Goal: Task Accomplishment & Management: Contribute content

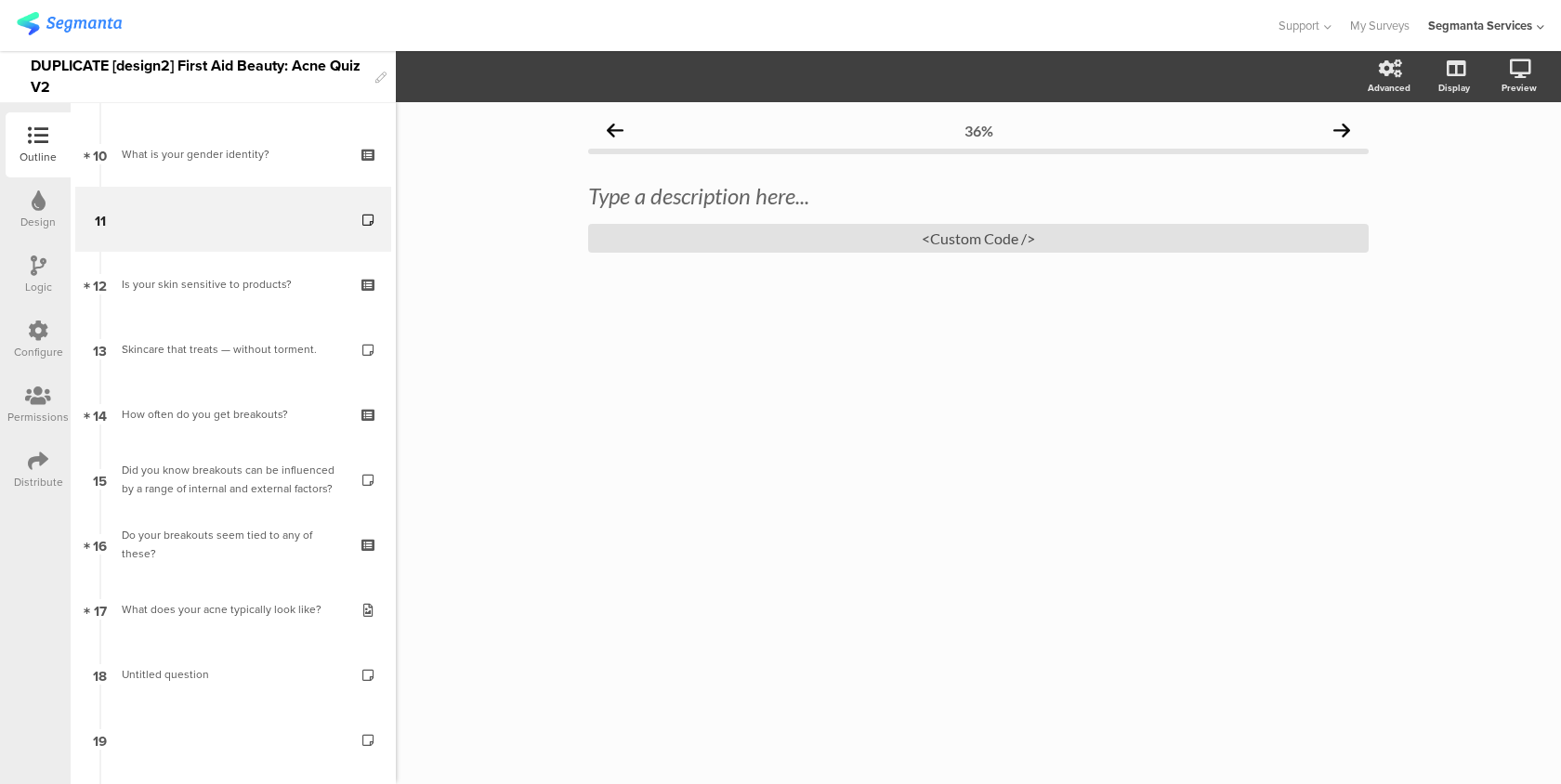
scroll to position [728, 0]
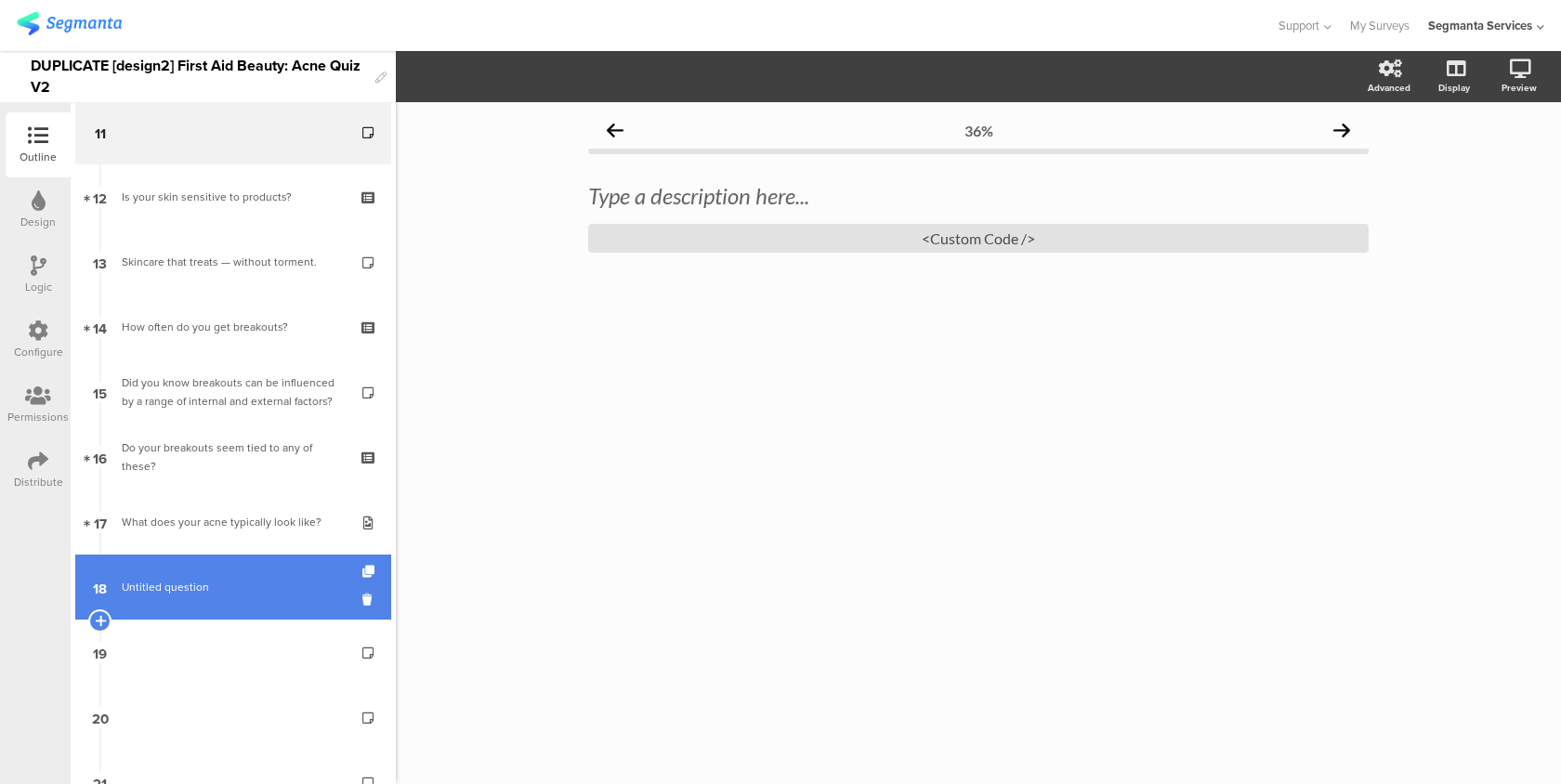
click at [187, 581] on span "Untitled question" at bounding box center [165, 586] width 87 height 17
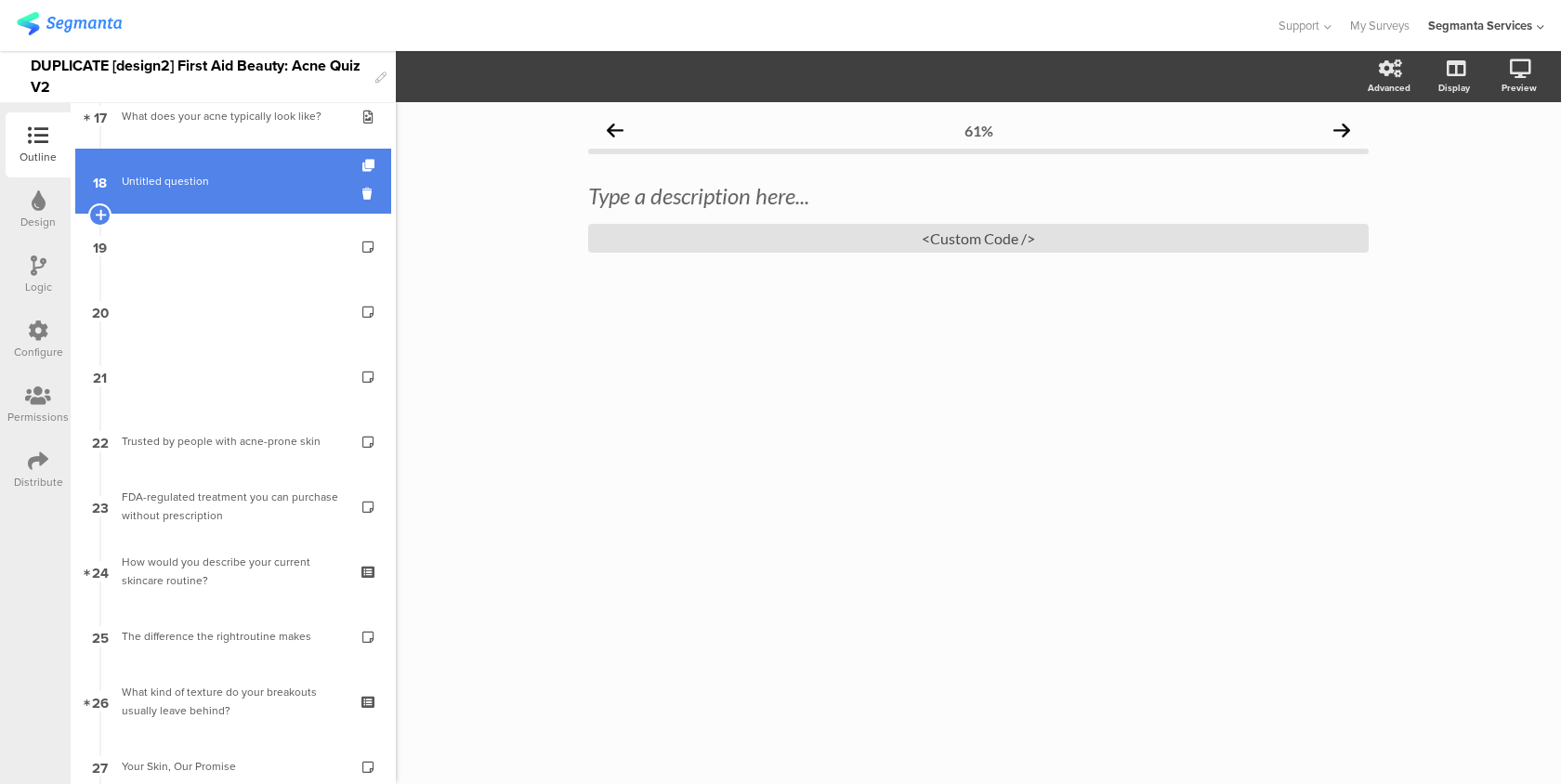
scroll to position [1214, 0]
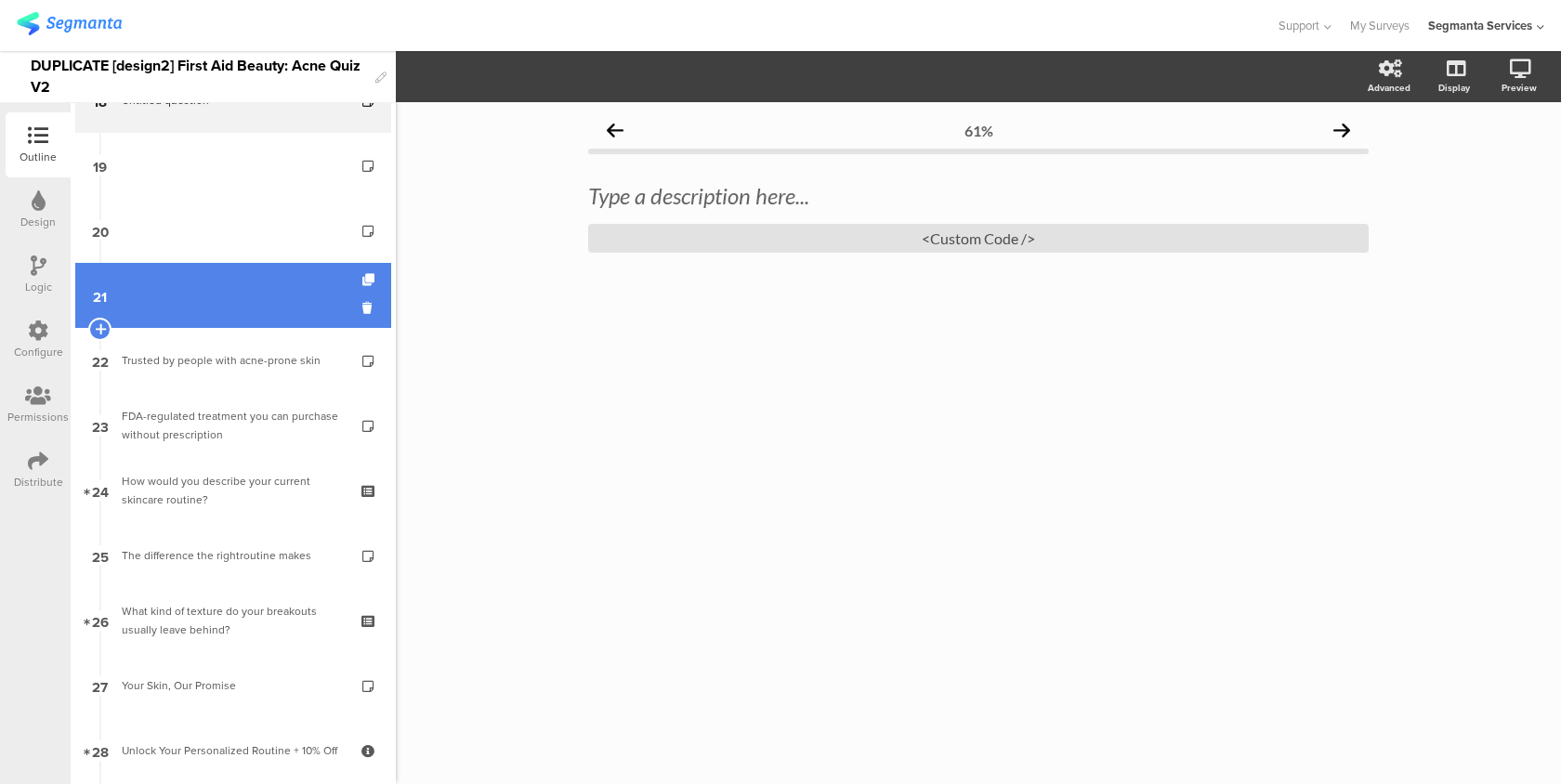
click at [300, 305] on link "21" at bounding box center [233, 295] width 316 height 65
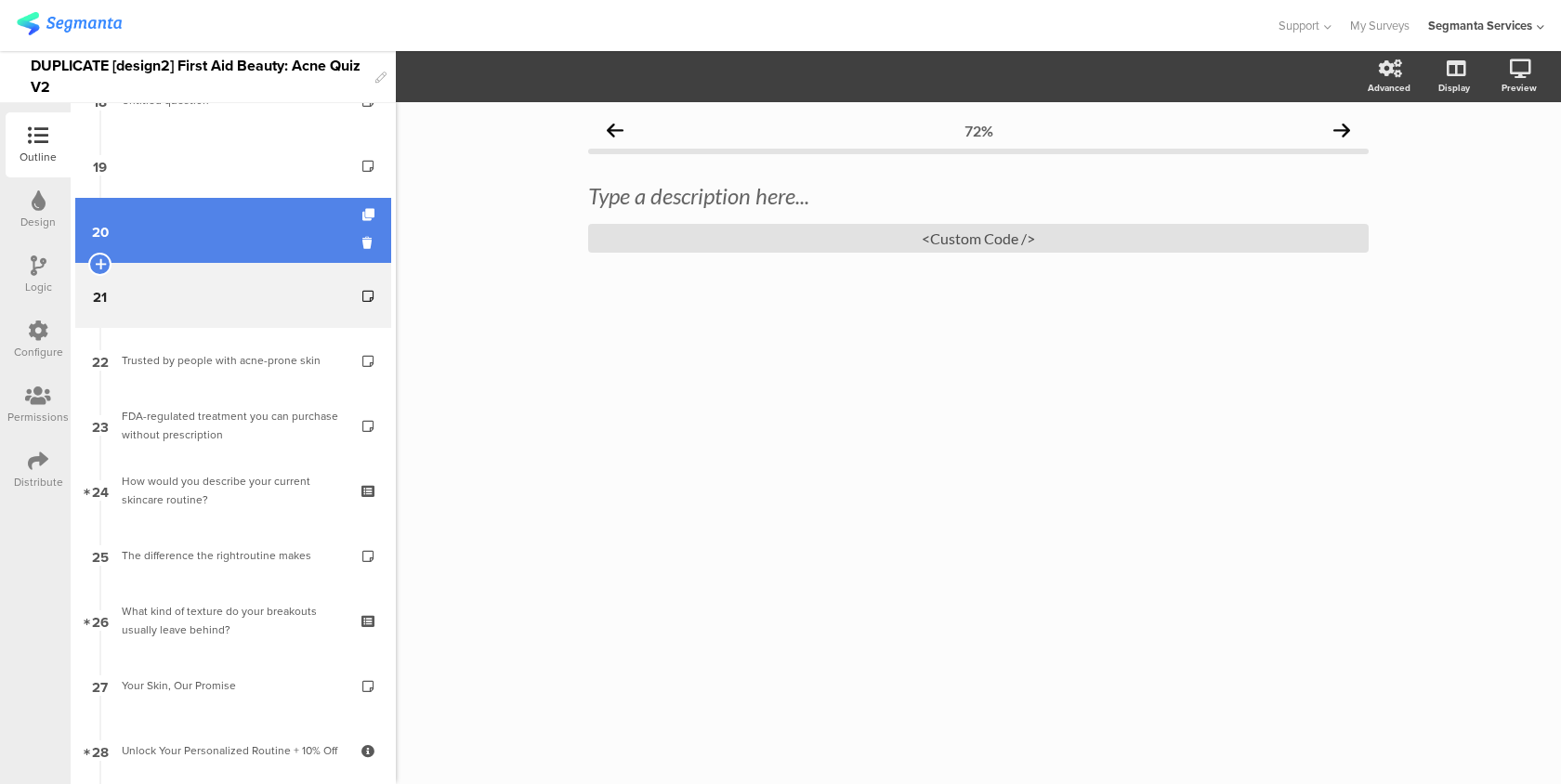
click at [303, 234] on link "20" at bounding box center [233, 230] width 316 height 65
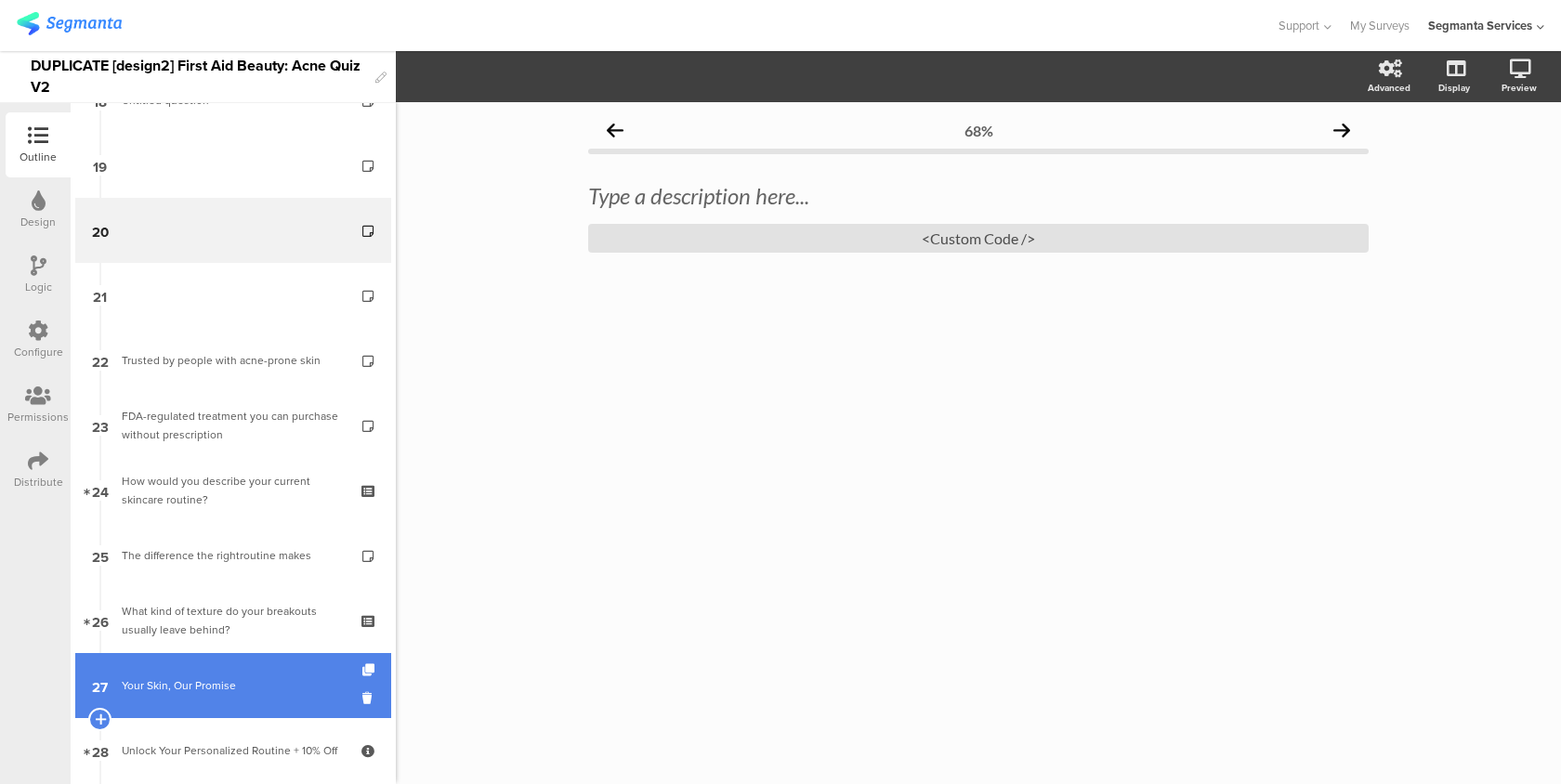
click at [301, 669] on link "27 Your Skin, Our Promise" at bounding box center [233, 685] width 316 height 65
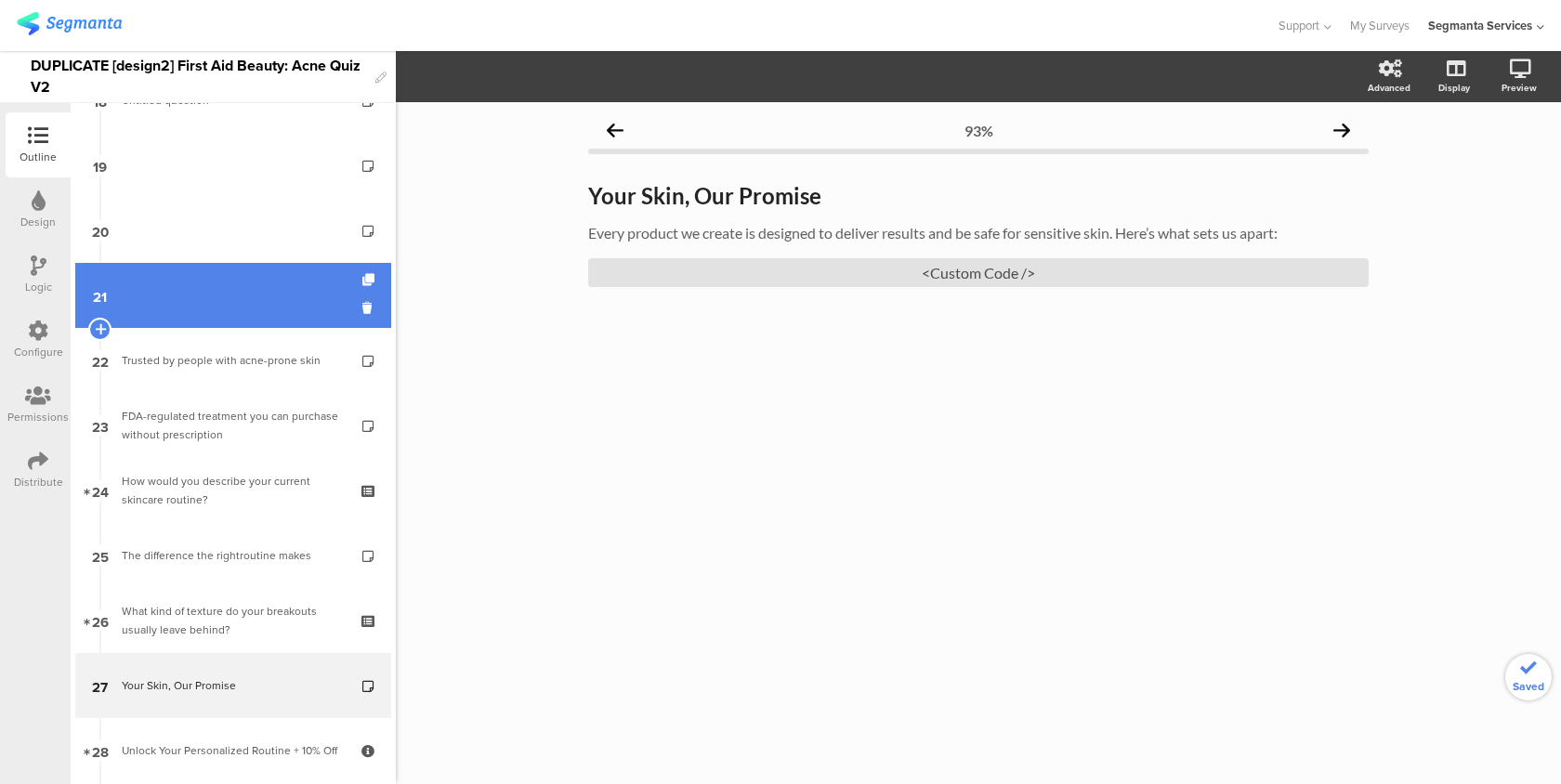
click at [304, 282] on link "21" at bounding box center [233, 295] width 316 height 65
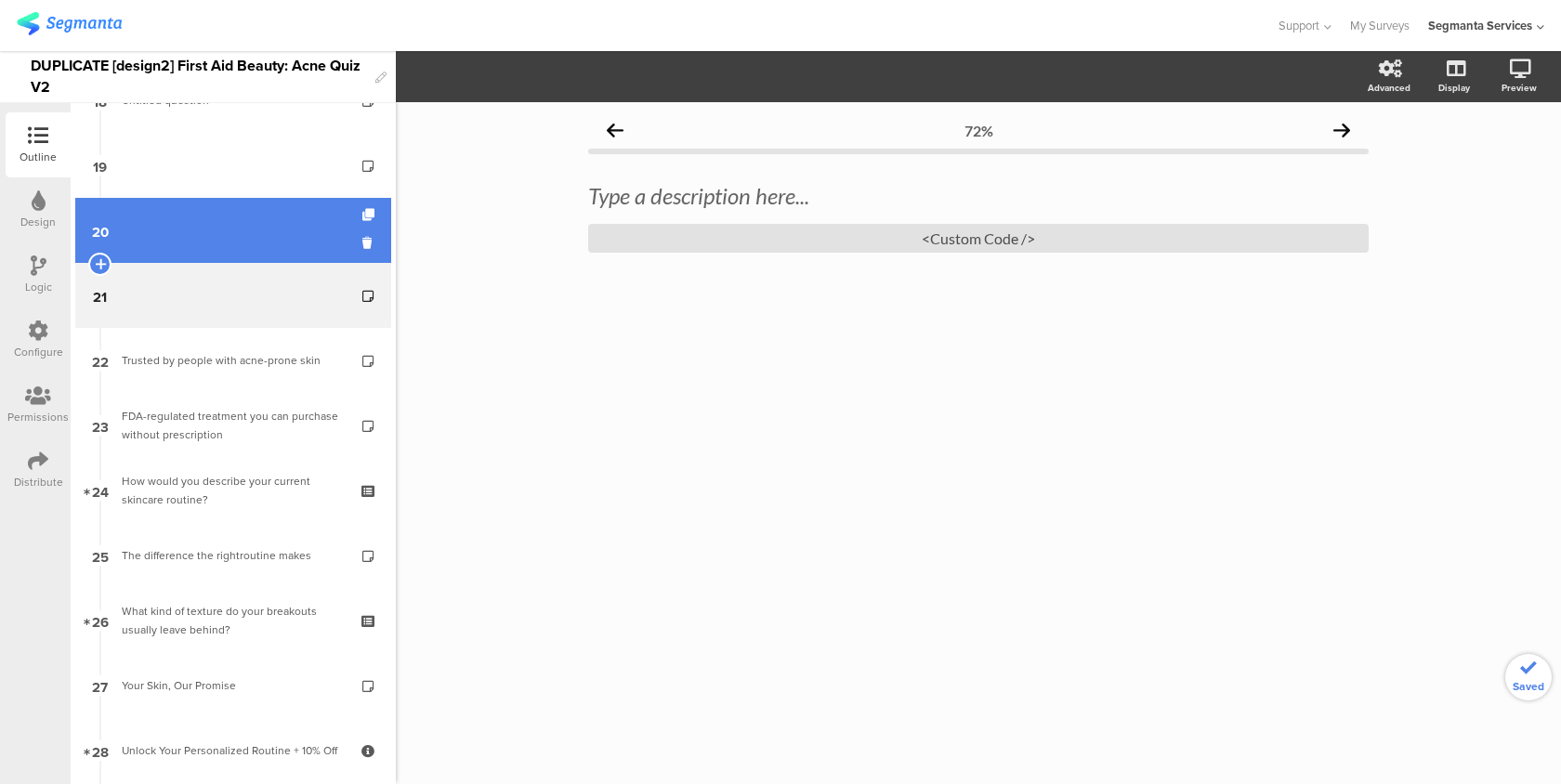
click at [304, 243] on link "20" at bounding box center [233, 230] width 316 height 65
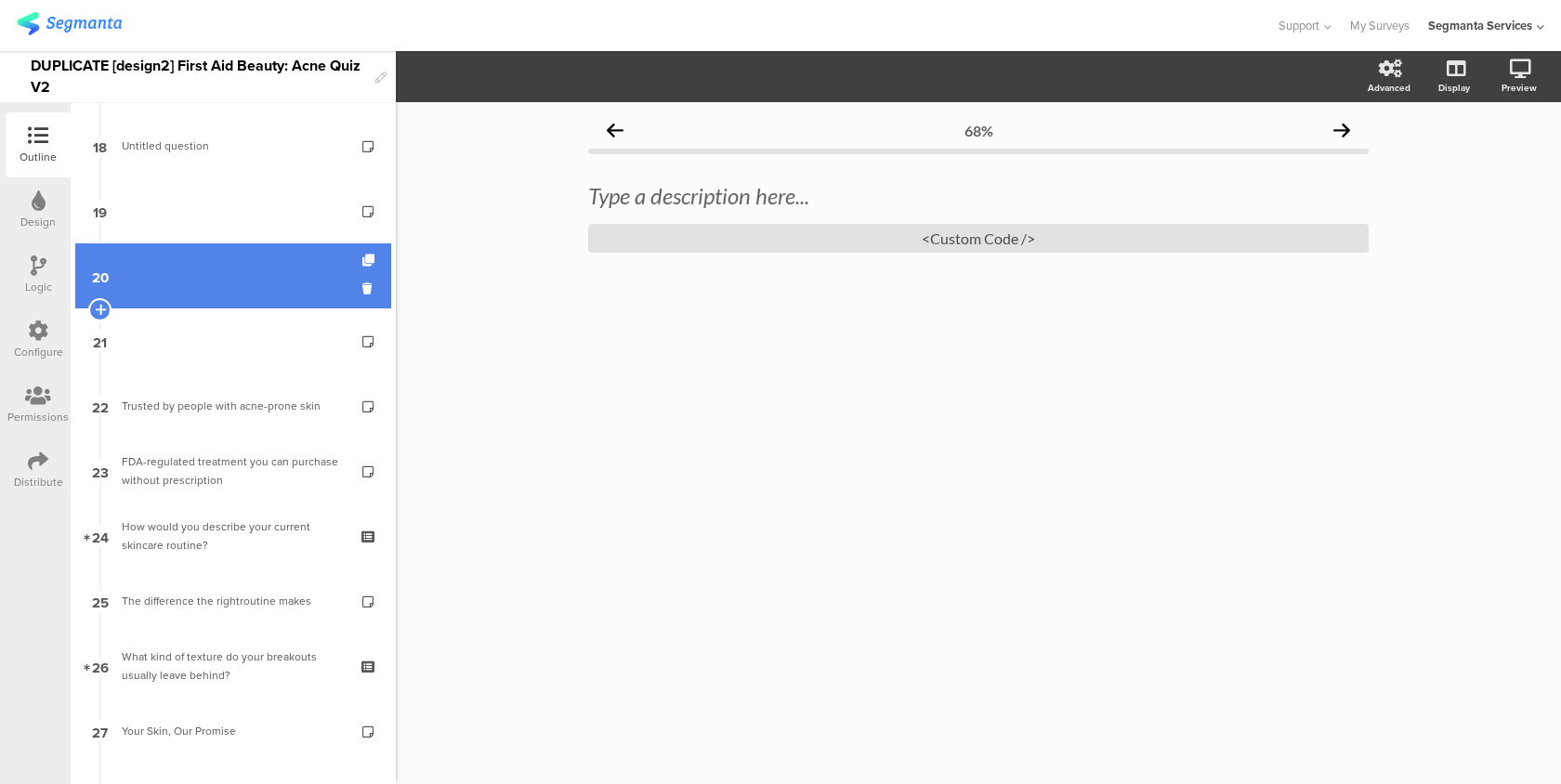
scroll to position [1162, 0]
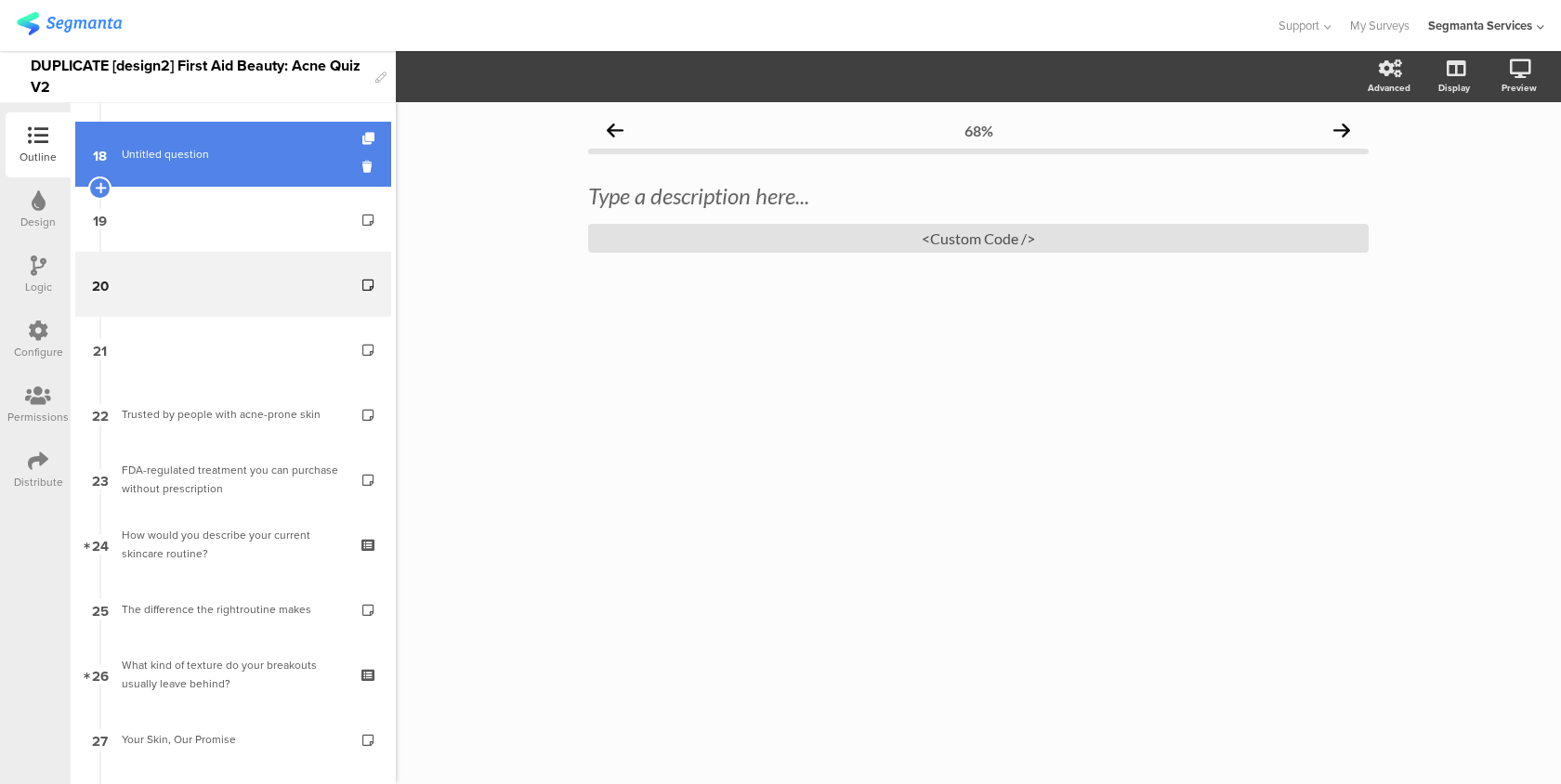
click at [309, 179] on link "18 Untitled question" at bounding box center [233, 154] width 316 height 65
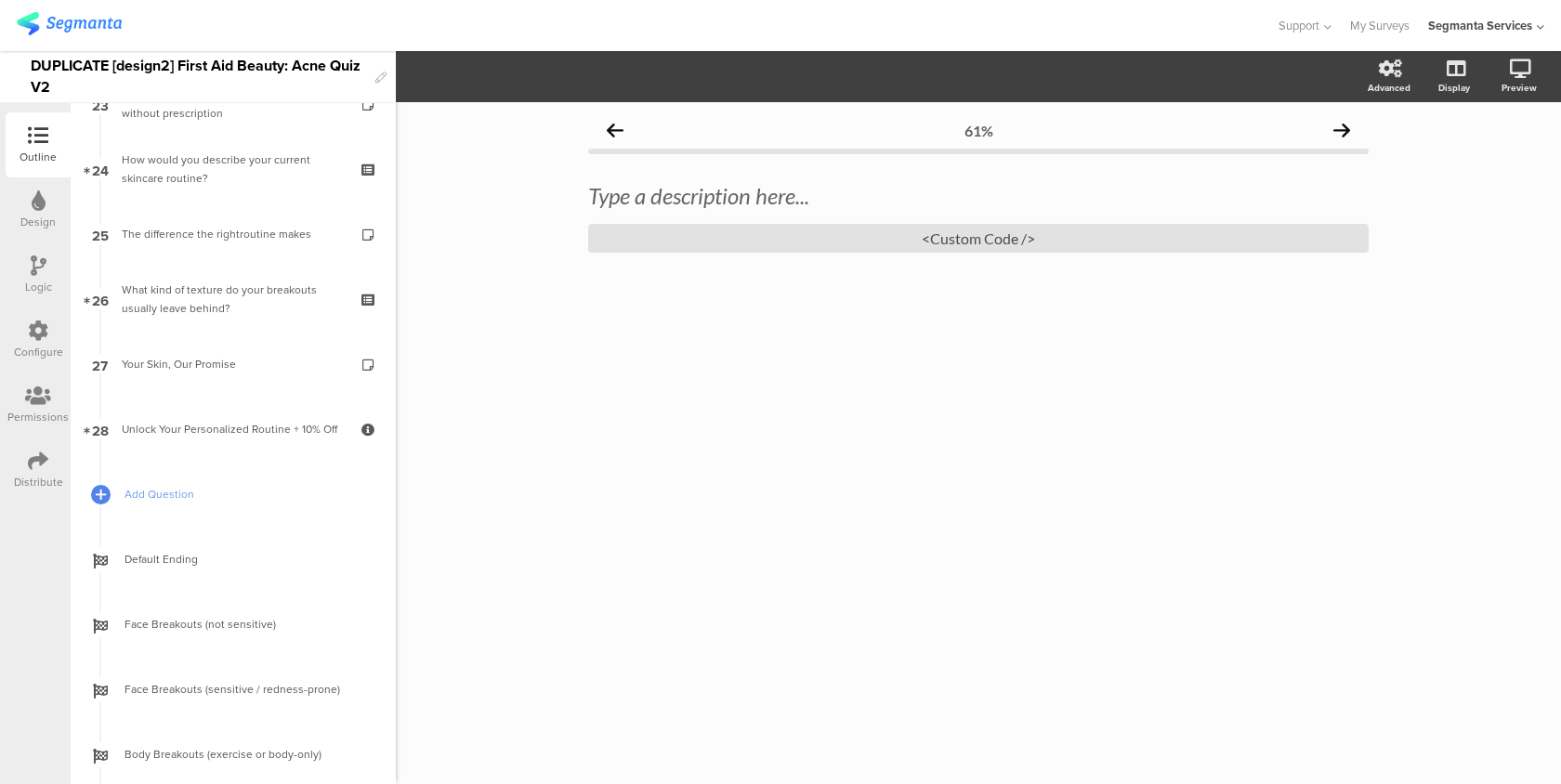
scroll to position [1436, 0]
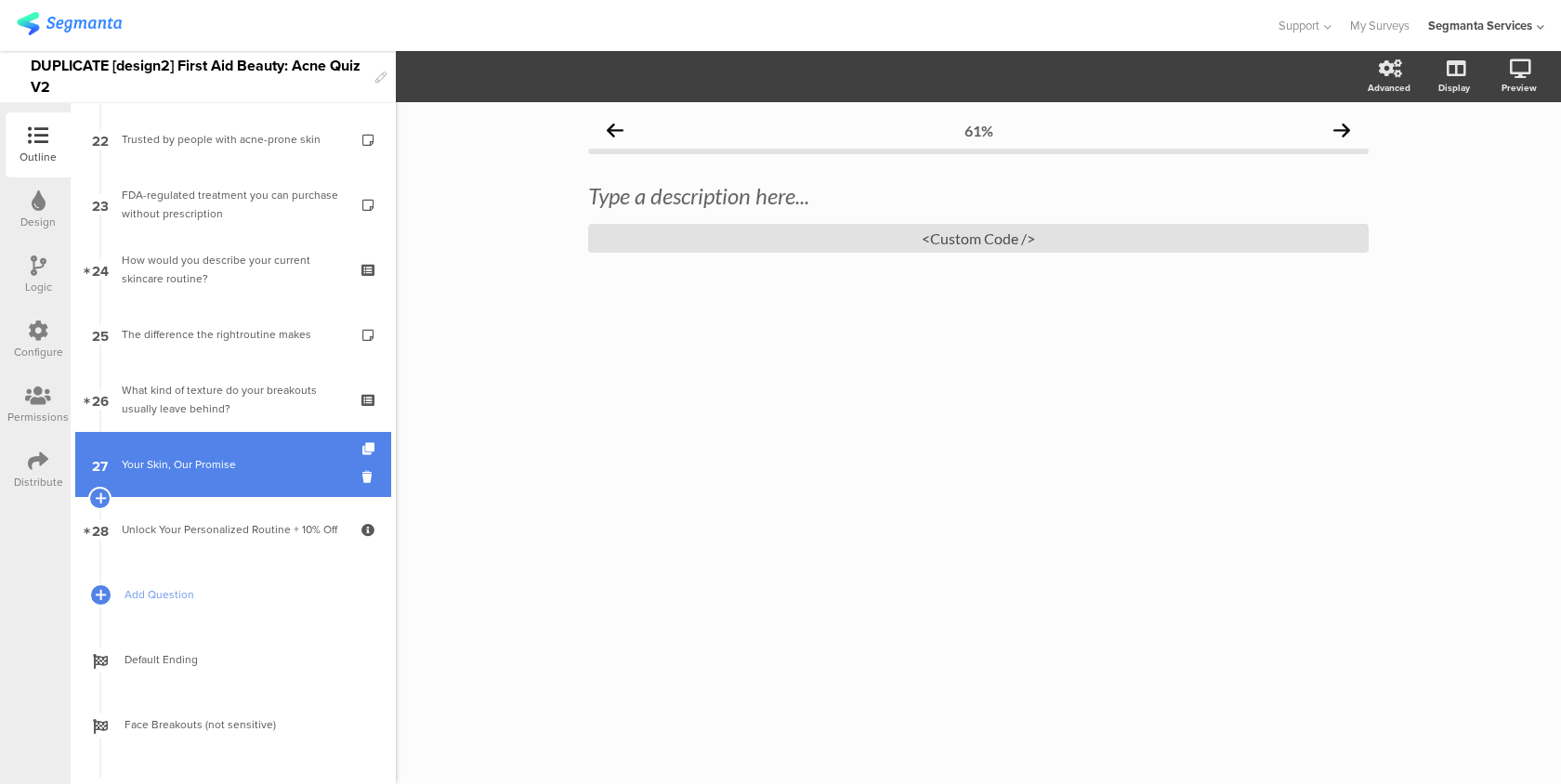
click at [270, 453] on link "27 Your Skin, Our Promise" at bounding box center [233, 463] width 316 height 65
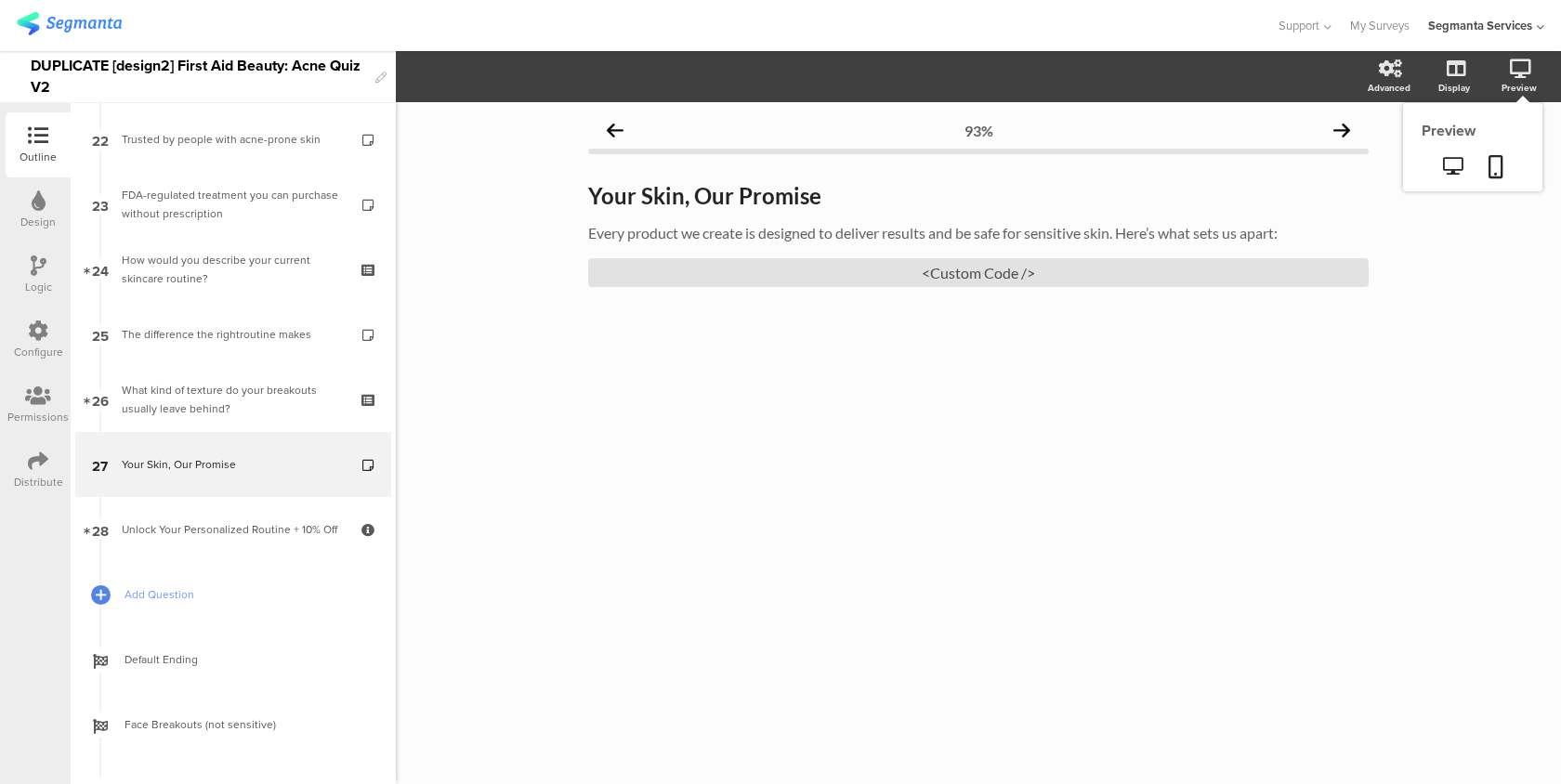
click at [1512, 145] on sg-preview-menu at bounding box center [1473, 168] width 140 height 47
click at [1505, 160] on link at bounding box center [1496, 168] width 41 height 35
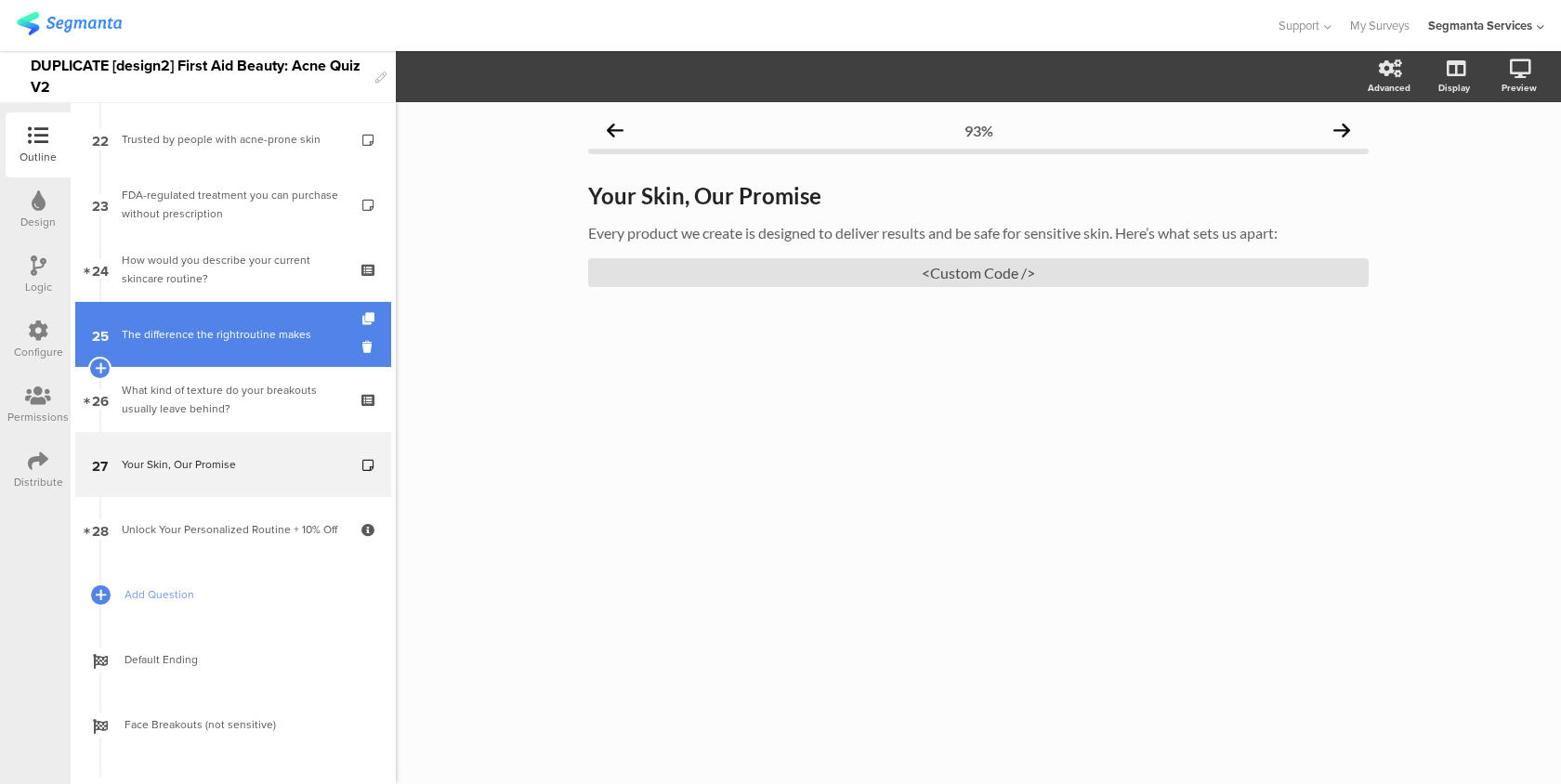
click at [248, 350] on link "25 The difference the rightroutine makes" at bounding box center [233, 334] width 316 height 65
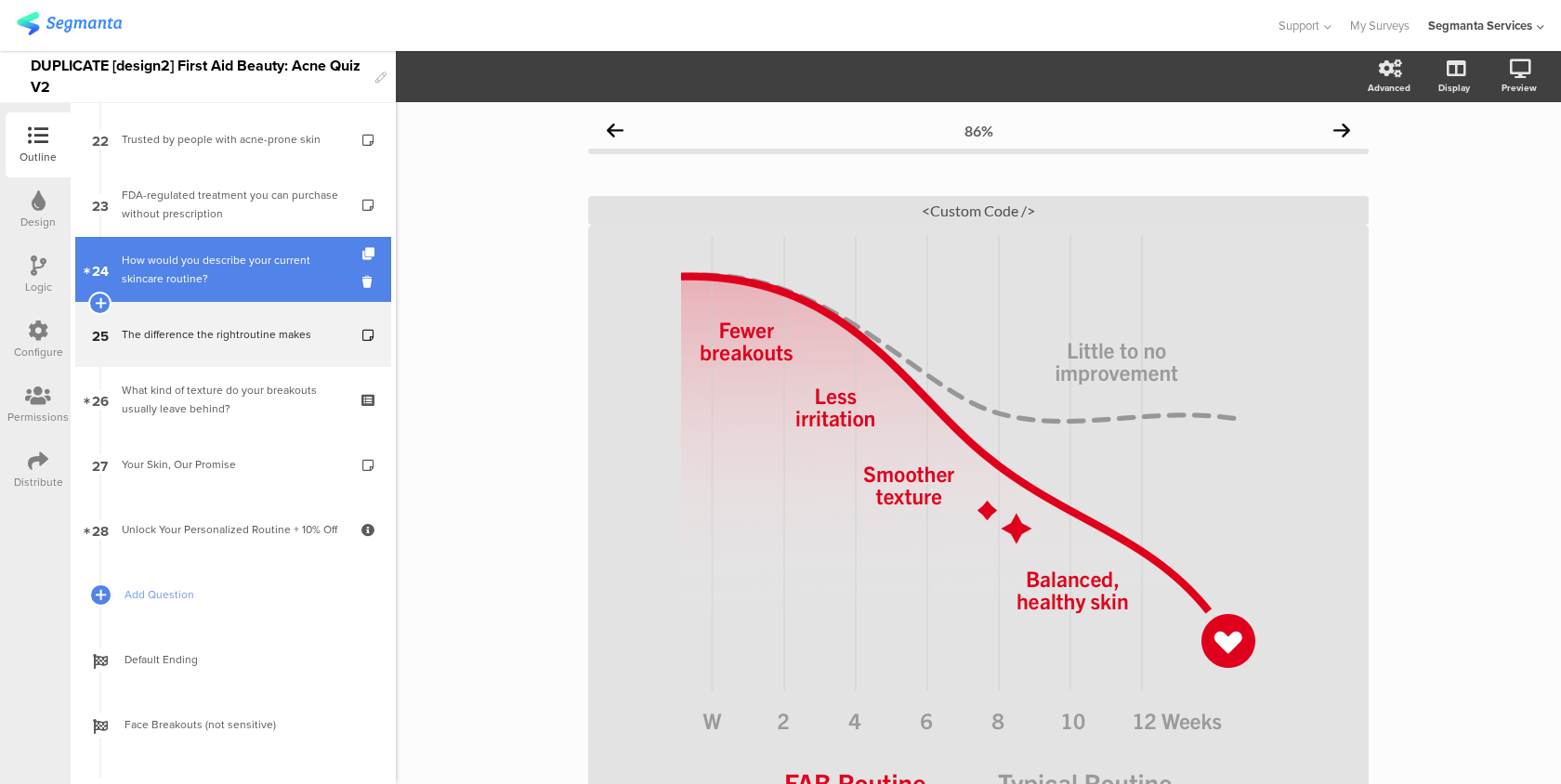
scroll to position [1341, 0]
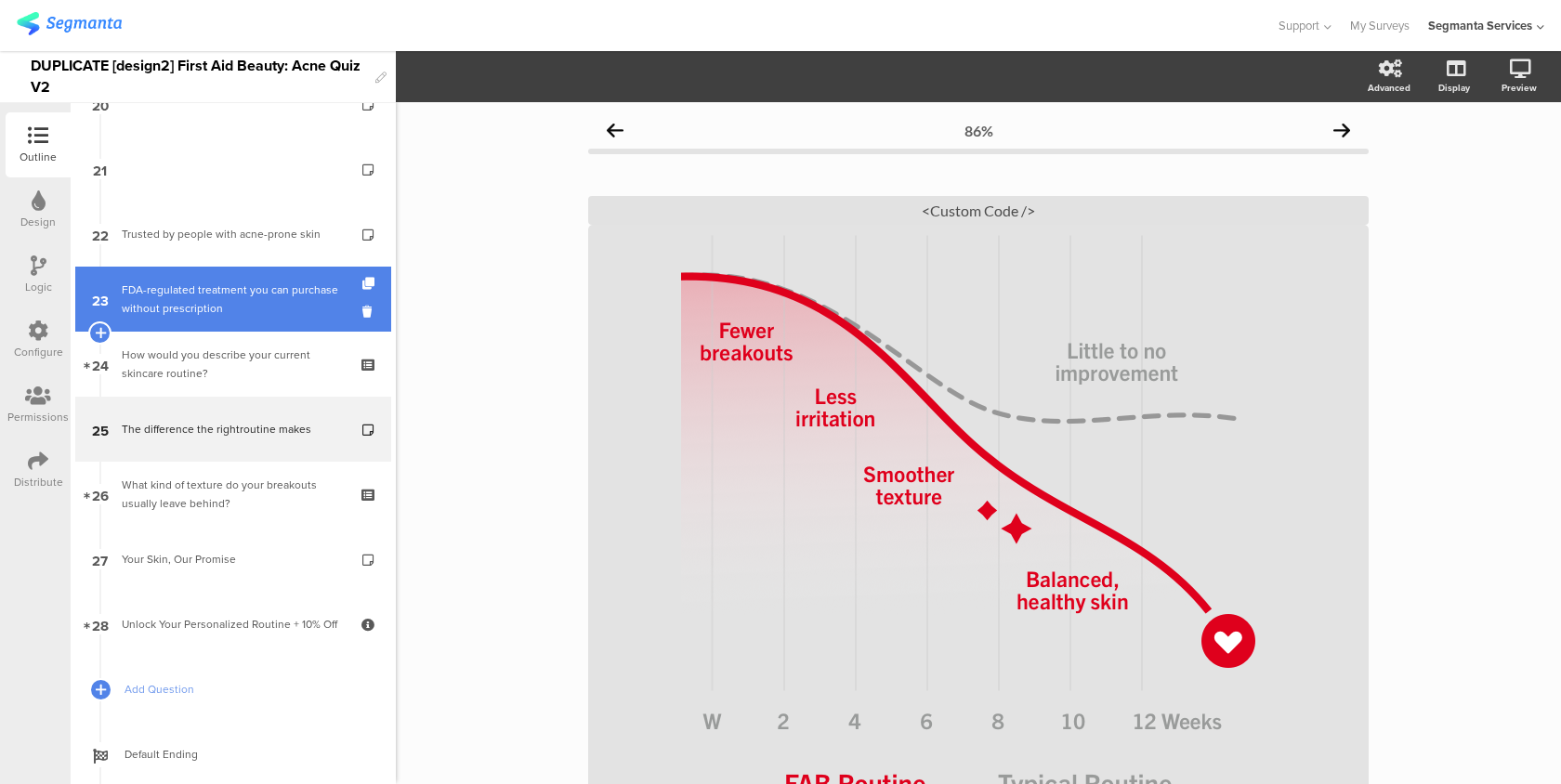
click at [325, 286] on div "FDA-regulated treatment you can purchase without prescription" at bounding box center [233, 299] width 222 height 37
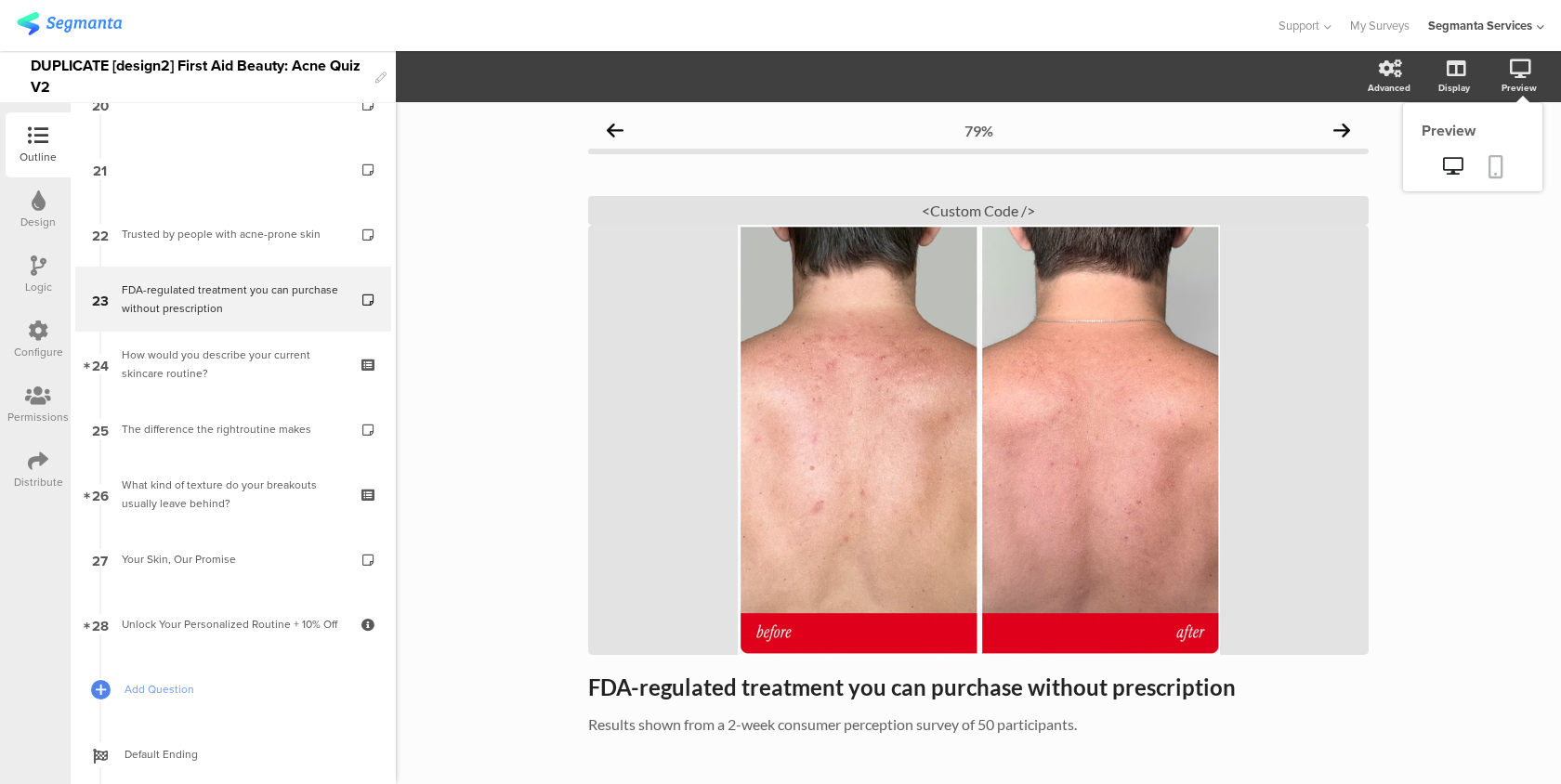
click at [1499, 156] on icon at bounding box center [1496, 166] width 15 height 23
click at [911, 401] on div "/" at bounding box center [978, 439] width 780 height 430
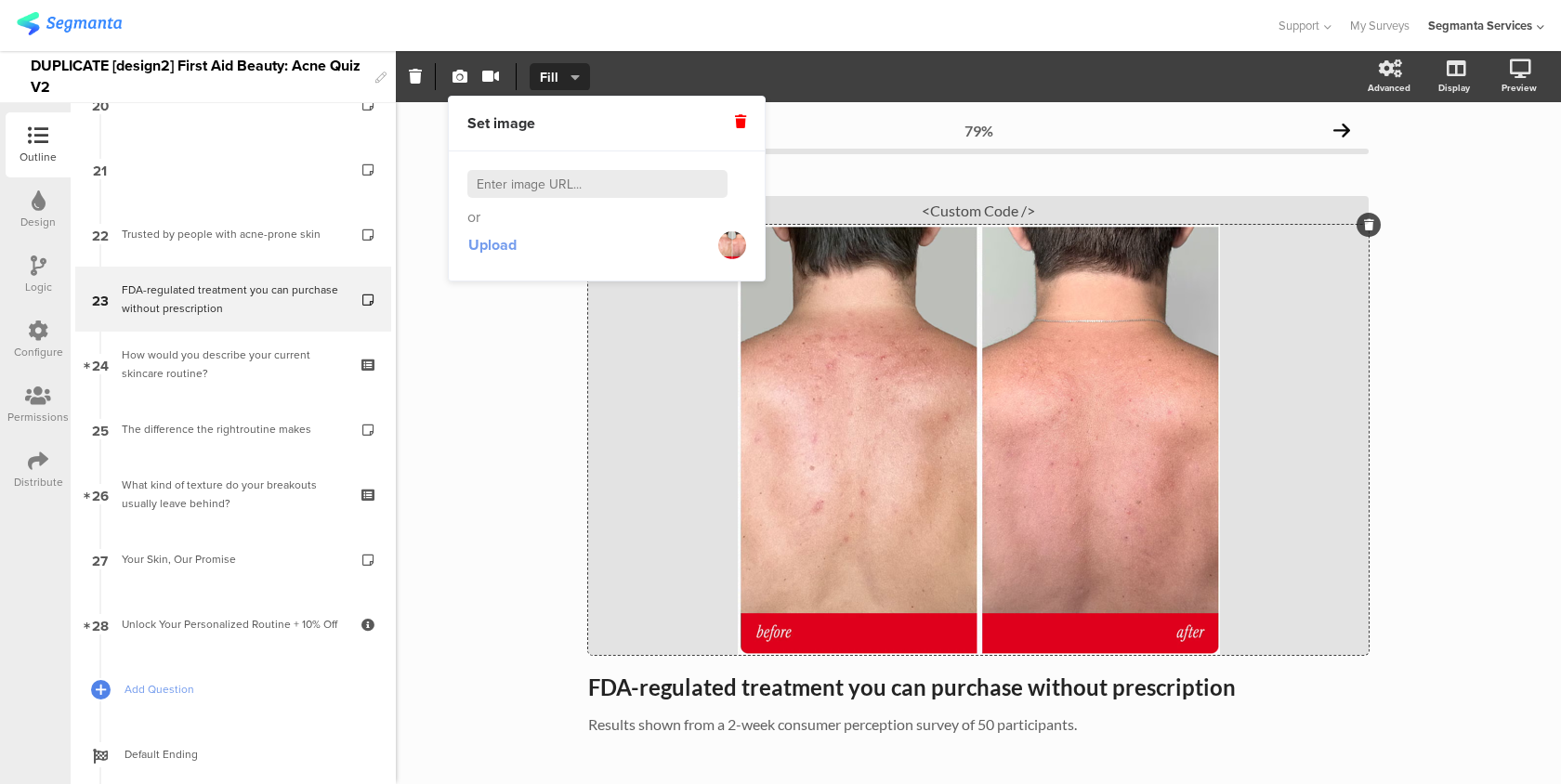
click at [508, 232] on button "Upload" at bounding box center [493, 245] width 50 height 33
click at [512, 247] on span "Upload" at bounding box center [493, 244] width 48 height 21
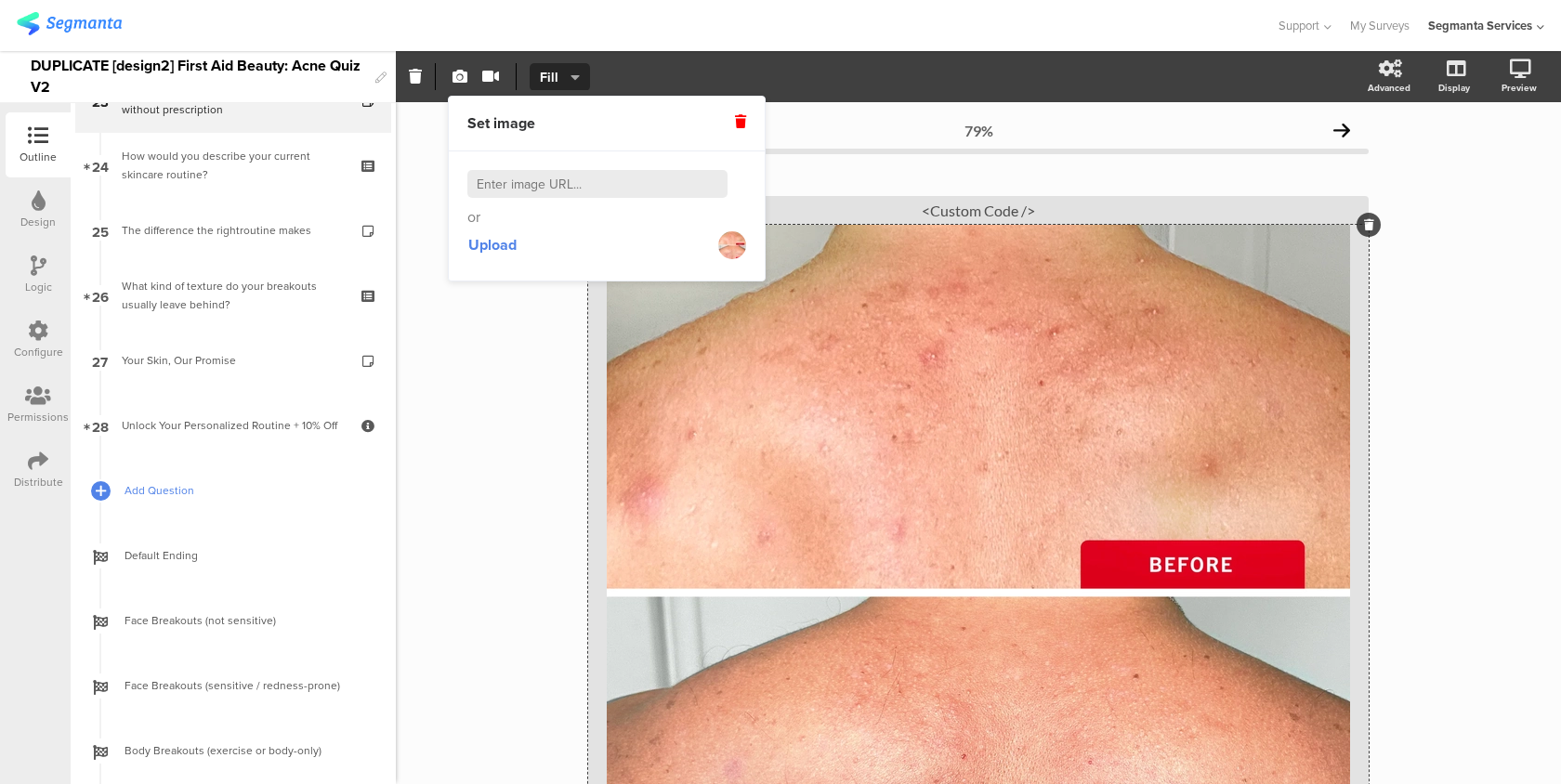
scroll to position [1568, 0]
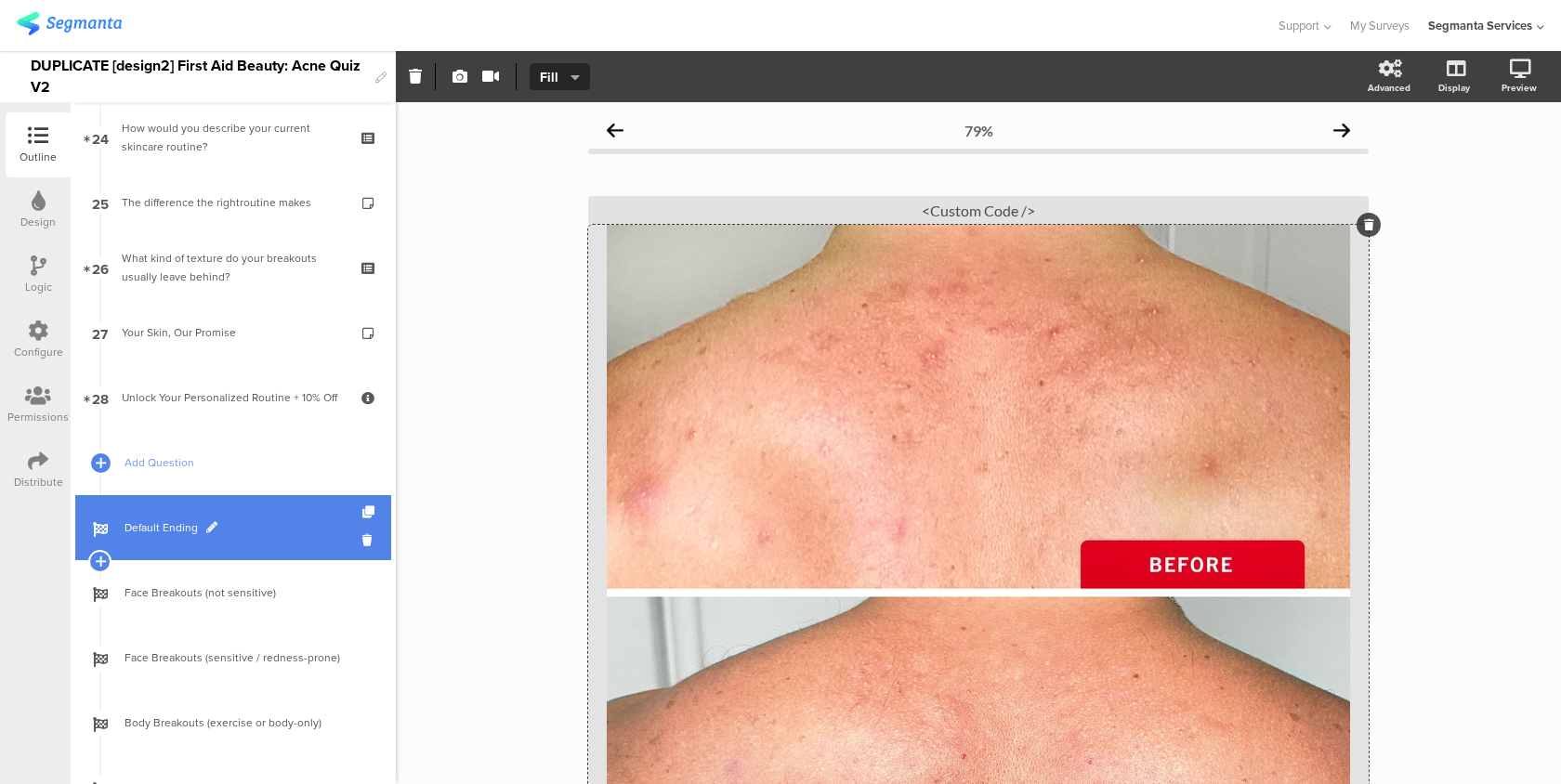
click at [247, 527] on span "Default Ending" at bounding box center [244, 527] width 238 height 19
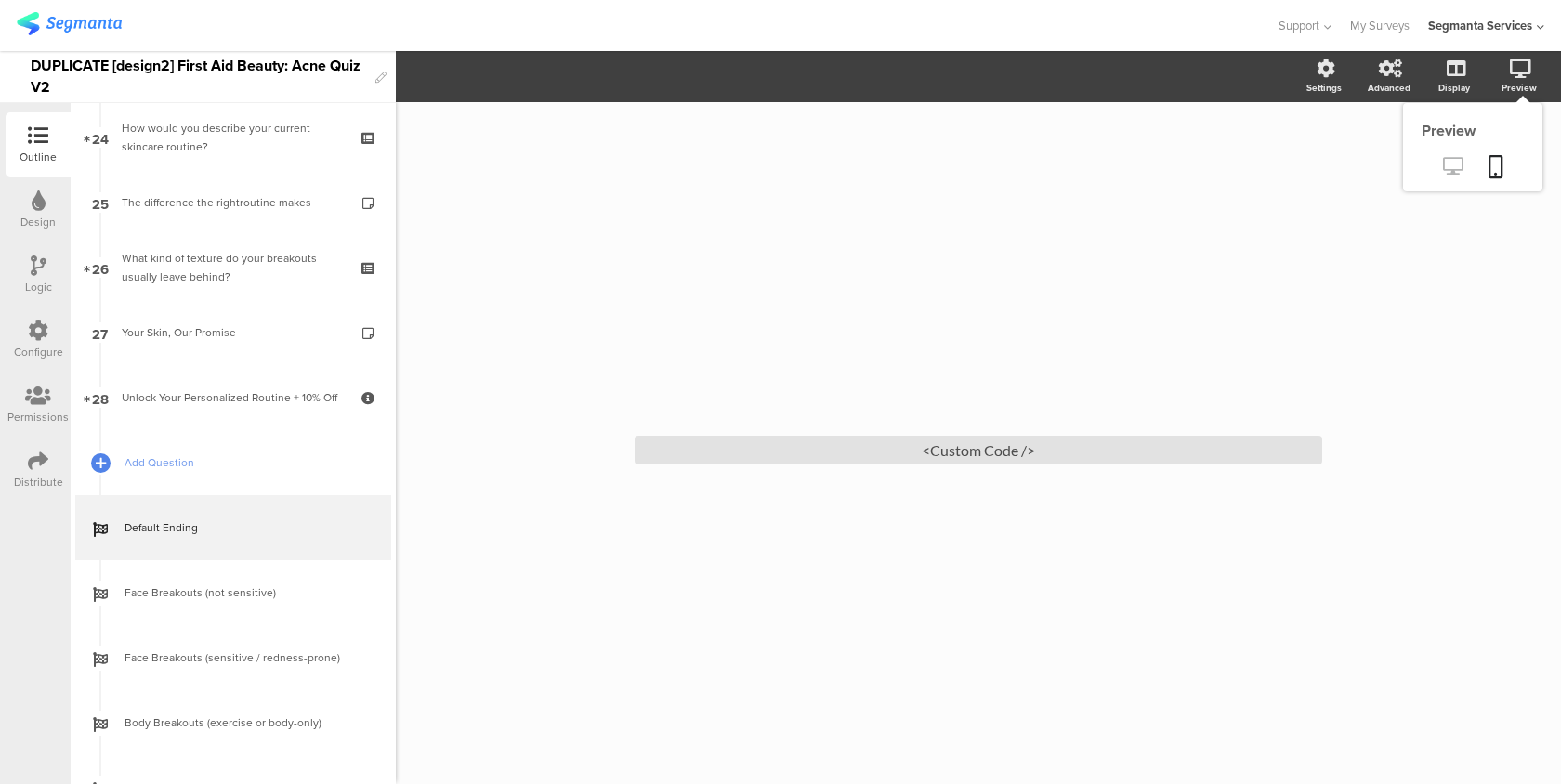
click at [1449, 166] on icon at bounding box center [1453, 166] width 20 height 18
click at [882, 460] on div "<Custom Code />" at bounding box center [978, 449] width 688 height 29
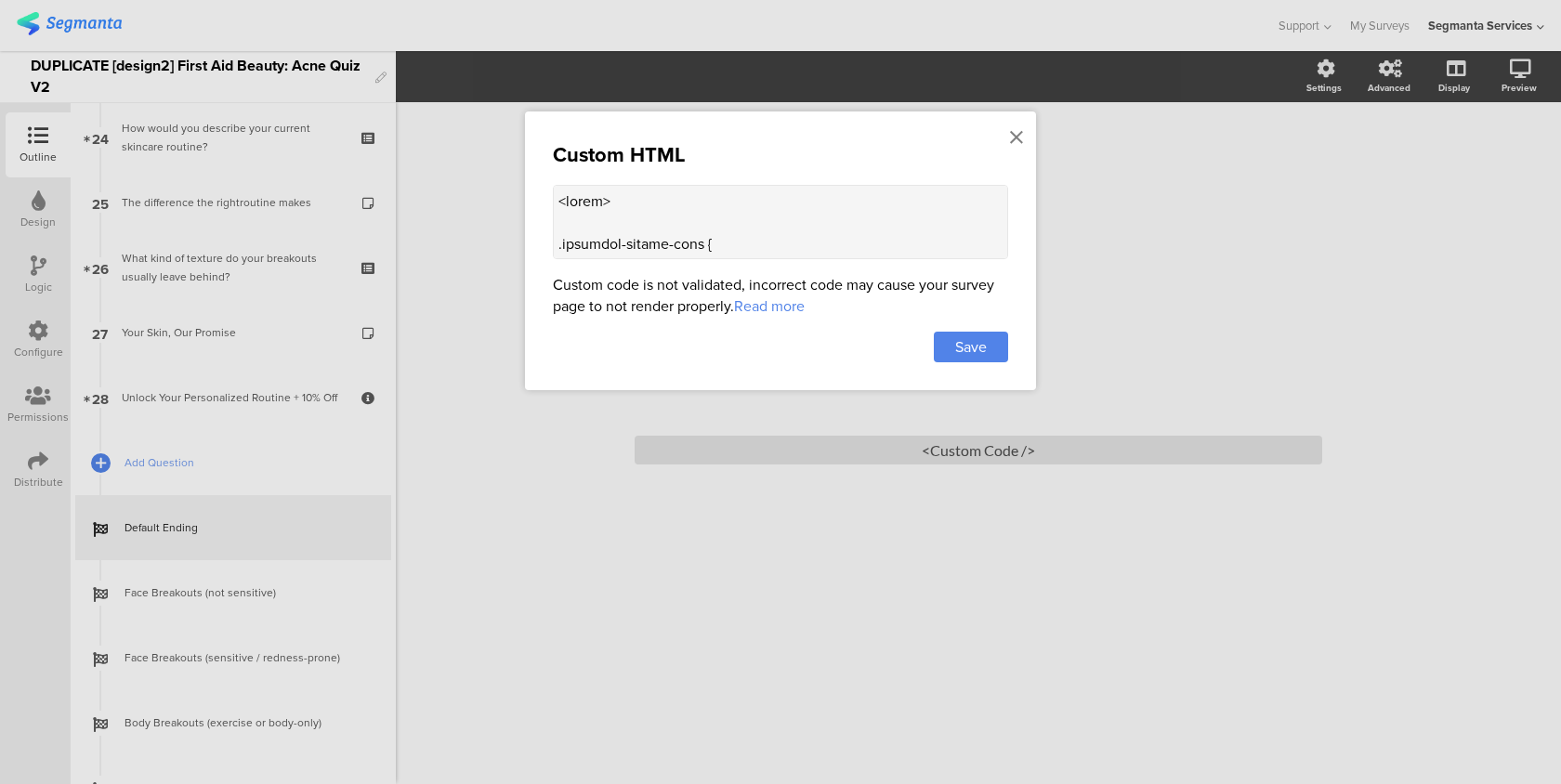
click at [829, 252] on textarea at bounding box center [780, 222] width 456 height 74
click at [1015, 140] on icon at bounding box center [1016, 137] width 13 height 20
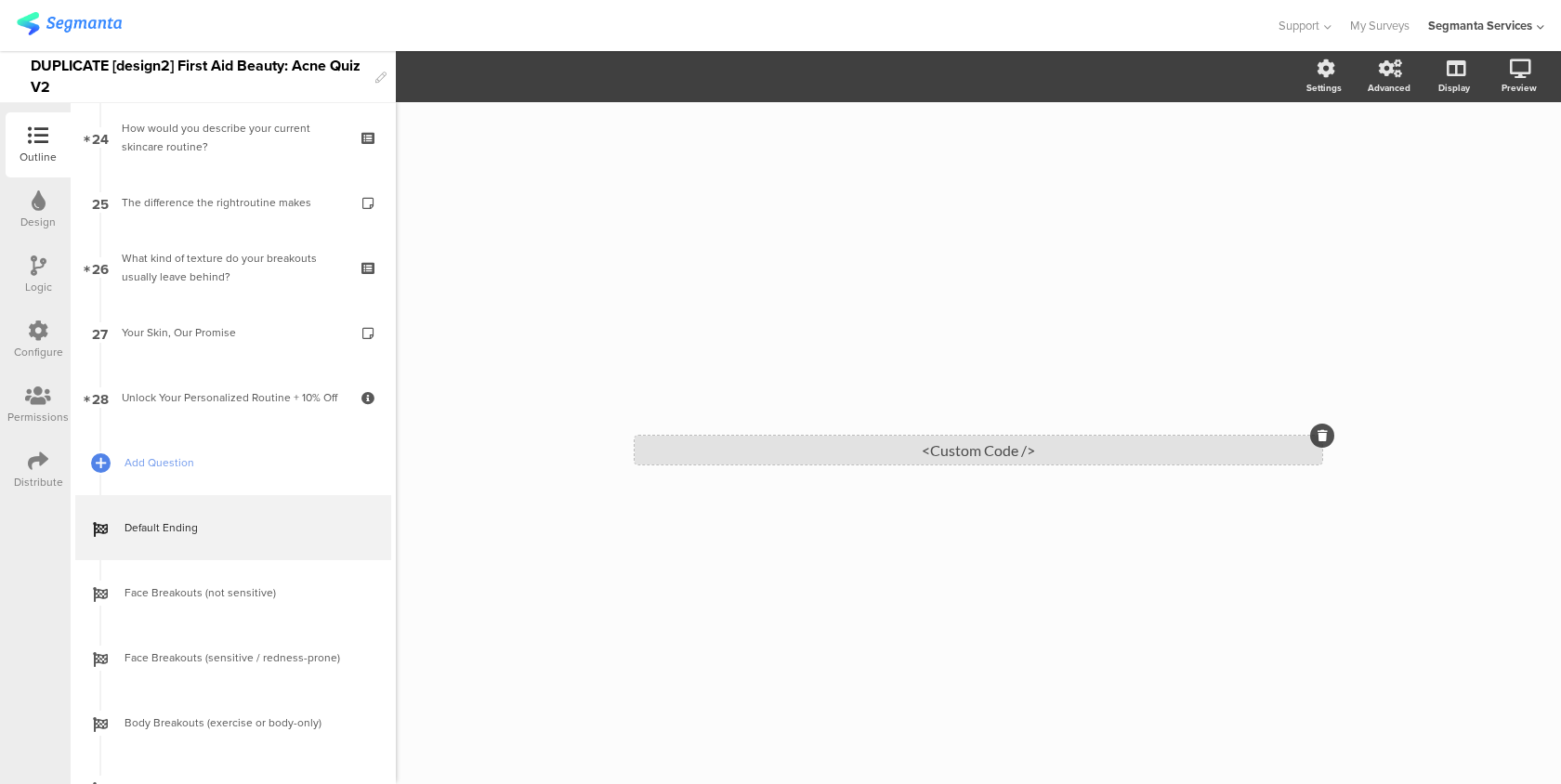
click at [701, 447] on div "<Custom Code />" at bounding box center [978, 449] width 688 height 29
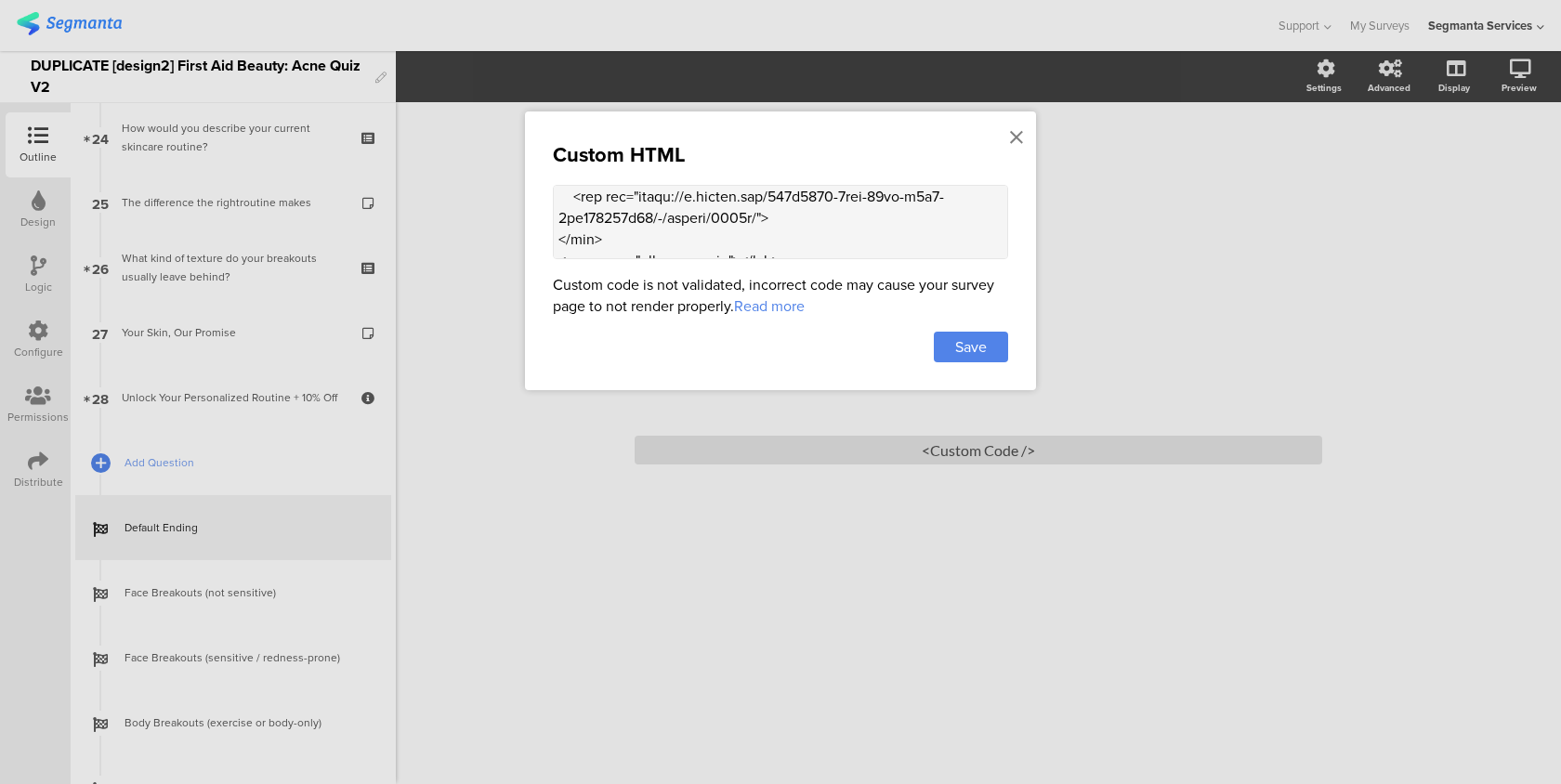
scroll to position [2541, 0]
drag, startPoint x: 642, startPoint y: 198, endPoint x: 791, endPoint y: 225, distance: 151.4
click at [791, 225] on textarea at bounding box center [780, 222] width 456 height 74
click at [1014, 133] on icon at bounding box center [1016, 137] width 13 height 20
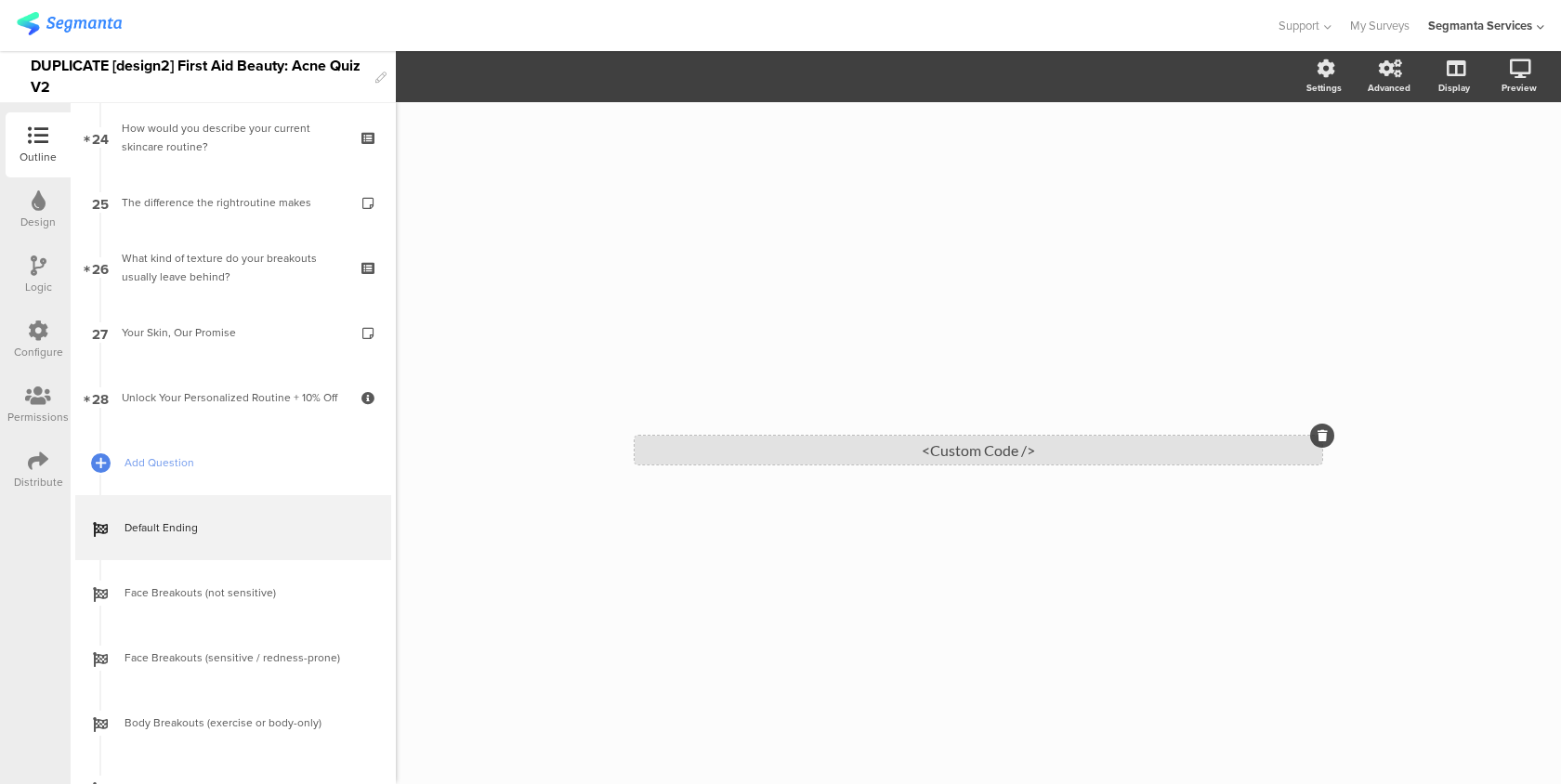
click at [690, 446] on div "<Custom Code />" at bounding box center [978, 449] width 688 height 29
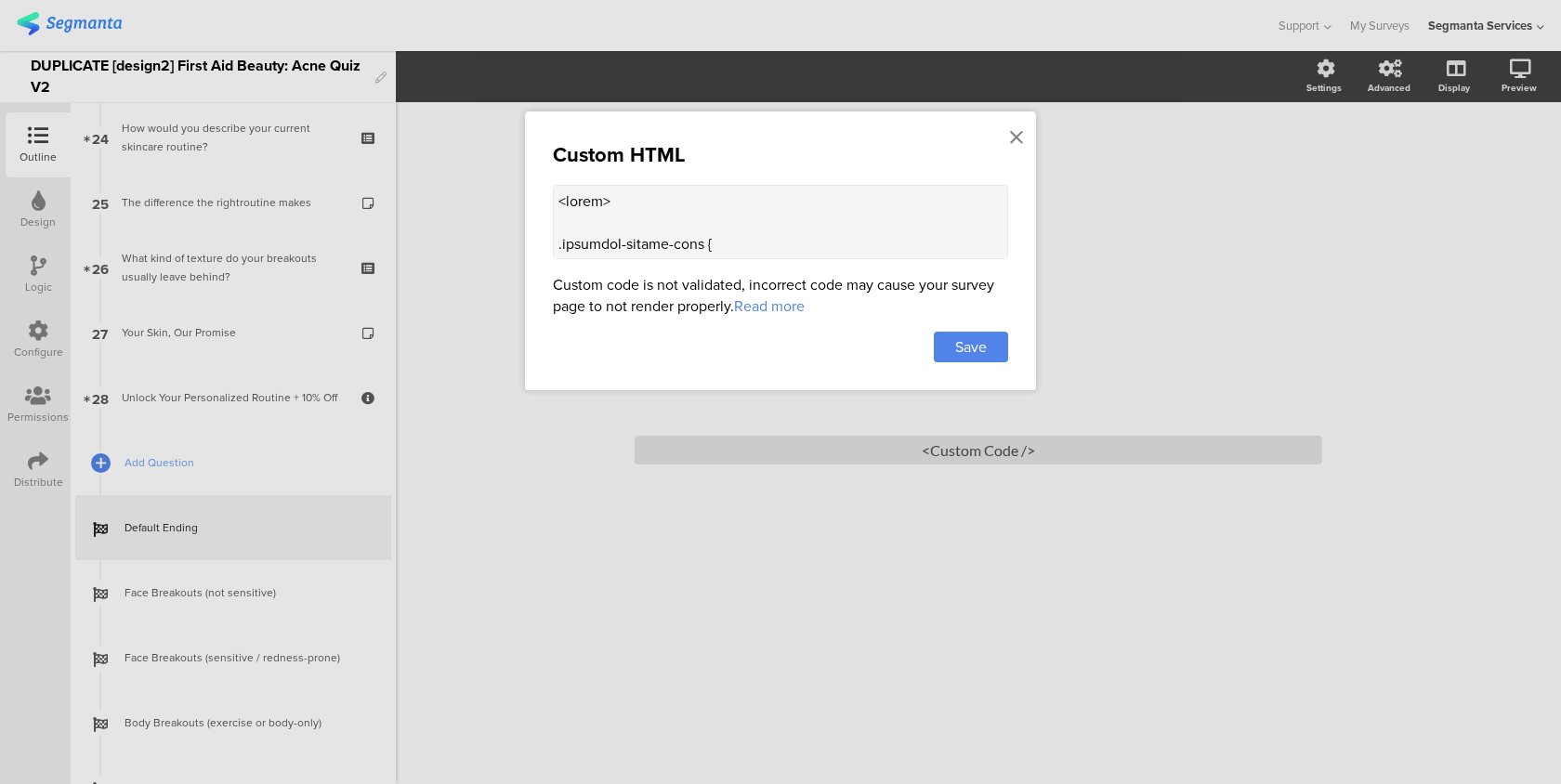
click at [713, 243] on textarea at bounding box center [780, 222] width 456 height 74
paste textarea "<!-- Logo --> <img src="[URL][DOMAIN_NAME]" alt="Logo" style="max-width:120px;m…"
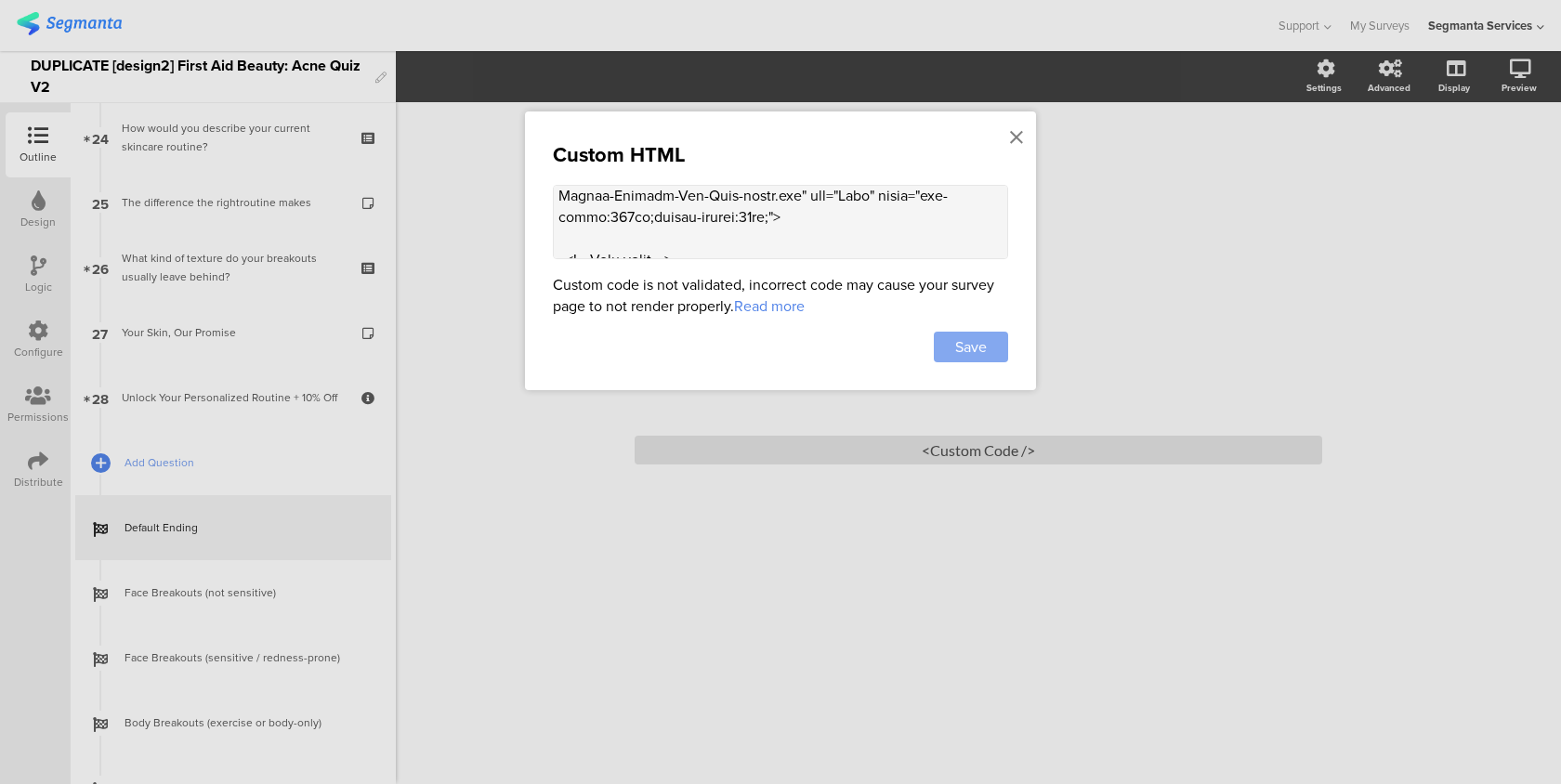
type textarea "<!-- Logo --> <img src="[URL][DOMAIN_NAME]" alt="Logo" style="max-width:120px;m…"
click at [975, 351] on span "Save" at bounding box center [971, 347] width 32 height 21
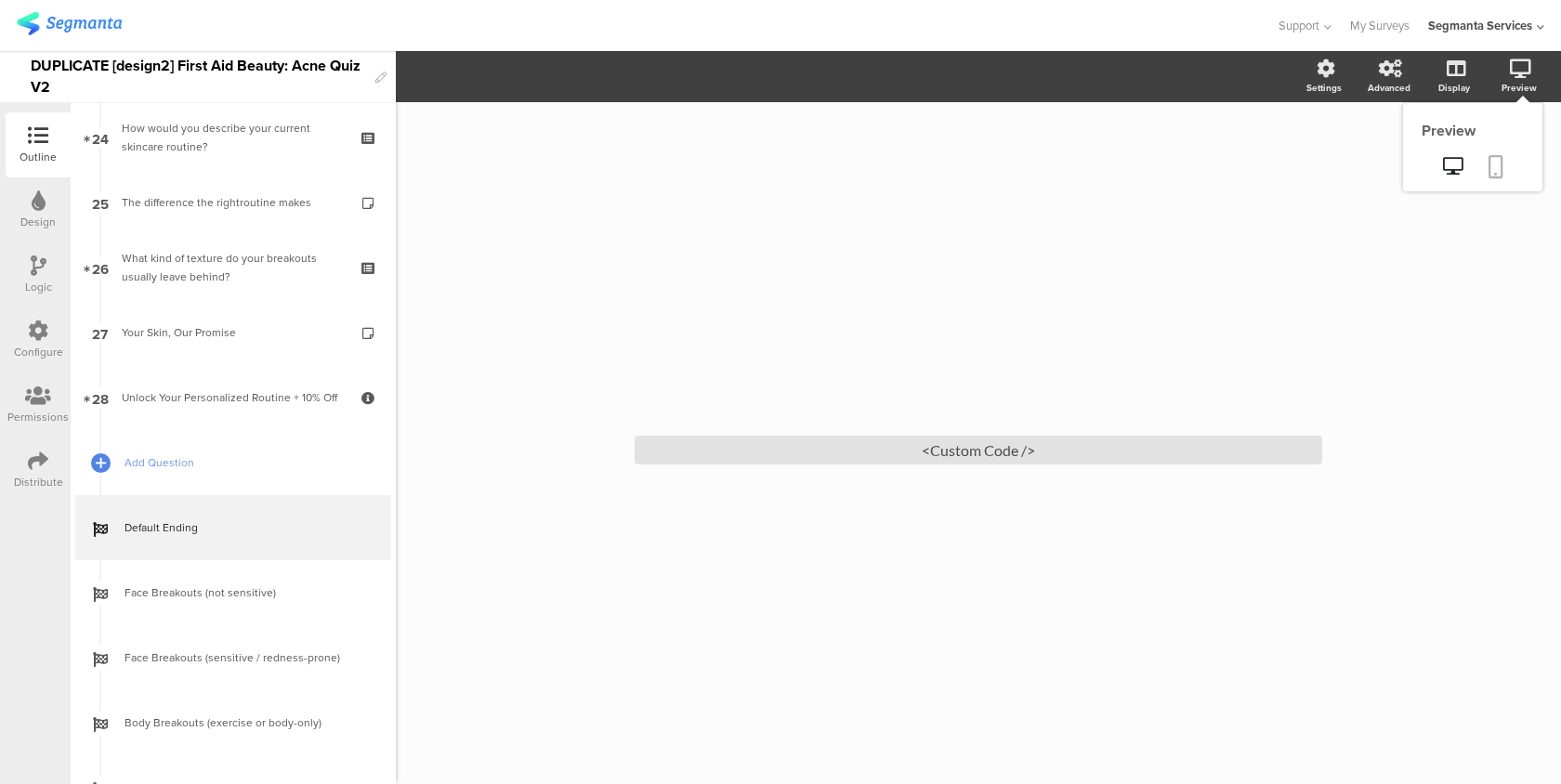
click at [1494, 162] on icon at bounding box center [1496, 166] width 15 height 23
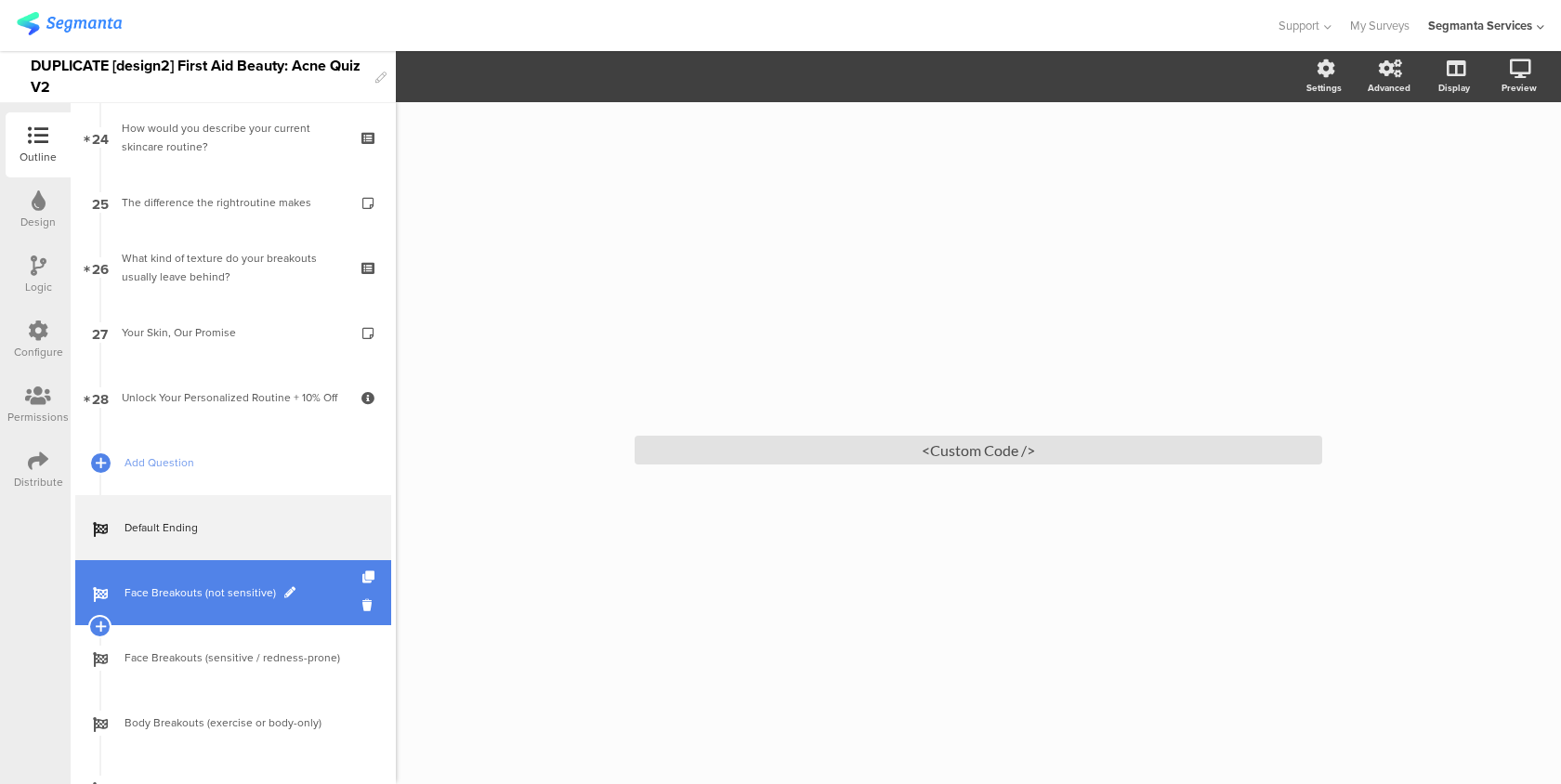
click at [281, 609] on link "Face Breakouts (not sensitive)" at bounding box center [233, 592] width 316 height 65
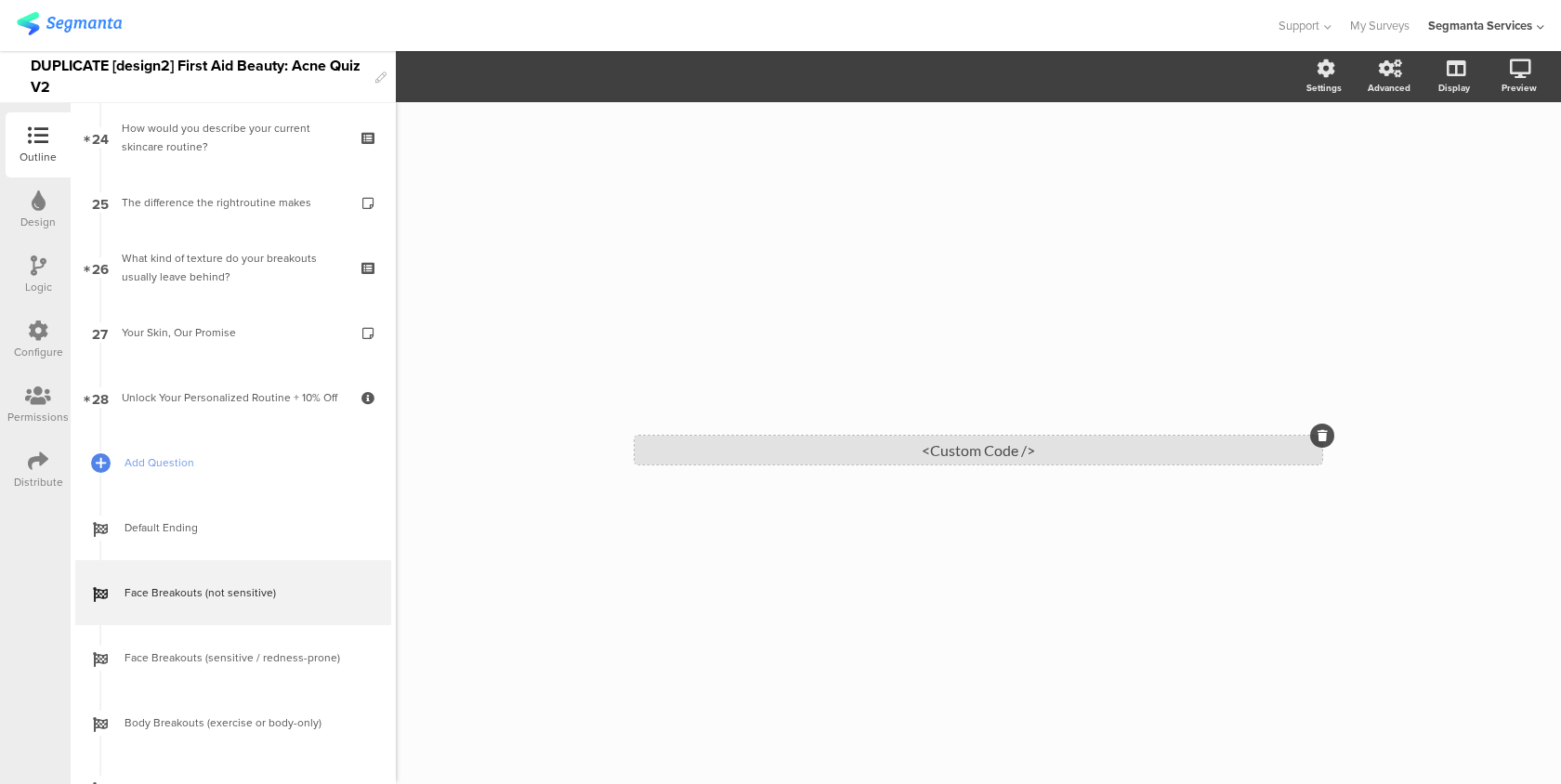
click at [818, 463] on div "<Custom Code />" at bounding box center [978, 449] width 688 height 29
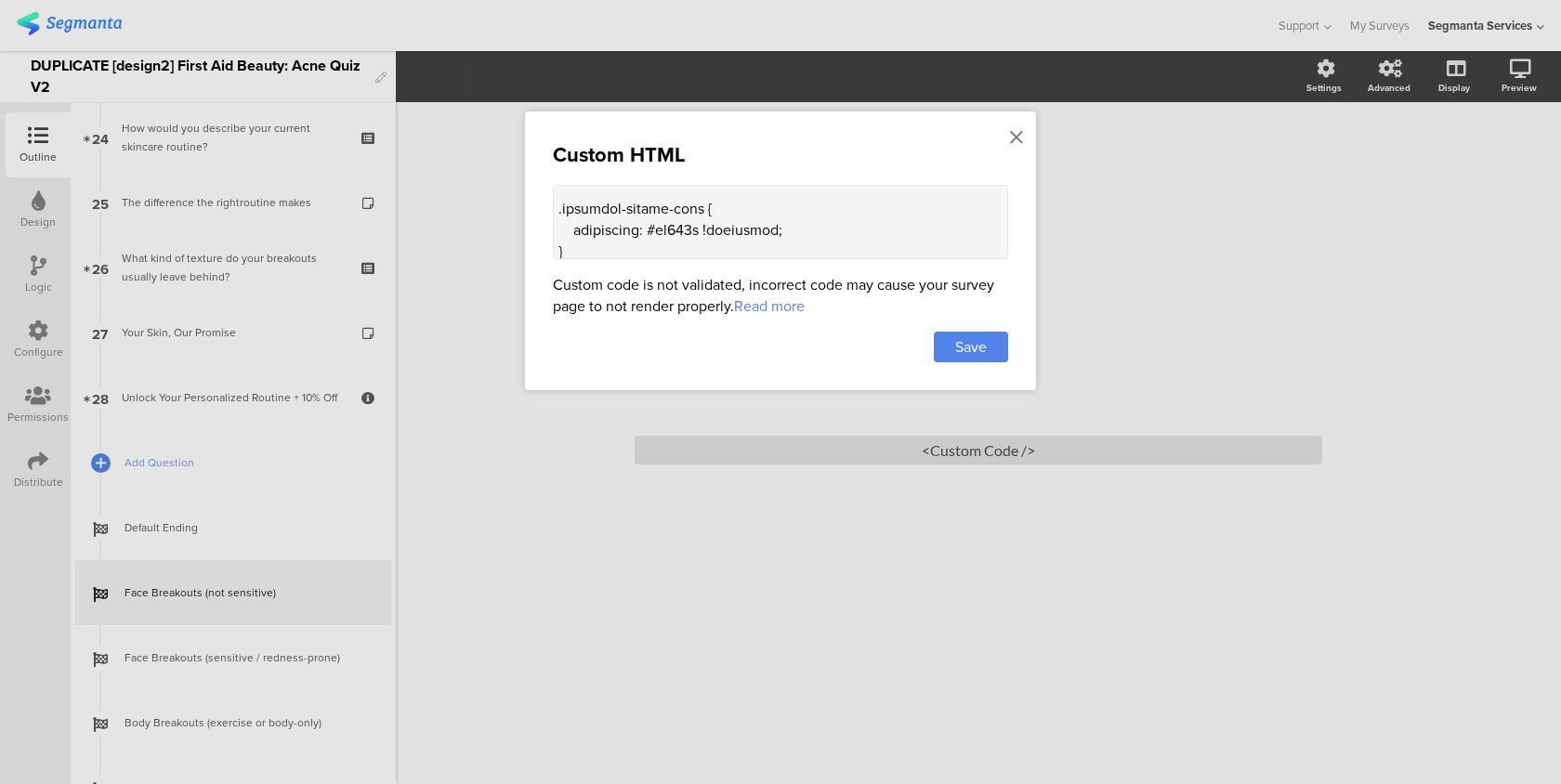
scroll to position [47, 0]
drag, startPoint x: 576, startPoint y: 251, endPoint x: 552, endPoint y: 206, distance: 51.0
click at [553, 206] on textarea at bounding box center [780, 222] width 456 height 74
click at [1019, 138] on icon at bounding box center [1016, 137] width 13 height 20
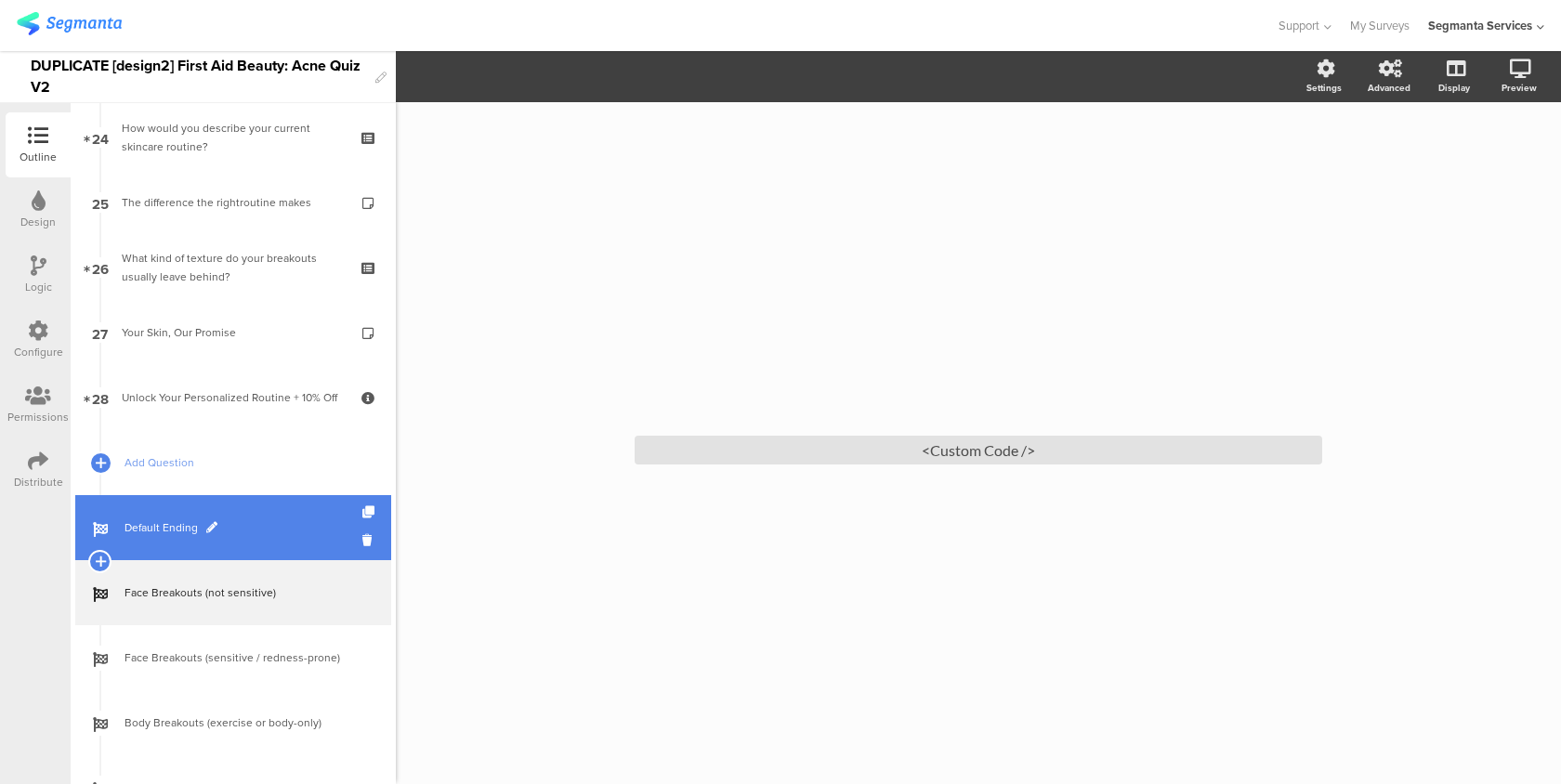
click at [224, 523] on span "Default Ending" at bounding box center [244, 527] width 238 height 19
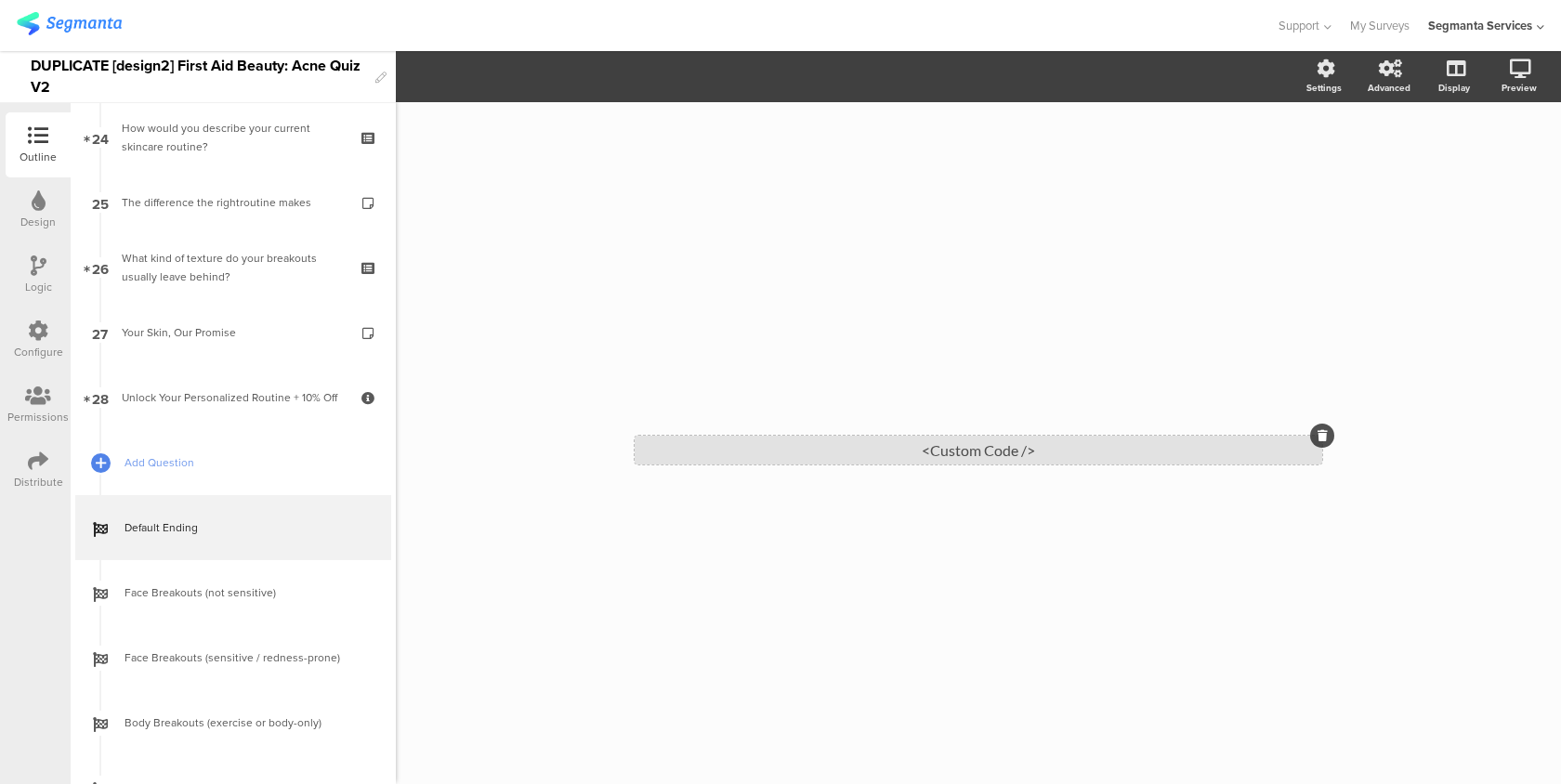
click at [880, 440] on div "<Custom Code />" at bounding box center [978, 449] width 688 height 29
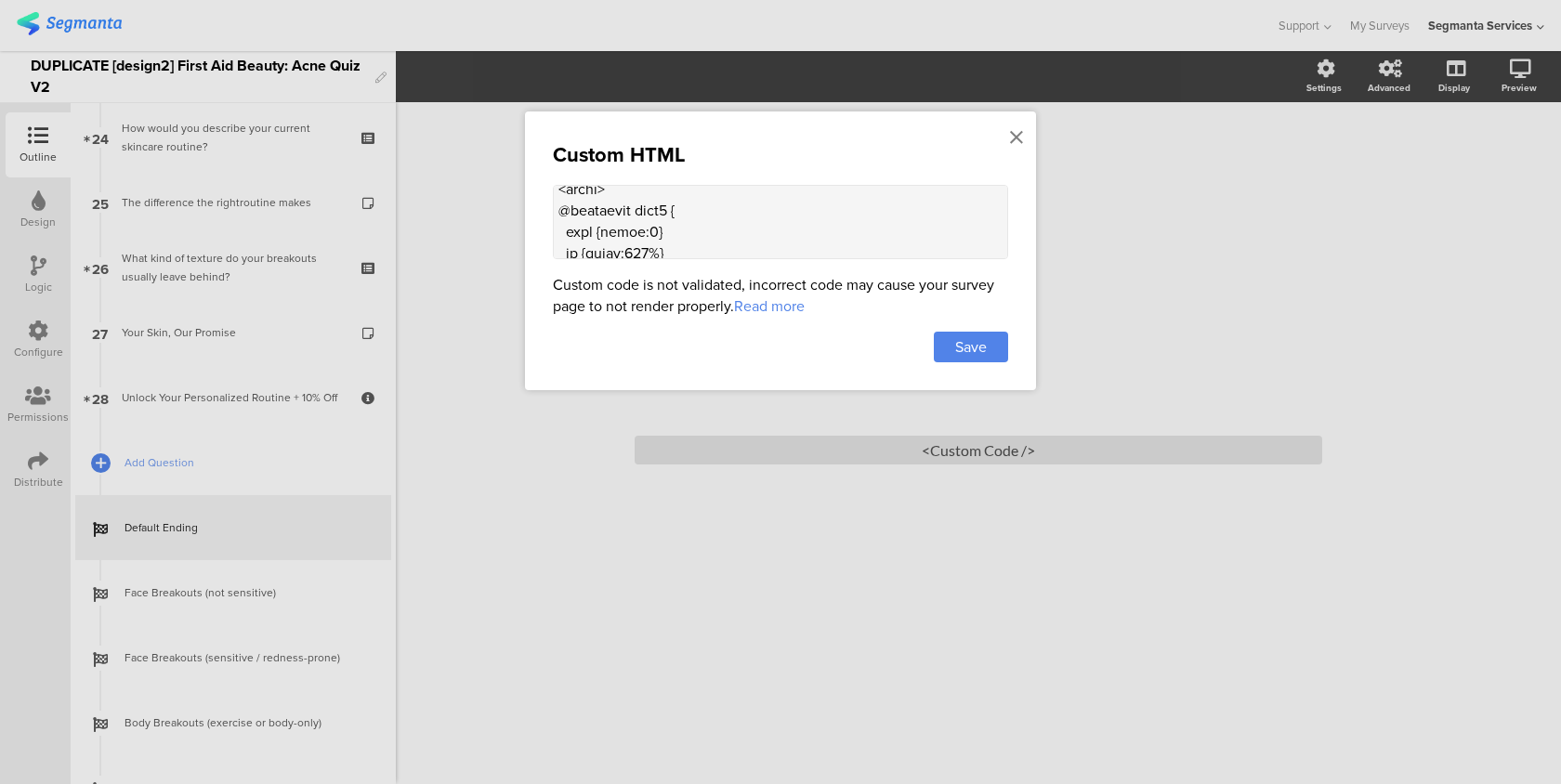
scroll to position [1194, 0]
click at [637, 207] on textarea at bounding box center [780, 222] width 456 height 74
paste textarea ".animated-router-view { background: #dd001b !important; }"
type textarea "<!-- Lore --> <ips dol="sitam://con.adipiscingelit.sed/doe/temp/incid/Utlab-Etd…"
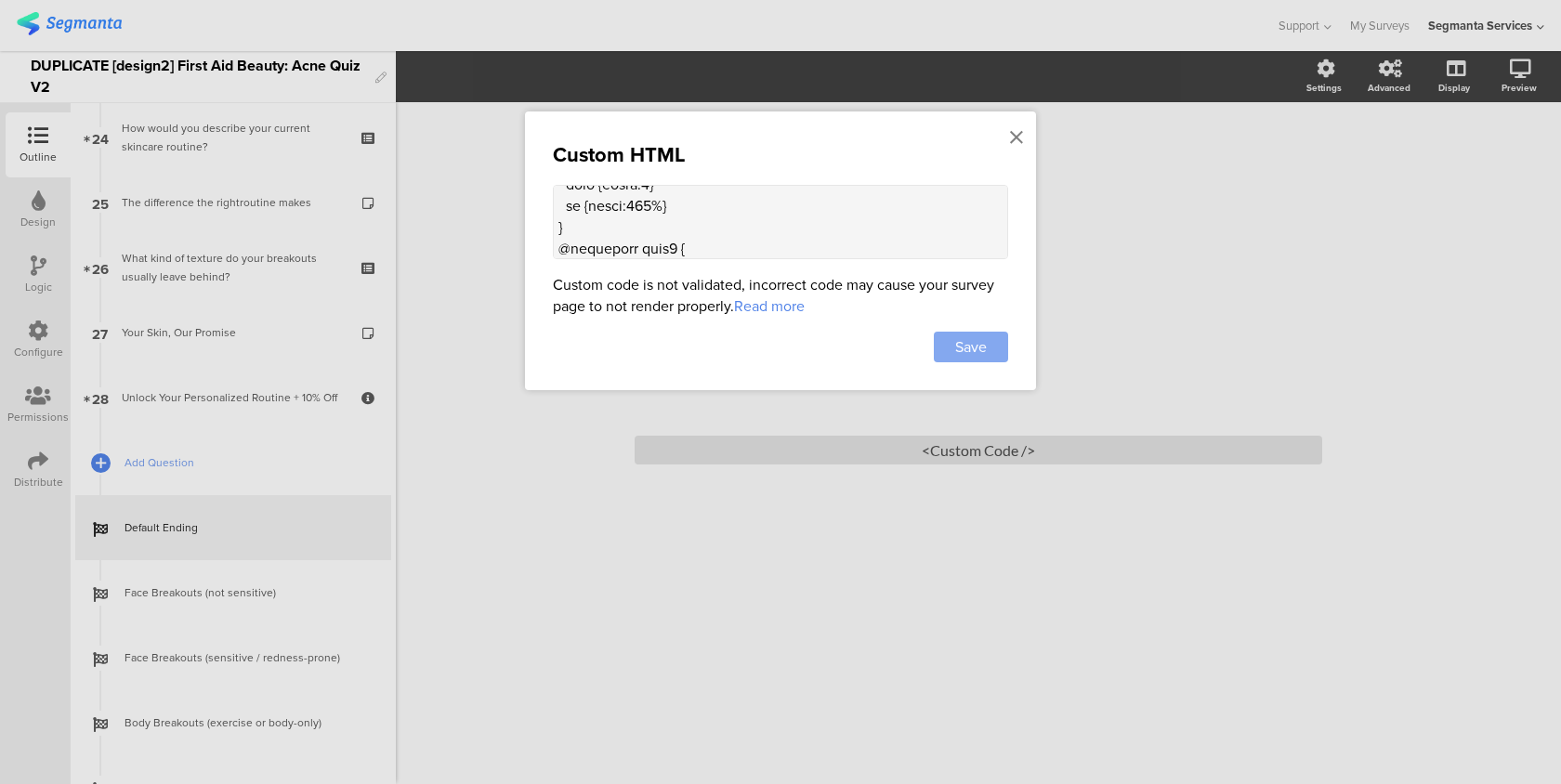
click at [986, 348] on span "Save" at bounding box center [971, 347] width 32 height 21
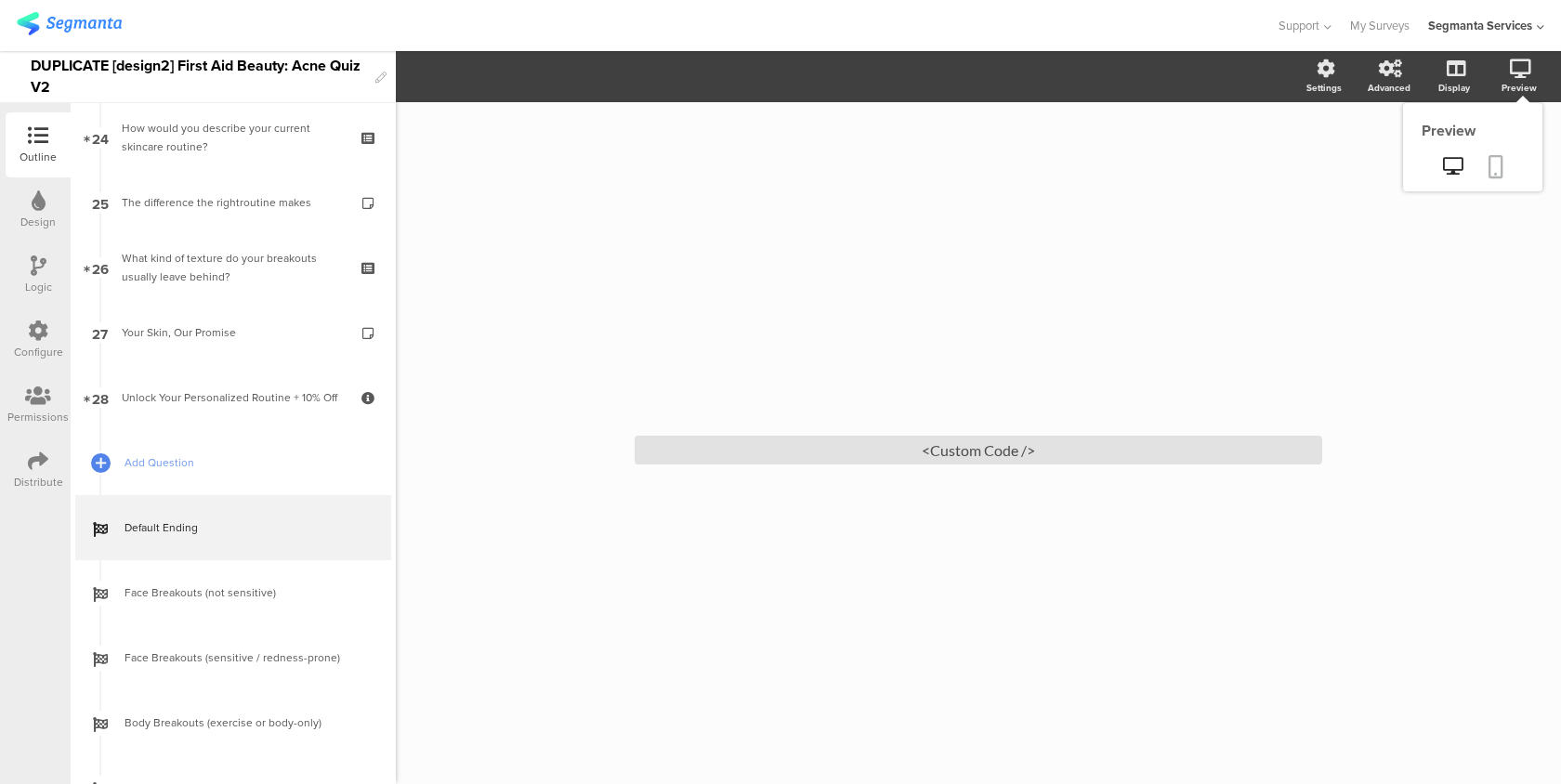
click at [1493, 165] on icon at bounding box center [1496, 166] width 15 height 23
click at [829, 458] on div "<Custom Code />" at bounding box center [978, 449] width 688 height 29
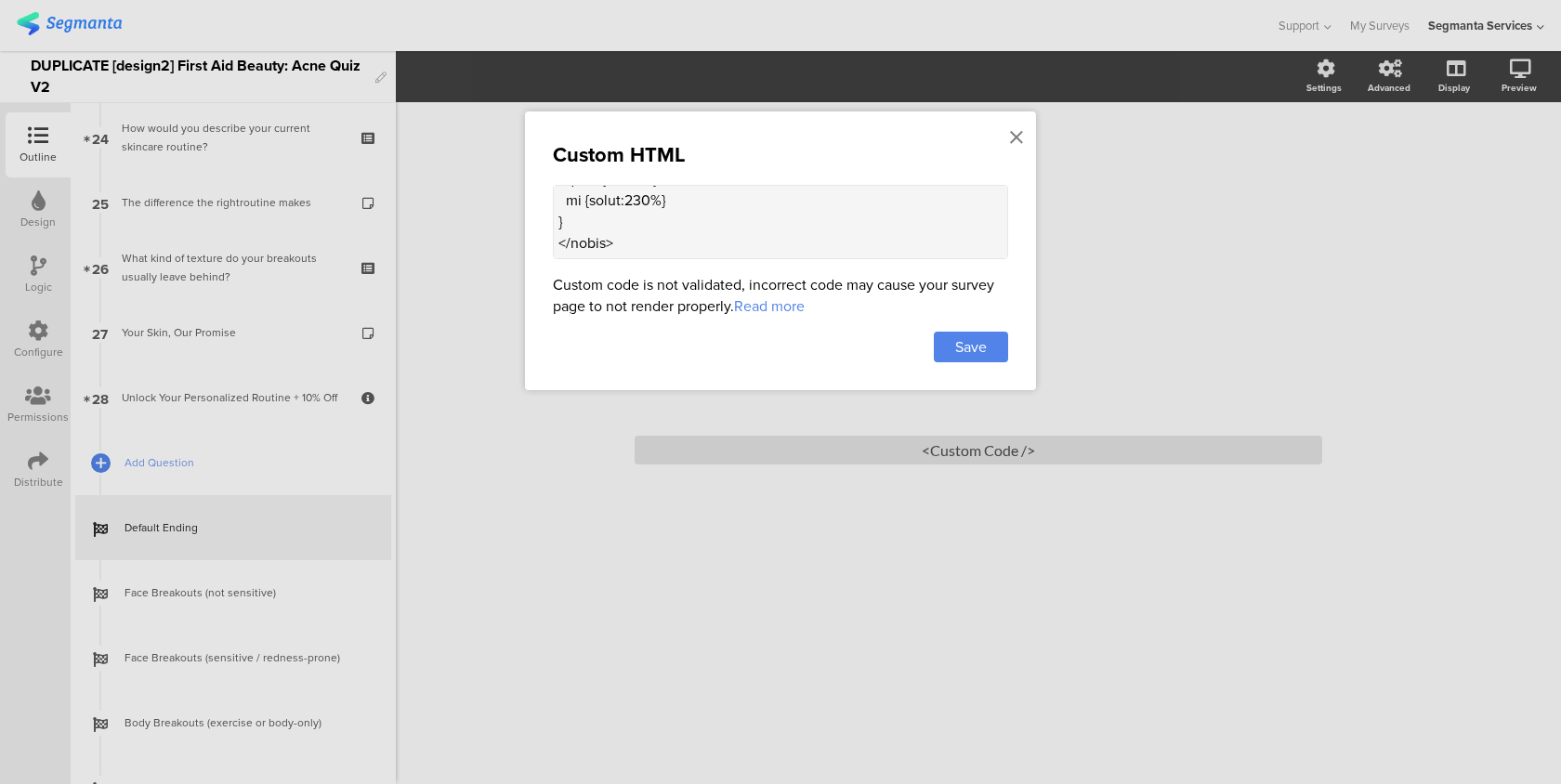
scroll to position [1564, 0]
click at [578, 216] on textarea at bounding box center [780, 222] width 456 height 74
paste textarea "@media screen and (max-width: 635px) { .seg-ending-screen .main .main-content[d…"
drag, startPoint x: 941, startPoint y: 228, endPoint x: 837, endPoint y: 223, distance: 104.1
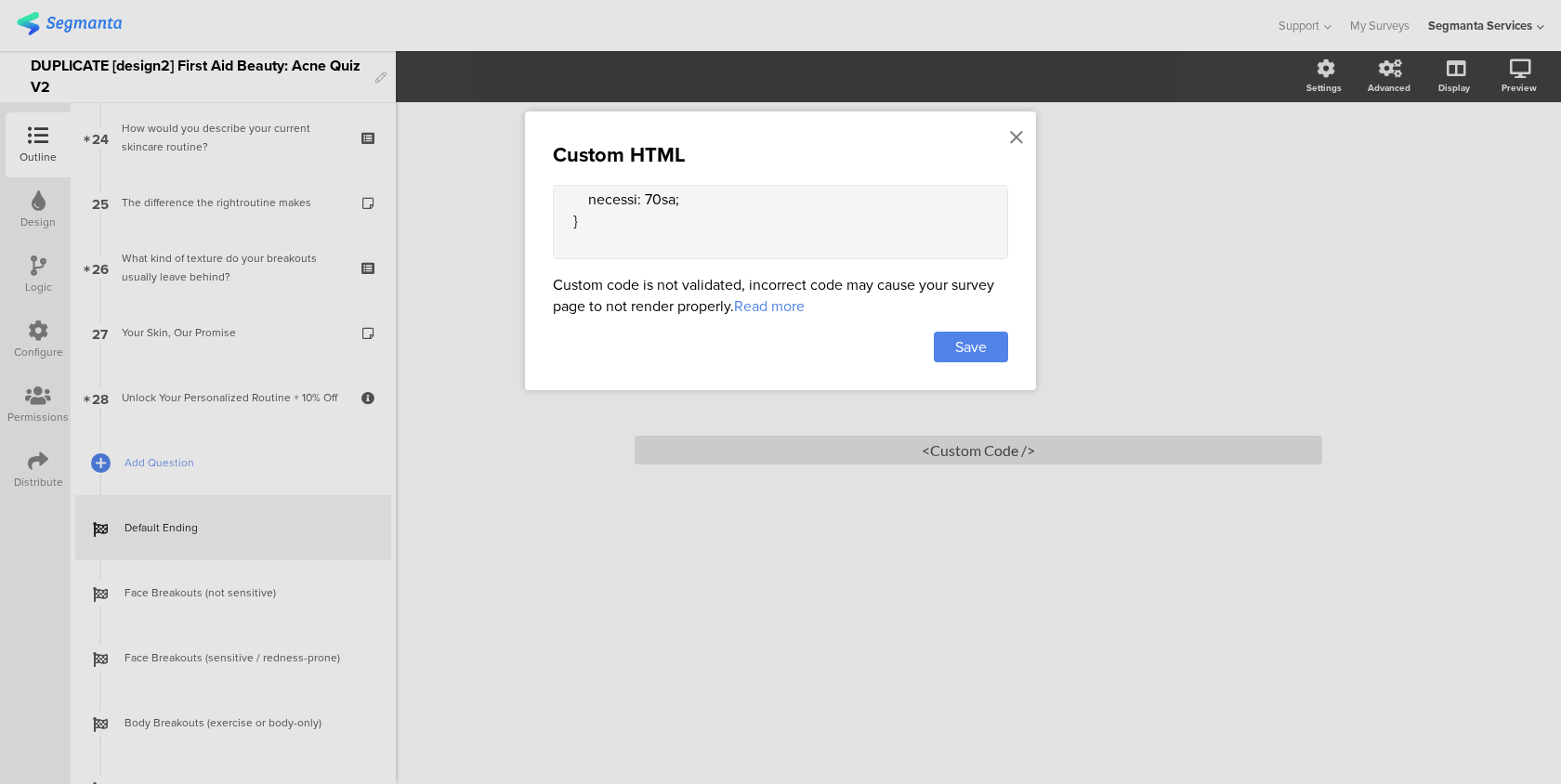
click at [837, 223] on textarea at bounding box center [780, 222] width 456 height 74
click at [706, 243] on textarea at bounding box center [780, 222] width 456 height 74
type textarea "<!-- Lore --> <ips dol="sitam://con.adipiscingelit.sed/doe/temp/incid/Utlab-Etd…"
click at [986, 347] on span "Save" at bounding box center [971, 347] width 32 height 21
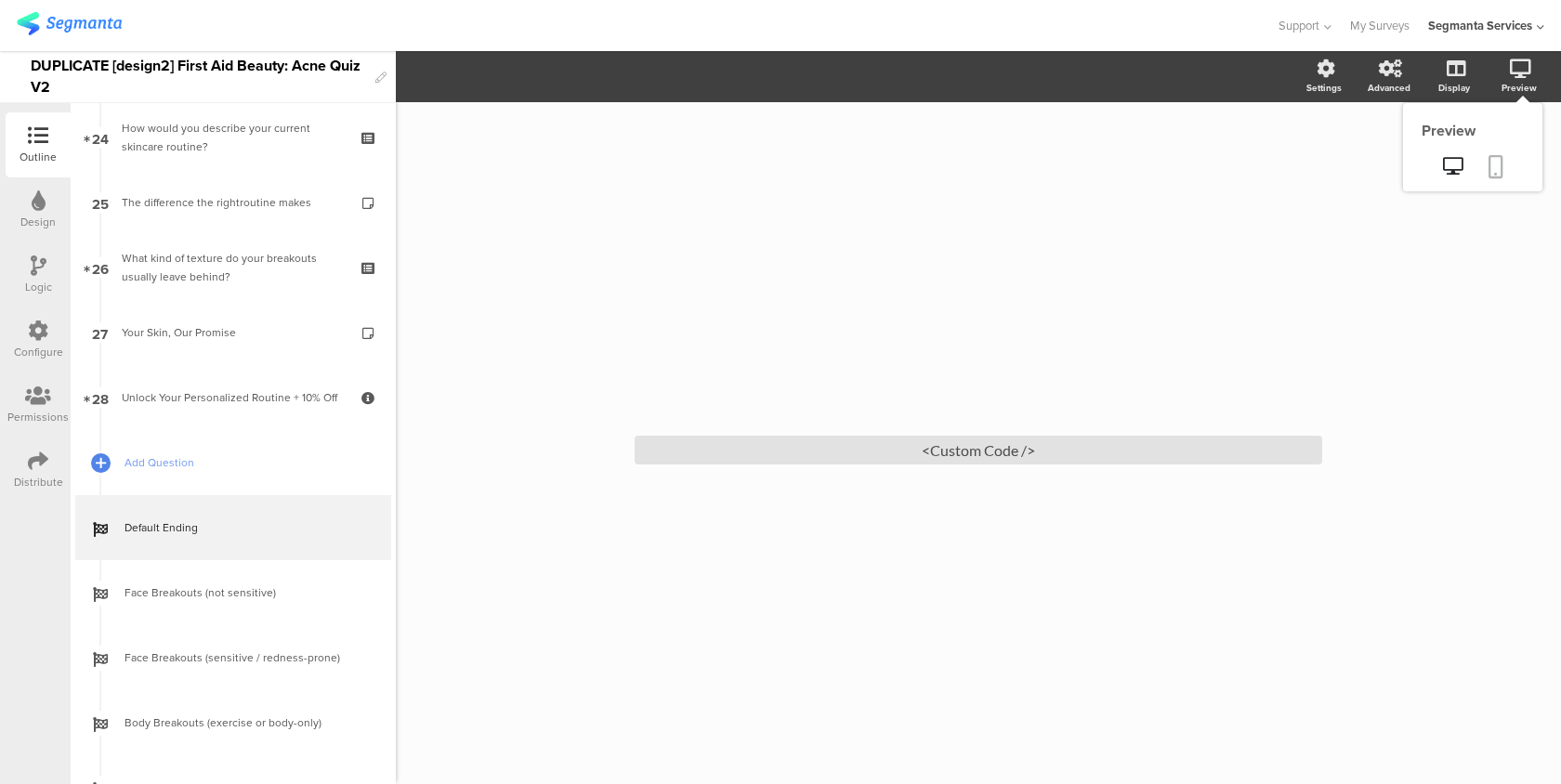
click at [1495, 171] on icon at bounding box center [1496, 166] width 15 height 23
click at [917, 442] on div "<Custom Code />" at bounding box center [978, 449] width 688 height 29
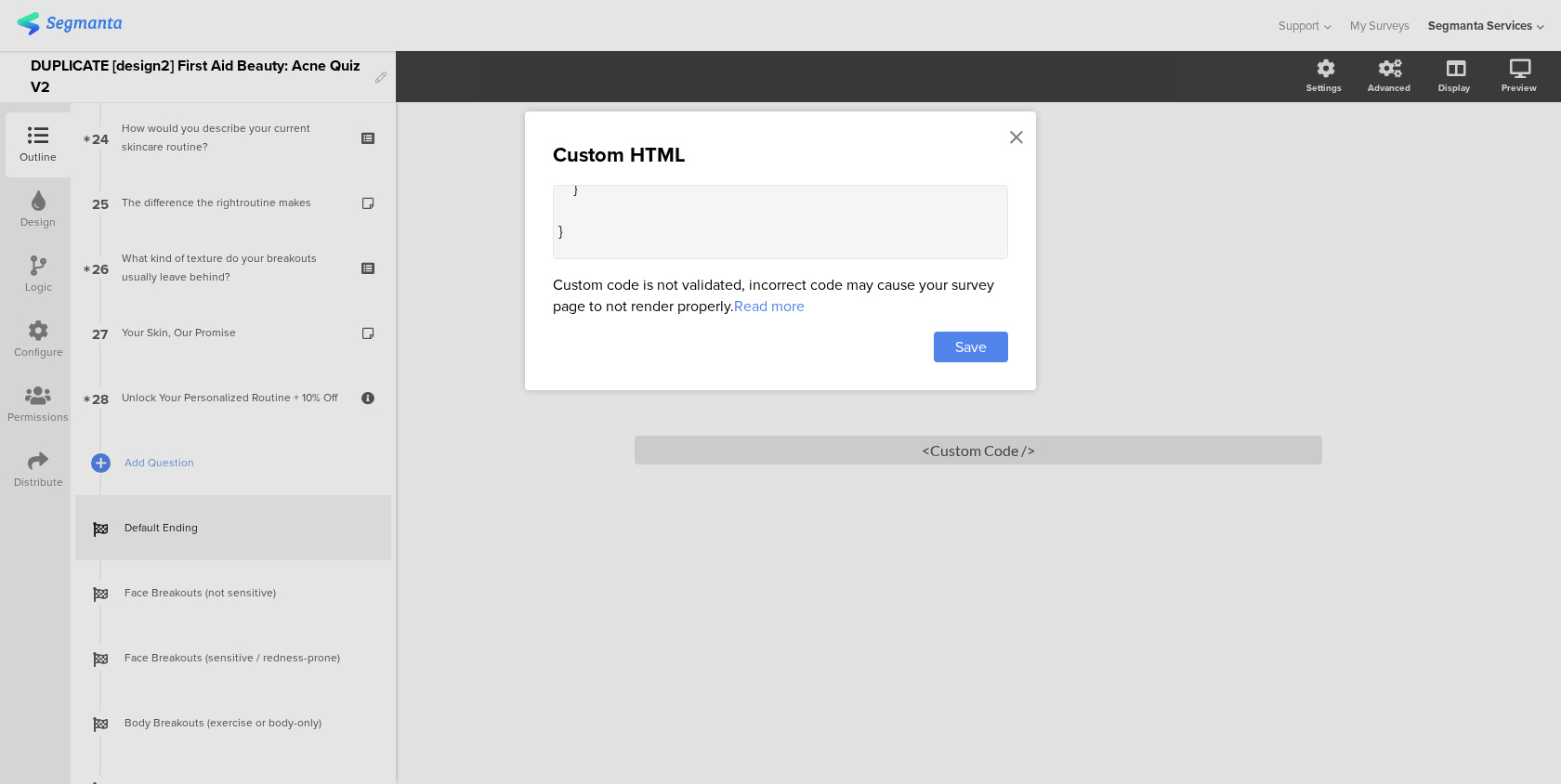
drag, startPoint x: 751, startPoint y: 213, endPoint x: 685, endPoint y: 210, distance: 66.1
click at [685, 210] on textarea at bounding box center [780, 222] width 456 height 74
click at [565, 206] on textarea at bounding box center [780, 222] width 456 height 74
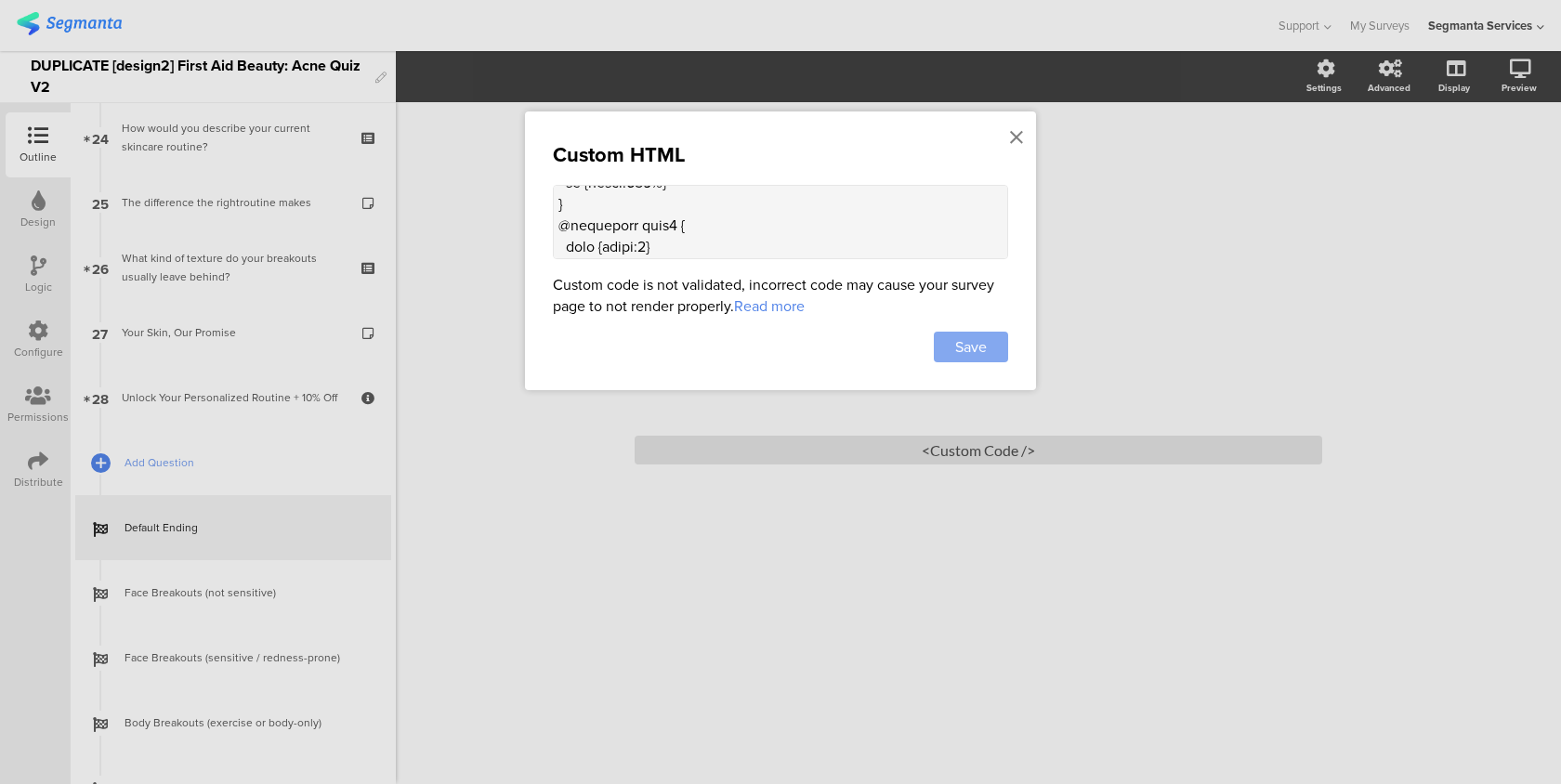
click at [967, 352] on span "Save" at bounding box center [971, 347] width 32 height 21
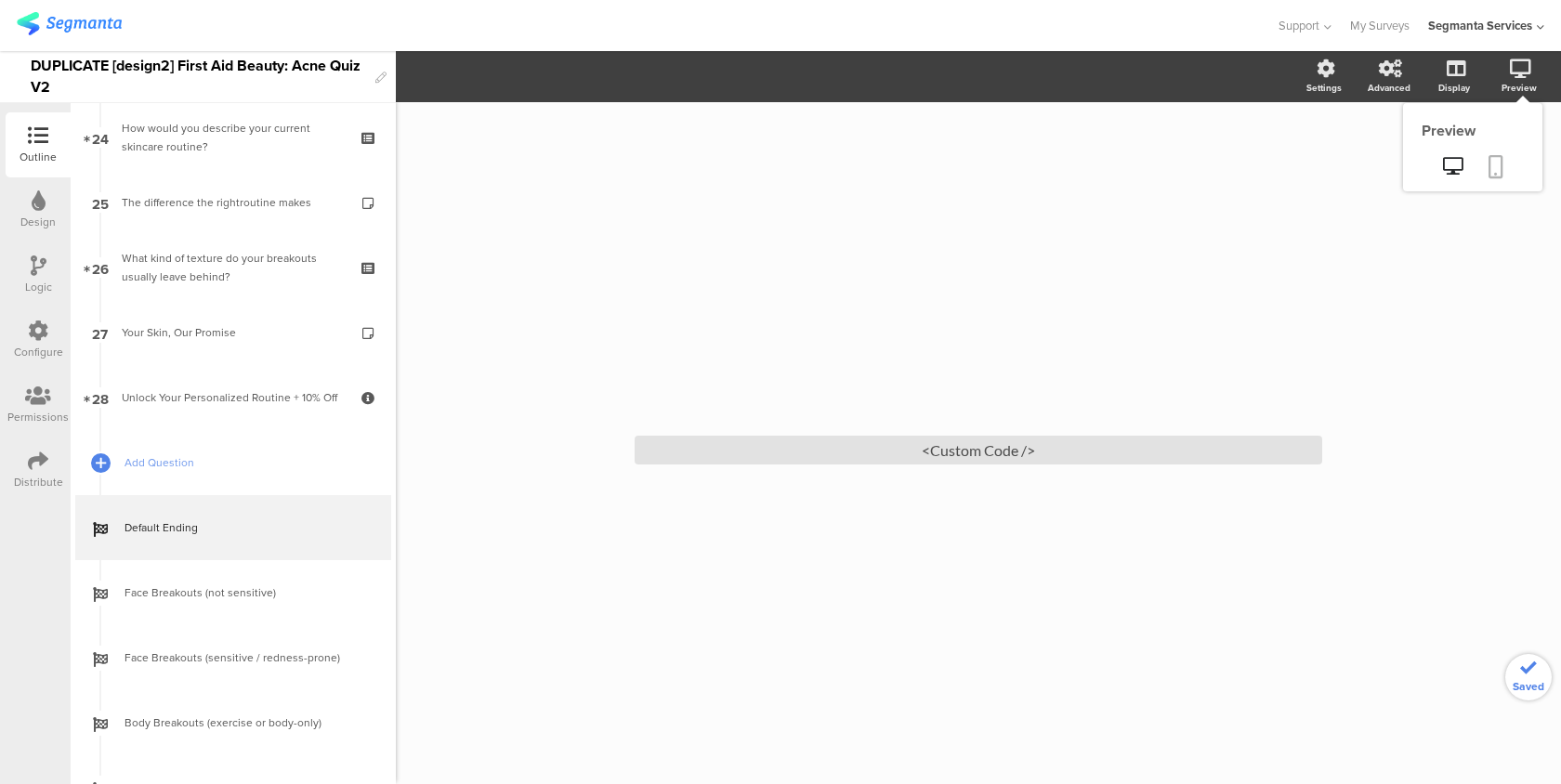
click at [1492, 166] on icon at bounding box center [1496, 166] width 15 height 23
click at [878, 446] on div "<Custom Code />" at bounding box center [978, 449] width 688 height 29
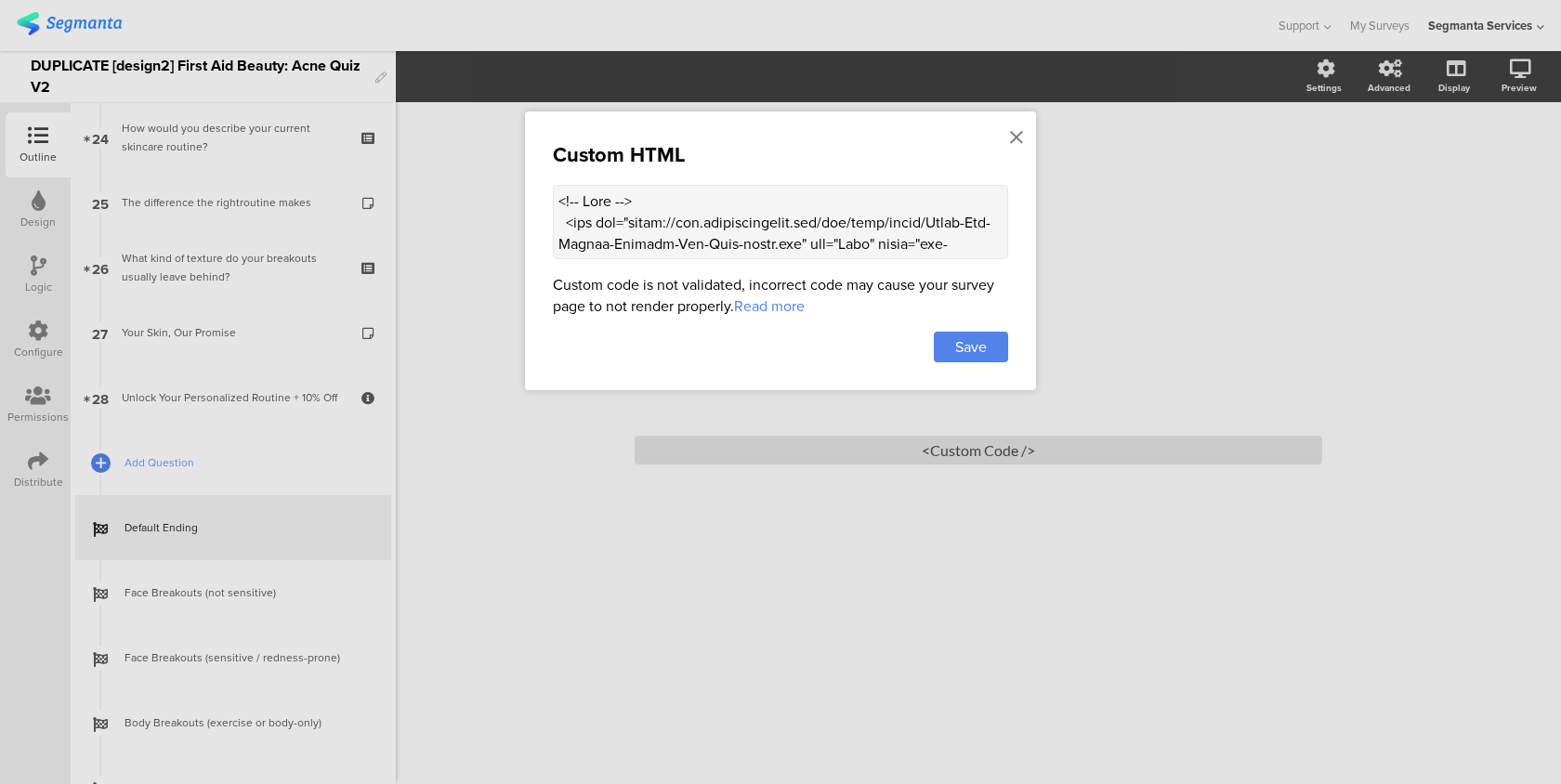
click at [800, 219] on textarea at bounding box center [780, 222] width 456 height 74
paste textarea "lor ipsum="dolorsi:amet;cons-adipiscin:elitse;doeiusm-tempori:utlabo;etdol-magn…"
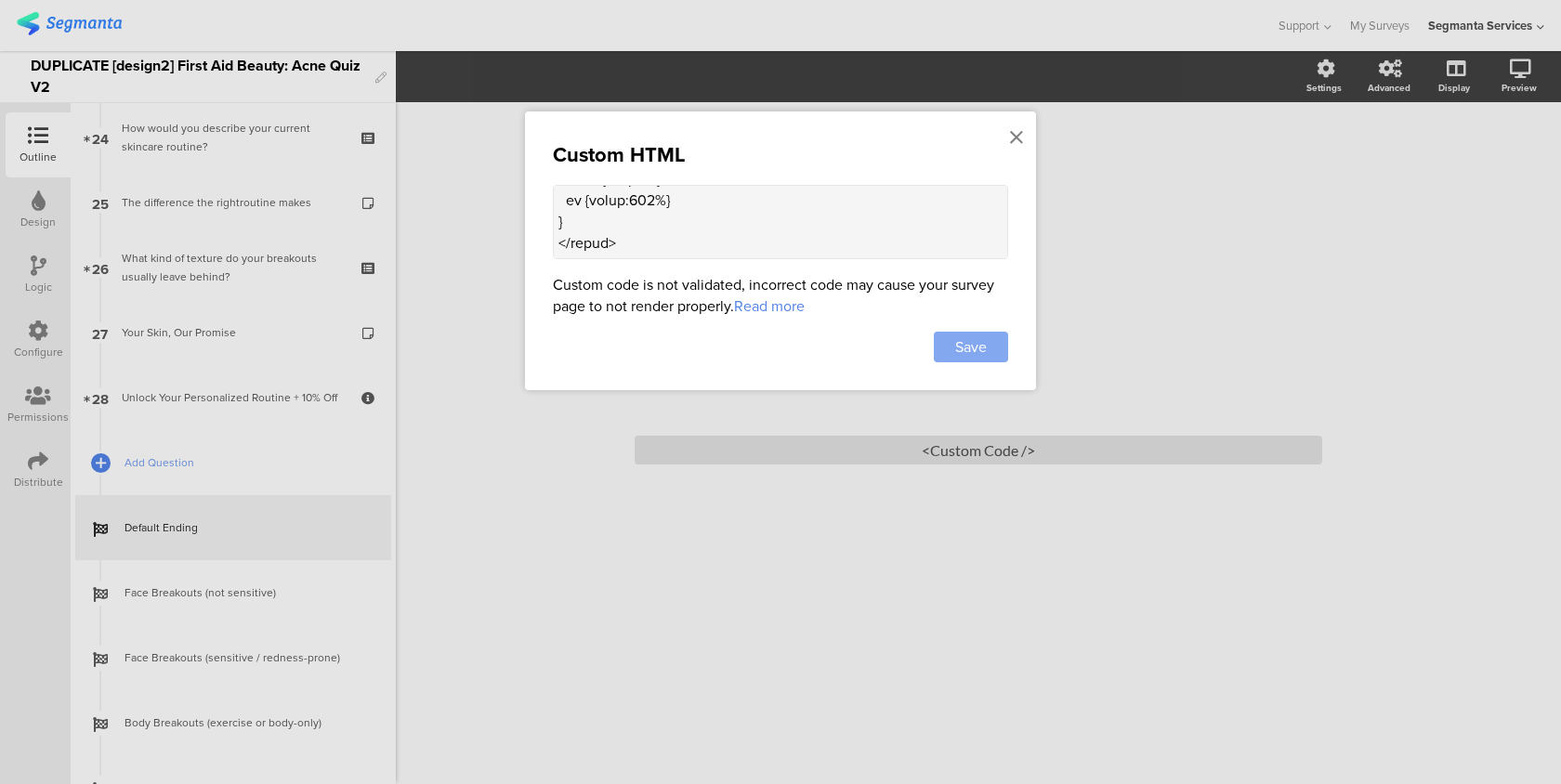
type textarea "<lor ipsum="dolorsi:amet;cons-adipiscin:elitse;doeiusm-tempori:utlabo;etdol-mag…"
click at [951, 351] on div "Save" at bounding box center [971, 347] width 74 height 31
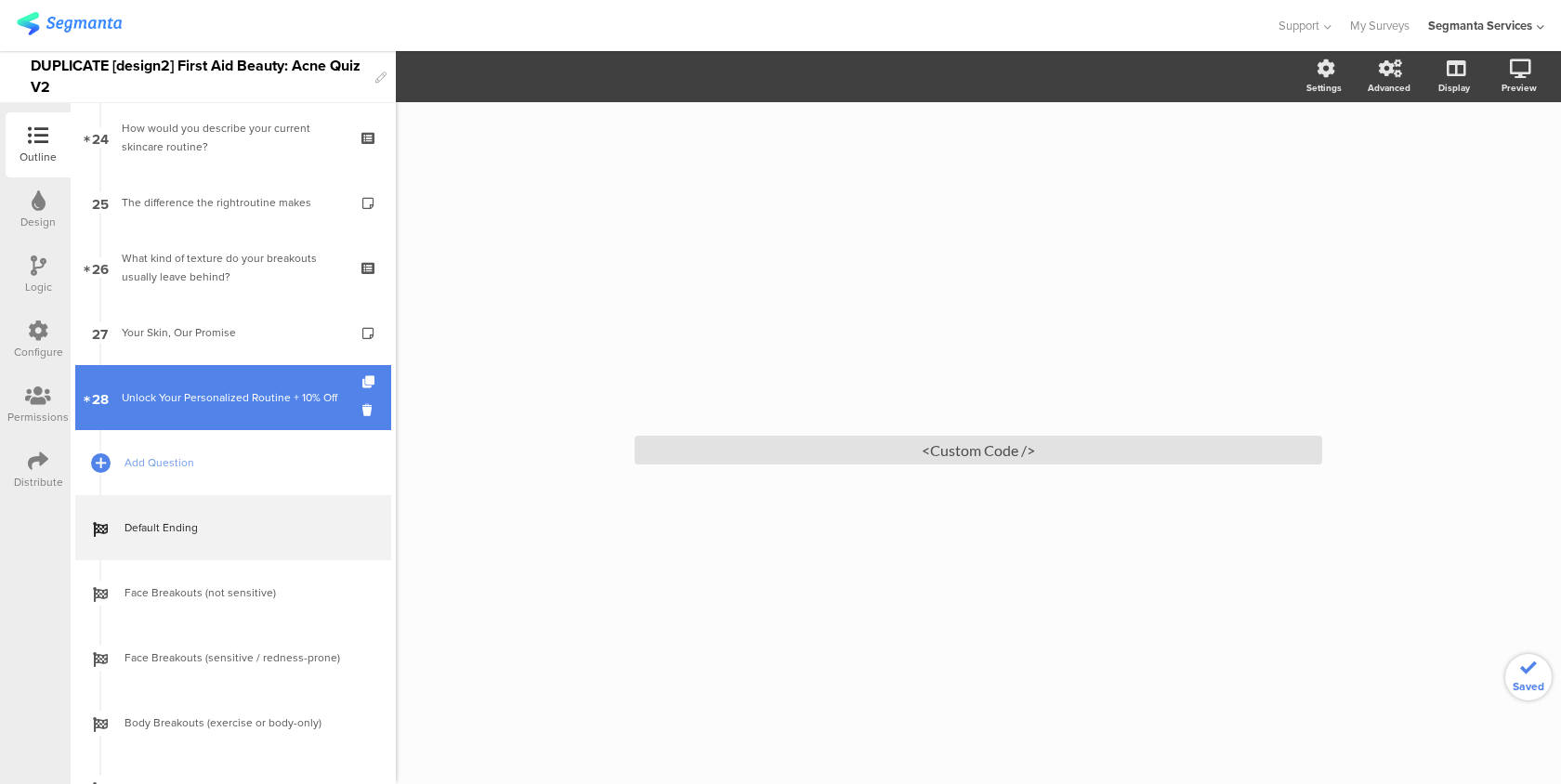
click at [267, 392] on div "Unlock Your Personalized Routine + 10% Off" at bounding box center [233, 397] width 222 height 19
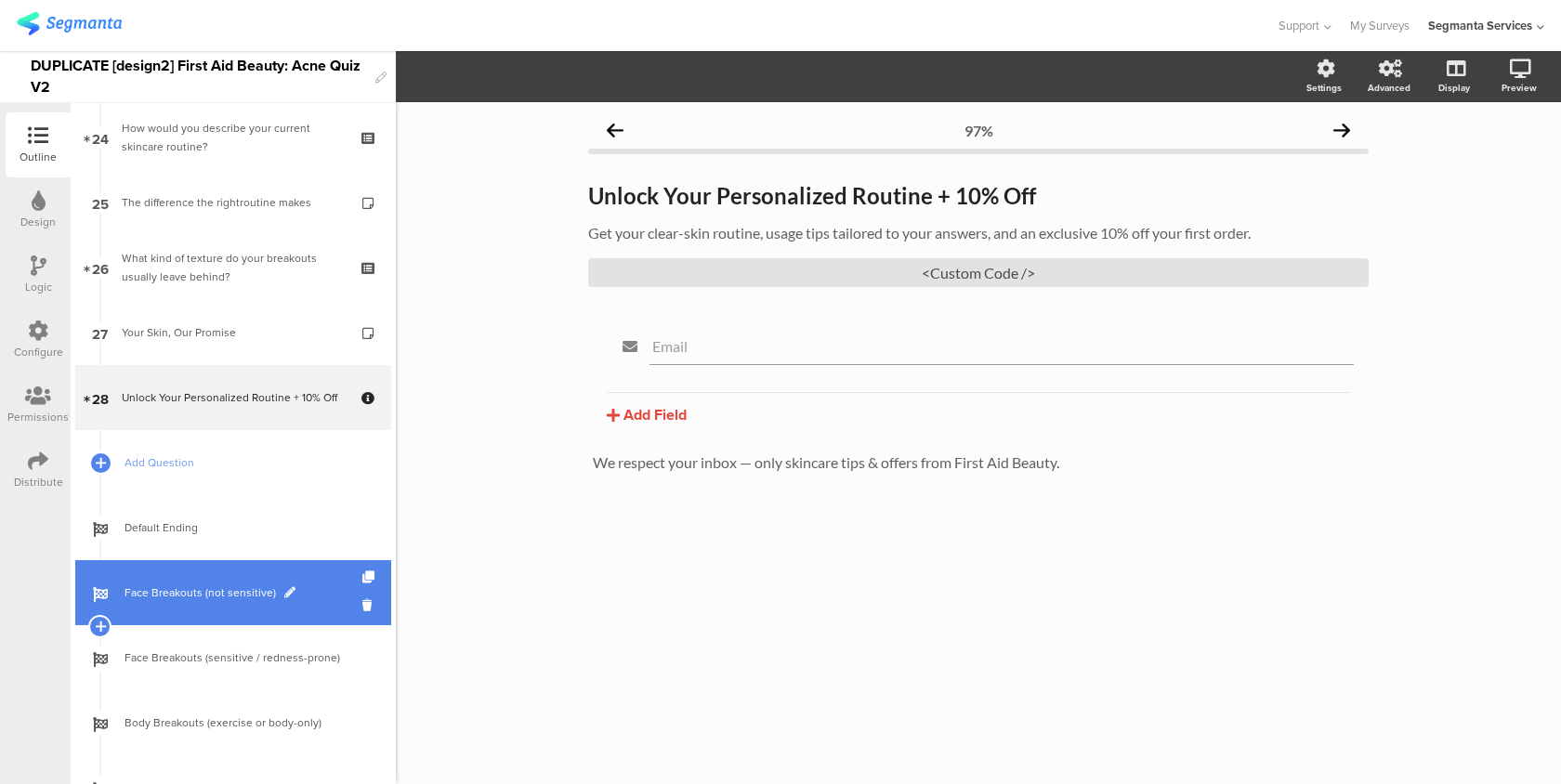
click at [197, 594] on span "Face Breakouts (not sensitive)" at bounding box center [244, 592] width 238 height 19
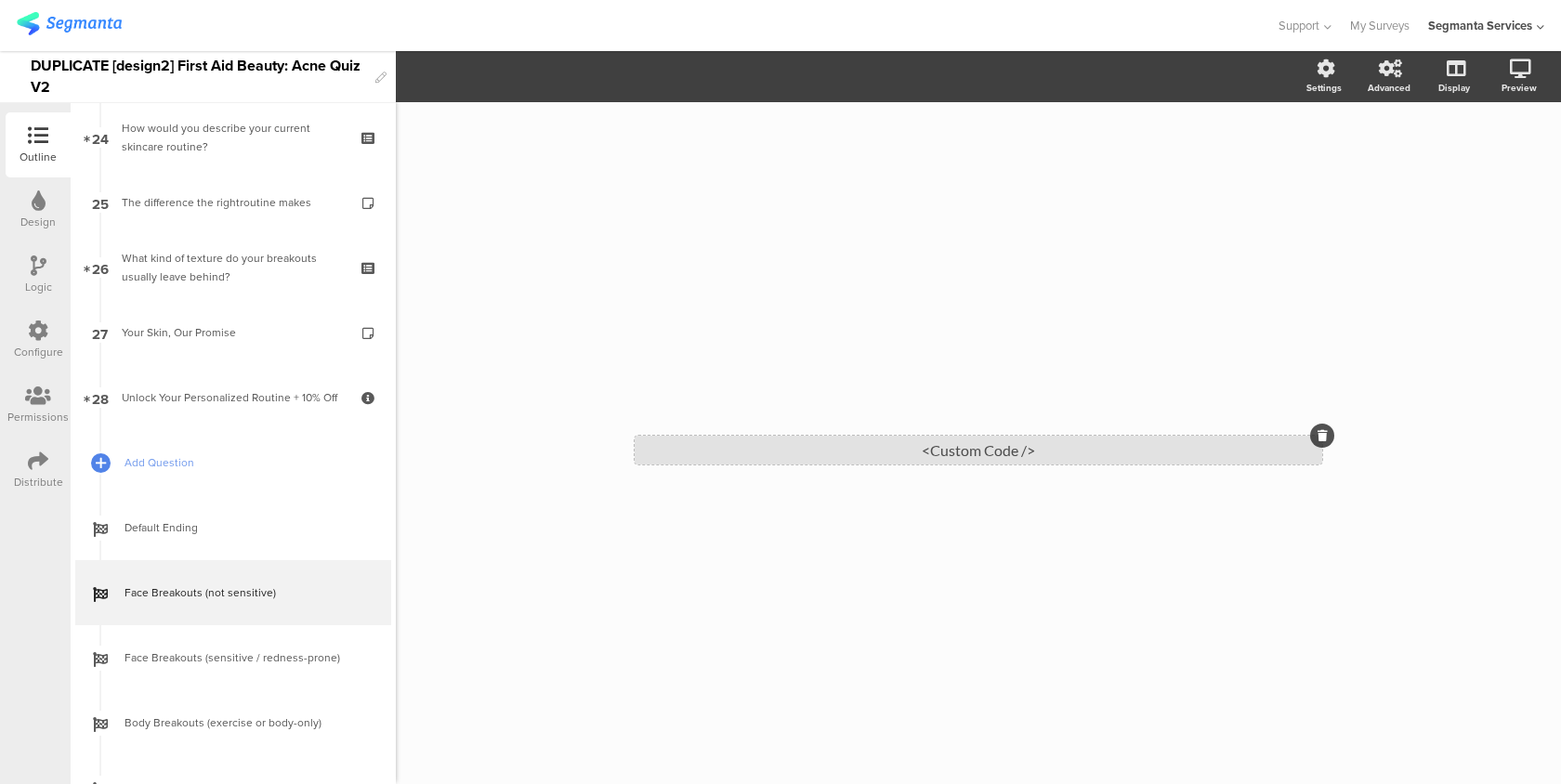
click at [804, 440] on div "<Custom Code />" at bounding box center [978, 449] width 688 height 29
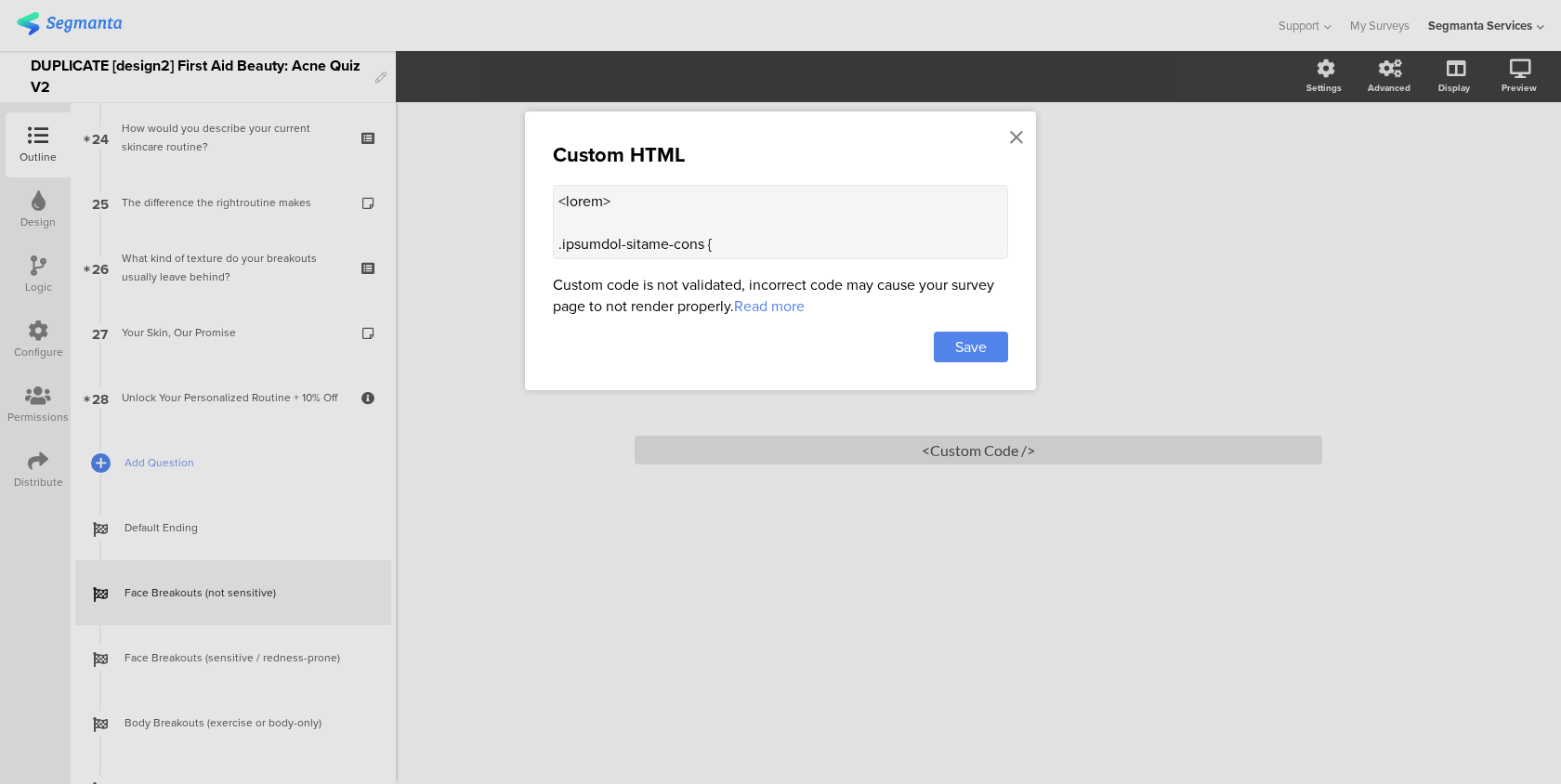
scroll to position [41, 0]
drag, startPoint x: 565, startPoint y: 251, endPoint x: 539, endPoint y: 208, distance: 50.2
click at [539, 208] on div "Custom HTML Custom code is not validated, incorrect code may cause your survey …" at bounding box center [780, 251] width 512 height 279
click at [1006, 131] on div "Custom HTML Custom code is not validated, incorrect code may cause your survey …" at bounding box center [780, 251] width 512 height 279
click at [1016, 136] on icon at bounding box center [1016, 137] width 13 height 20
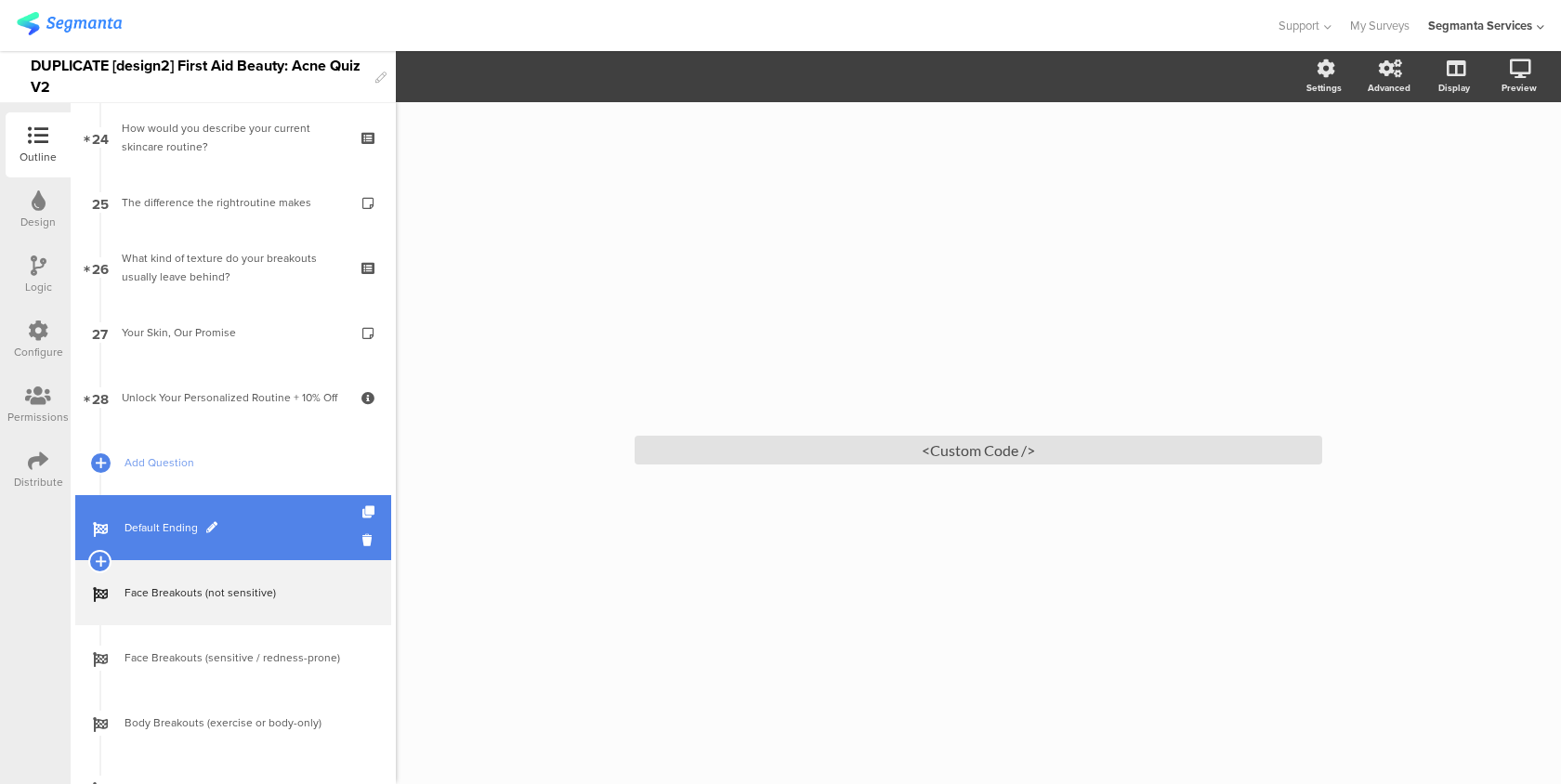
click at [288, 530] on span "Default Ending" at bounding box center [244, 527] width 238 height 19
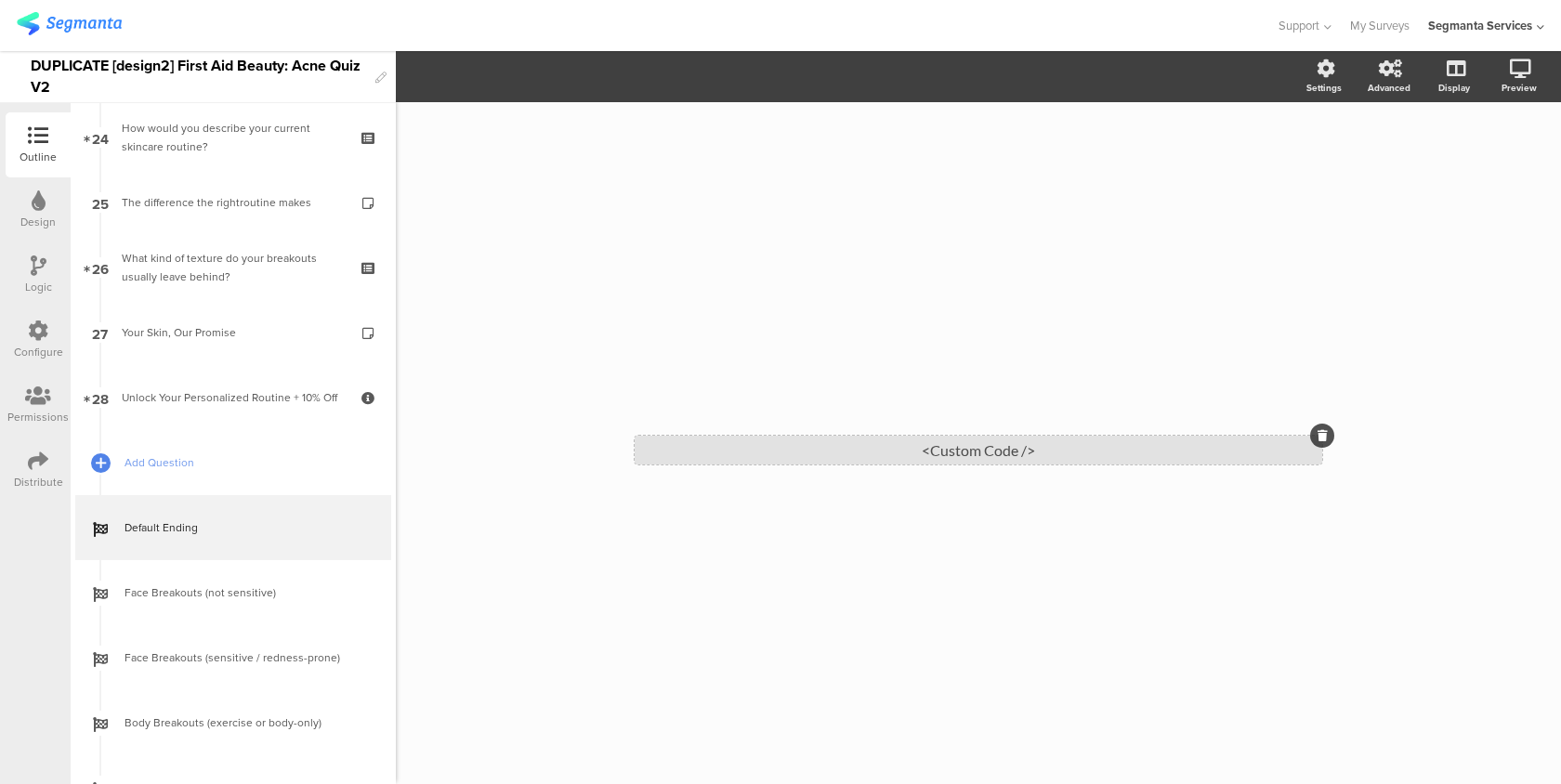
click at [810, 451] on div "<Custom Code />" at bounding box center [978, 449] width 688 height 29
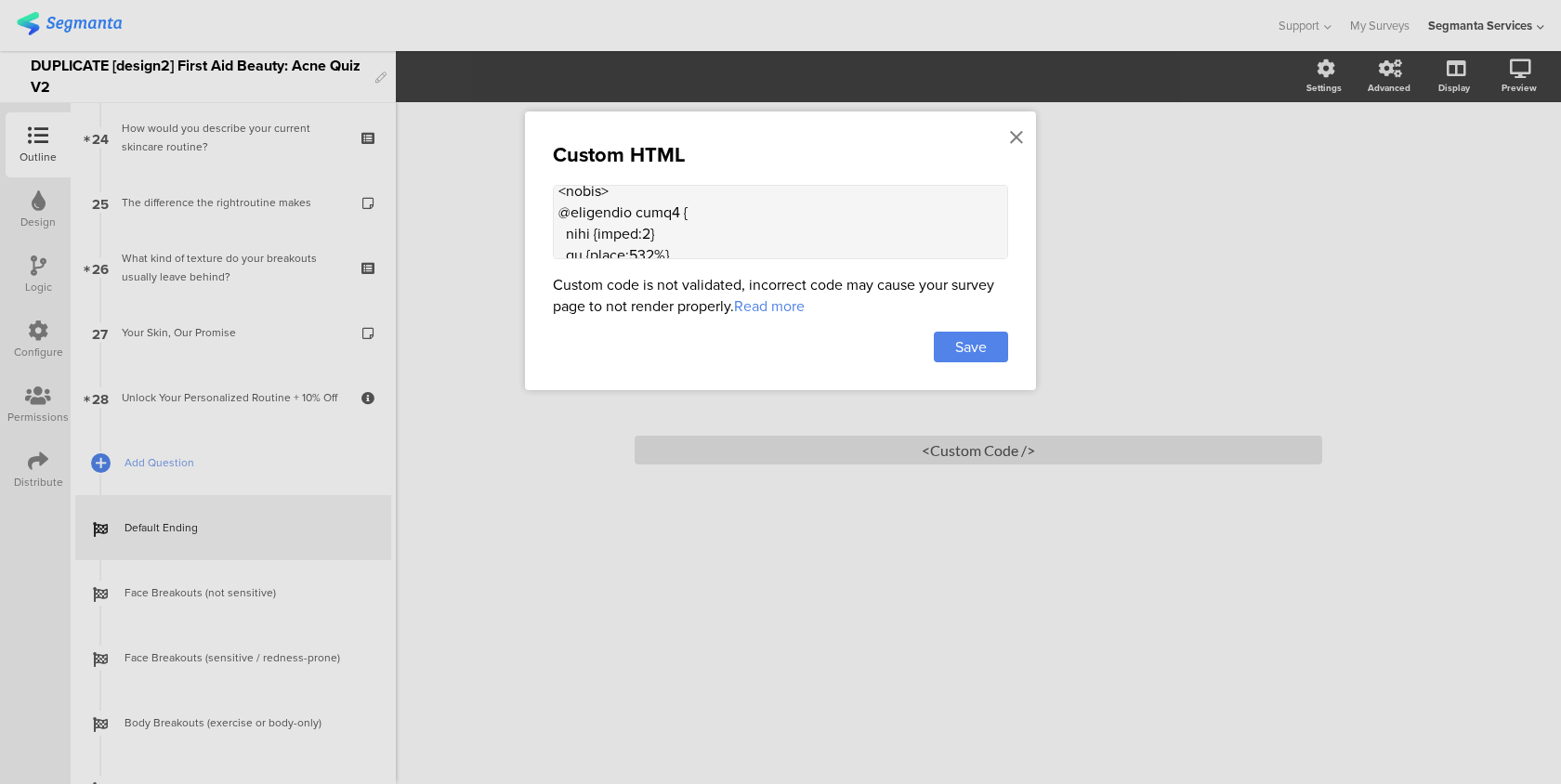
scroll to position [1316, 0]
click at [650, 231] on textarea at bounding box center [780, 222] width 456 height 74
paste textarea ".animated-router-view { background: #dd001b !important; }"
type textarea "<lor ipsum="dolorsi:amet;cons-adipiscin:elitse;doeiusm-tempori:utlabo;etdol-mag…"
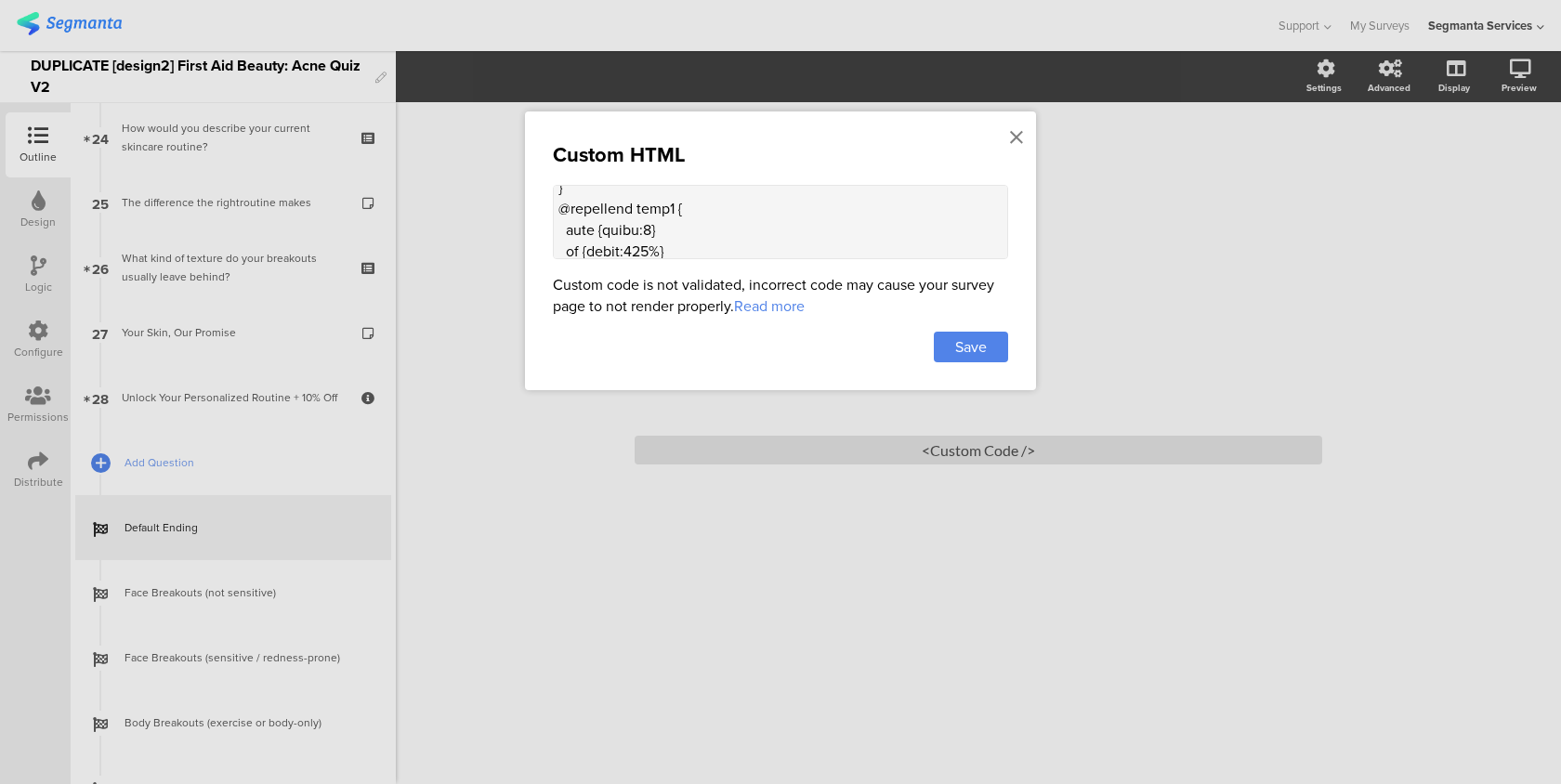
click at [979, 329] on div "Custom HTML Custom code is not validated, incorrect code may cause your survey …" at bounding box center [780, 251] width 512 height 279
click at [978, 339] on span "Save" at bounding box center [971, 347] width 32 height 21
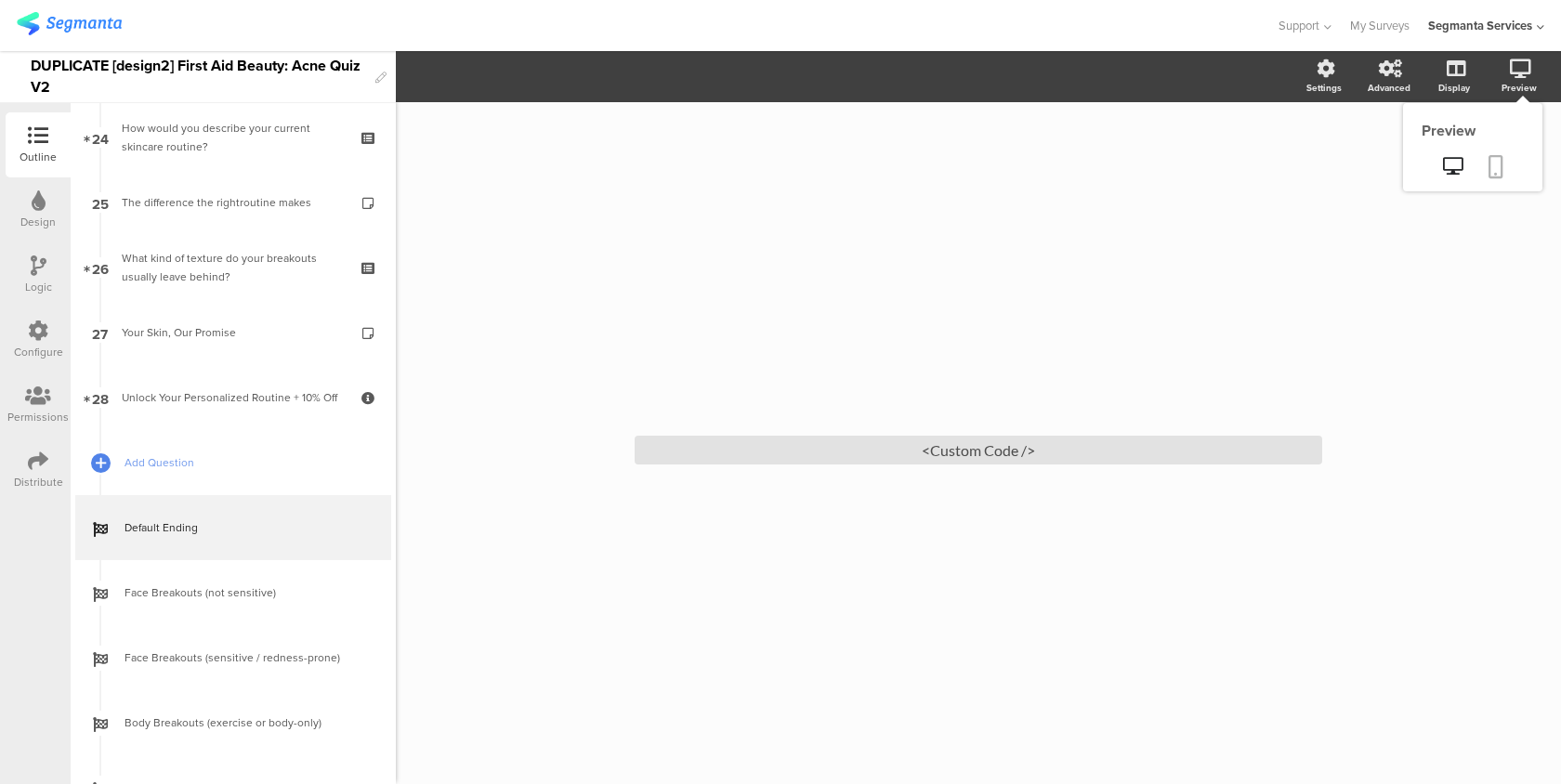
click at [1502, 155] on icon at bounding box center [1496, 166] width 15 height 23
click at [878, 457] on div "<Custom Code />" at bounding box center [978, 449] width 688 height 29
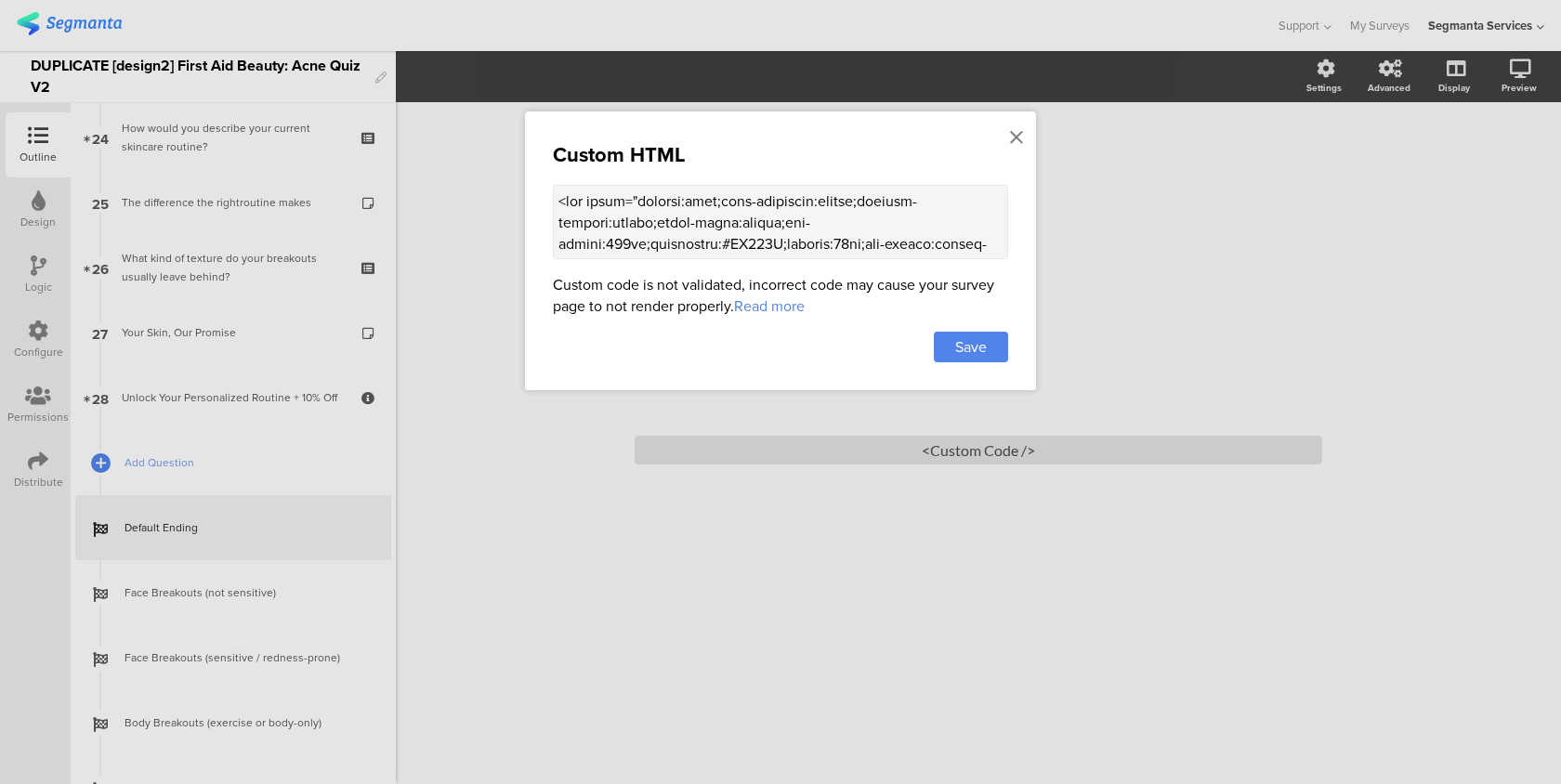
drag, startPoint x: 864, startPoint y: 242, endPoint x: 852, endPoint y: 242, distance: 12.0
click at [852, 242] on textarea at bounding box center [780, 222] width 456 height 74
type textarea "<lor ipsum="dolorsi:amet;cons-adipiscin:elitse;doeiusm-tempori:utlabo;etdol-mag…"
click at [972, 349] on span "Save" at bounding box center [971, 347] width 32 height 21
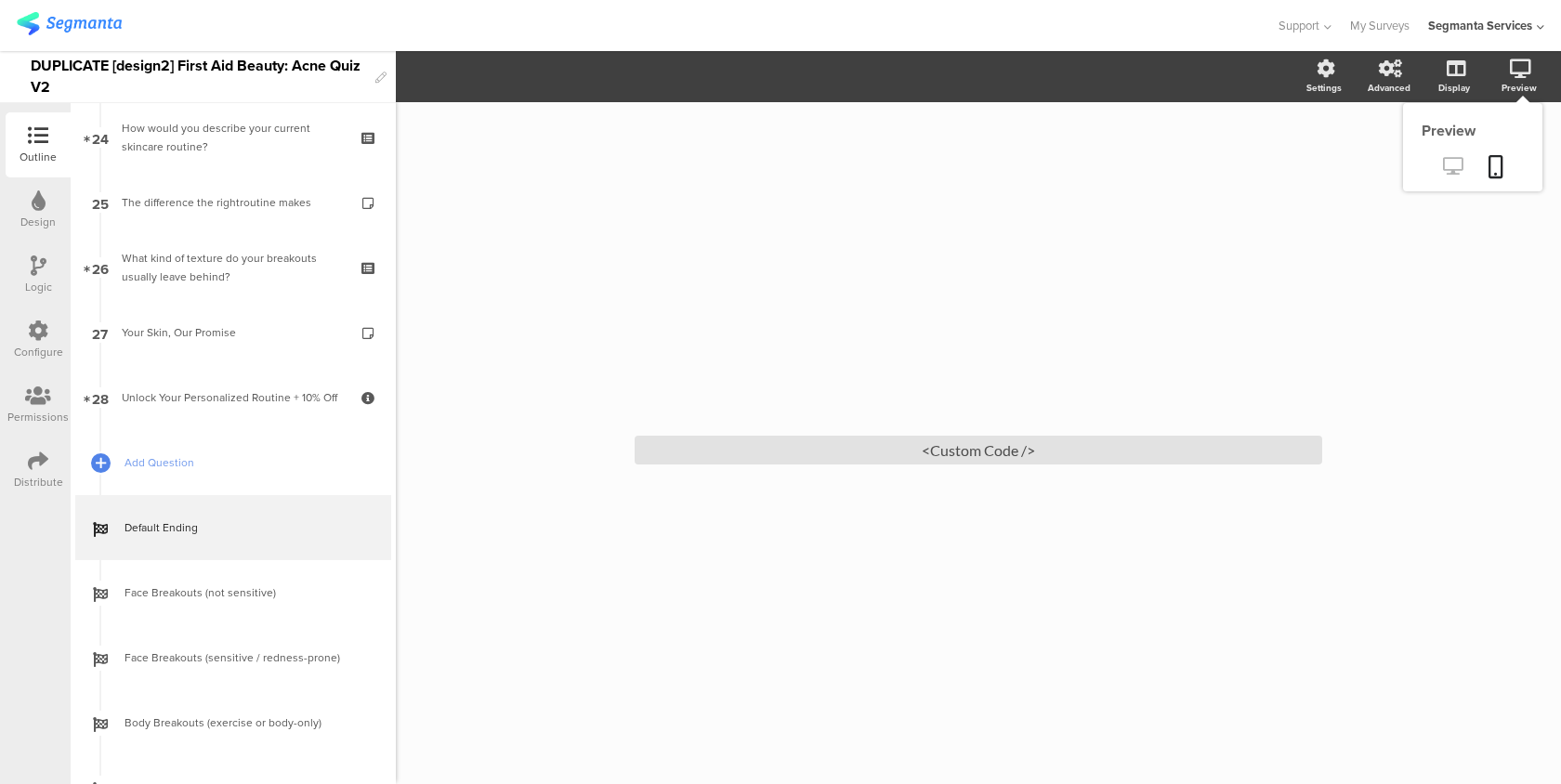
click at [1458, 179] on link at bounding box center [1453, 168] width 46 height 31
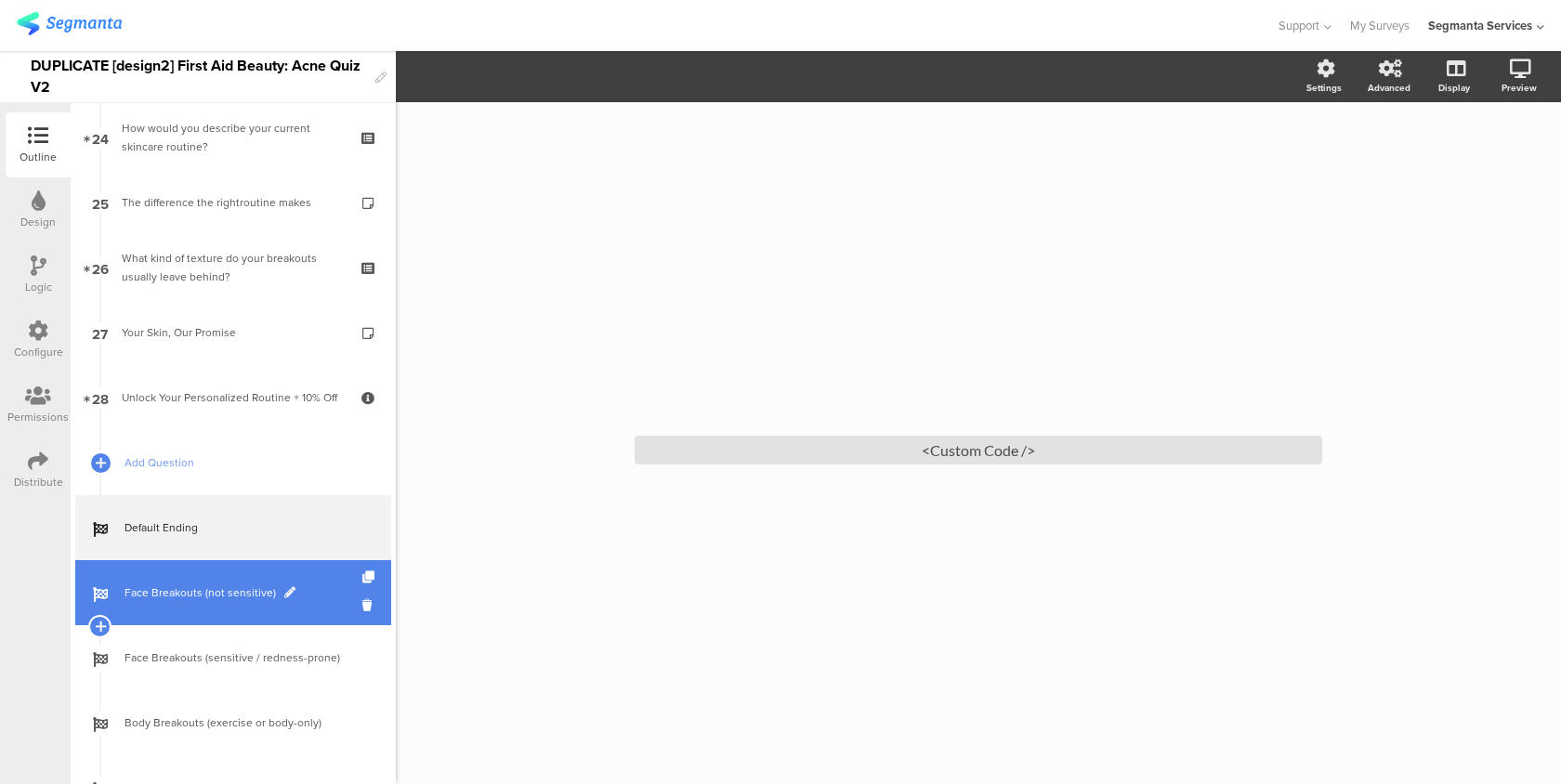
click at [239, 592] on span "Face Breakouts (not sensitive)" at bounding box center [244, 592] width 238 height 19
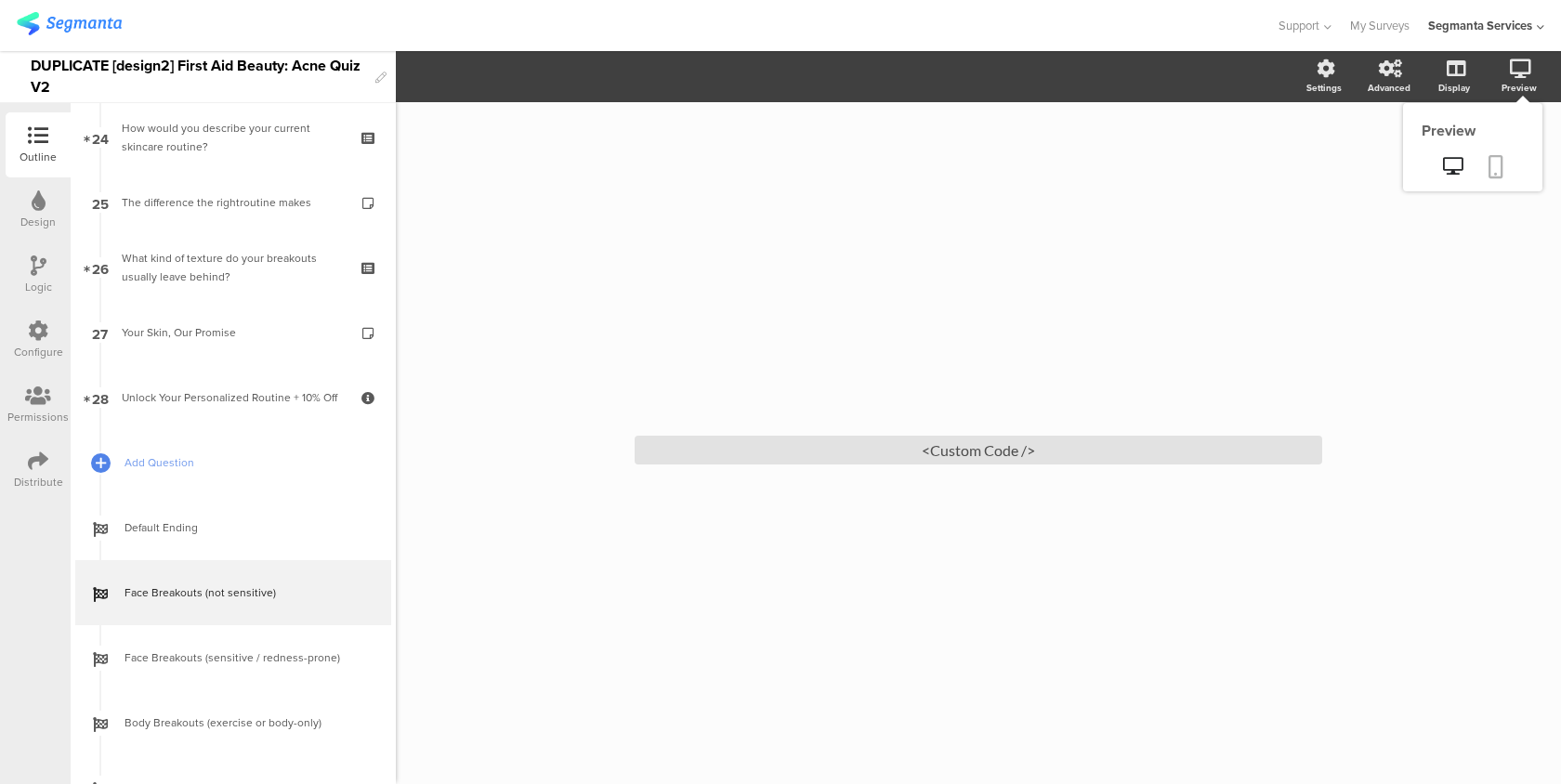
click at [1480, 166] on link at bounding box center [1496, 168] width 41 height 35
click at [719, 441] on div "<Custom Code />" at bounding box center [978, 449] width 688 height 29
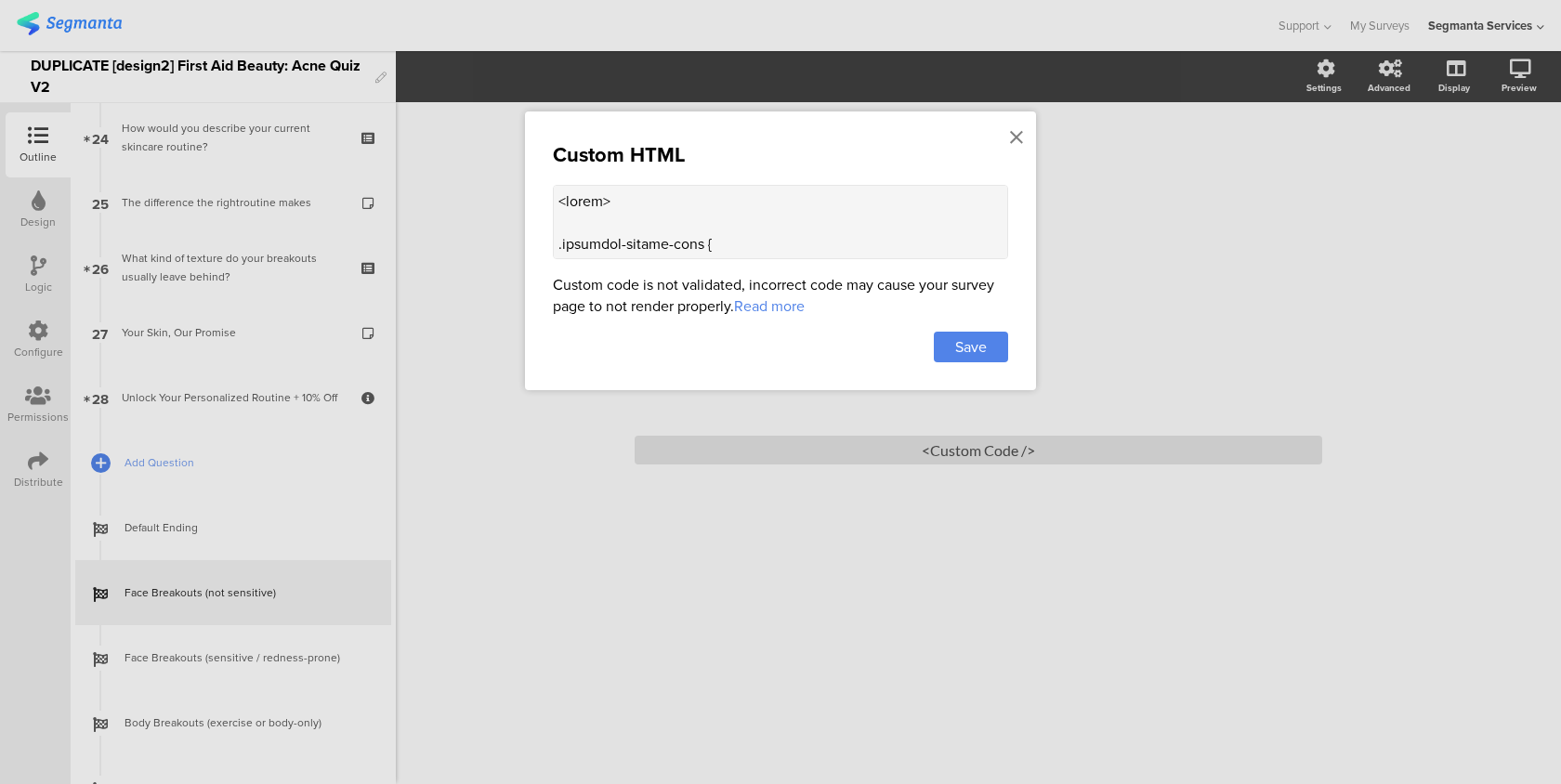
click at [698, 228] on textarea at bounding box center [780, 222] width 456 height 74
paste textarea "lor ipsum="dolorsi:amet;cons-adipiscin:elitse;doeiusm-tempori:utlabo;etdol-magn…"
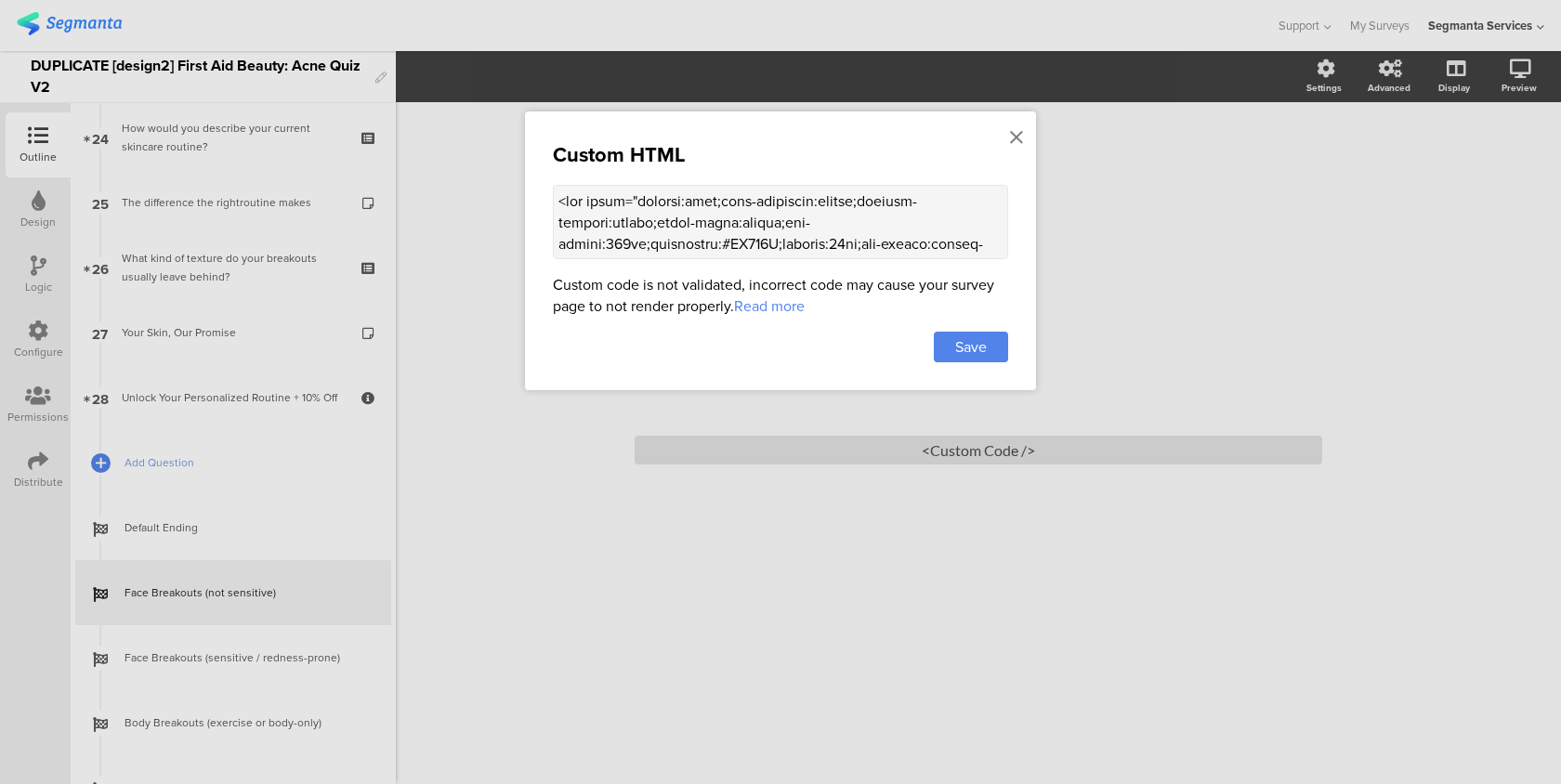
scroll to position [1716, 0]
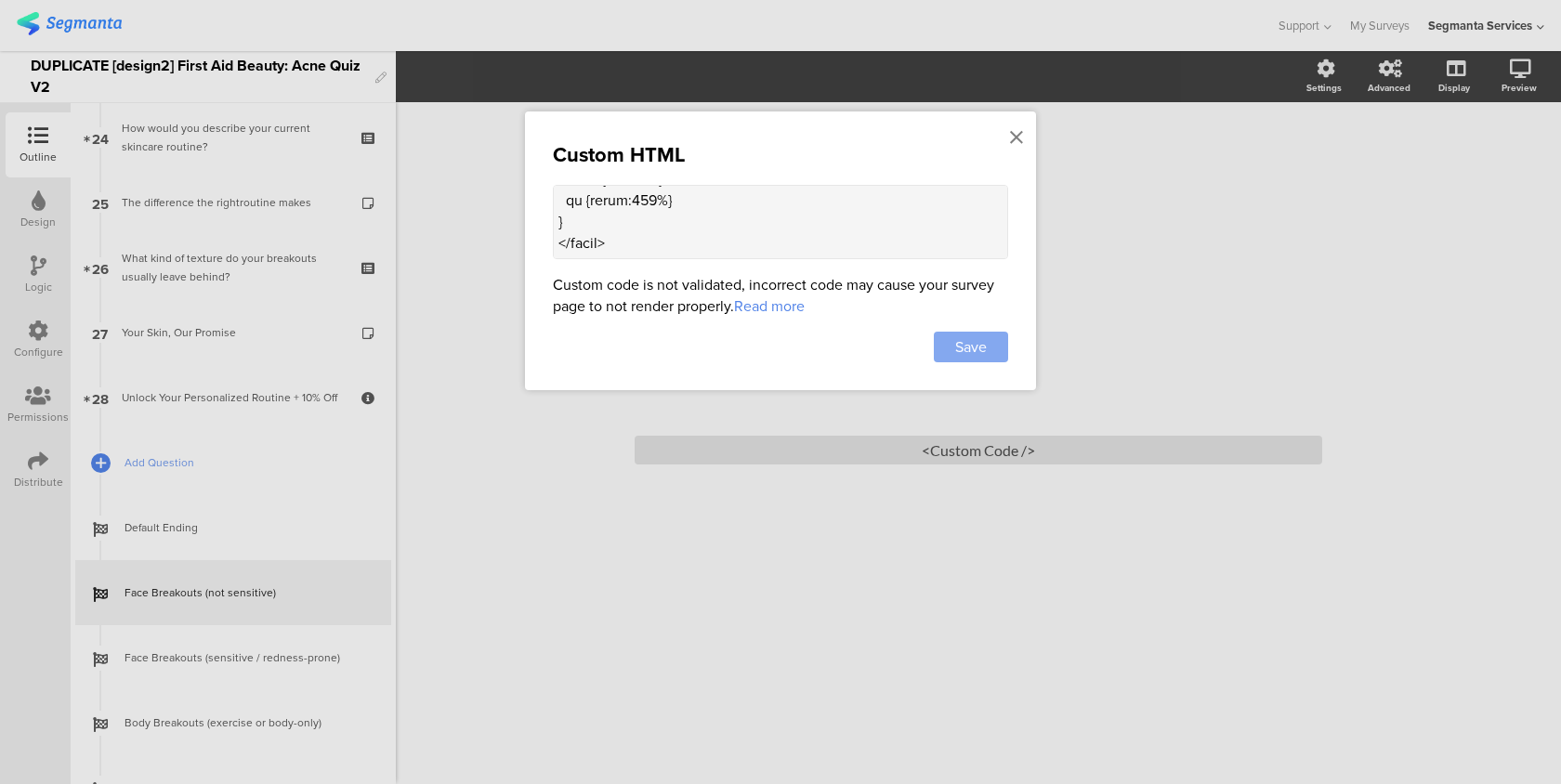
type textarea "<lor ipsum="dolorsi:amet;cons-adipiscin:elitse;doeiusm-tempori:utlabo;etdol-mag…"
click at [965, 341] on span "Save" at bounding box center [971, 347] width 32 height 21
click at [262, 529] on span "Default Ending" at bounding box center [244, 527] width 238 height 19
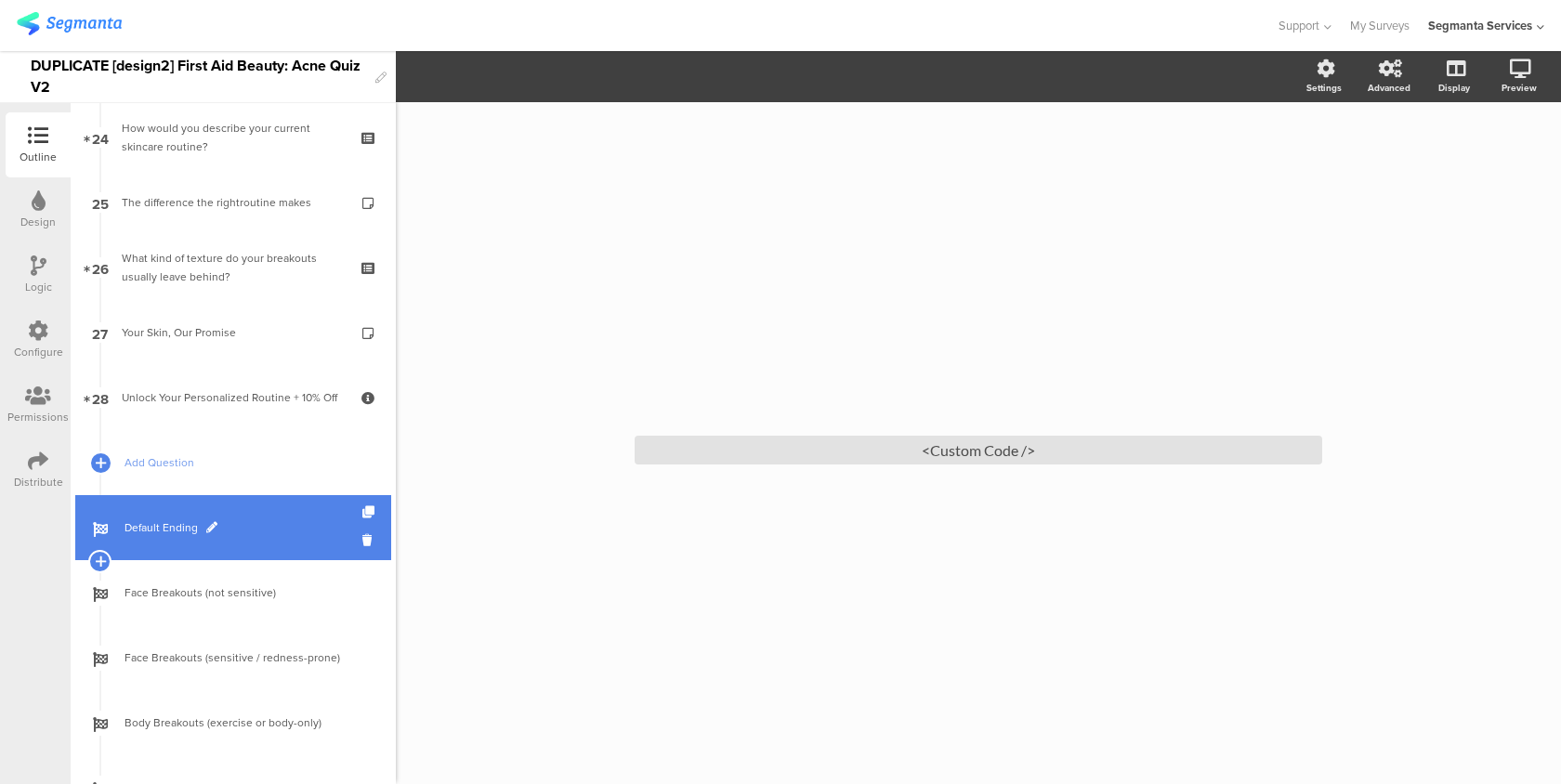
click at [301, 536] on span "Default Ending" at bounding box center [244, 527] width 238 height 19
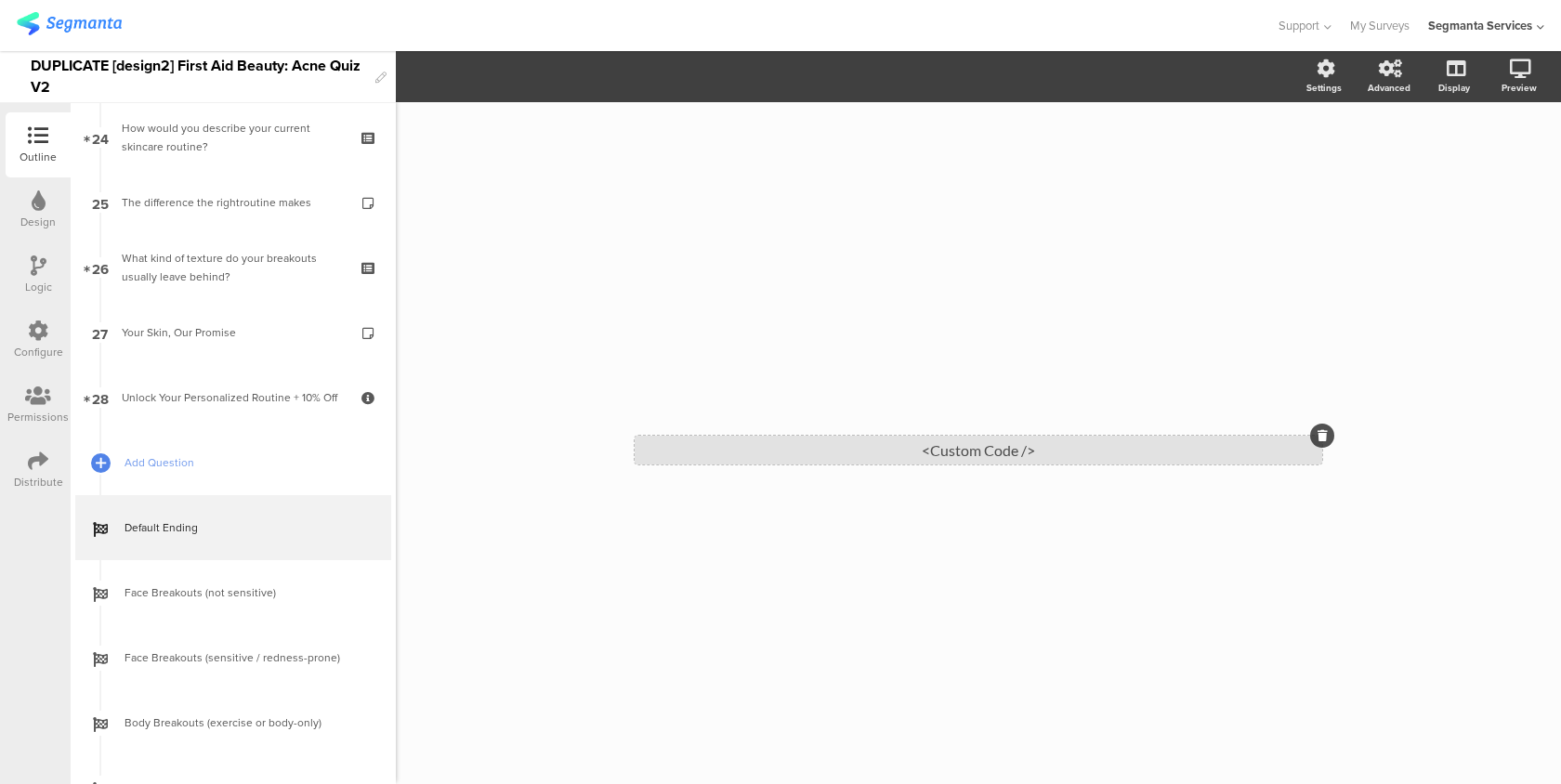
click at [779, 444] on div "<Custom Code />" at bounding box center [978, 449] width 688 height 29
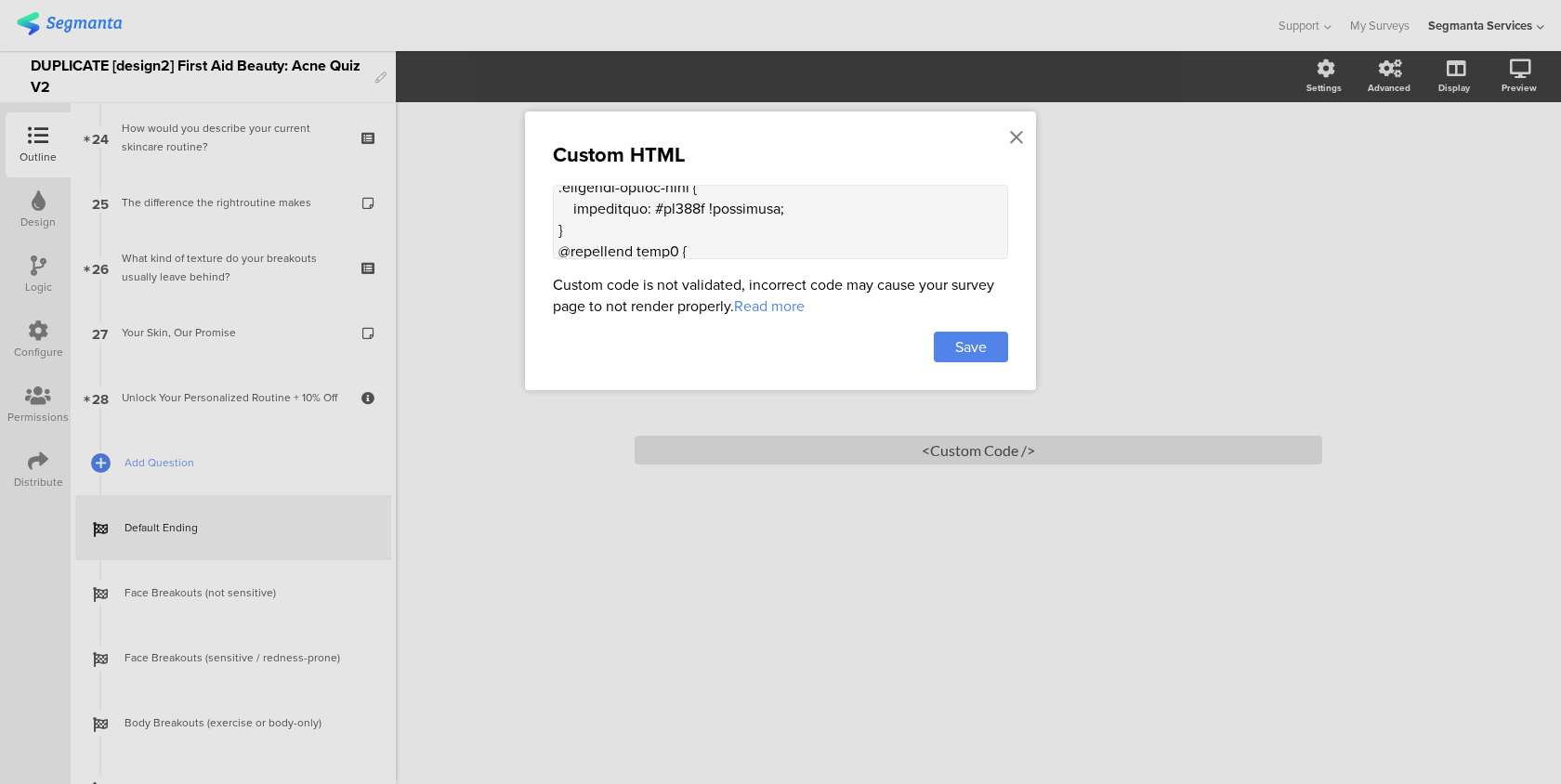
scroll to position [1387, 0]
drag, startPoint x: 571, startPoint y: 240, endPoint x: 548, endPoint y: 204, distance: 42.7
click at [548, 204] on div "Custom HTML Custom code is not validated, incorrect code may cause your survey …" at bounding box center [780, 251] width 512 height 279
click at [1015, 135] on icon at bounding box center [1016, 137] width 13 height 20
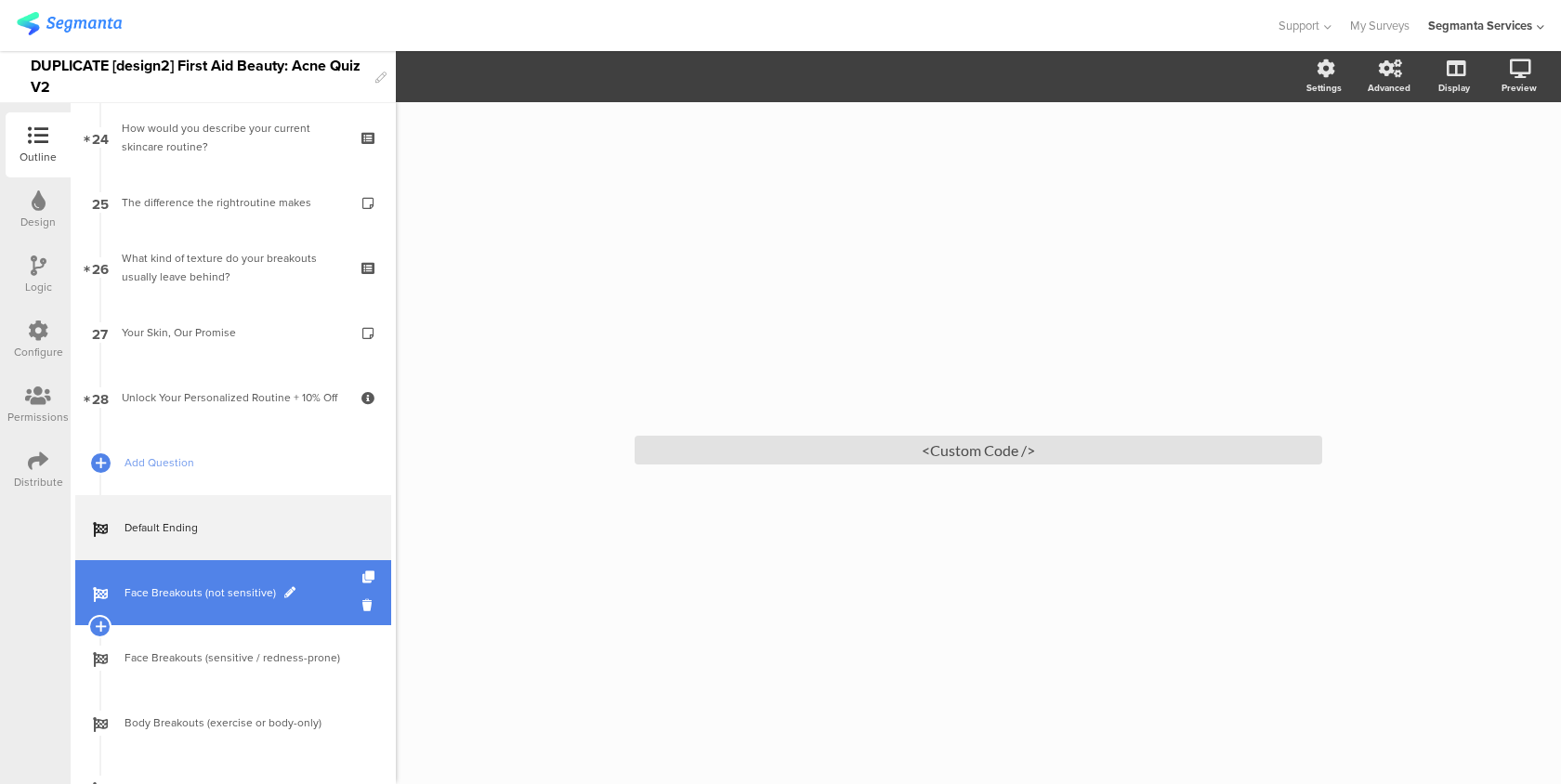
click at [219, 603] on link "Face Breakouts (not sensitive)" at bounding box center [233, 592] width 316 height 65
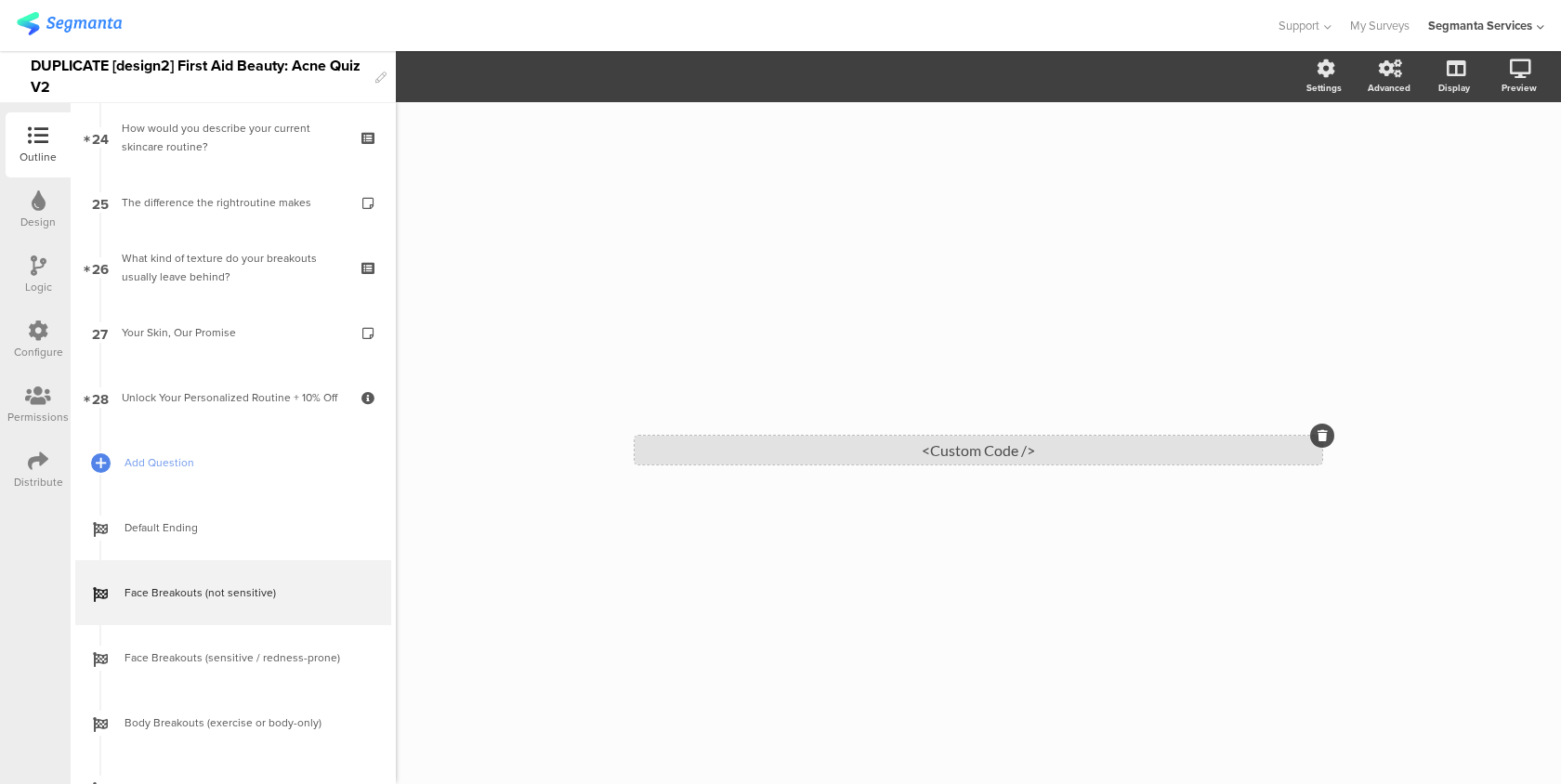
click at [801, 458] on div "<Custom Code />" at bounding box center [978, 449] width 688 height 29
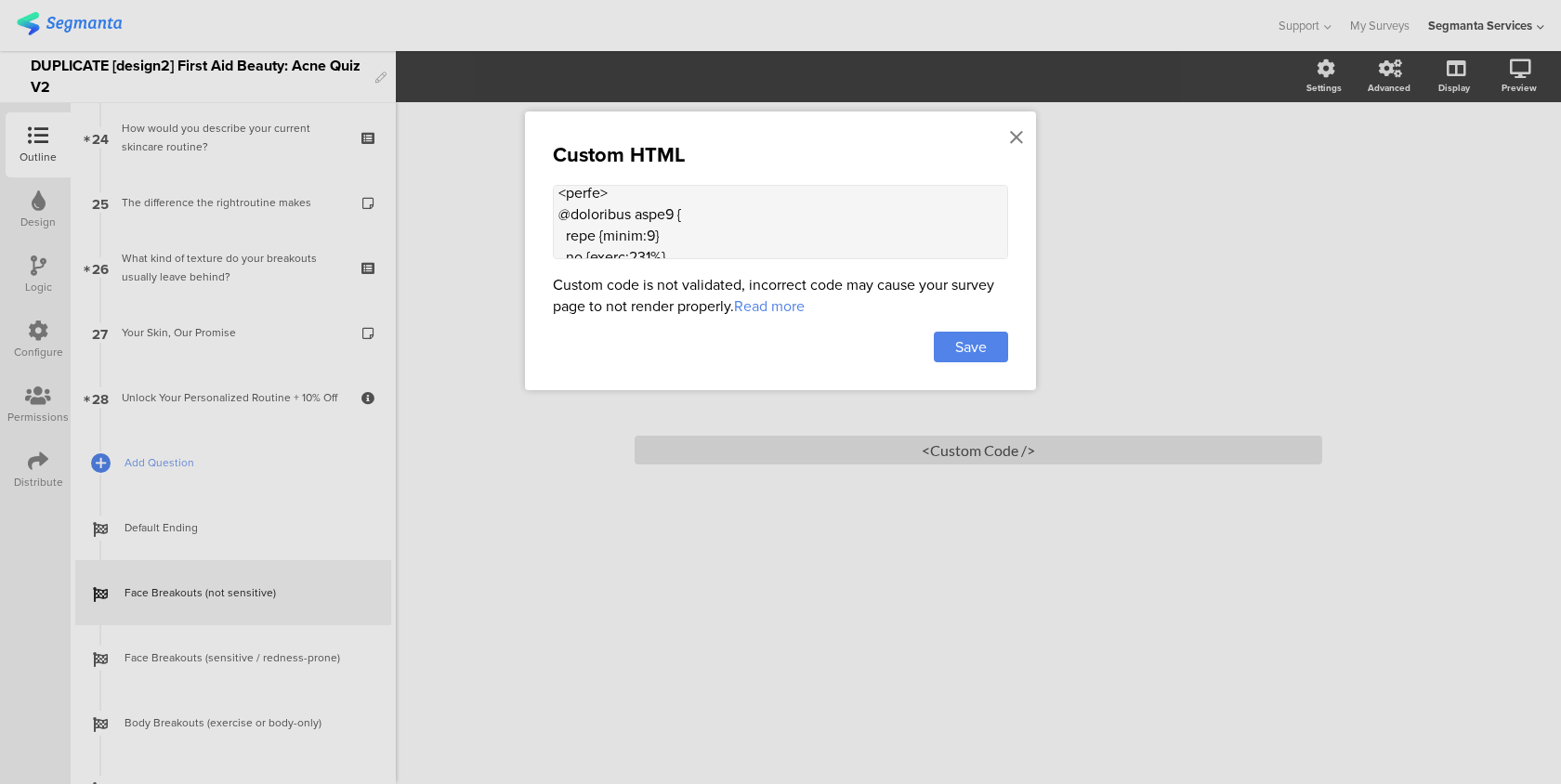
scroll to position [1408, 0]
click at [648, 247] on textarea at bounding box center [780, 222] width 456 height 74
paste textarea ".animated-router-view { background: #dd001b !important; }"
type textarea "<lor ipsum="dolorsi:amet;cons-adipiscin:elitse;doeiusm-tempori:utlabo;etdol-mag…"
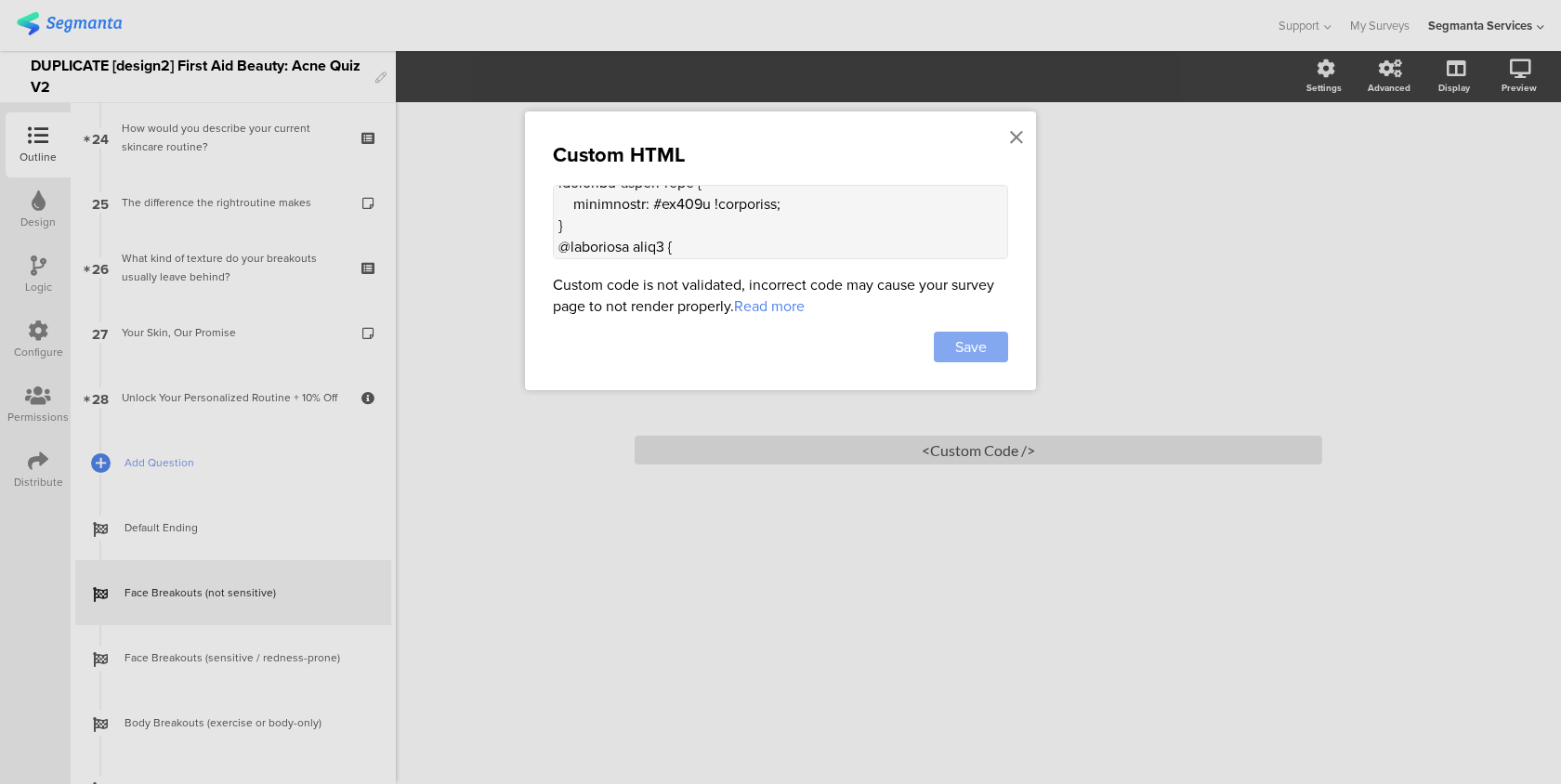
click at [989, 354] on div "Save" at bounding box center [971, 347] width 74 height 31
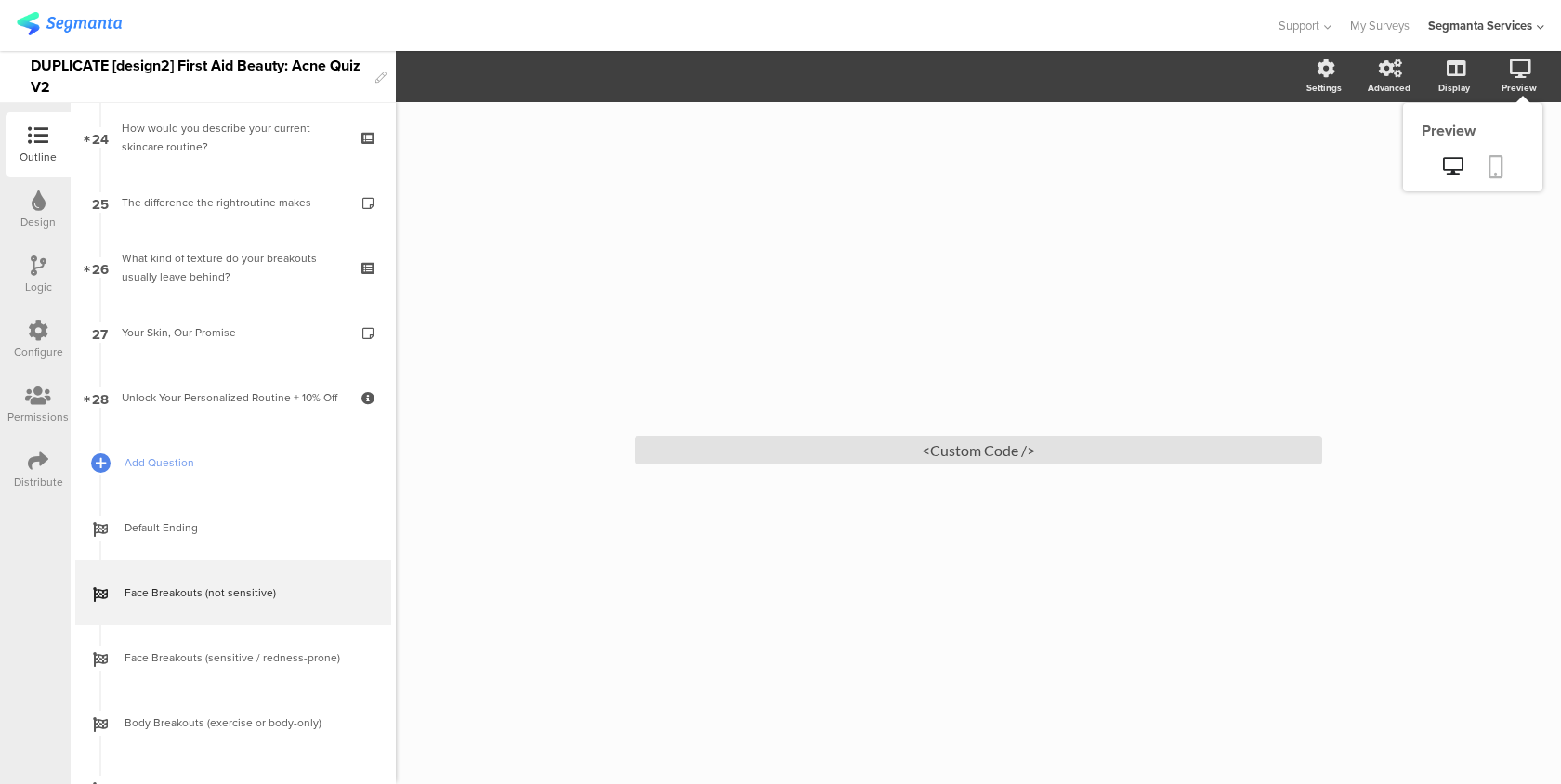
click at [1502, 169] on icon at bounding box center [1496, 166] width 15 height 23
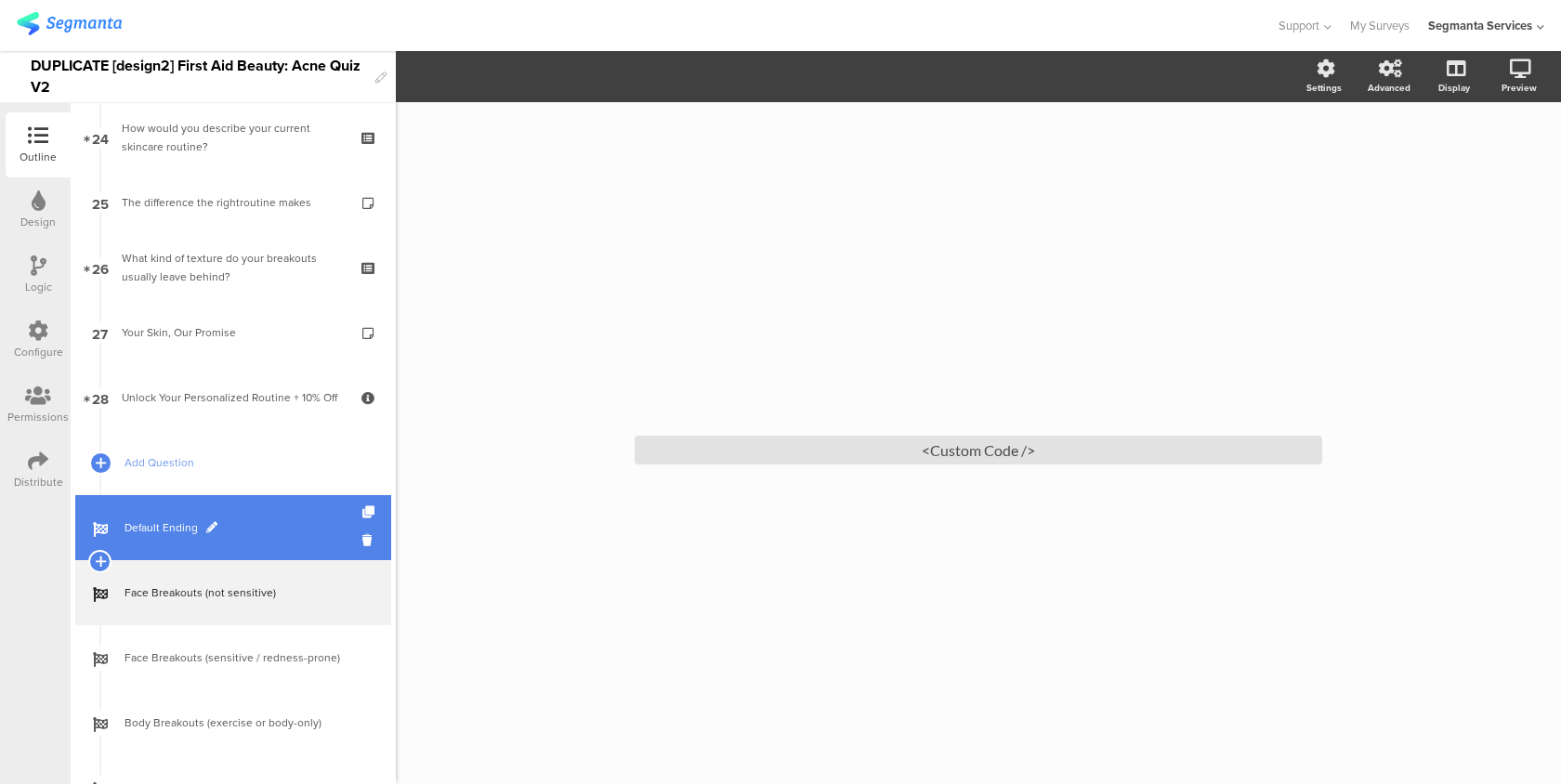
click at [257, 527] on span "Default Ending" at bounding box center [244, 527] width 238 height 19
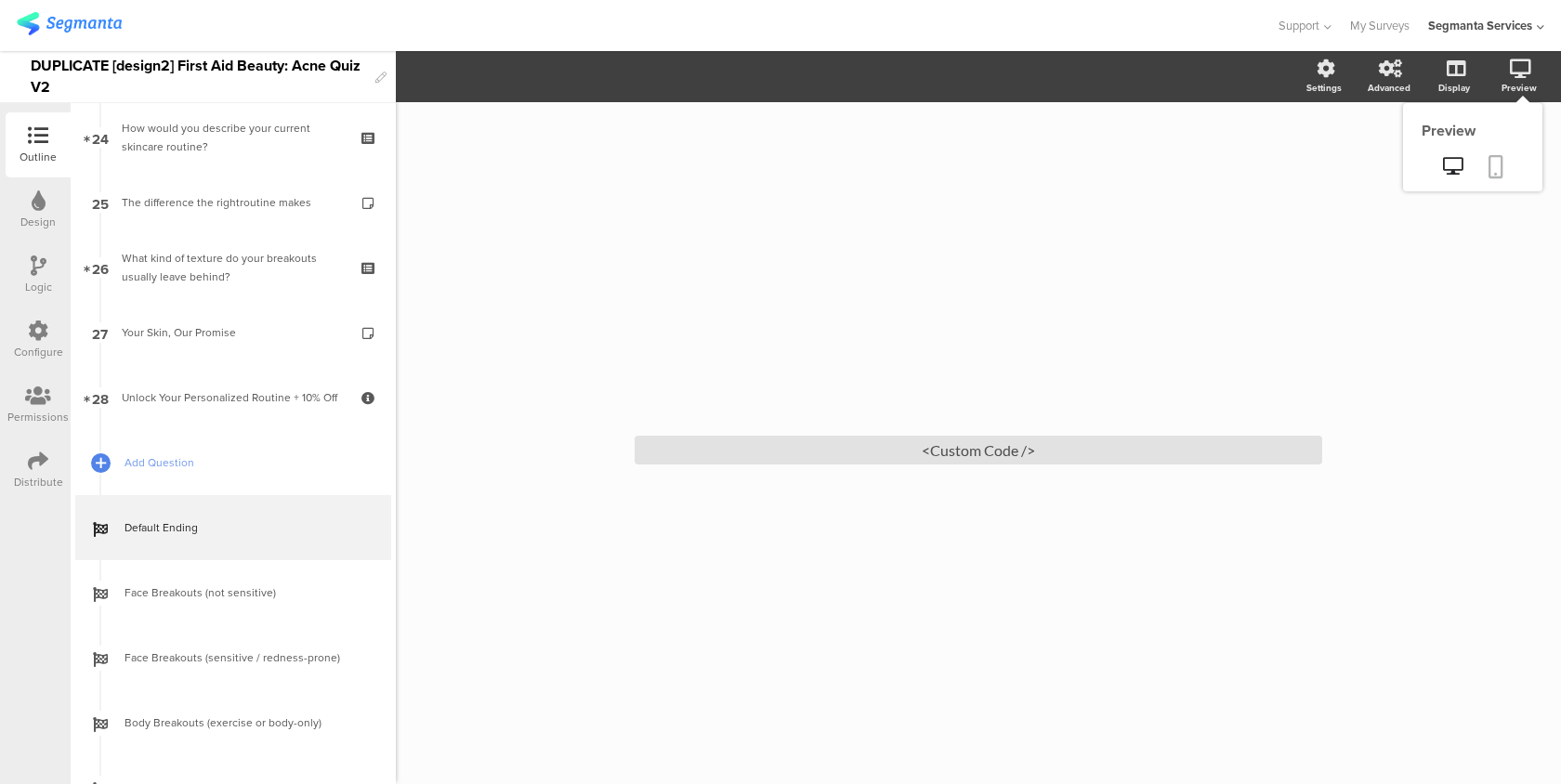
click at [1504, 166] on link at bounding box center [1496, 168] width 41 height 35
click at [905, 451] on div "<Custom Code />" at bounding box center [978, 449] width 688 height 29
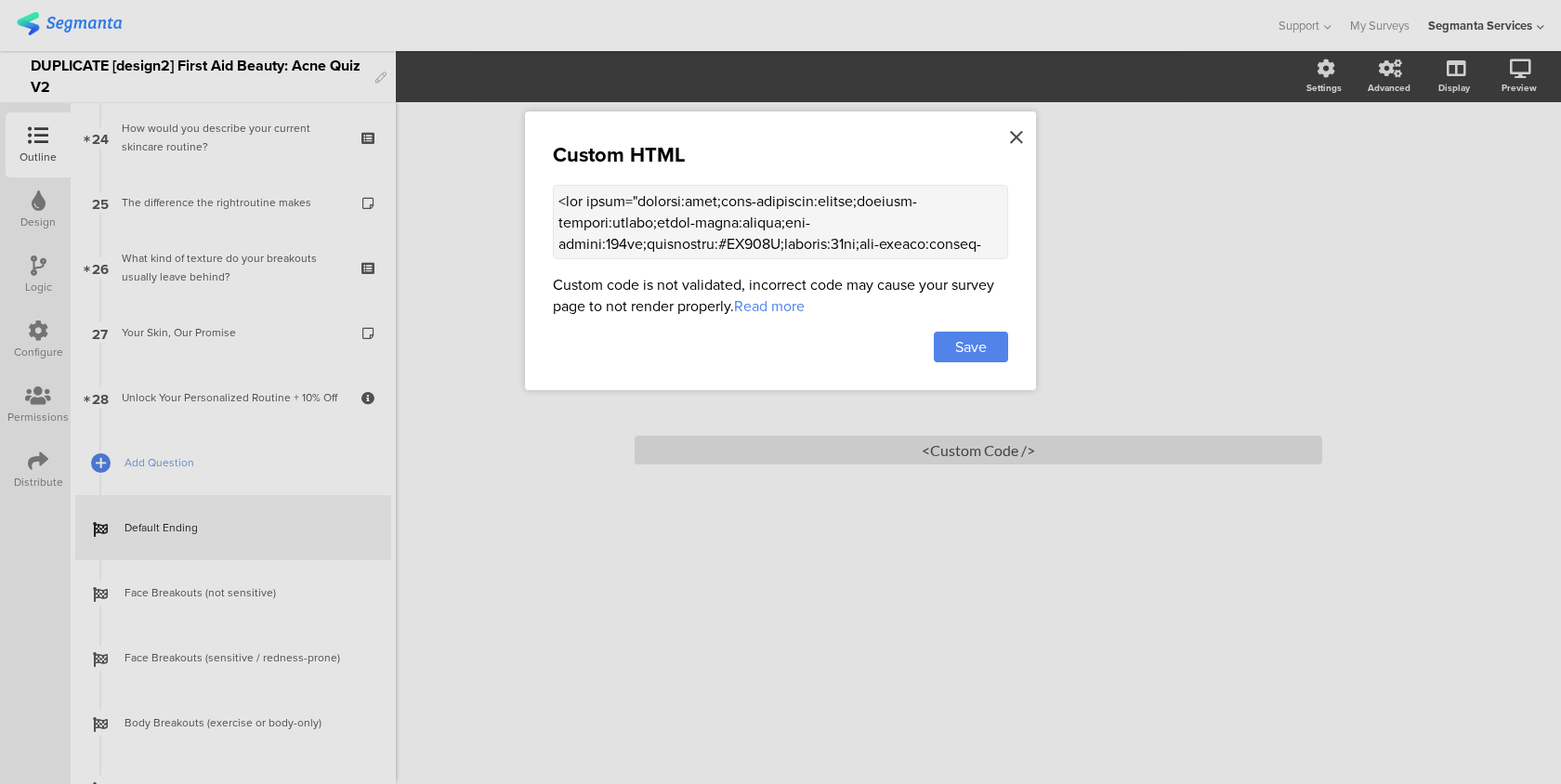
click at [1016, 145] on icon at bounding box center [1016, 137] width 13 height 20
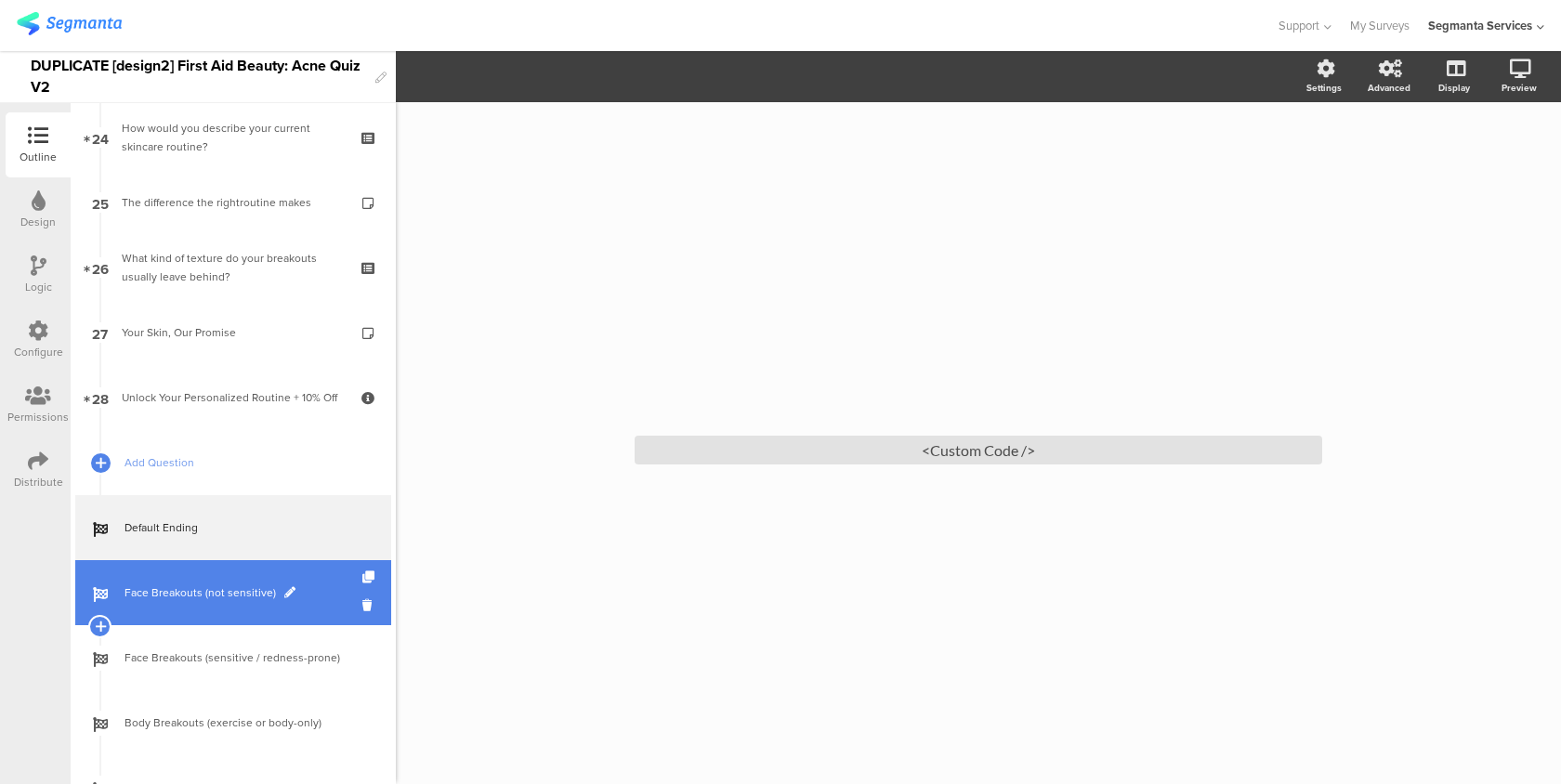
click at [277, 597] on span "Face Breakouts (not sensitive)" at bounding box center [244, 592] width 238 height 19
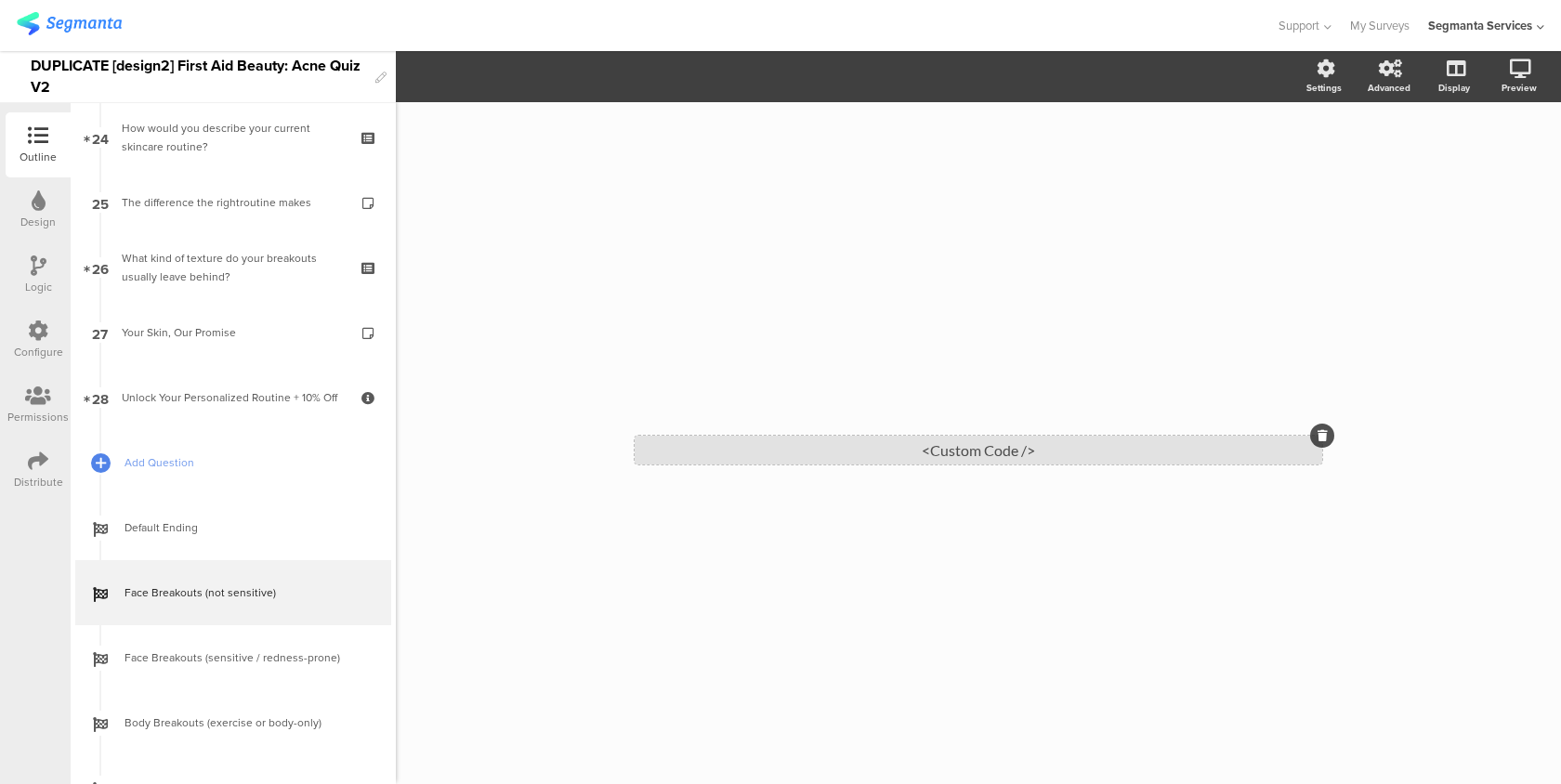
click at [778, 451] on div "<Custom Code />" at bounding box center [978, 449] width 688 height 29
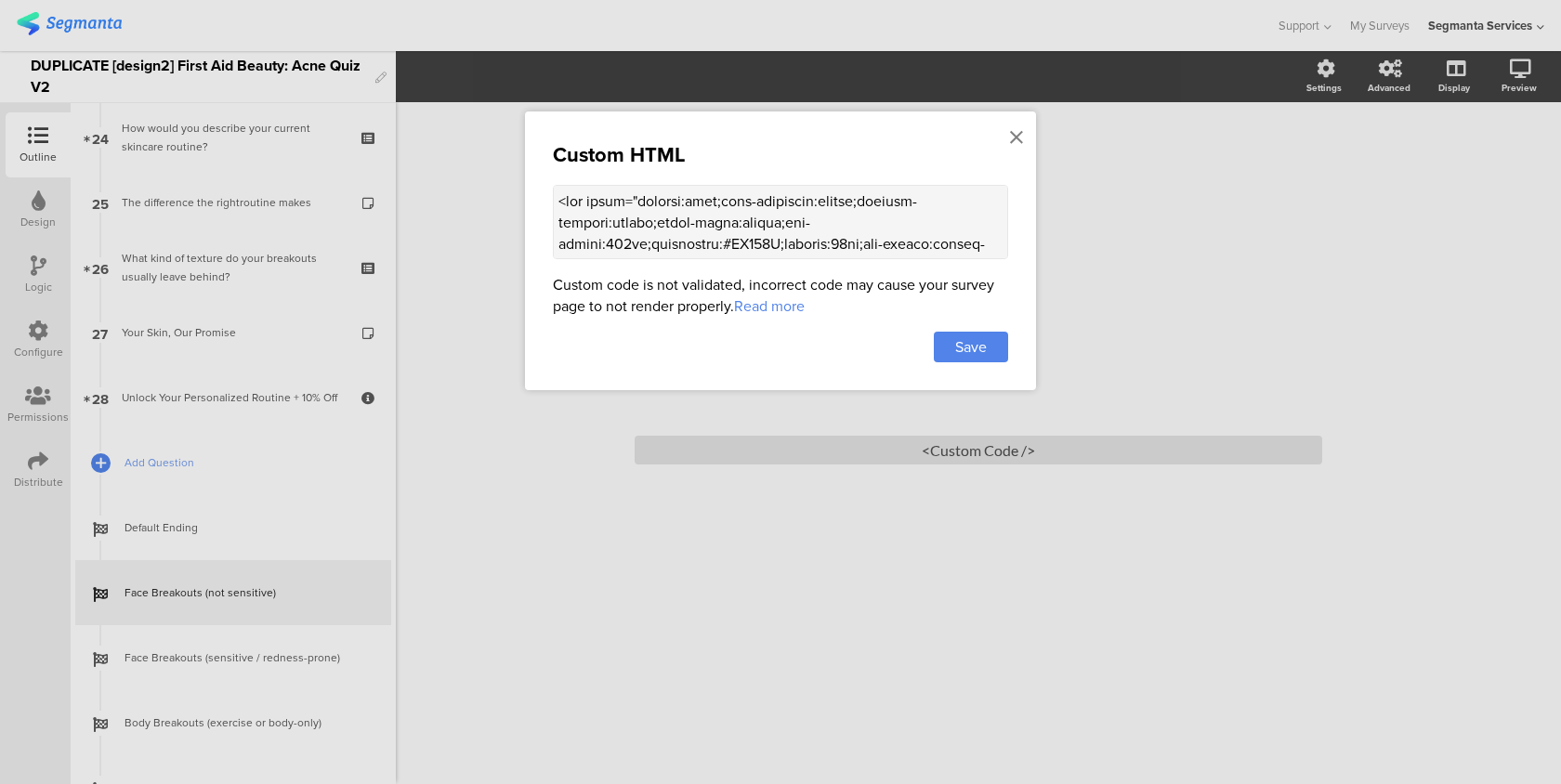
drag, startPoint x: 864, startPoint y: 244, endPoint x: 851, endPoint y: 243, distance: 13.0
click at [851, 243] on textarea at bounding box center [780, 222] width 456 height 74
type textarea "<lor ipsum="dolorsi:amet;cons-adipiscin:elitse;doeiusm-tempori:utlabo;etdol-mag…"
click at [988, 344] on div "Save" at bounding box center [971, 347] width 74 height 31
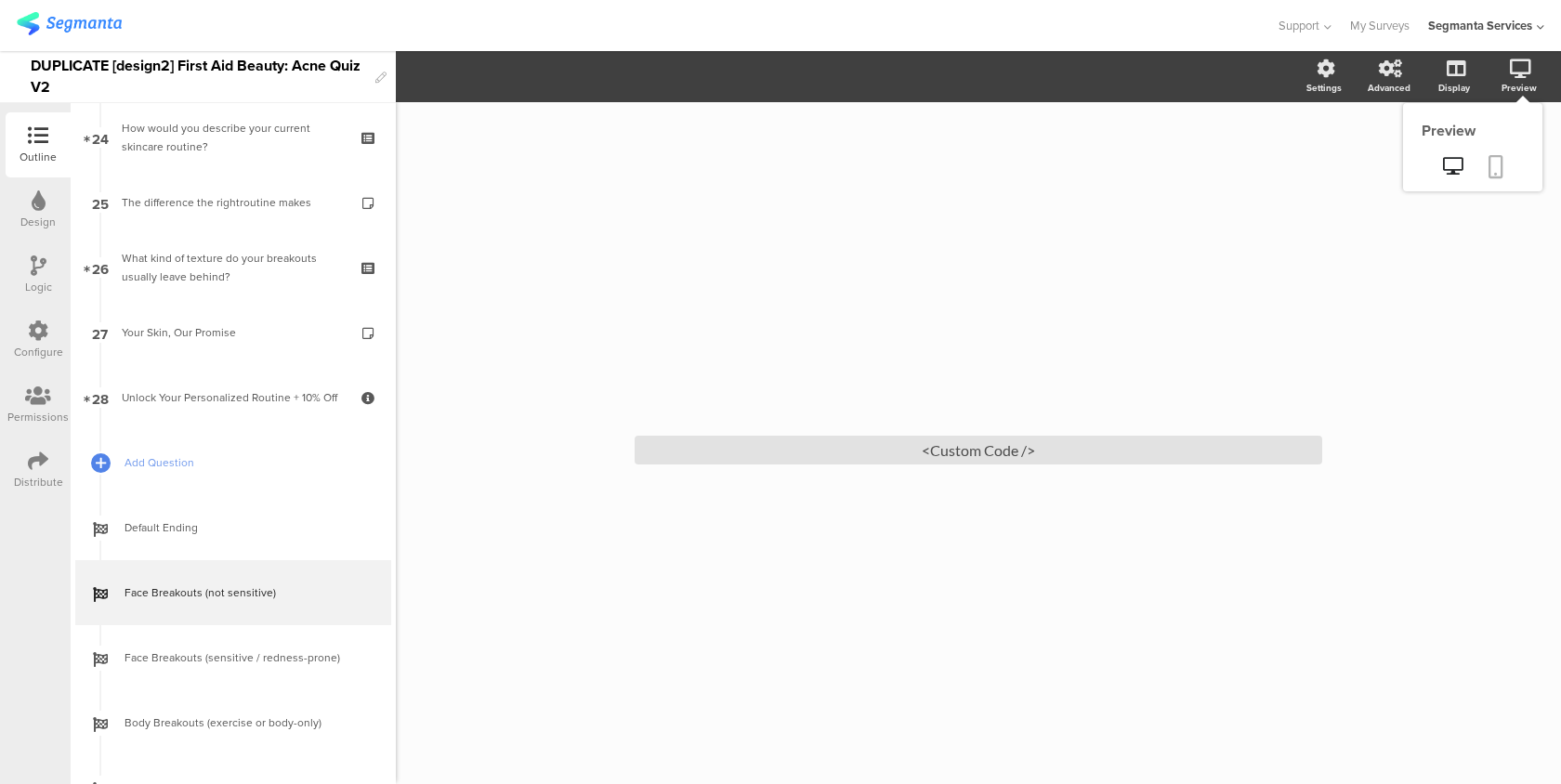
click at [1496, 160] on icon at bounding box center [1496, 166] width 15 height 23
click at [845, 451] on div "<Custom Code />" at bounding box center [978, 449] width 688 height 29
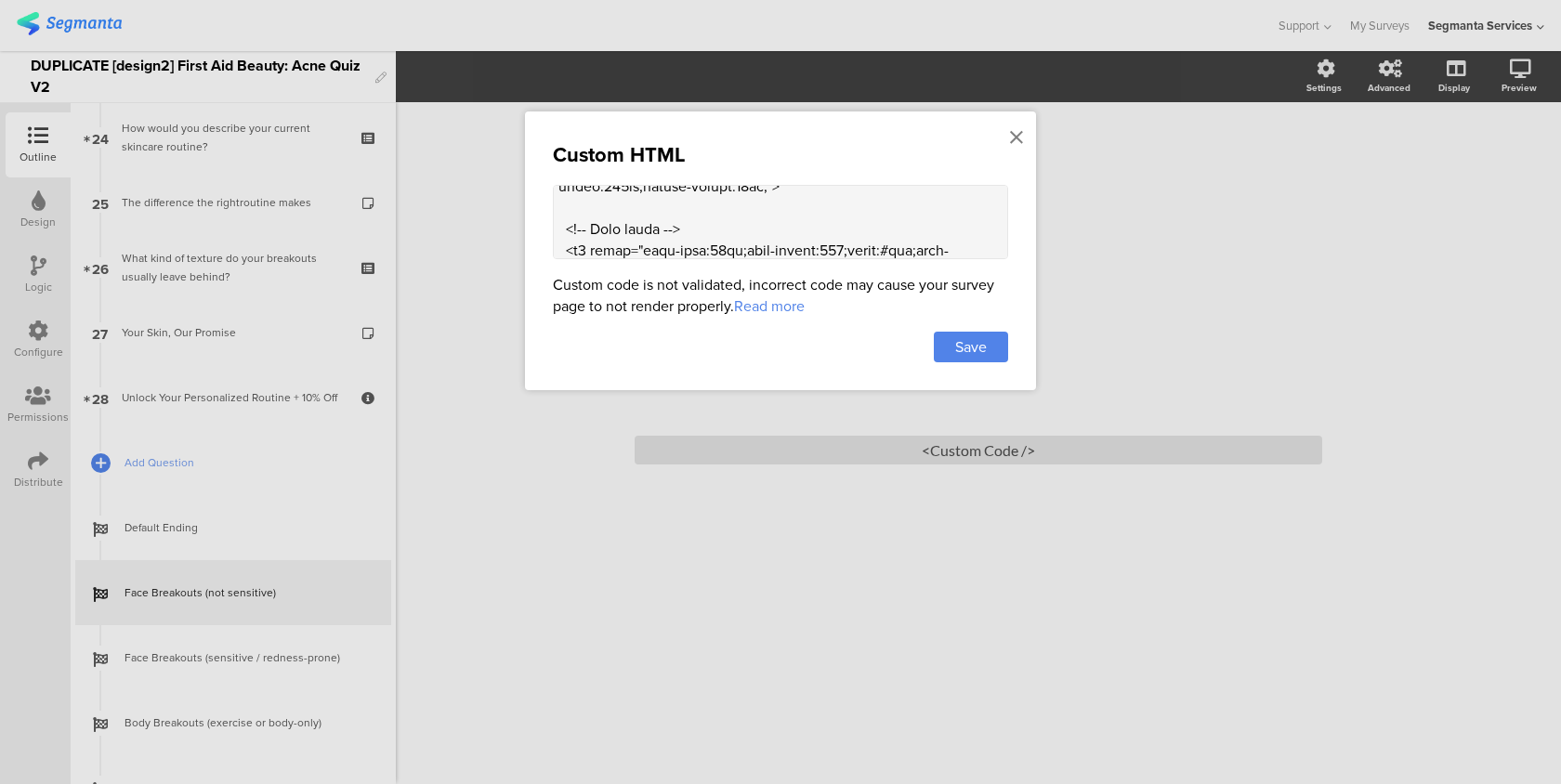
scroll to position [193, 0]
click at [759, 229] on textarea at bounding box center [780, 222] width 456 height 74
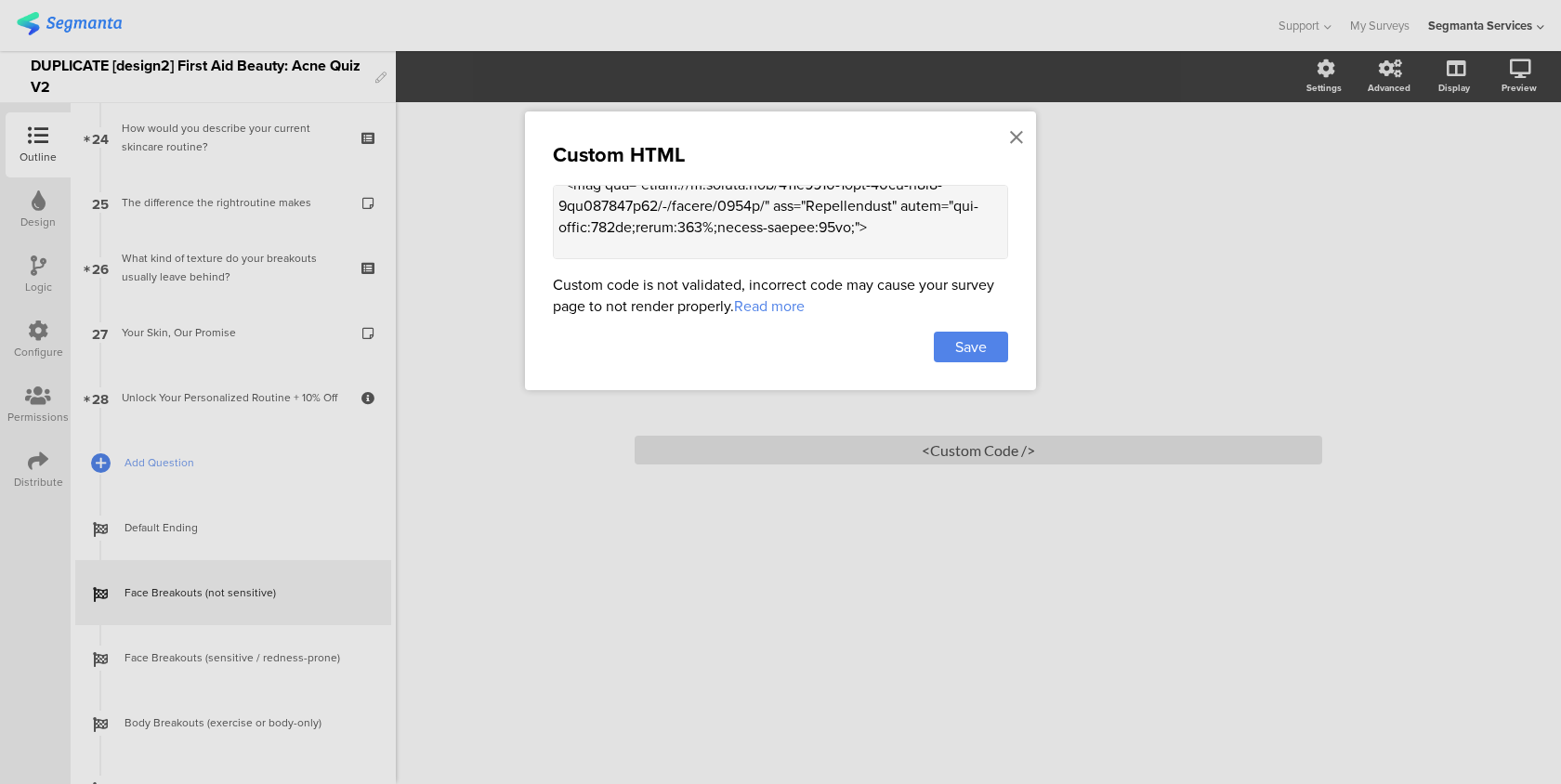
scroll to position [383, 0]
drag, startPoint x: 880, startPoint y: 245, endPoint x: 549, endPoint y: 206, distance: 333.3
click at [549, 206] on div "Custom HTML Custom code is not validated, incorrect code may cause your survey …" at bounding box center [780, 251] width 512 height 279
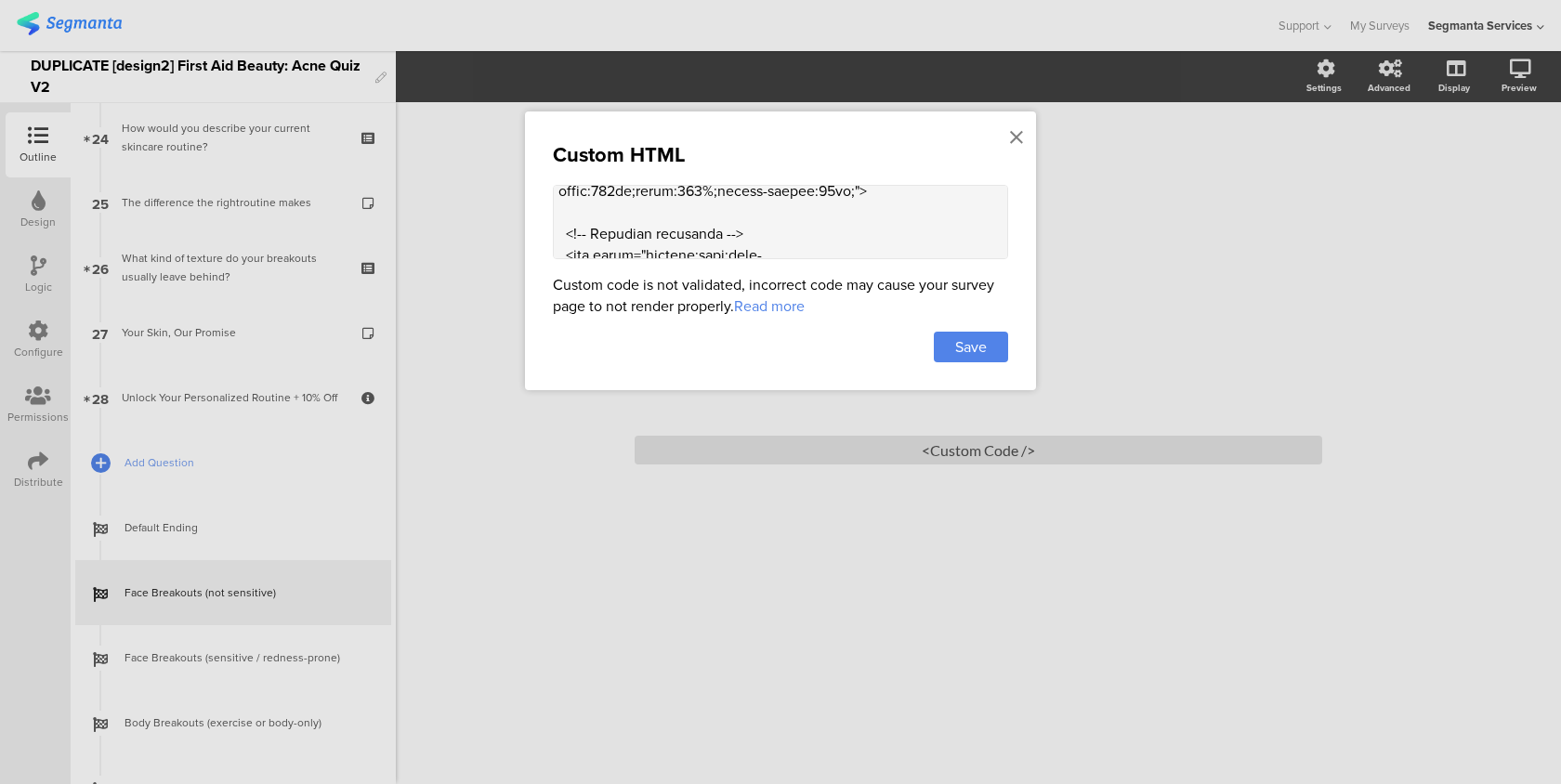
click at [835, 230] on textarea at bounding box center [780, 222] width 456 height 74
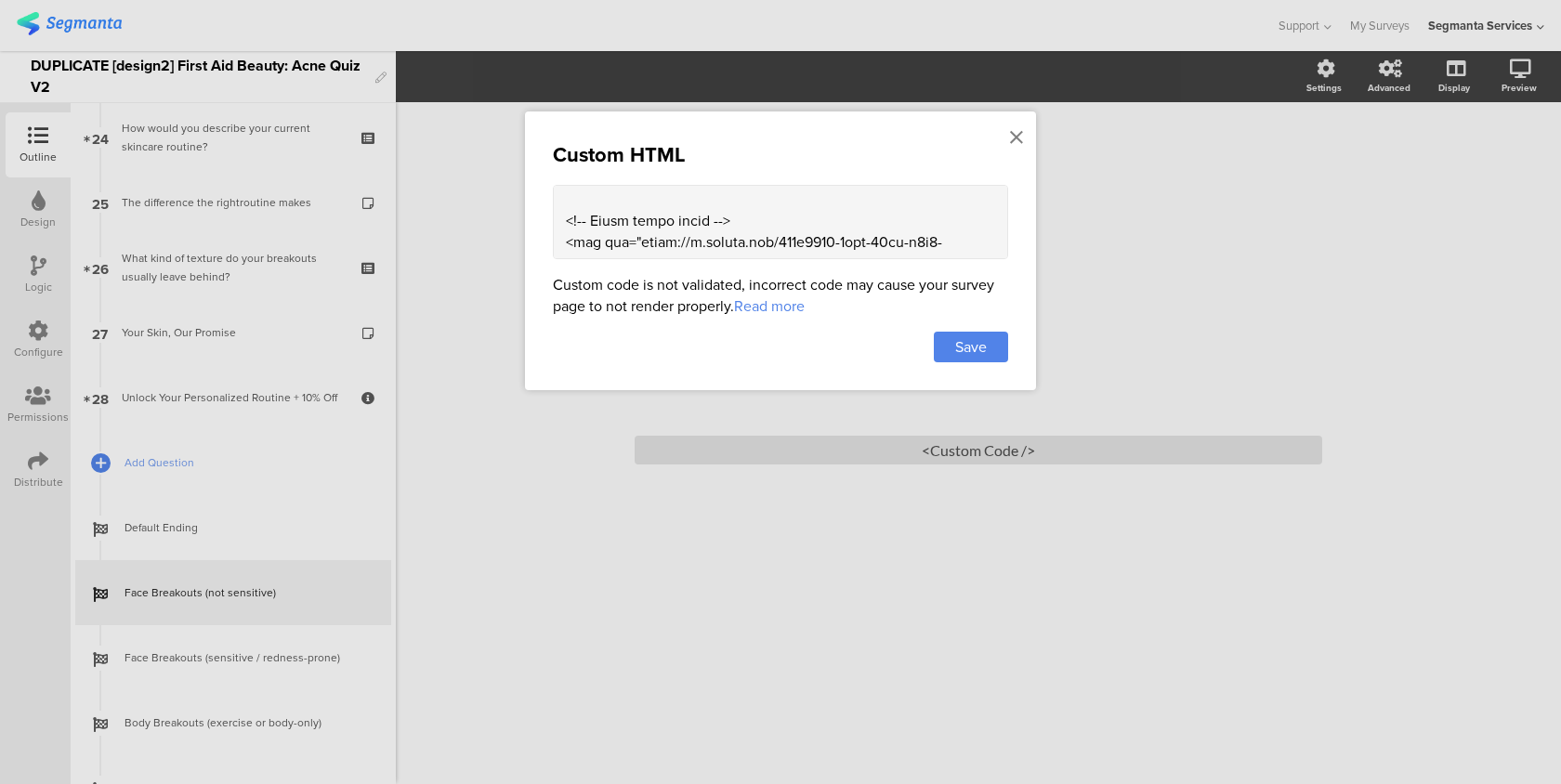
scroll to position [309, 0]
drag, startPoint x: 887, startPoint y: 215, endPoint x: 564, endPoint y: 242, distance: 324.1
click at [564, 242] on textarea at bounding box center [780, 222] width 456 height 74
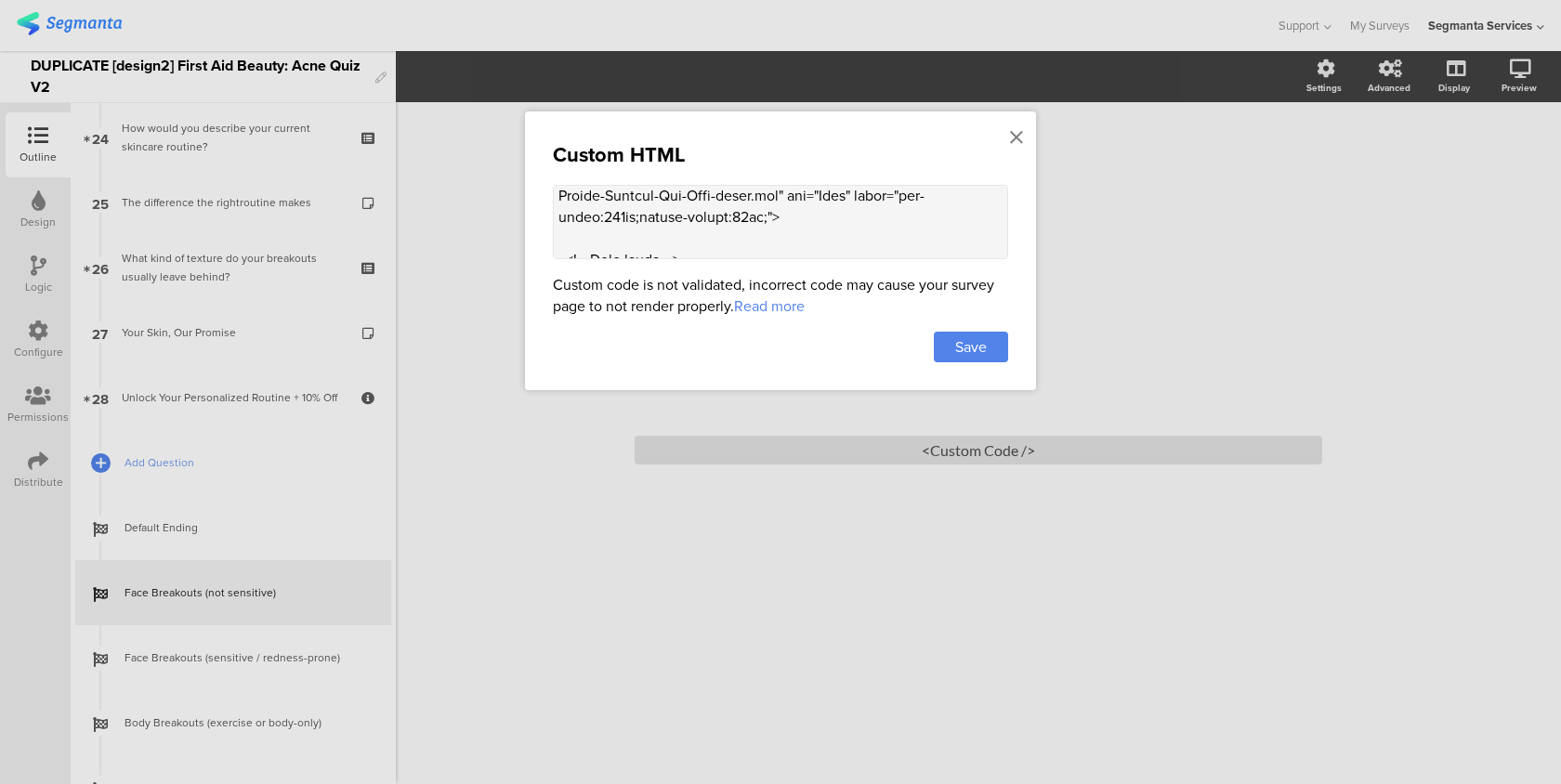
click at [602, 250] on textarea at bounding box center [780, 222] width 456 height 74
paste textarea "<!-- Image under title --> <img src="[URL][DOMAIN_NAME]" alt="Illustration" sty…"
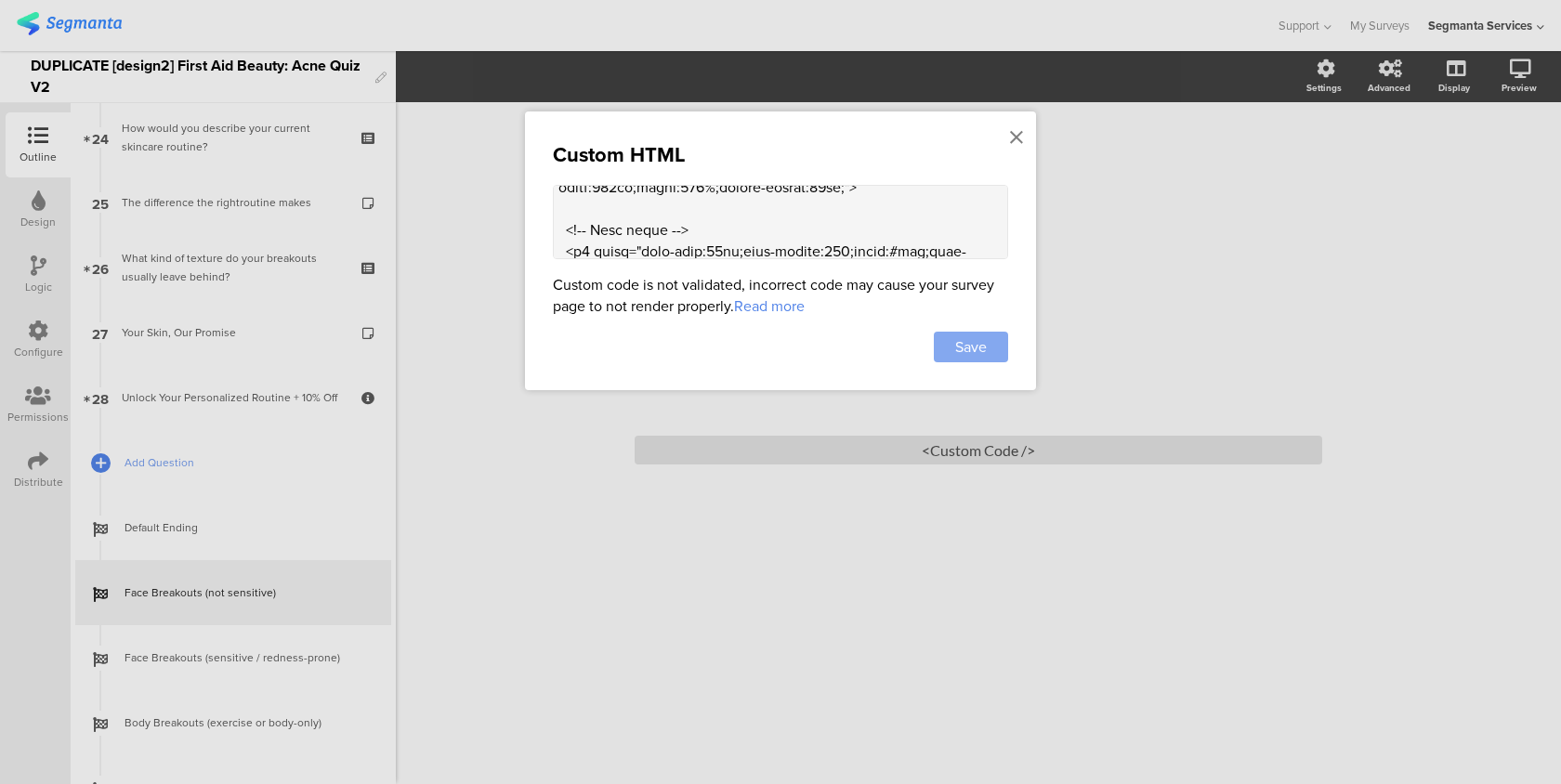
type textarea "<lor ipsum="dolorsi:amet;cons-adipiscin:elitse;doeiusm-tempori:utlabo;etdol-mag…"
click at [946, 340] on div "Save" at bounding box center [971, 347] width 74 height 31
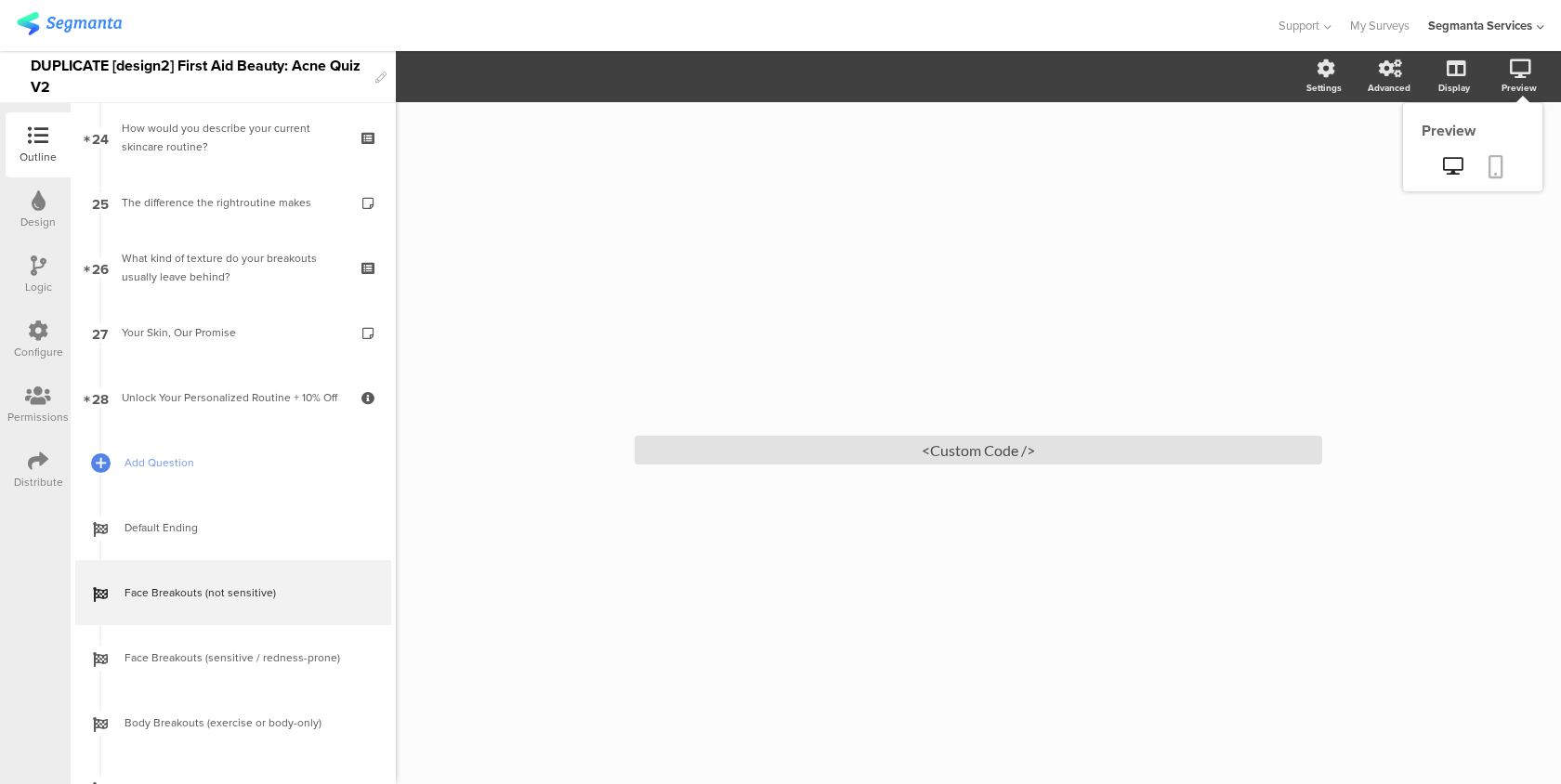
click at [1496, 159] on icon at bounding box center [1496, 166] width 15 height 23
click at [855, 454] on div "<Custom Code />" at bounding box center [978, 449] width 688 height 29
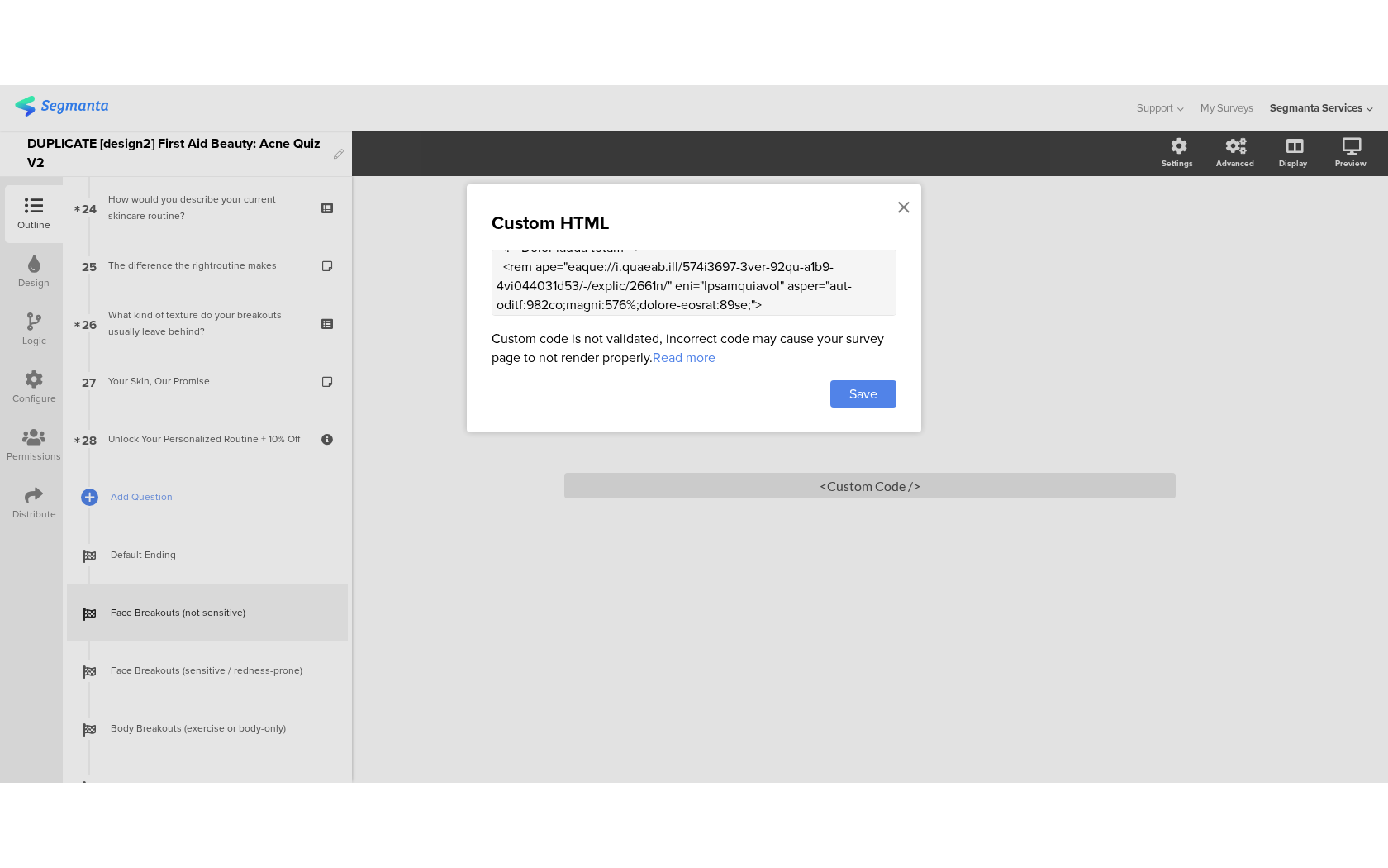
scroll to position [233, 0]
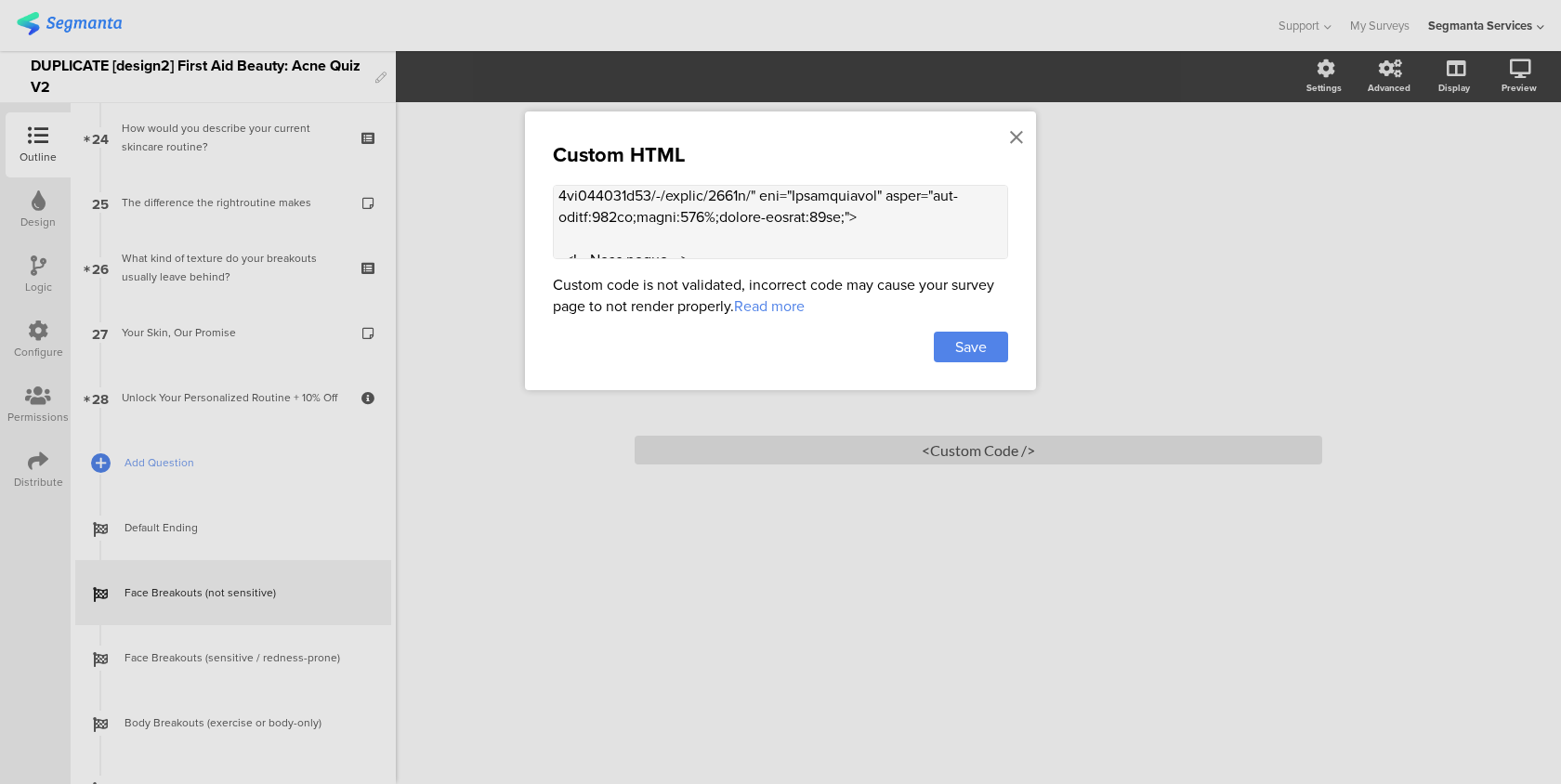
drag, startPoint x: 831, startPoint y: 226, endPoint x: 821, endPoint y: 226, distance: 10.0
click at [821, 226] on textarea at bounding box center [780, 222] width 456 height 74
type textarea "<lor ipsum="dolorsi:amet;cons-adipiscin:elitse;doeiusm-tempori:utlabo;etdol-mag…"
click at [980, 352] on span "Save" at bounding box center [971, 347] width 32 height 21
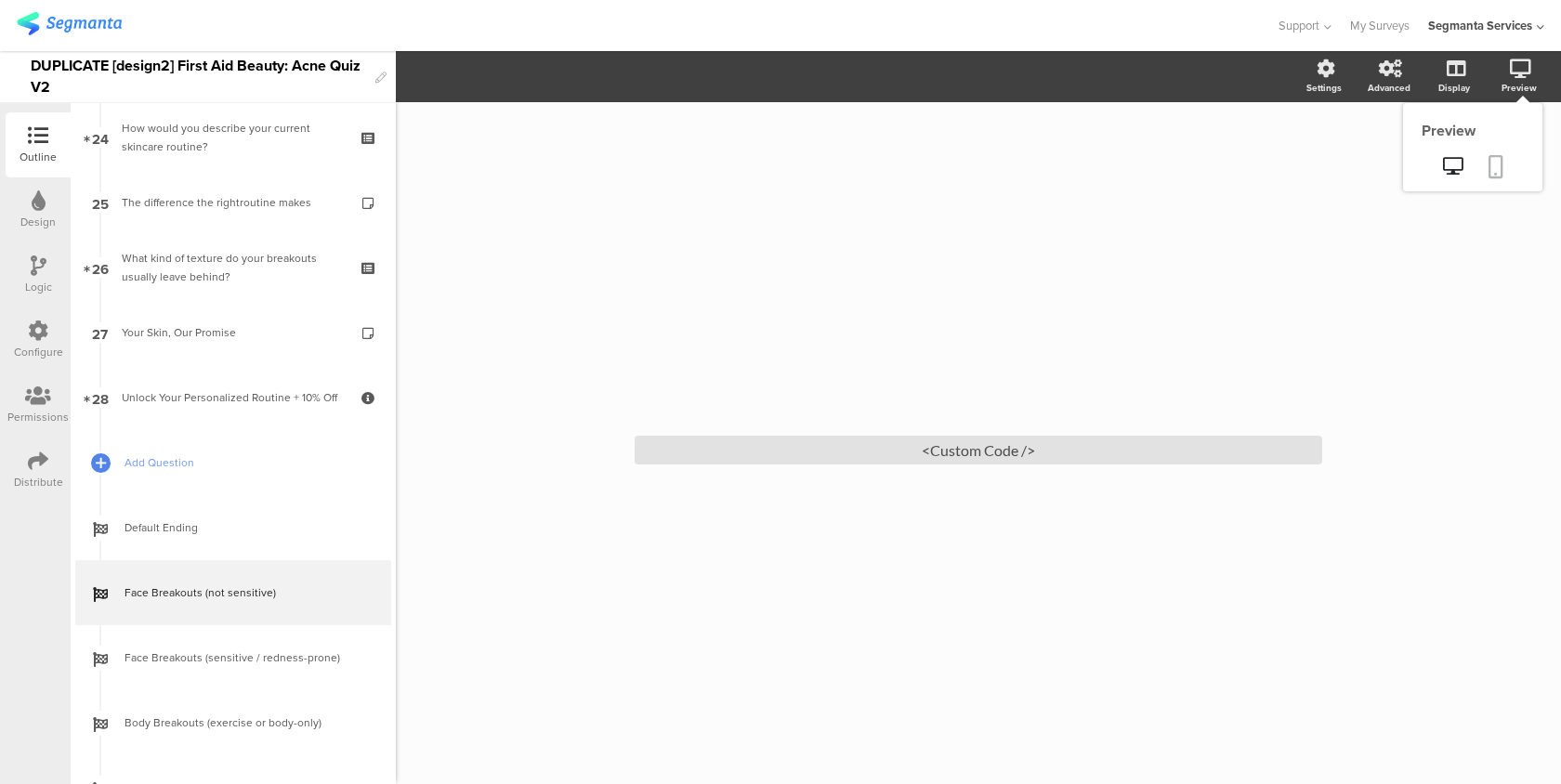
click at [1503, 152] on link at bounding box center [1496, 168] width 41 height 35
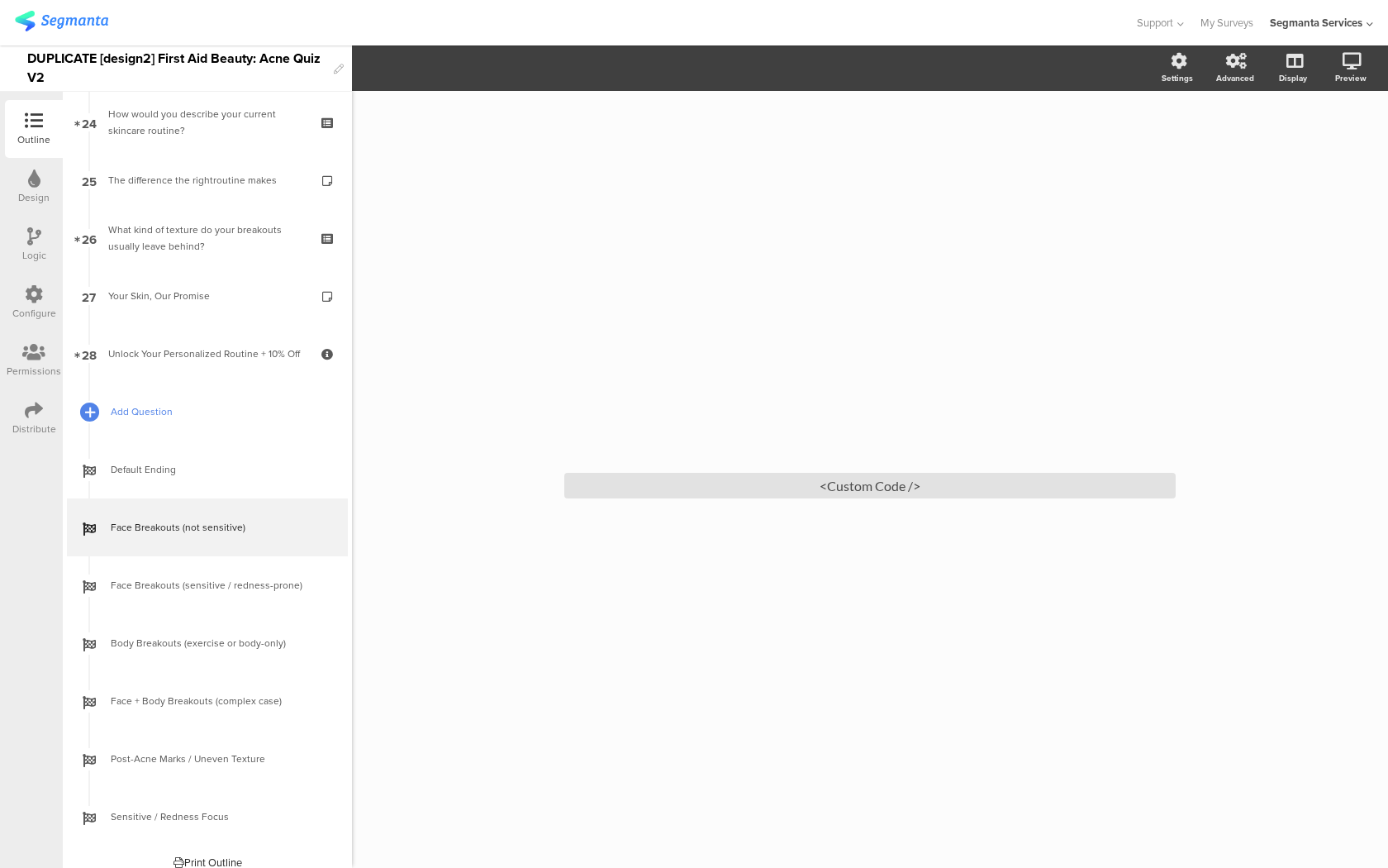
click at [96, 410] on div at bounding box center [89, 411] width 23 height 23
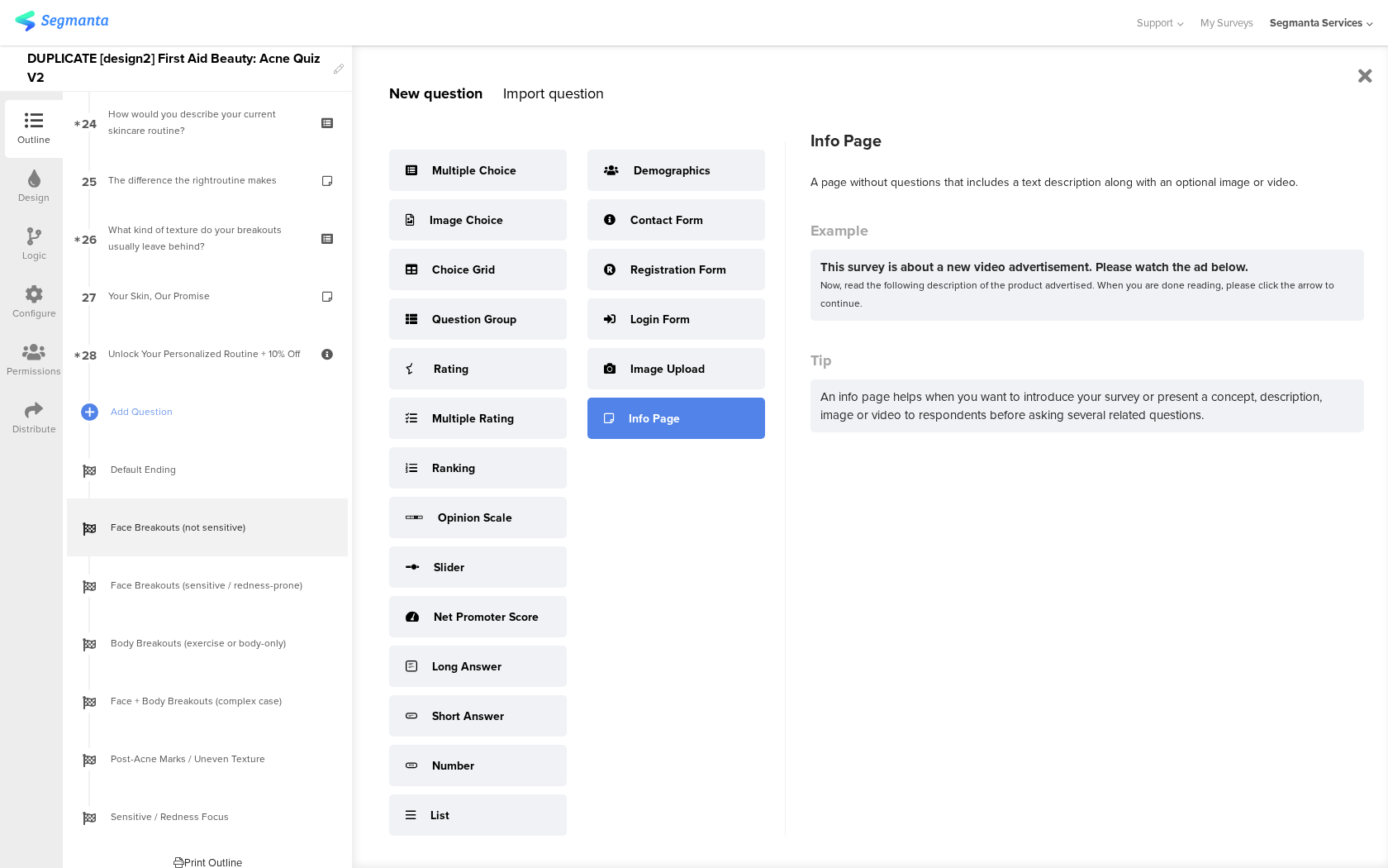
click at [596, 421] on div "Info Page" at bounding box center [676, 418] width 178 height 42
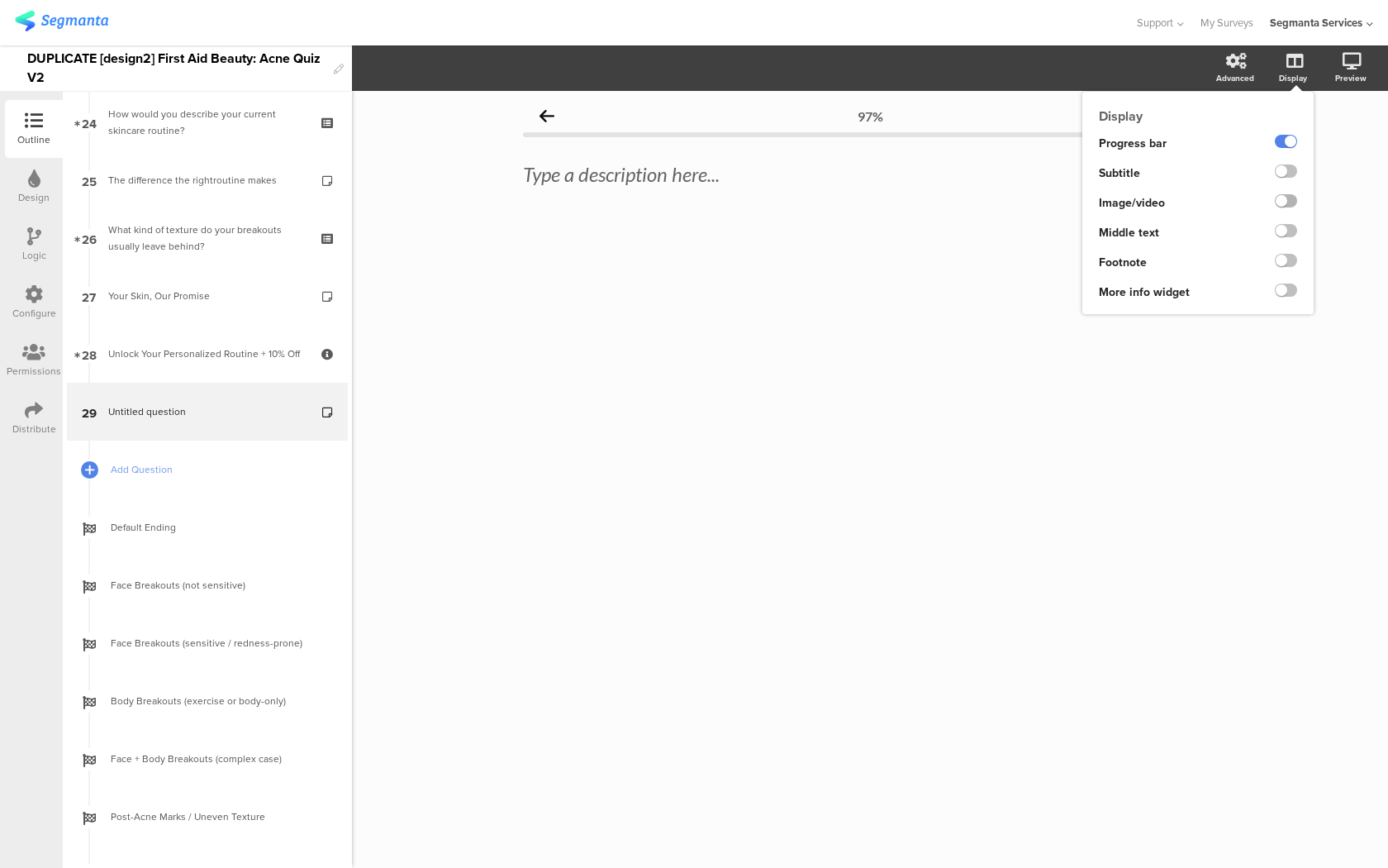
click at [1288, 201] on label at bounding box center [1286, 201] width 22 height 13
click at [0, 0] on input "checkbox" at bounding box center [0, 0] width 0 height 0
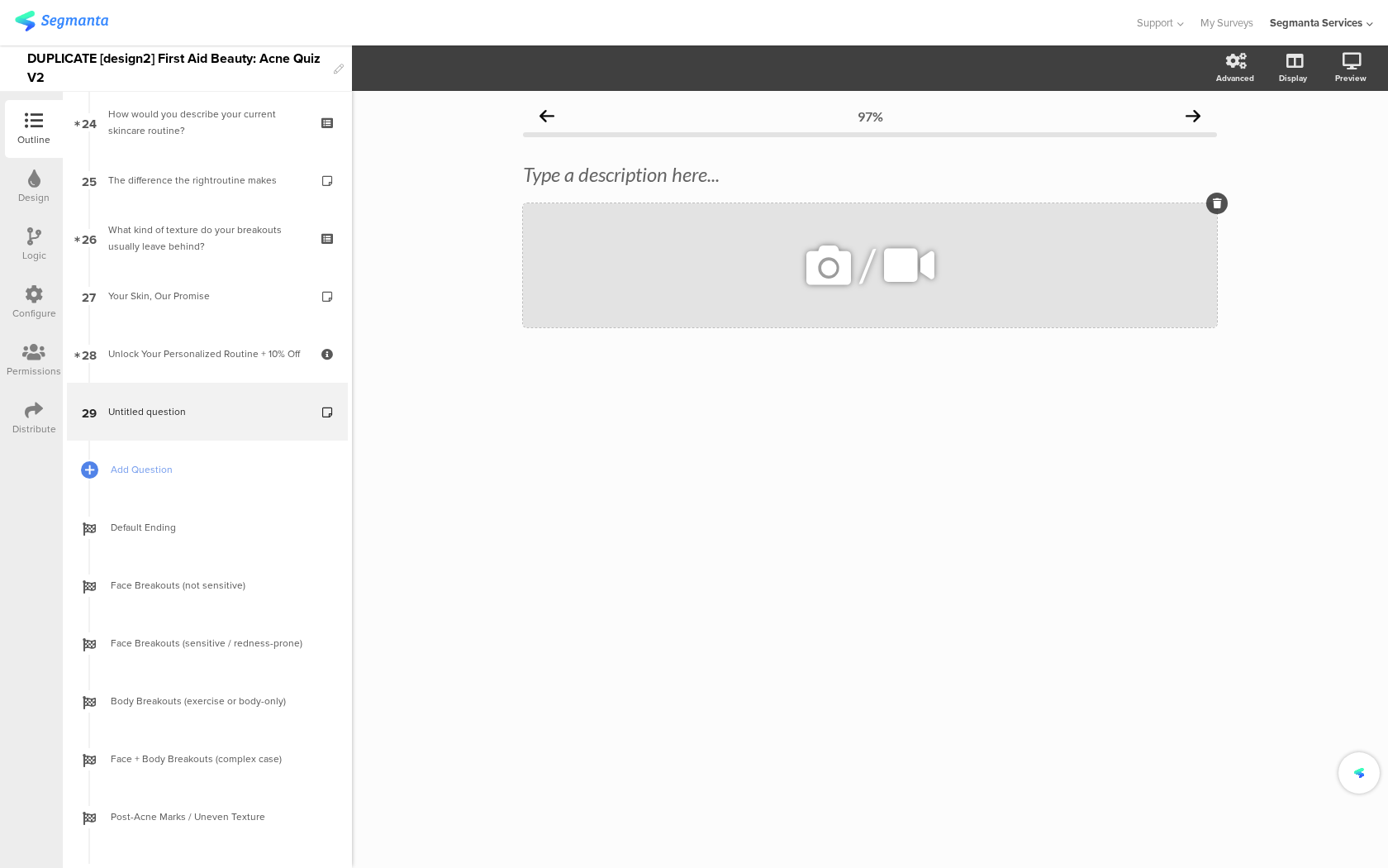
click at [835, 266] on icon at bounding box center [828, 265] width 56 height 56
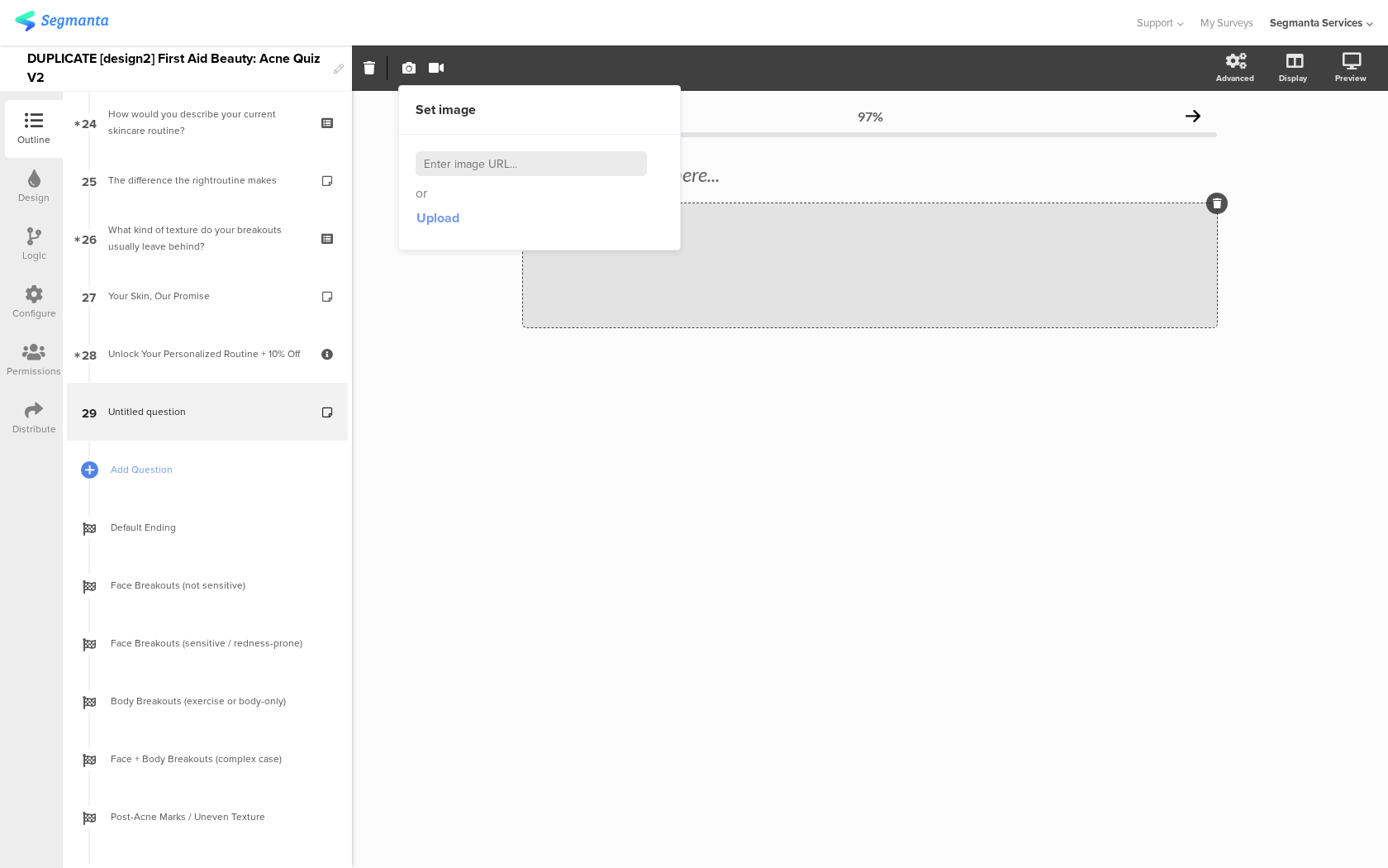
click at [438, 214] on span "Upload" at bounding box center [438, 217] width 43 height 19
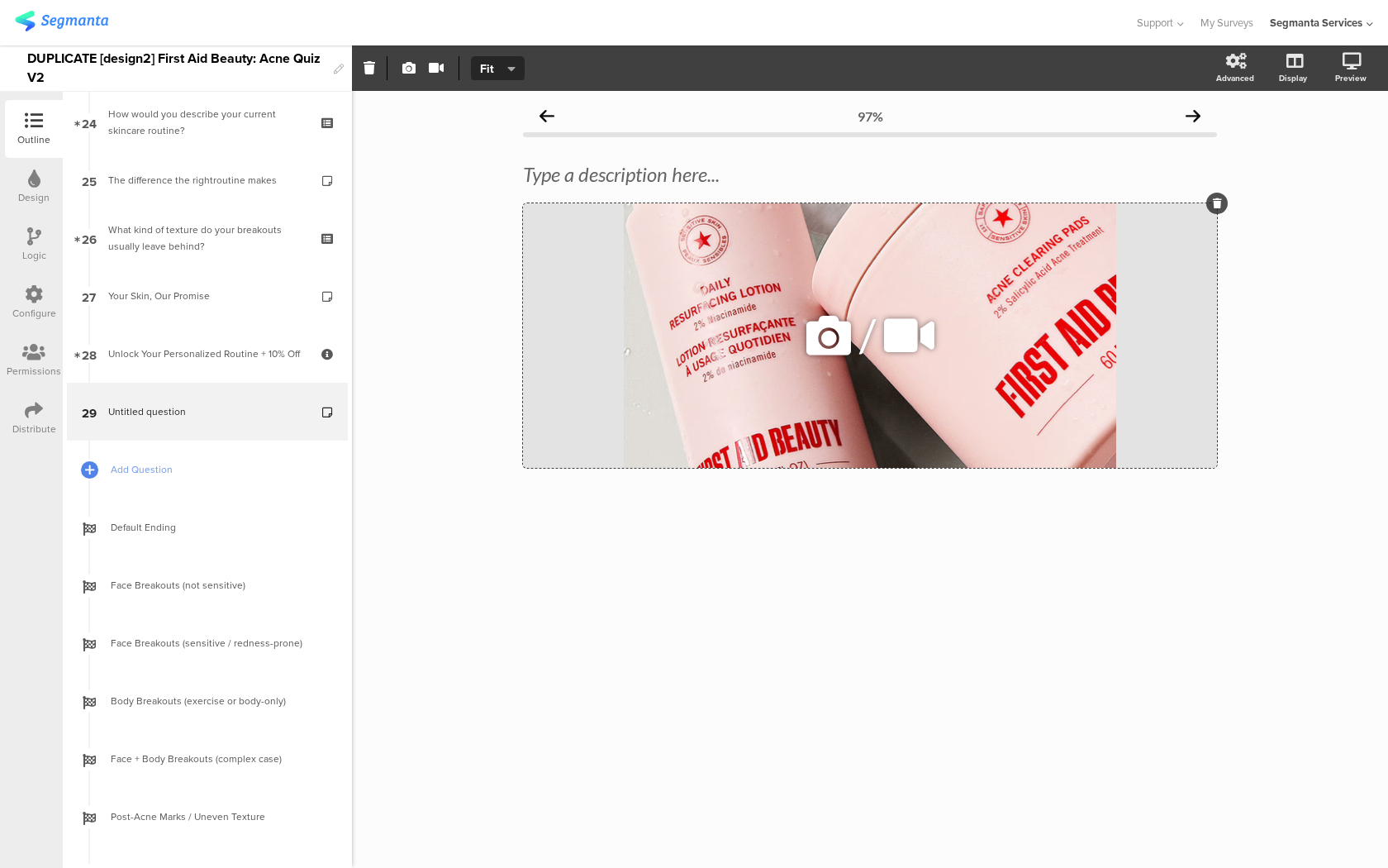
click at [927, 290] on div "/" at bounding box center [870, 336] width 694 height 265
click at [509, 68] on icon "button" at bounding box center [511, 68] width 8 height 13
click at [507, 148] on div "Fill" at bounding box center [498, 149] width 83 height 42
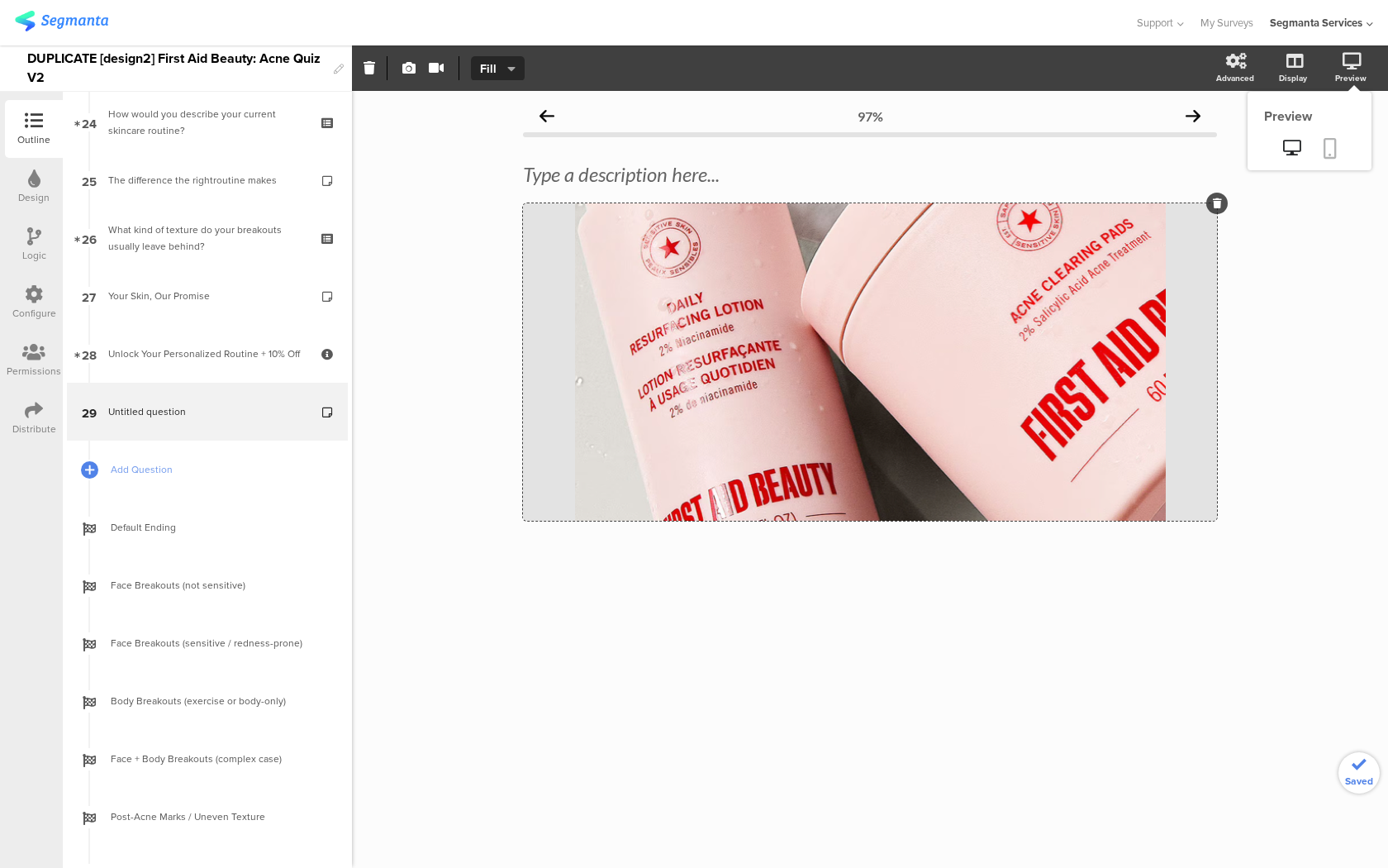
click at [1339, 139] on link at bounding box center [1330, 149] width 36 height 31
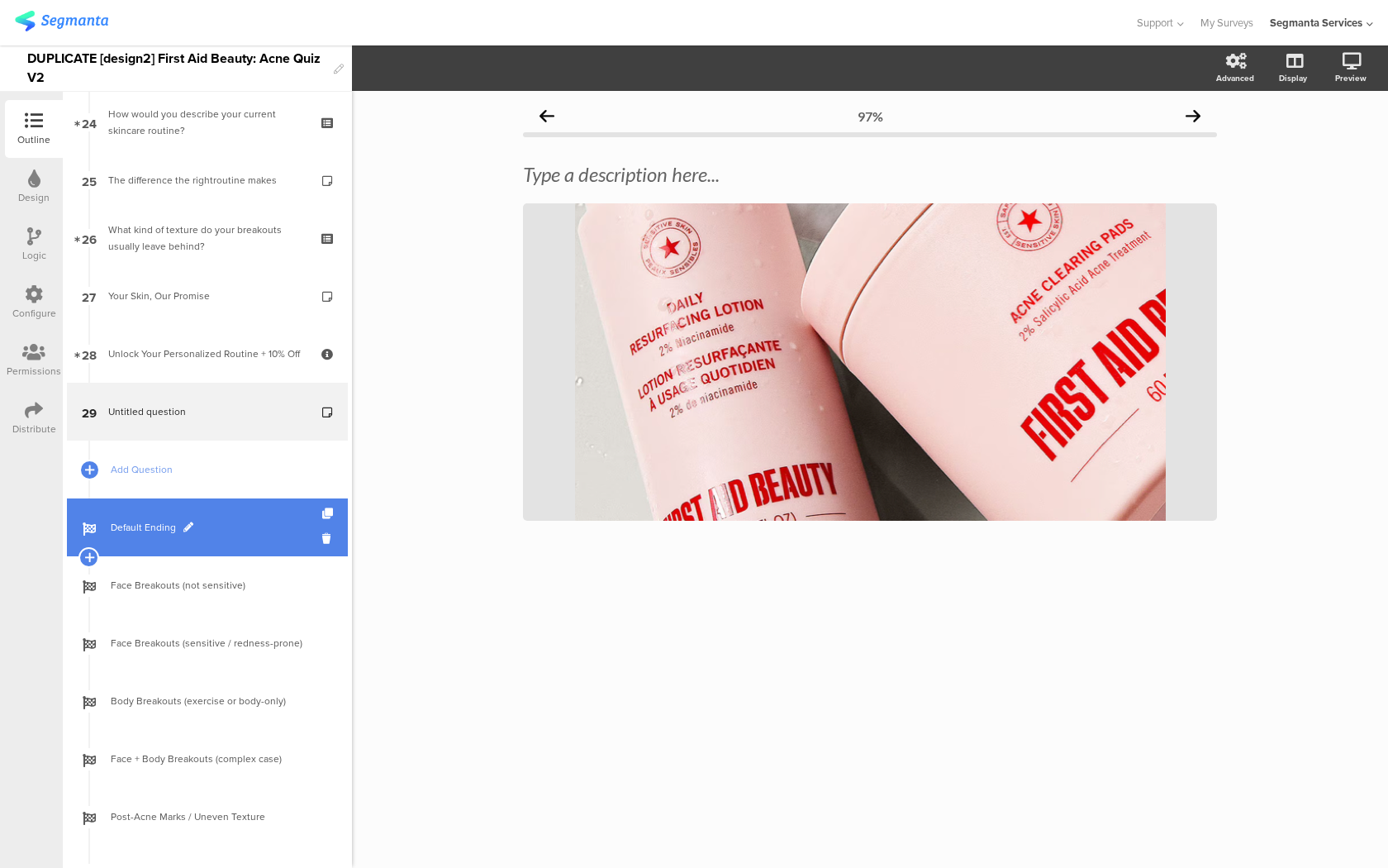
click at [250, 526] on span "Default Ending" at bounding box center [217, 527] width 211 height 17
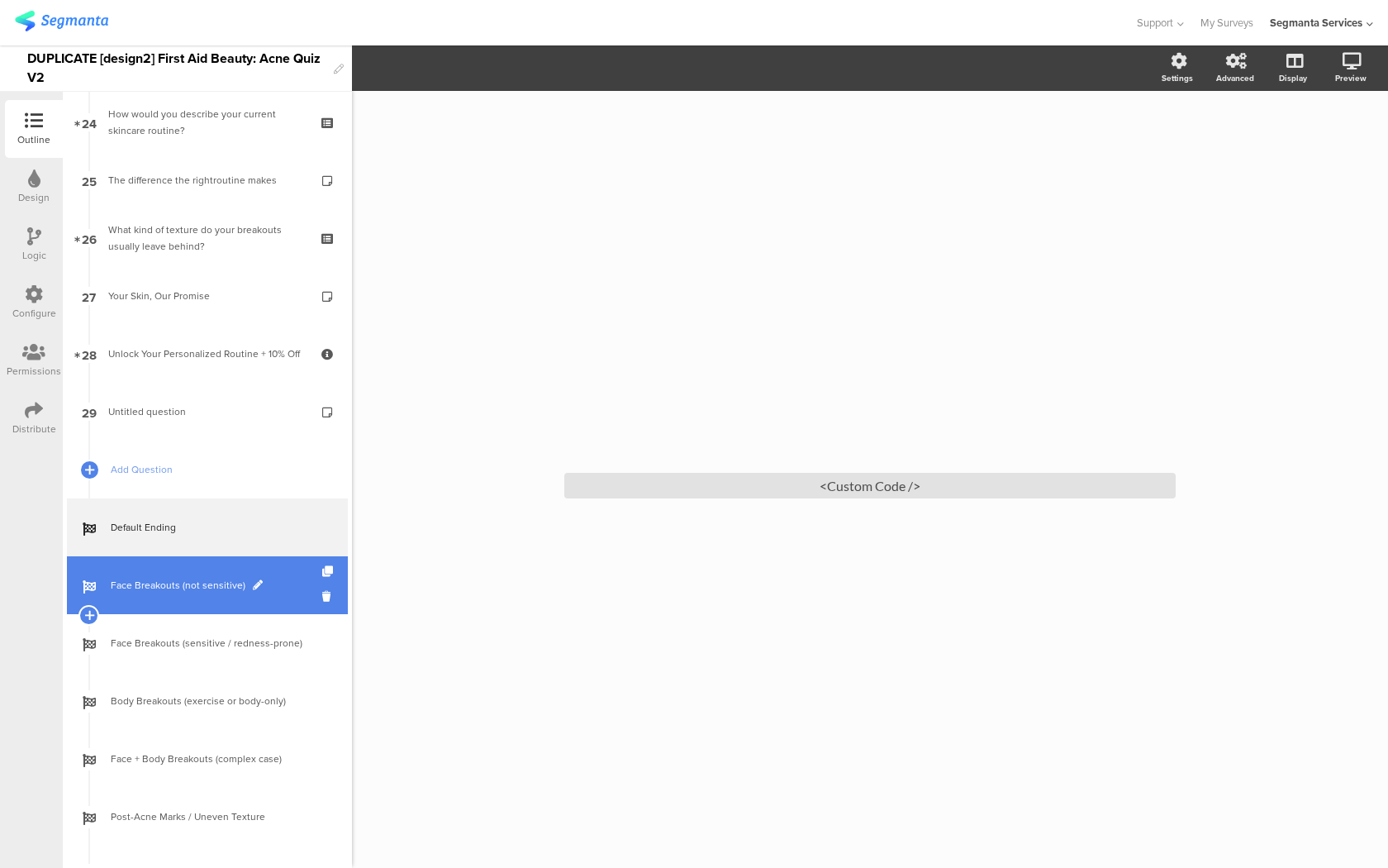
click at [279, 588] on span "Face Breakouts (not sensitive)" at bounding box center [217, 585] width 211 height 17
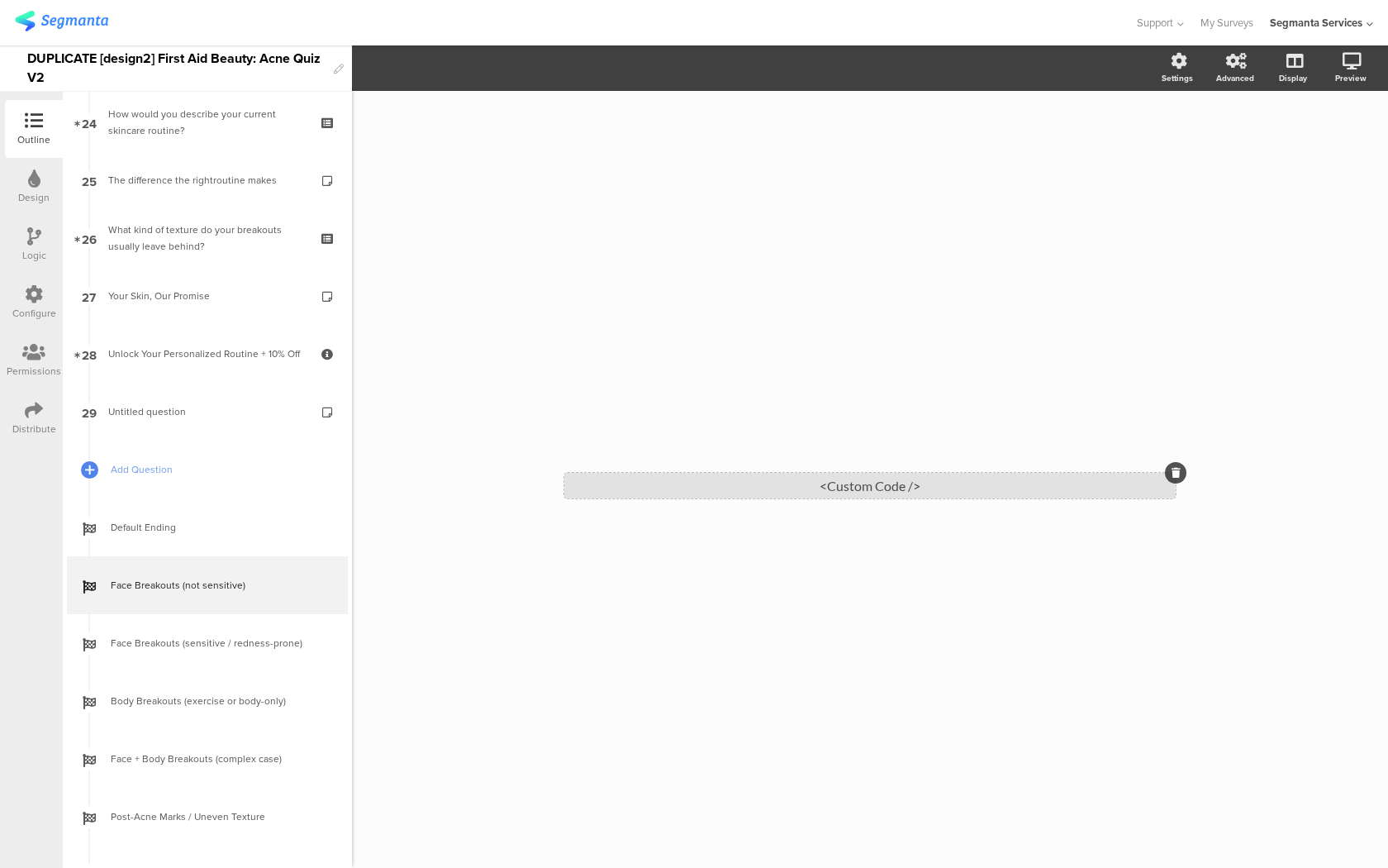
click at [778, 474] on div "<Custom Code />" at bounding box center [870, 485] width 611 height 26
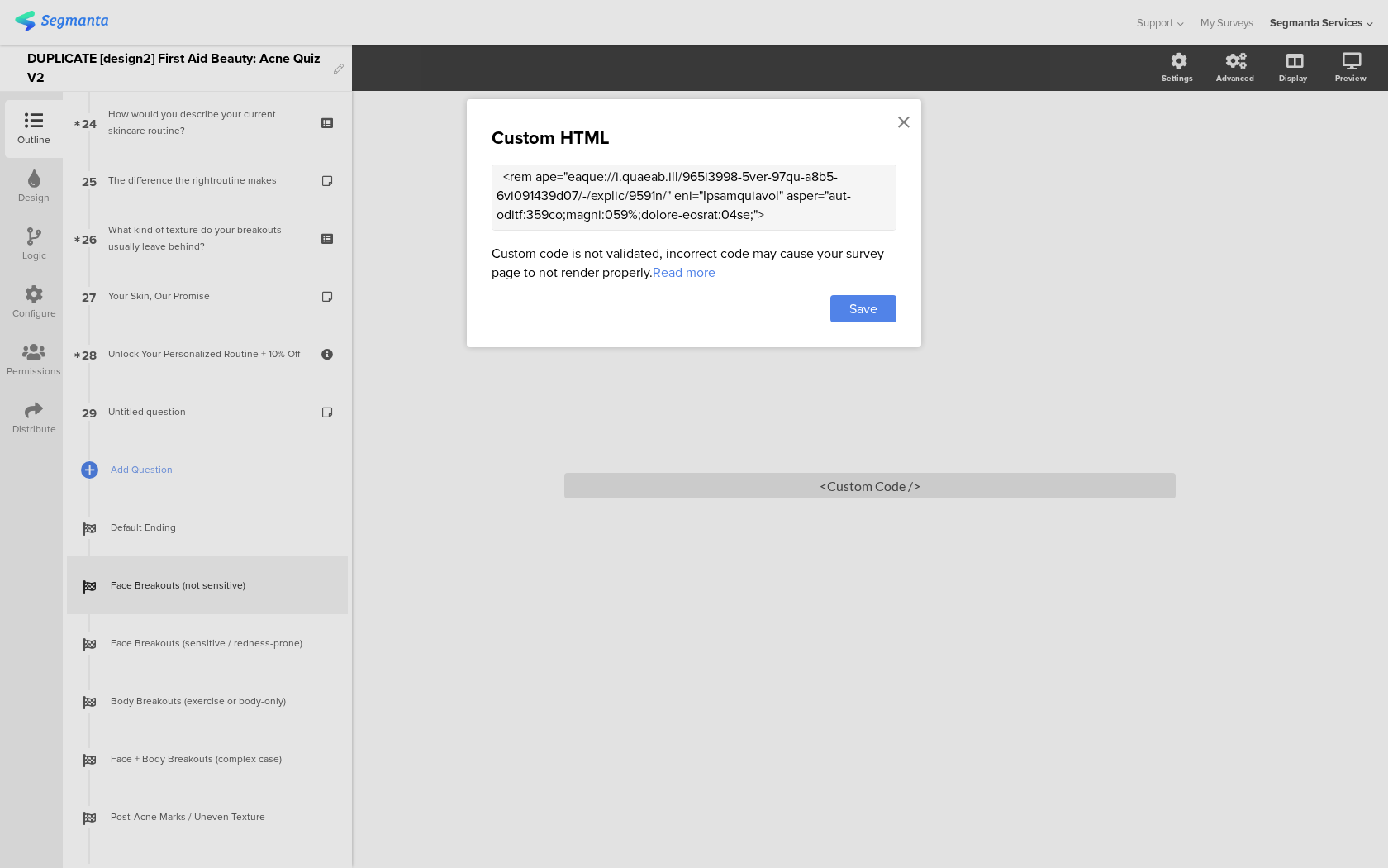
scroll to position [215, 0]
drag, startPoint x: 565, startPoint y: 180, endPoint x: 674, endPoint y: 202, distance: 111.2
click at [674, 202] on textarea at bounding box center [694, 197] width 405 height 66
paste textarea "[DOMAIN_NAME][URL][DOMAIN_NAME]"
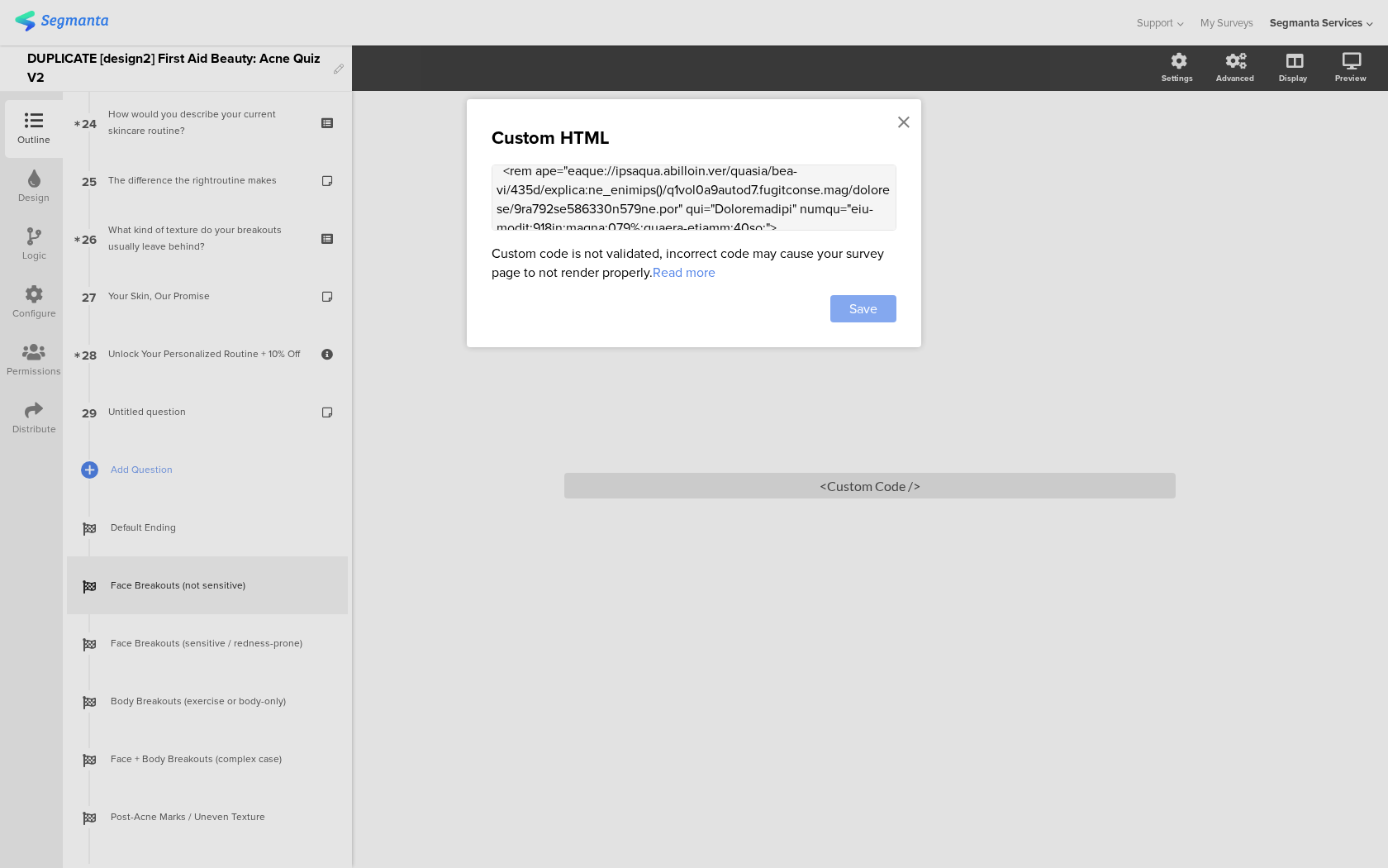
type textarea "<lor ipsum="dolorsi:amet;cons-adipiscin:elitse;doeiusm-tempori:utlabo;etdol-mag…"
click at [861, 305] on span "Save" at bounding box center [864, 308] width 28 height 19
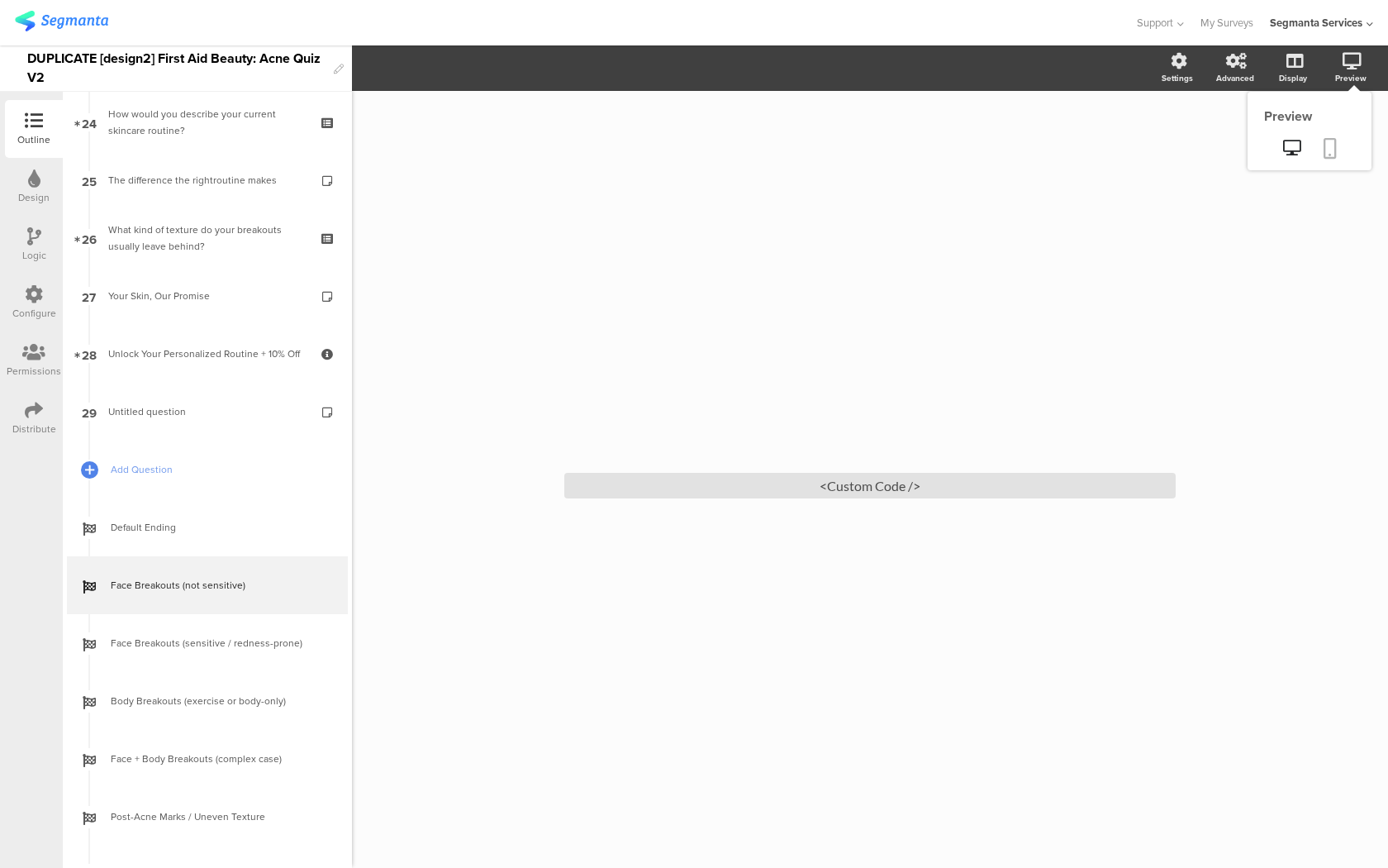
click at [1337, 147] on link at bounding box center [1330, 149] width 36 height 31
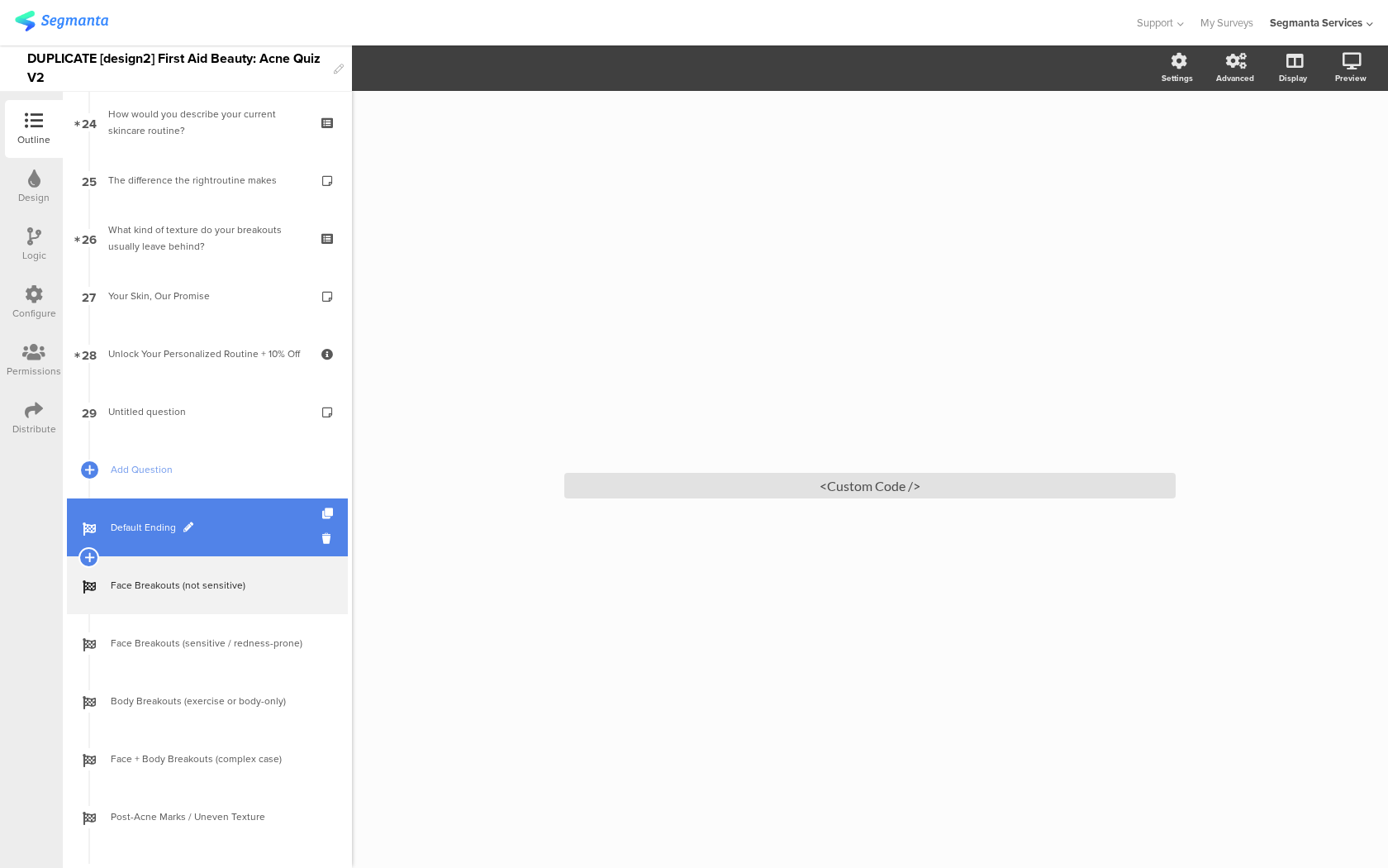
click at [257, 523] on span "Default Ending" at bounding box center [217, 527] width 211 height 17
click at [255, 522] on span "Default Ending" at bounding box center [217, 527] width 211 height 17
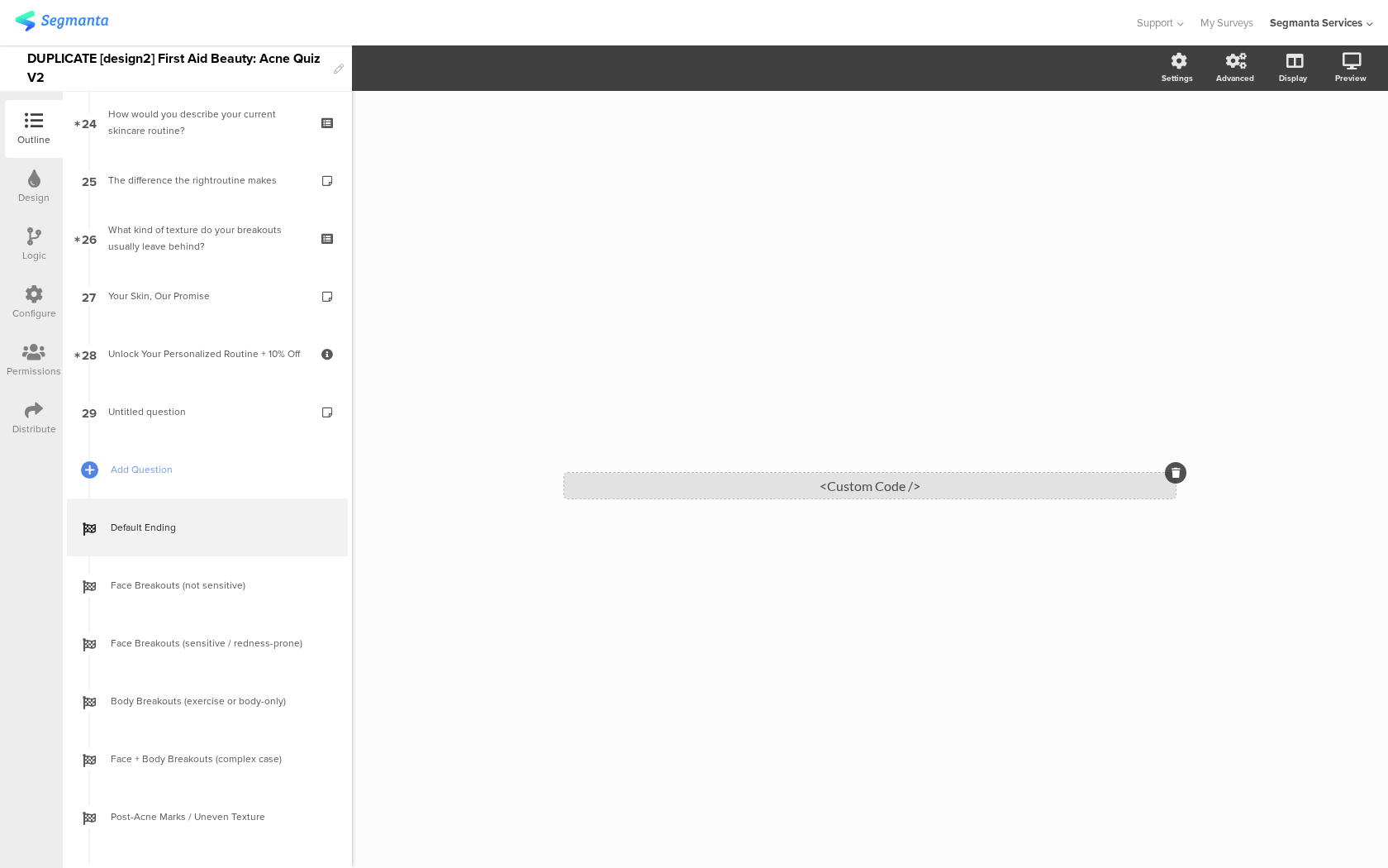
click at [711, 487] on div "<Custom Code />" at bounding box center [870, 485] width 611 height 26
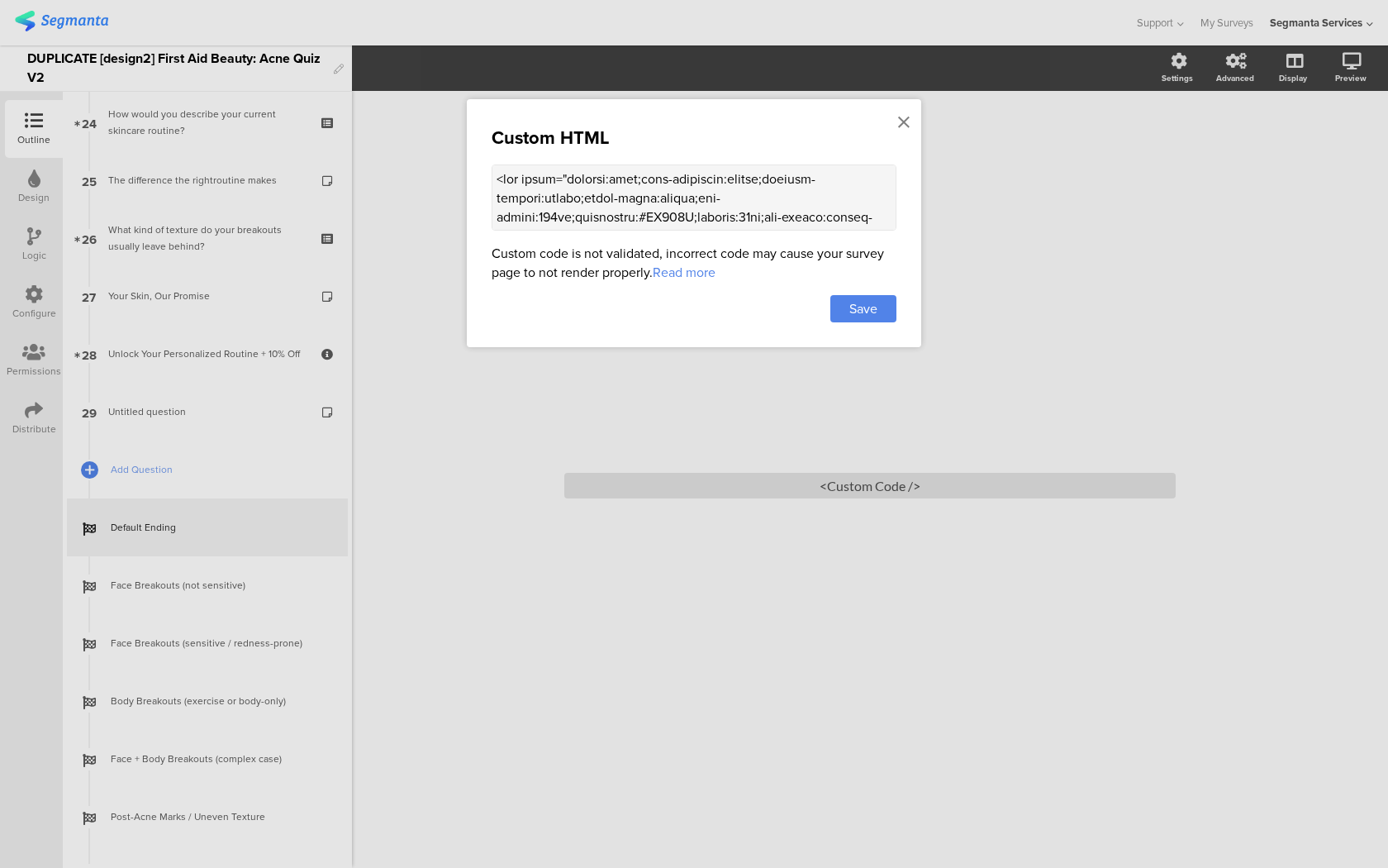
click at [719, 198] on textarea at bounding box center [694, 197] width 405 height 66
click at [905, 117] on icon at bounding box center [904, 122] width 12 height 18
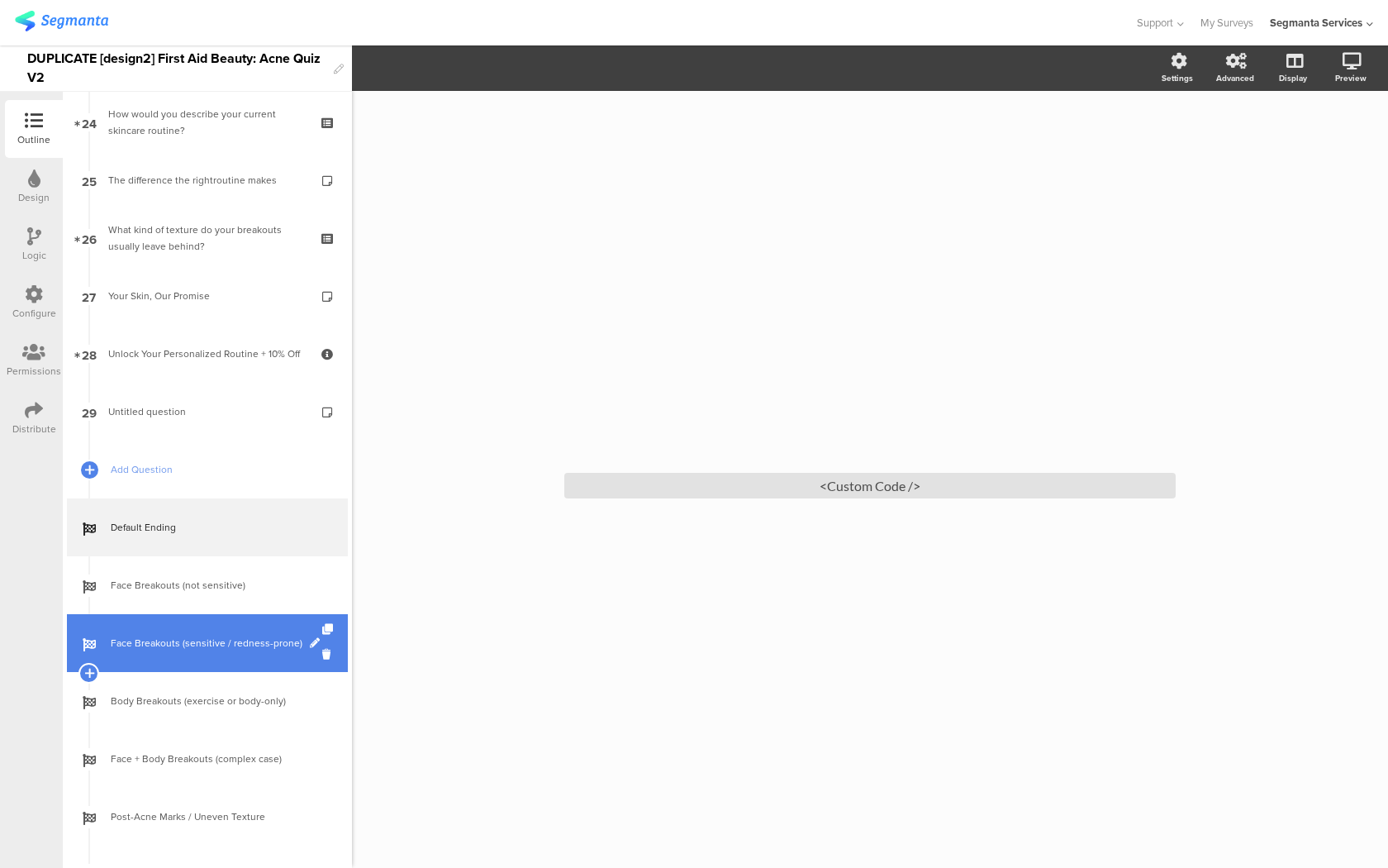
click at [236, 634] on span "Face Breakouts (sensitive / redness-prone)" at bounding box center [217, 642] width 211 height 17
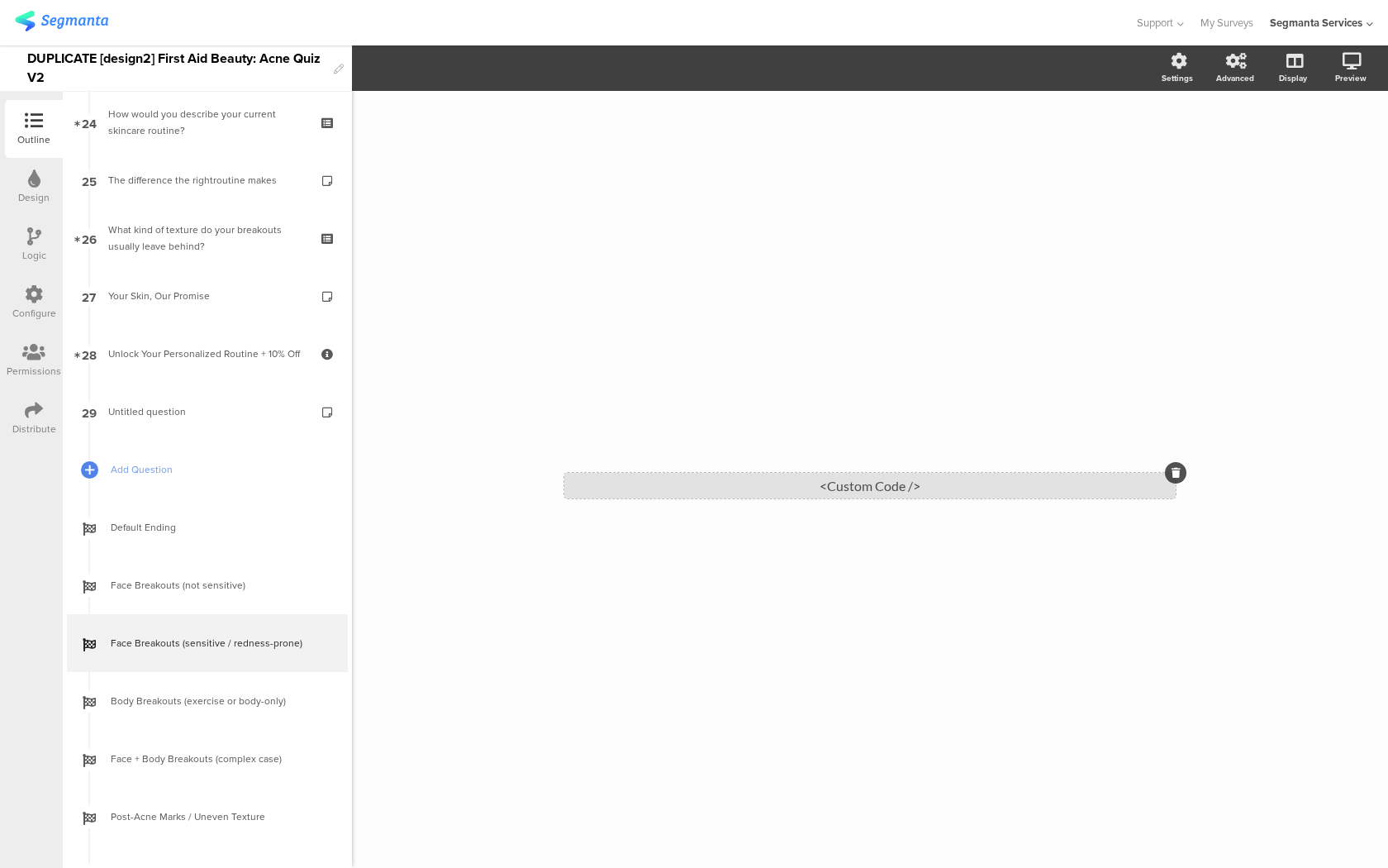
click at [732, 485] on div "<Custom Code />" at bounding box center [870, 485] width 611 height 26
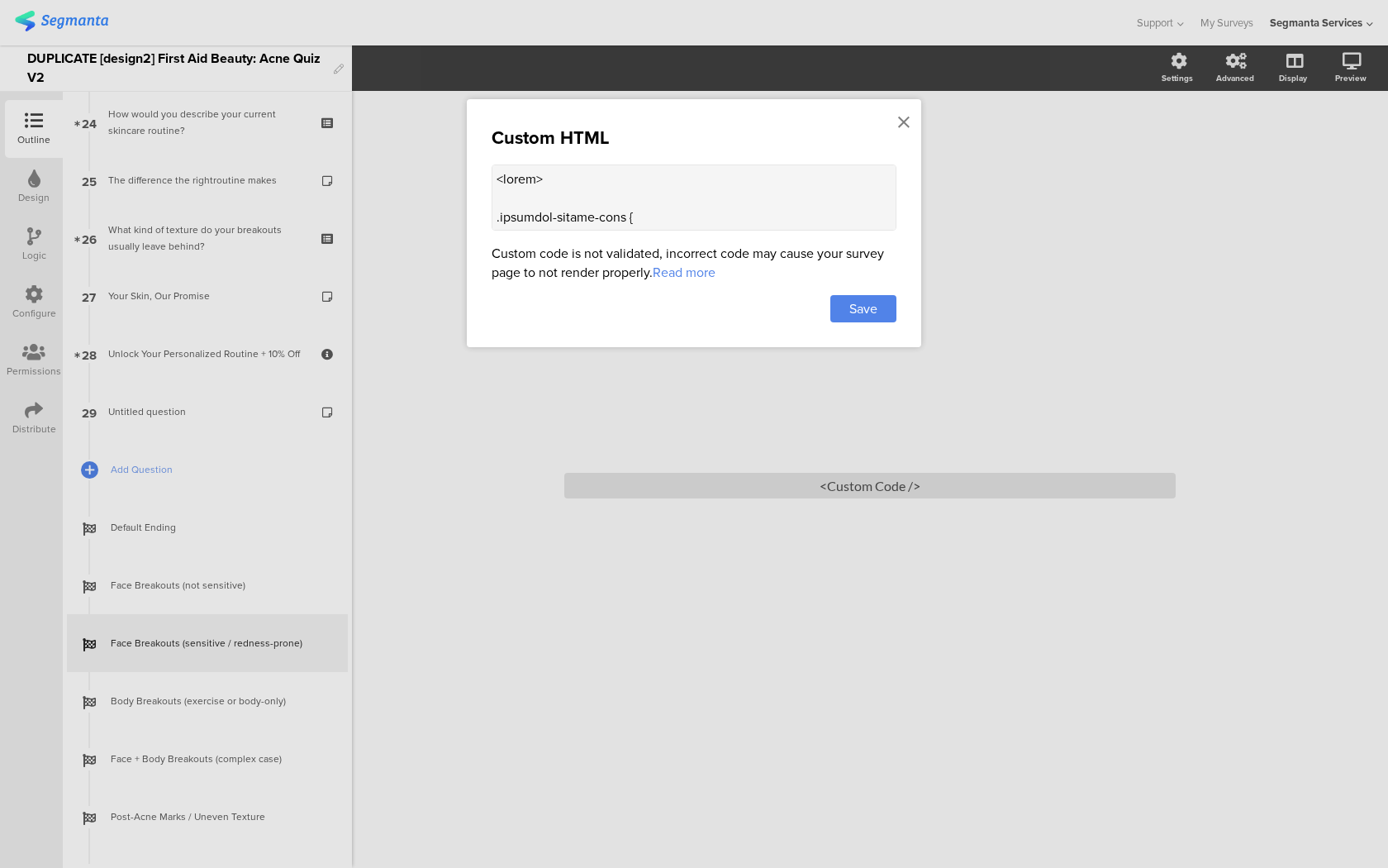
click at [752, 211] on textarea at bounding box center [694, 197] width 405 height 66
paste textarea "lor ipsum="dolorsi:amet;cons-adipiscin:elitse;doeiusm-tempori:utlabo;etdol-magn…"
type textarea "<lor ipsum="dolorsi:amet;cons-adipiscin:elitse;doeiusm-tempori:utlabo;etdol-mag…"
click at [890, 311] on div "Save" at bounding box center [864, 308] width 66 height 28
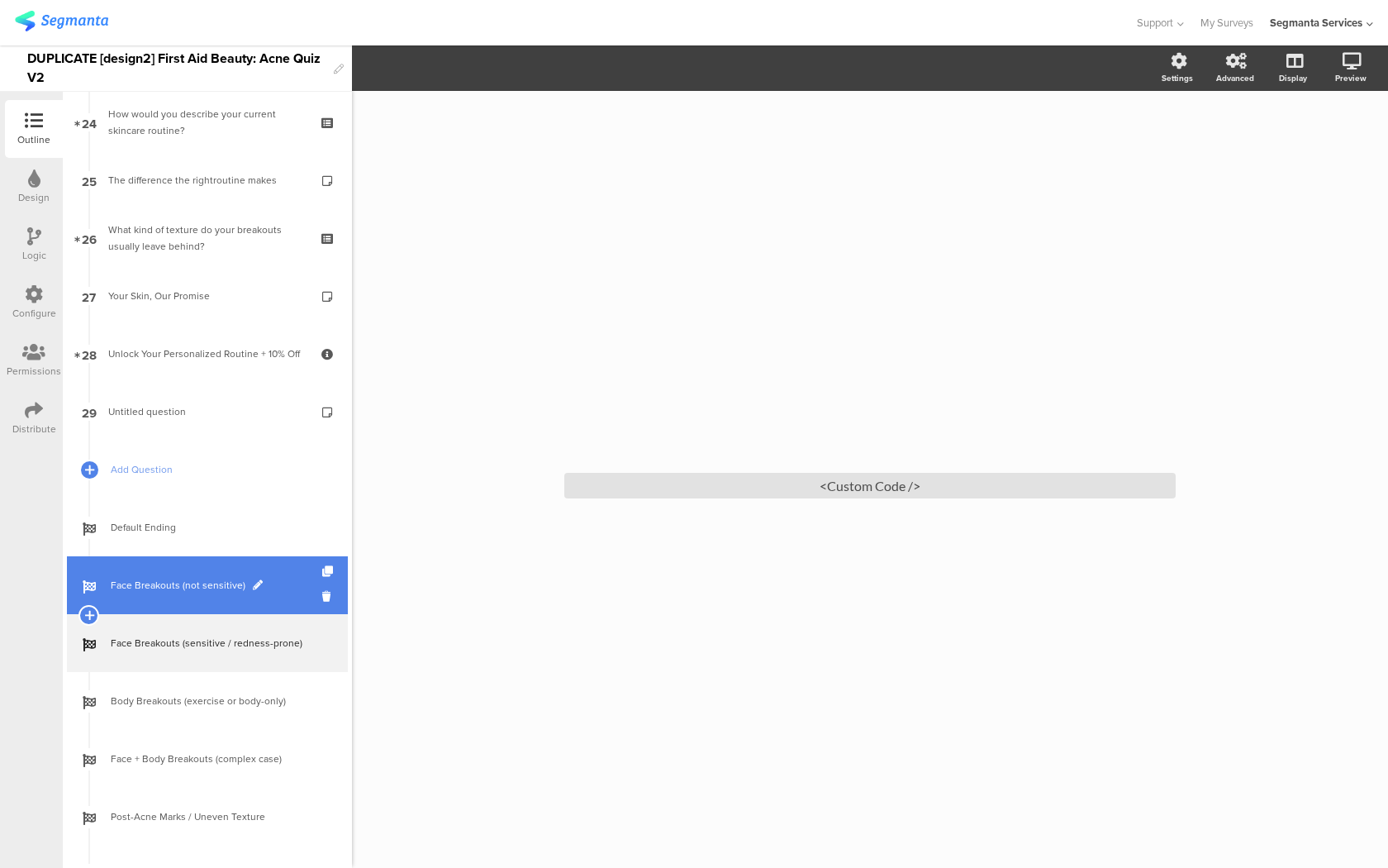
click at [300, 578] on span "Face Breakouts (not sensitive)" at bounding box center [217, 585] width 211 height 17
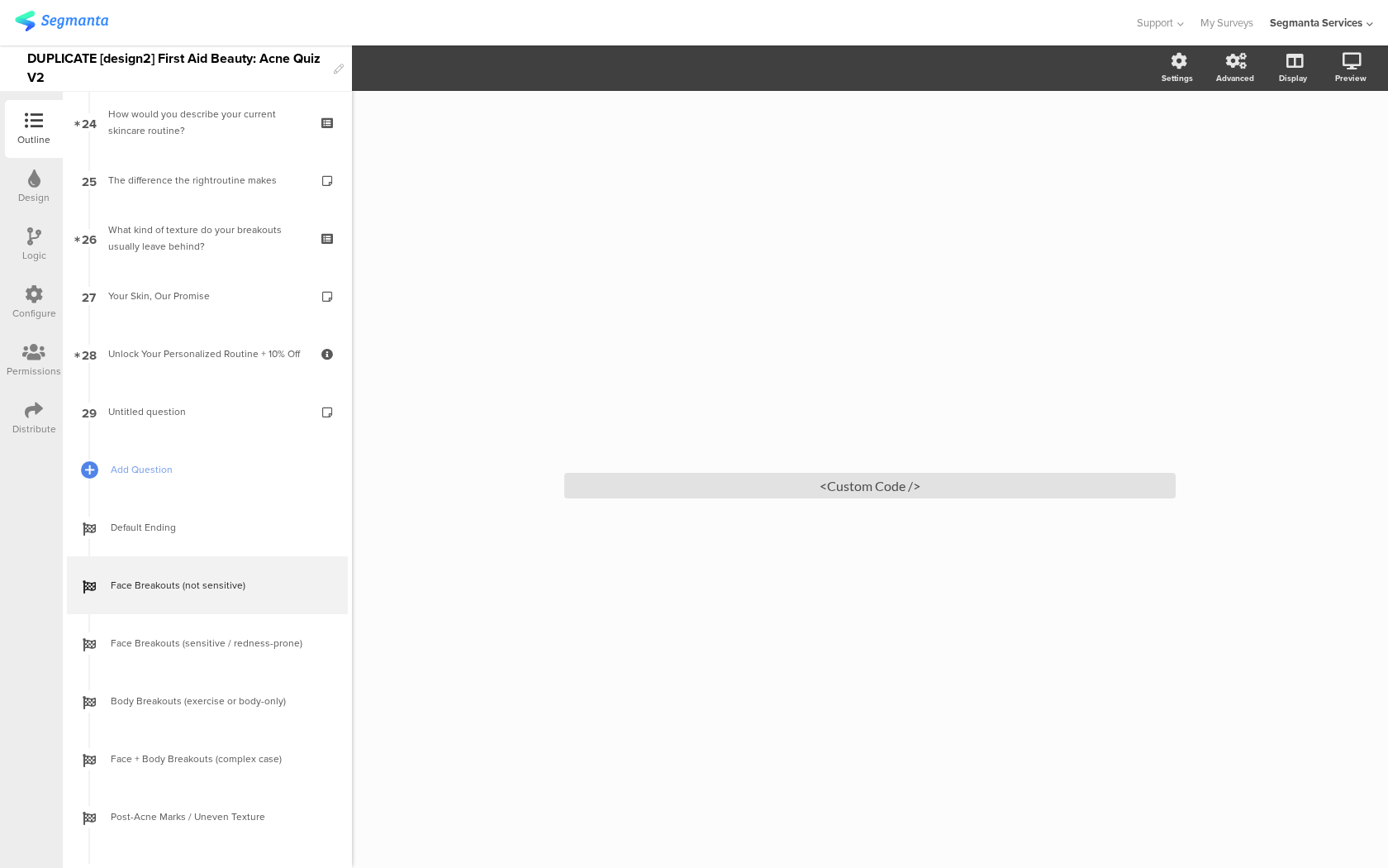
click at [689, 472] on sg-custom-html-editor "<Custom Code />" at bounding box center [870, 479] width 611 height 38
click at [684, 479] on div "<Custom Code />" at bounding box center [870, 485] width 611 height 26
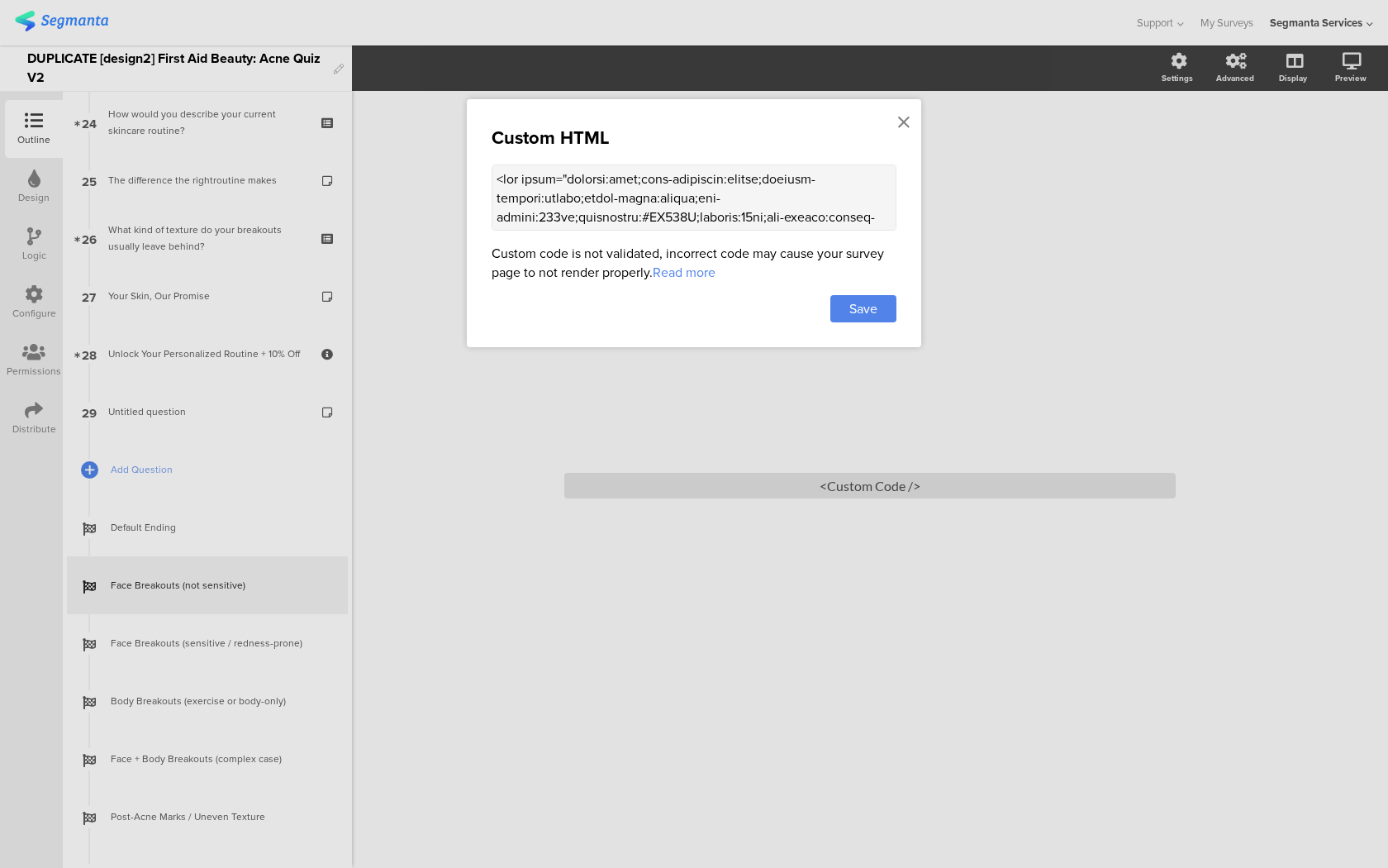
click at [682, 189] on textarea at bounding box center [694, 197] width 405 height 66
click at [905, 118] on icon at bounding box center [904, 122] width 12 height 18
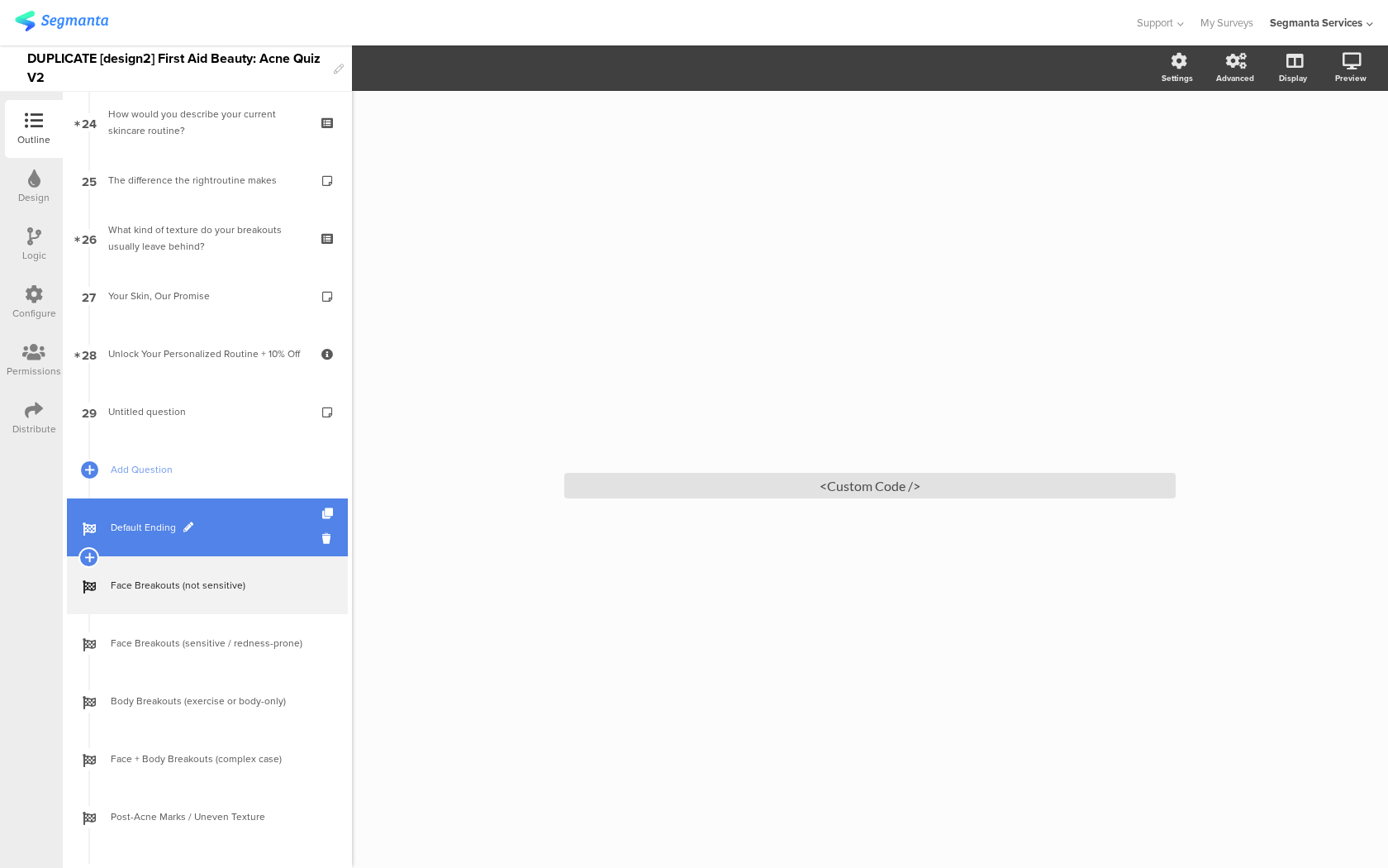
click at [256, 530] on span "Default Ending" at bounding box center [217, 527] width 211 height 17
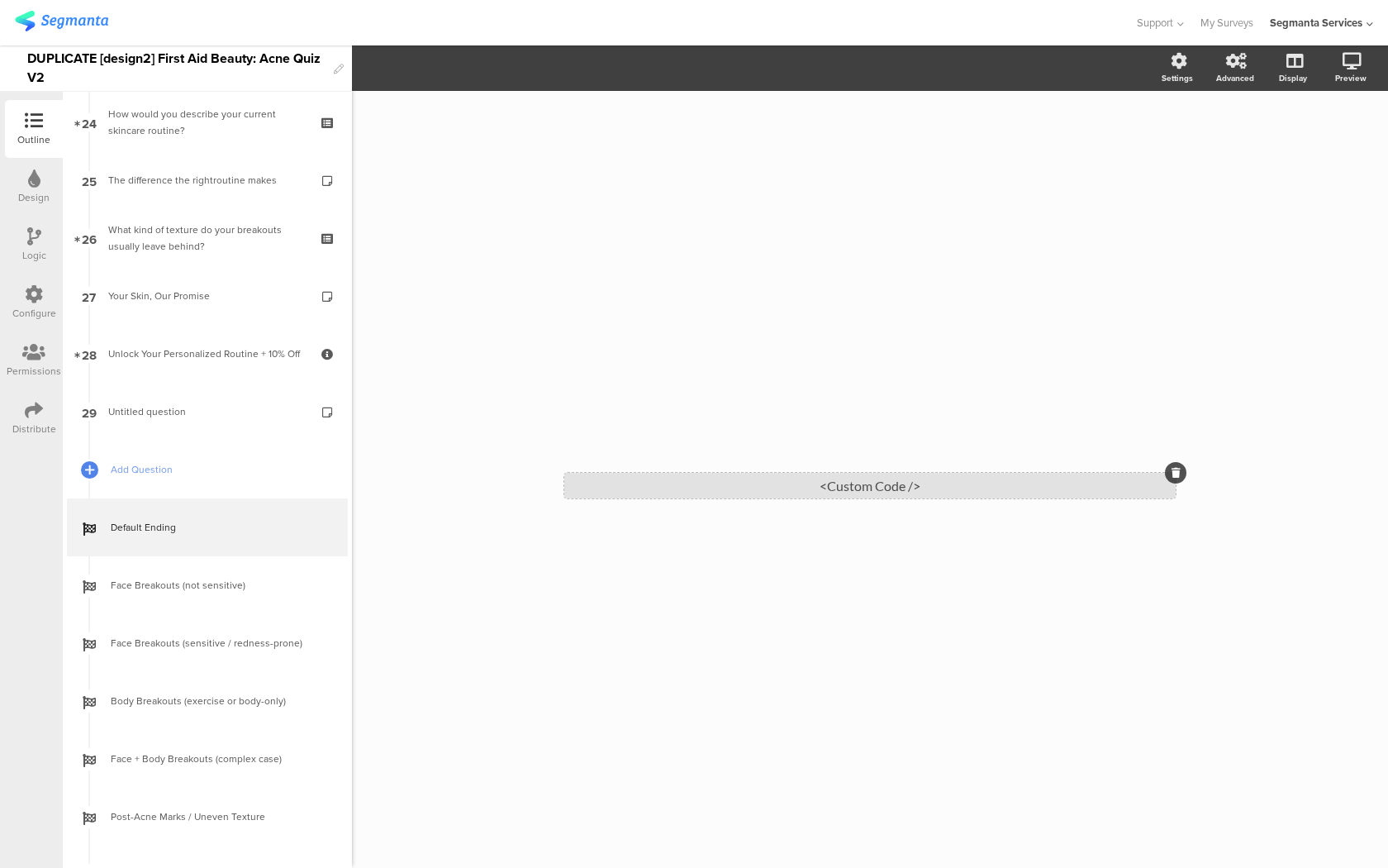
click at [654, 488] on div "<Custom Code />" at bounding box center [870, 485] width 611 height 26
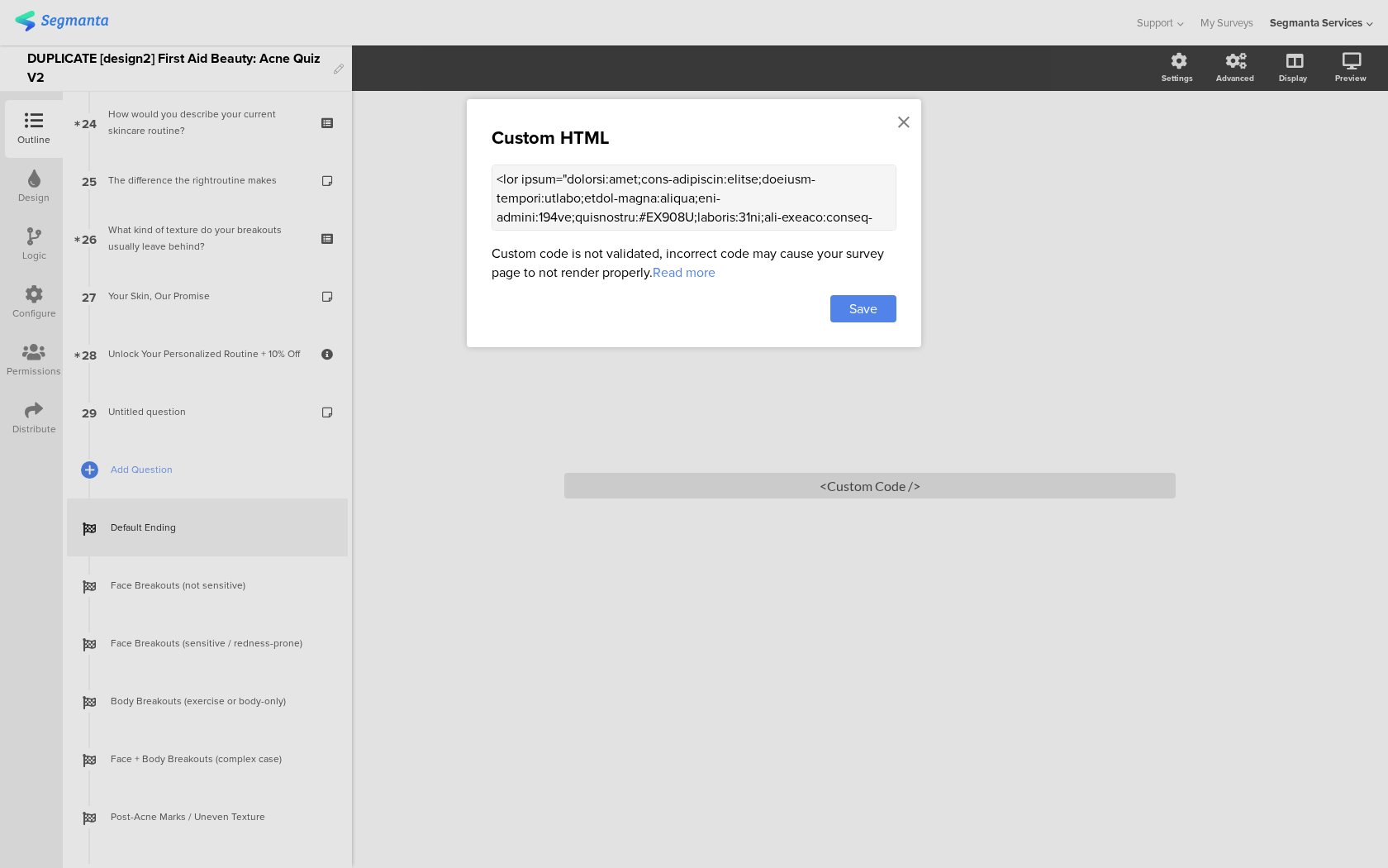
click at [641, 217] on textarea at bounding box center [694, 197] width 405 height 66
paste textarea "<!-- Image under title --> <img src="[URL][DOMAIN_NAME][DOMAIN_NAME]" alt="Illu…"
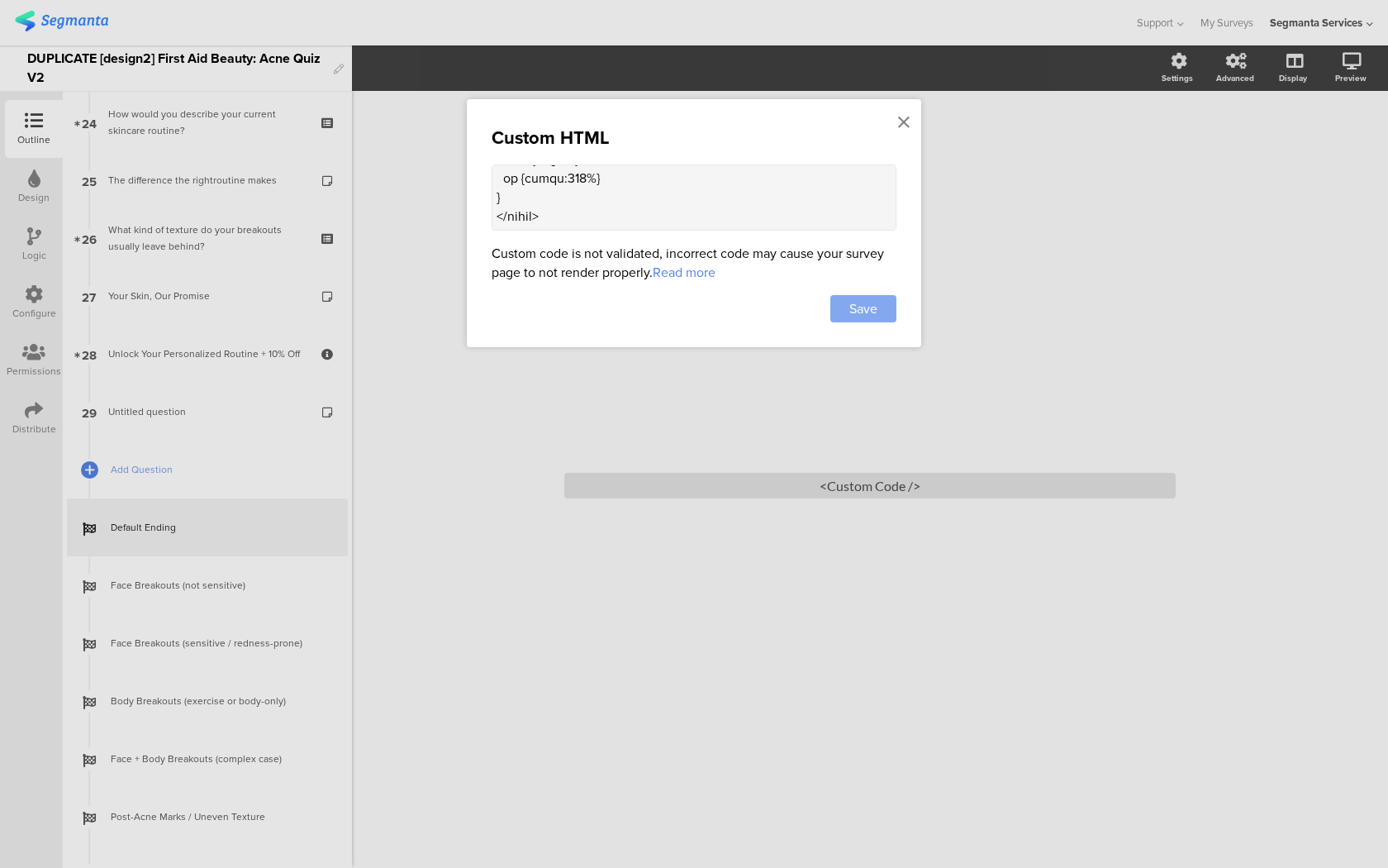
type textarea "<lor ipsum="dolorsi:amet;cons-adipiscin:elitse;doeiusm-tempori:utlabo;etdol-mag…"
click at [870, 307] on span "Save" at bounding box center [864, 308] width 28 height 19
click at [219, 652] on link "Face Breakouts (sensitive / redness-prone)" at bounding box center [207, 642] width 281 height 58
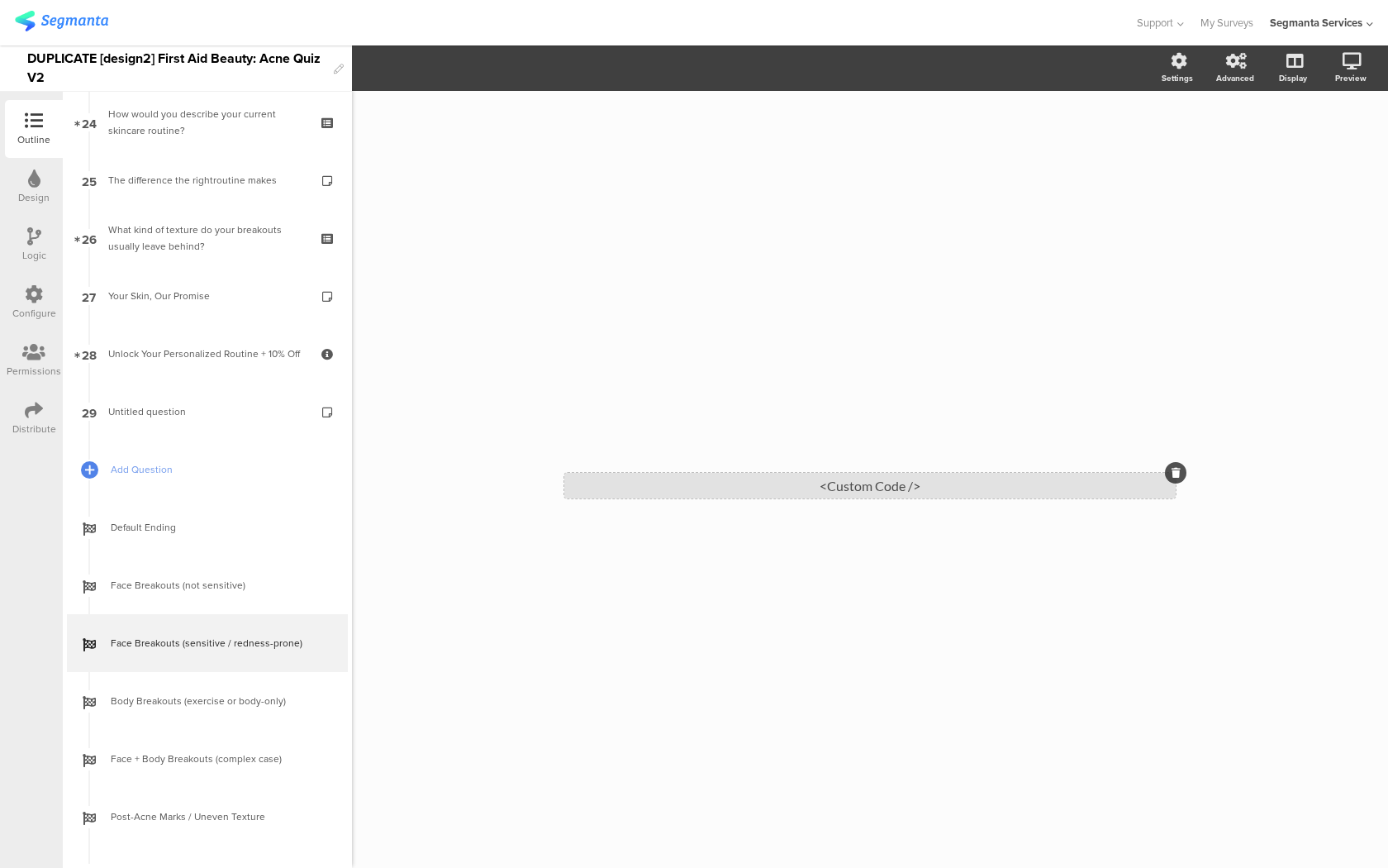
click at [616, 490] on div "<Custom Code />" at bounding box center [870, 485] width 611 height 26
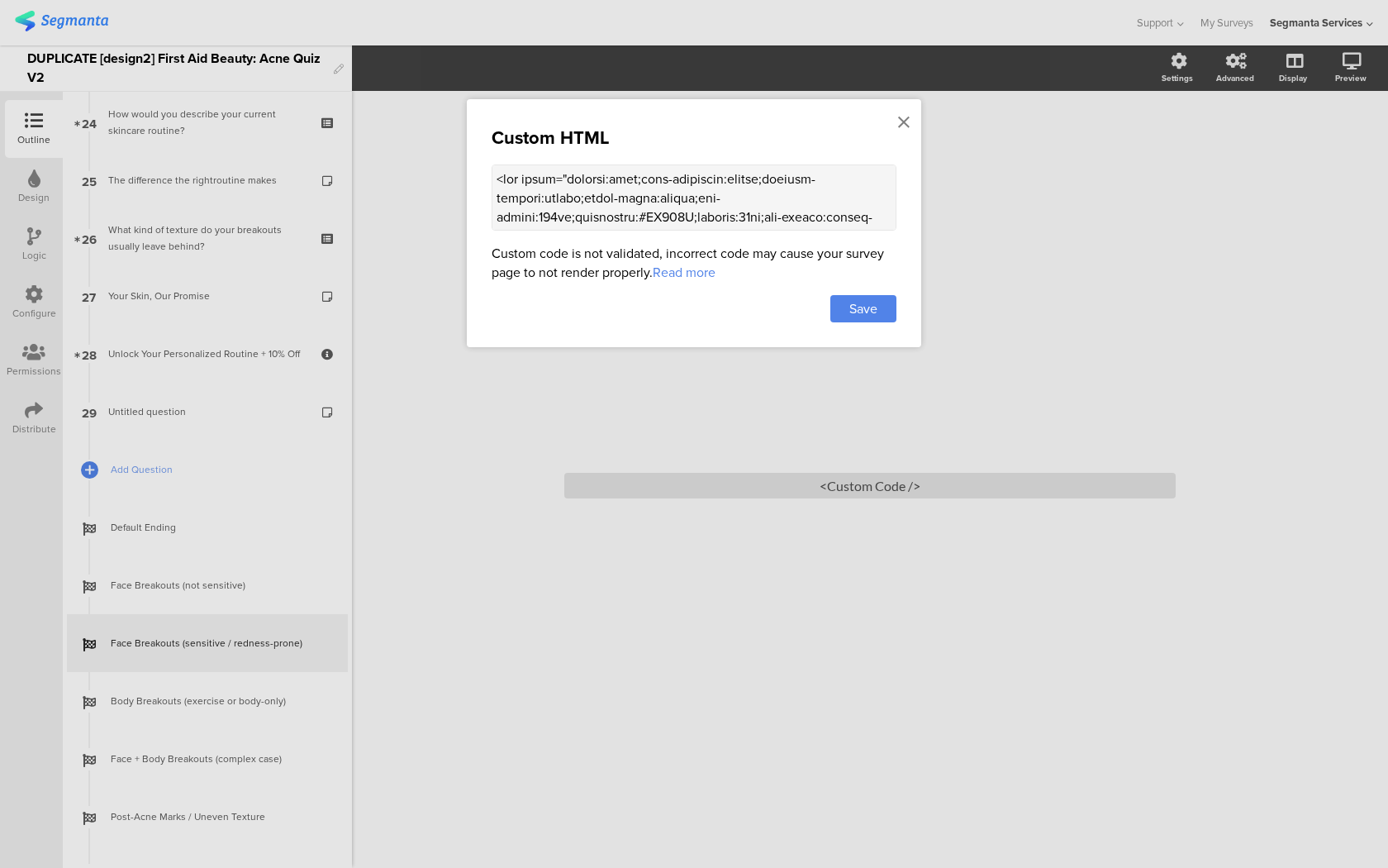
click at [642, 219] on textarea at bounding box center [694, 197] width 405 height 66
click at [903, 122] on icon at bounding box center [904, 122] width 12 height 18
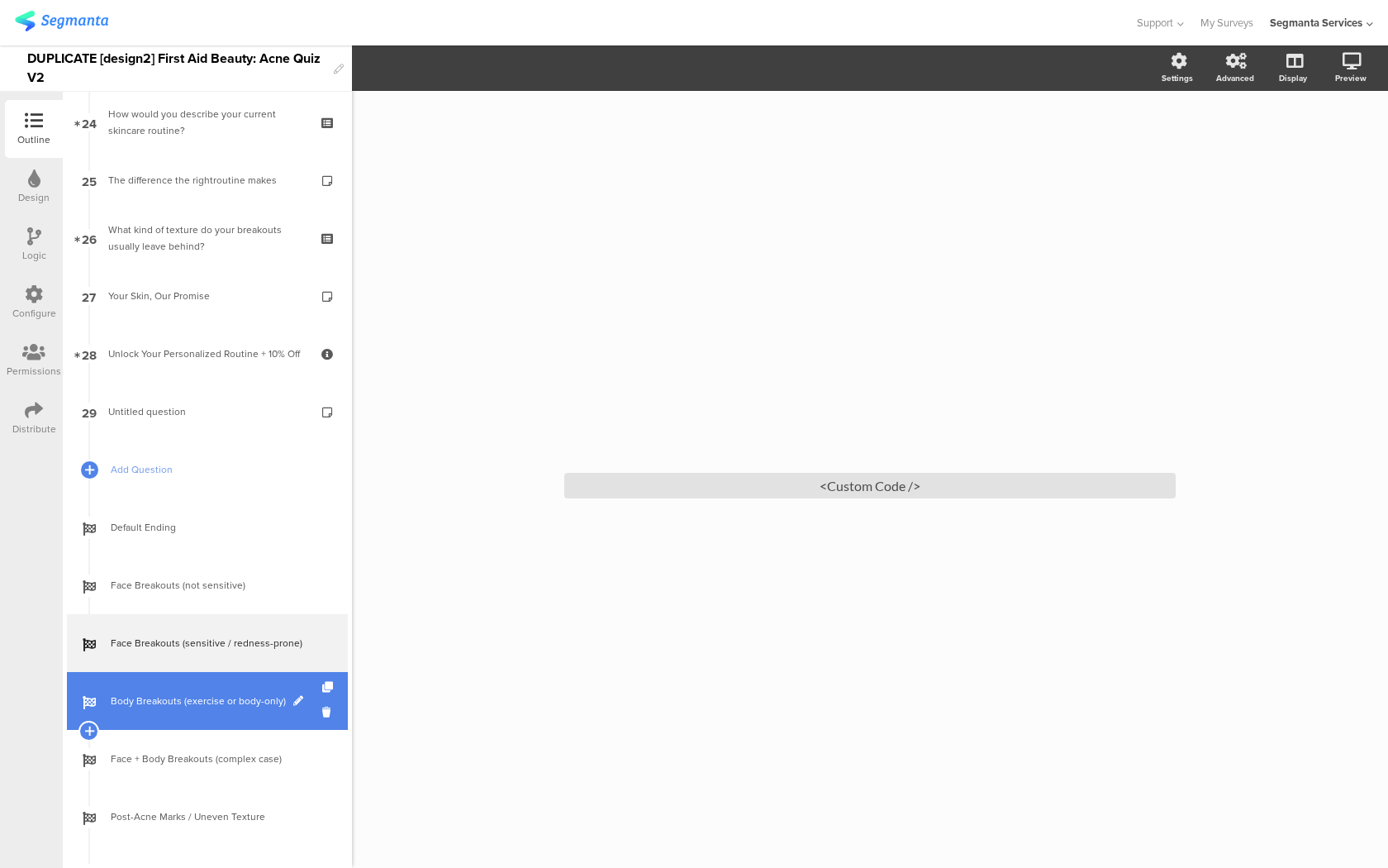
click at [195, 697] on span "Body Breakouts (exercise or body-only)" at bounding box center [217, 700] width 211 height 17
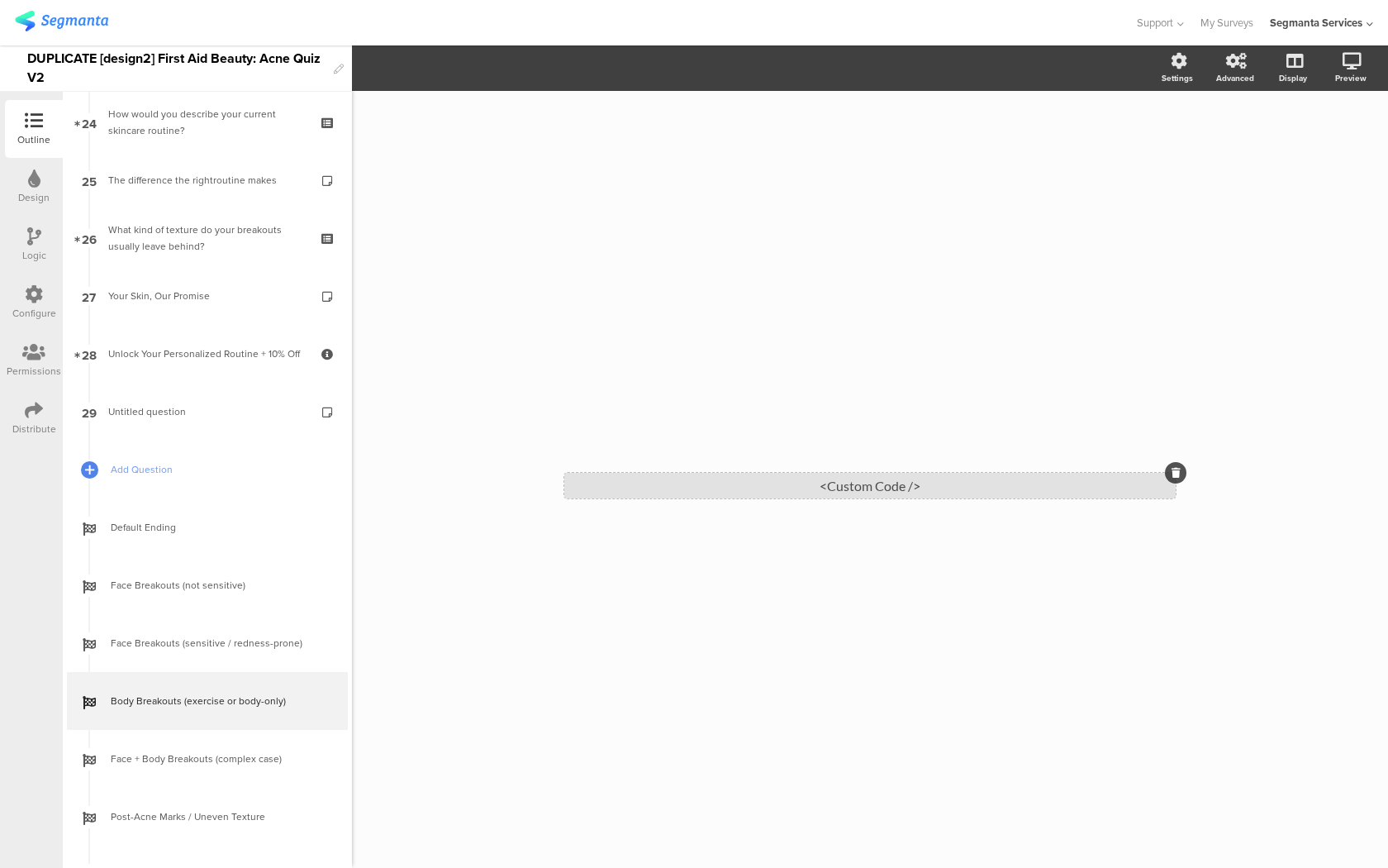
click at [811, 478] on div "<Custom Code />" at bounding box center [870, 485] width 611 height 26
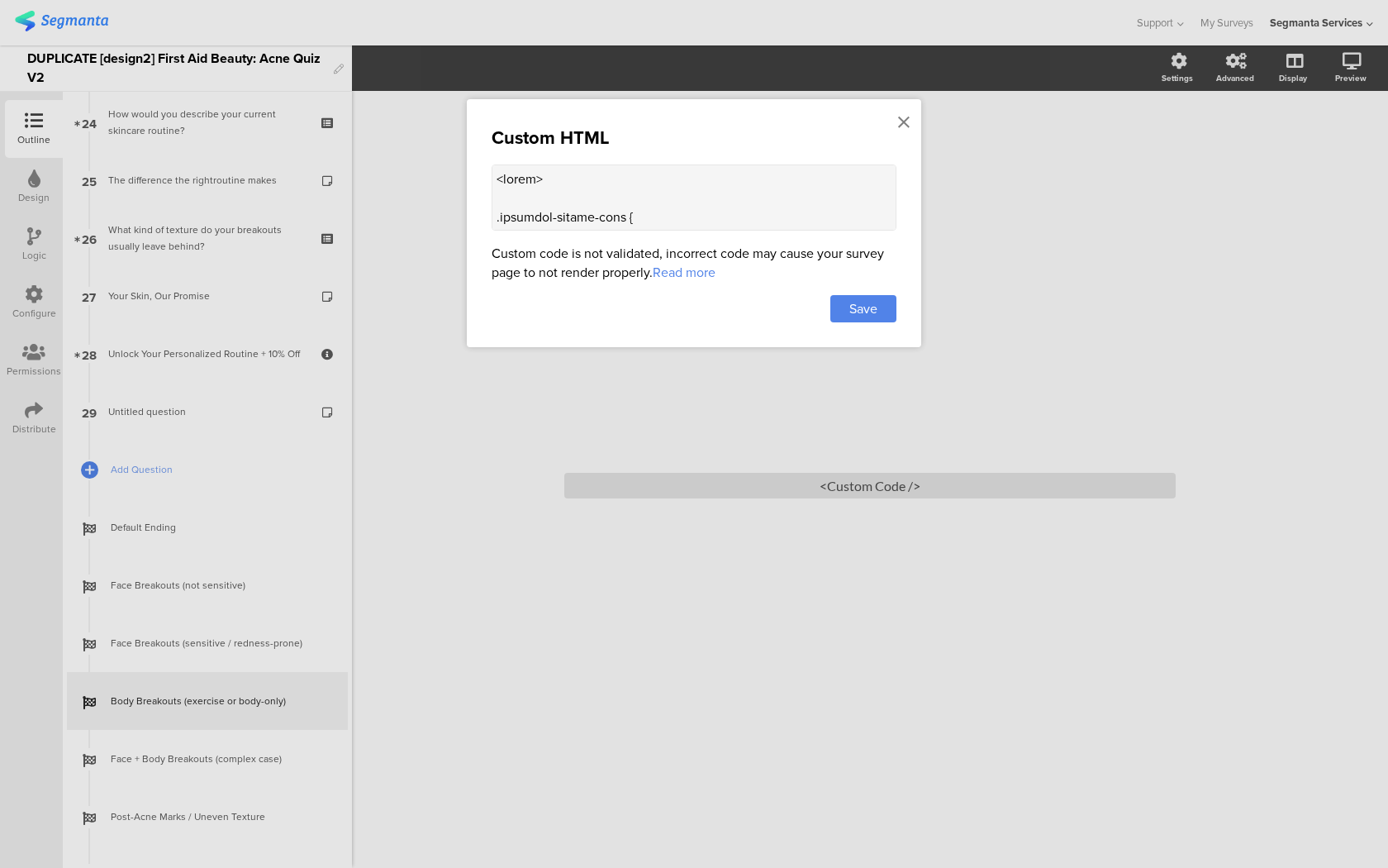
click at [739, 225] on textarea at bounding box center [694, 197] width 405 height 66
paste textarea "lor ipsum="dolorsi:amet;cons-adipiscin:elitse;doeiusm-tempori:utlabo;etdol-magn…"
type textarea "<lor ipsum="dolorsi:amet;cons-adipiscin:elitse;doeiusm-tempori:utlabo;etdol-mag…"
click at [873, 328] on div "Custom HTML Custom code is not validated, incorrect code may cause your survey …" at bounding box center [694, 223] width 455 height 248
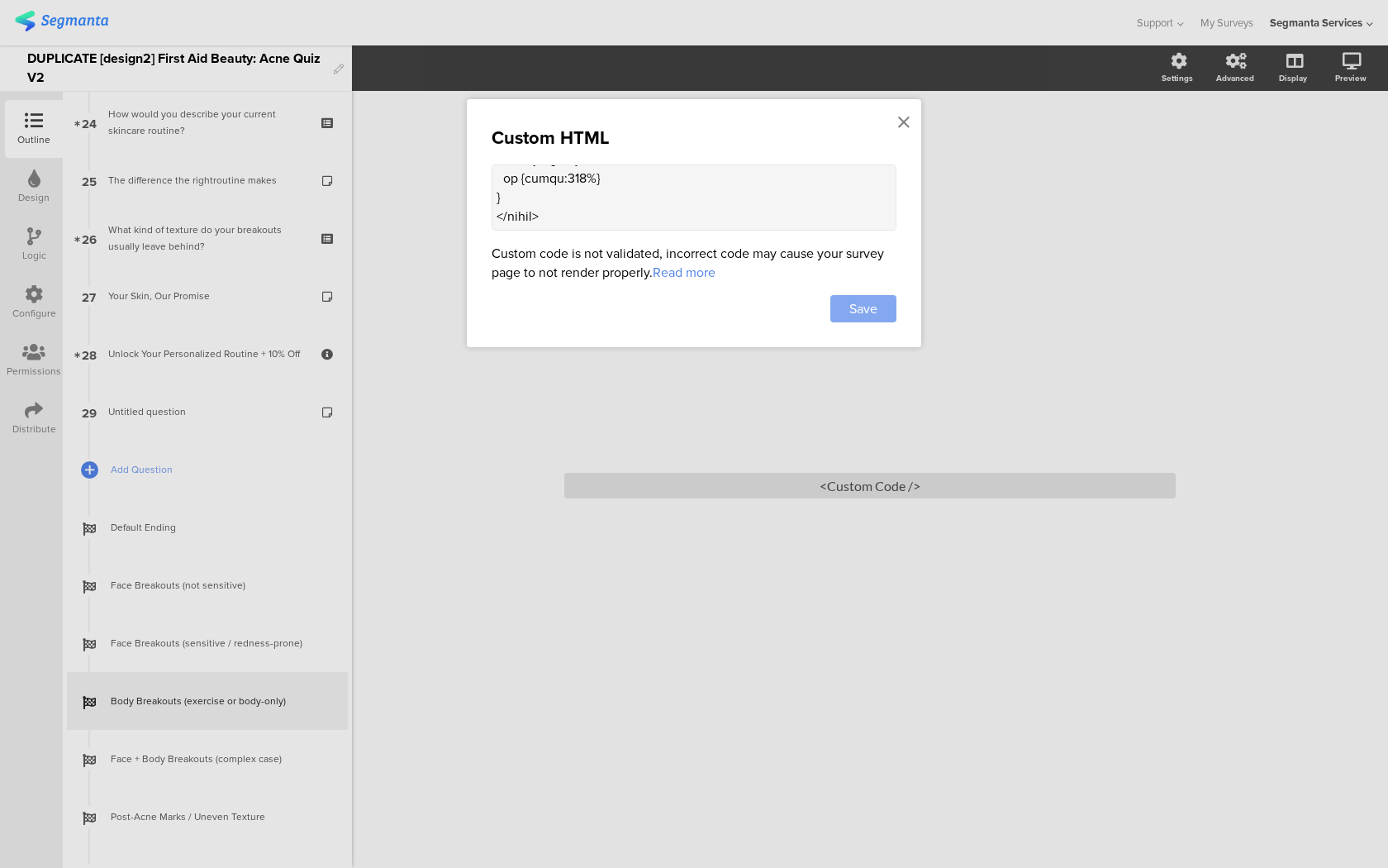
click at [873, 314] on span "Save" at bounding box center [864, 308] width 28 height 19
click at [191, 697] on div at bounding box center [694, 434] width 1388 height 868
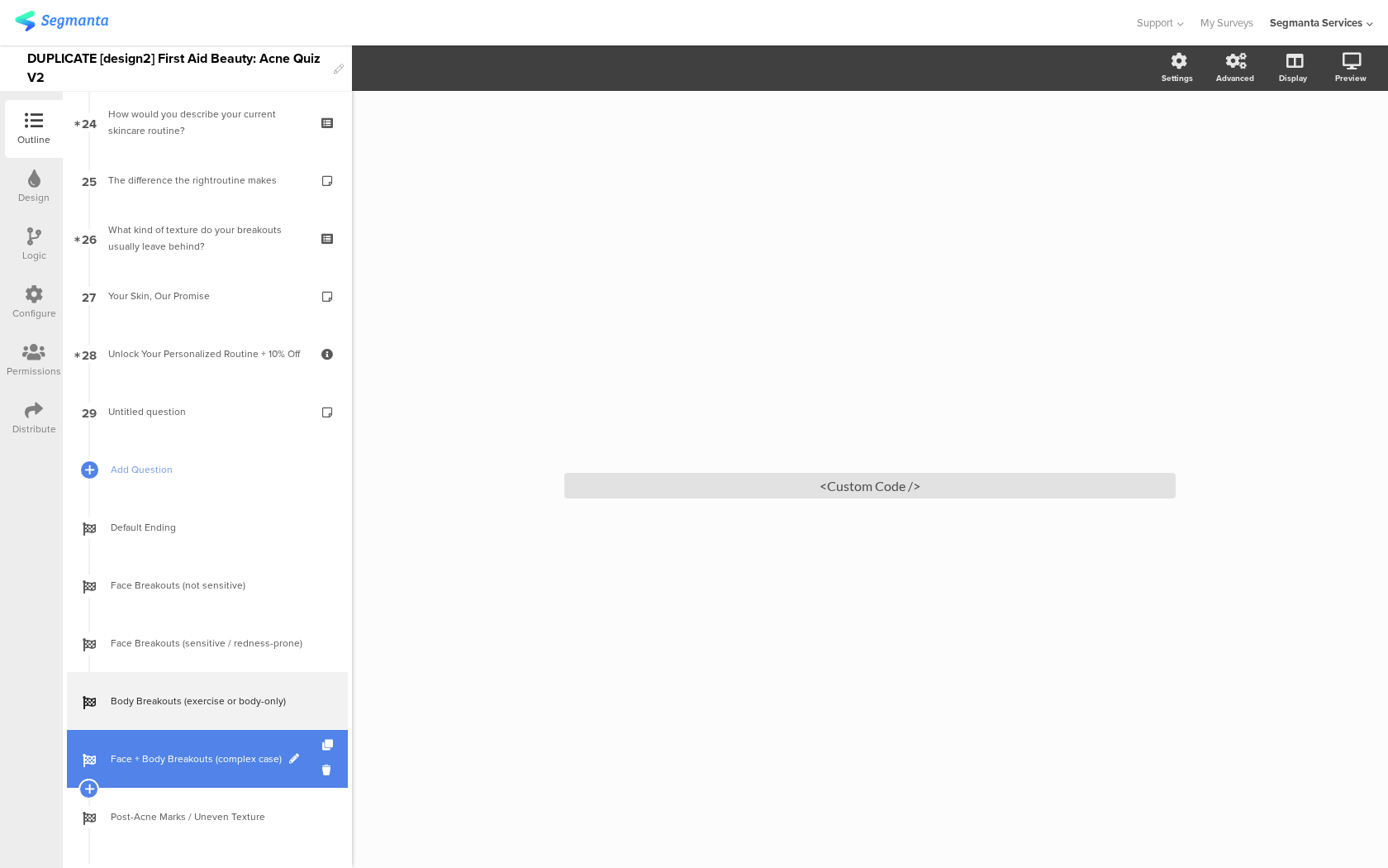
click at [193, 697] on link "Face + Body Breakouts (complex case)" at bounding box center [207, 758] width 281 height 58
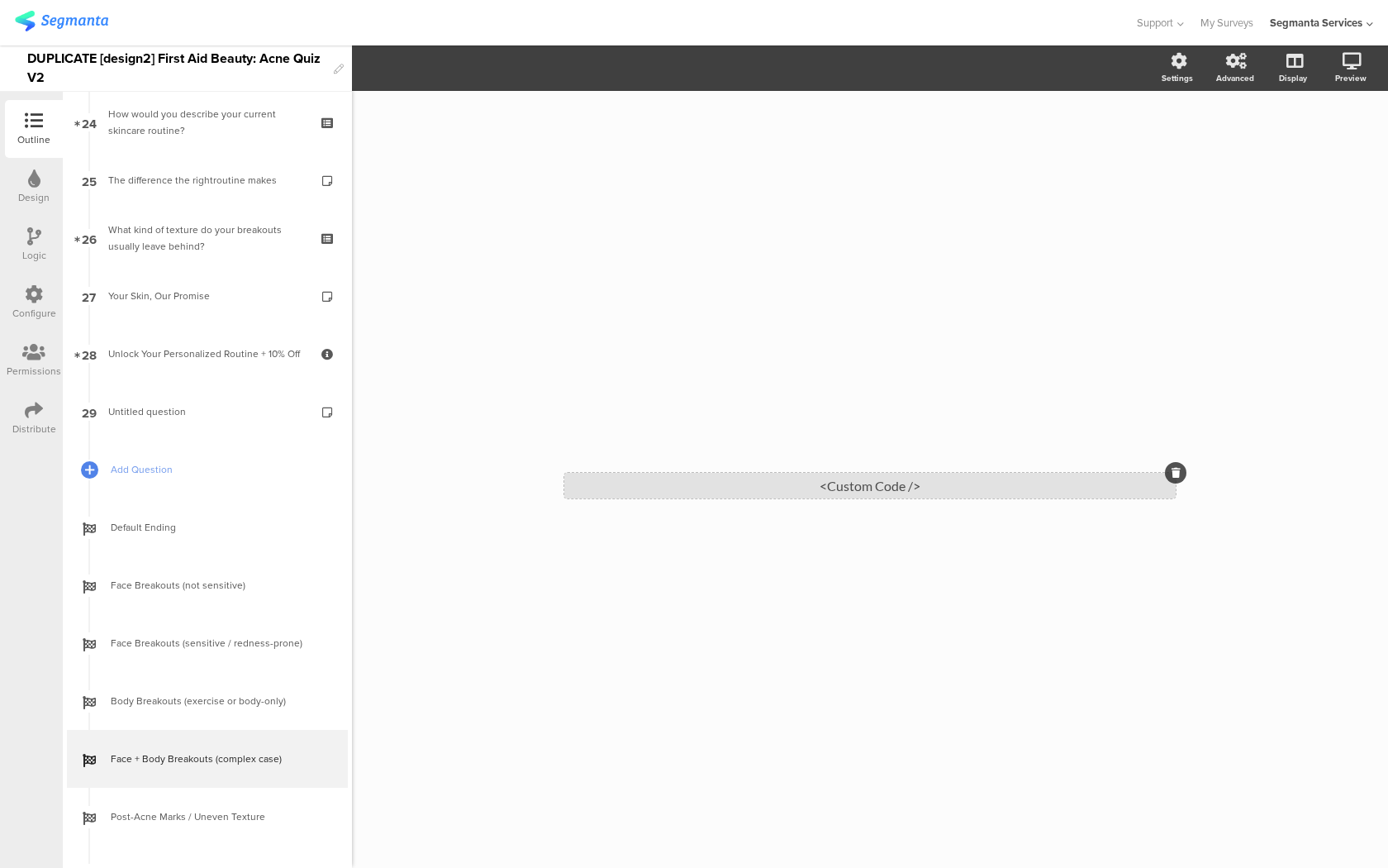
click at [703, 483] on div "<Custom Code />" at bounding box center [870, 485] width 611 height 26
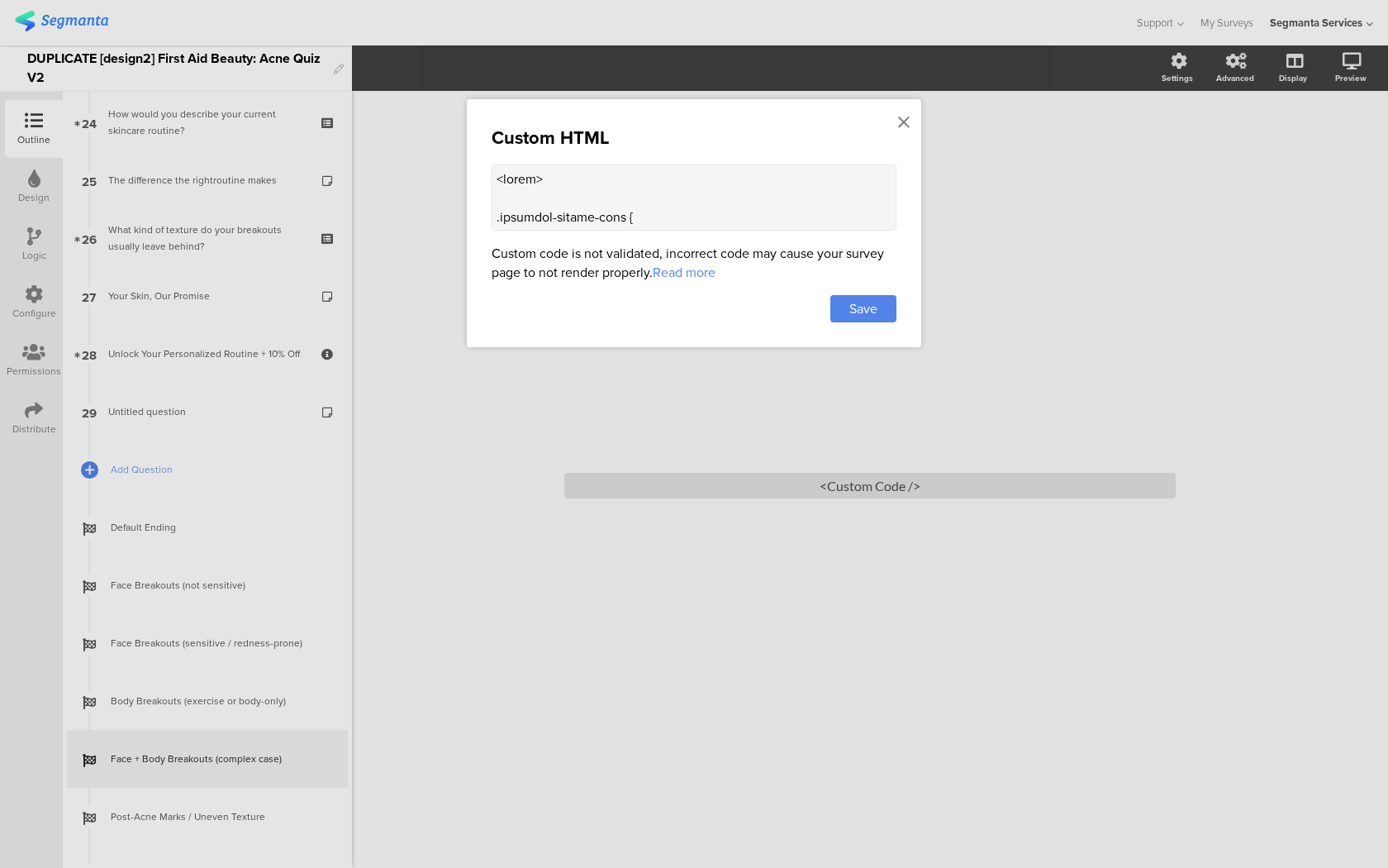
click at [667, 212] on textarea at bounding box center [694, 197] width 405 height 66
paste textarea "lor ipsum="dolorsi:amet;cons-adipiscin:elitse;doeiusm-tempori:utlabo;etdol-magn…"
type textarea "<lor ipsum="dolorsi:amet;cons-adipiscin:elitse;doeiusm-tempori:utlabo;etdol-mag…"
click at [854, 303] on span "Save" at bounding box center [864, 308] width 28 height 19
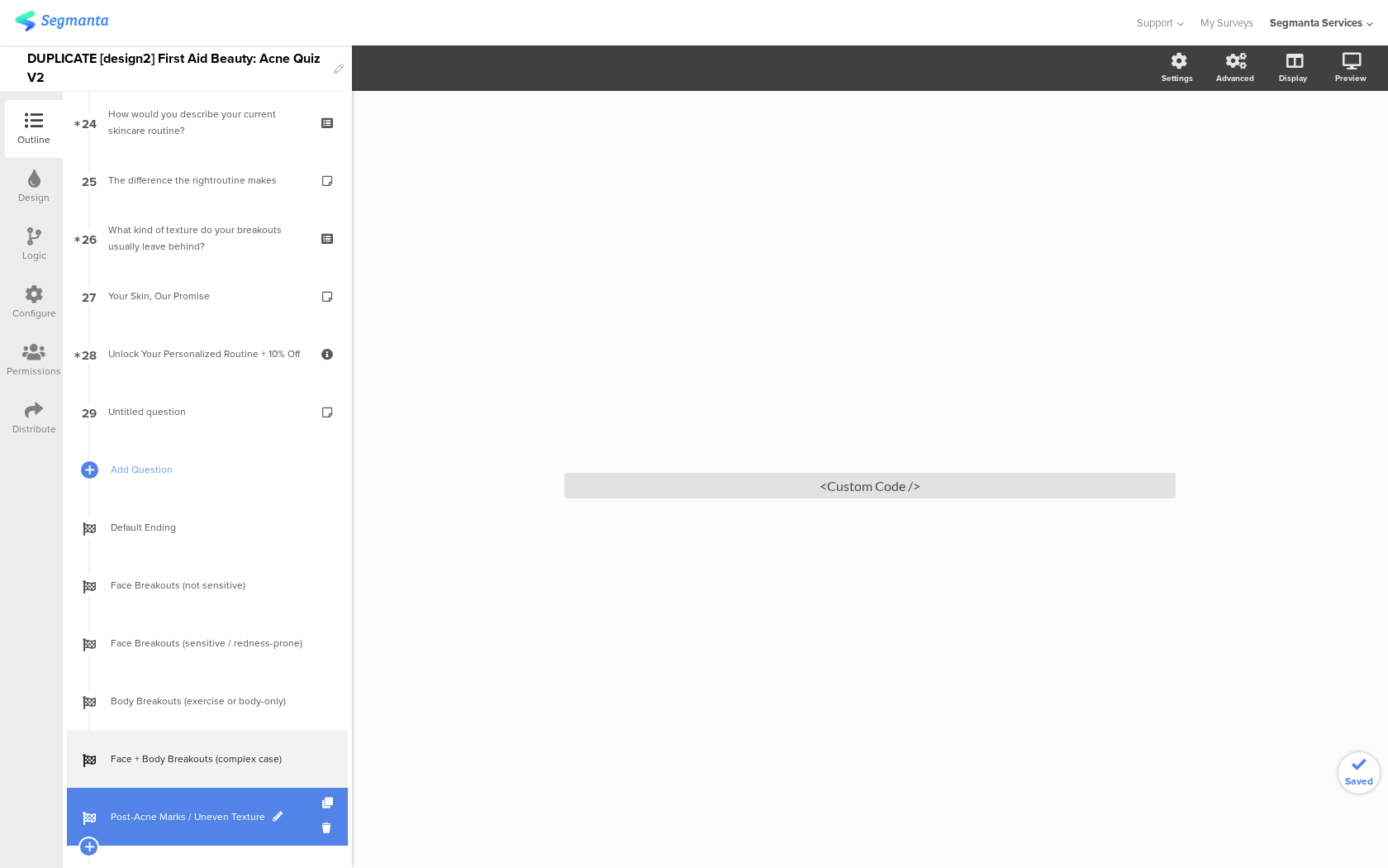
click at [183, 697] on span "Post-Acne Marks / Uneven Texture" at bounding box center [217, 816] width 211 height 17
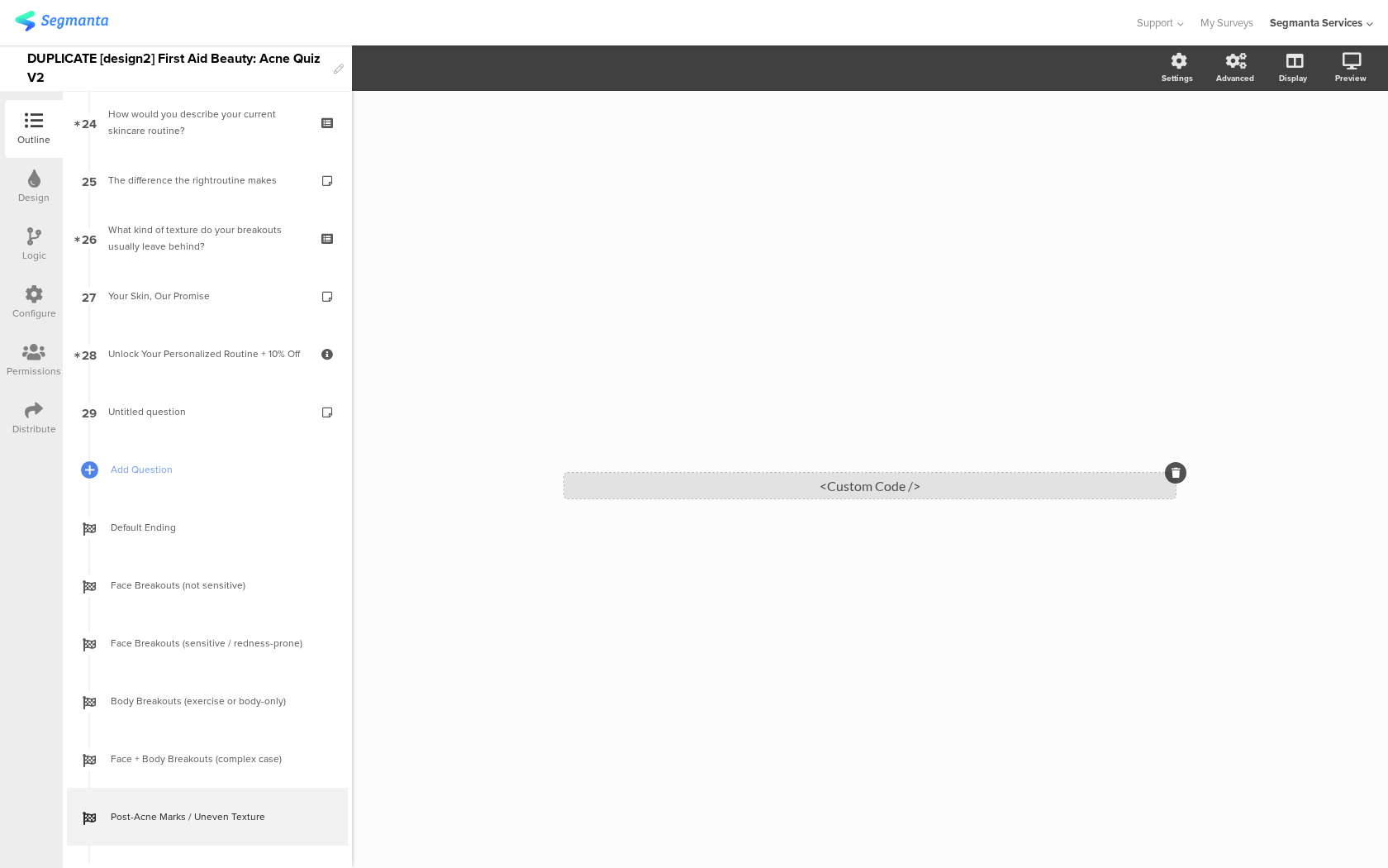
click at [654, 482] on div "<Custom Code />" at bounding box center [870, 485] width 611 height 26
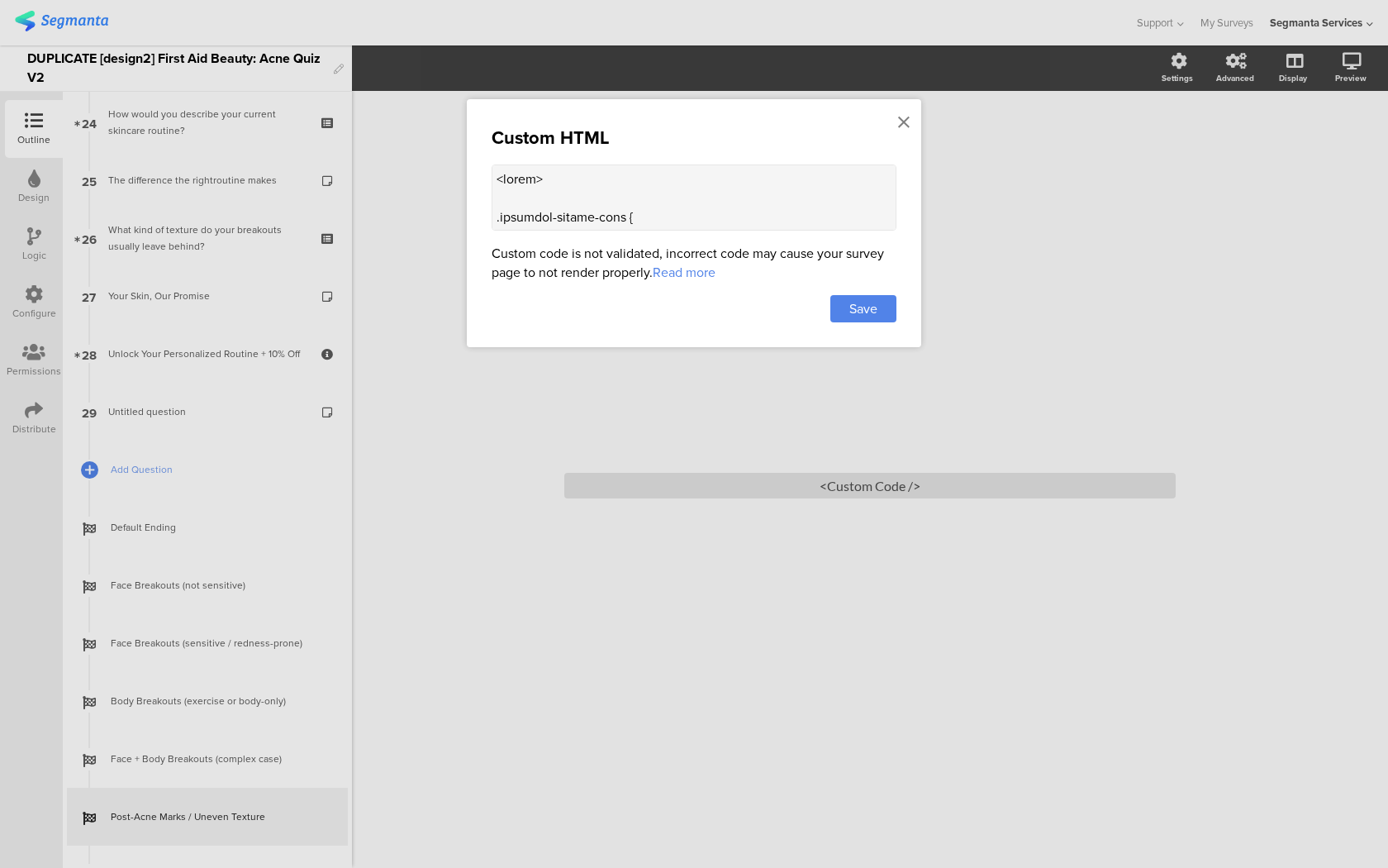
click at [659, 198] on textarea at bounding box center [694, 197] width 405 height 66
paste textarea "lor ipsum="dolorsi:amet;cons-adipiscin:elitse;doeiusm-tempori:utlabo;etdol-magn…"
type textarea "<lor ipsum="dolorsi:amet;cons-adipiscin:elitse;doeiusm-tempori:utlabo;etdol-mag…"
click at [859, 307] on span "Save" at bounding box center [864, 308] width 28 height 19
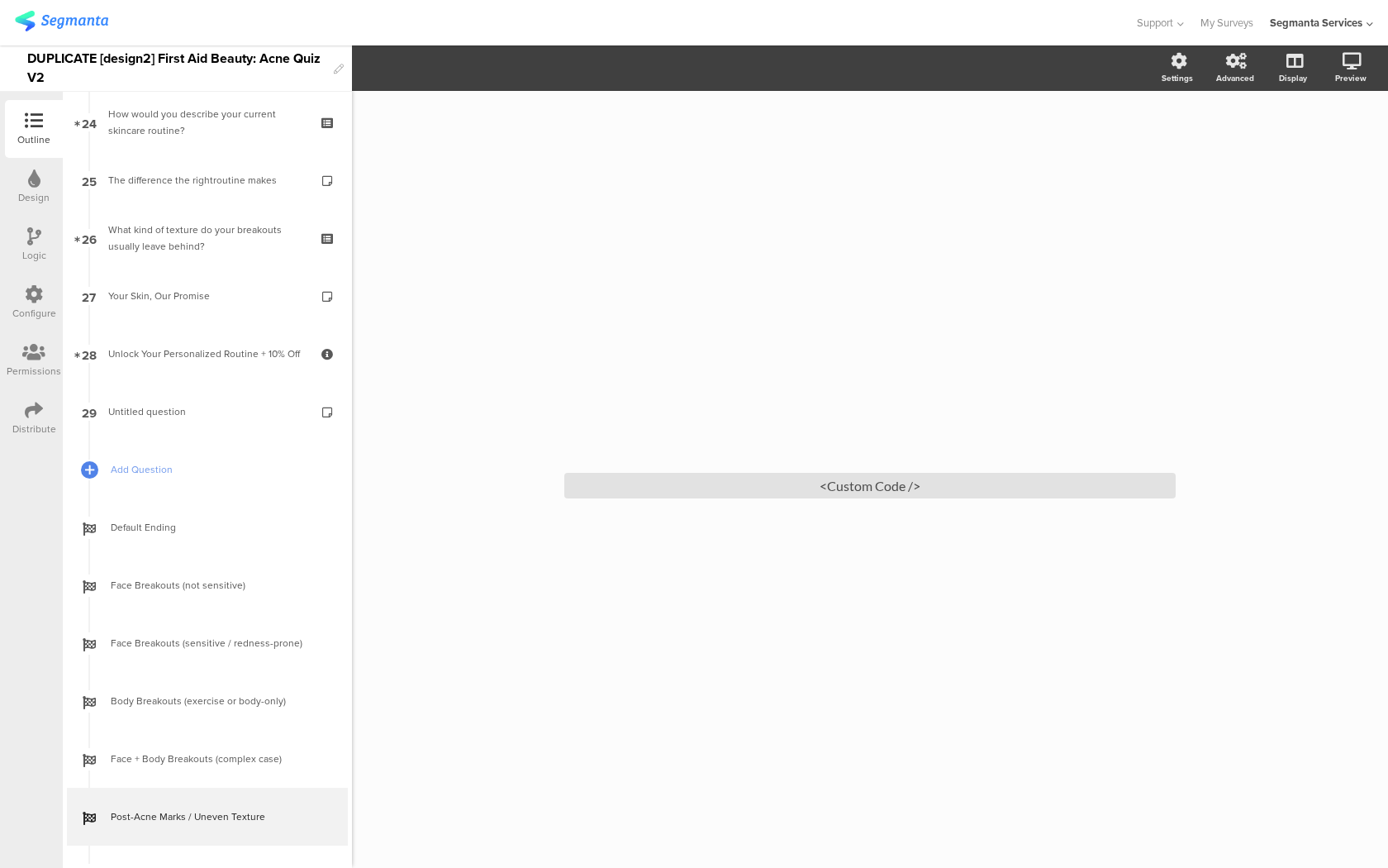
click at [32, 419] on div at bounding box center [34, 410] width 18 height 20
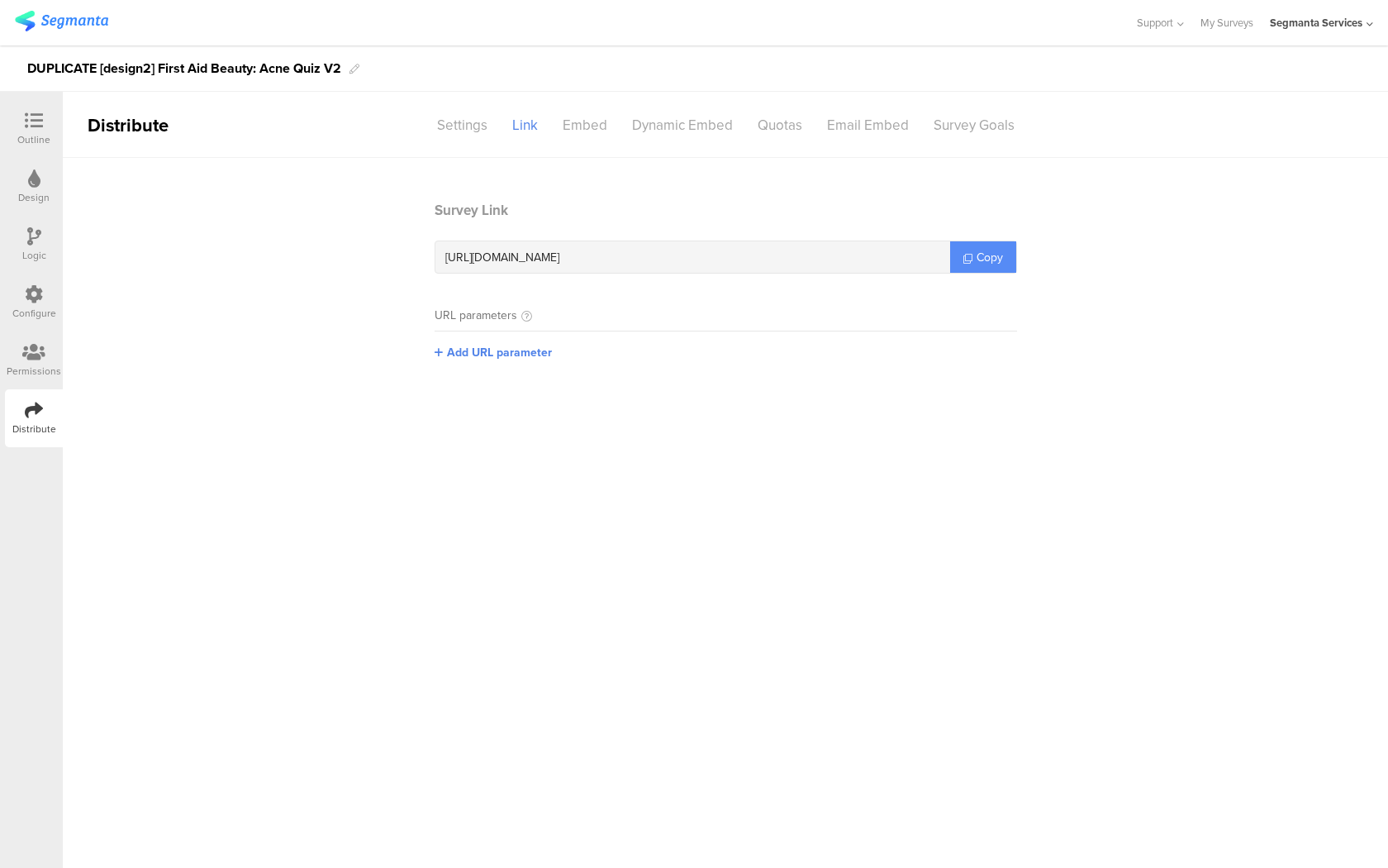
click at [965, 256] on icon at bounding box center [968, 259] width 9 height 9
click at [29, 127] on icon at bounding box center [34, 121] width 18 height 18
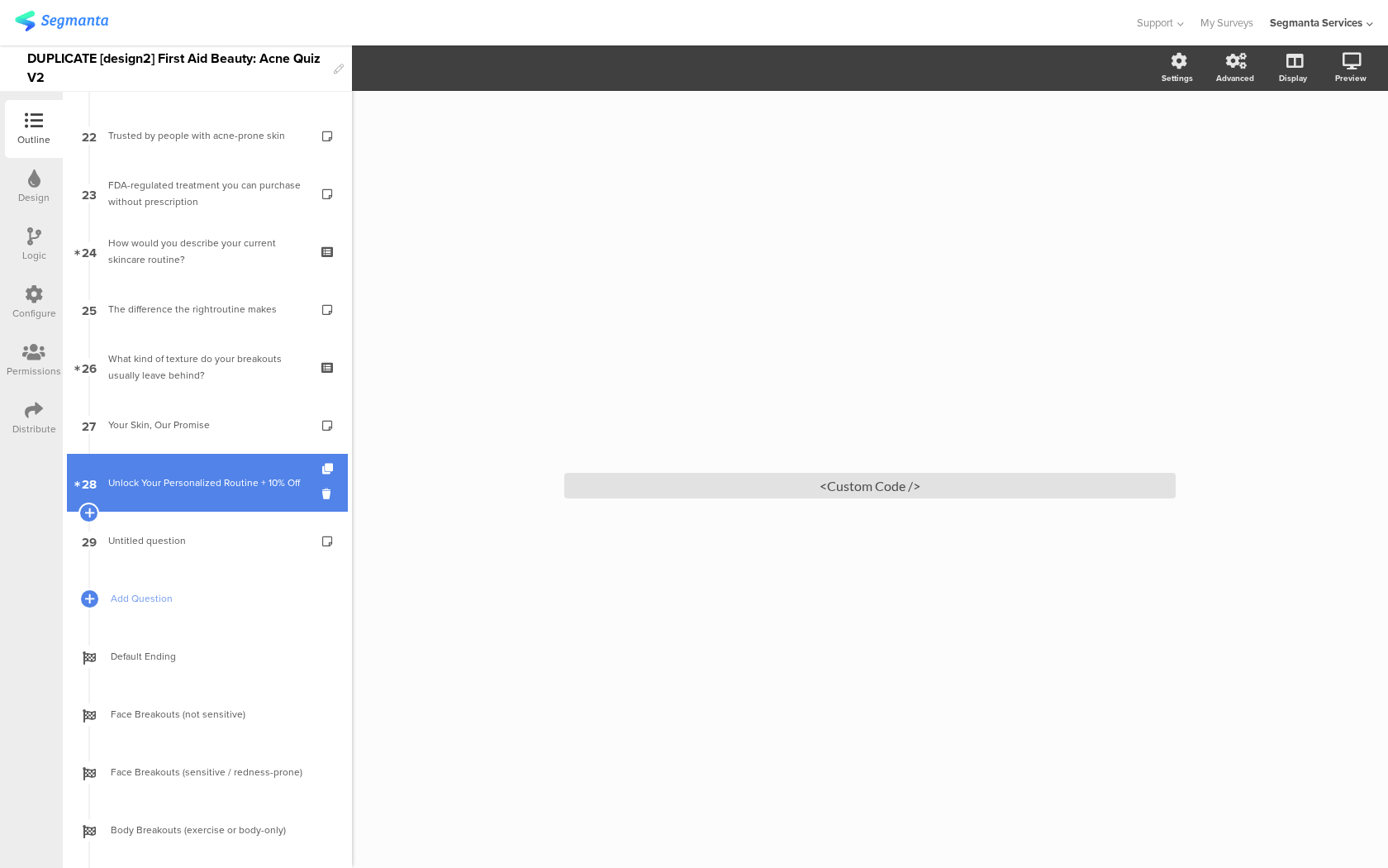
scroll to position [1468, 0]
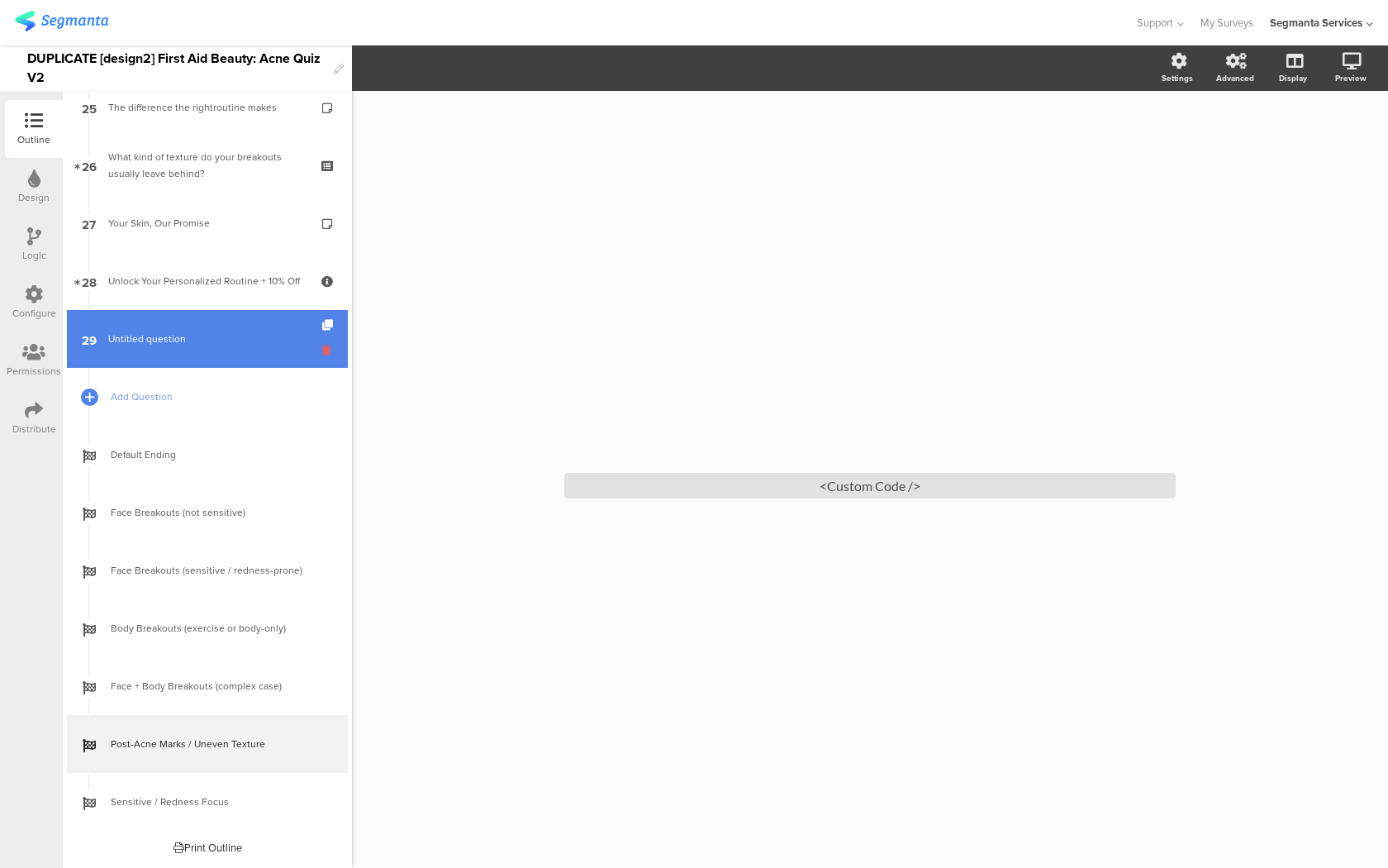
click at [328, 357] on icon at bounding box center [330, 350] width 14 height 16
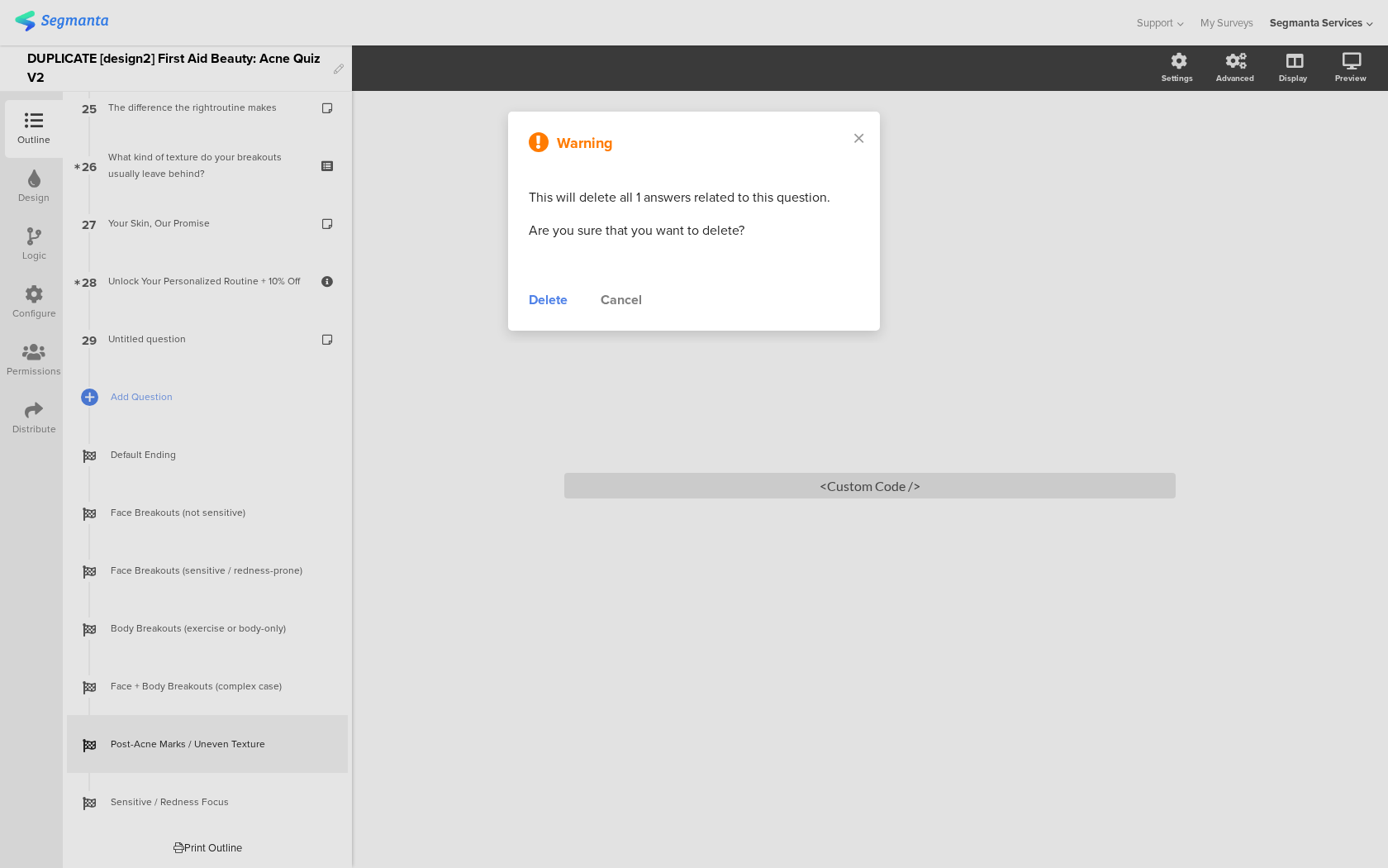
click at [537, 299] on div "Delete" at bounding box center [548, 299] width 39 height 20
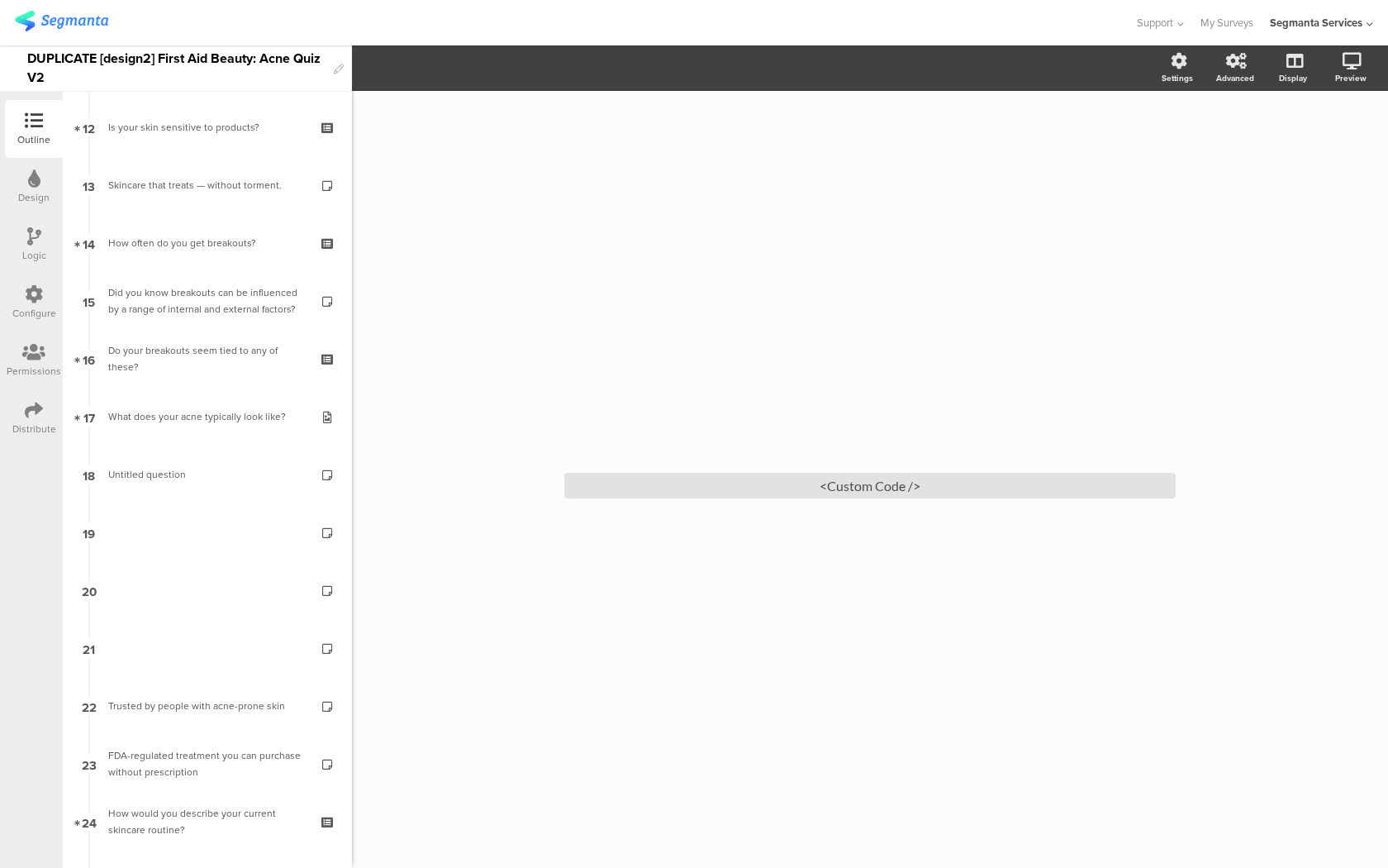
scroll to position [553, 0]
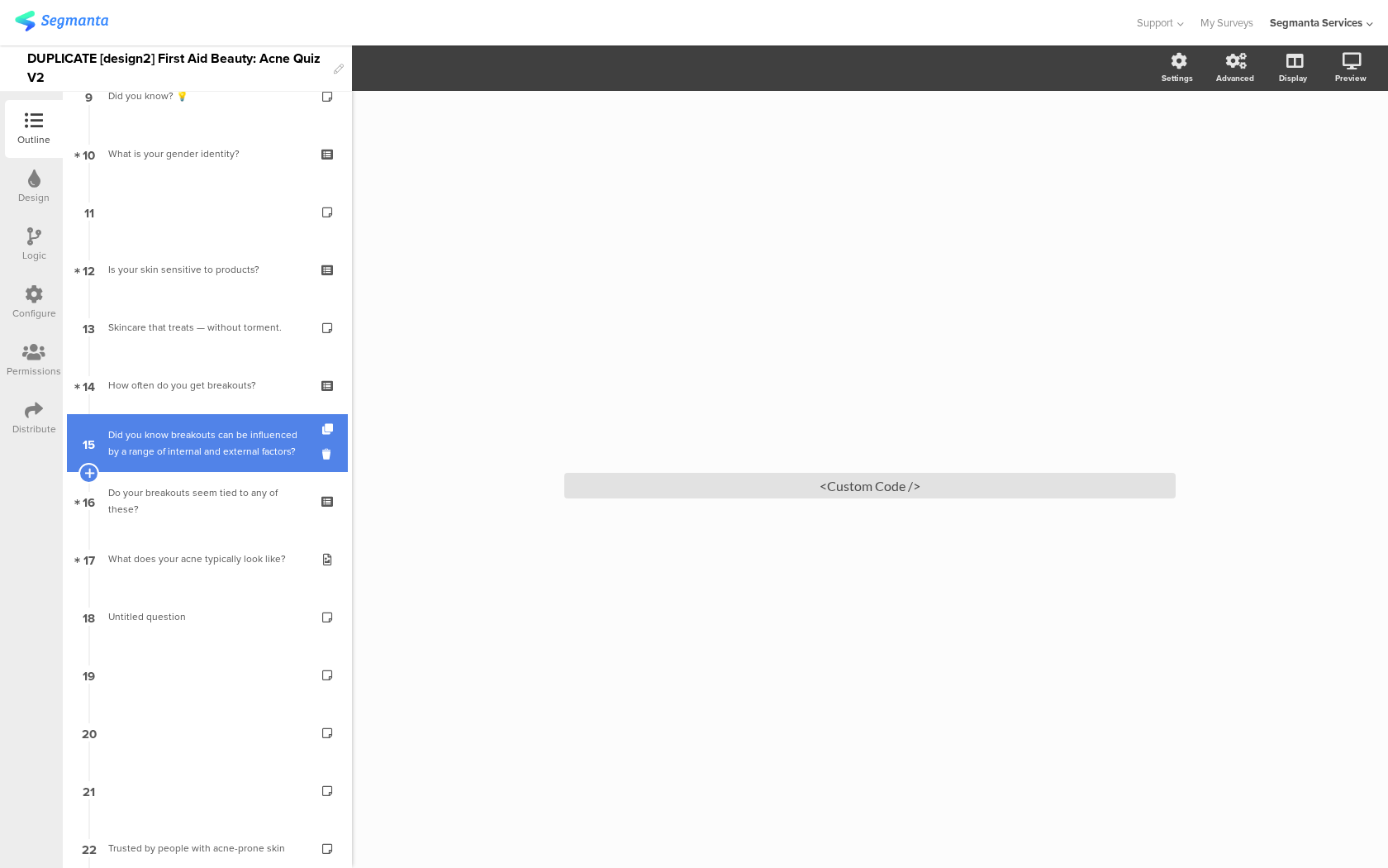
click at [136, 456] on div "Did you know breakouts can be influenced by a range of internal and external fa…" at bounding box center [207, 442] width 197 height 33
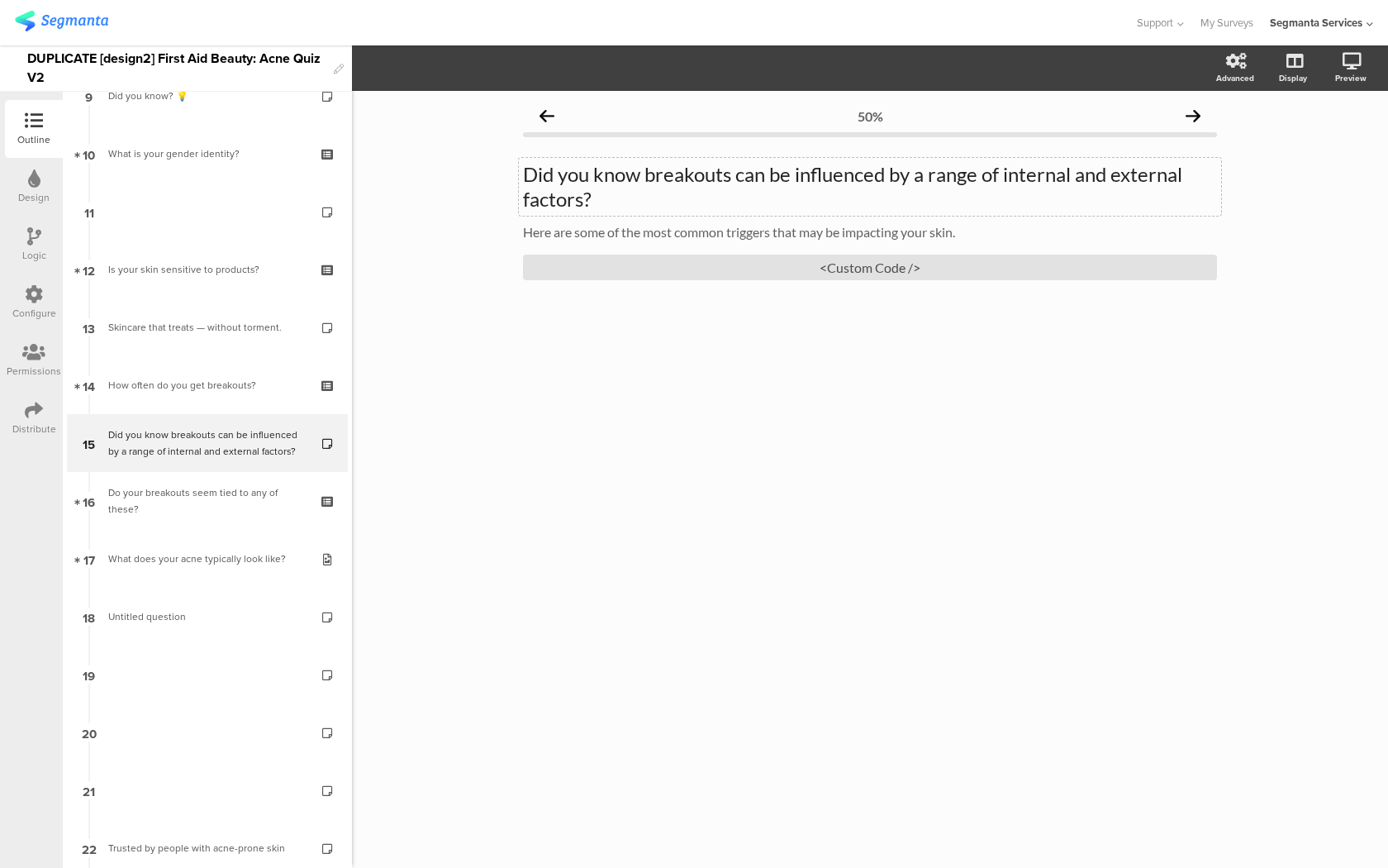
click at [570, 182] on p "Did you know breakouts can be influenced by a range of internal and external fa…" at bounding box center [870, 187] width 694 height 50
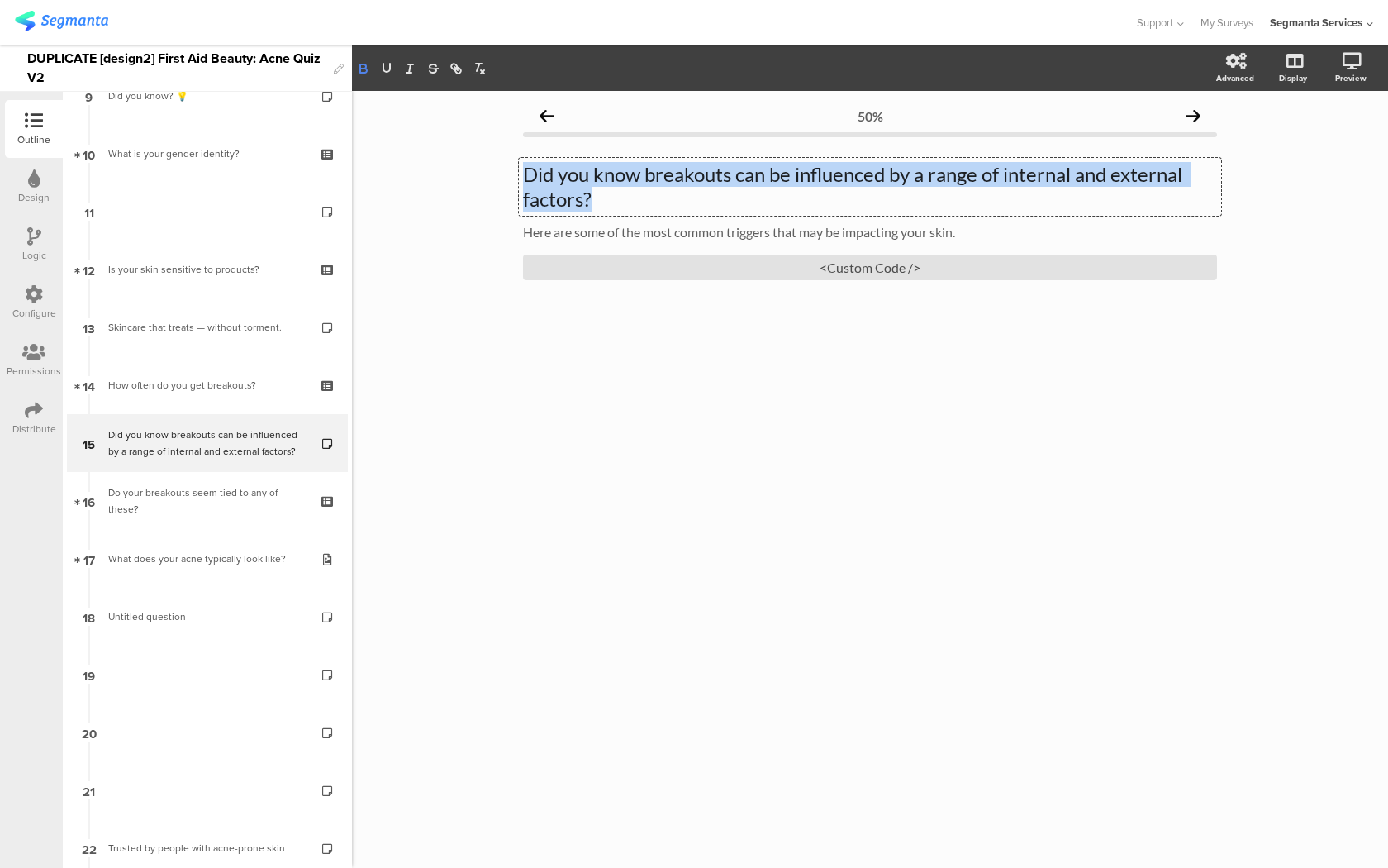
click at [369, 74] on icon "button" at bounding box center [363, 68] width 15 height 15
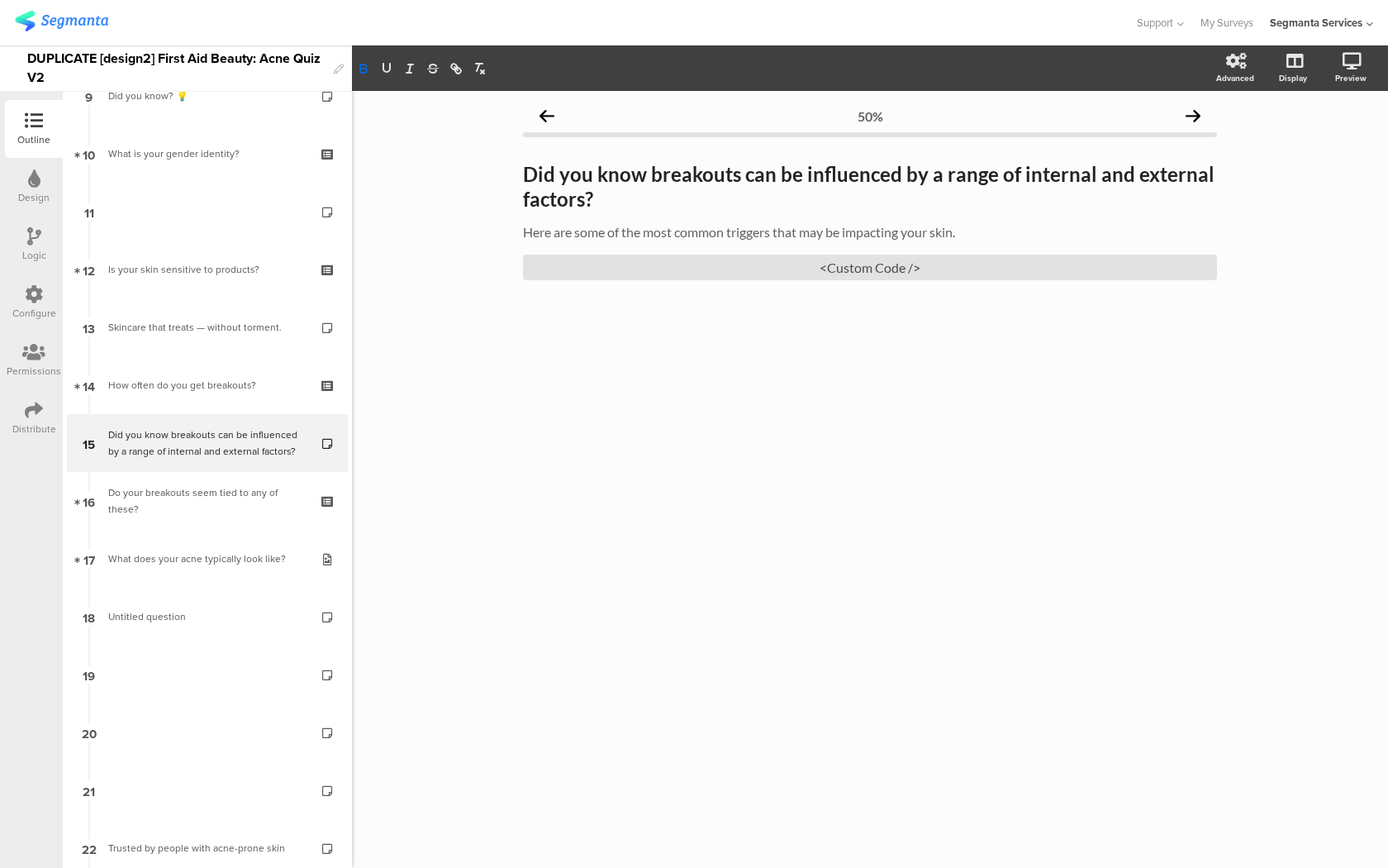
click at [412, 179] on div "50% Did you know breakouts can be influenced by a range of internal and externa…" at bounding box center [870, 479] width 1036 height 776
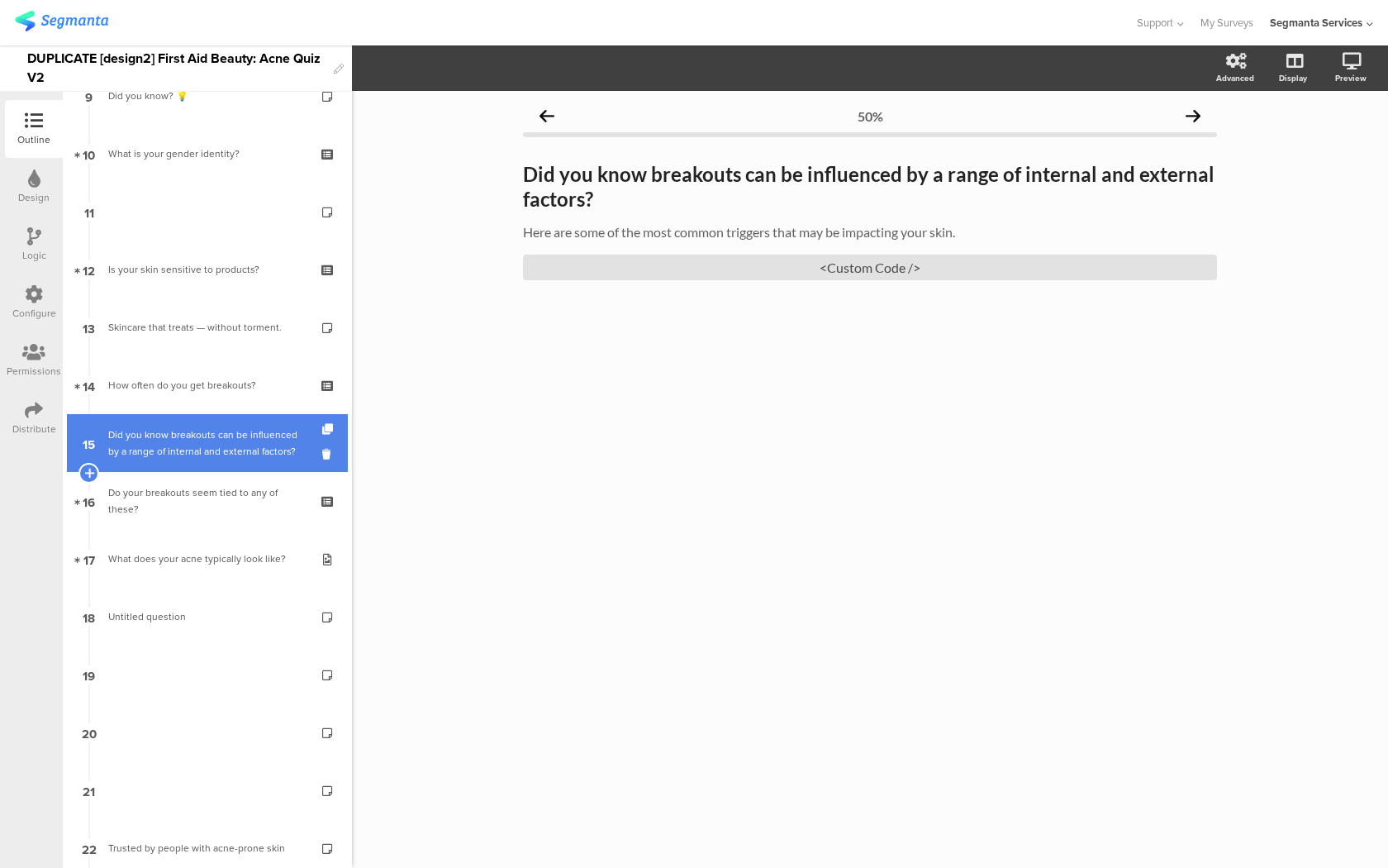
scroll to position [1410, 0]
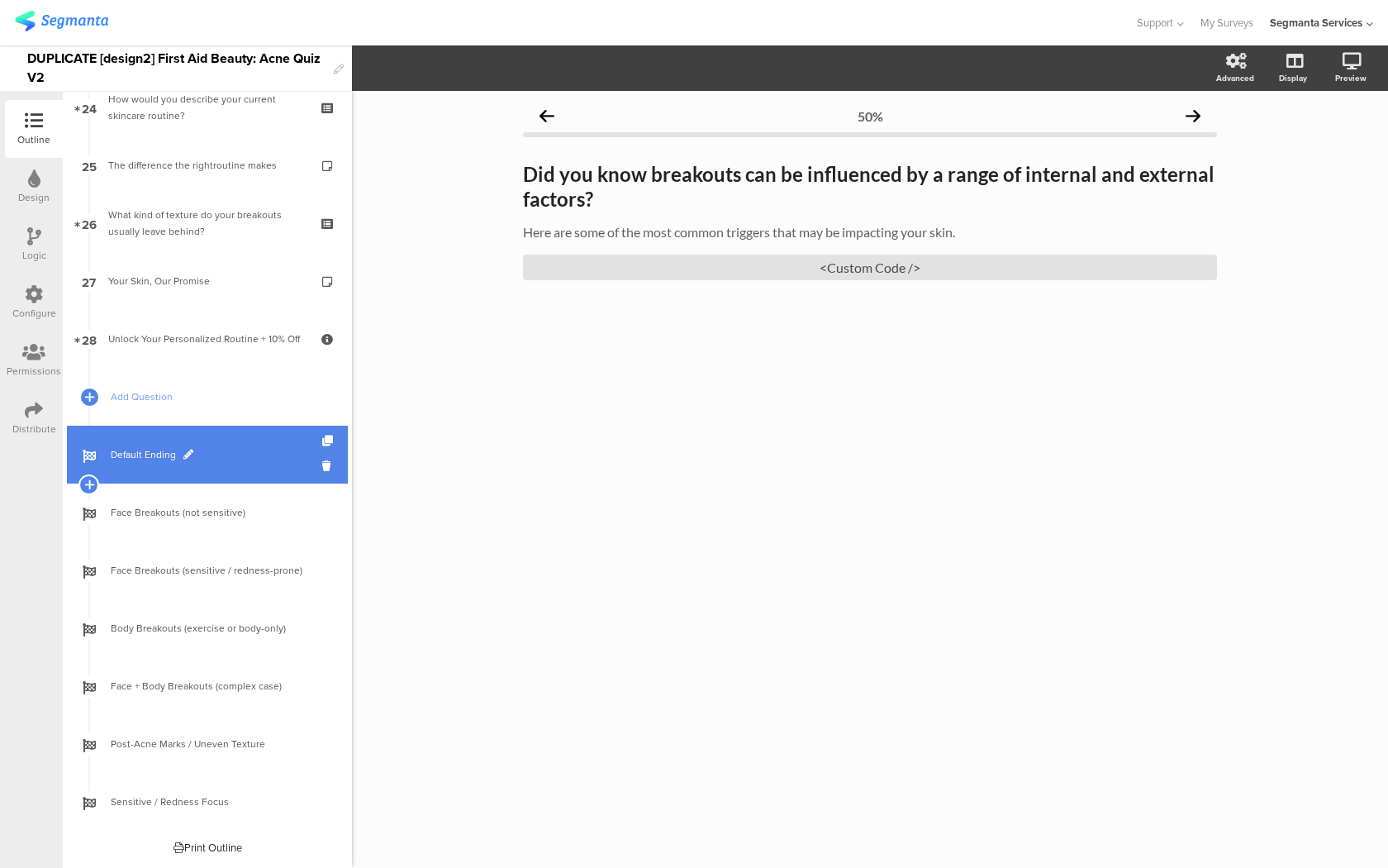
click at [219, 459] on span "Default Ending" at bounding box center [217, 454] width 211 height 17
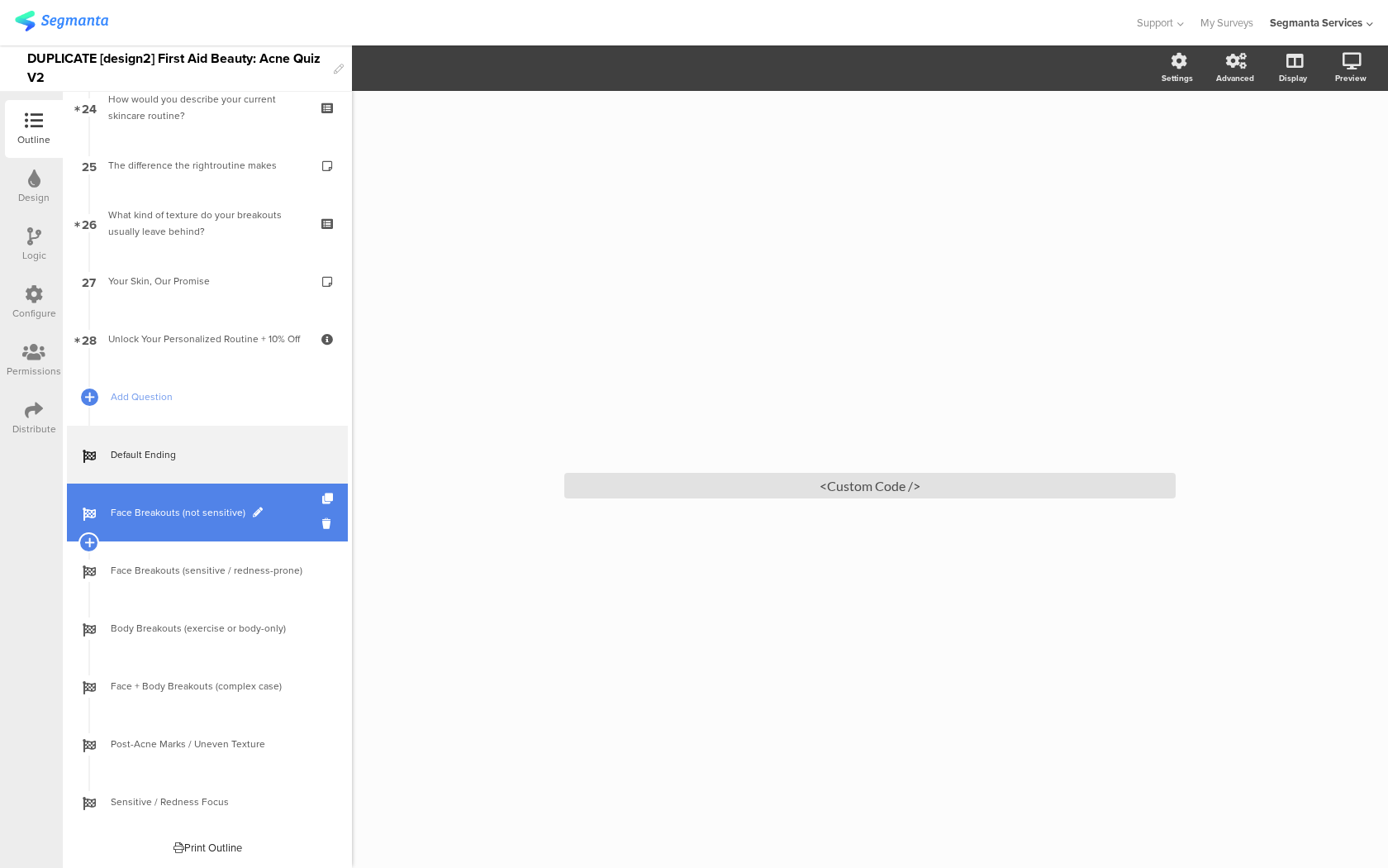
click at [278, 514] on span "Face Breakouts (not sensitive)" at bounding box center [217, 512] width 211 height 17
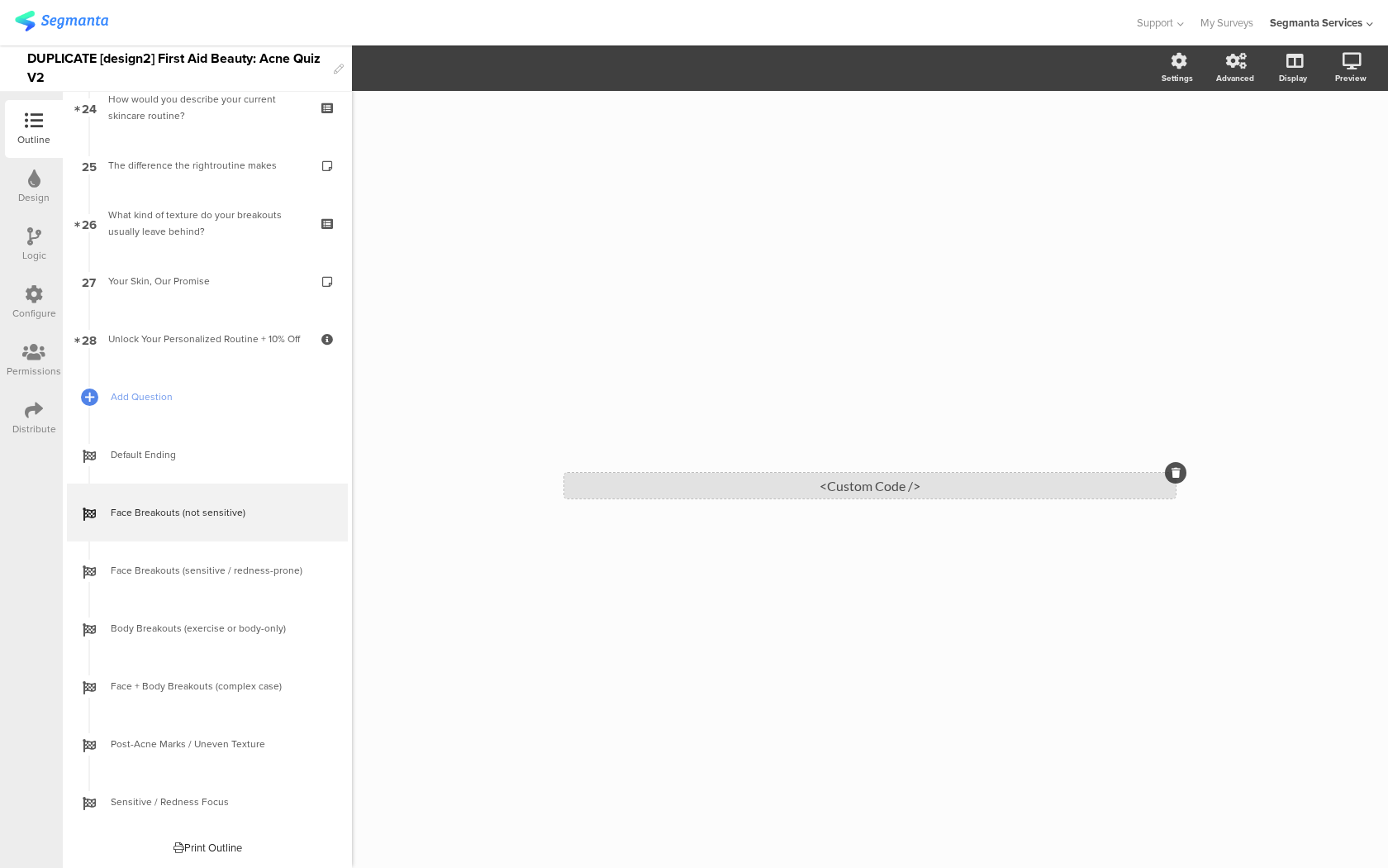
click at [660, 477] on div "<Custom Code />" at bounding box center [870, 485] width 611 height 26
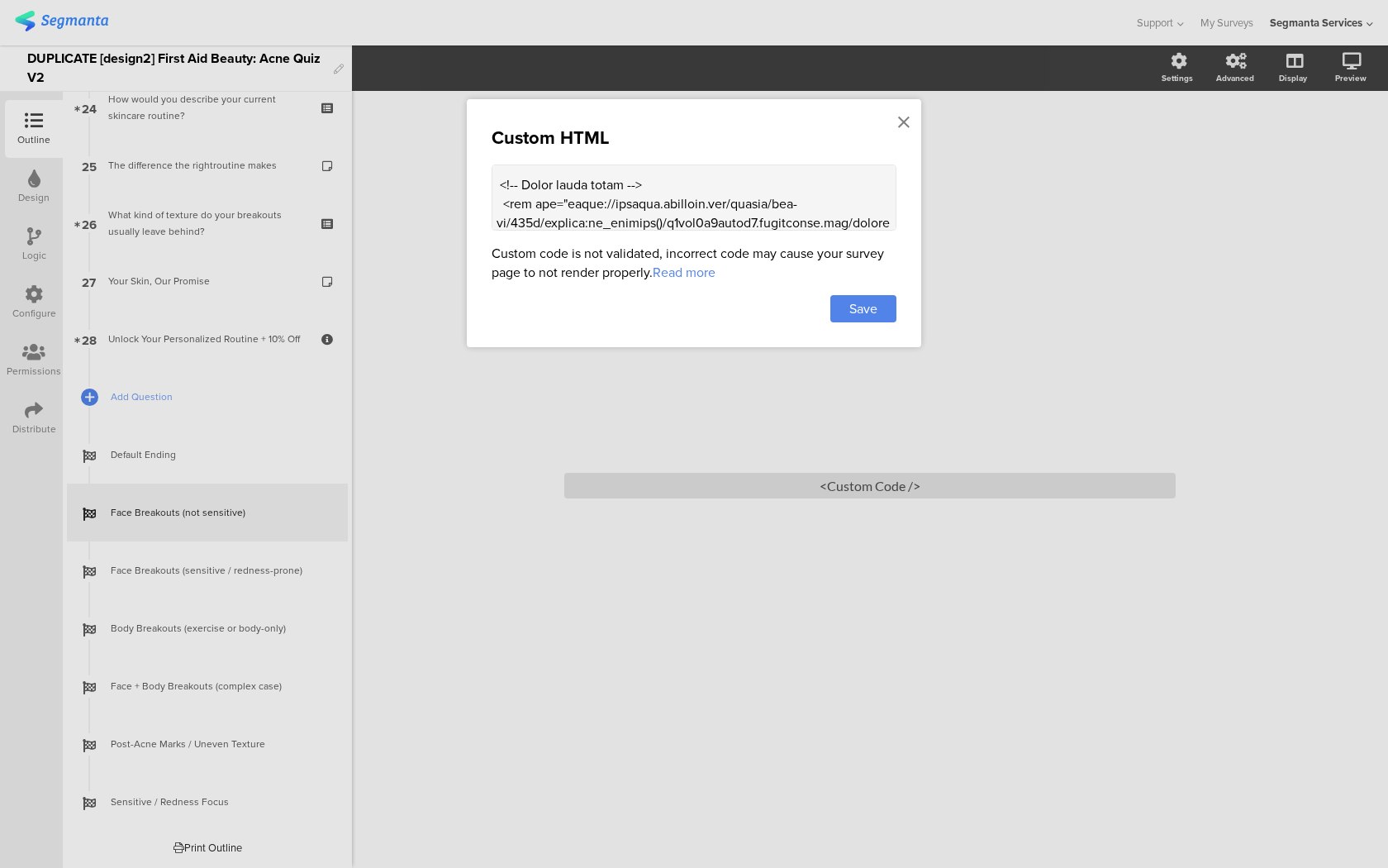
scroll to position [195, 0]
click at [902, 115] on icon at bounding box center [904, 122] width 12 height 18
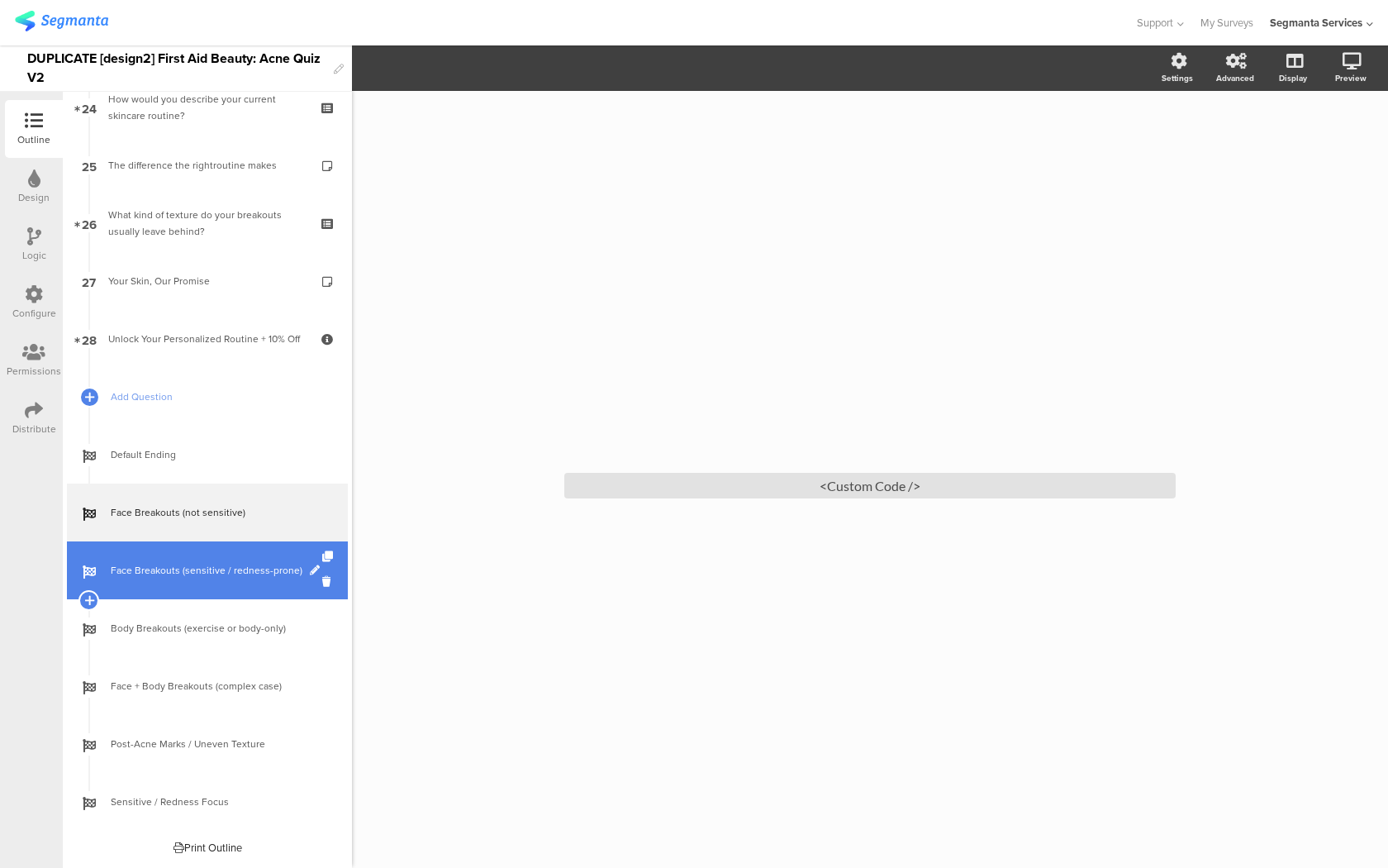
click at [247, 576] on span "Face Breakouts (sensitive / redness-prone)" at bounding box center [217, 569] width 211 height 17
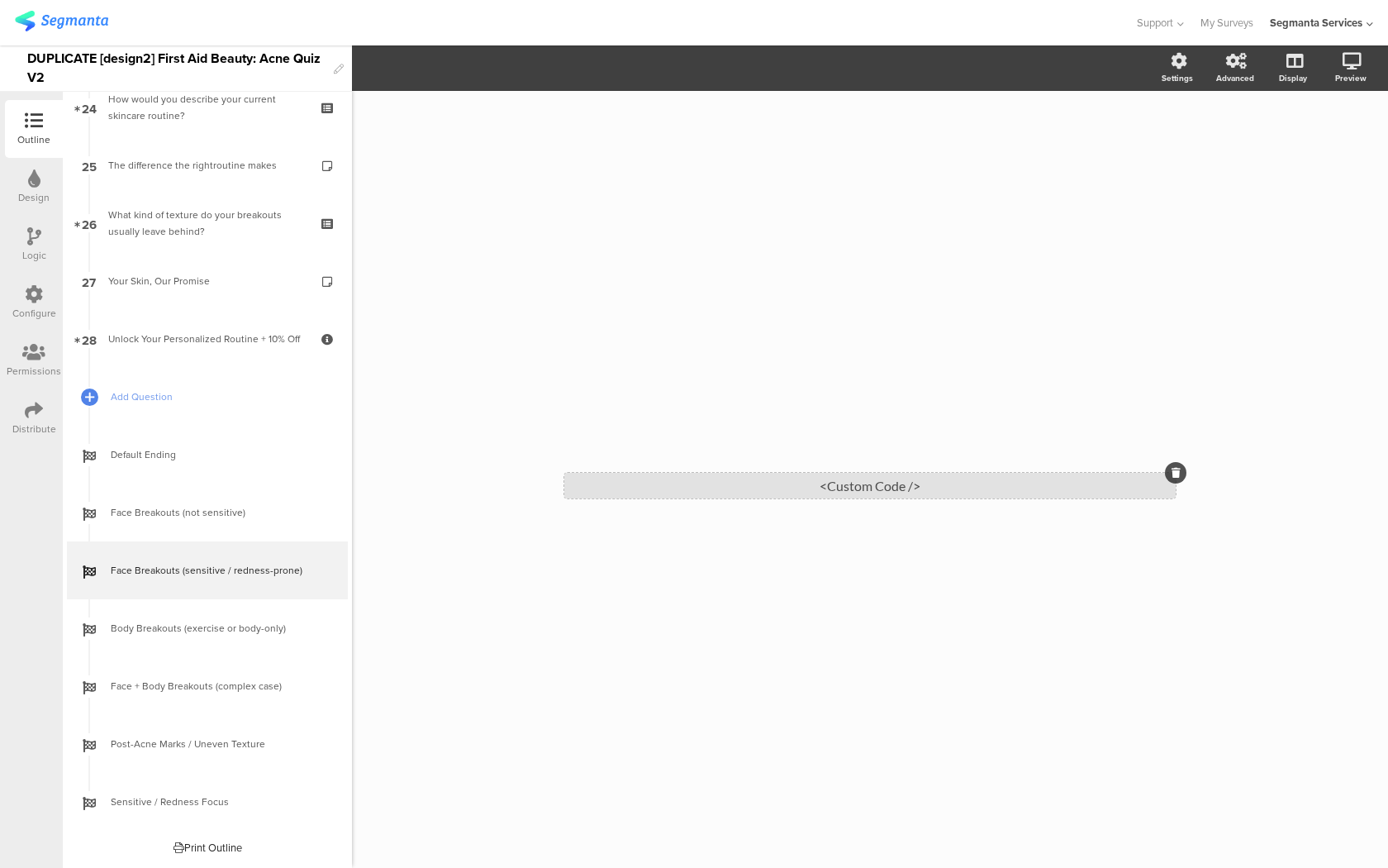
click at [674, 473] on div "<Custom Code />" at bounding box center [870, 485] width 611 height 26
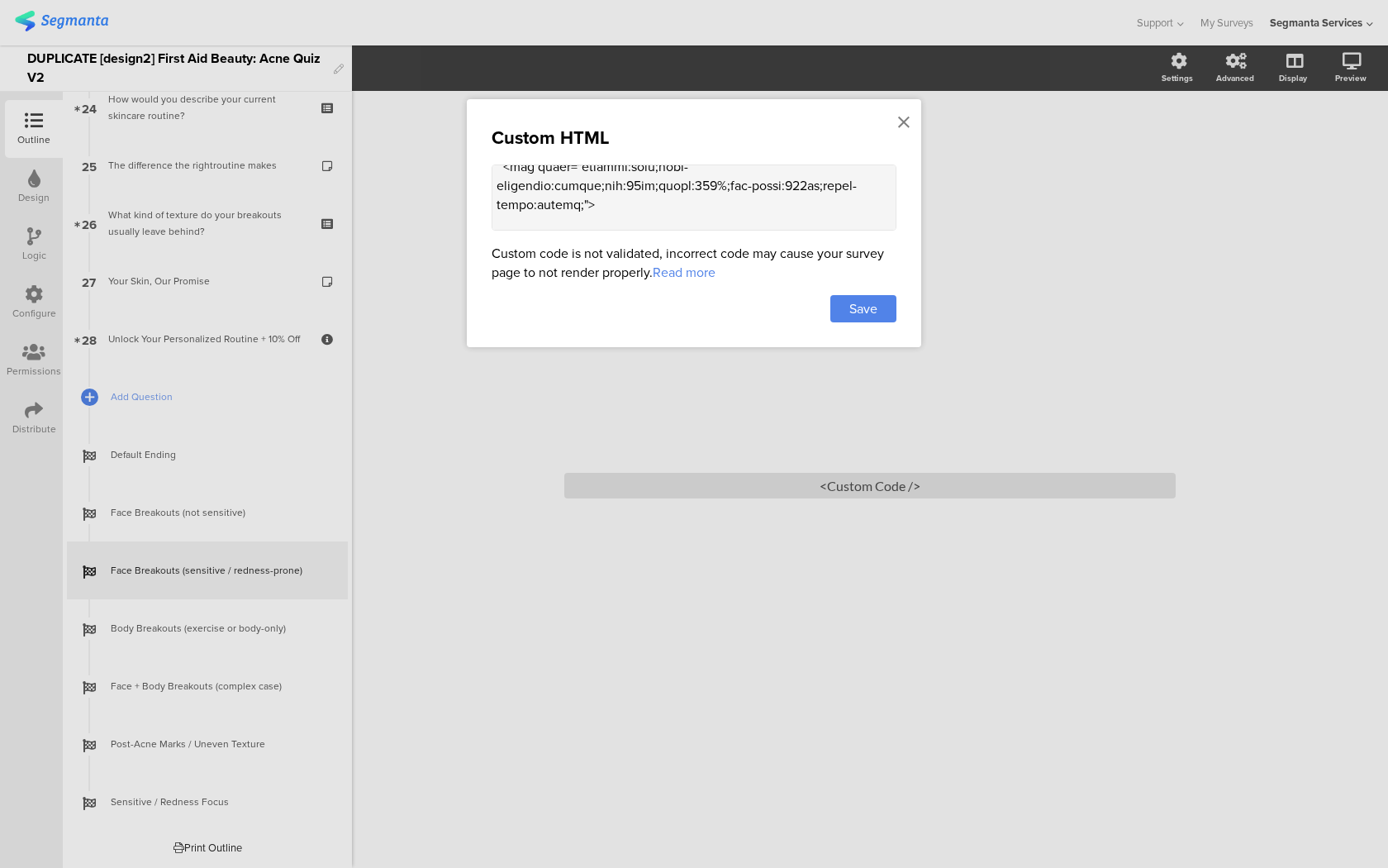
scroll to position [391, 0]
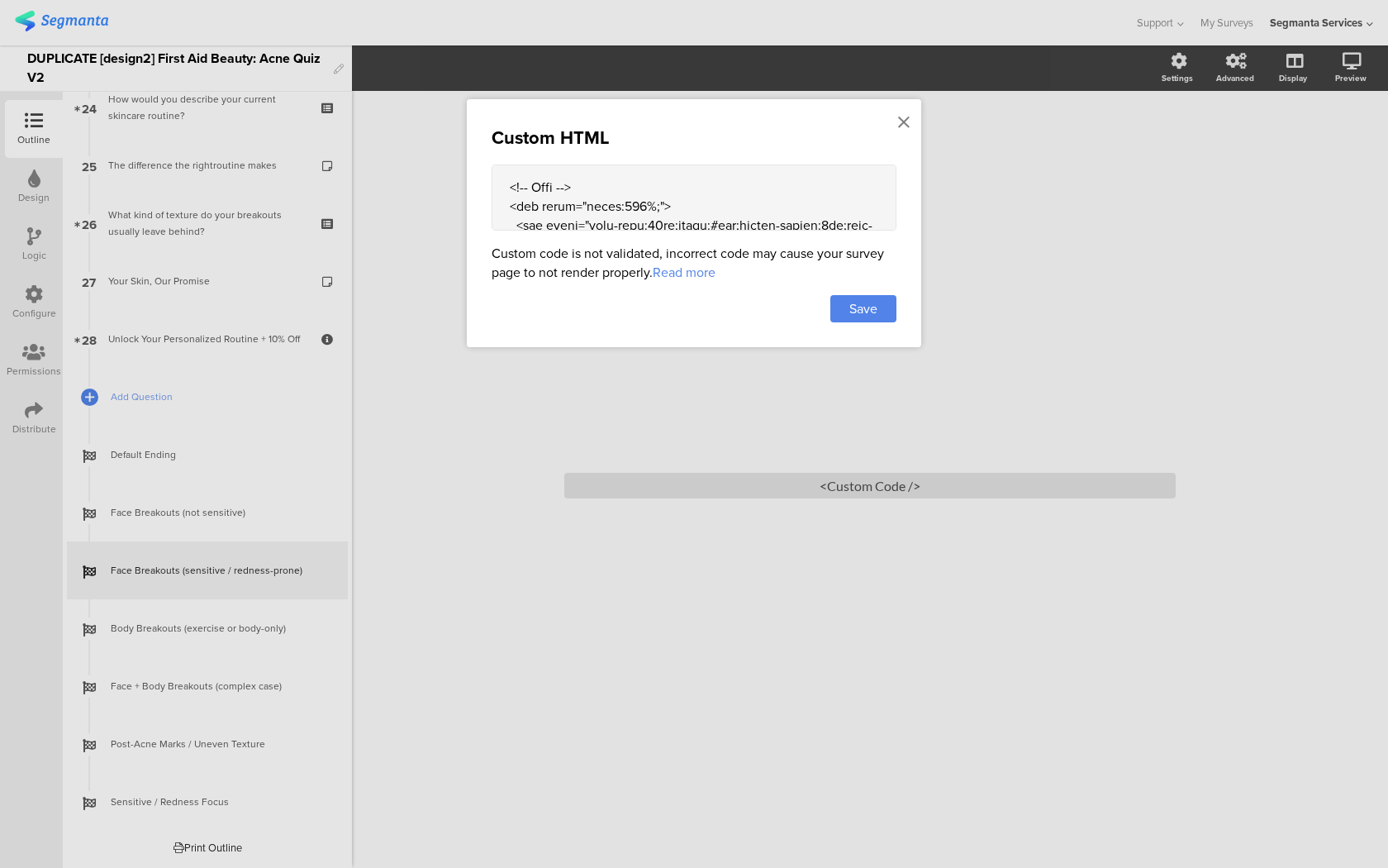
click at [694, 187] on textarea at bounding box center [694, 197] width 405 height 66
click at [905, 120] on icon at bounding box center [904, 122] width 12 height 18
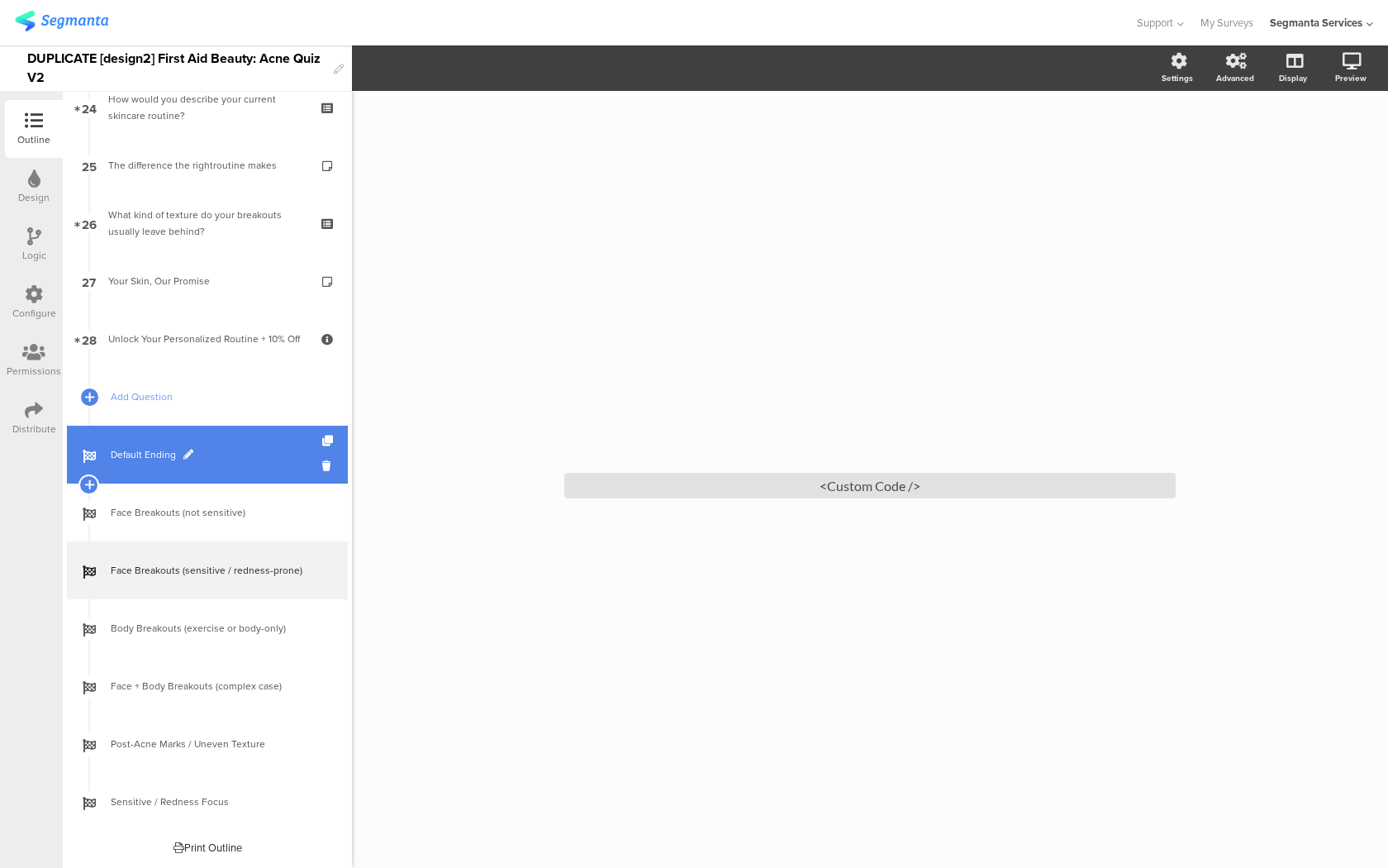
click at [231, 455] on span "Default Ending" at bounding box center [217, 454] width 211 height 17
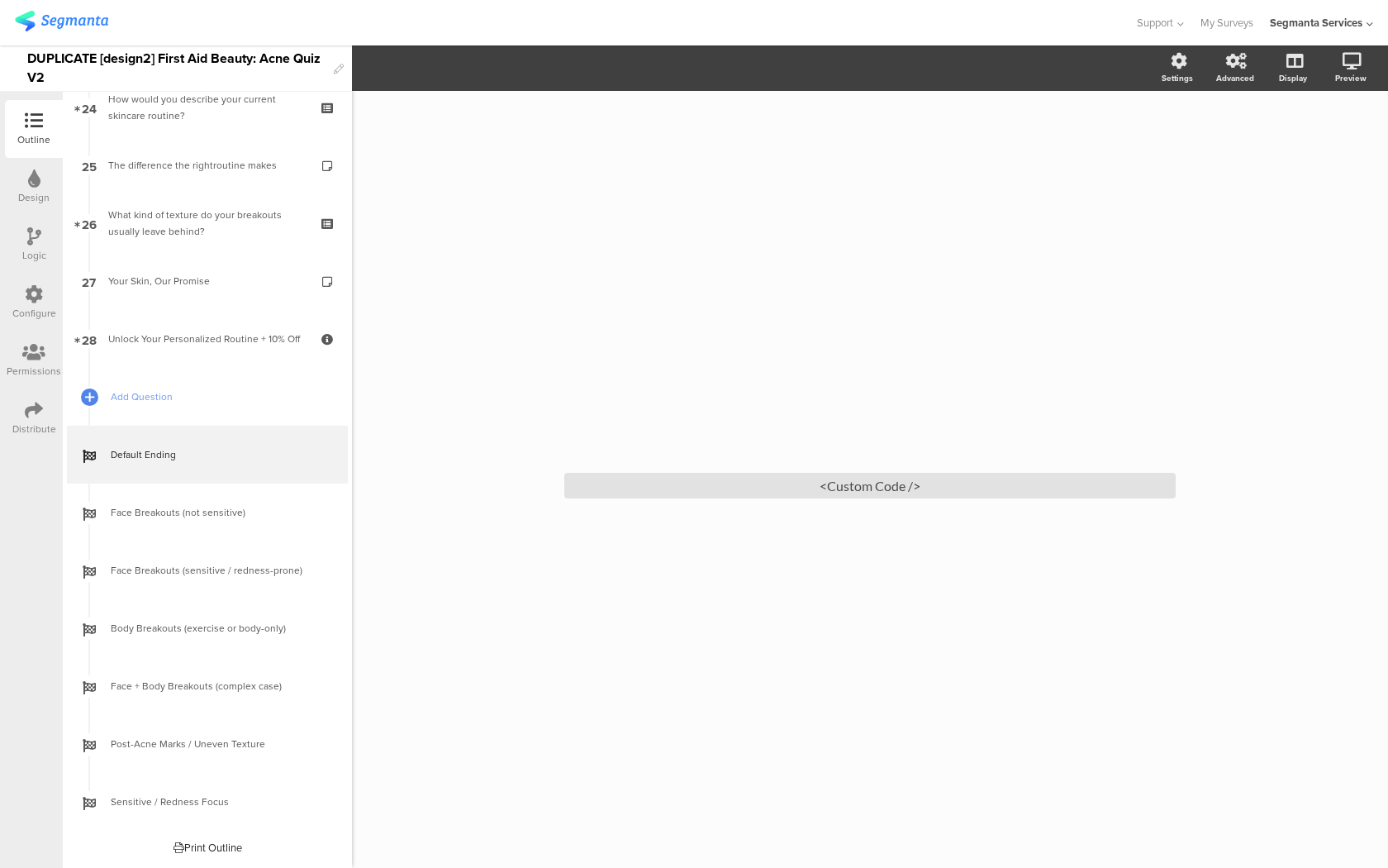
click at [635, 469] on sg-custom-html-editor "<Custom Code />" at bounding box center [870, 479] width 611 height 38
click at [626, 480] on div "<Custom Code />" at bounding box center [870, 485] width 611 height 26
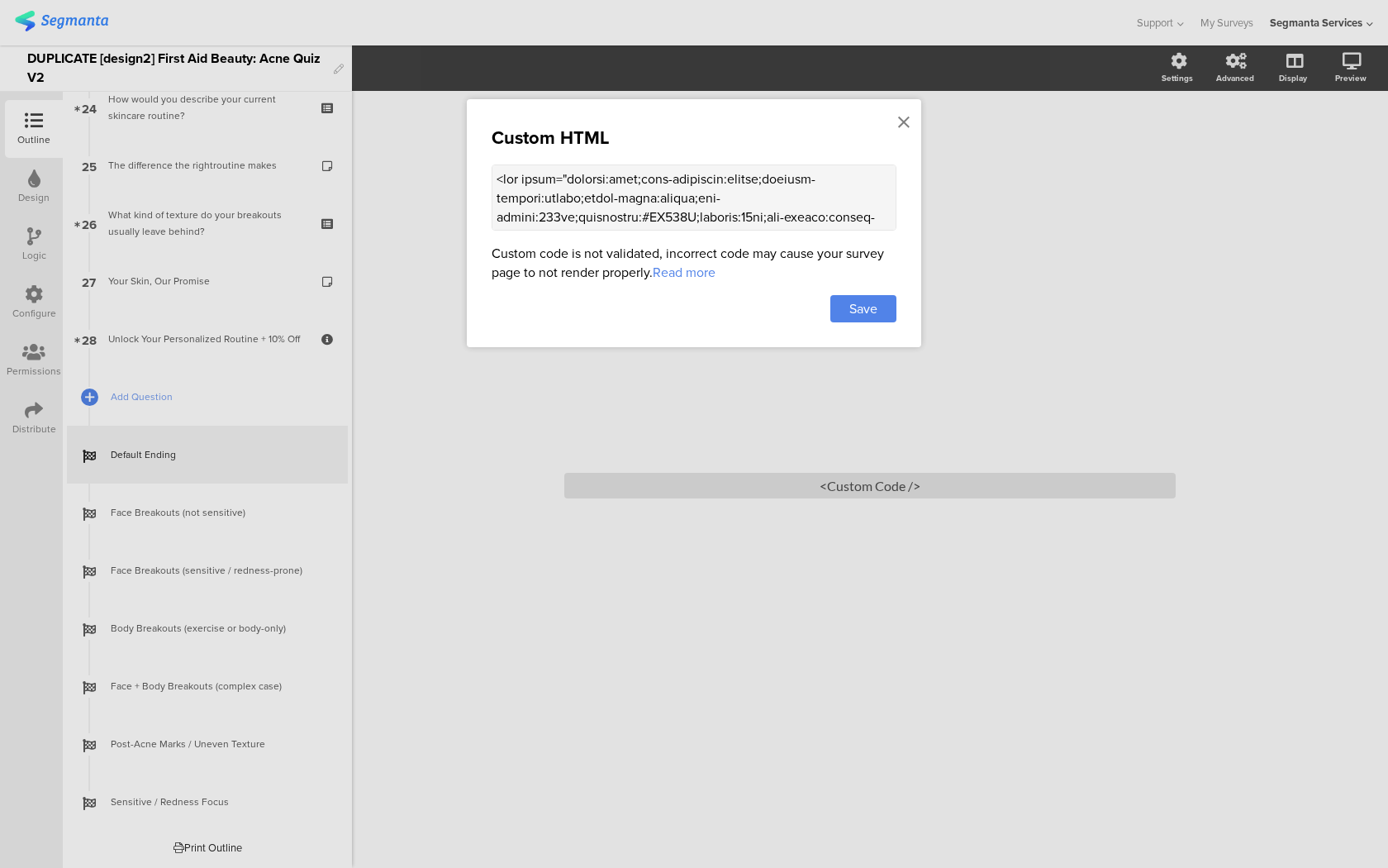
click at [613, 207] on textarea at bounding box center [694, 197] width 405 height 66
paste textarea "<!-- Page title --> <h2 style="font-size:22px;font-weight:600;color:#fff;text-a…"
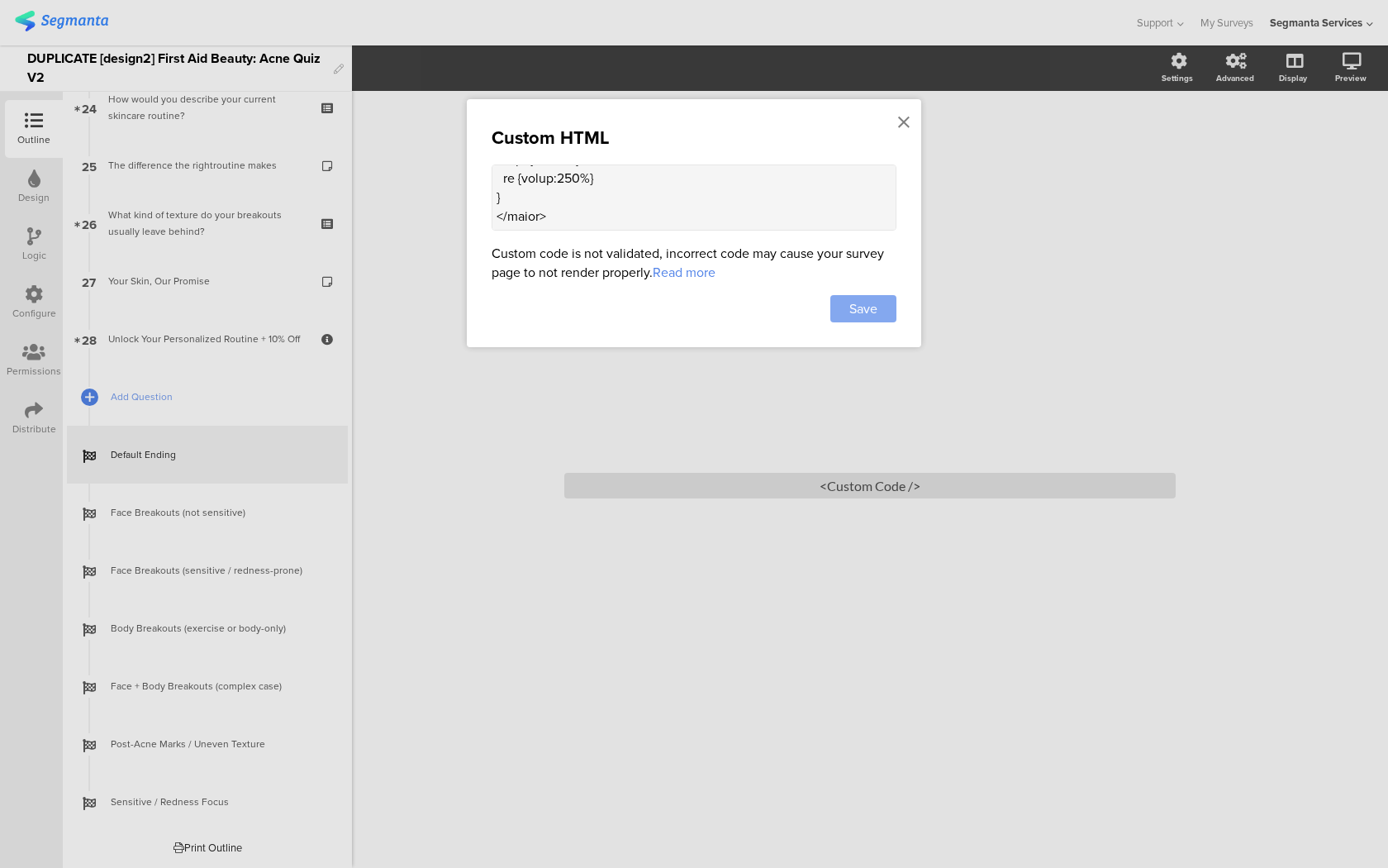
type textarea "<lor ipsum="dolorsi:amet;cons-adipiscin:elitse;doeiusm-tempori:utlabo;etdol-mag…"
click at [880, 307] on div "Save" at bounding box center [864, 308] width 66 height 28
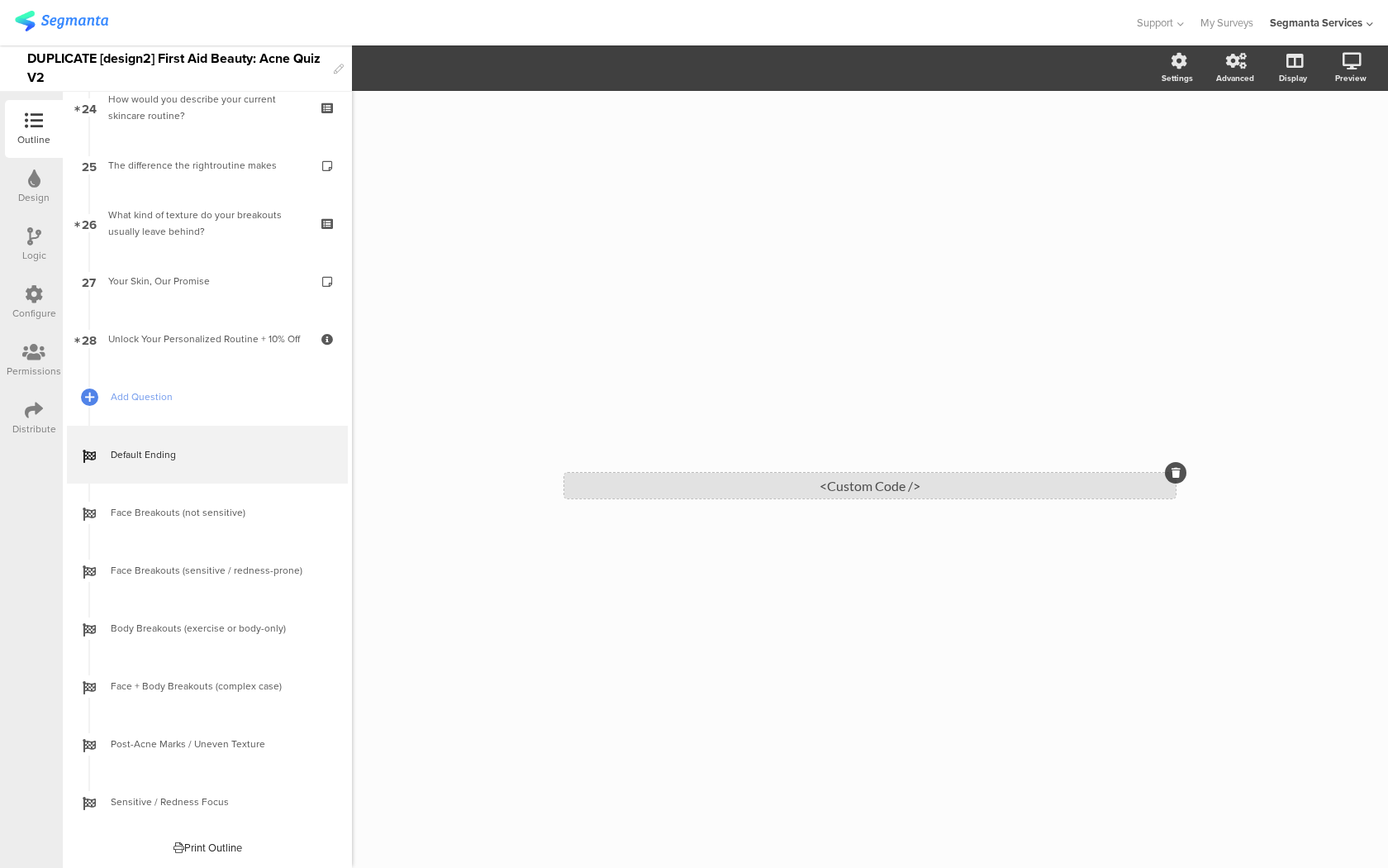
click at [729, 492] on div "<Custom Code />" at bounding box center [870, 485] width 611 height 26
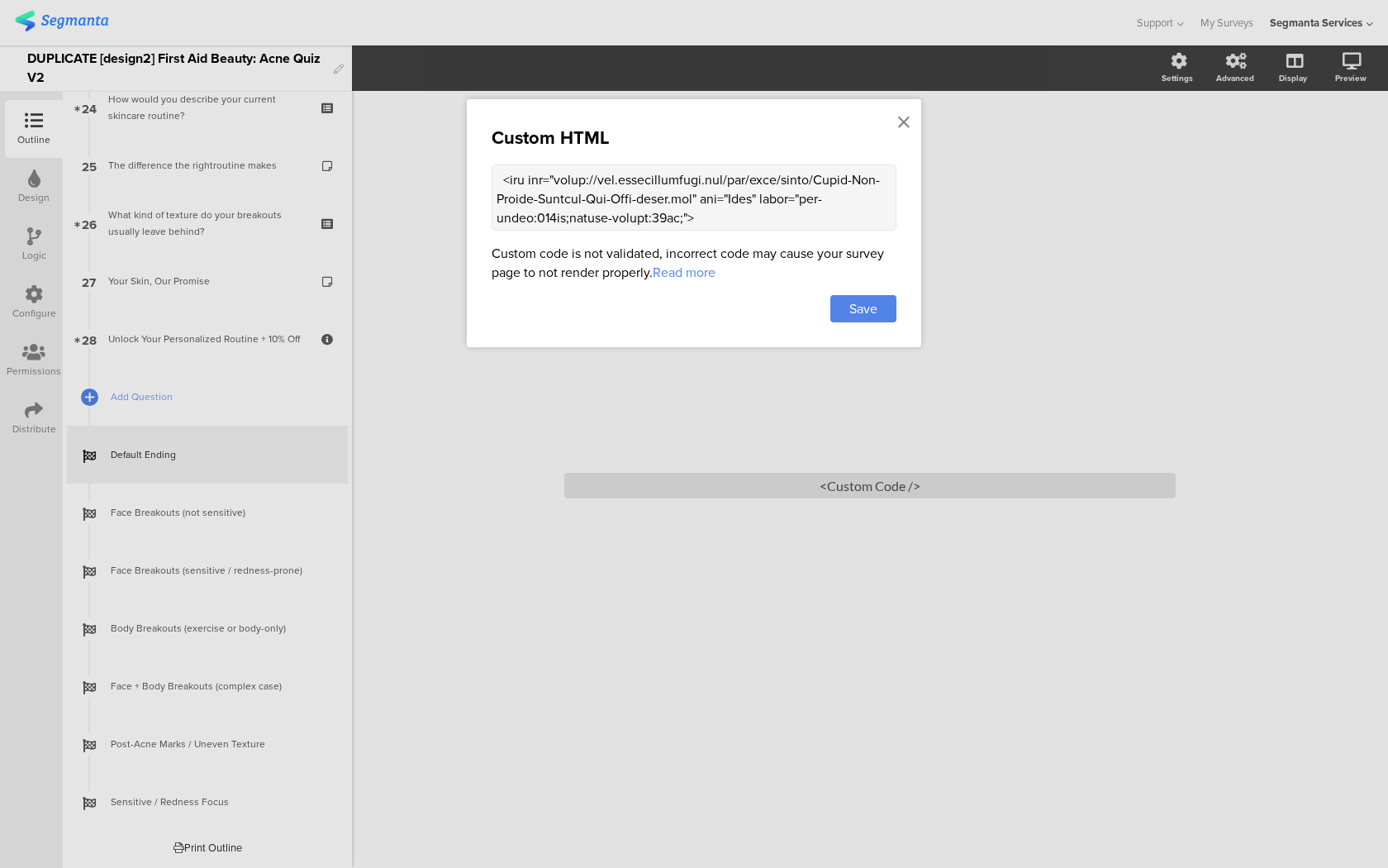
scroll to position [118, 0]
click at [543, 214] on textarea at bounding box center [694, 197] width 405 height 66
type textarea "<lor ipsum="dolorsi:amet;cons-adipiscin:elitse;doeiusm-tempori:utlabo;etdol-mag…"
click at [880, 301] on div "Save" at bounding box center [864, 308] width 66 height 28
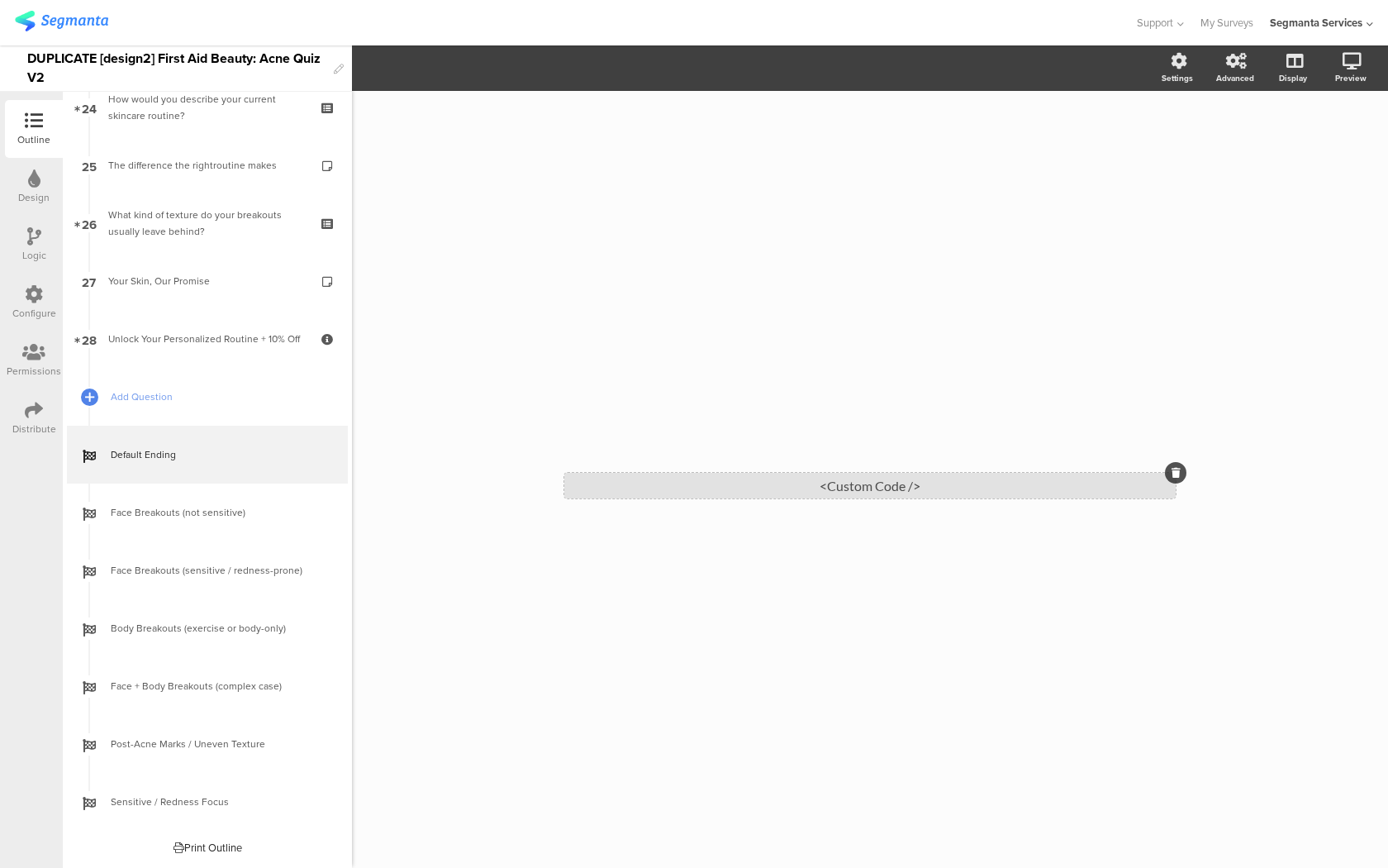
click at [1030, 488] on div "<Custom Code />" at bounding box center [870, 485] width 611 height 26
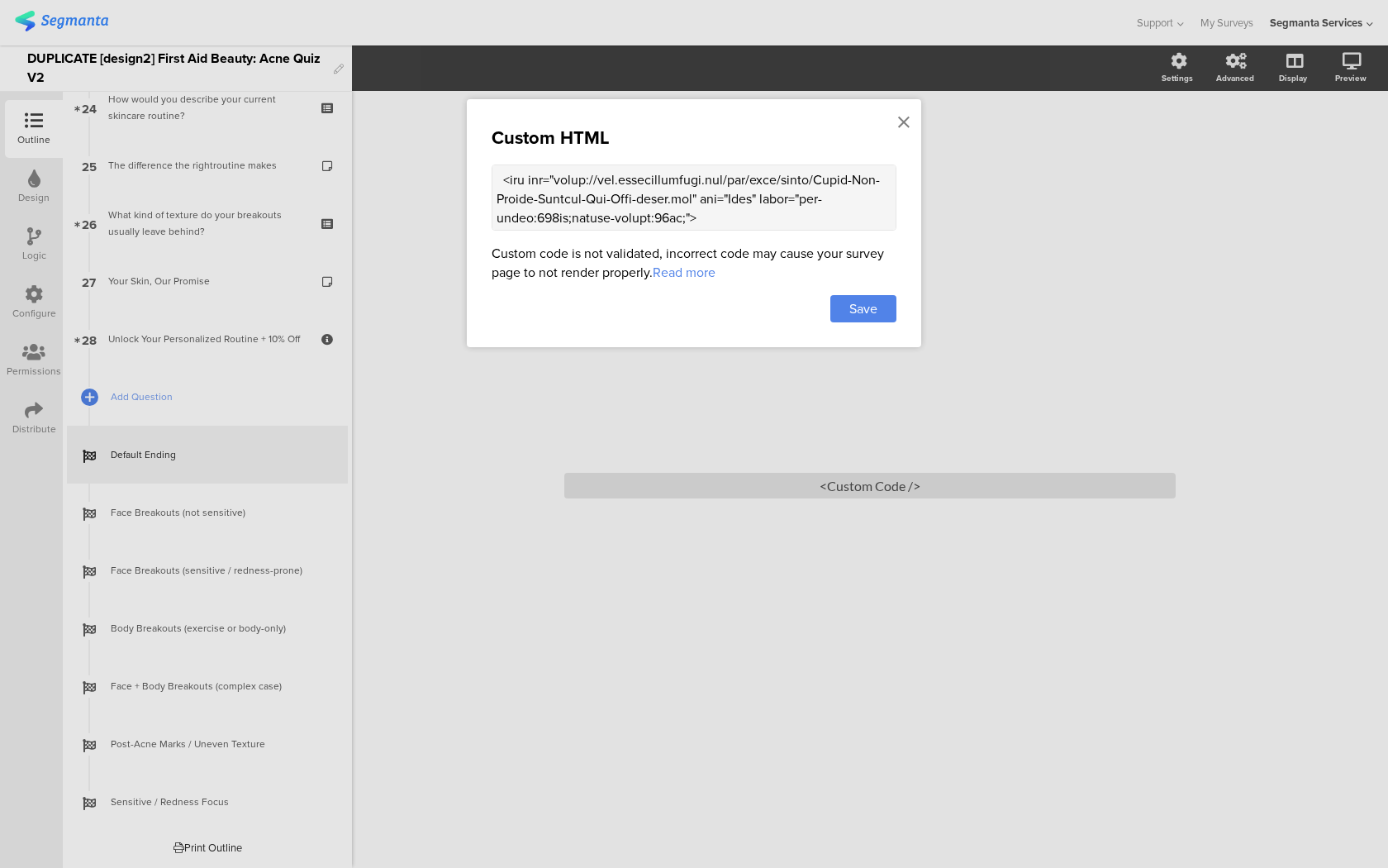
scroll to position [119, 0]
drag, startPoint x: 667, startPoint y: 218, endPoint x: 658, endPoint y: 218, distance: 9.0
click at [658, 218] on textarea at bounding box center [694, 197] width 405 height 66
type textarea "<lor ipsum="dolorsi:amet;cons-adipiscin:elitse;doeiusm-tempori:utlabo;etdol-mag…"
click at [848, 301] on div "Save" at bounding box center [864, 308] width 66 height 28
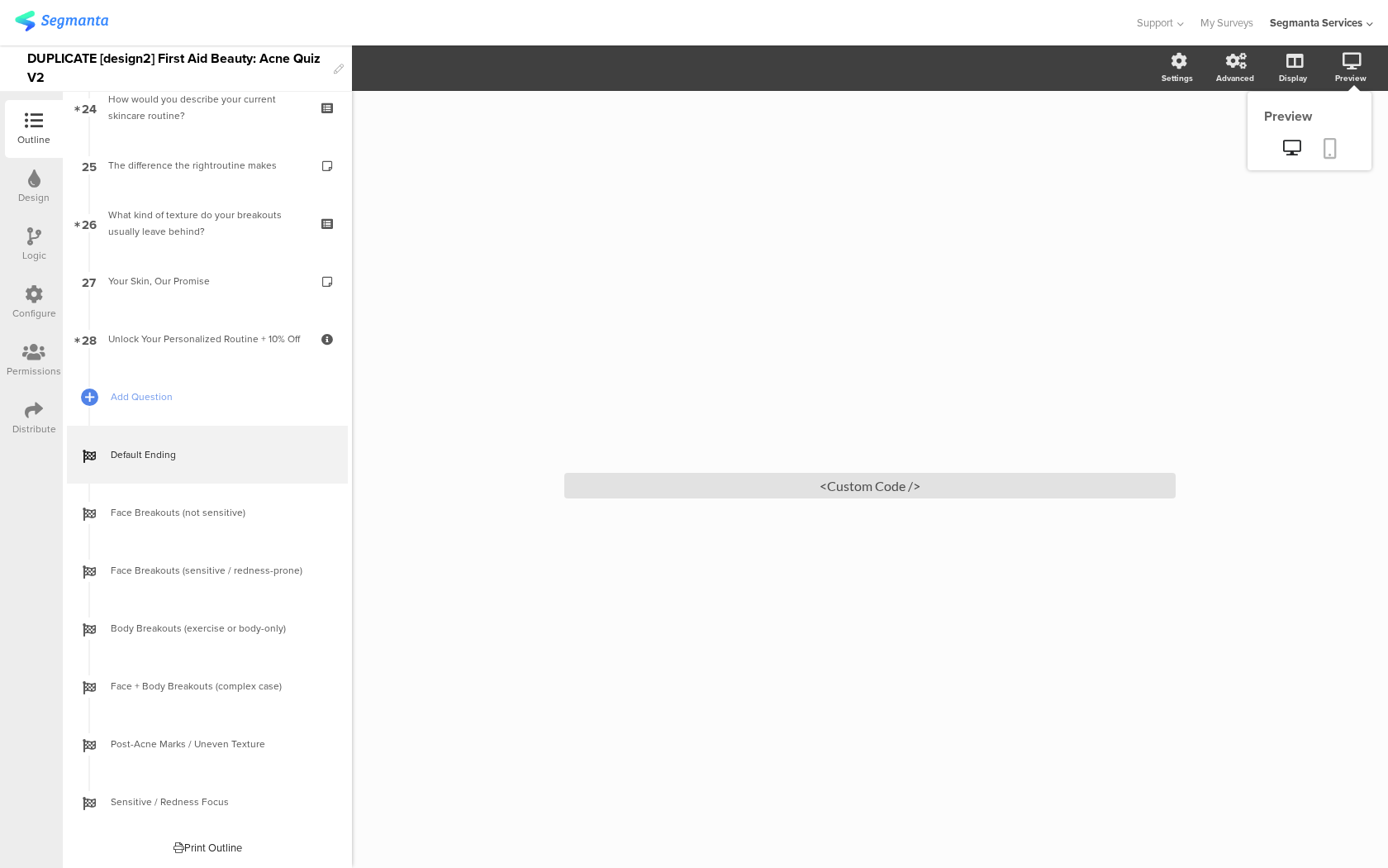
click at [1334, 139] on icon at bounding box center [1330, 147] width 13 height 20
click at [666, 479] on div "<Custom Code />" at bounding box center [870, 485] width 611 height 26
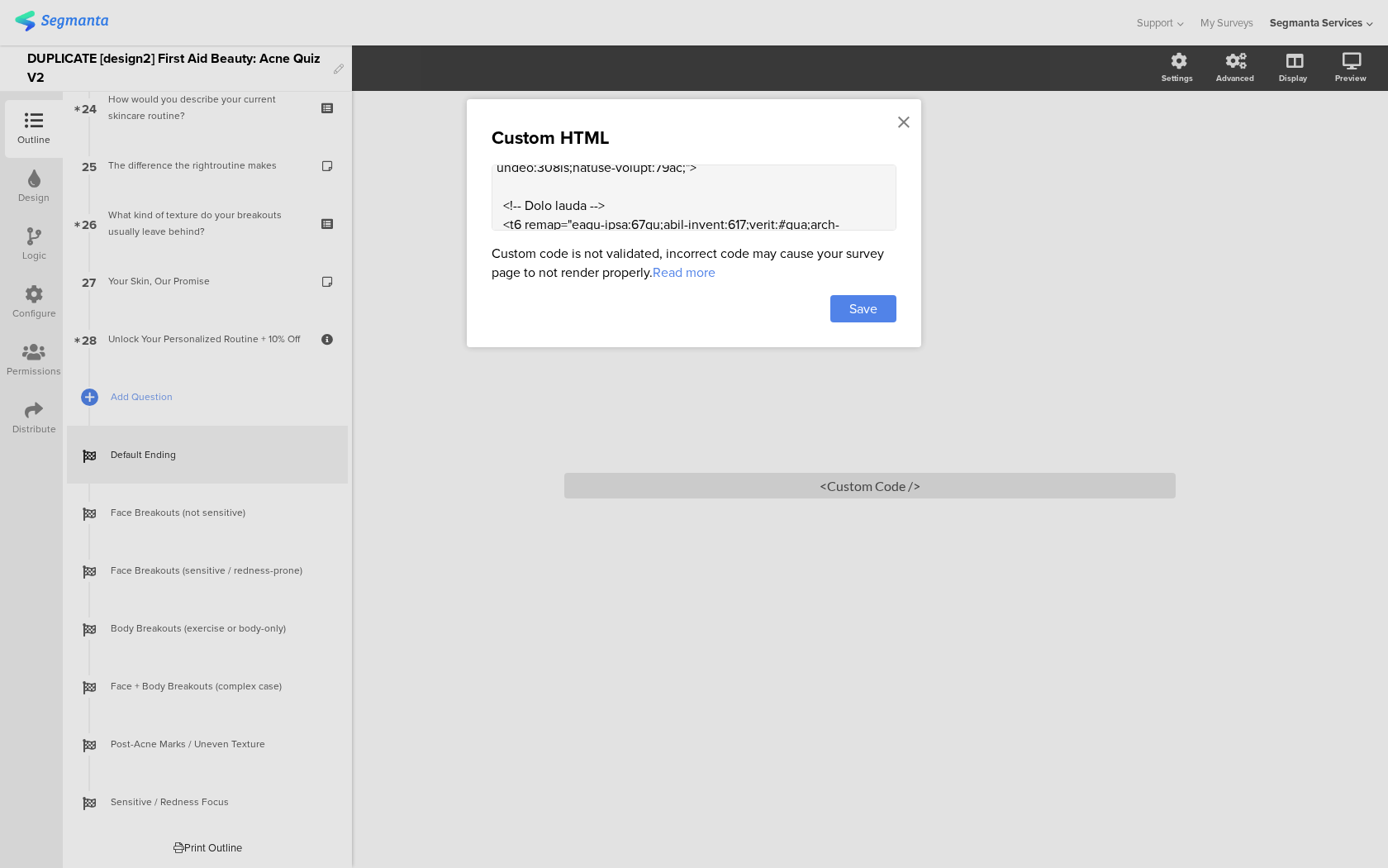
scroll to position [146, 0]
drag, startPoint x: 668, startPoint y: 191, endPoint x: 657, endPoint y: 190, distance: 11.0
click at [657, 190] on textarea at bounding box center [694, 197] width 405 height 66
drag, startPoint x: 551, startPoint y: 188, endPoint x: 538, endPoint y: 189, distance: 13.0
click at [538, 189] on textarea at bounding box center [694, 197] width 405 height 66
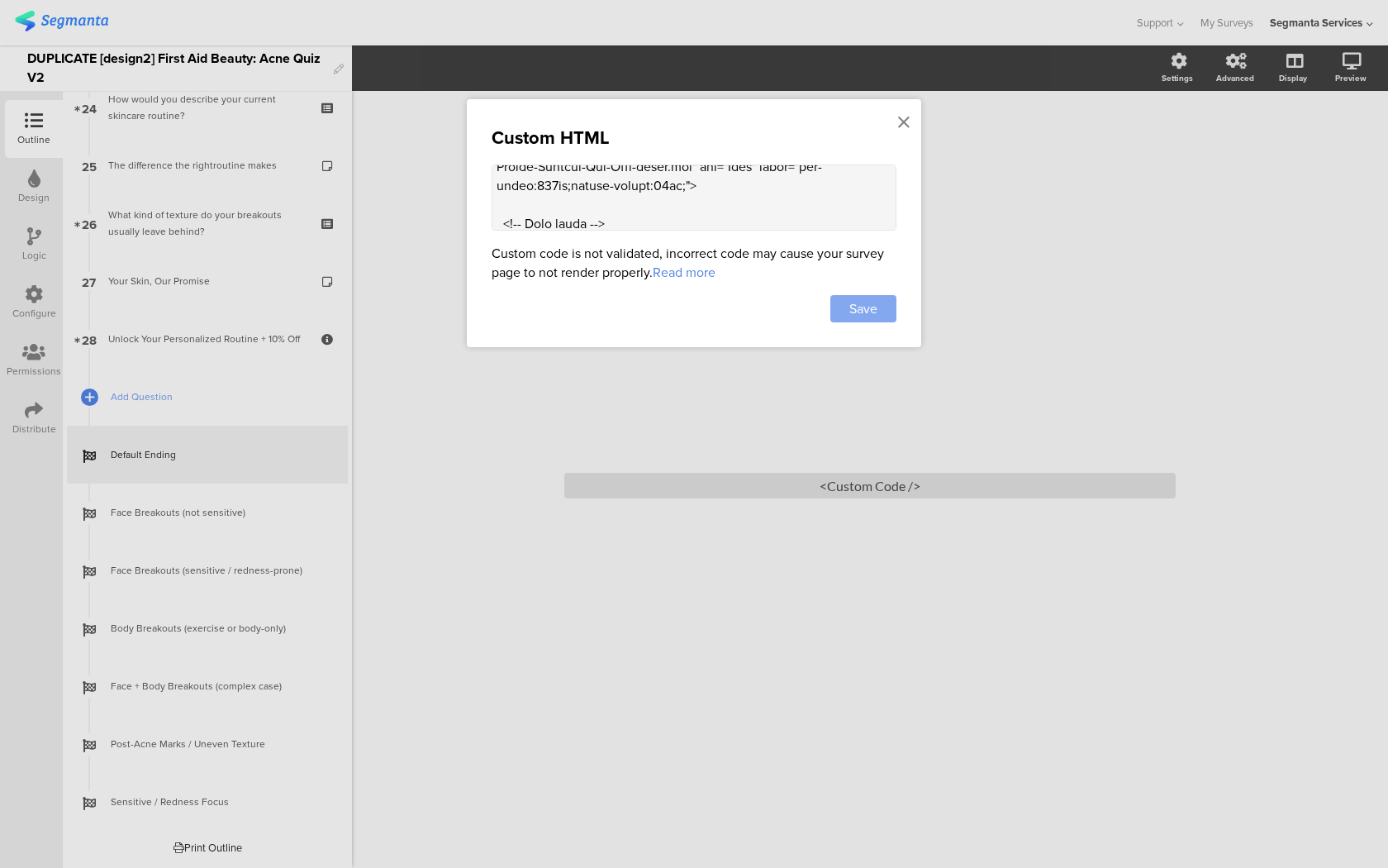
type textarea "<lor ipsum="dolorsi:amet;cons-adipiscin:elitse;doeiusm-tempori:utlabo;etdol-mag…"
click at [856, 311] on span "Save" at bounding box center [864, 308] width 28 height 19
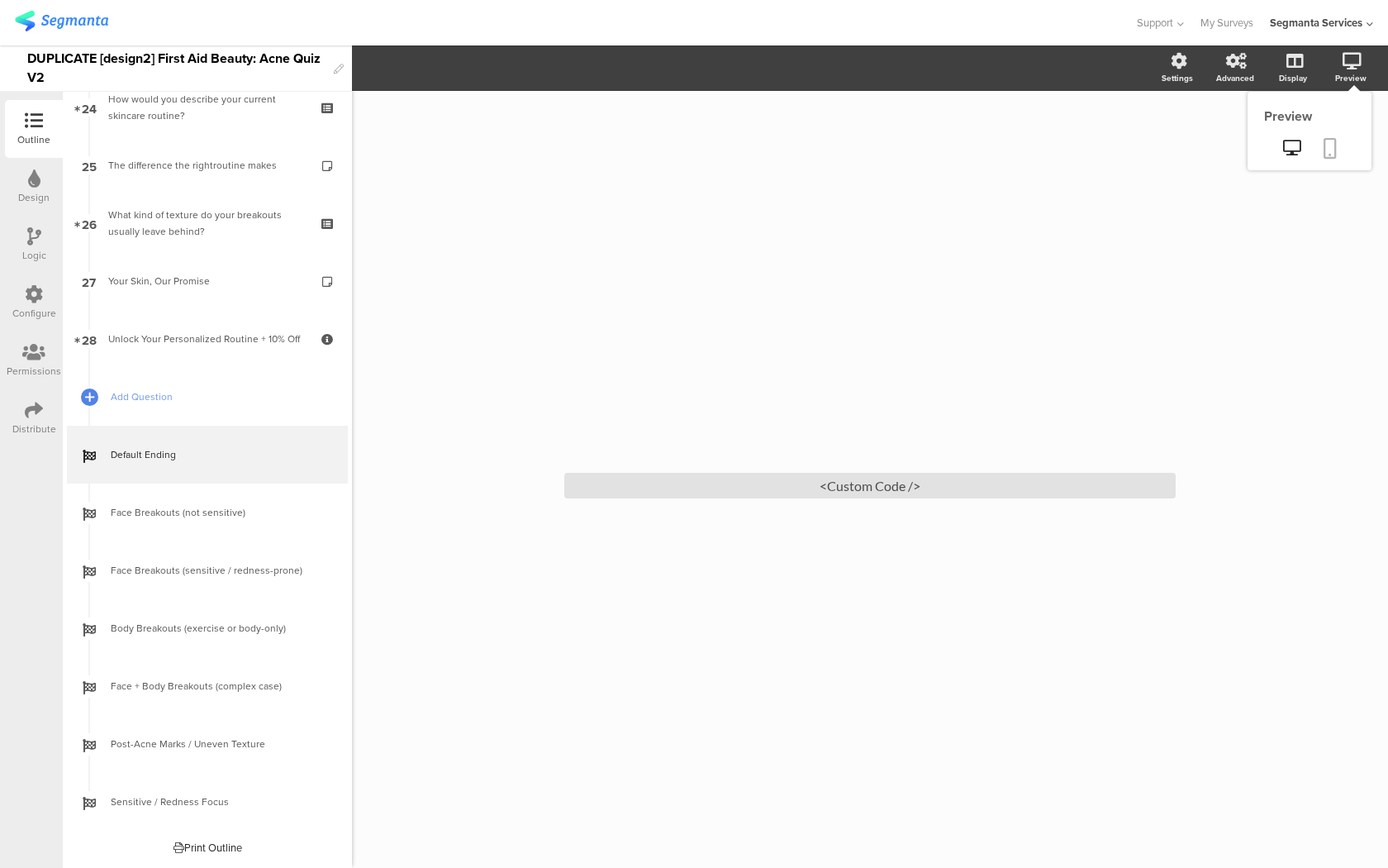
click at [1336, 146] on icon at bounding box center [1330, 147] width 13 height 20
click at [653, 501] on div "/ <Custom Code />" at bounding box center [870, 479] width 661 height 88
click at [653, 485] on div "<Custom Code />" at bounding box center [870, 485] width 611 height 26
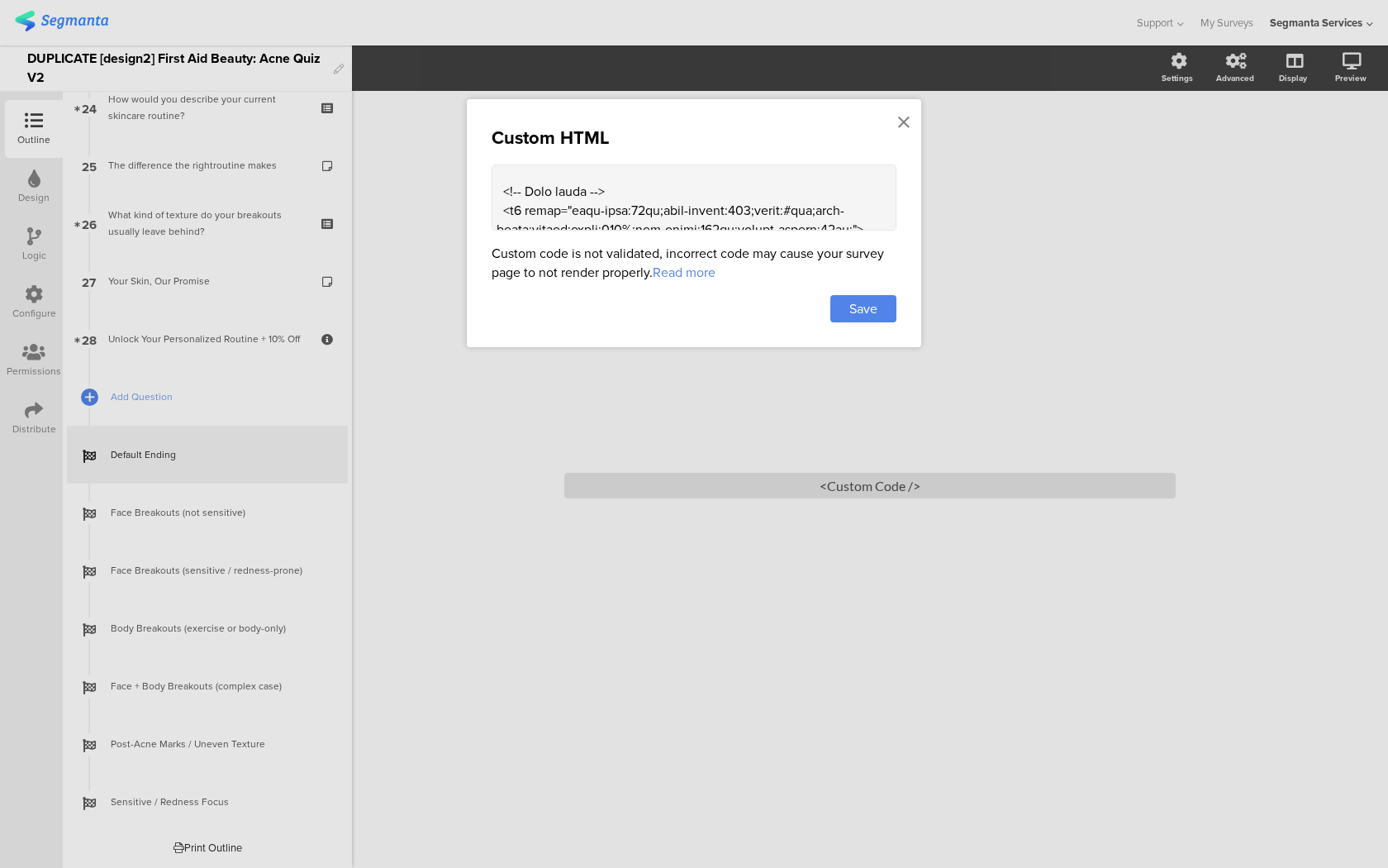
scroll to position [156, 0]
click at [542, 176] on textarea at bounding box center [694, 197] width 405 height 66
drag, startPoint x: 550, startPoint y: 178, endPoint x: 538, endPoint y: 178, distance: 12.0
click at [538, 178] on textarea at bounding box center [694, 197] width 405 height 66
type textarea "<lor ipsum="dolorsi:amet;cons-adipiscin:elitse;doeiusm-tempori:utlabo;etdol-mag…"
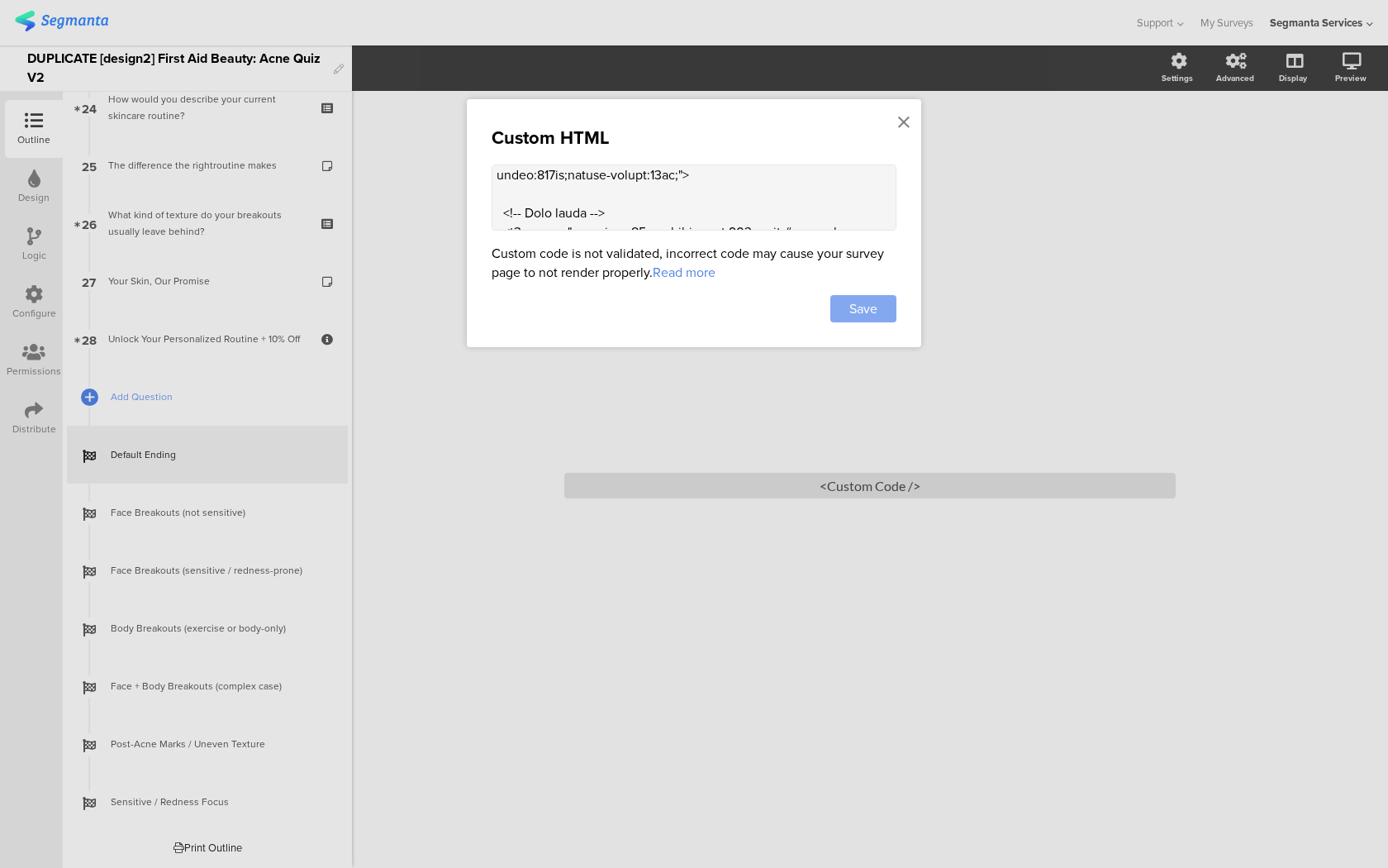
click at [885, 303] on div "Save" at bounding box center [864, 308] width 66 height 28
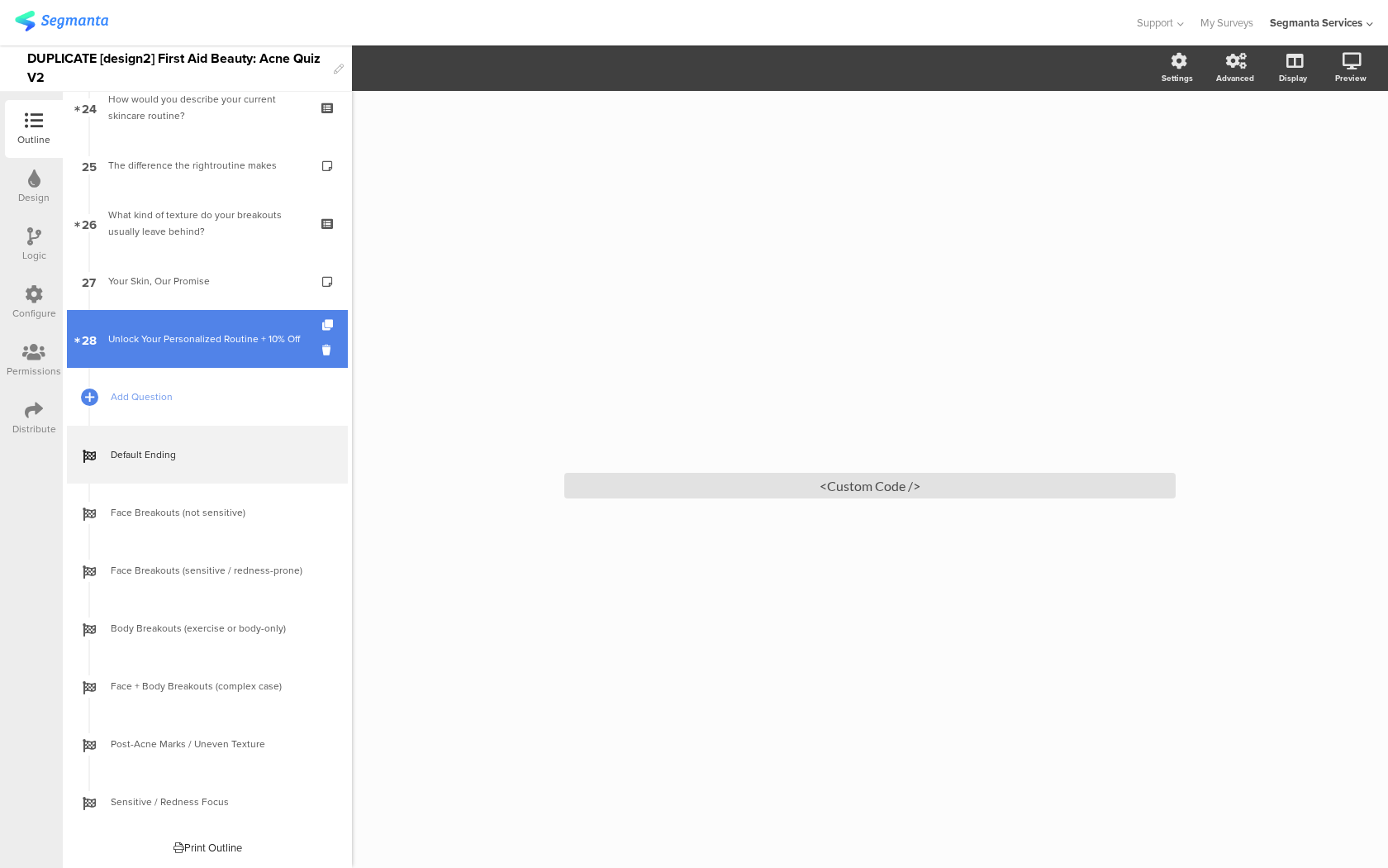
scroll to position [0, 0]
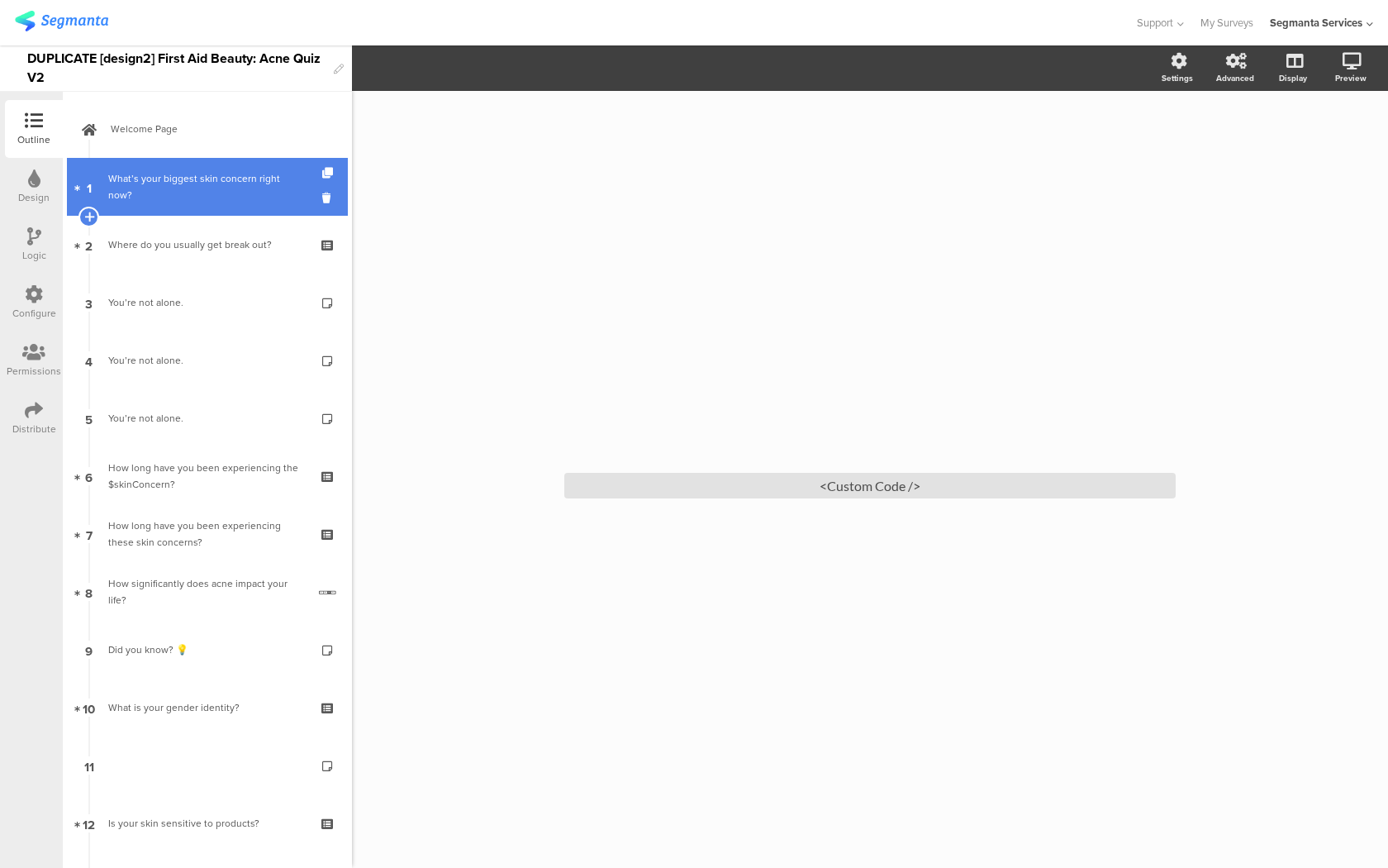
click at [292, 203] on link "1 What’s your biggest skin concern right now?" at bounding box center [207, 187] width 281 height 58
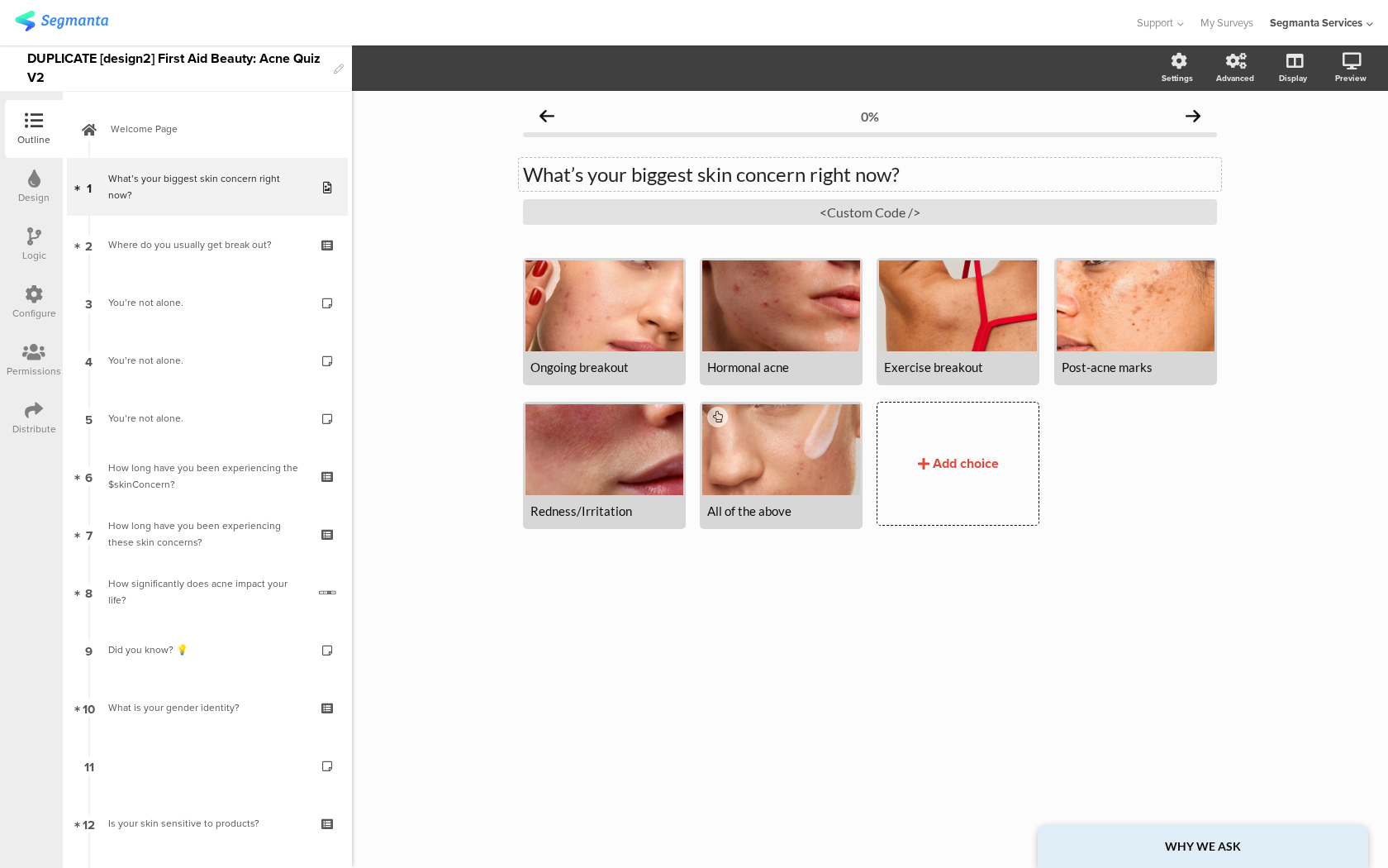
click at [680, 178] on div "What’s your biggest skin concern right now? What’s your biggest skin concern ri…" at bounding box center [870, 174] width 703 height 33
click at [365, 73] on icon "button" at bounding box center [363, 70] width 6 height 4
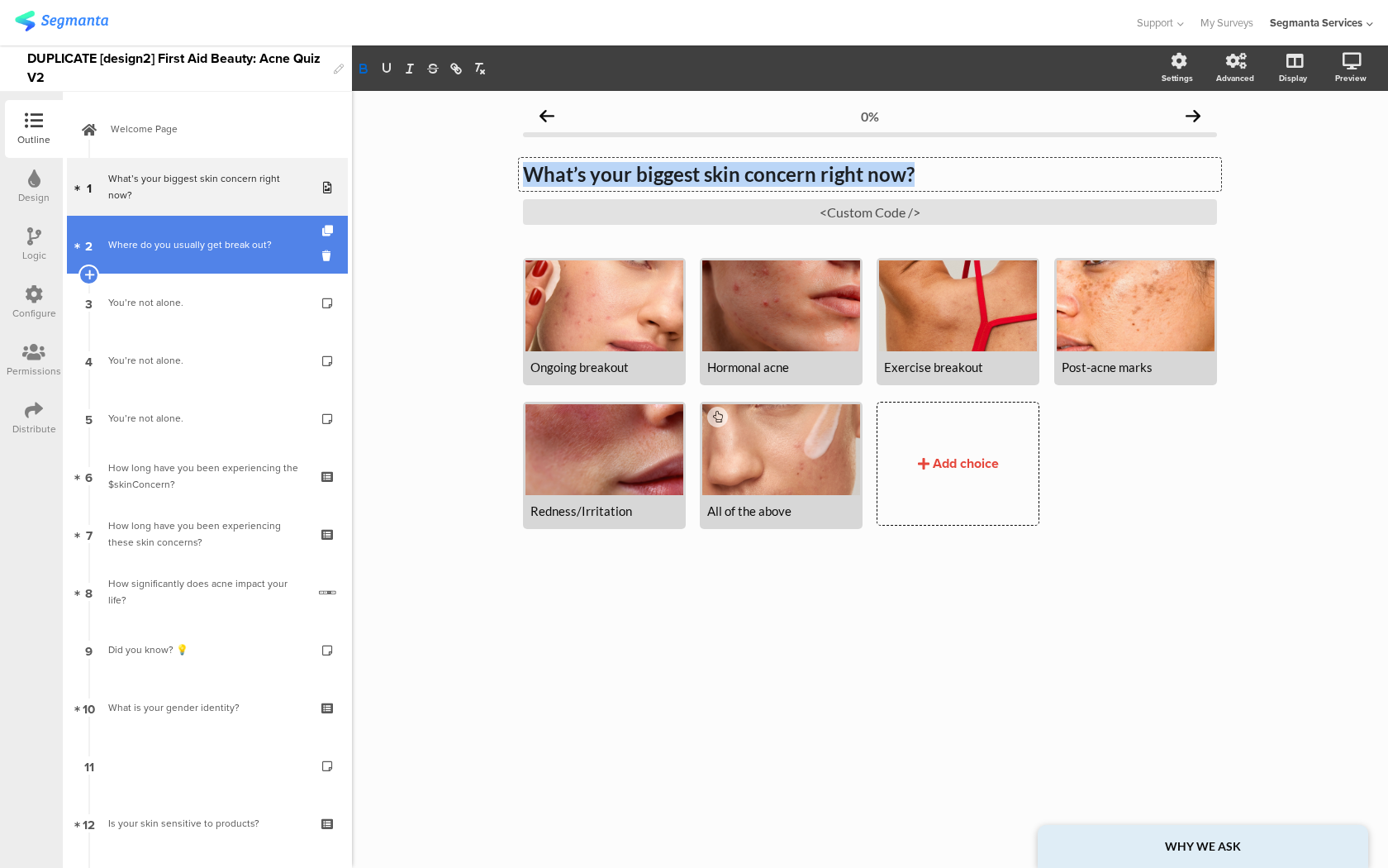
click at [195, 267] on link "2 Where do you usually get break out?" at bounding box center [207, 244] width 281 height 58
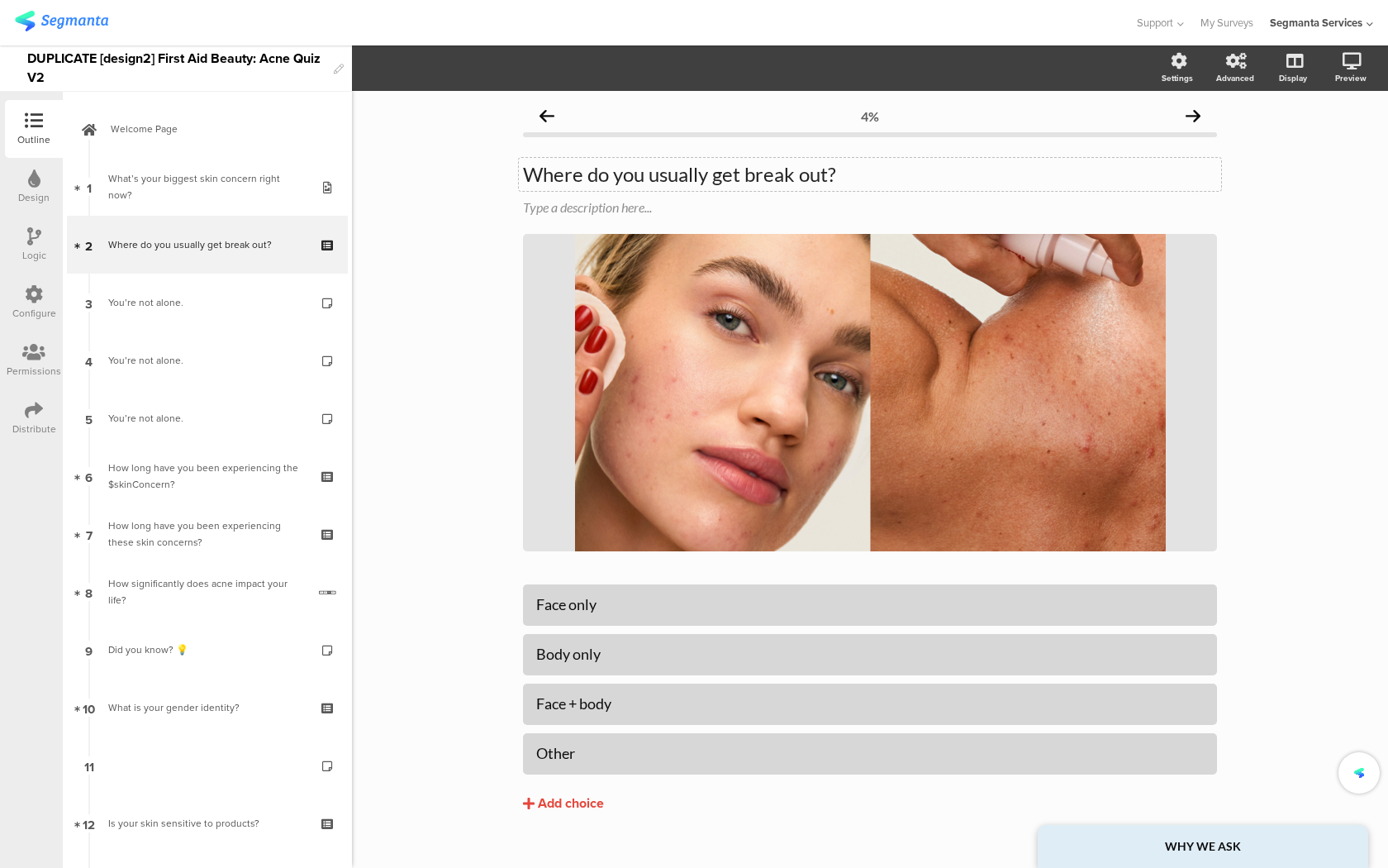
click at [620, 179] on p "Where do you usually get break out?" at bounding box center [870, 174] width 694 height 25
click at [368, 74] on icon "button" at bounding box center [363, 68] width 15 height 15
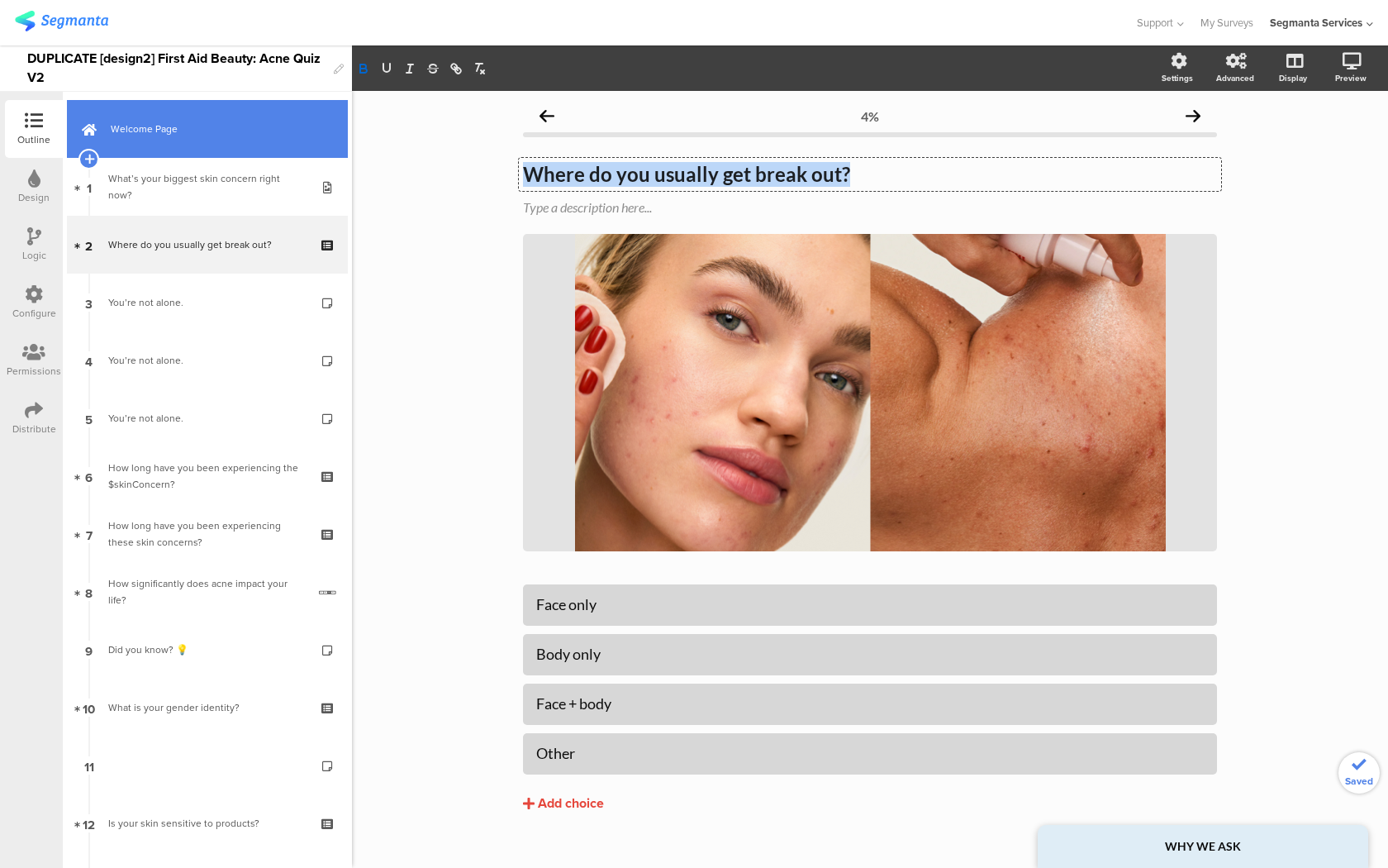
click at [253, 155] on link "Welcome Page" at bounding box center [207, 129] width 281 height 58
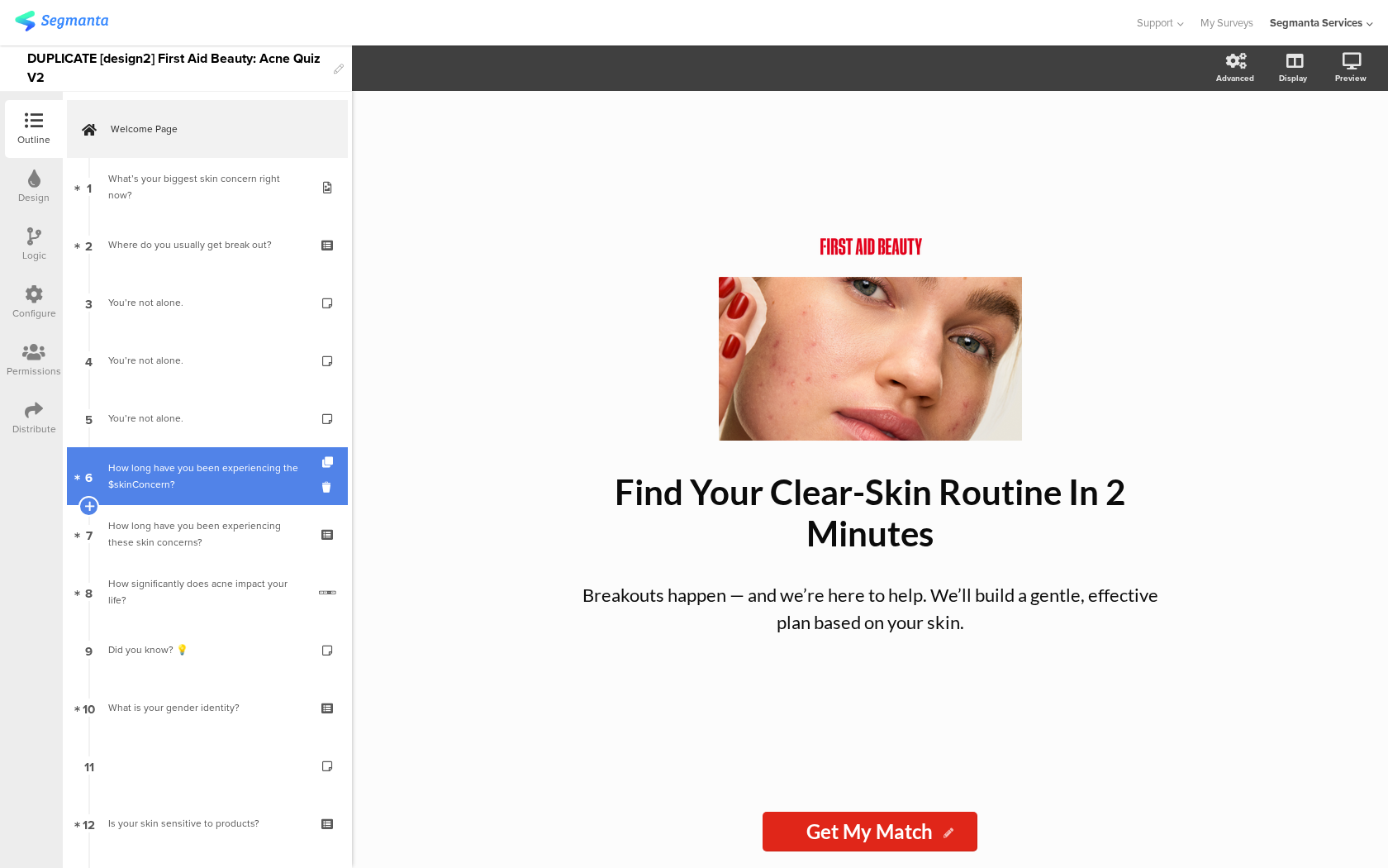
click at [195, 473] on div "How long have you been experiencing the $skinConcern?" at bounding box center [207, 475] width 197 height 33
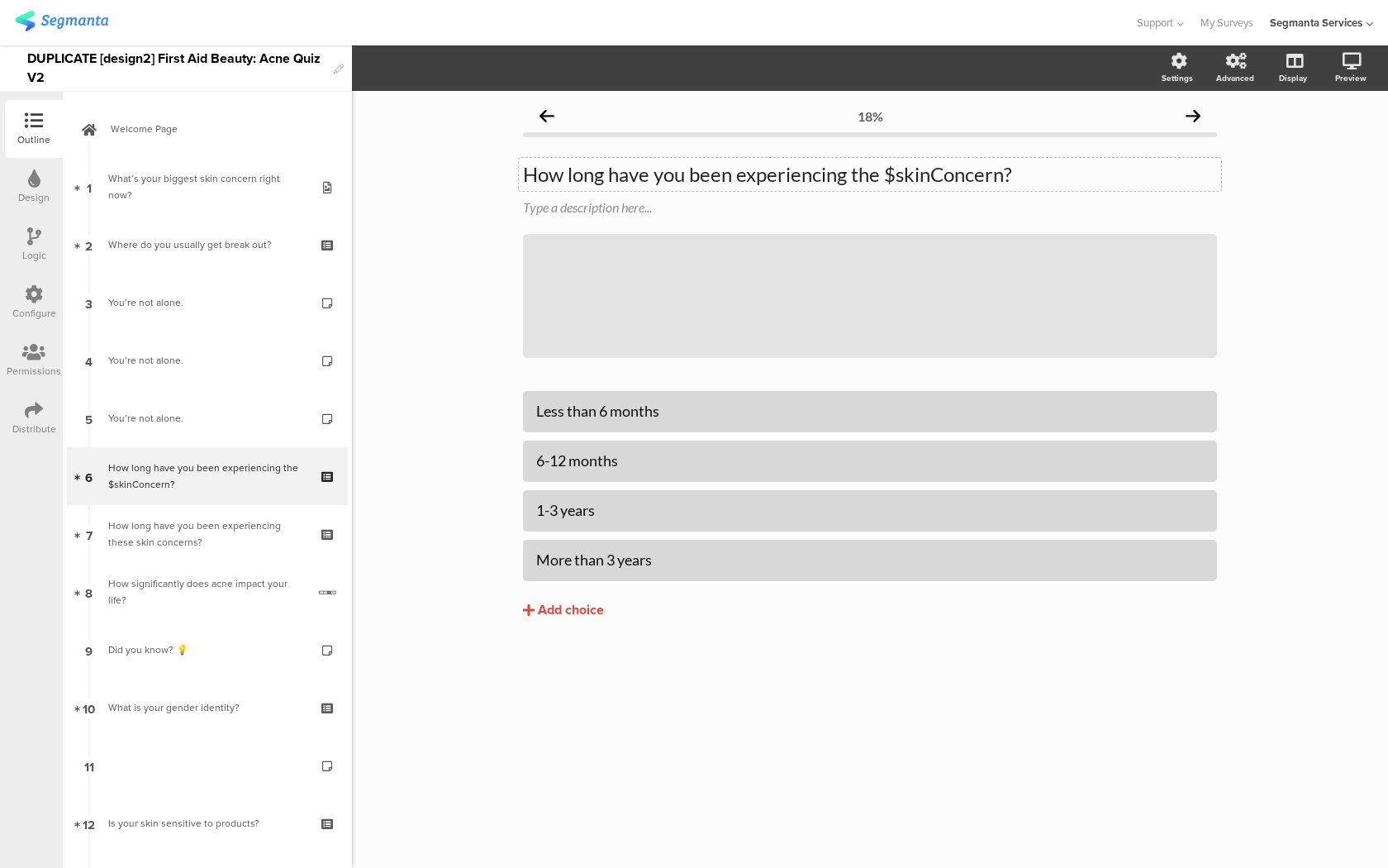
click at [615, 174] on div "How long have you been experiencing the $skinConcern? How long have you been ex…" at bounding box center [870, 174] width 703 height 33
click at [371, 67] on button "button" at bounding box center [363, 68] width 23 height 20
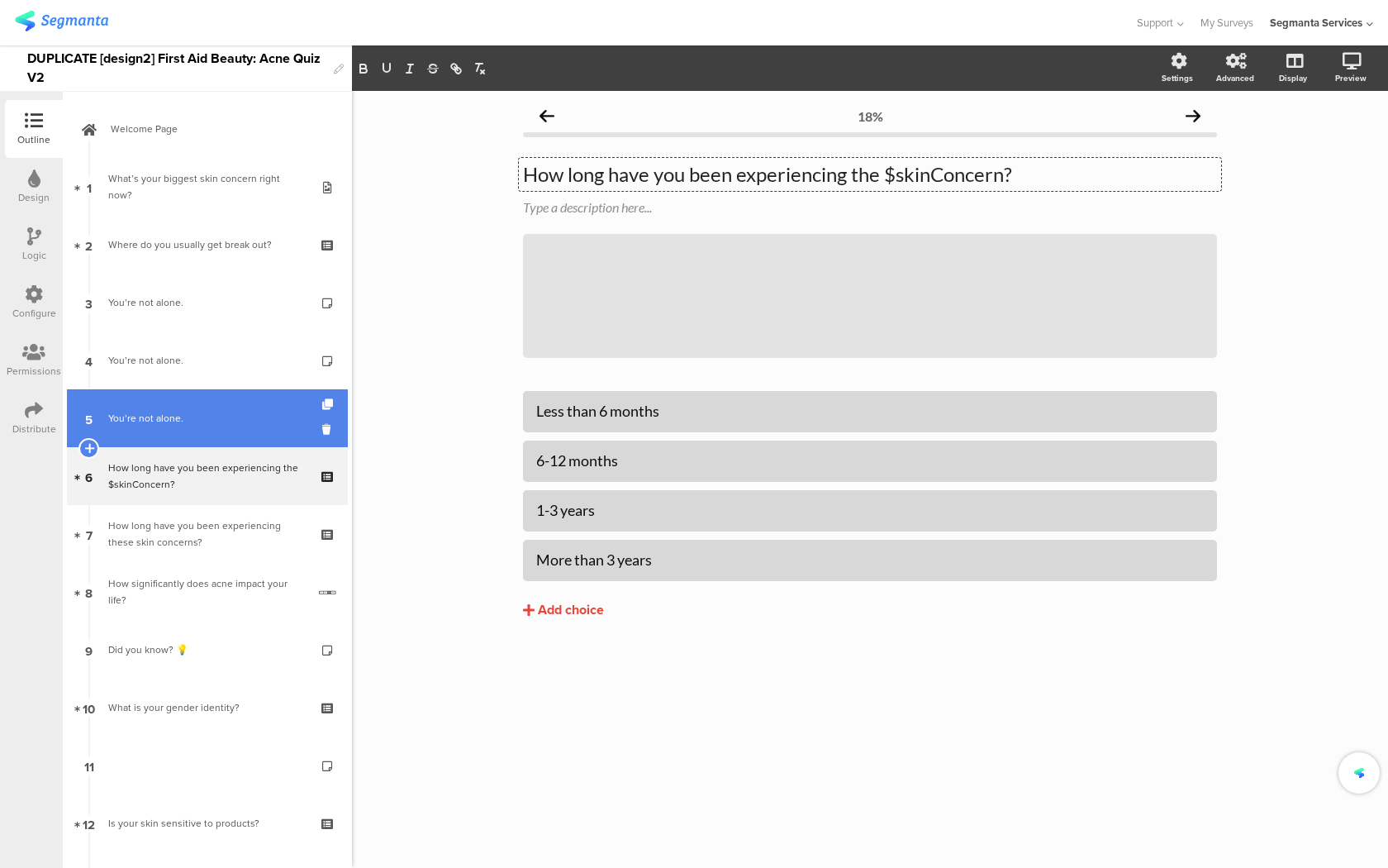
click at [156, 434] on link "5 You’re not alone." at bounding box center [207, 418] width 281 height 58
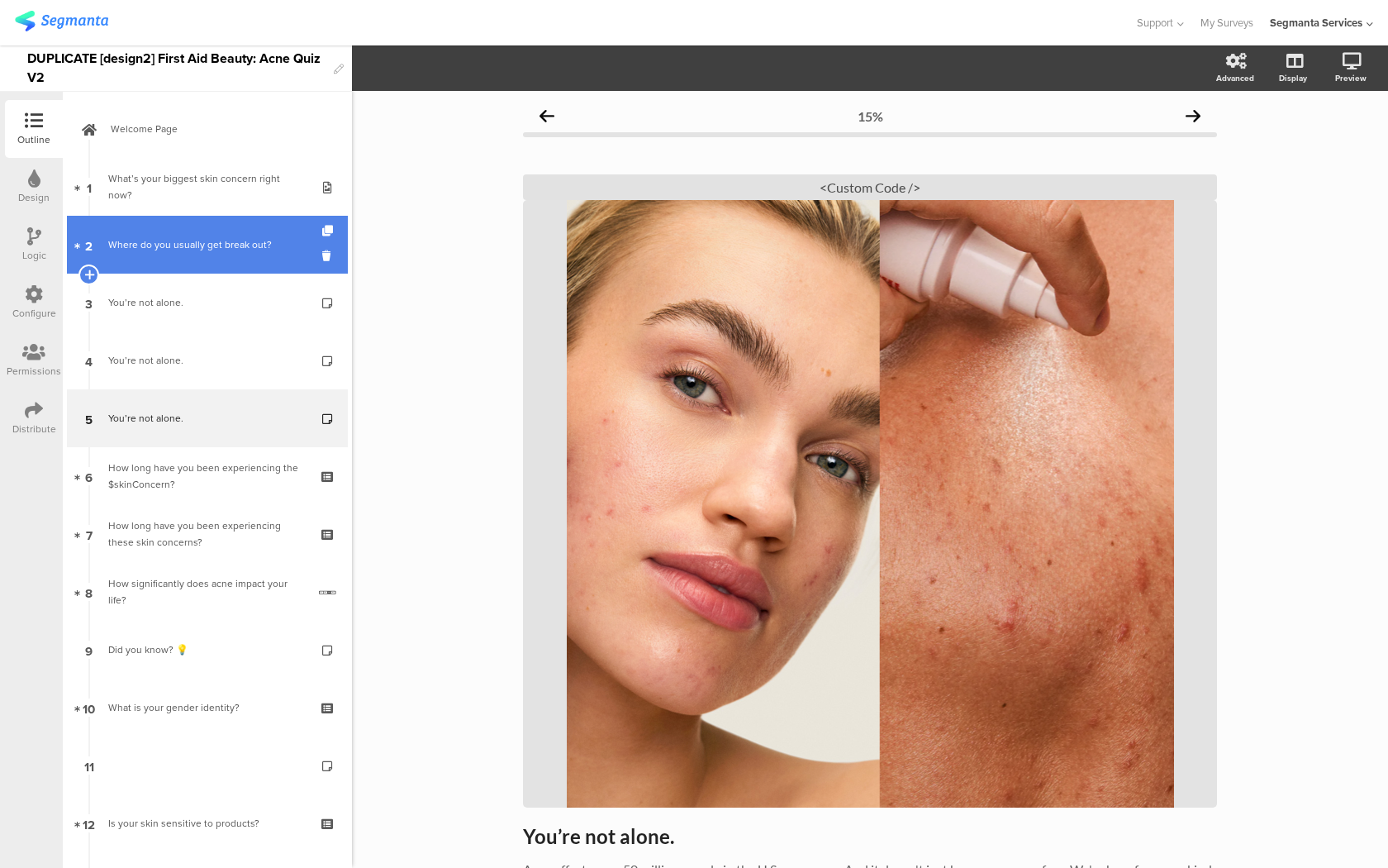
click at [198, 239] on div "Where do you usually get break out?" at bounding box center [207, 244] width 197 height 17
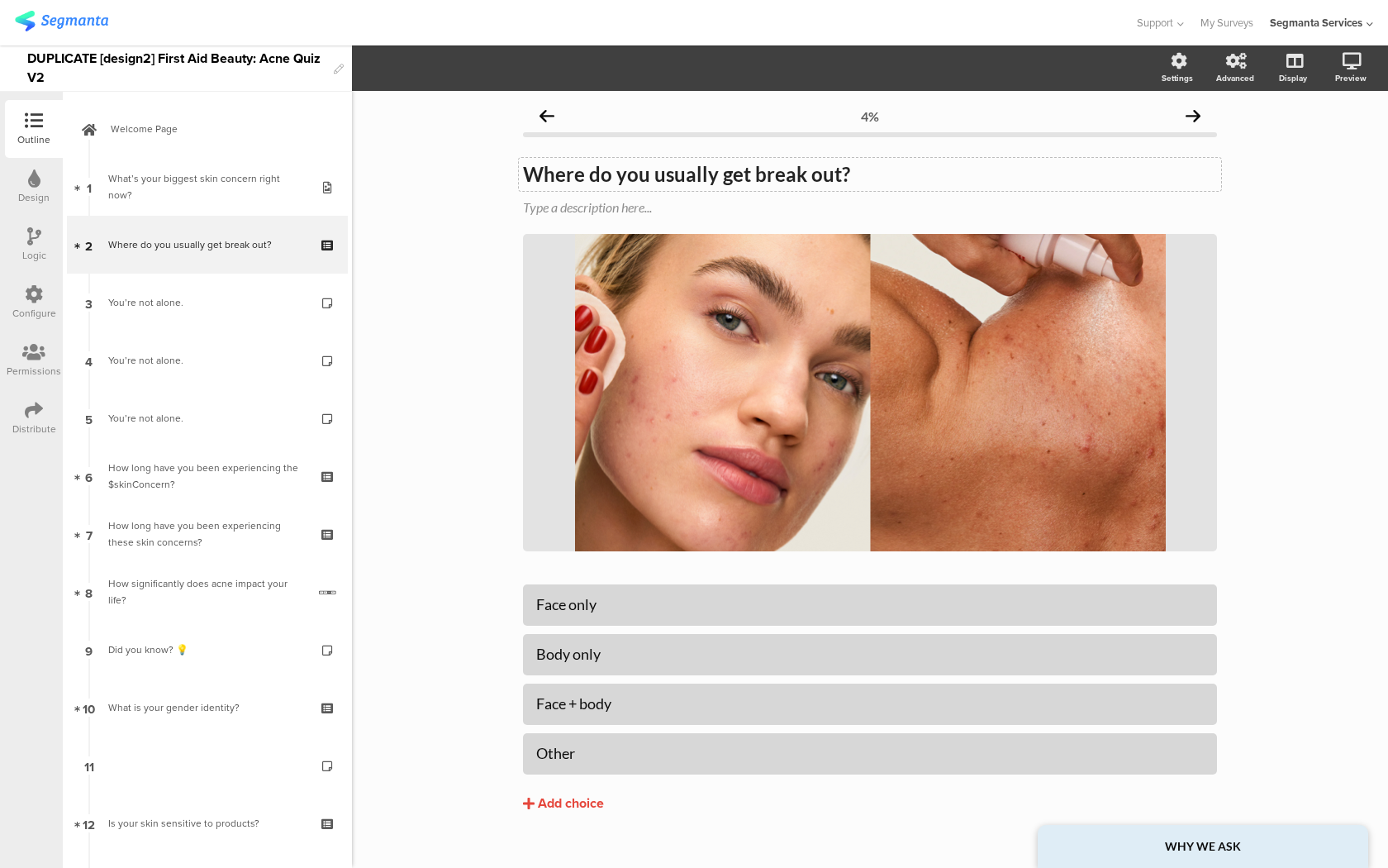
click at [705, 163] on div "Where do you usually get break out? Where do you usually get break out?" at bounding box center [870, 174] width 703 height 33
click at [363, 76] on button "button" at bounding box center [363, 68] width 23 height 20
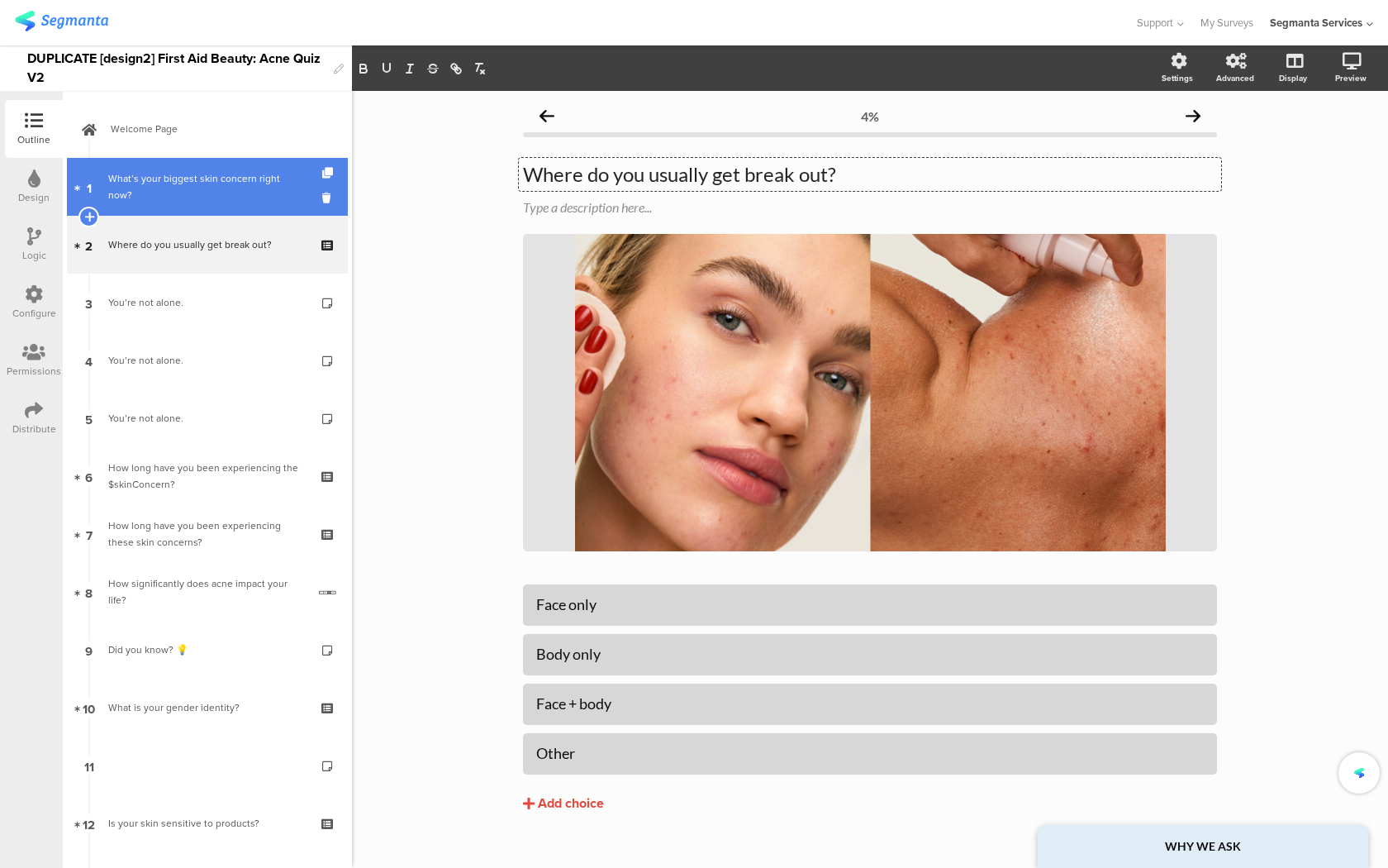
click at [231, 198] on link "1 What’s your biggest skin concern right now?" at bounding box center [207, 187] width 281 height 58
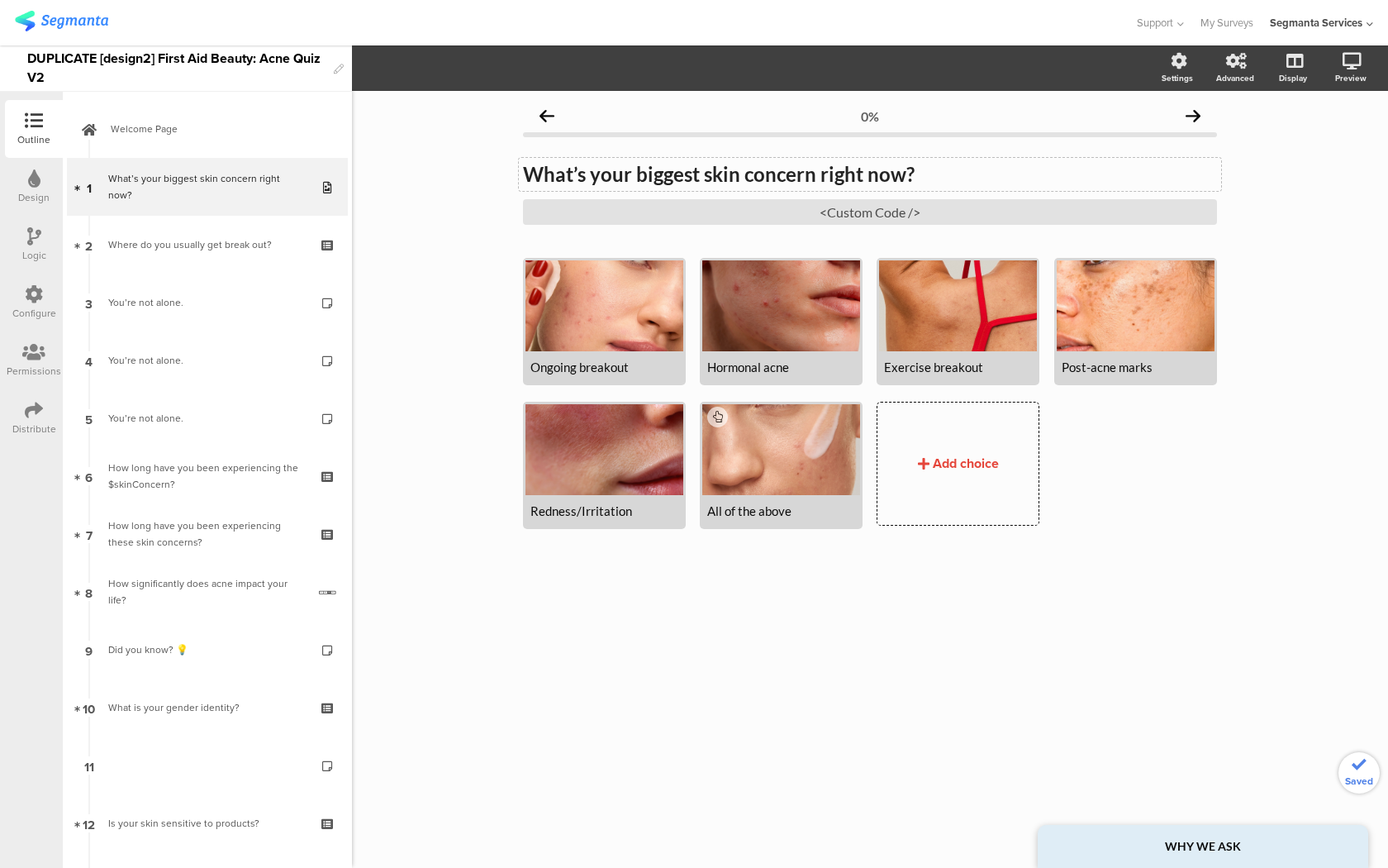
click at [613, 175] on strong "What’s your biggest skin concern right now?" at bounding box center [719, 173] width 392 height 24
click at [359, 68] on icon "button" at bounding box center [363, 68] width 15 height 15
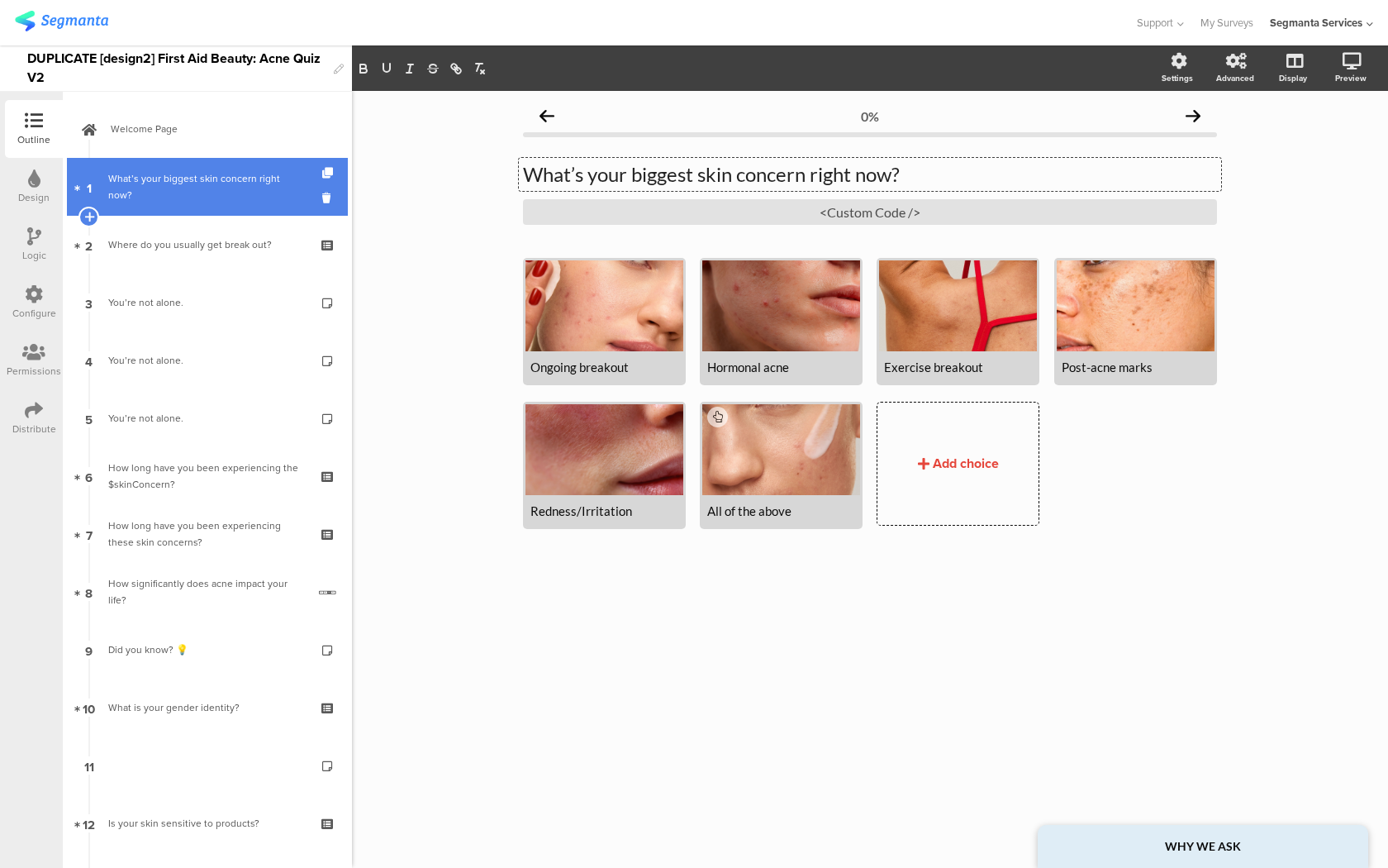
click at [234, 159] on link "1 What’s your biggest skin concern right now?" at bounding box center [207, 187] width 281 height 58
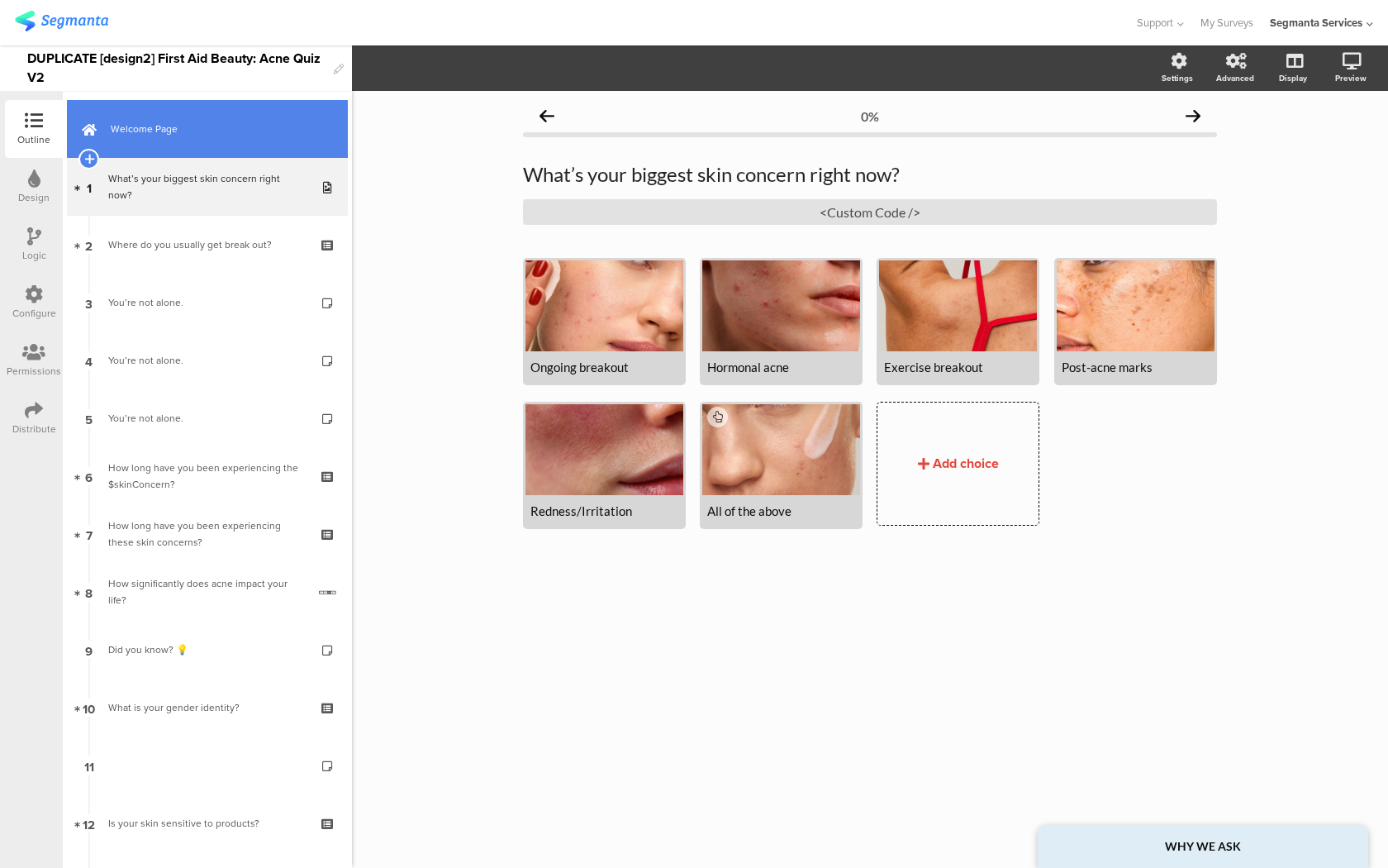
click at [239, 139] on link "Welcome Page" at bounding box center [207, 129] width 281 height 58
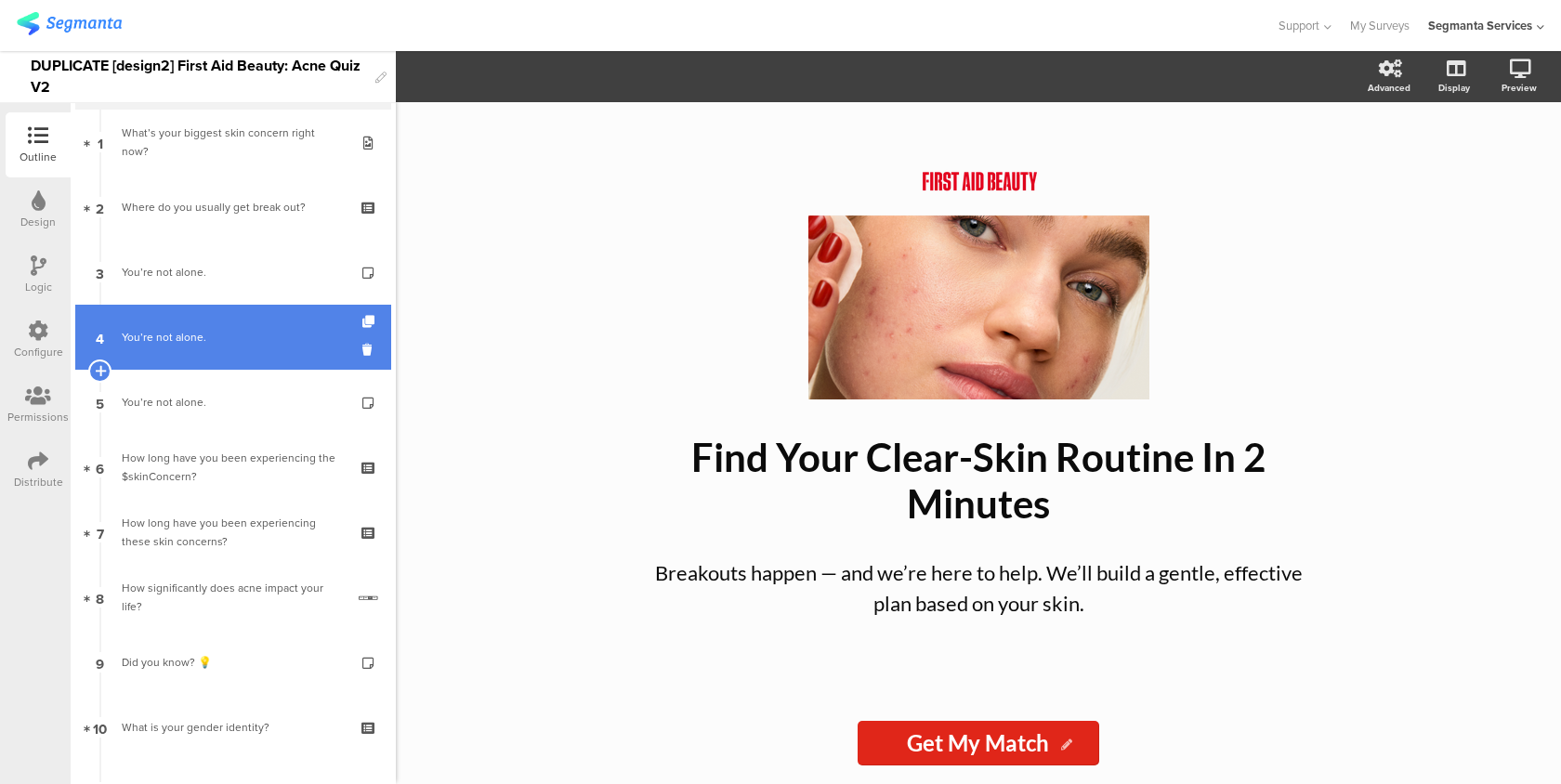
scroll to position [59, 0]
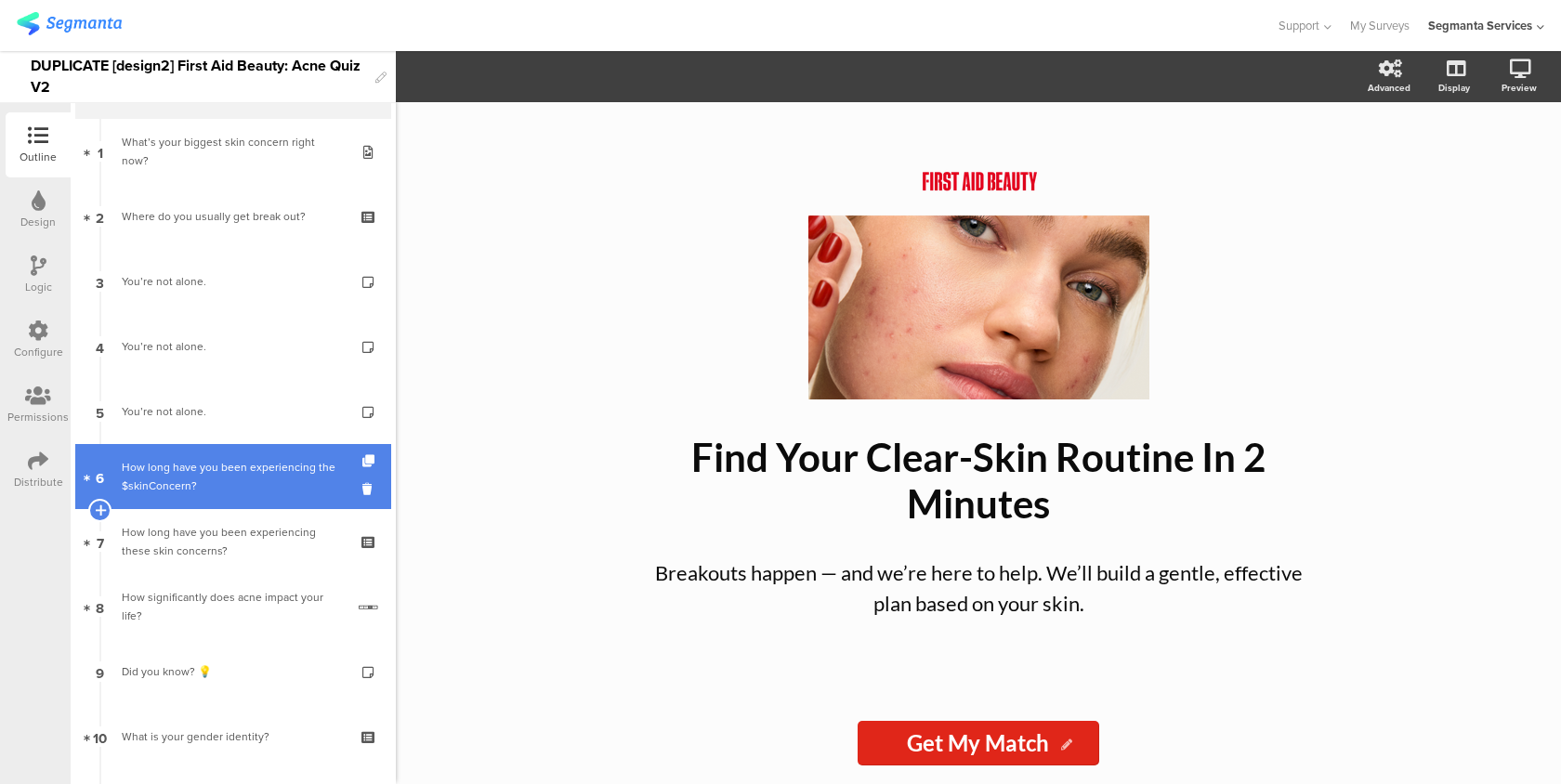
click at [244, 493] on div "How long have you been experiencing the $skinConcern?" at bounding box center [233, 476] width 222 height 37
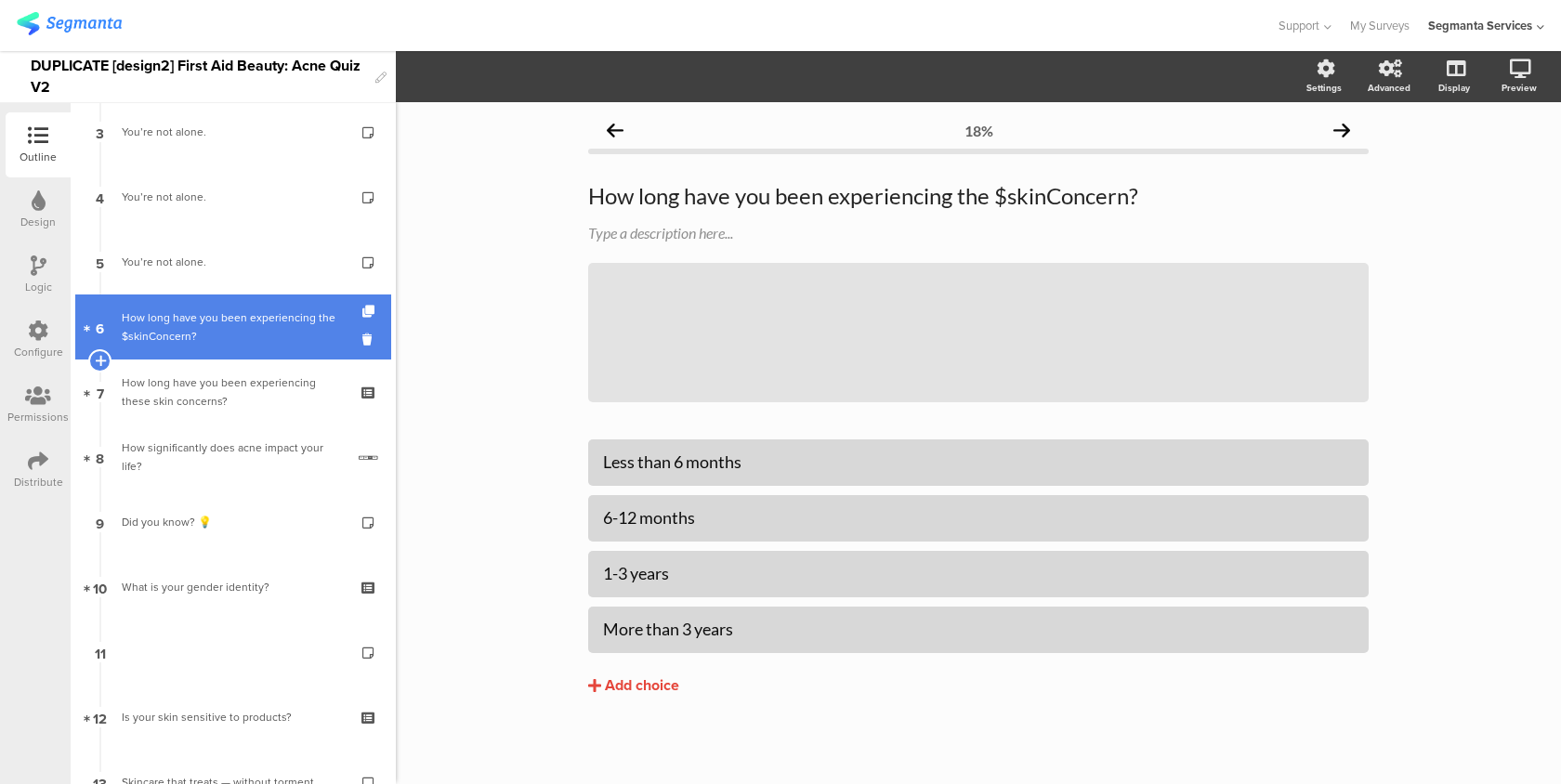
scroll to position [221, 0]
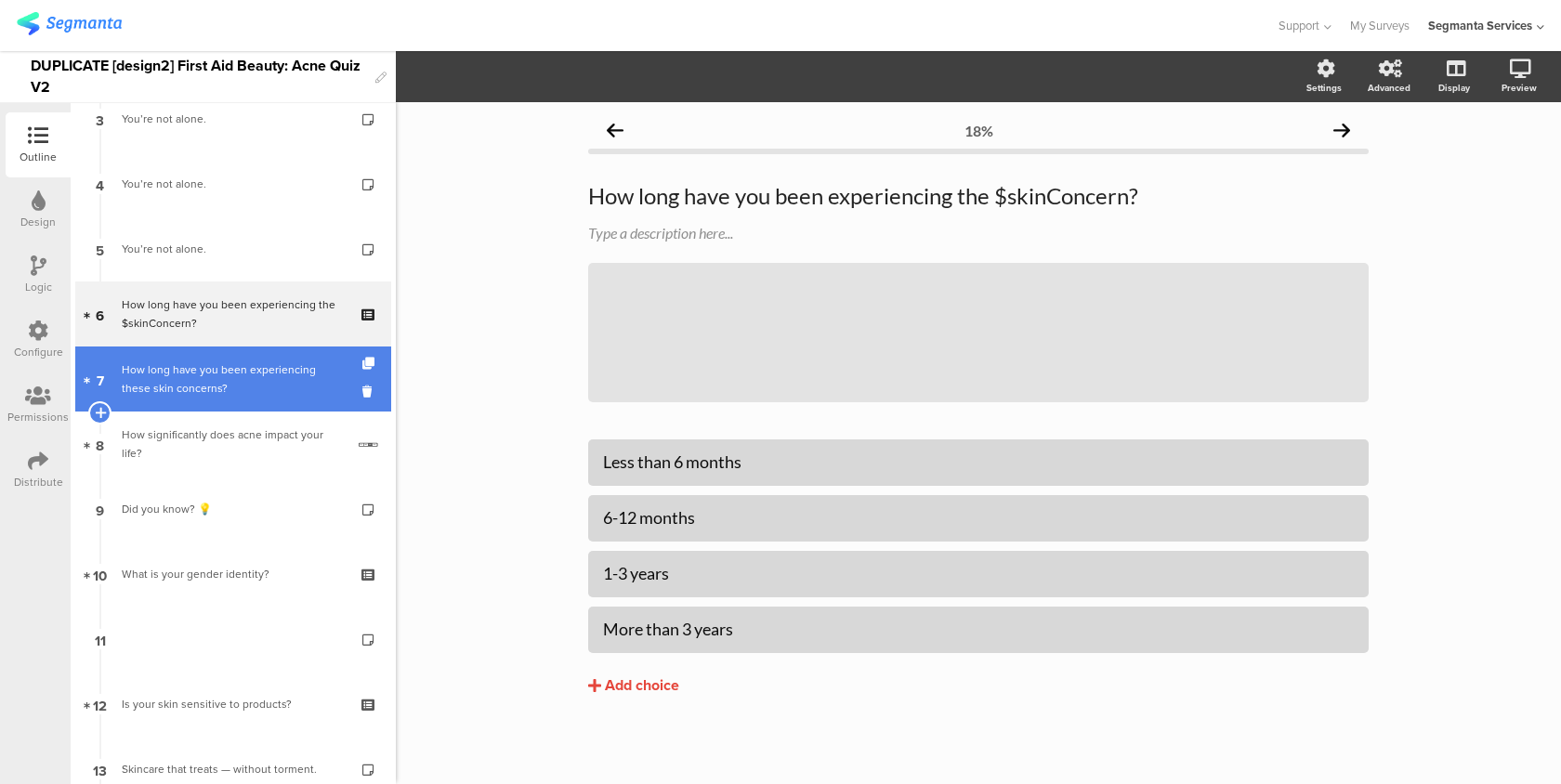
click at [296, 384] on div "How long have you been experiencing these skin concerns?" at bounding box center [233, 379] width 222 height 37
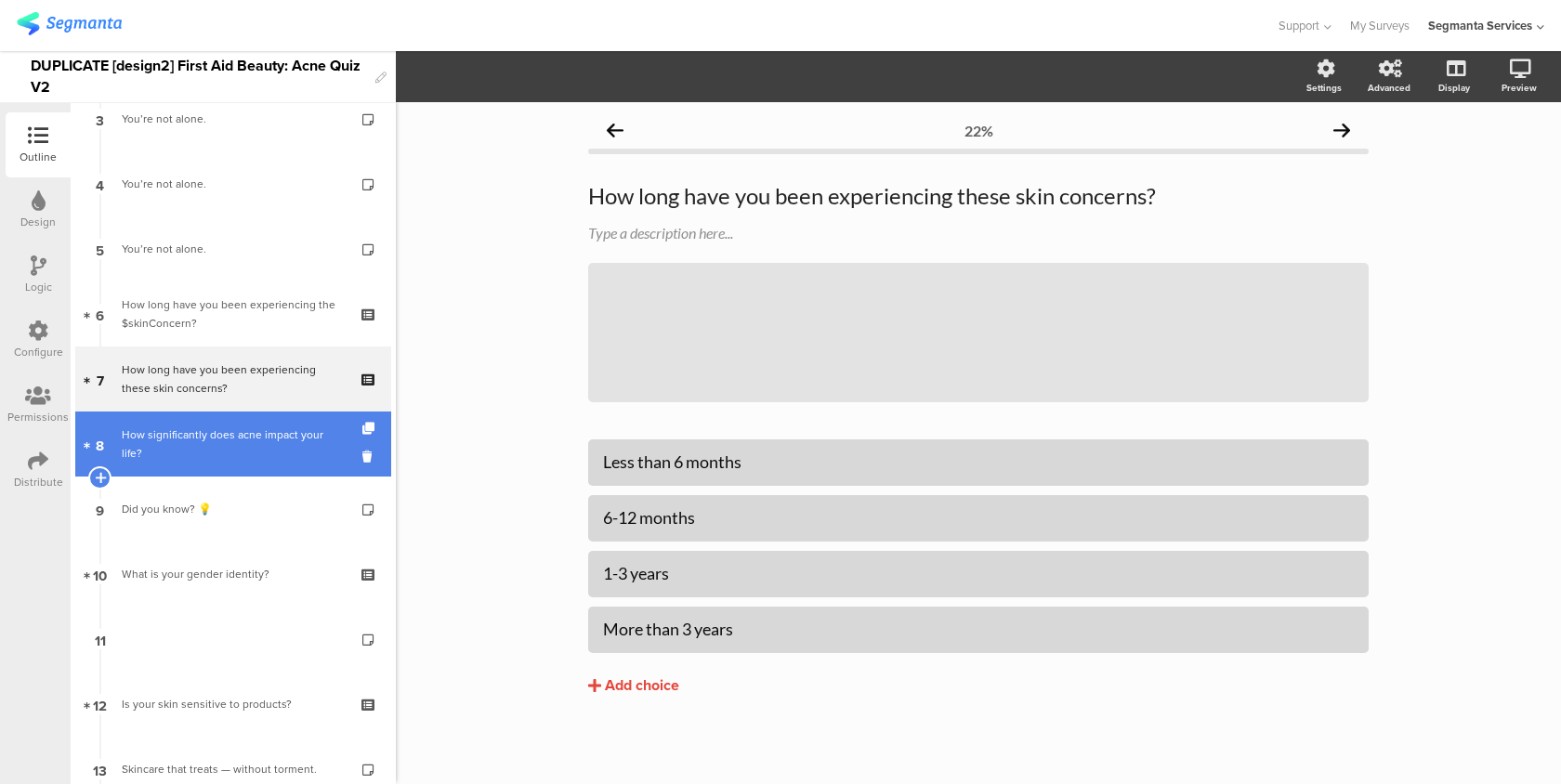
click at [272, 456] on link "8 How significantly does acne impact your life?" at bounding box center [233, 443] width 316 height 65
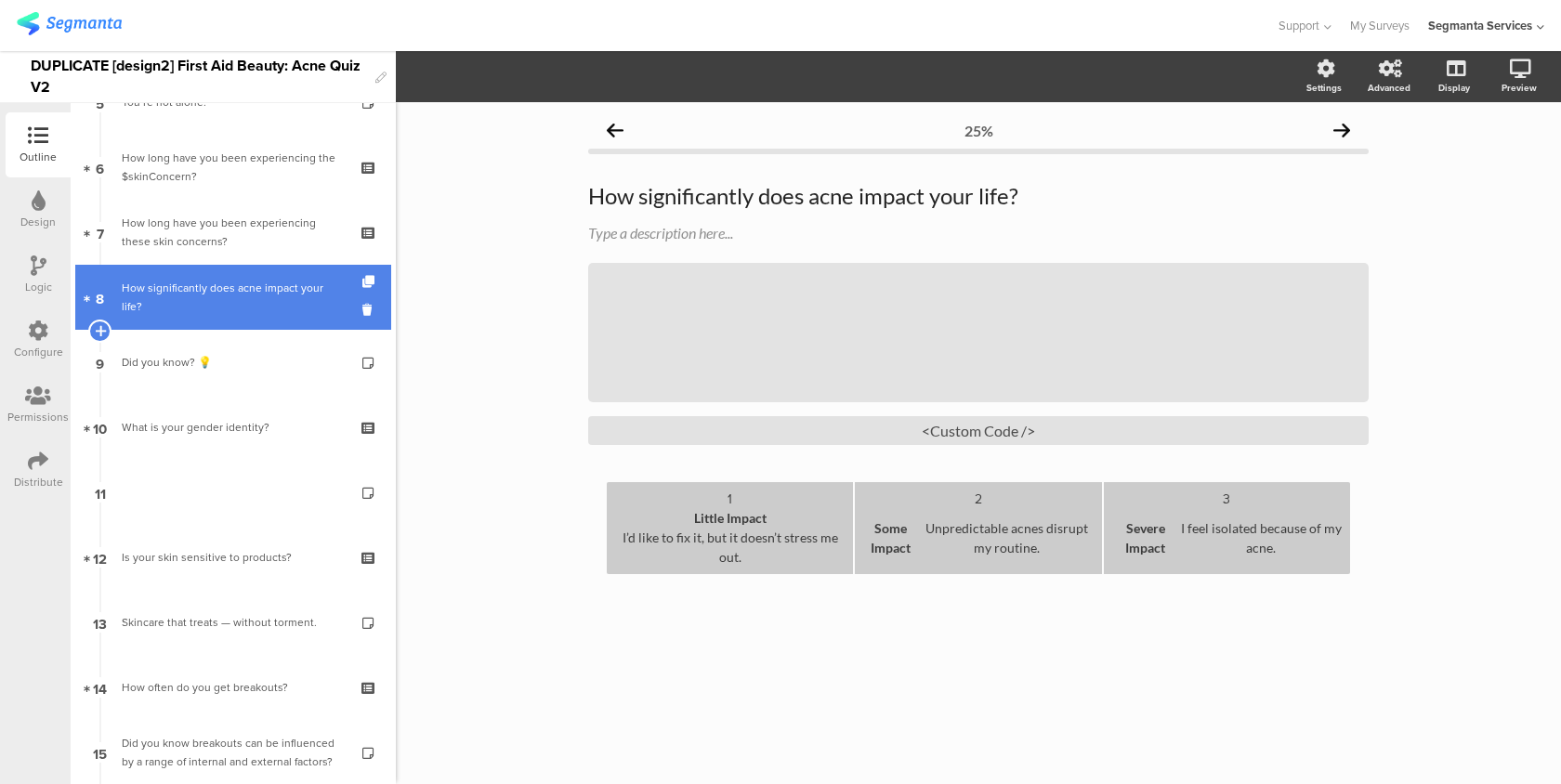
scroll to position [378, 0]
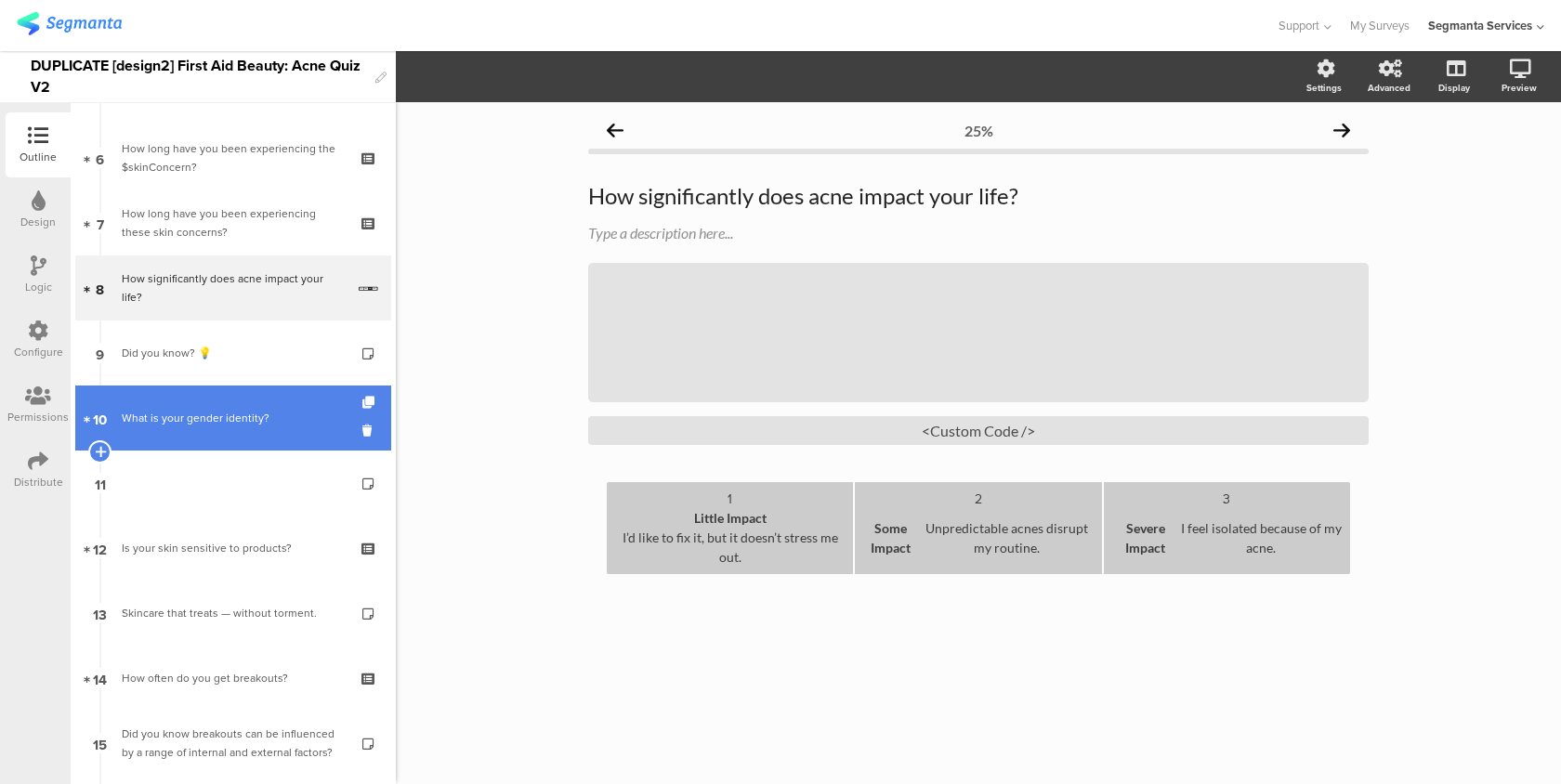
click at [272, 424] on div "What is your gender identity?" at bounding box center [233, 417] width 222 height 19
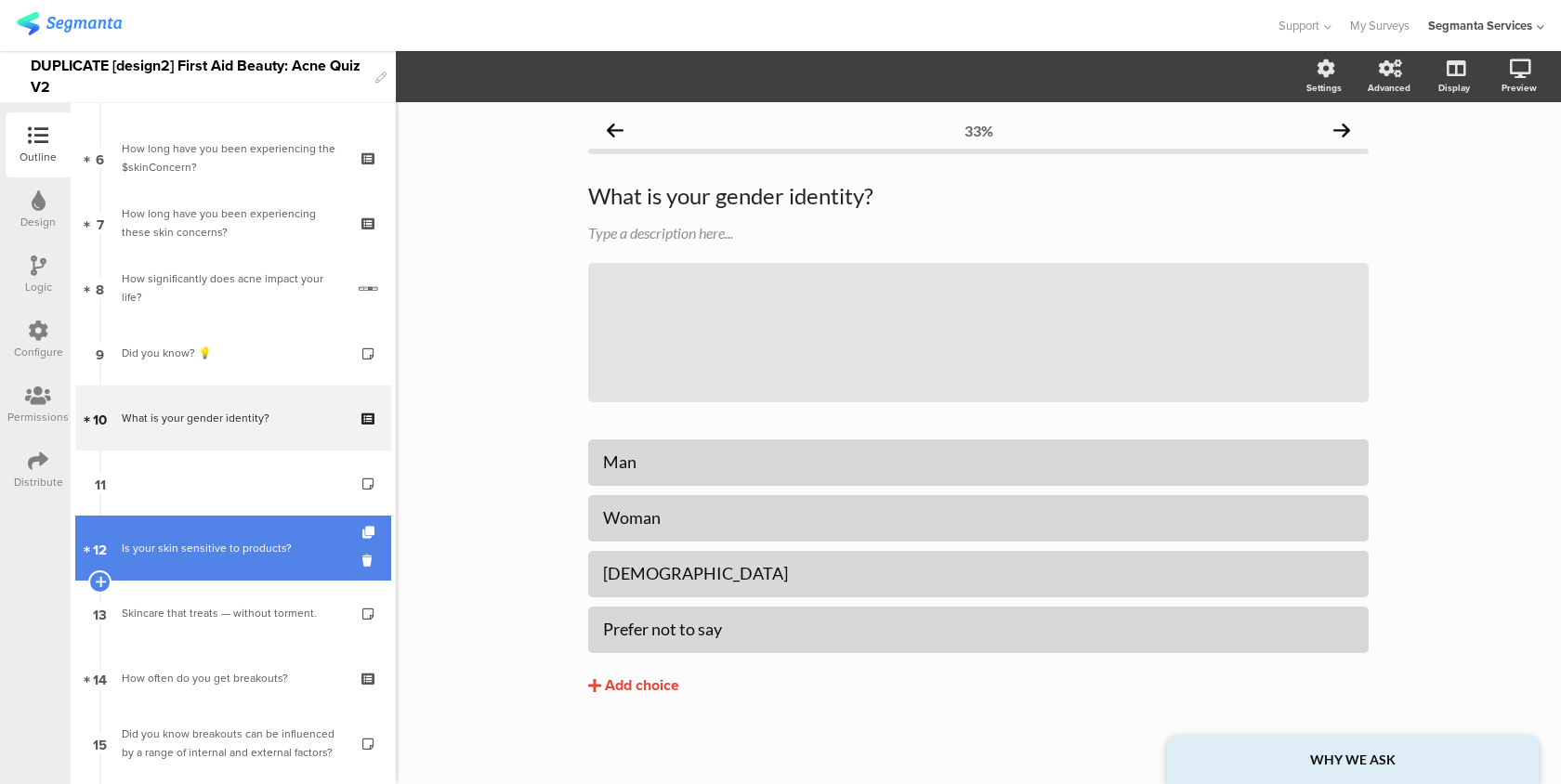
click at [258, 545] on div "Is your skin sensitive to products?" at bounding box center [233, 547] width 222 height 19
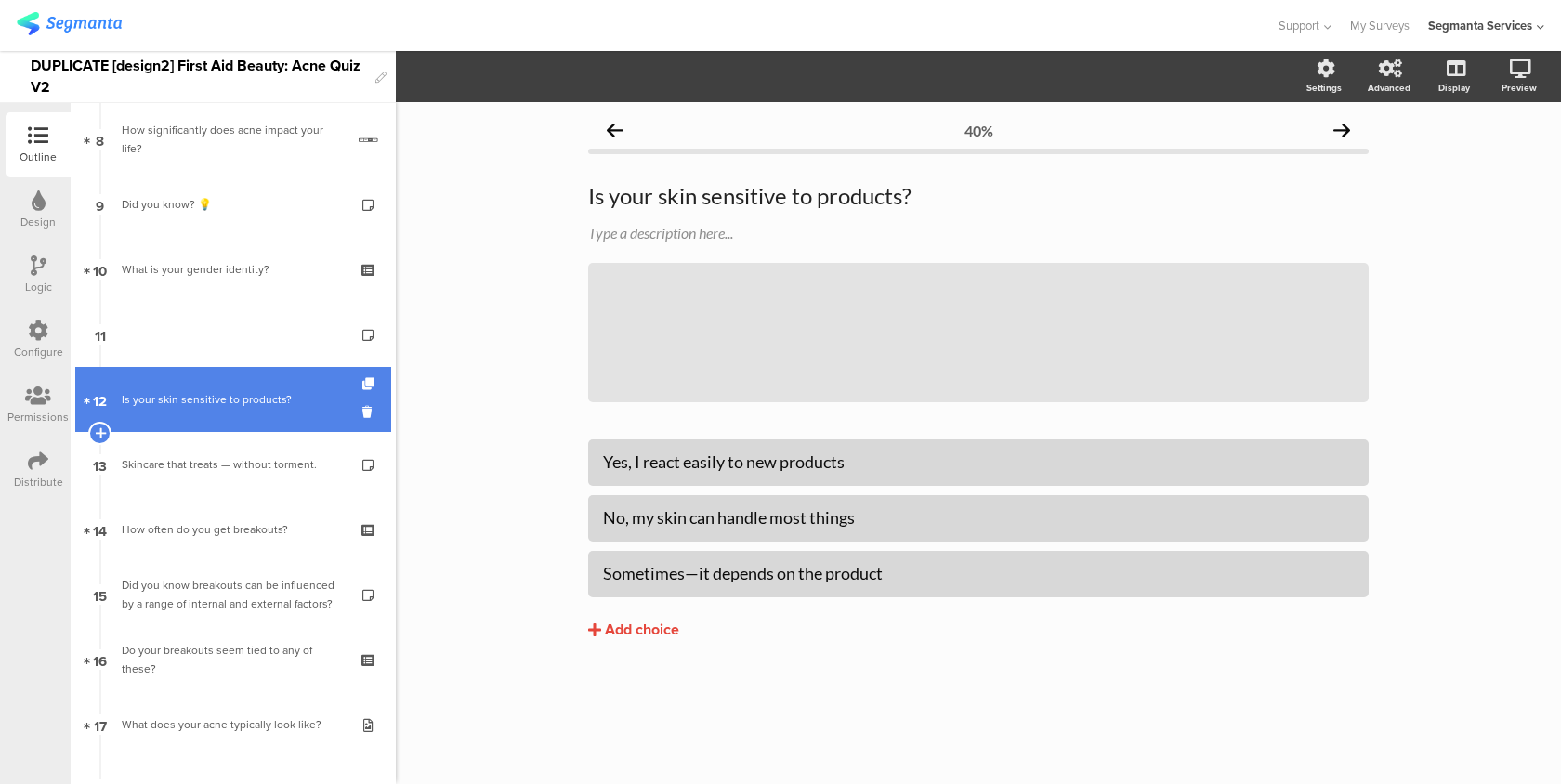
scroll to position [628, 0]
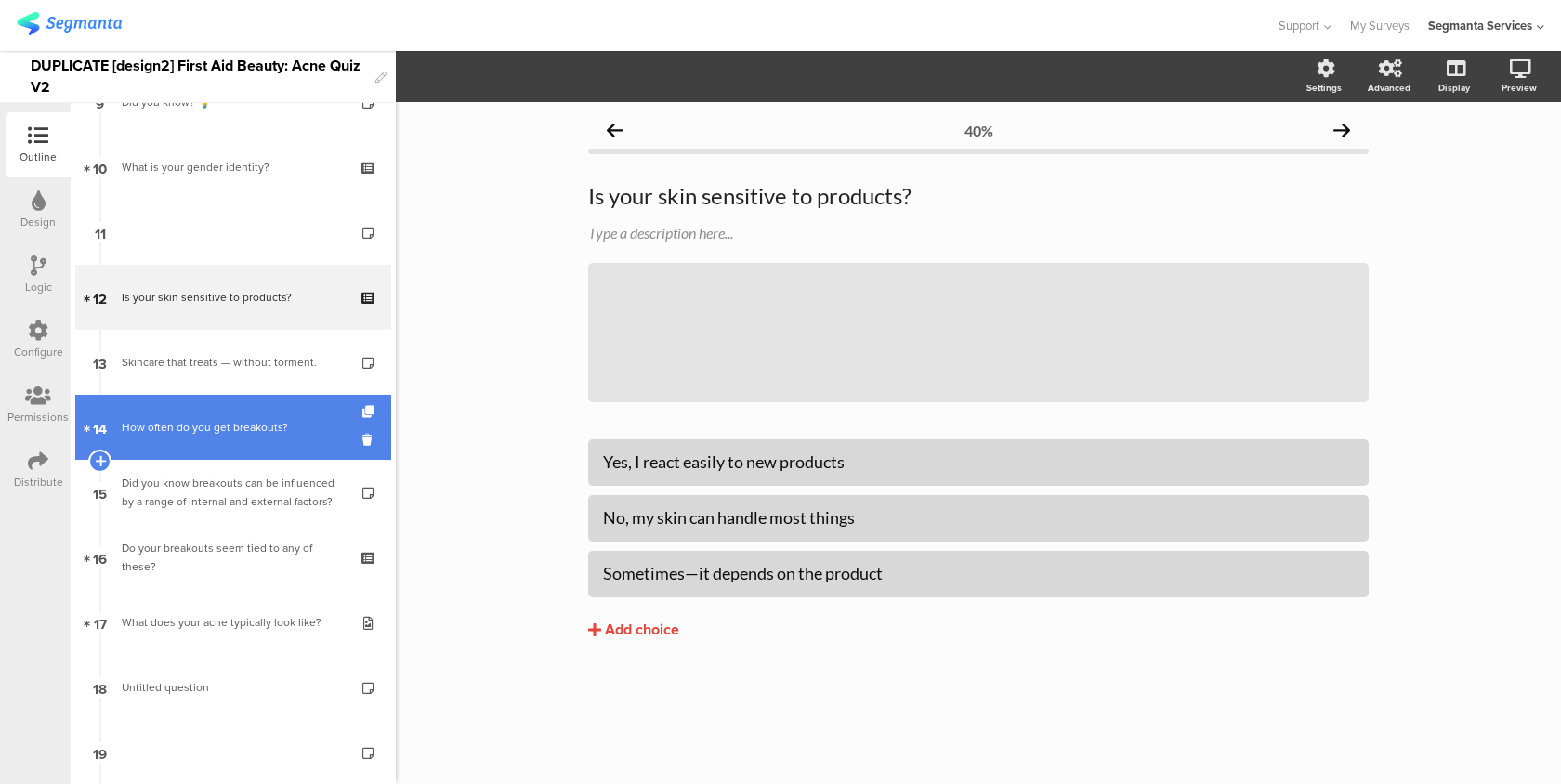
click at [293, 454] on link "14 How often do you get breakouts?" at bounding box center [233, 426] width 316 height 65
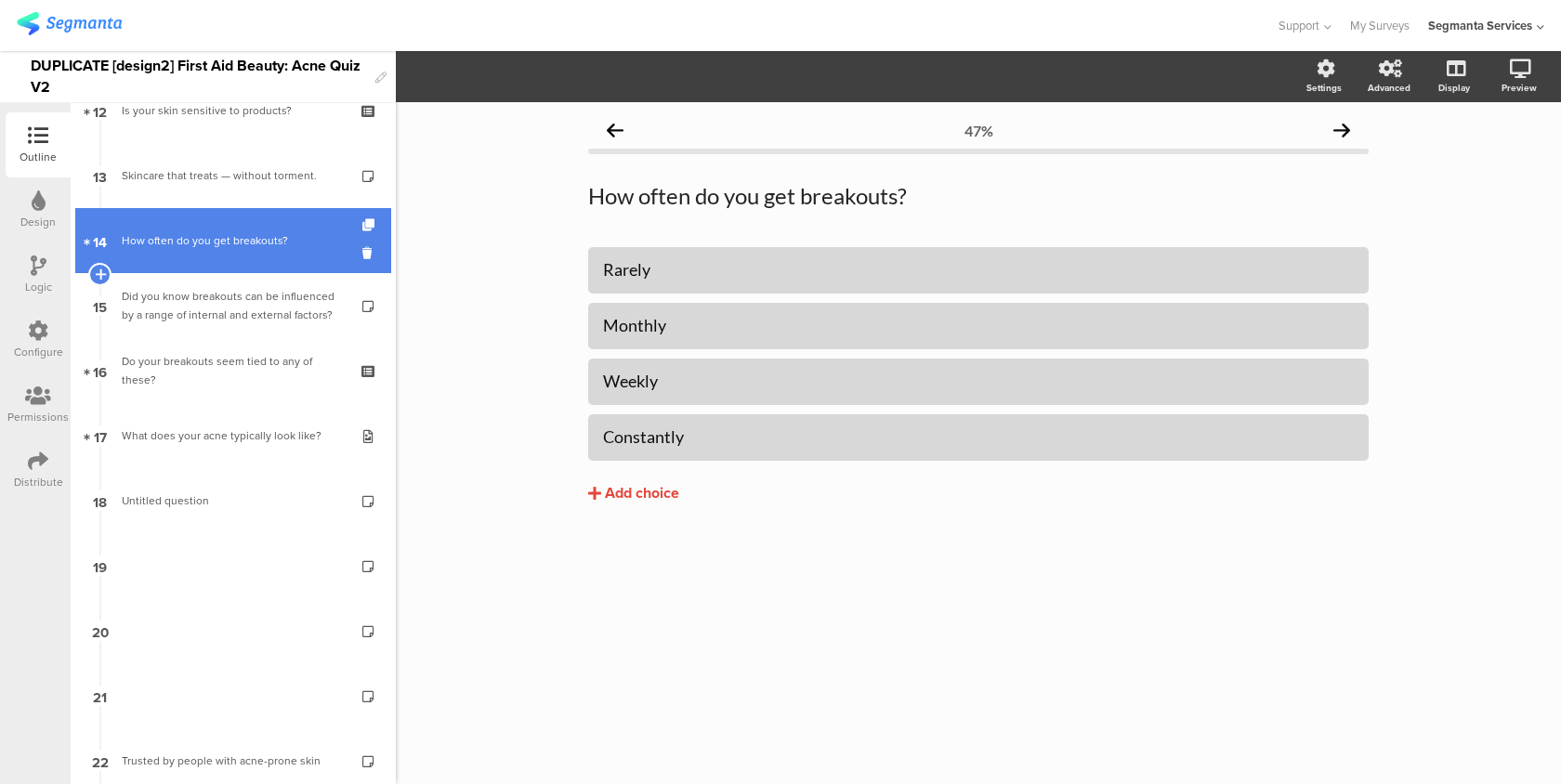
scroll to position [851, 0]
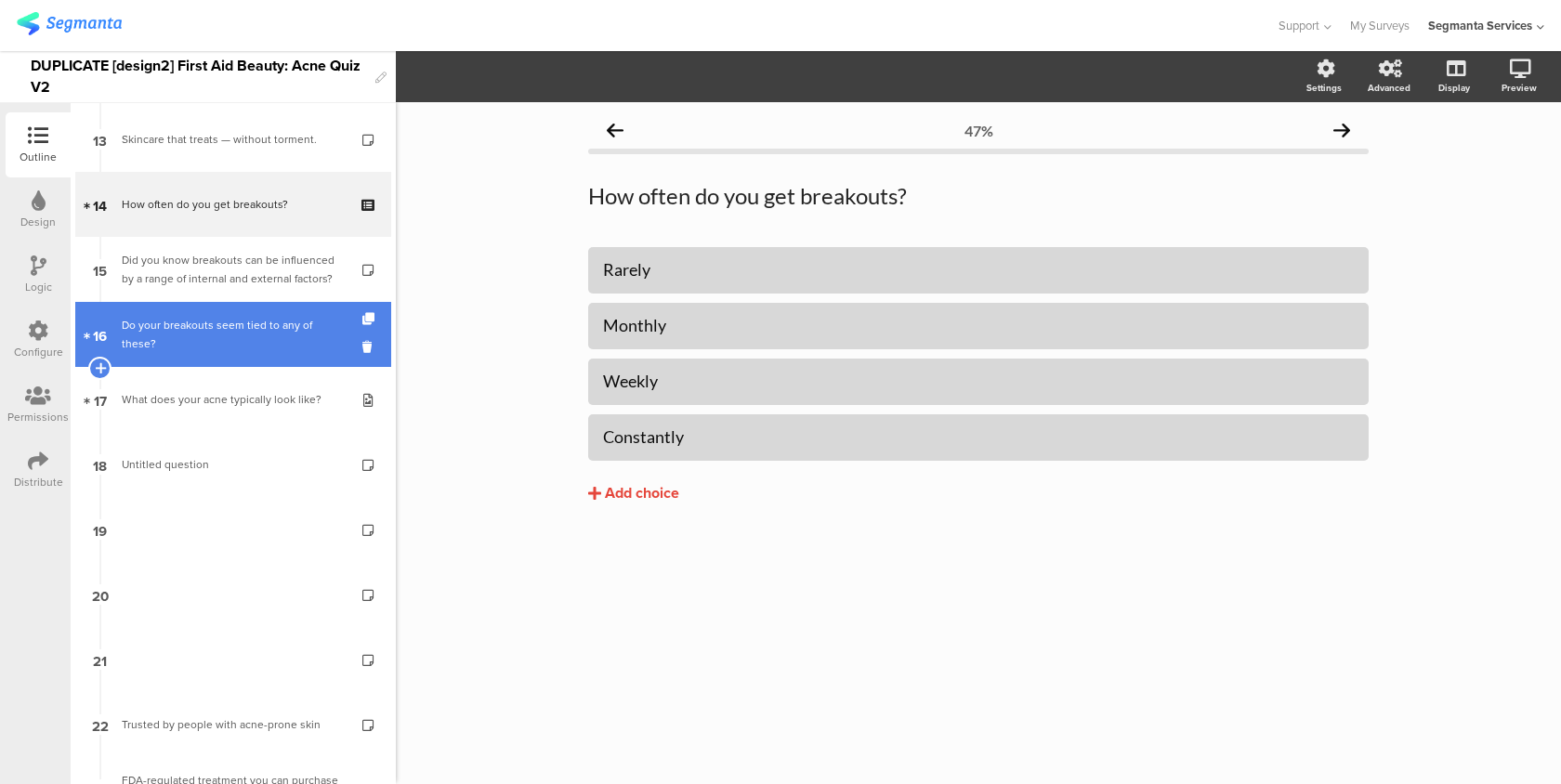
click at [314, 353] on link "16 Do your breakouts seem tied to any of these?" at bounding box center [233, 334] width 316 height 65
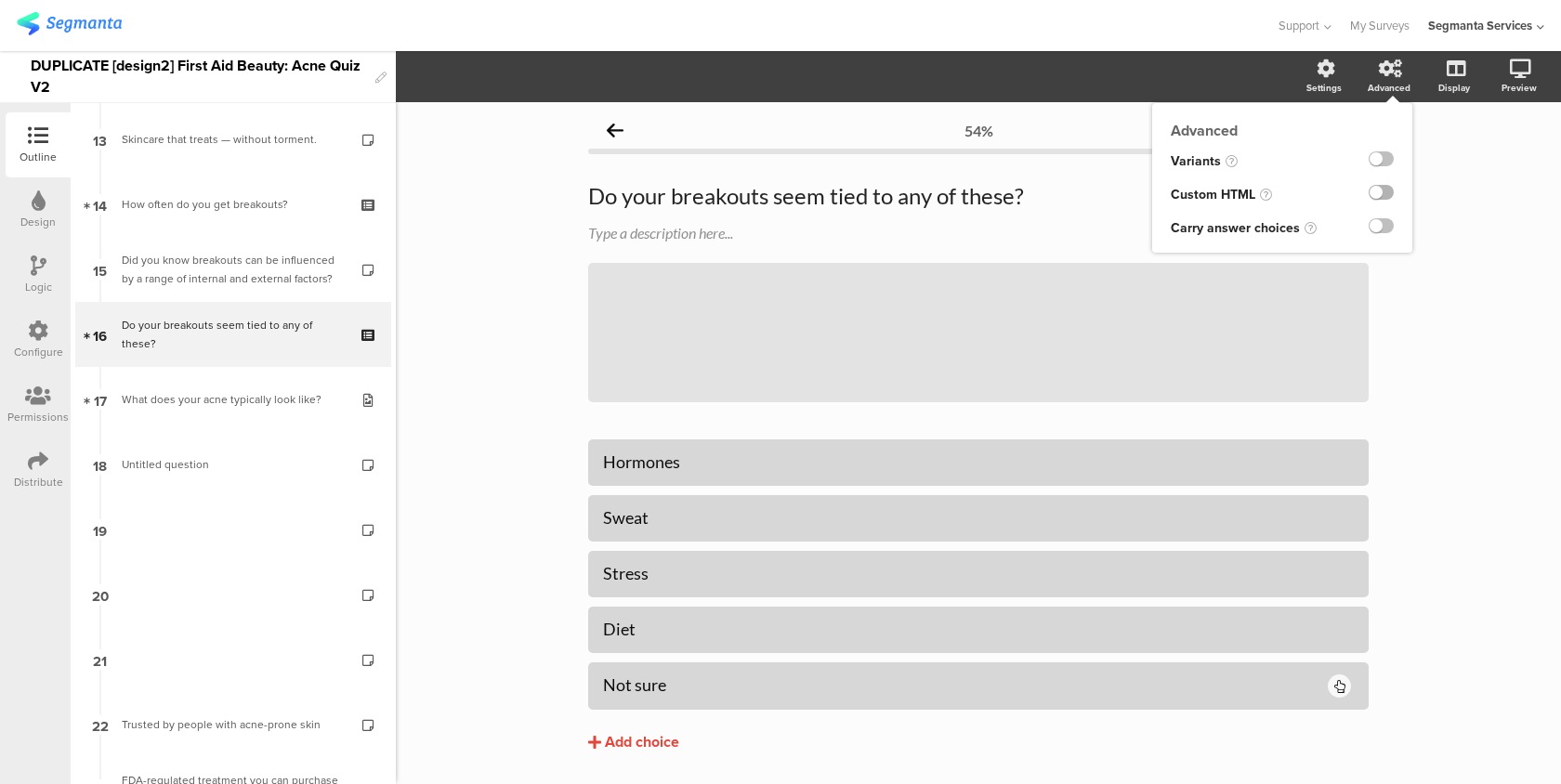
click at [1386, 188] on label at bounding box center [1381, 192] width 25 height 15
click at [0, 0] on input "checkbox" at bounding box center [0, 0] width 0 height 0
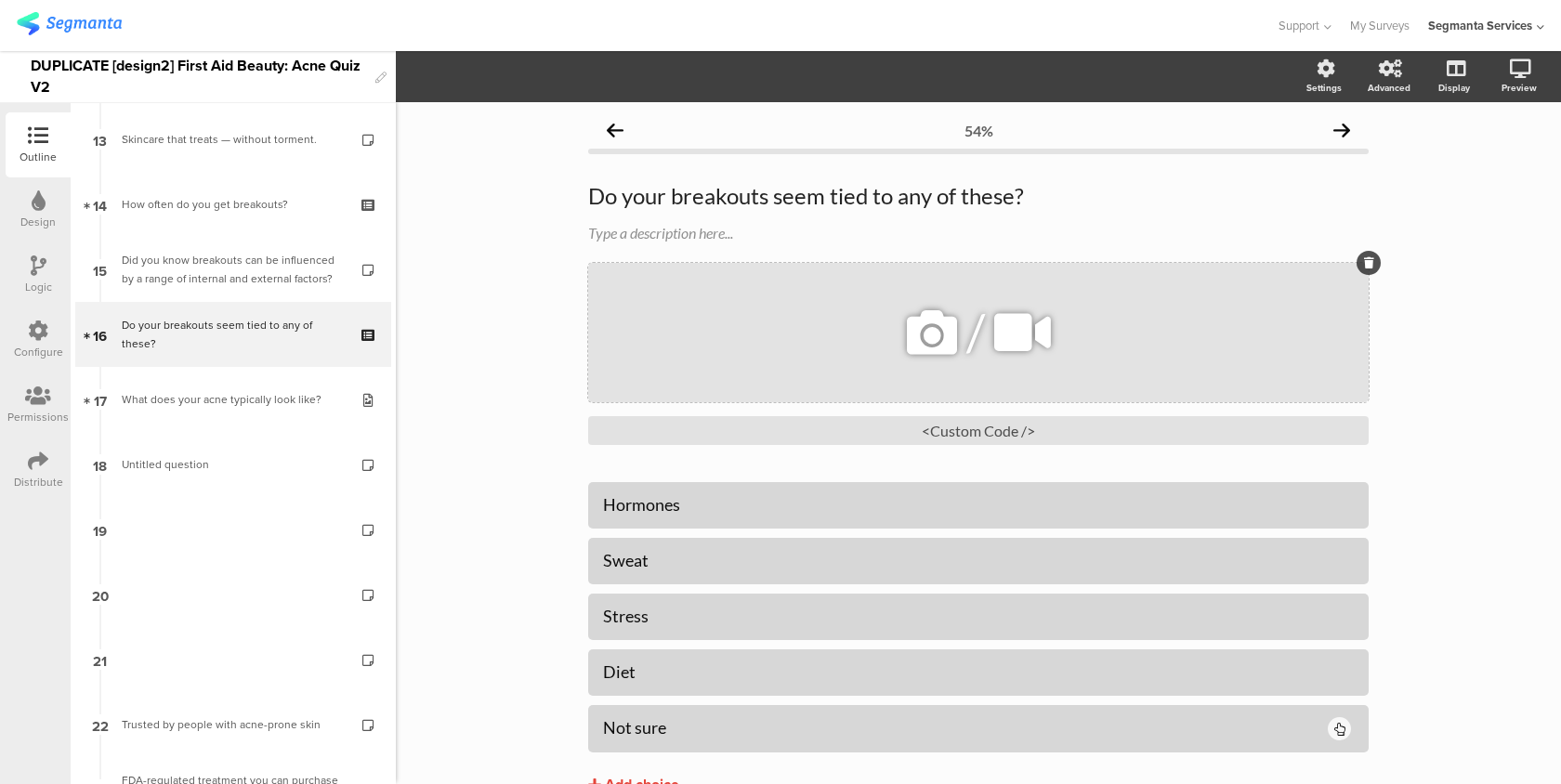
click at [1366, 268] on icon at bounding box center [1369, 263] width 10 height 11
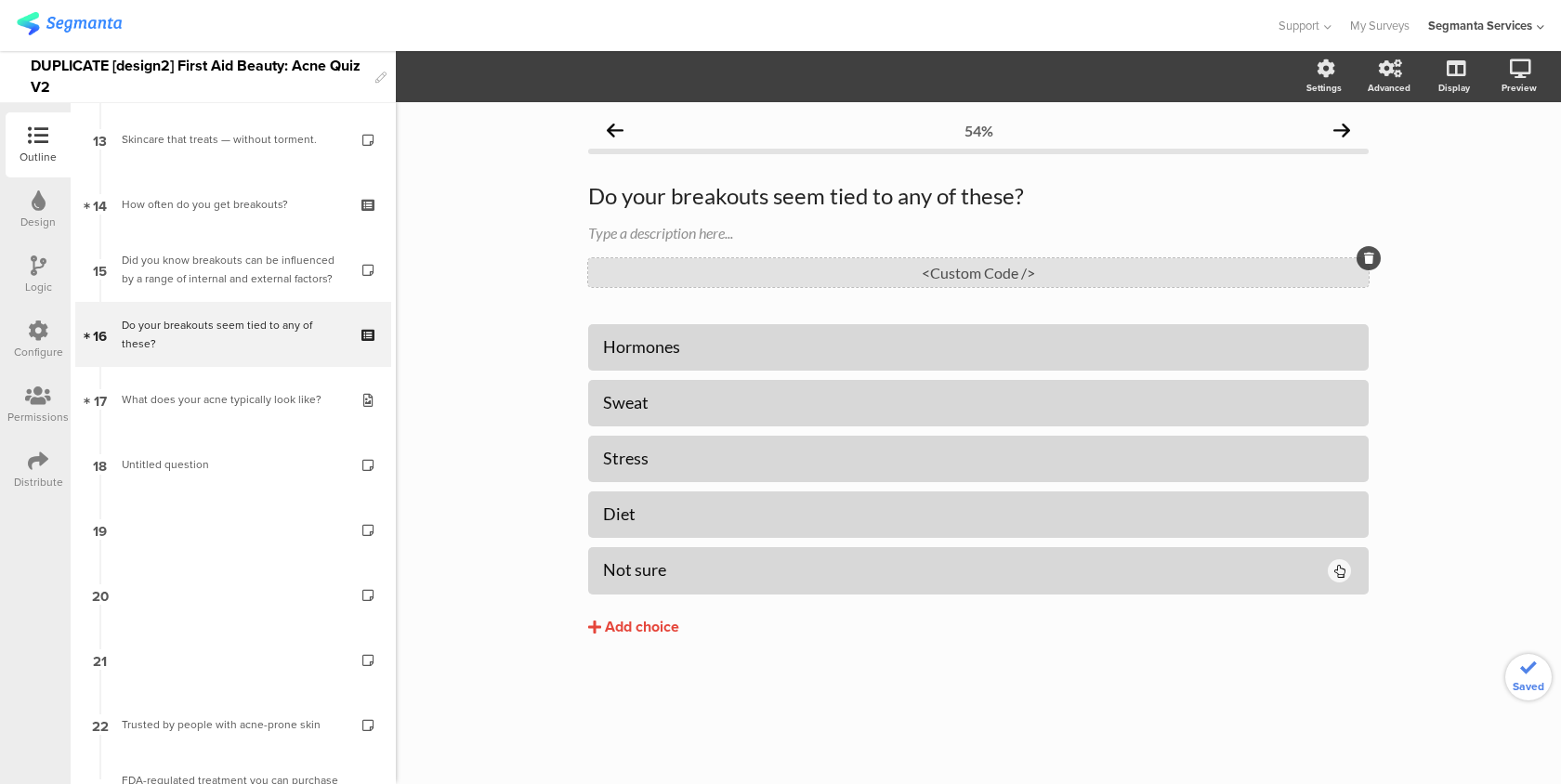
click at [924, 268] on div "<Custom Code />" at bounding box center [978, 273] width 780 height 29
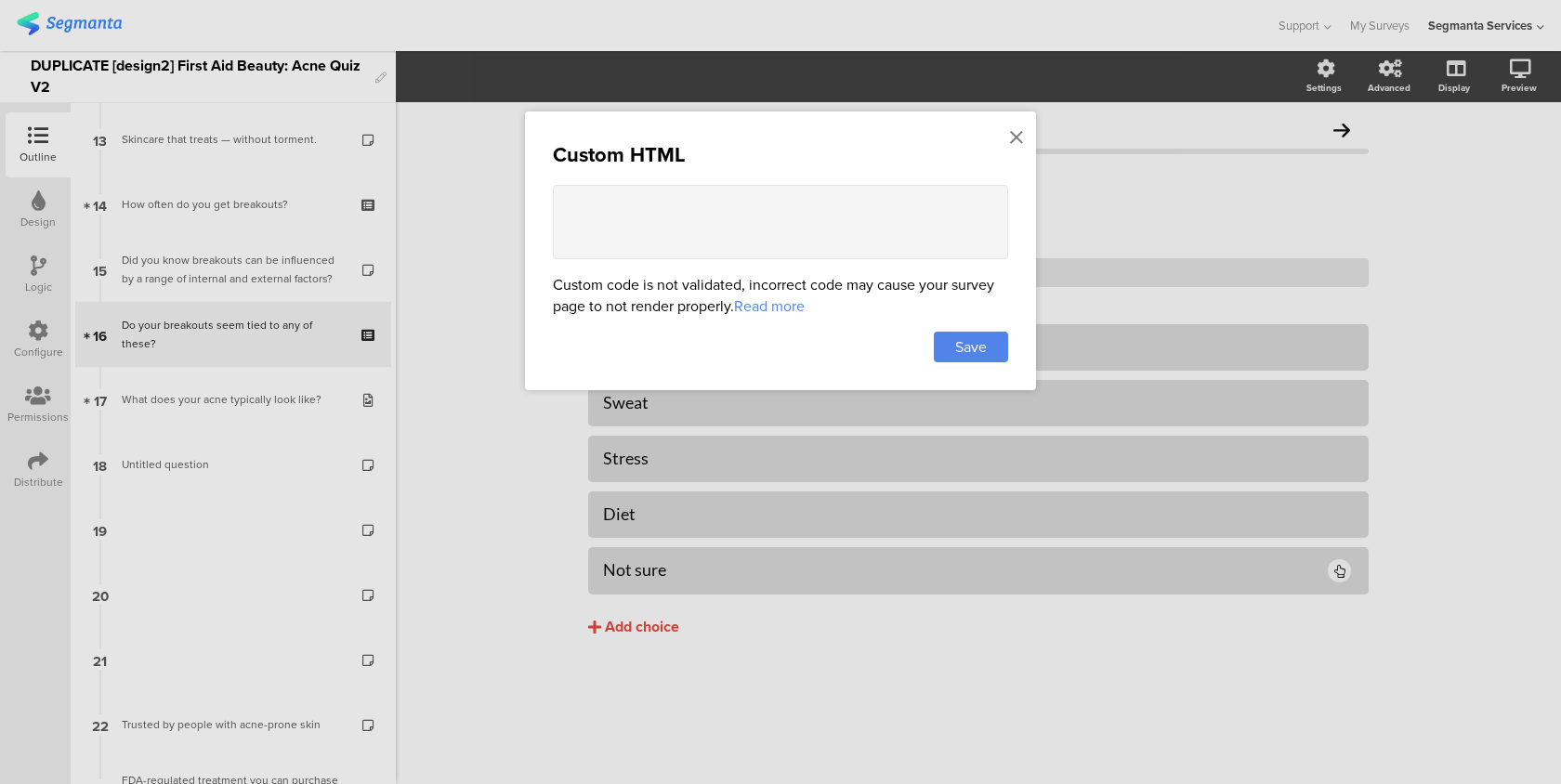
click at [787, 224] on textarea at bounding box center [780, 222] width 456 height 74
paste textarea "<style> /* image choice width */ .image-choice-question-item { width: 48% !impo…"
type textarea "<style> /* image choice width */ .image-choice-question-item { width: 48% !impo…"
click at [950, 356] on div "Save" at bounding box center [971, 347] width 74 height 31
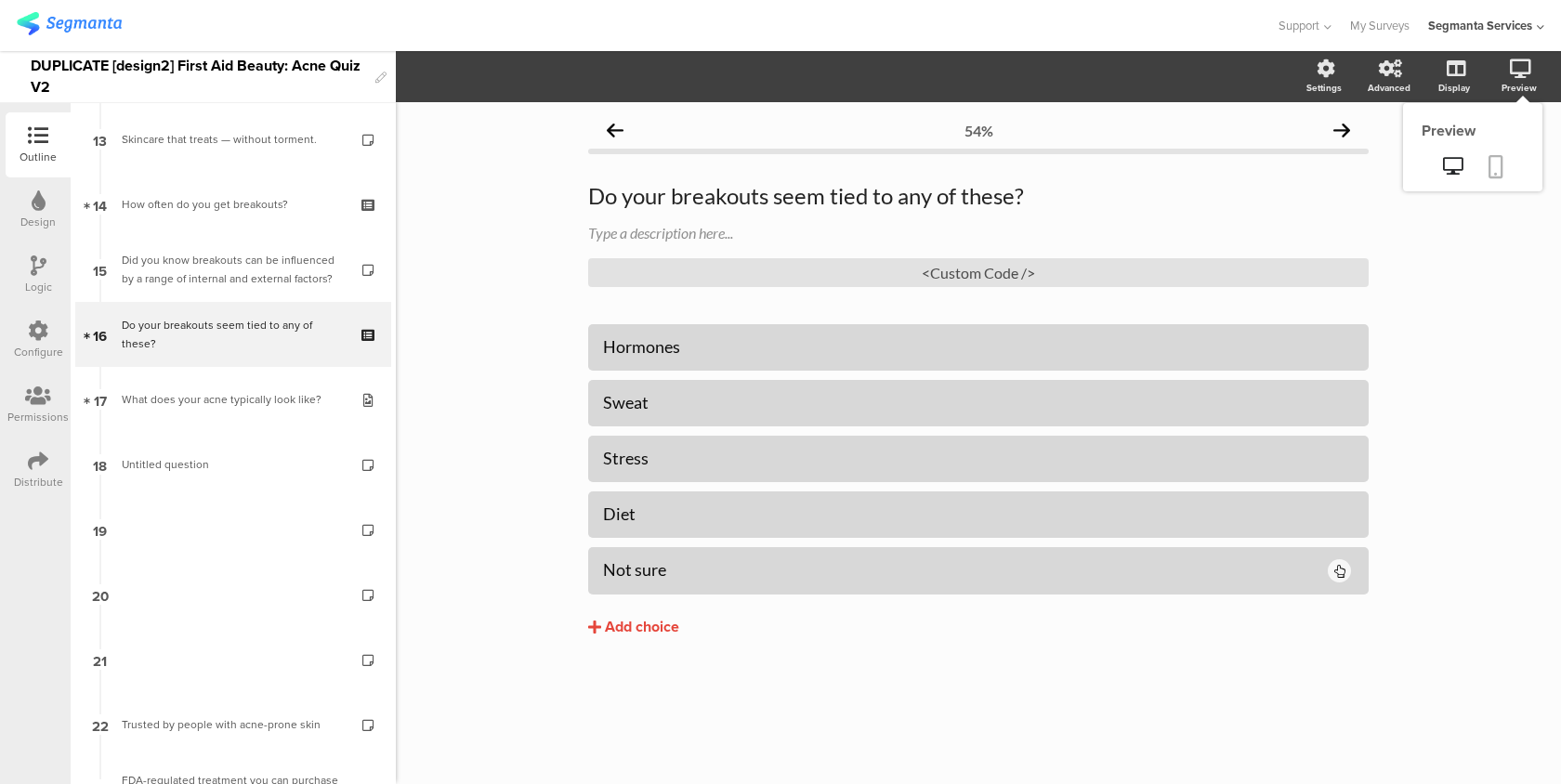
click at [1500, 170] on icon at bounding box center [1496, 166] width 15 height 23
click at [1041, 277] on div "<Custom Code />" at bounding box center [978, 273] width 780 height 29
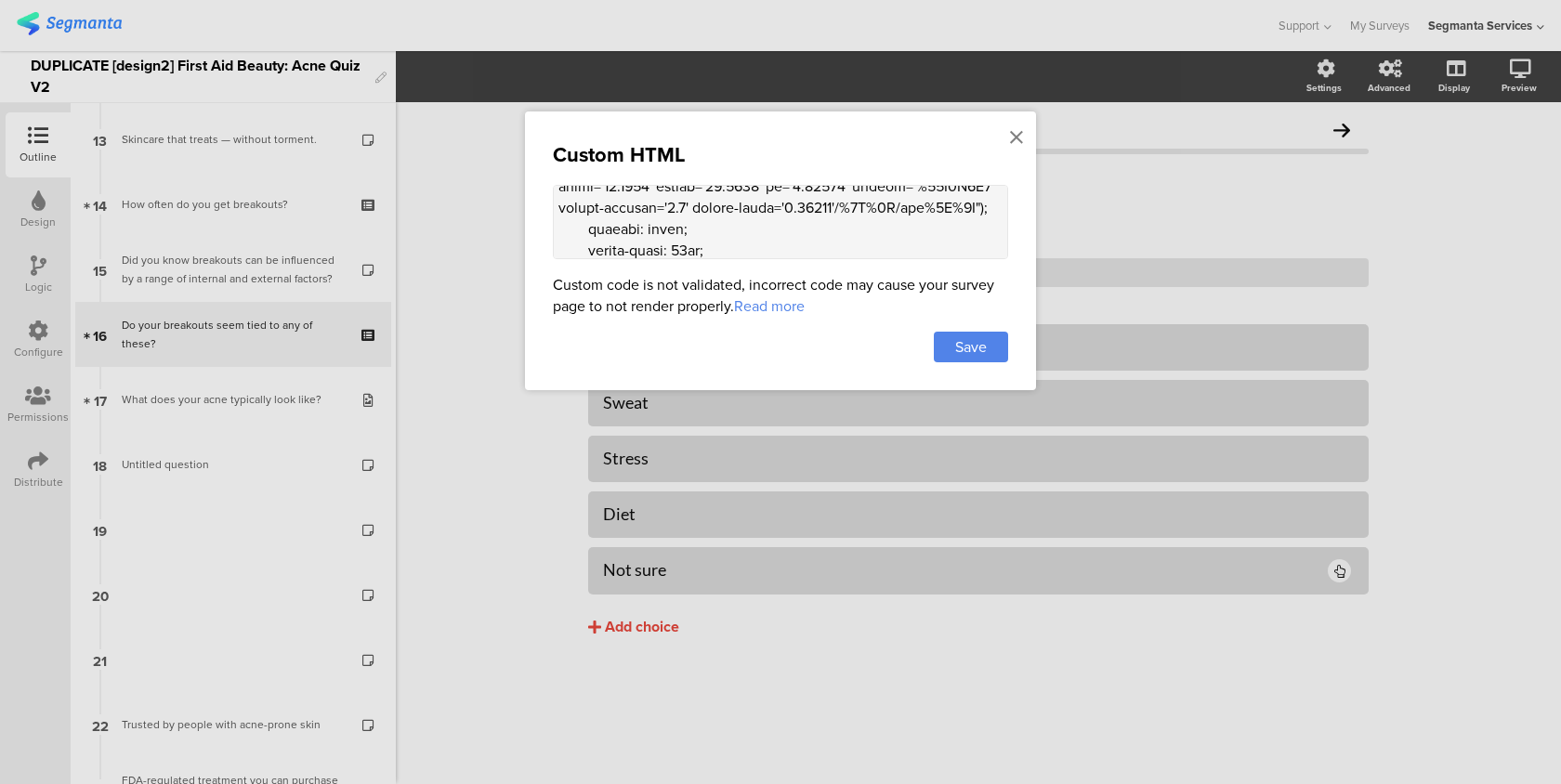
scroll to position [327, 0]
drag, startPoint x: 673, startPoint y: 216, endPoint x: 982, endPoint y: 212, distance: 309.0
click at [982, 212] on textarea at bounding box center [780, 222] width 456 height 74
paste textarea "3C%3Fxml version='1.0' encoding='UTF-8'%3F%3E%3Csvg width='25px' height='25px' …"
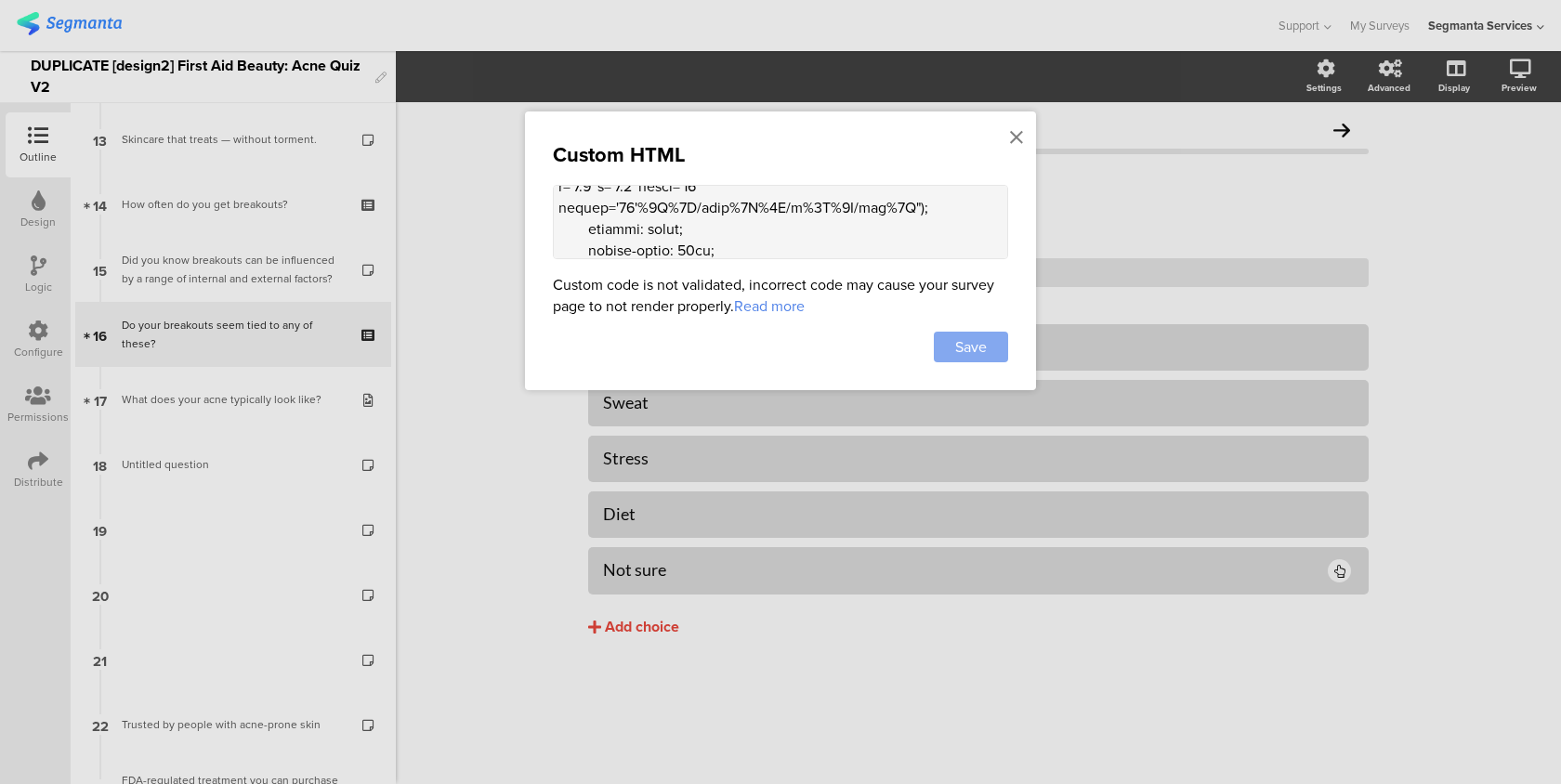
type textarea "<style> /* image choice width */ .image-choice-question-item { width: 48% !impo…"
click at [955, 346] on span "Save" at bounding box center [971, 347] width 32 height 21
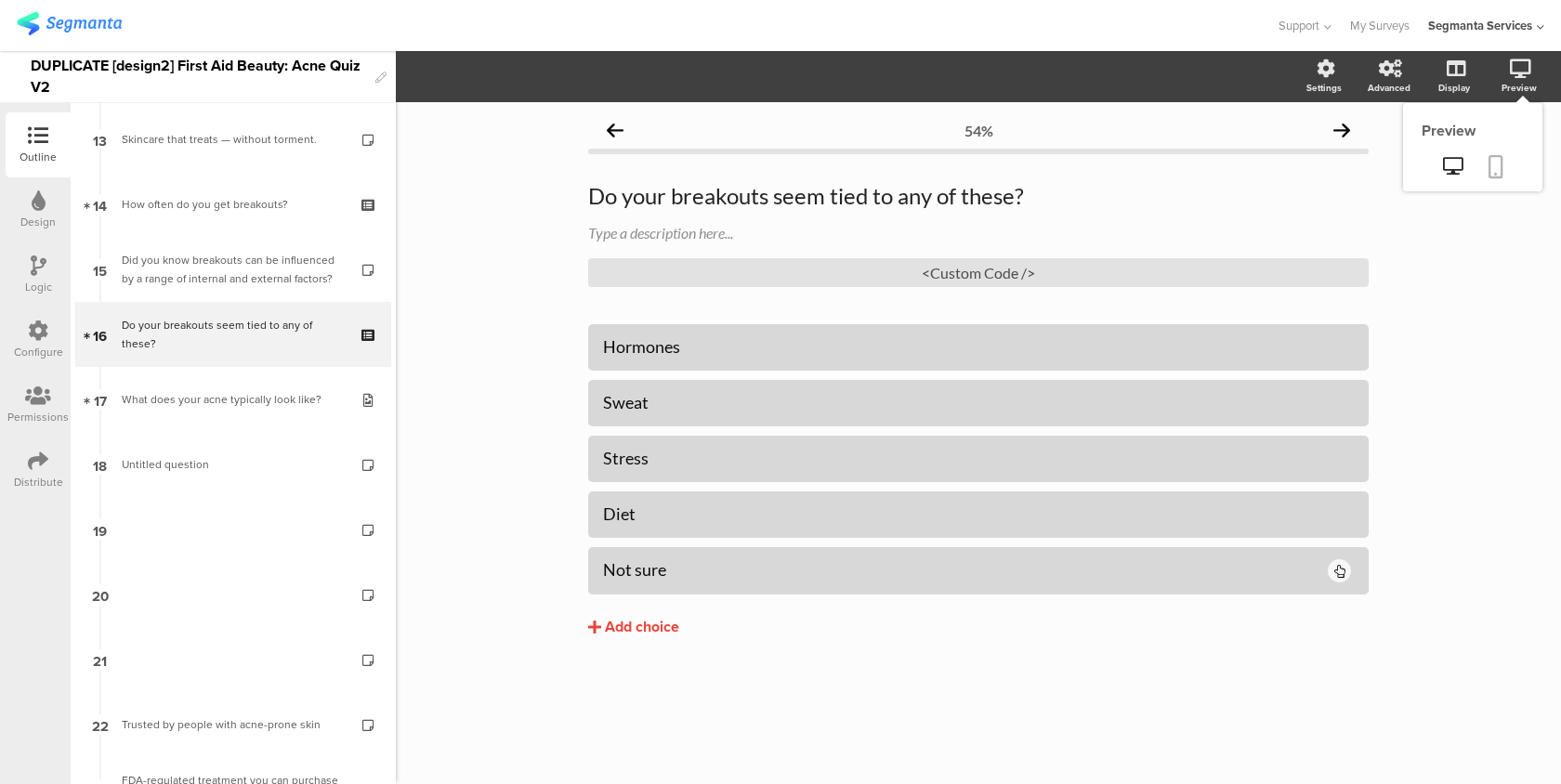
click at [1505, 160] on link at bounding box center [1496, 168] width 41 height 35
click at [1025, 271] on div "<Custom Code />" at bounding box center [978, 273] width 780 height 29
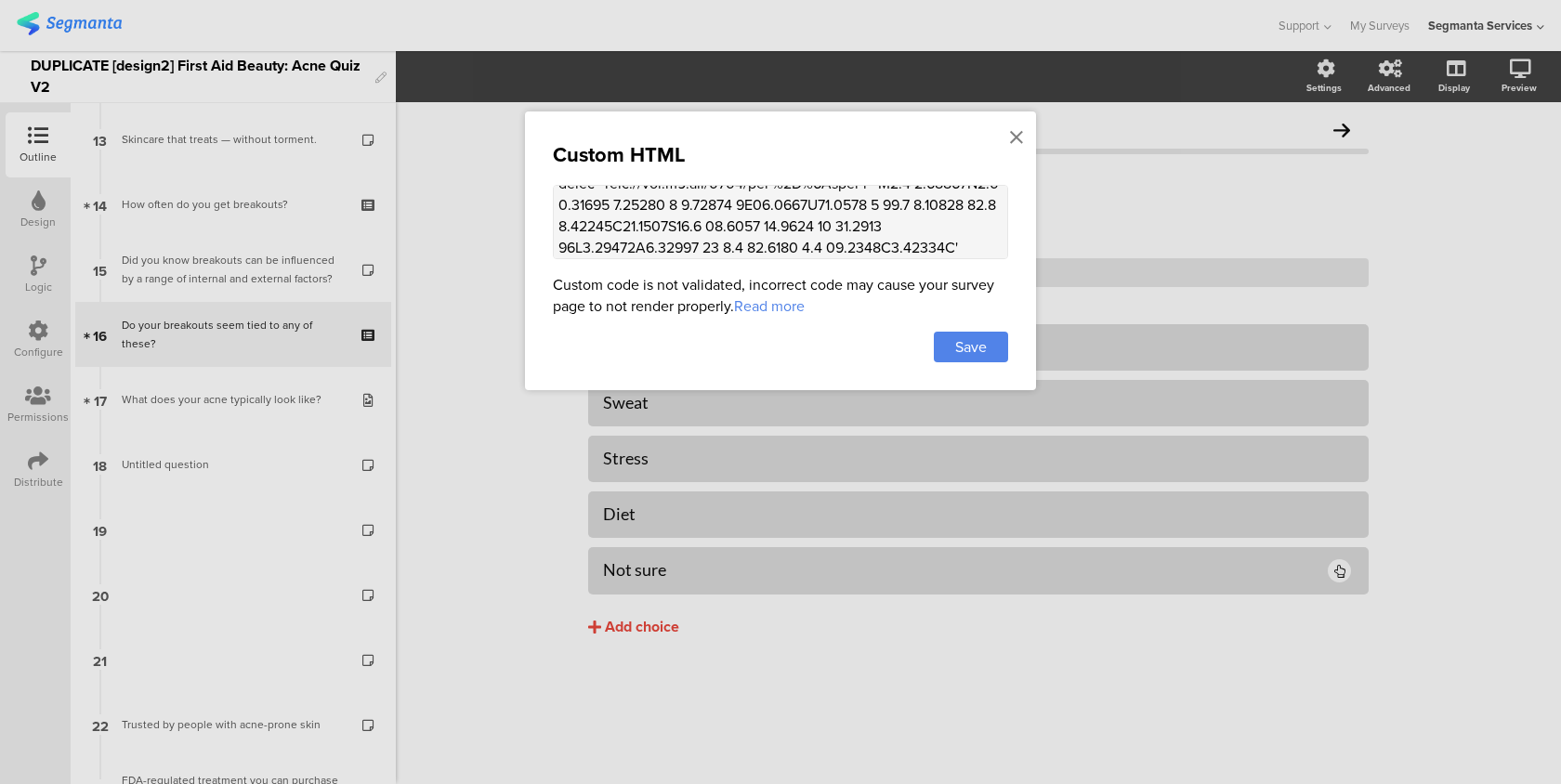
scroll to position [590, 0]
drag, startPoint x: 835, startPoint y: 244, endPoint x: 671, endPoint y: 199, distance: 170.1
click at [671, 199] on textarea at bounding box center [780, 222] width 456 height 74
paste textarea "5L%1Ipsu dolorsi='5.6' ametcons='ADI-3'%8E%7S%1Doei tempo='71in' utlabo='06et' …"
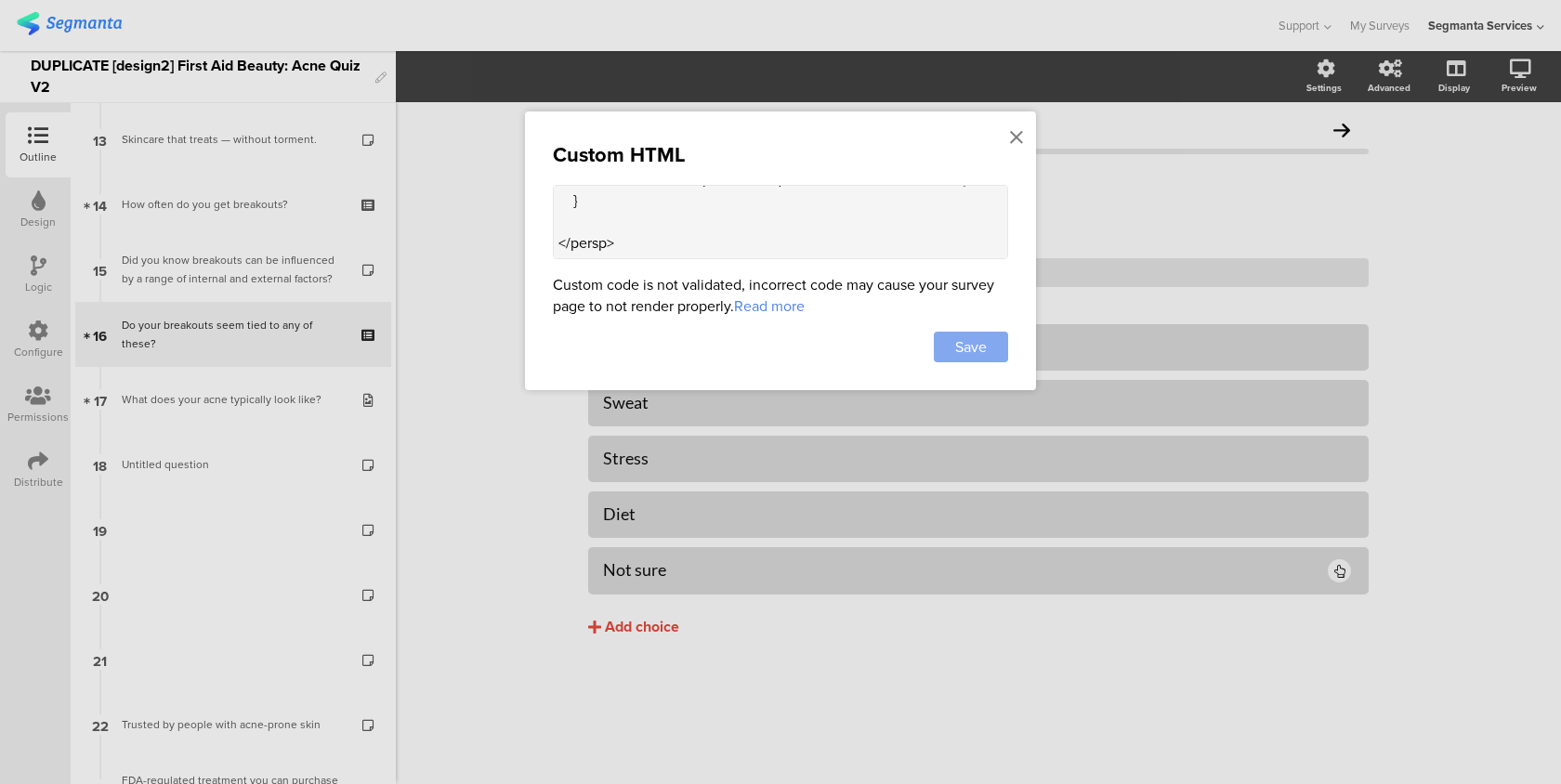
type textarea "<style> /* image choice width */ .image-choice-question-item { width: 48% !impo…"
click at [968, 352] on span "Save" at bounding box center [971, 347] width 32 height 21
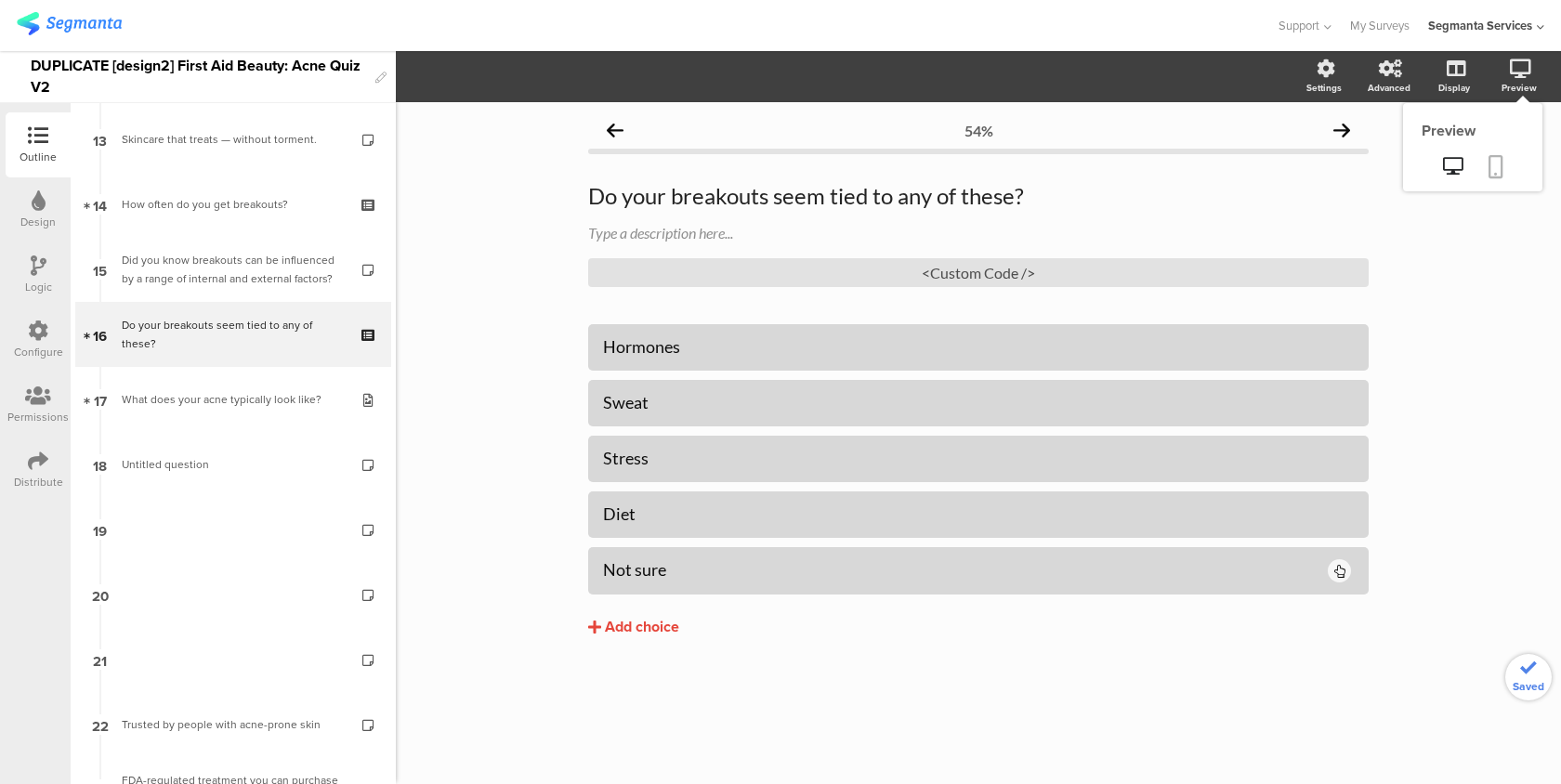
click at [1494, 153] on link at bounding box center [1496, 168] width 41 height 35
click at [1068, 267] on div "<Custom Code />" at bounding box center [978, 273] width 780 height 29
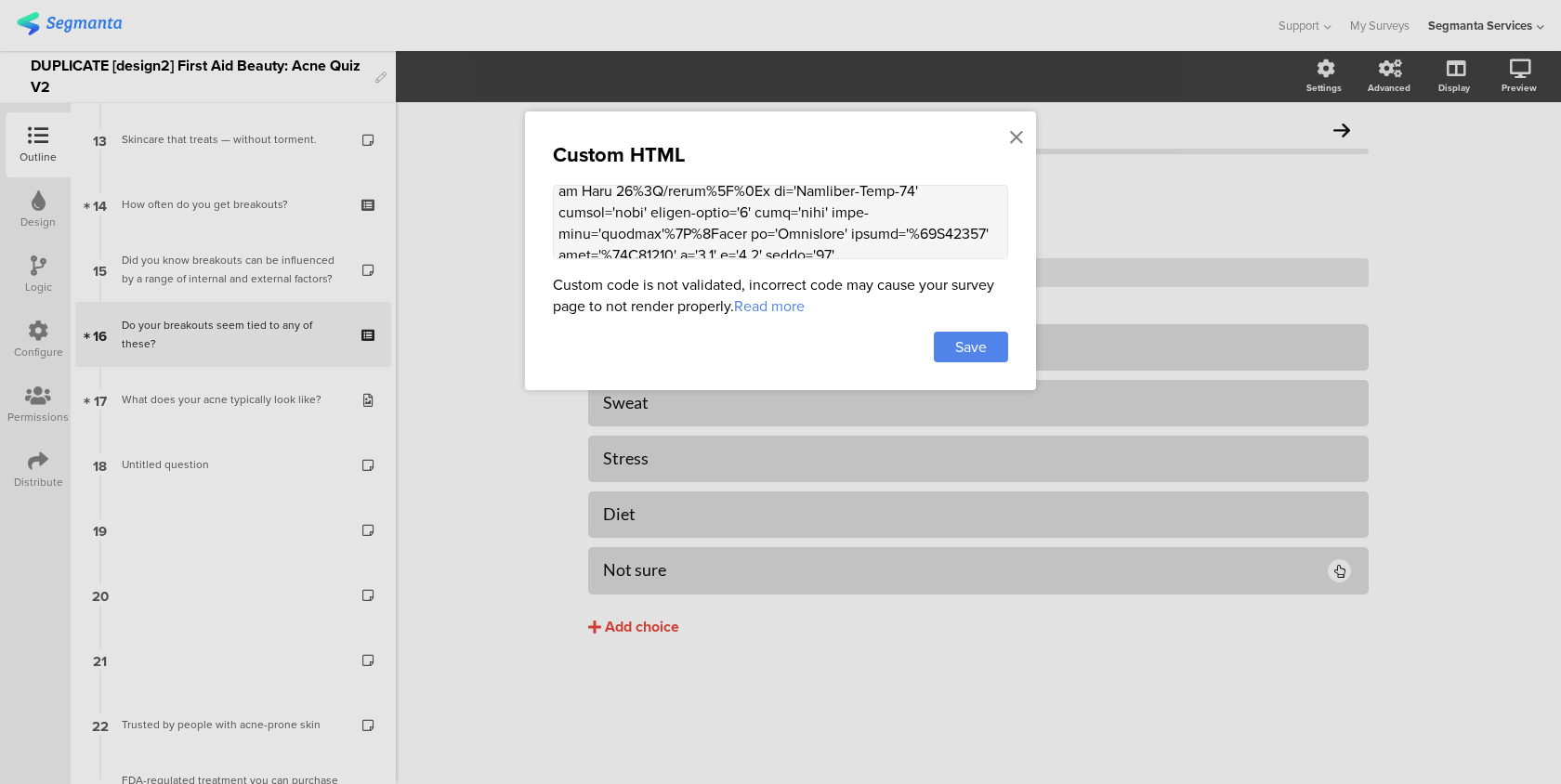
scroll to position [578, 0]
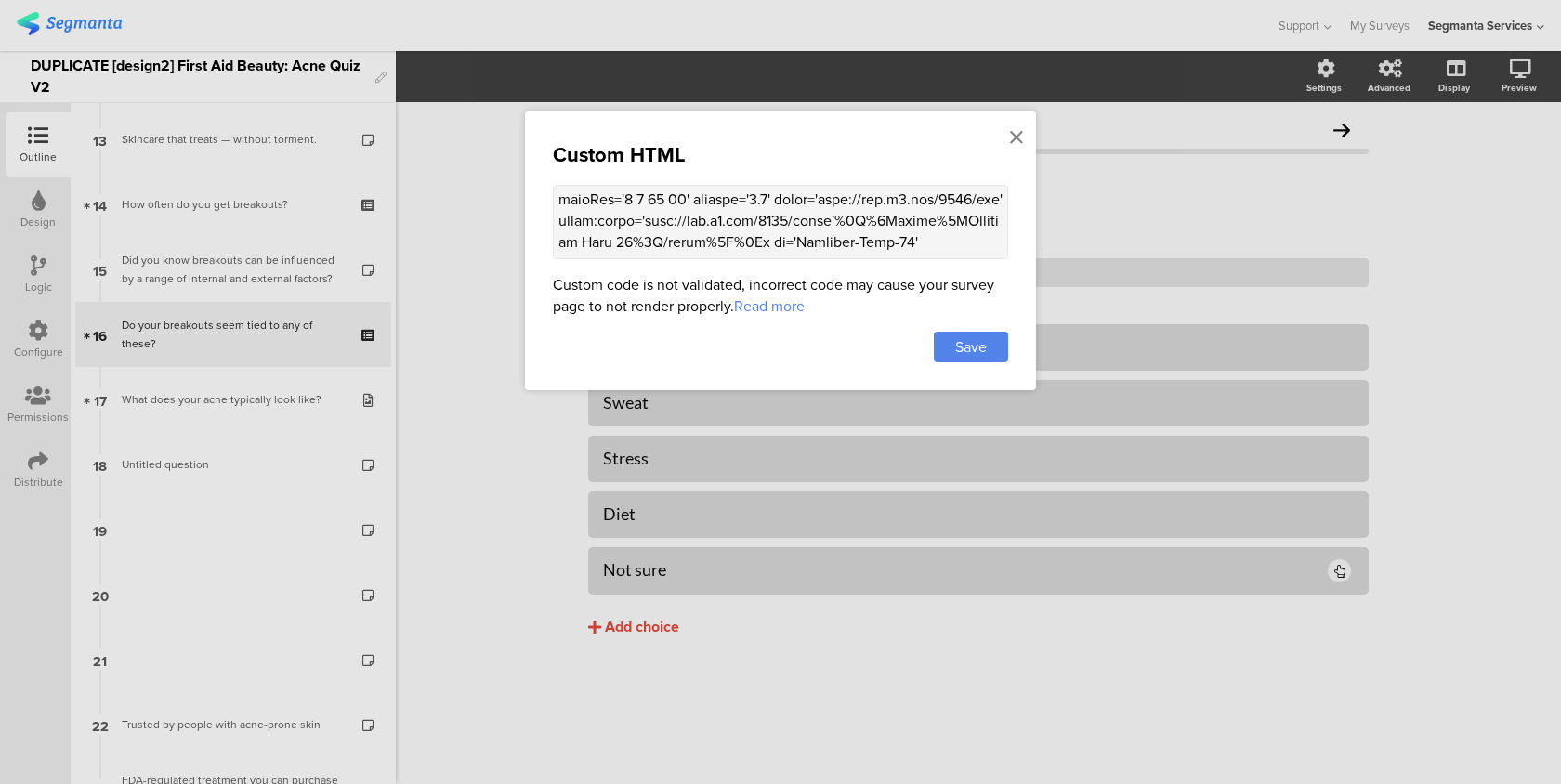
drag, startPoint x: 953, startPoint y: 217, endPoint x: 675, endPoint y: 203, distance: 278.4
click at [675, 203] on textarea at bounding box center [780, 222] width 456 height 74
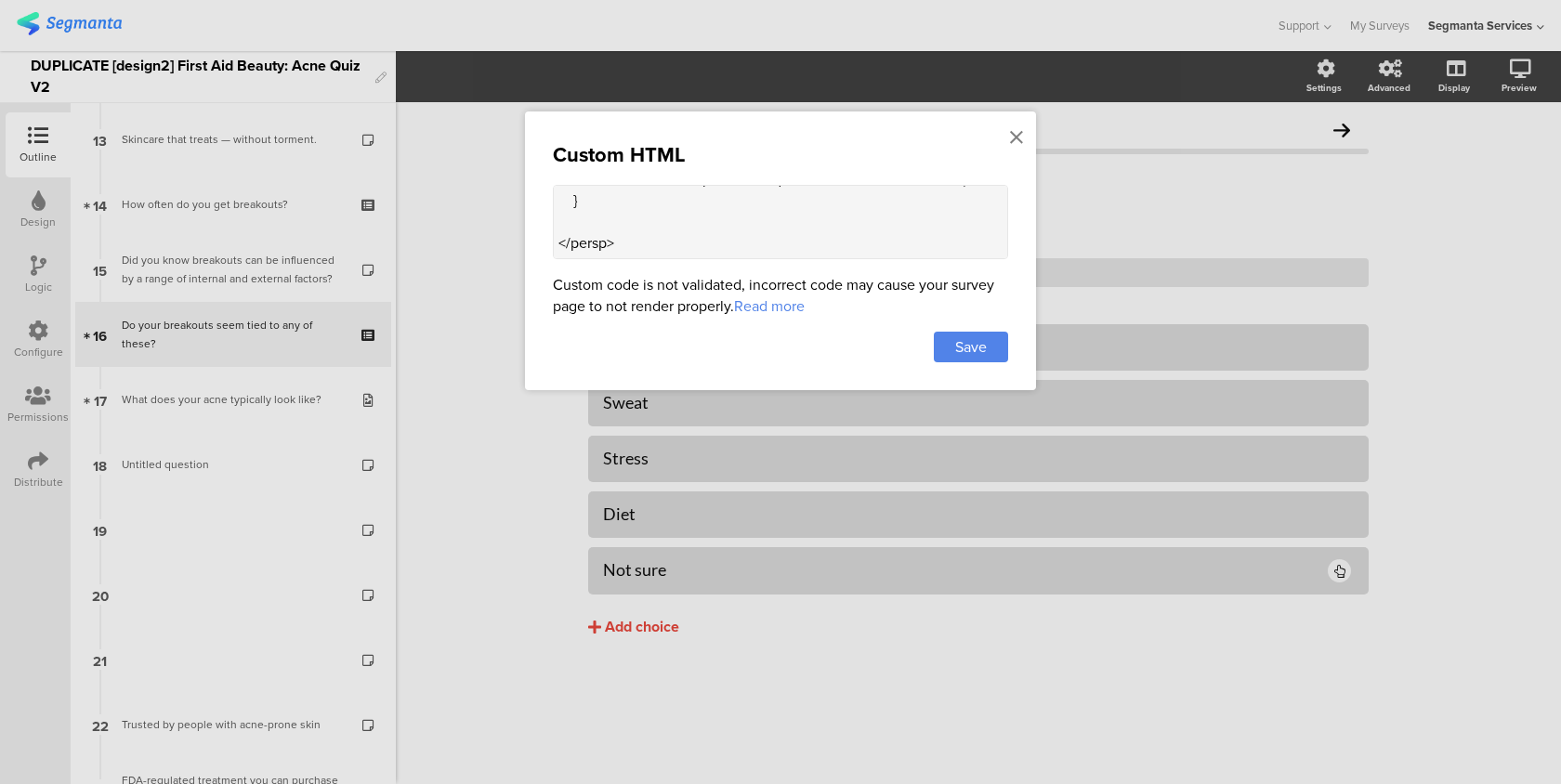
scroll to position [1096, 0]
paste textarea "8%3C/title%3E%3Cg id='Artboard-Copy-48' stroke='none' stroke-width='1' fill='no…"
type textarea "<style> /* image choice width */ .image-choice-question-item { width: 48% !impo…"
click at [980, 322] on div "Custom HTML Custom code is not validated, incorrect code may cause your survey …" at bounding box center [780, 251] width 512 height 279
click at [970, 343] on span "Save" at bounding box center [971, 347] width 32 height 21
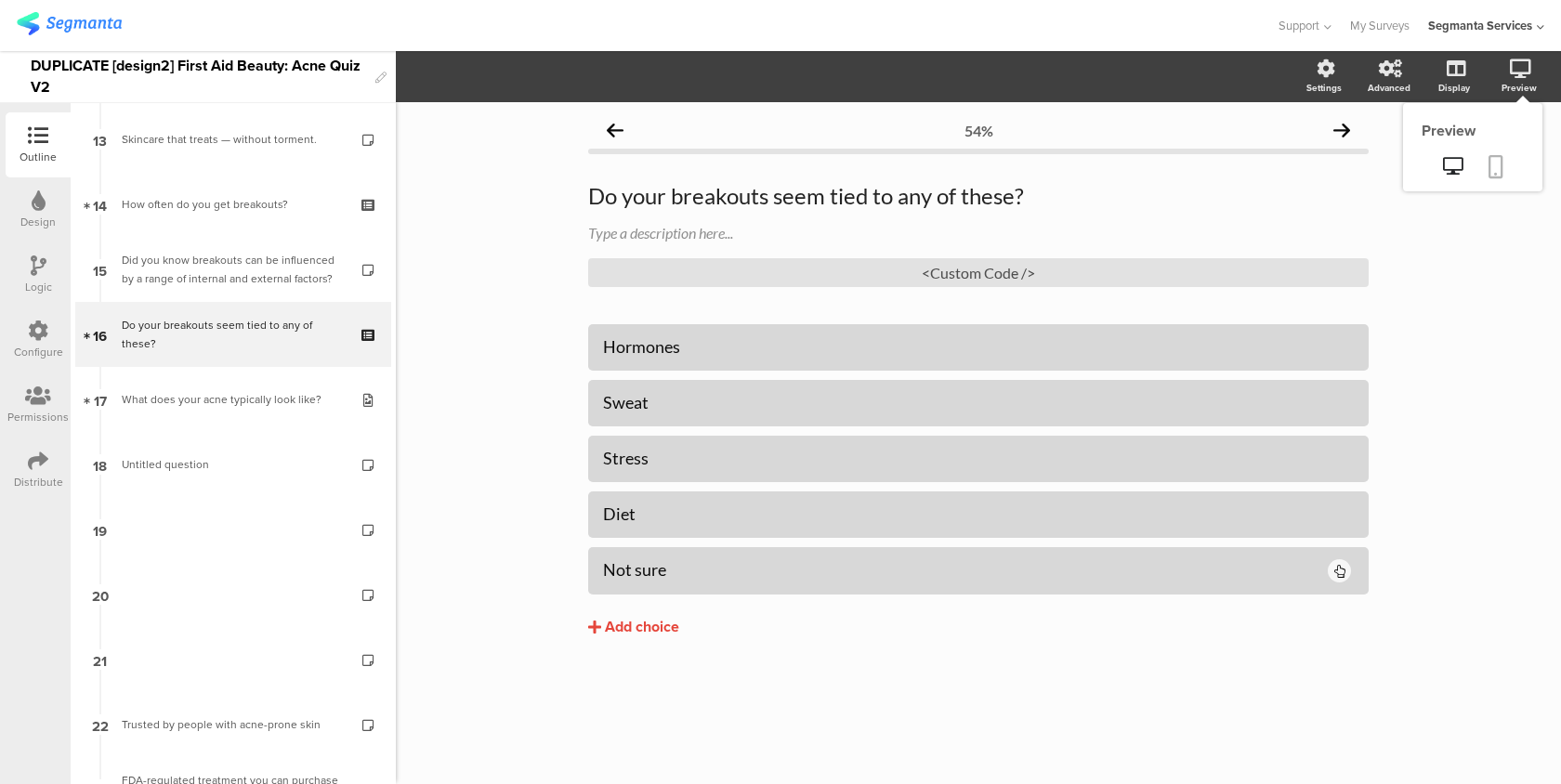
click at [1499, 167] on icon at bounding box center [1496, 166] width 15 height 23
click at [1083, 268] on div "<Custom Code />" at bounding box center [978, 273] width 780 height 29
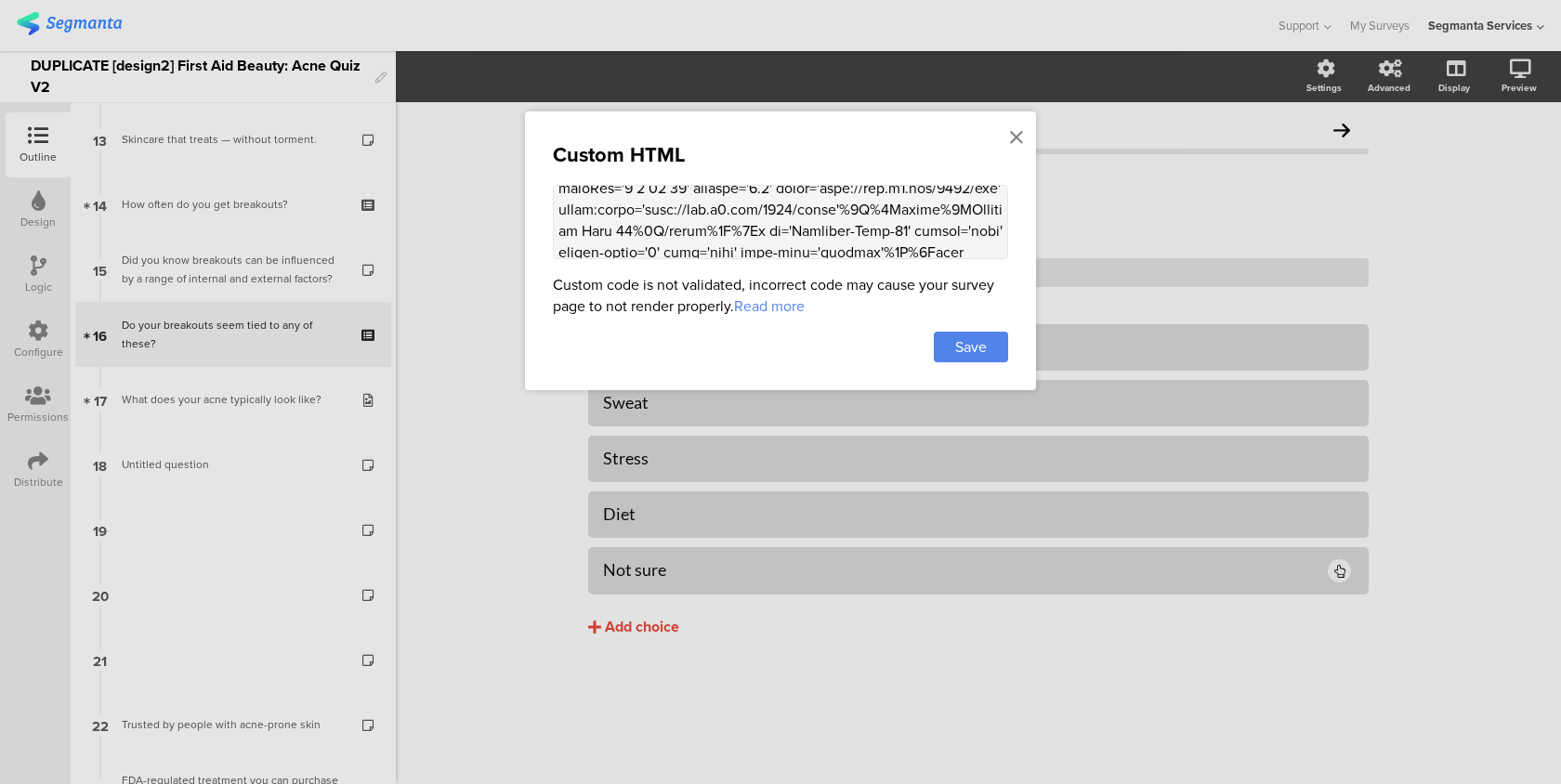
scroll to position [583, 0]
drag, startPoint x: 953, startPoint y: 239, endPoint x: 674, endPoint y: 200, distance: 281.7
click at [673, 200] on textarea at bounding box center [780, 222] width 456 height 74
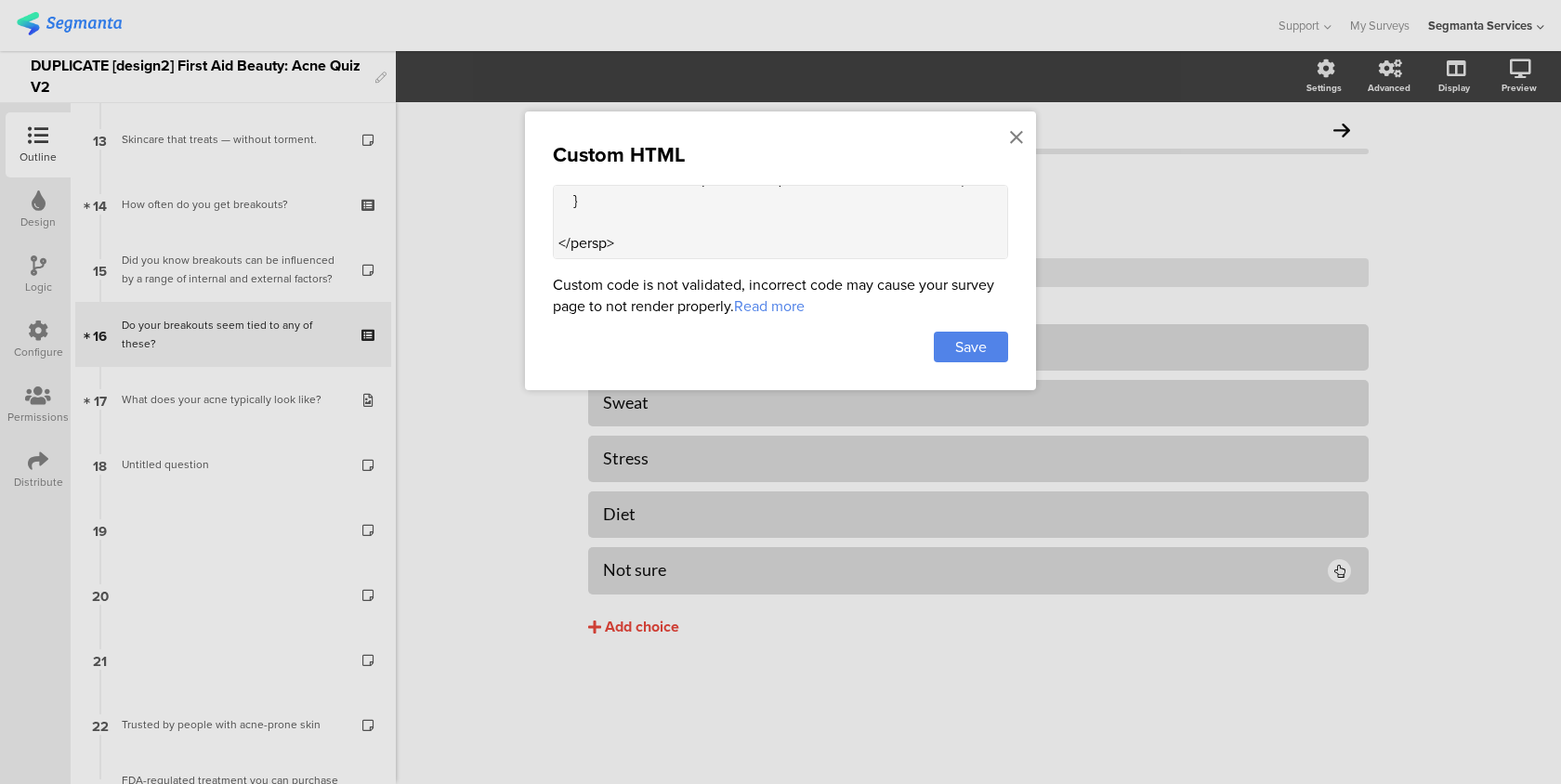
paste textarea "9%3C/title%3E%3Cg id='Artboard-Copy-49' stroke='none' stroke-width='1' fill='no…"
type textarea "<style> /* image choice width */ .image-choice-question-item { width: 48% !impo…"
click at [975, 349] on span "Save" at bounding box center [971, 347] width 32 height 21
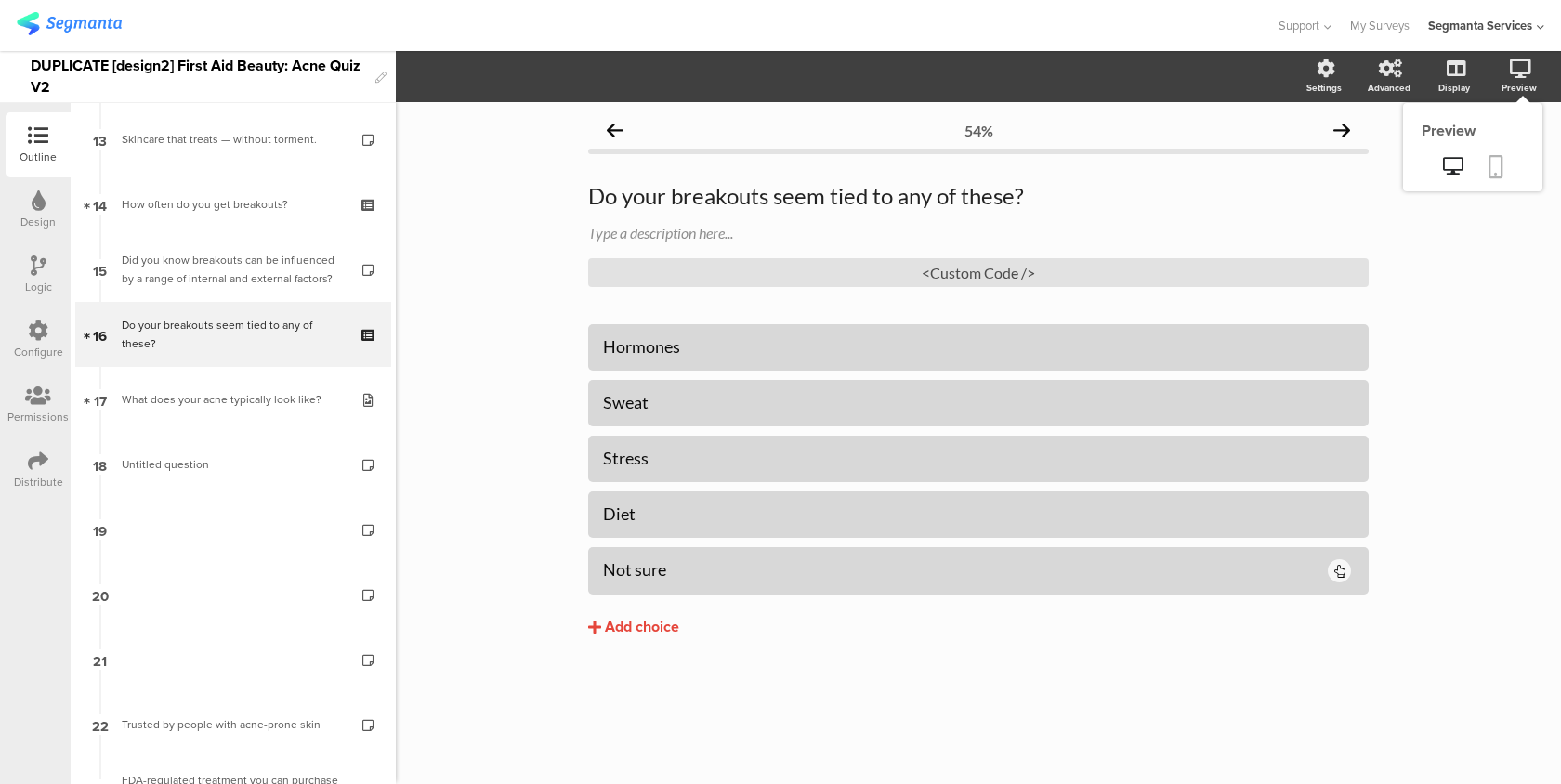
click at [1509, 167] on link at bounding box center [1496, 168] width 41 height 35
click at [1452, 166] on icon at bounding box center [1453, 166] width 20 height 18
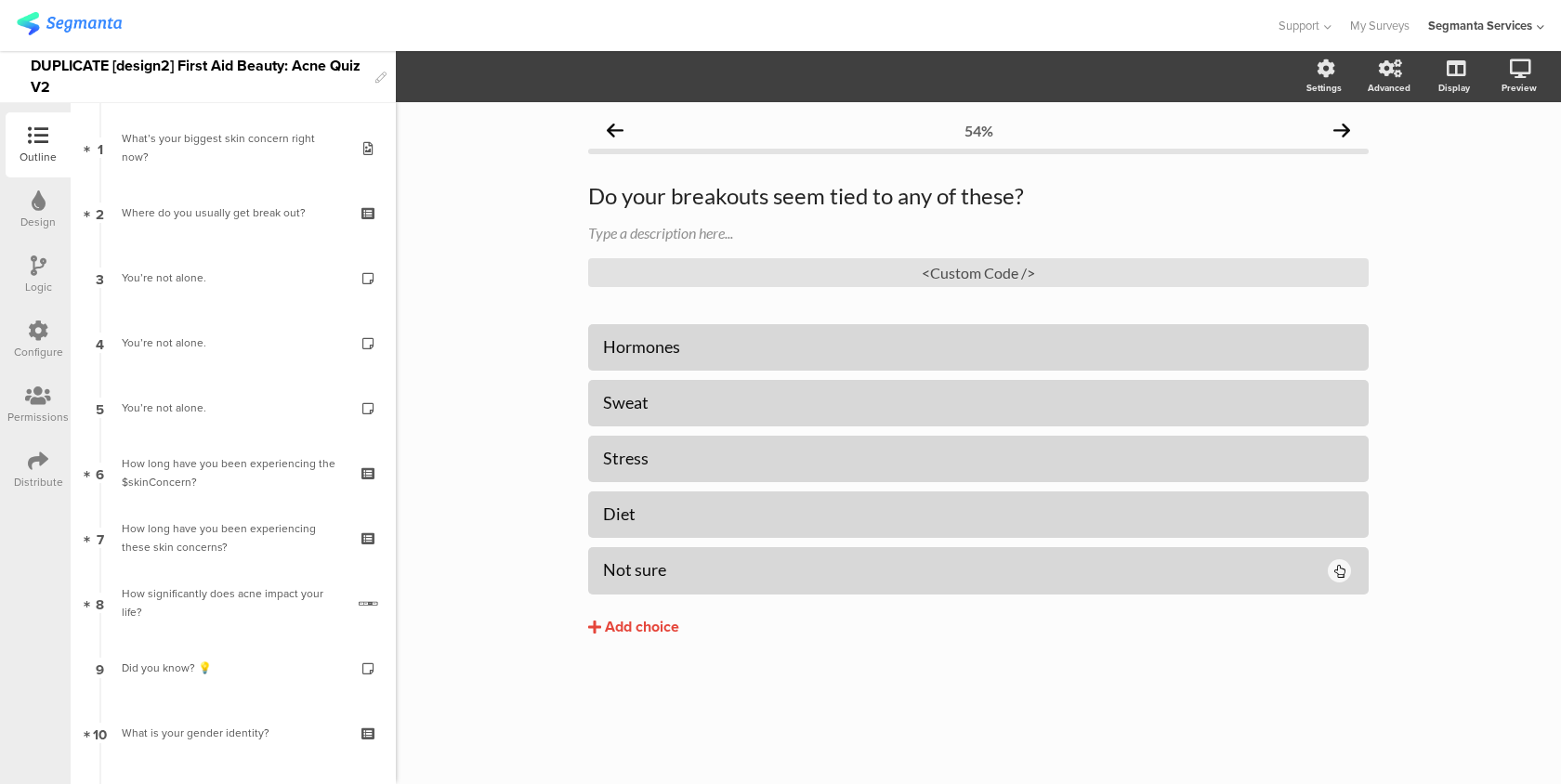
scroll to position [81, 0]
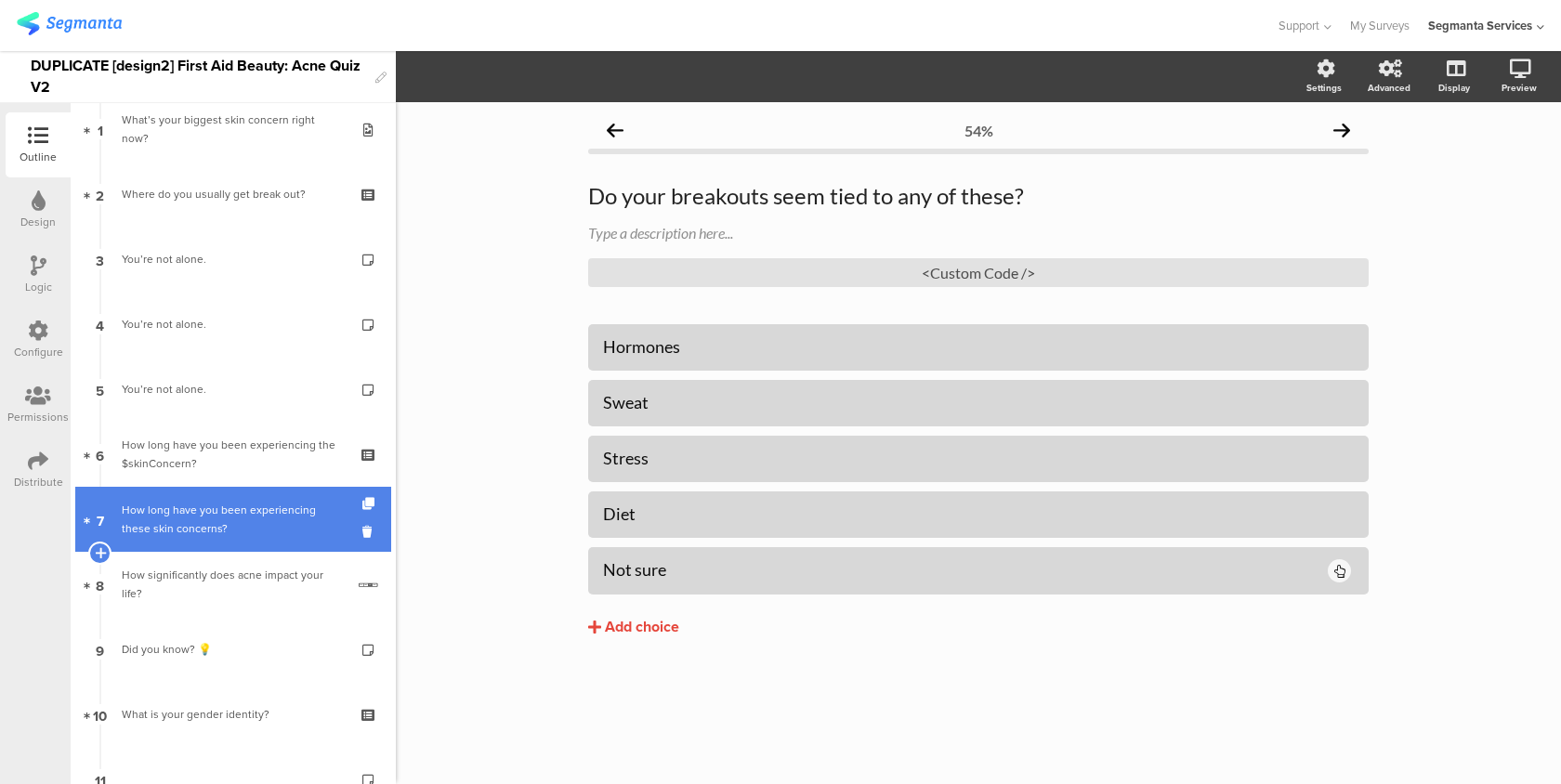
click at [203, 493] on link "7 How long have you been experiencing these skin concerns?" at bounding box center [233, 518] width 316 height 65
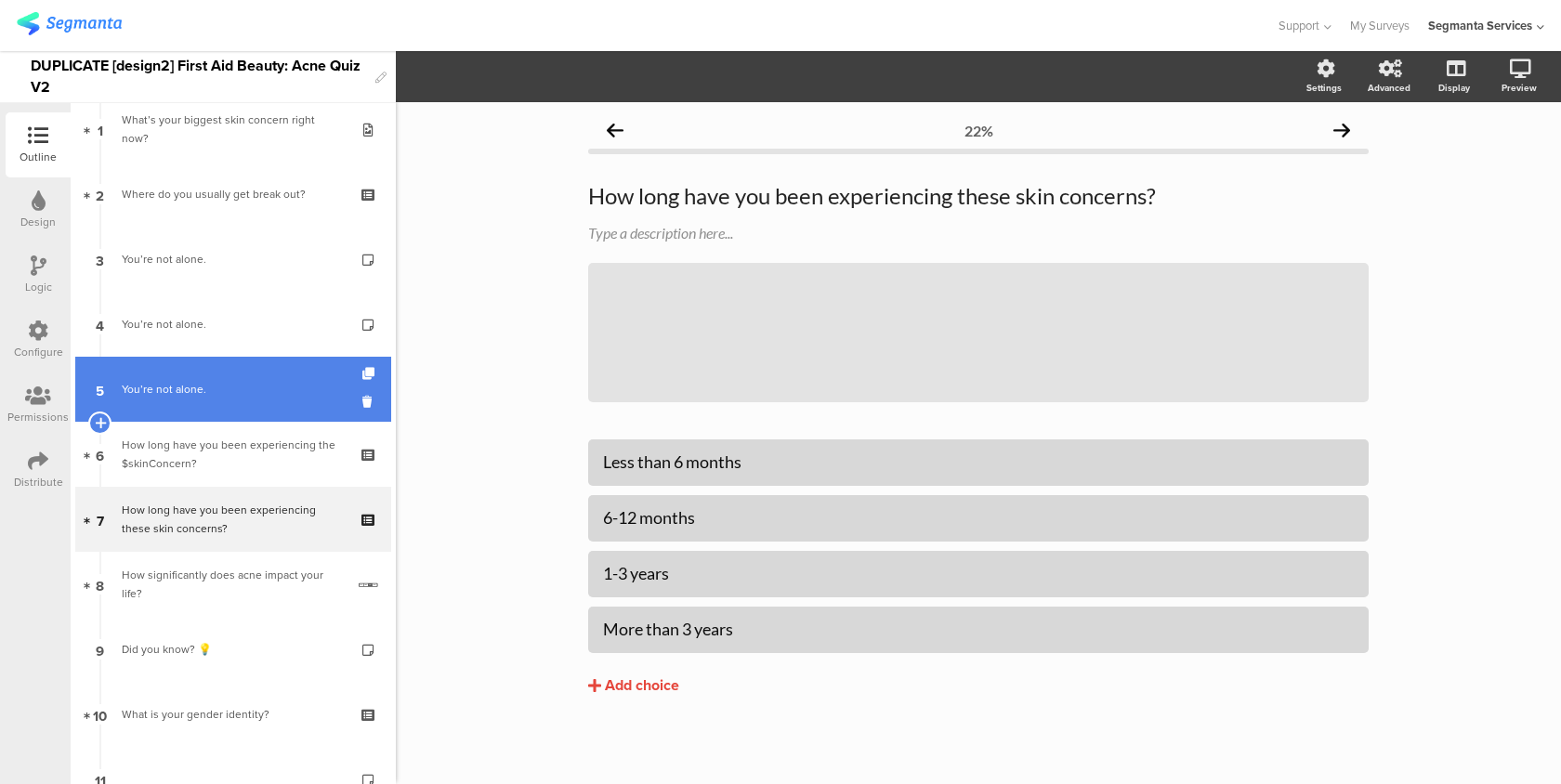
click at [220, 392] on div "You’re not alone." at bounding box center [233, 389] width 222 height 19
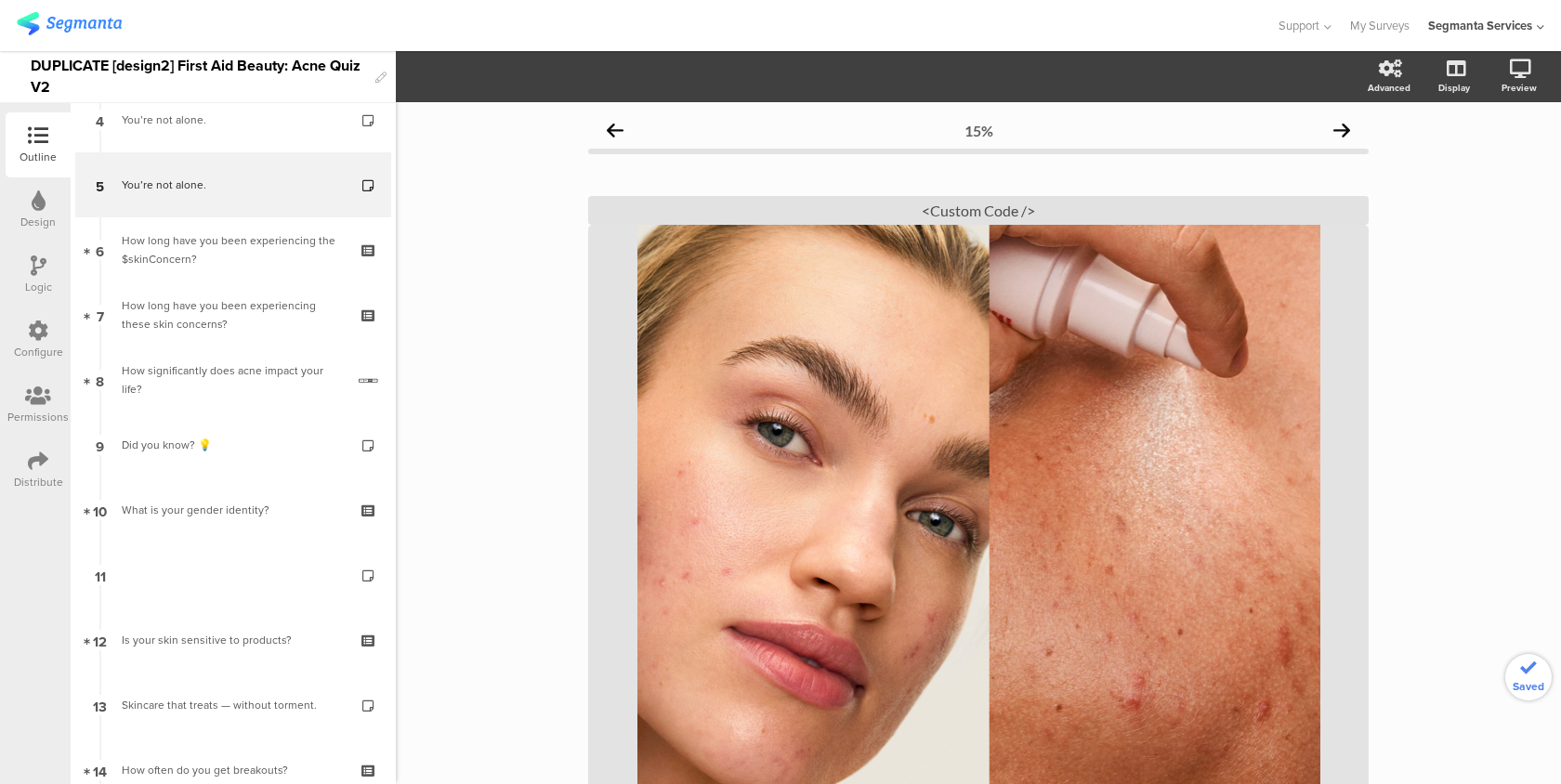
scroll to position [320, 0]
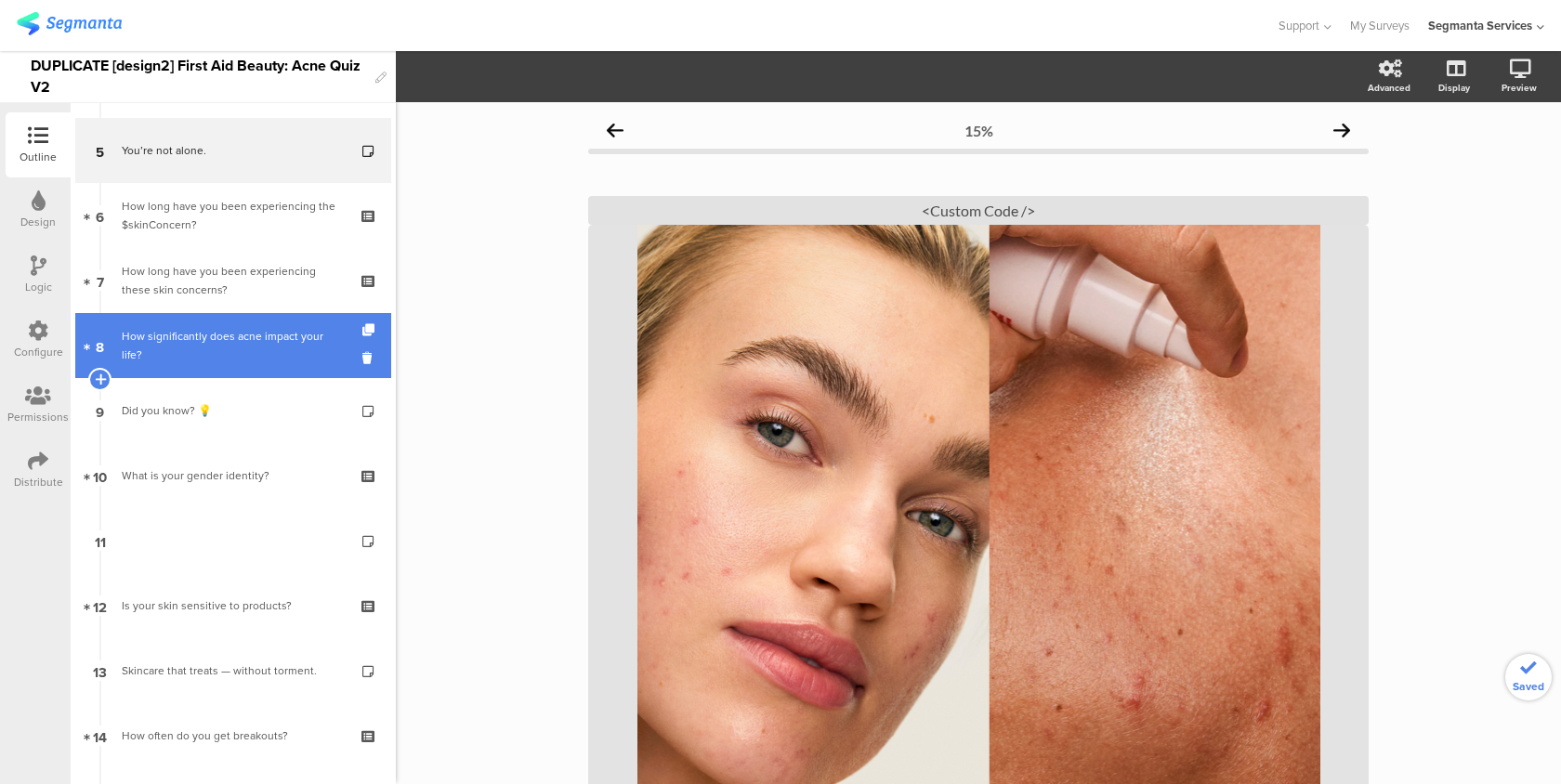
click at [237, 373] on link "8 How significantly does acne impact your life?" at bounding box center [233, 345] width 316 height 65
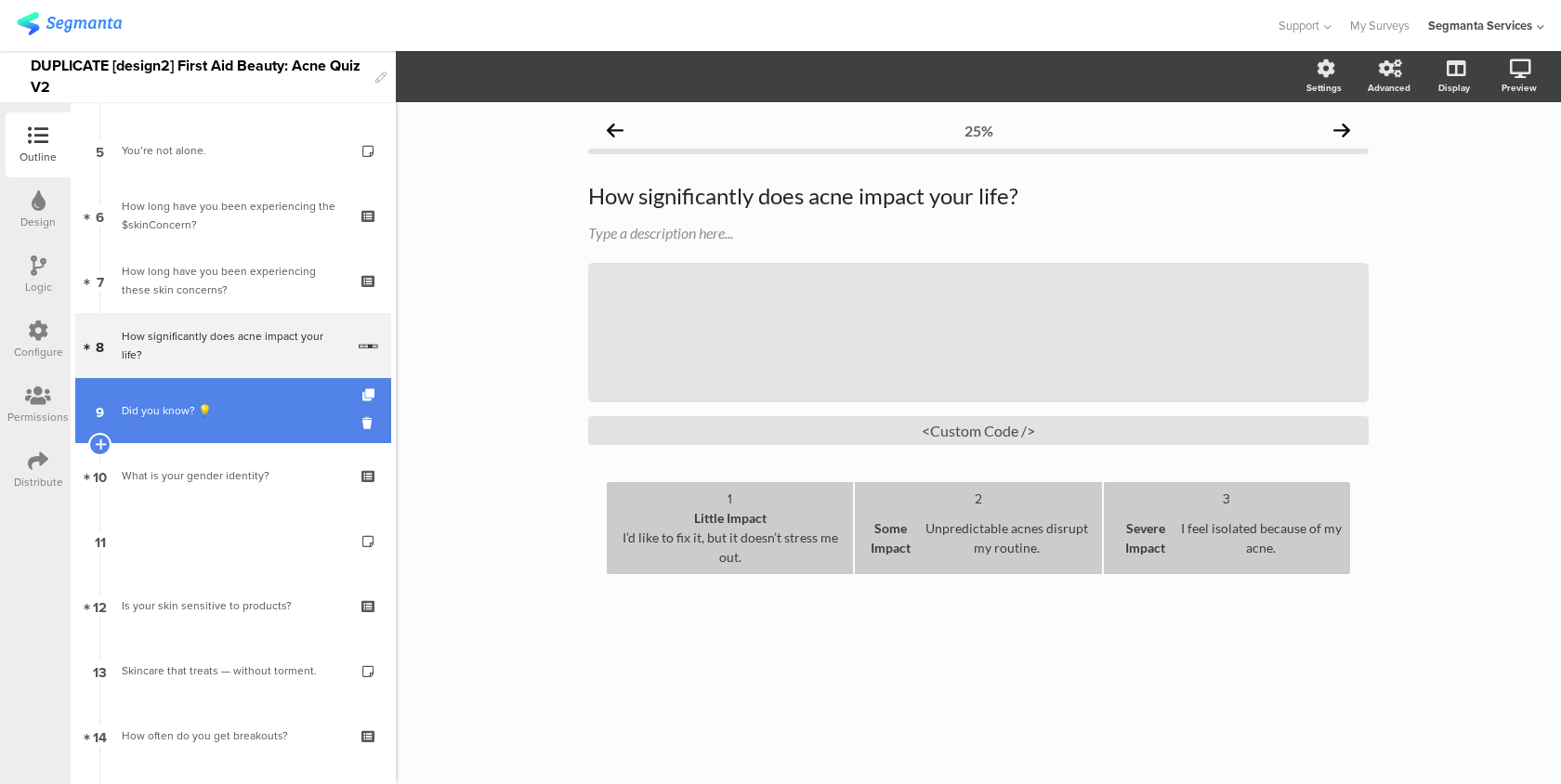
click at [233, 405] on div "Did you know? 💡" at bounding box center [233, 410] width 222 height 19
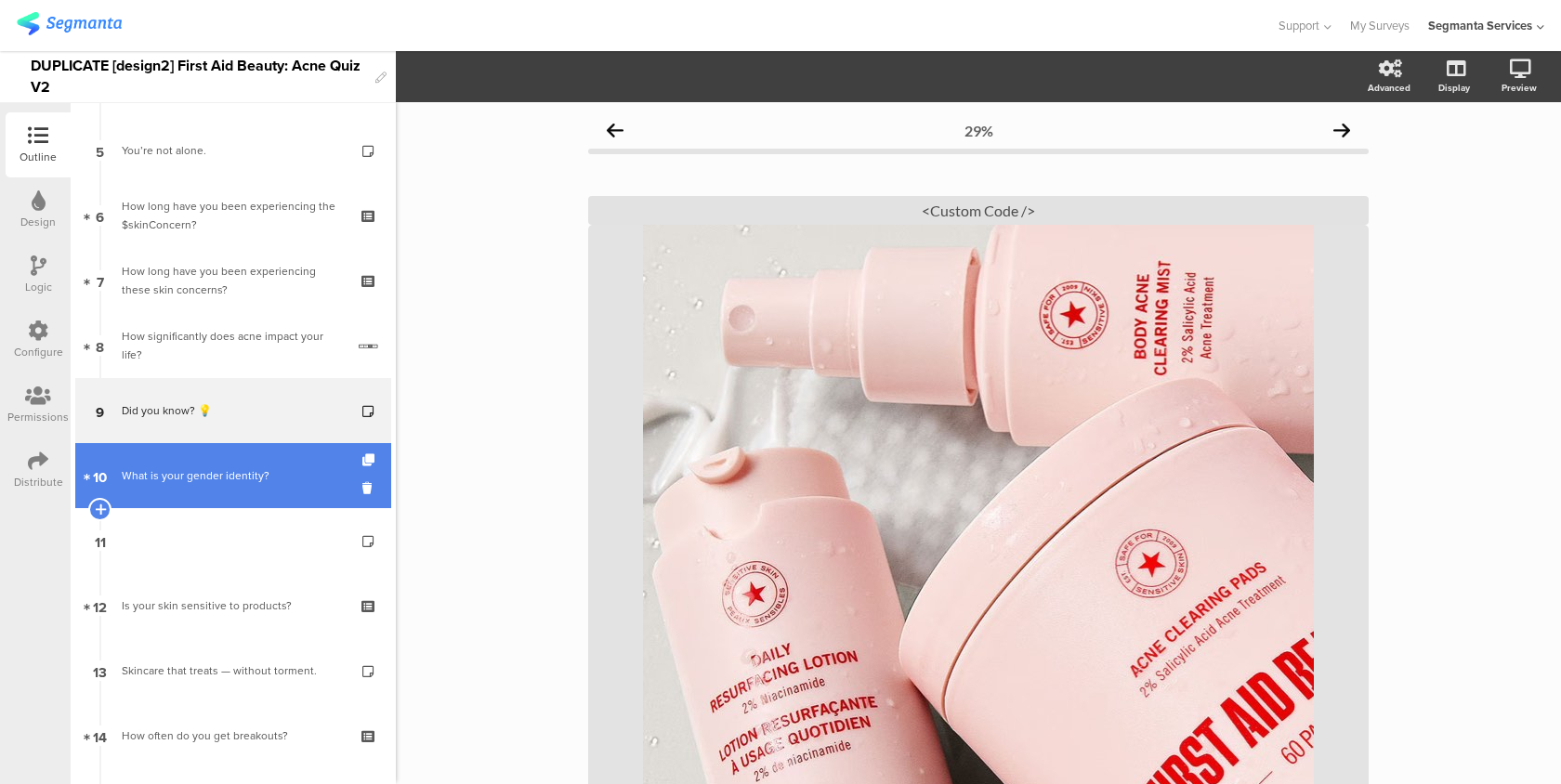
scroll to position [402, 0]
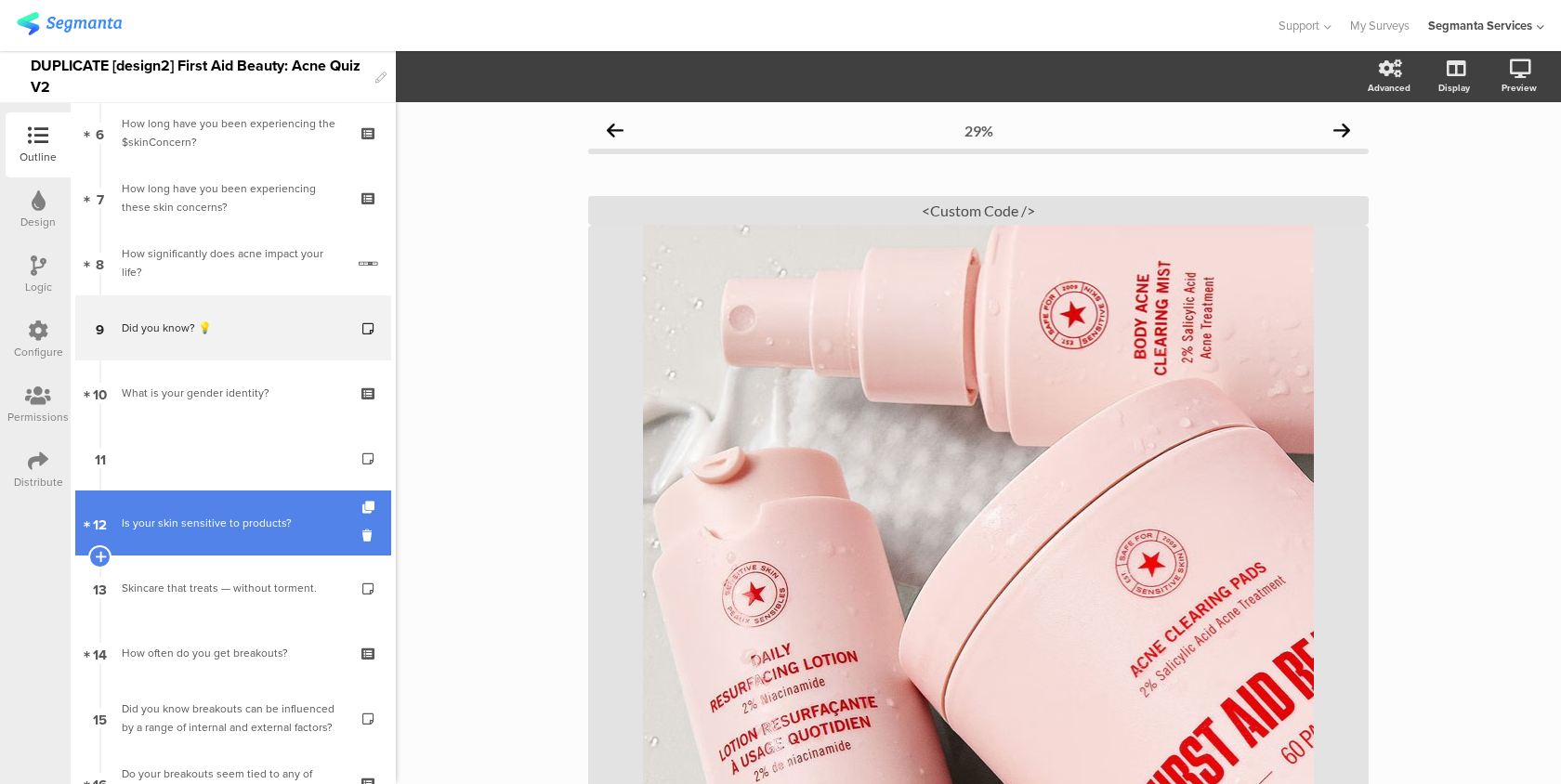
click at [236, 508] on link "12 Is your skin sensitive to products?" at bounding box center [233, 522] width 316 height 65
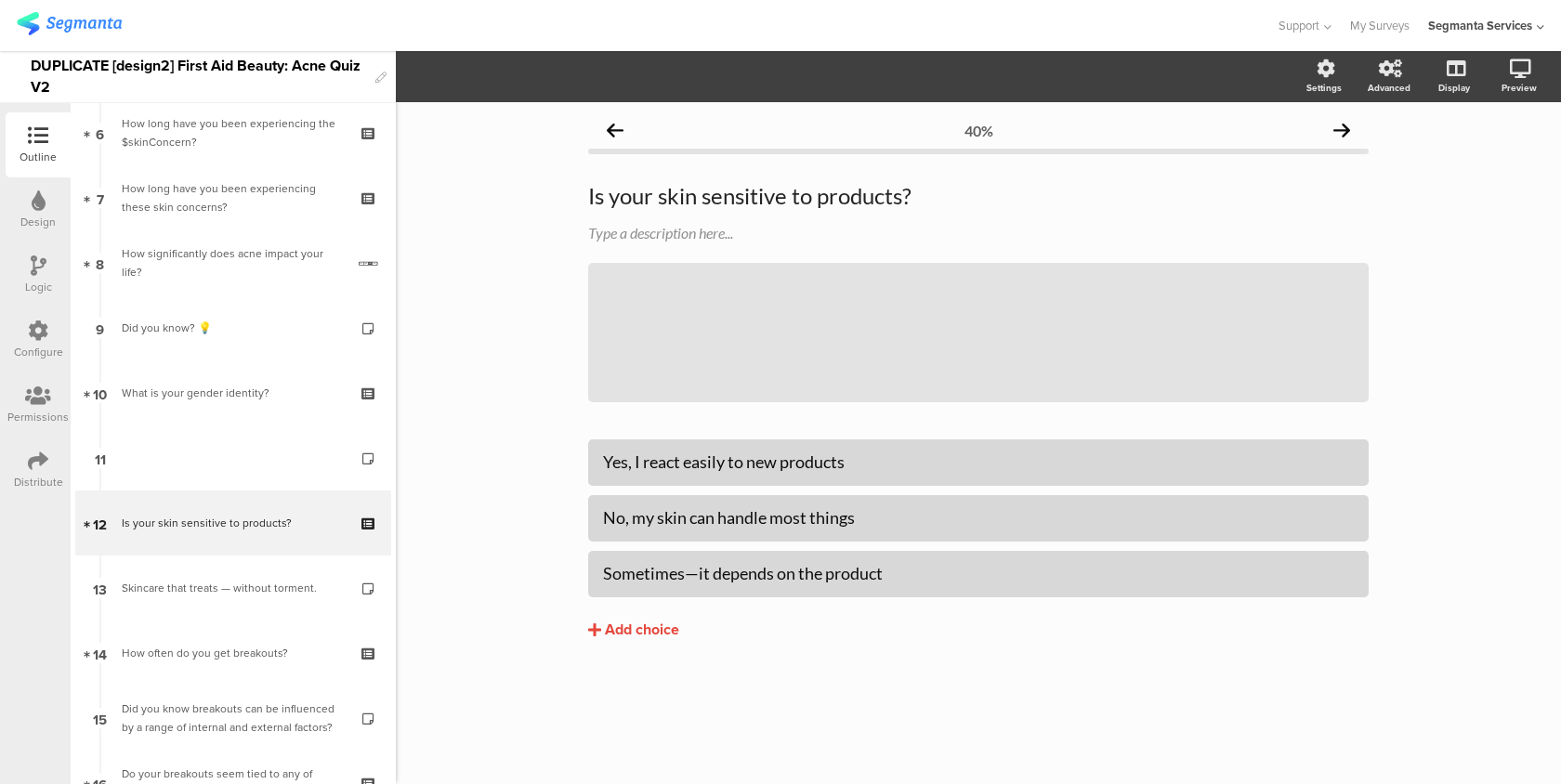
click at [107, 27] on img at bounding box center [69, 23] width 105 height 23
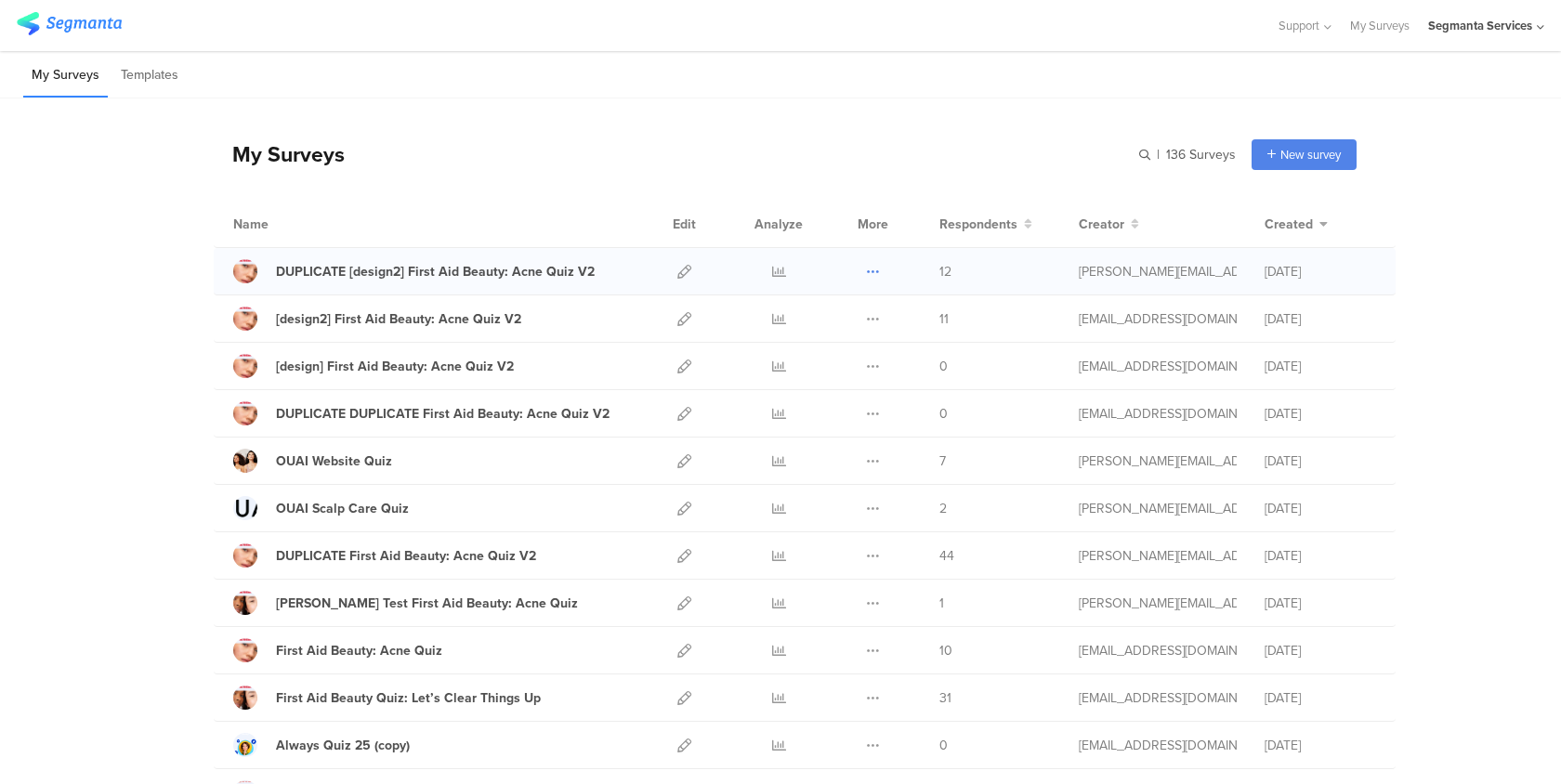
click at [869, 268] on icon at bounding box center [873, 272] width 14 height 14
click at [858, 316] on button "Duplicate" at bounding box center [836, 318] width 102 height 33
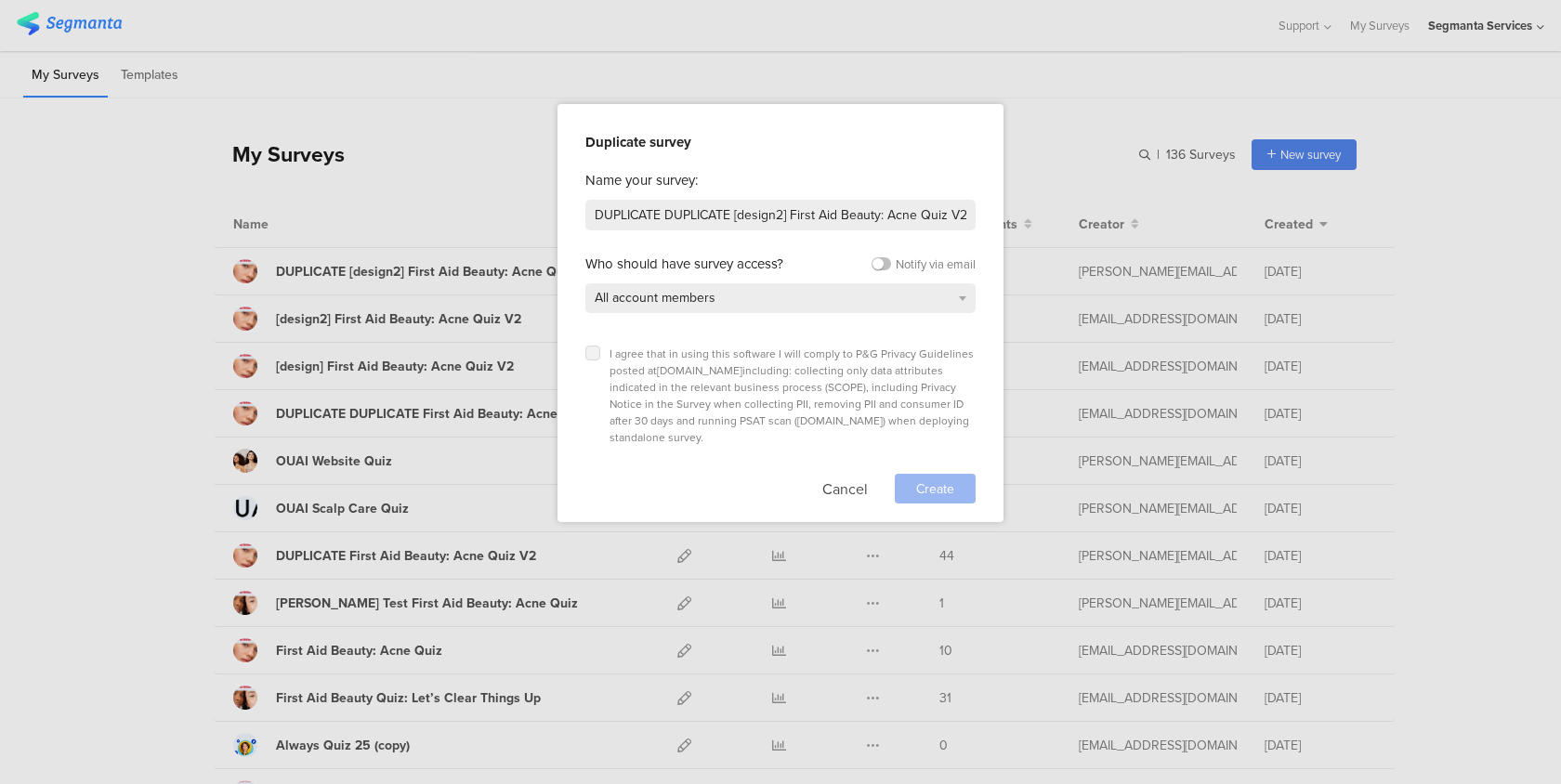
click at [592, 355] on icon at bounding box center [593, 353] width 7 height 7
click at [0, 0] on input "checkbox" at bounding box center [0, 0] width 0 height 0
click at [923, 479] on span "Create" at bounding box center [935, 489] width 38 height 20
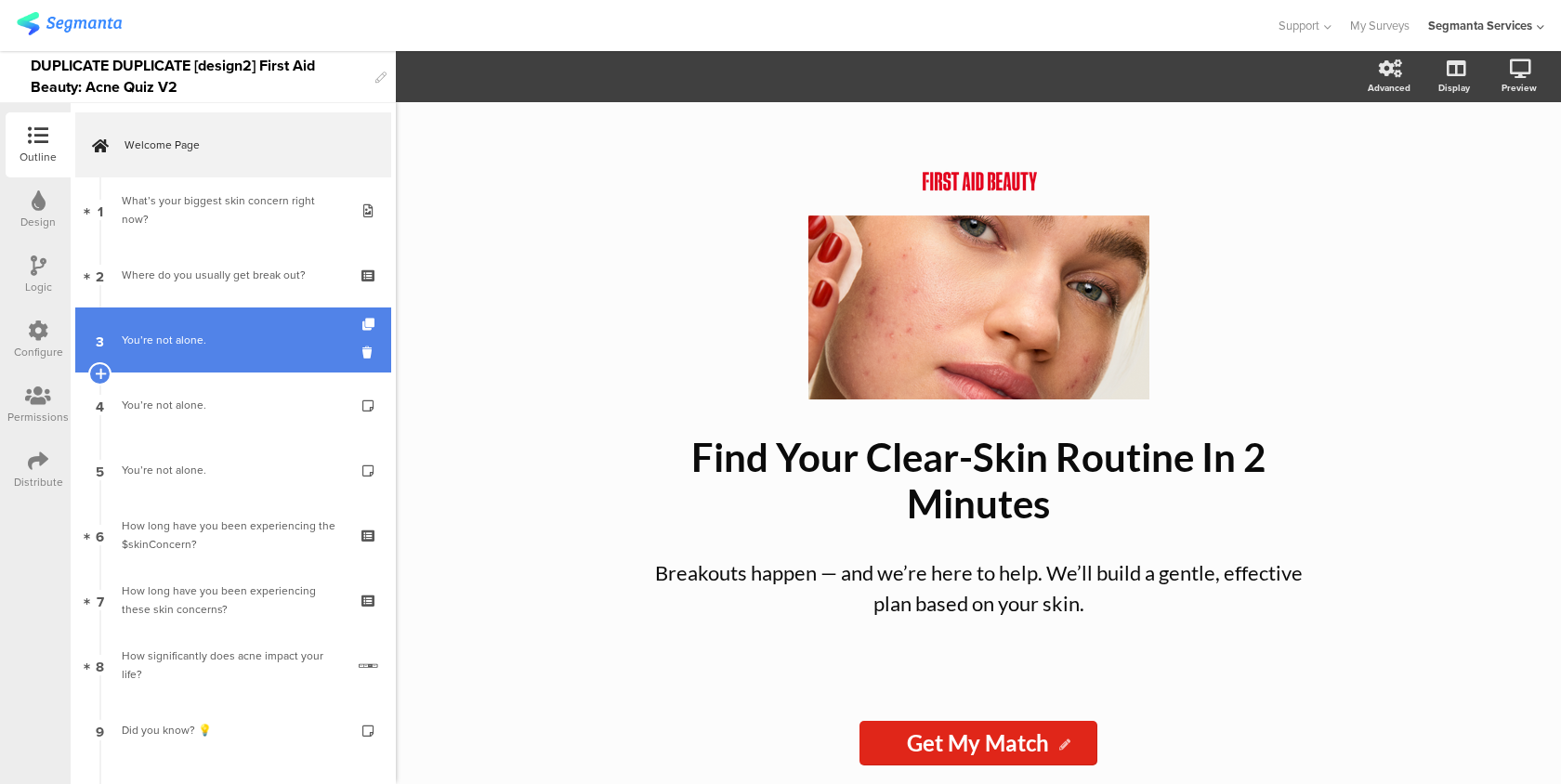
click at [211, 317] on link "3 You’re not alone." at bounding box center [233, 340] width 316 height 65
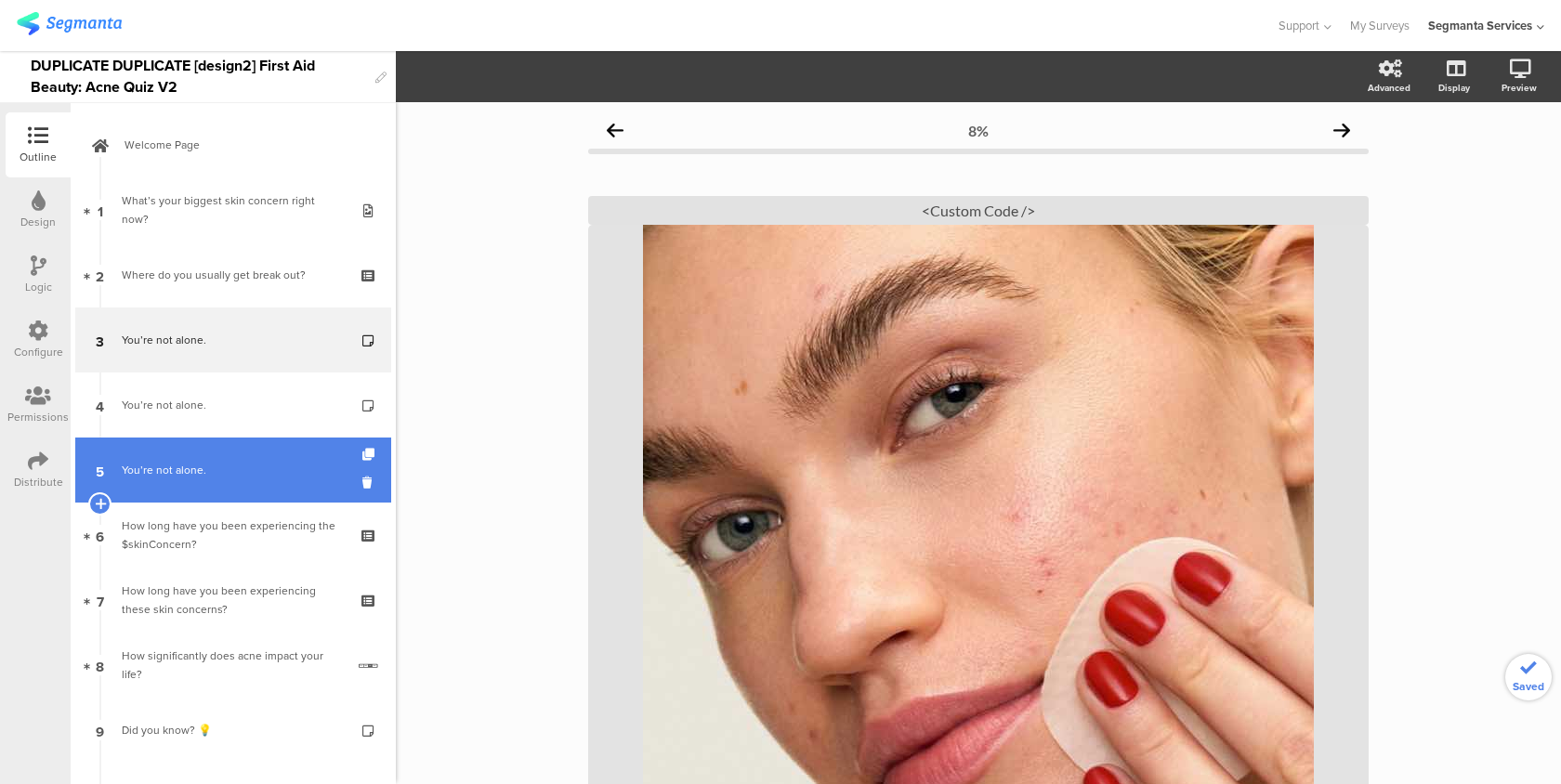
click at [210, 456] on link "5 You’re not alone." at bounding box center [233, 469] width 316 height 65
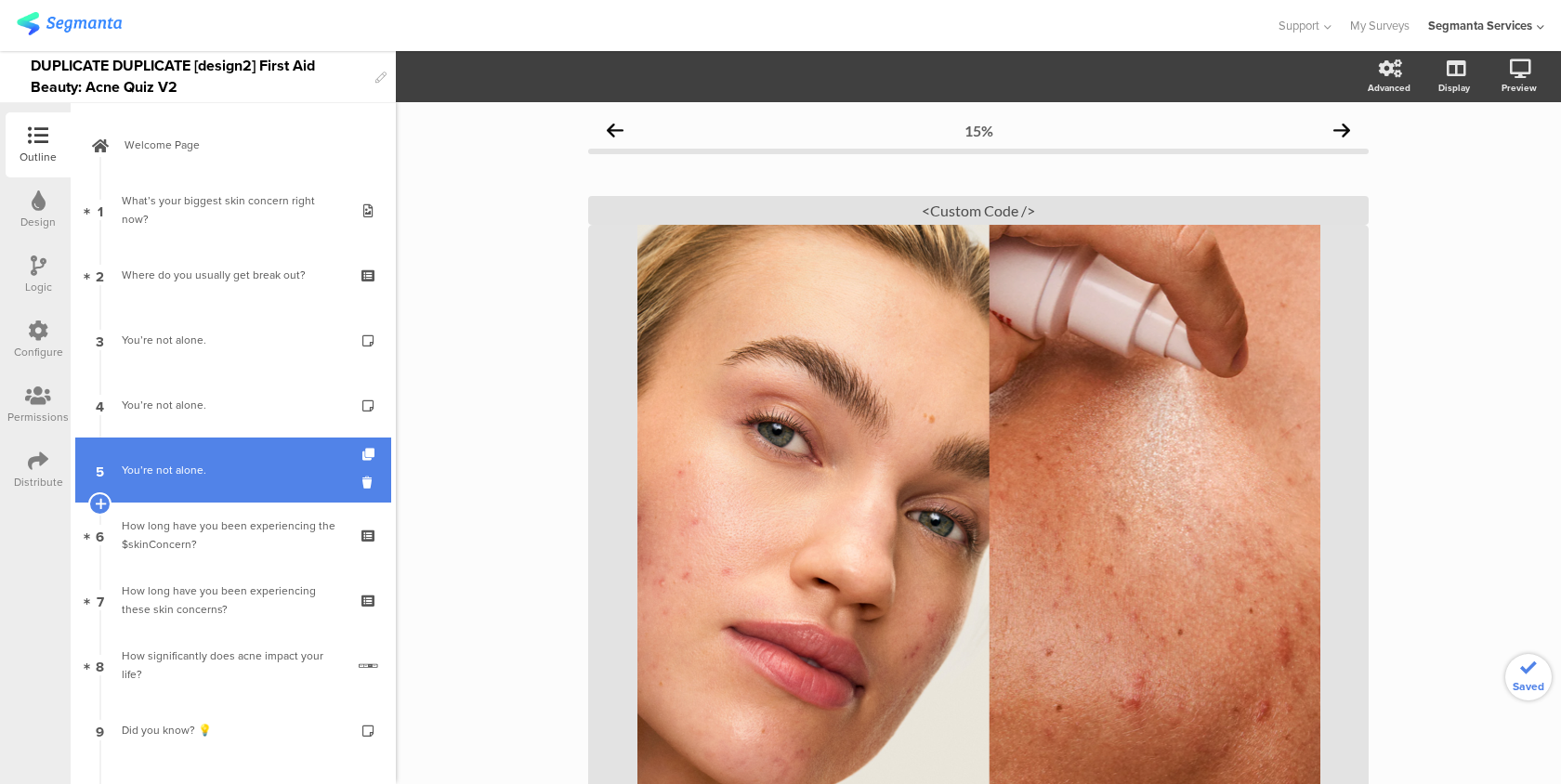
scroll to position [291, 0]
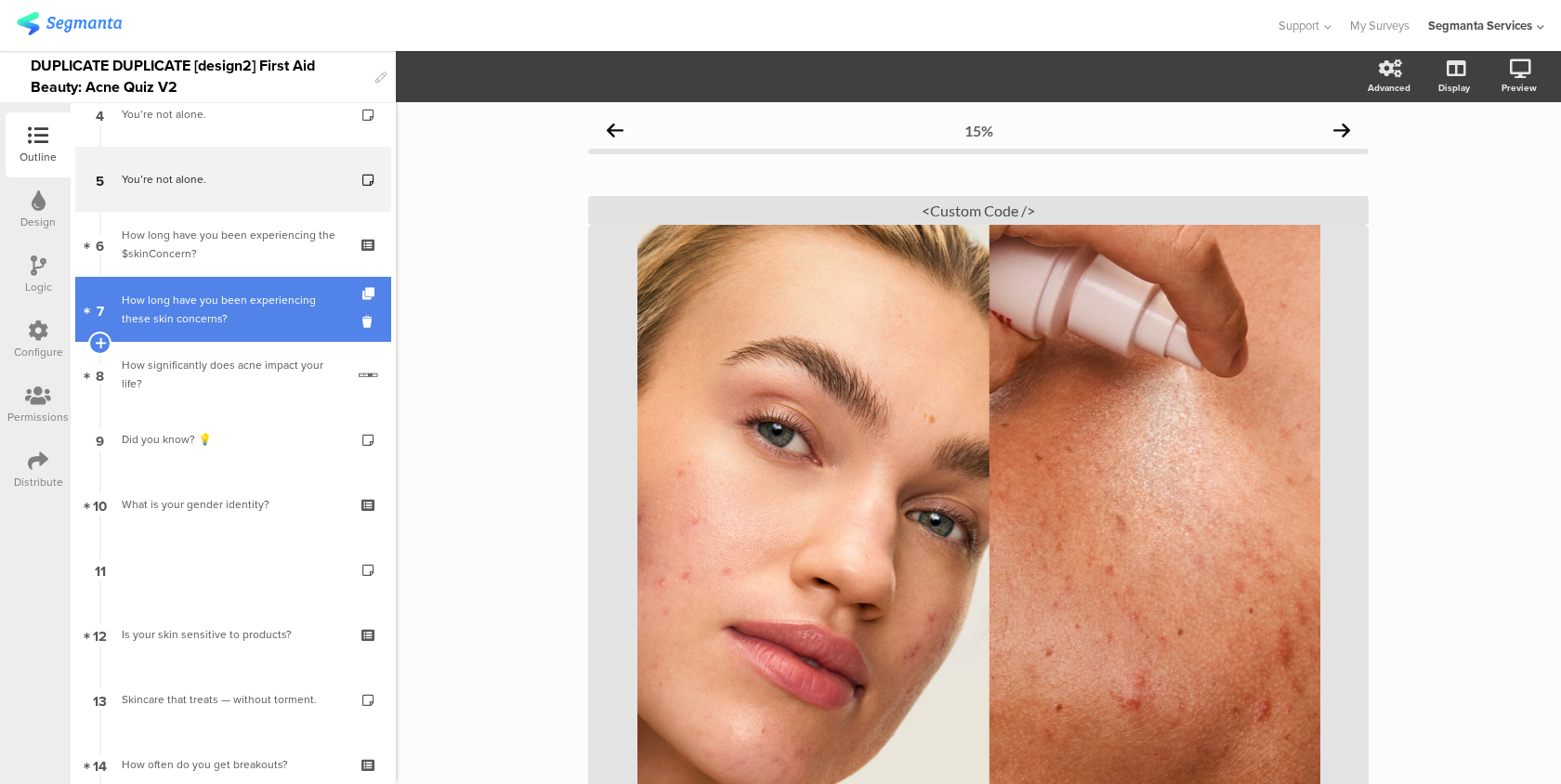
click at [252, 338] on link "7 How long have you been experiencing these skin concerns?" at bounding box center [233, 309] width 316 height 65
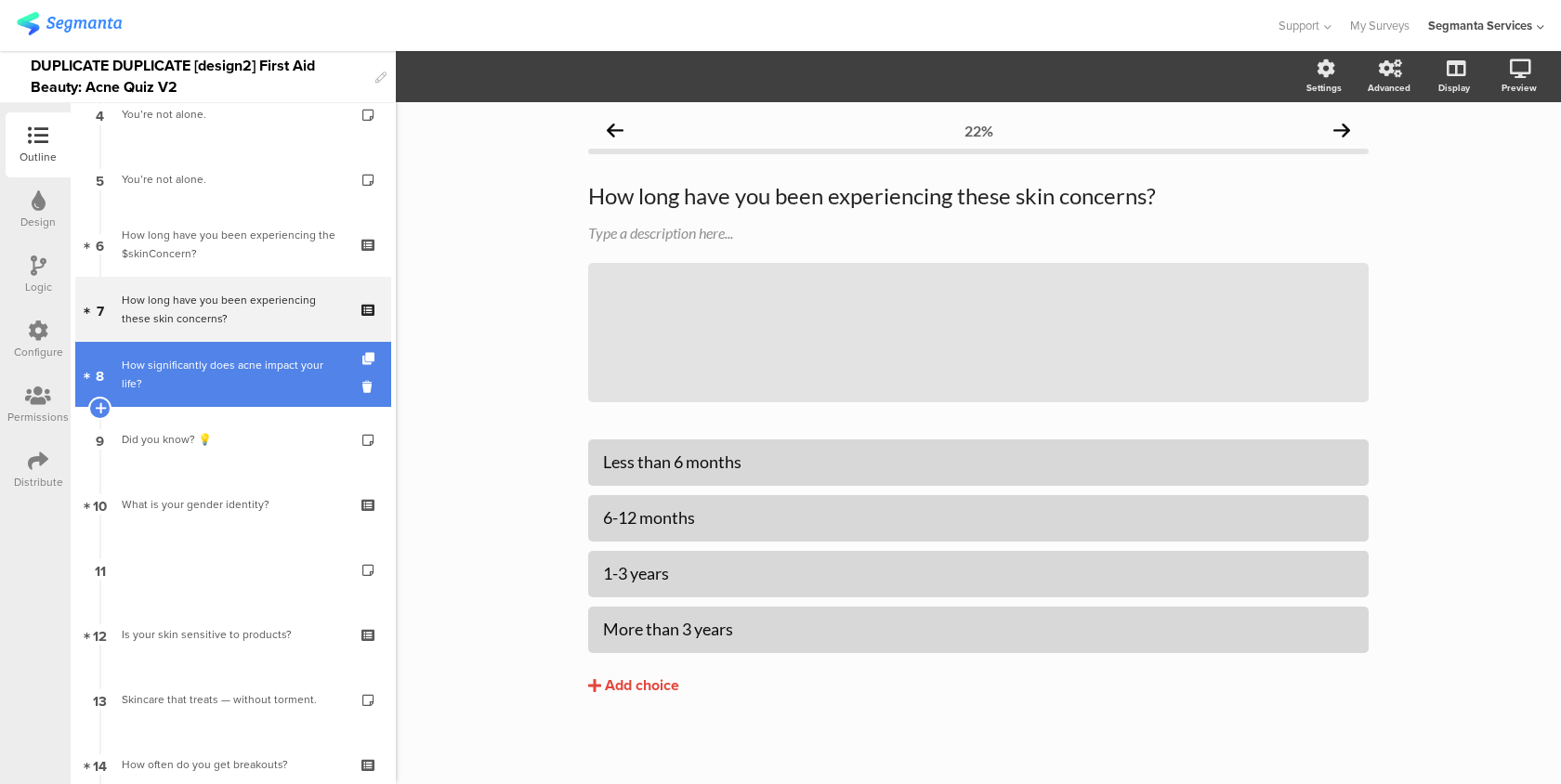
click at [244, 379] on div "How significantly does acne impact your life?" at bounding box center [233, 374] width 223 height 37
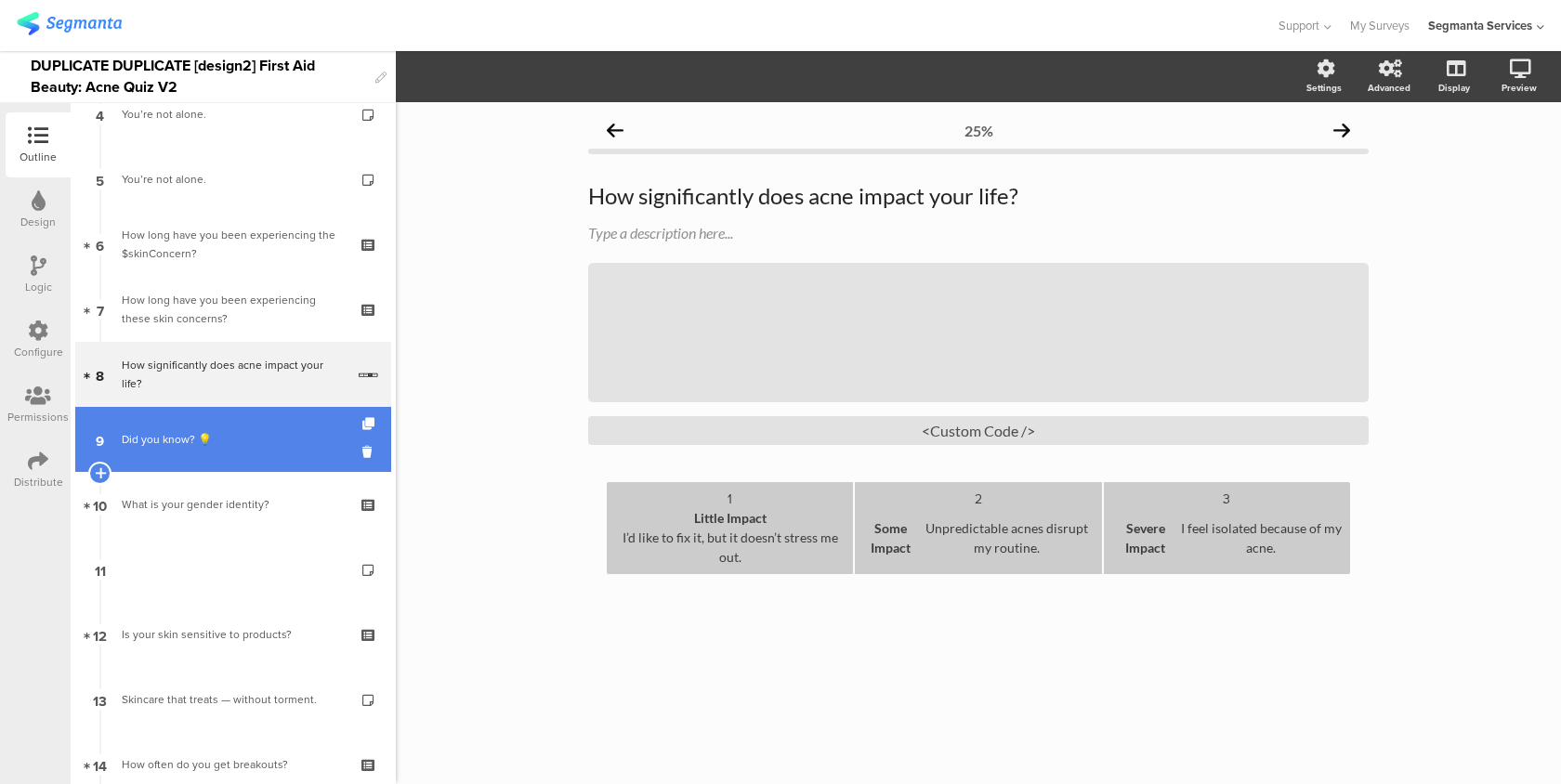
click at [244, 431] on div "Did you know? 💡" at bounding box center [233, 439] width 222 height 19
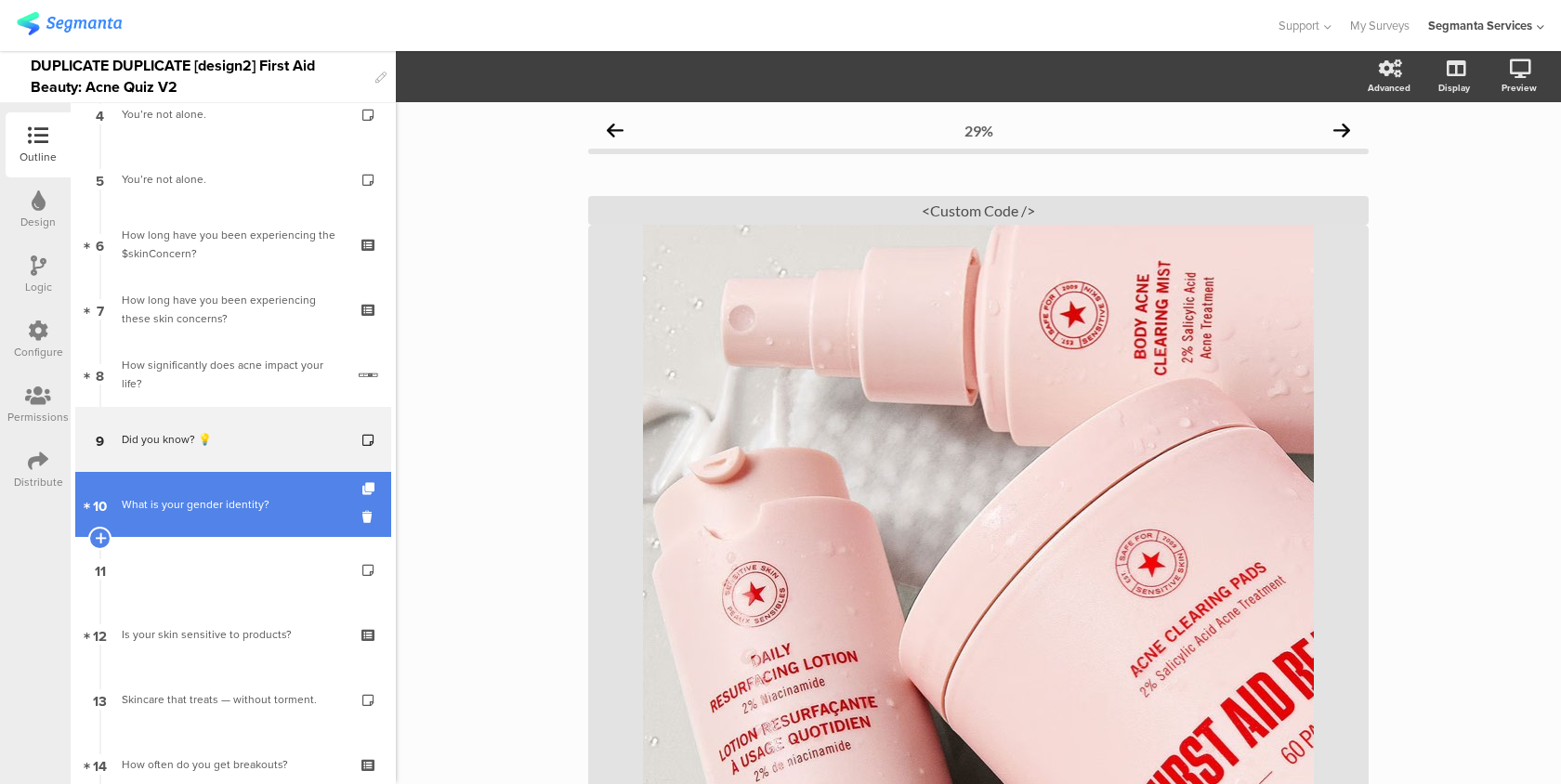
click at [244, 486] on link "10 What is your gender identity?" at bounding box center [233, 503] width 316 height 65
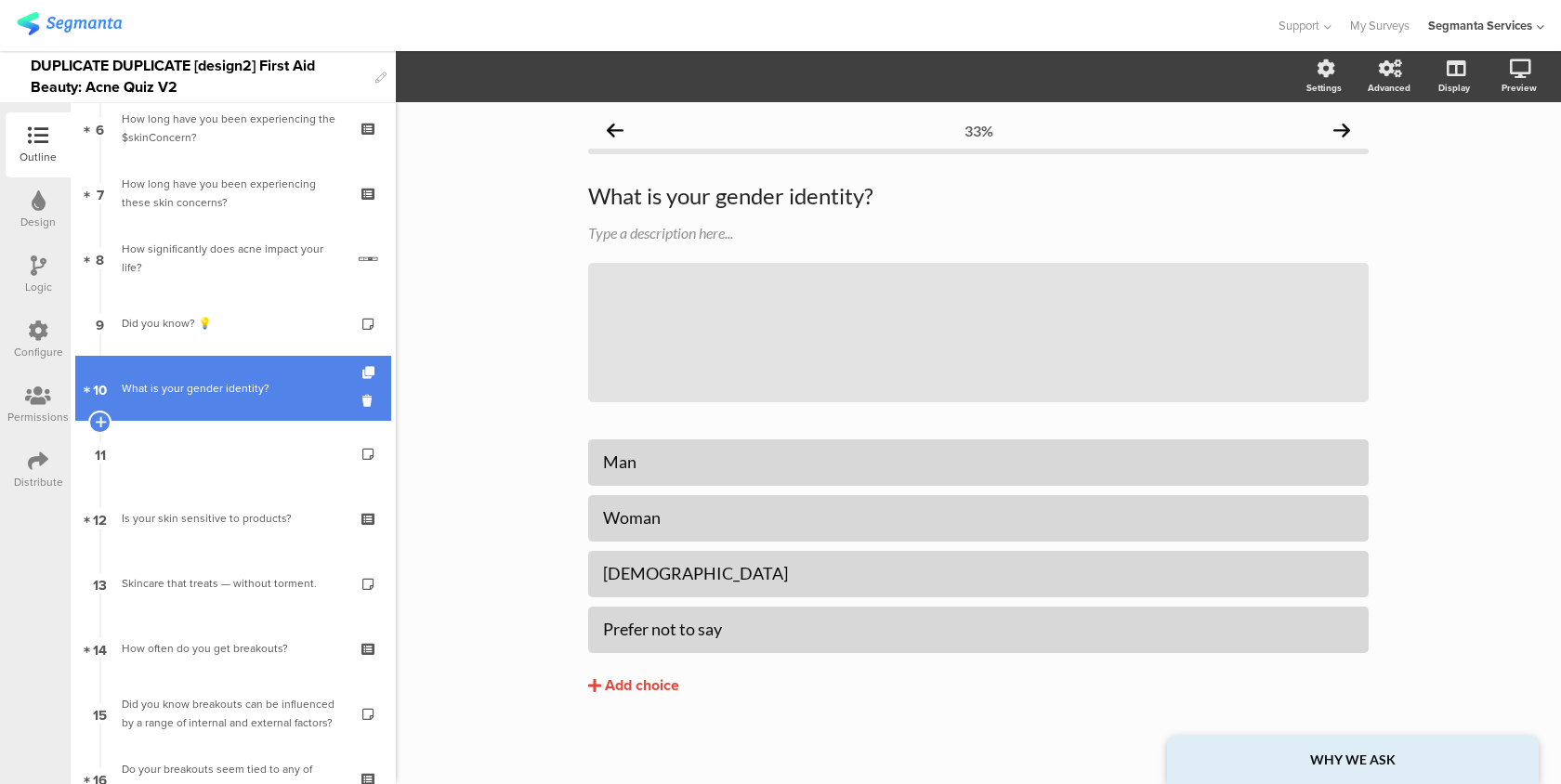
scroll to position [431, 0]
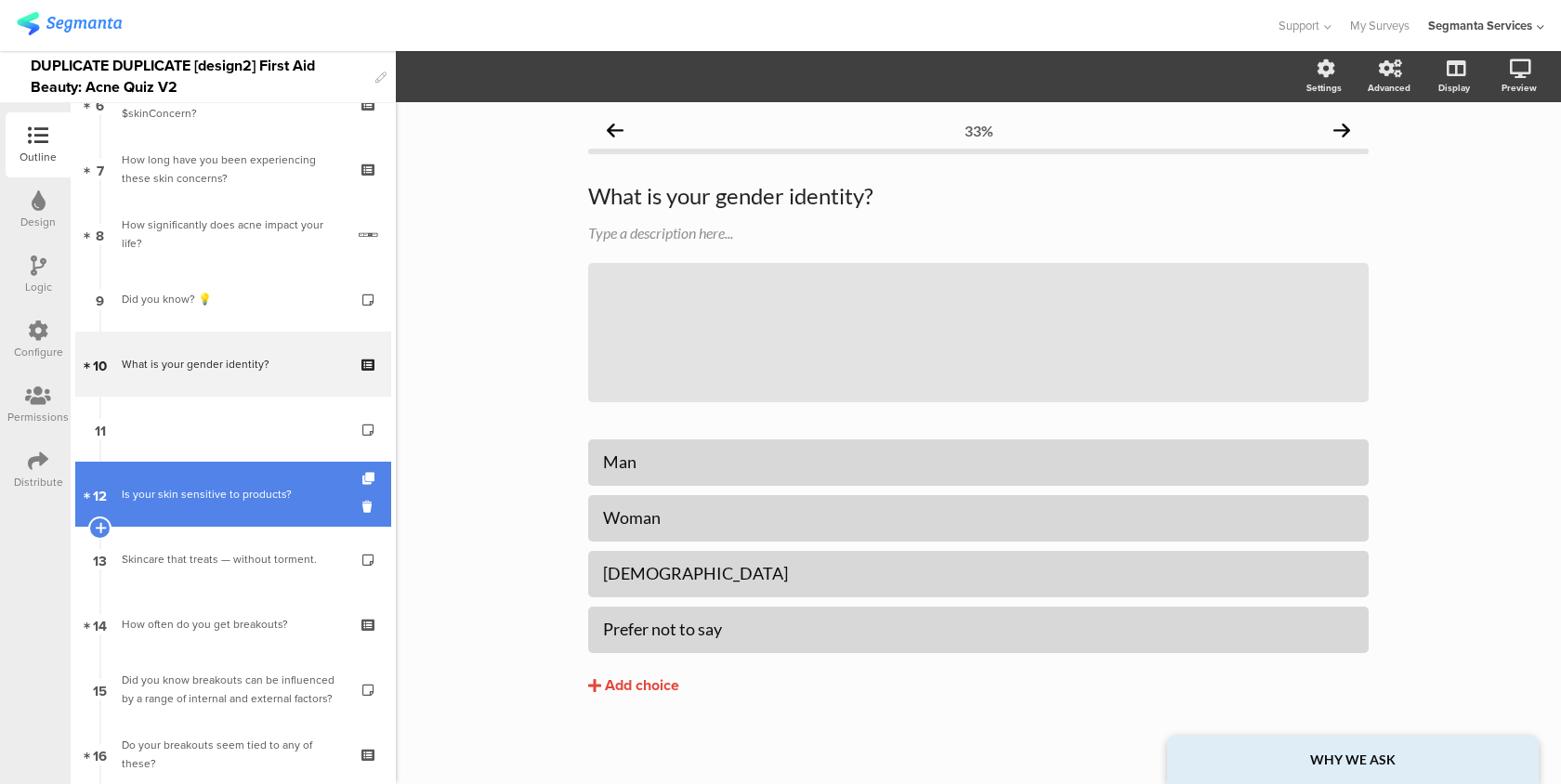
click at [278, 475] on link "12 Is your skin sensitive to products?" at bounding box center [233, 493] width 316 height 65
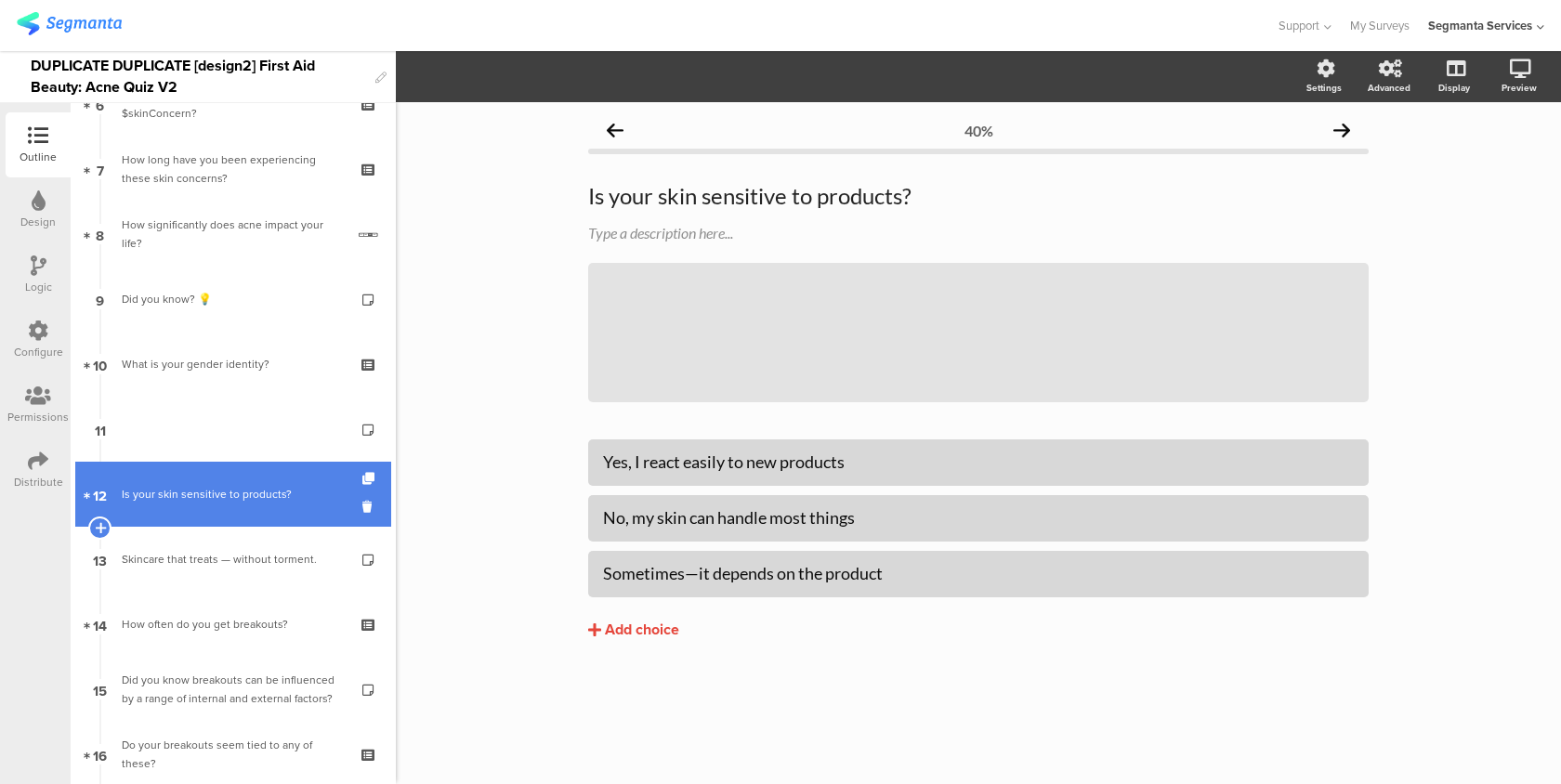
scroll to position [592, 0]
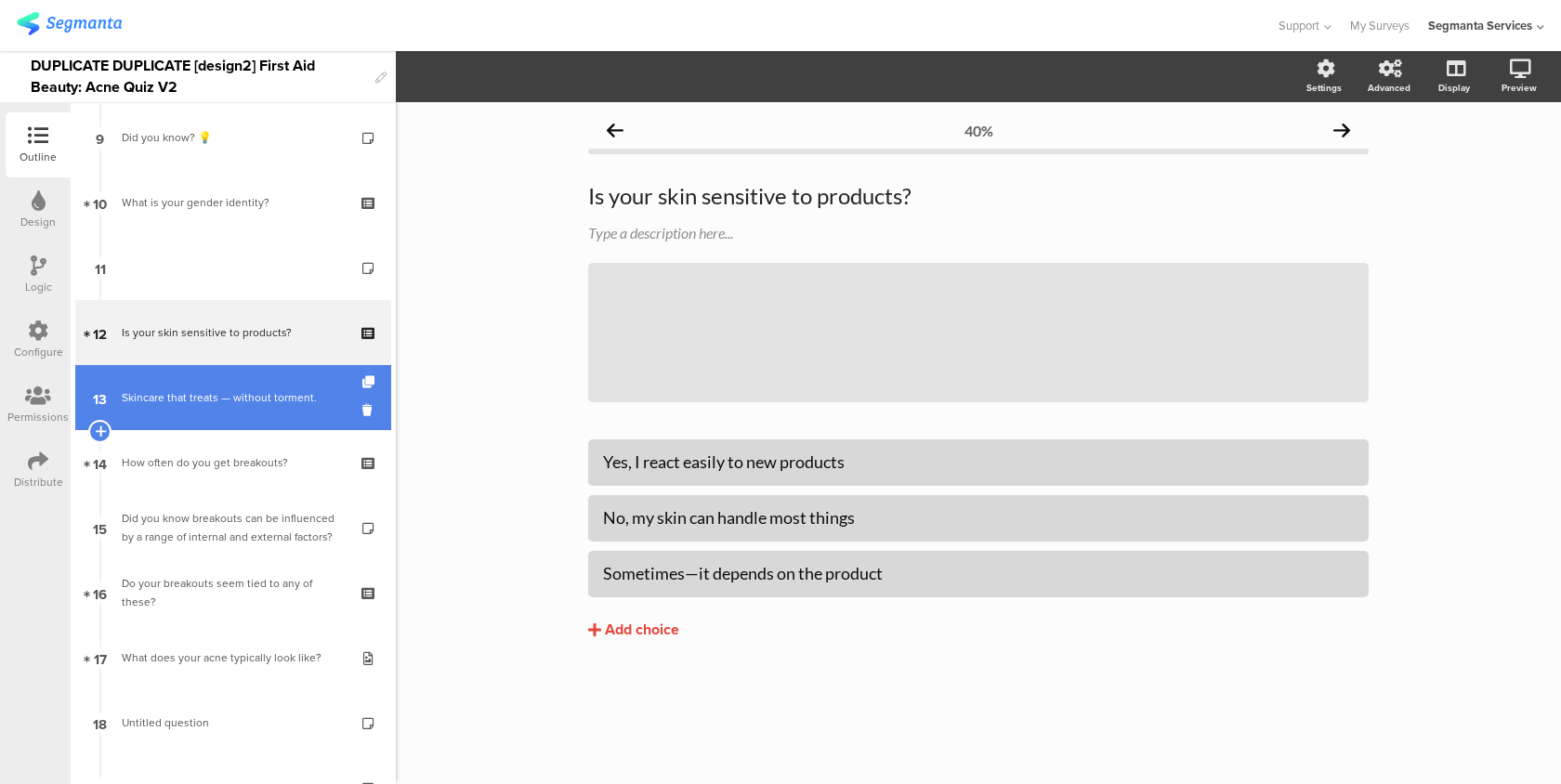
click at [307, 411] on link "13 Skincare that treats — without torment." at bounding box center [233, 397] width 316 height 65
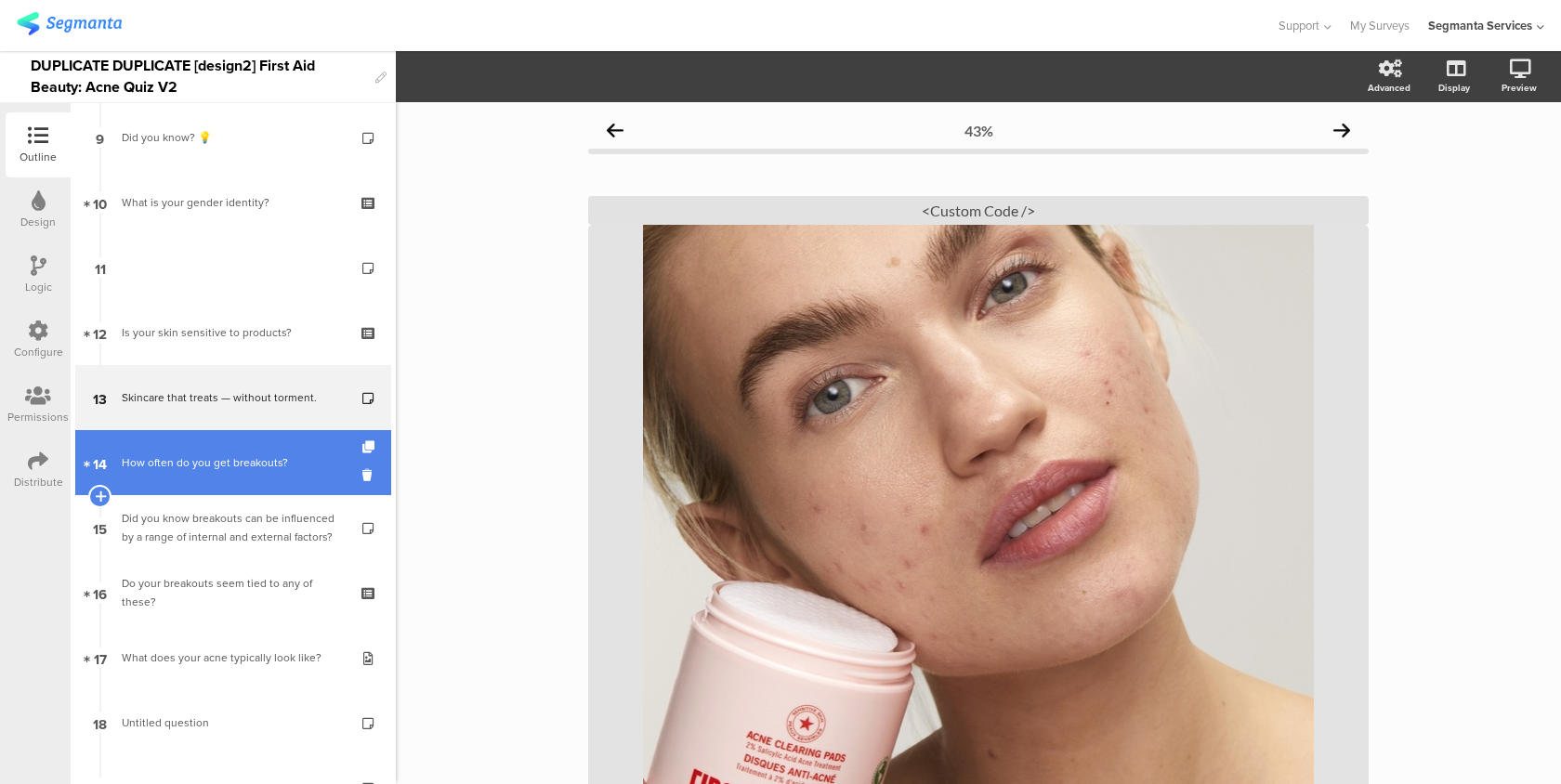
click at [292, 472] on link "14 How often do you get breakouts?" at bounding box center [233, 462] width 316 height 65
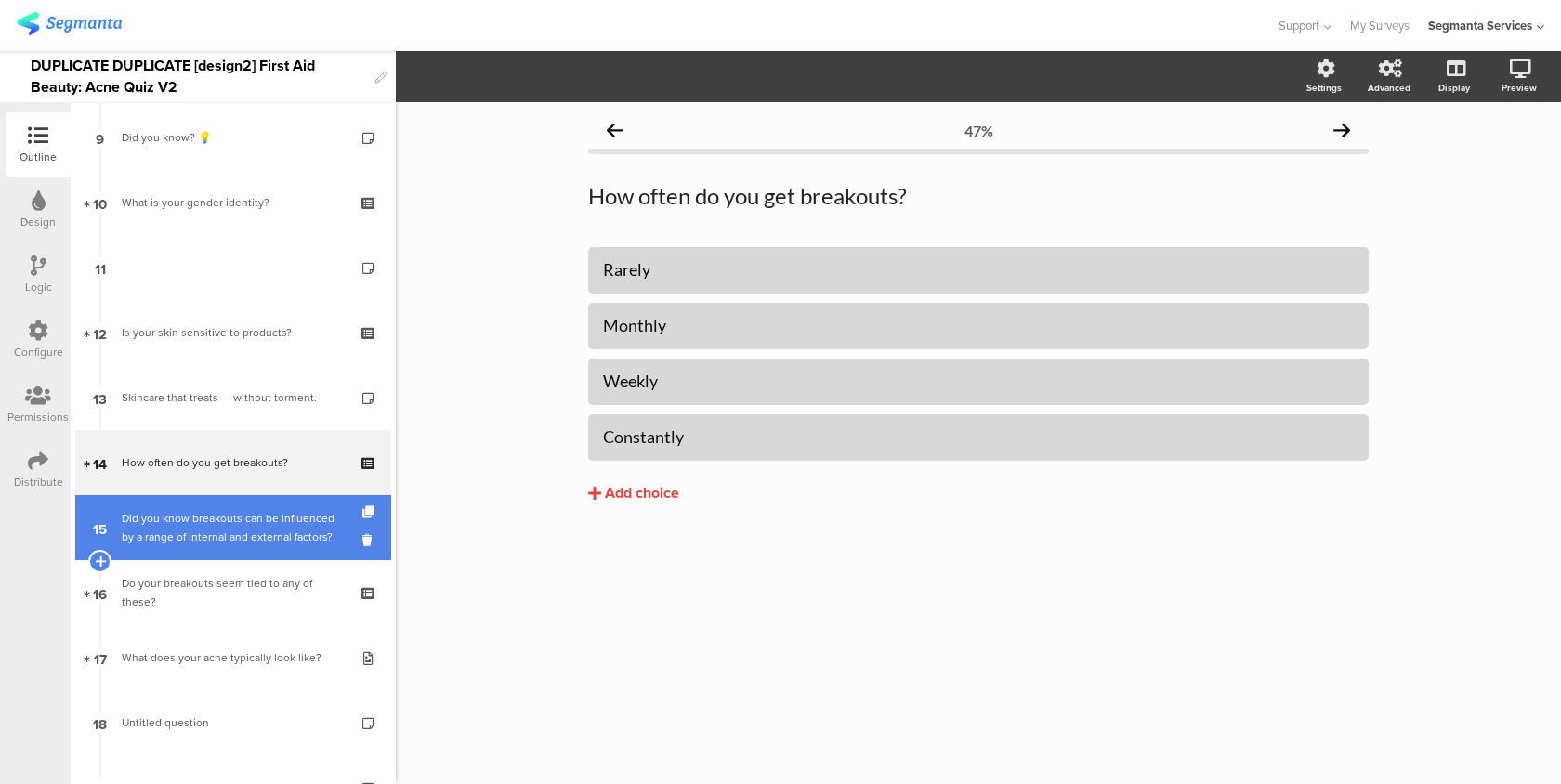
click at [281, 533] on div "Did you know breakouts can be influenced by a range of internal and external fa…" at bounding box center [233, 527] width 222 height 37
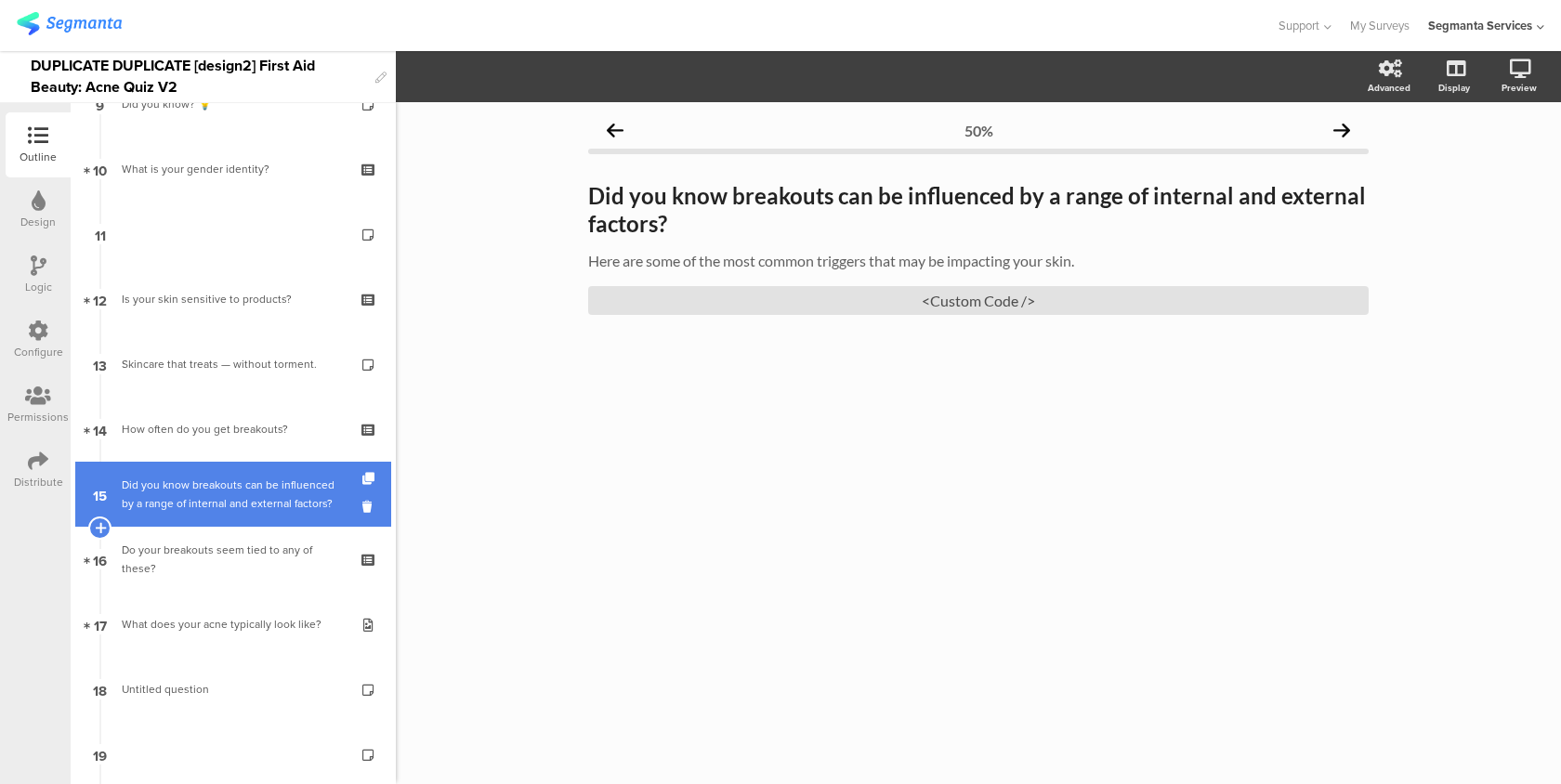
scroll to position [627, 0]
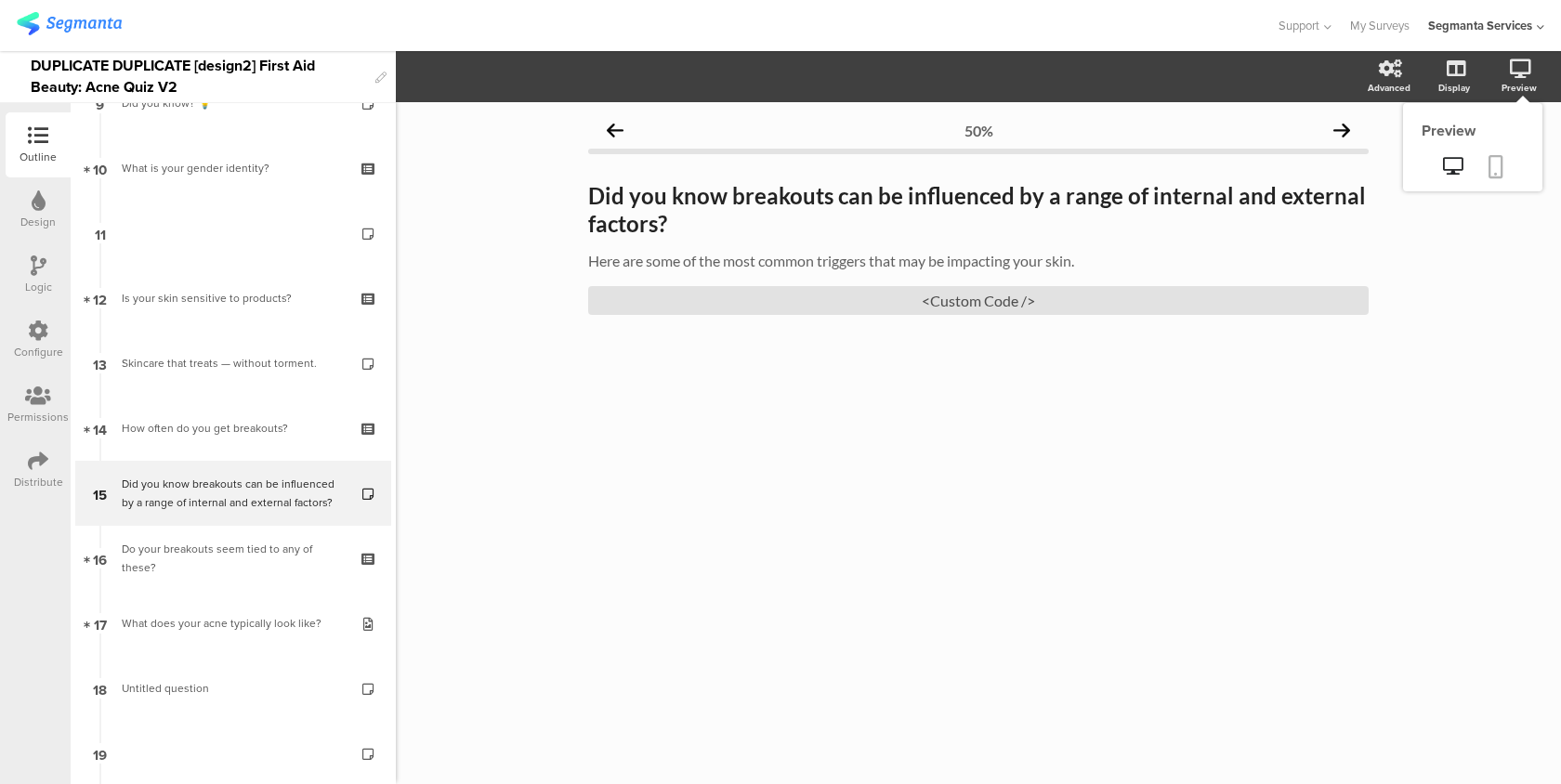
click at [1507, 154] on link at bounding box center [1496, 168] width 41 height 35
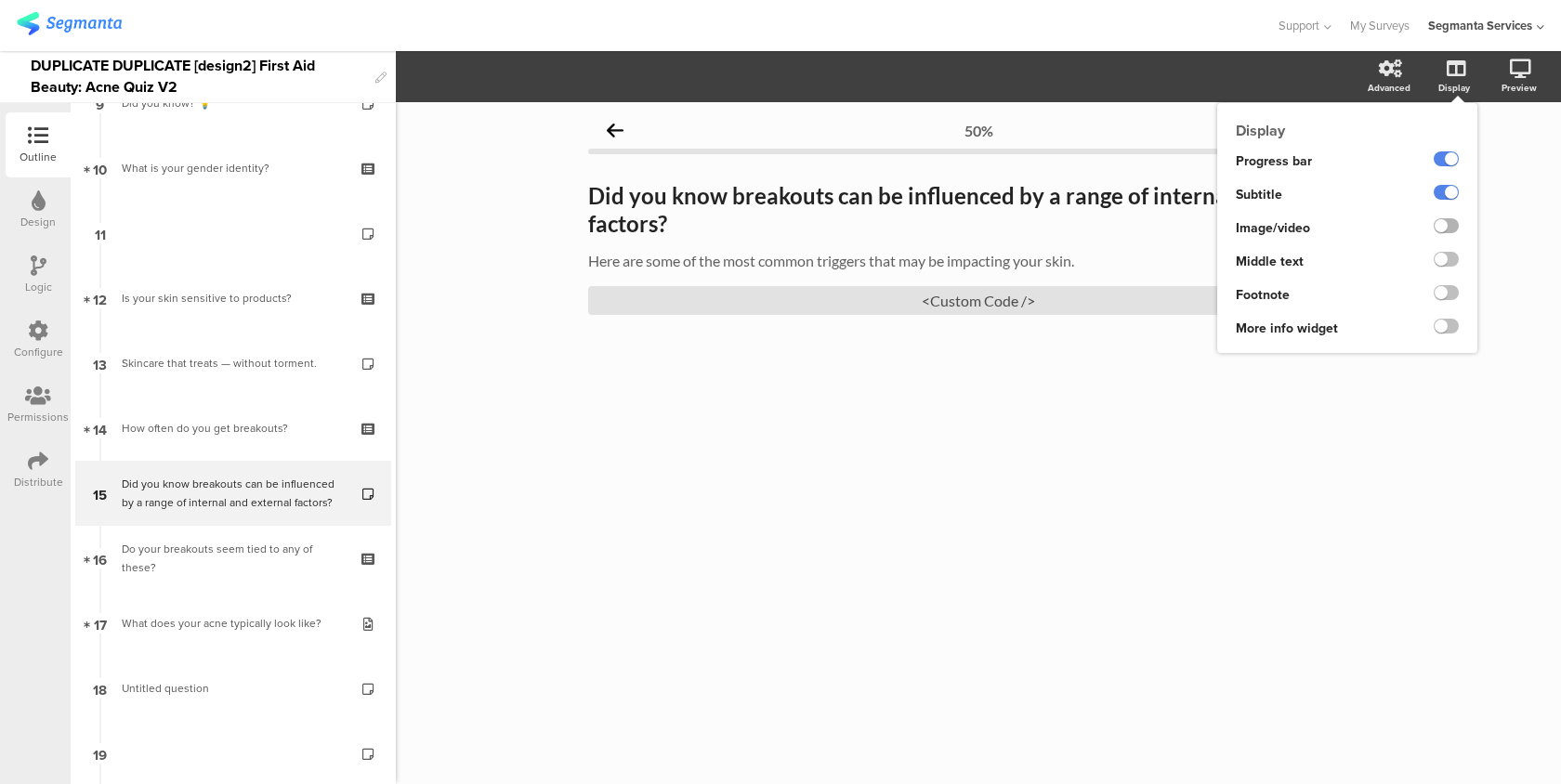
click at [1443, 227] on label at bounding box center [1446, 226] width 25 height 15
click at [0, 0] on input "checkbox" at bounding box center [0, 0] width 0 height 0
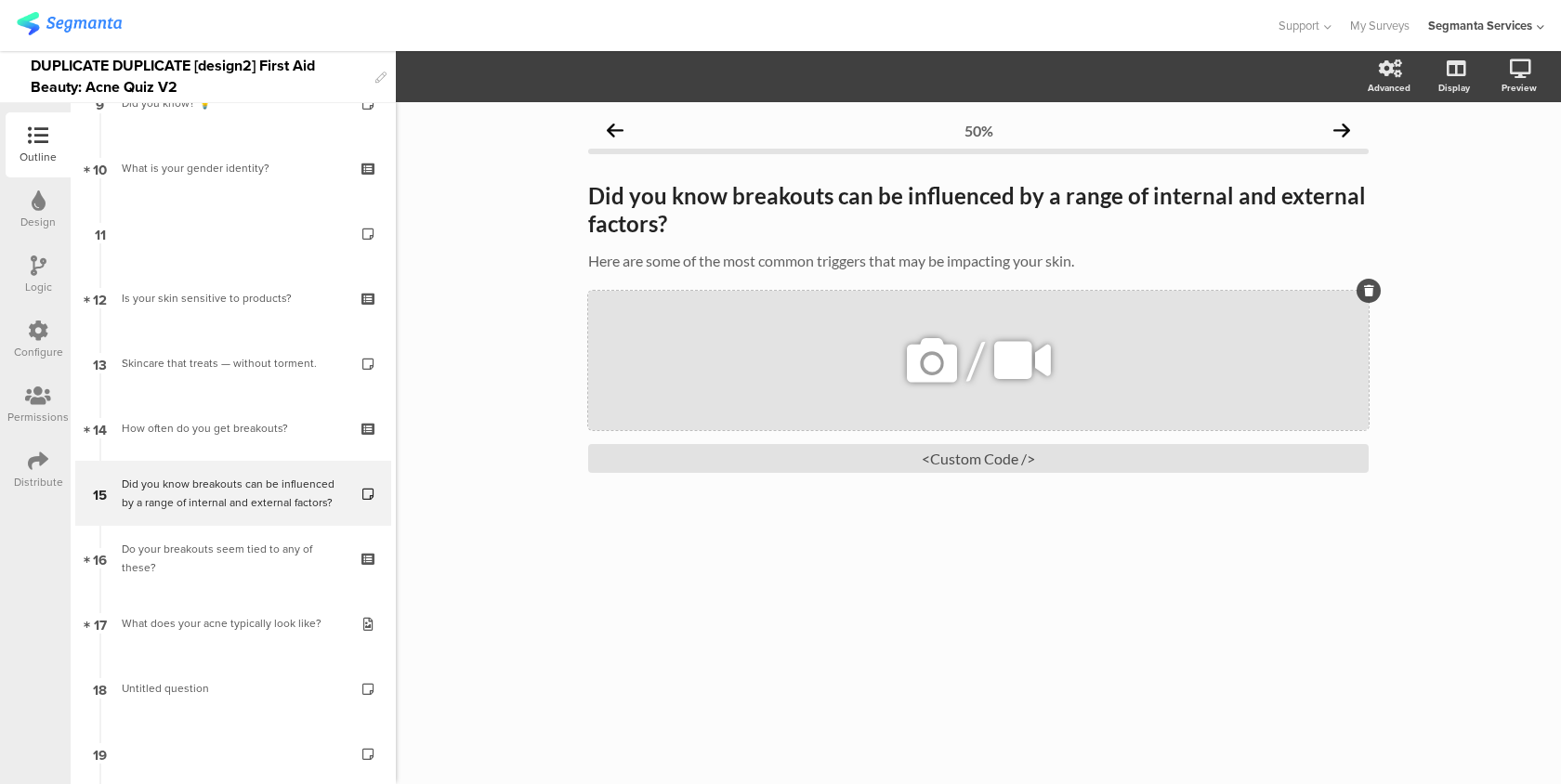
click at [947, 340] on icon at bounding box center [931, 360] width 63 height 63
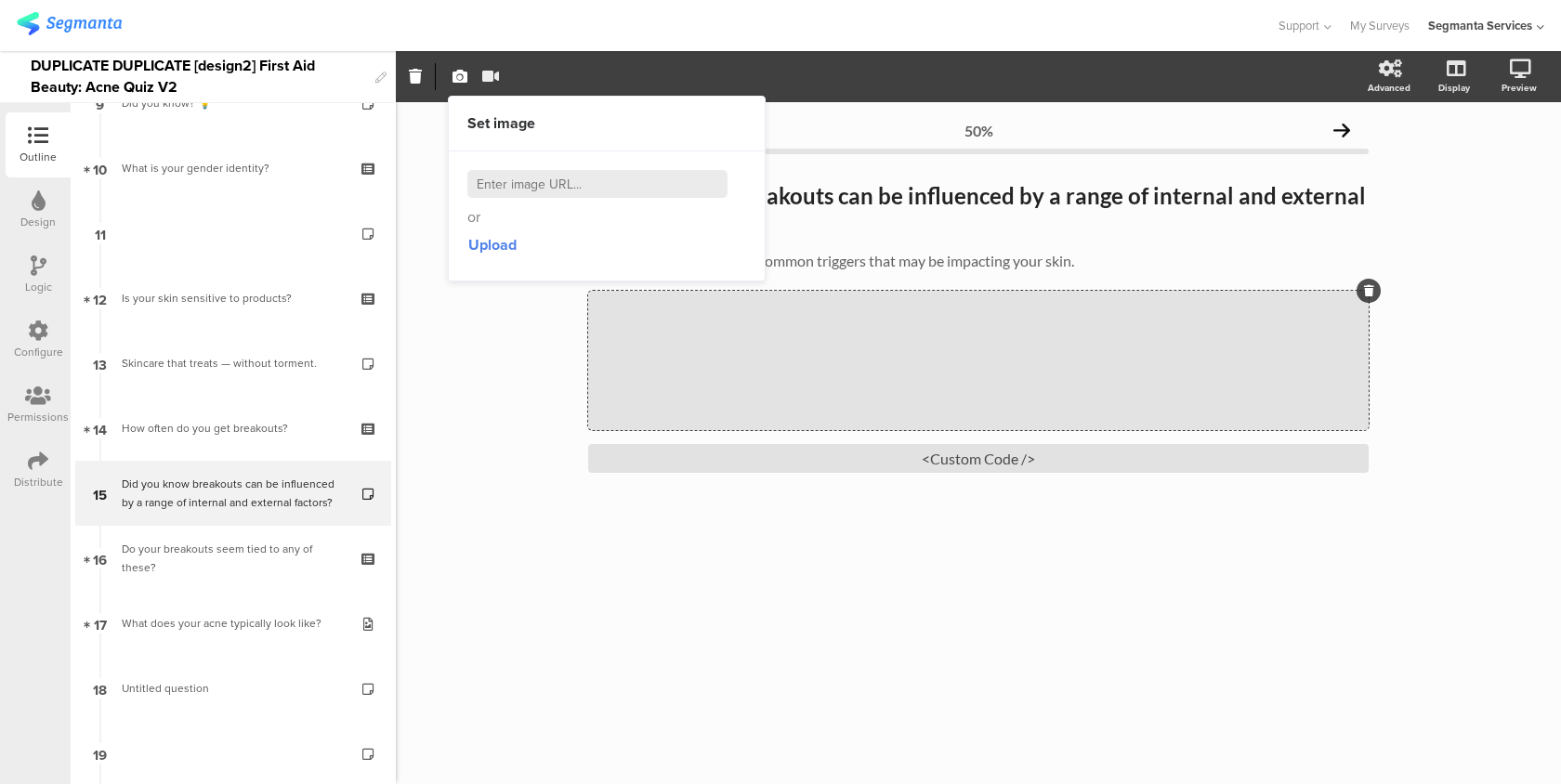
click at [488, 79] on icon "button" at bounding box center [491, 76] width 17 height 15
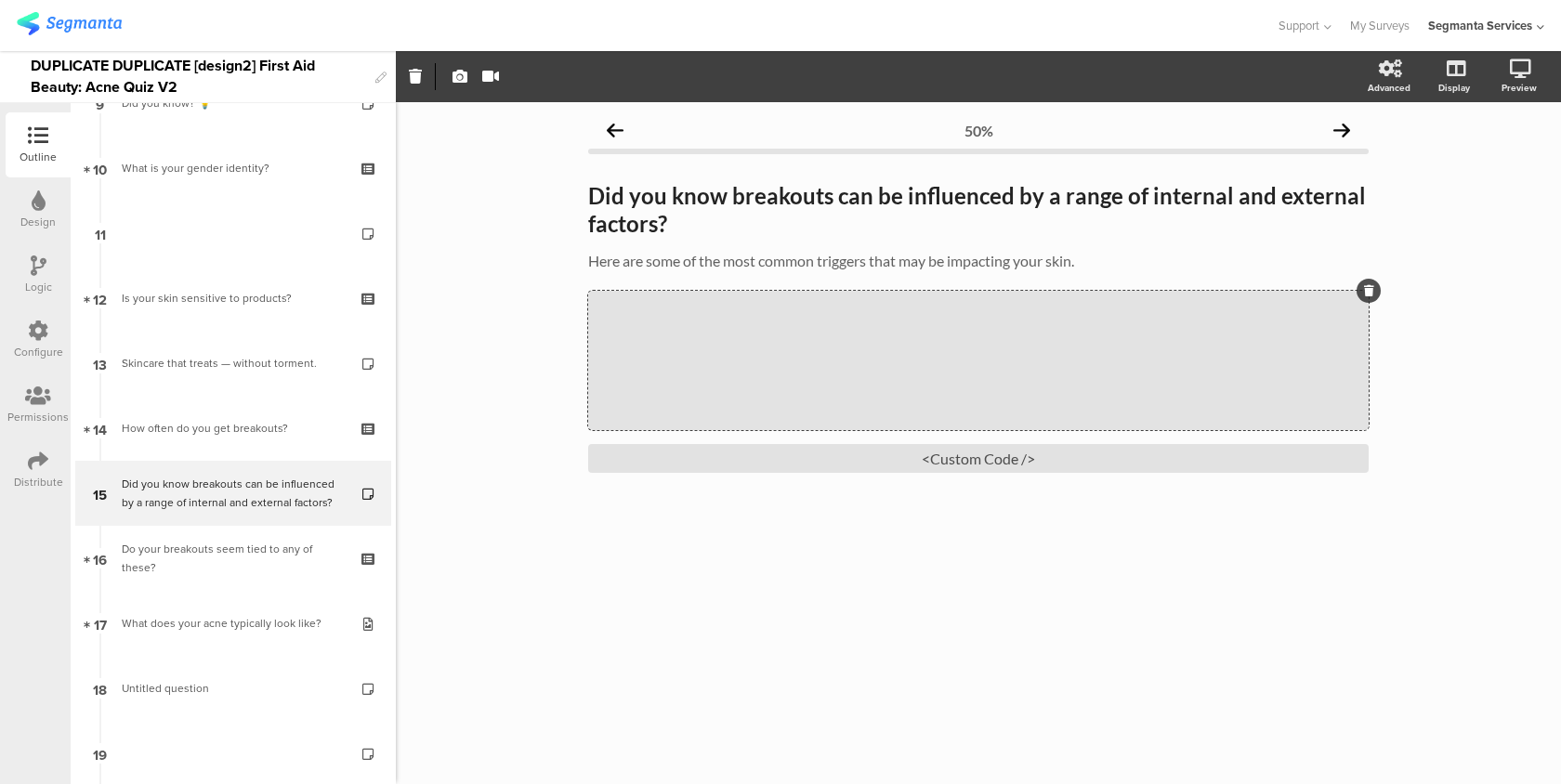
click at [478, 454] on div "50% Did you know breakouts can be influenced by a range of internal and externa…" at bounding box center [978, 442] width 1165 height 682
click at [1018, 348] on icon at bounding box center [1023, 360] width 70 height 63
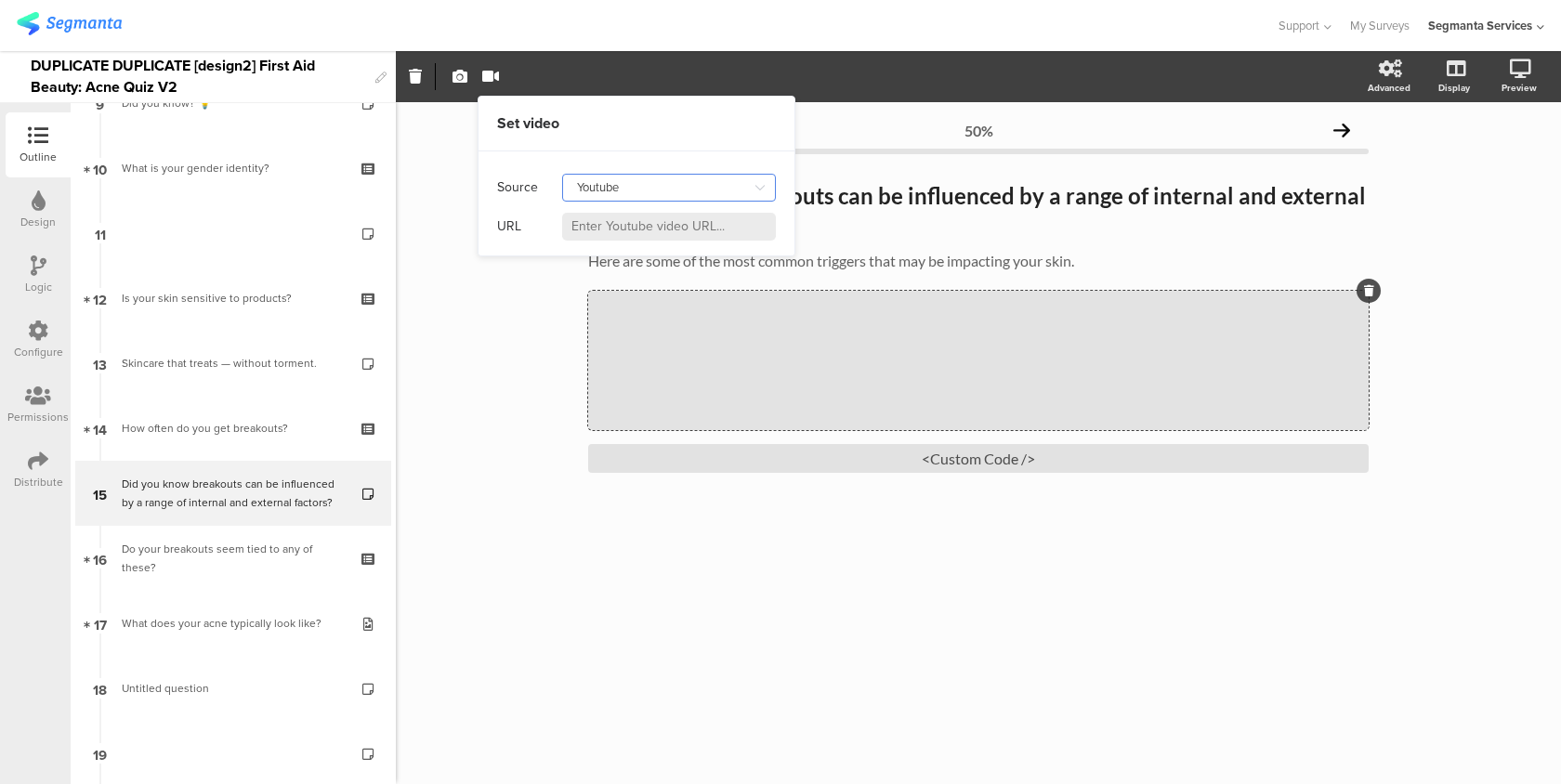
click at [599, 197] on input "Youtube" at bounding box center [670, 188] width 214 height 28
click at [606, 259] on div "Self hosted video" at bounding box center [632, 268] width 100 height 32
type input "Self hosted video"
click at [605, 231] on input at bounding box center [670, 227] width 214 height 28
paste input "[URL][DOMAIN_NAME]"
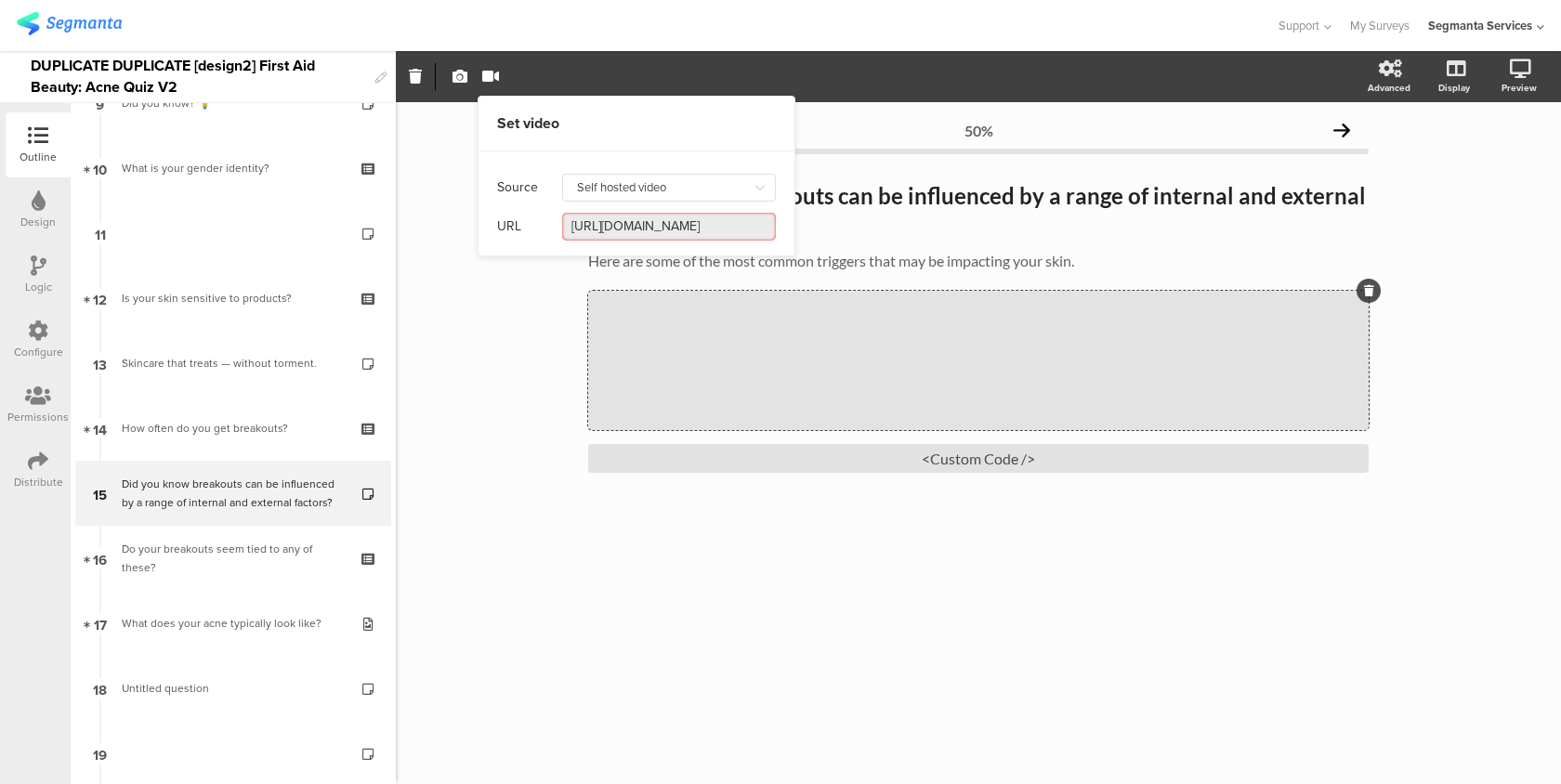
scroll to position [0, 771]
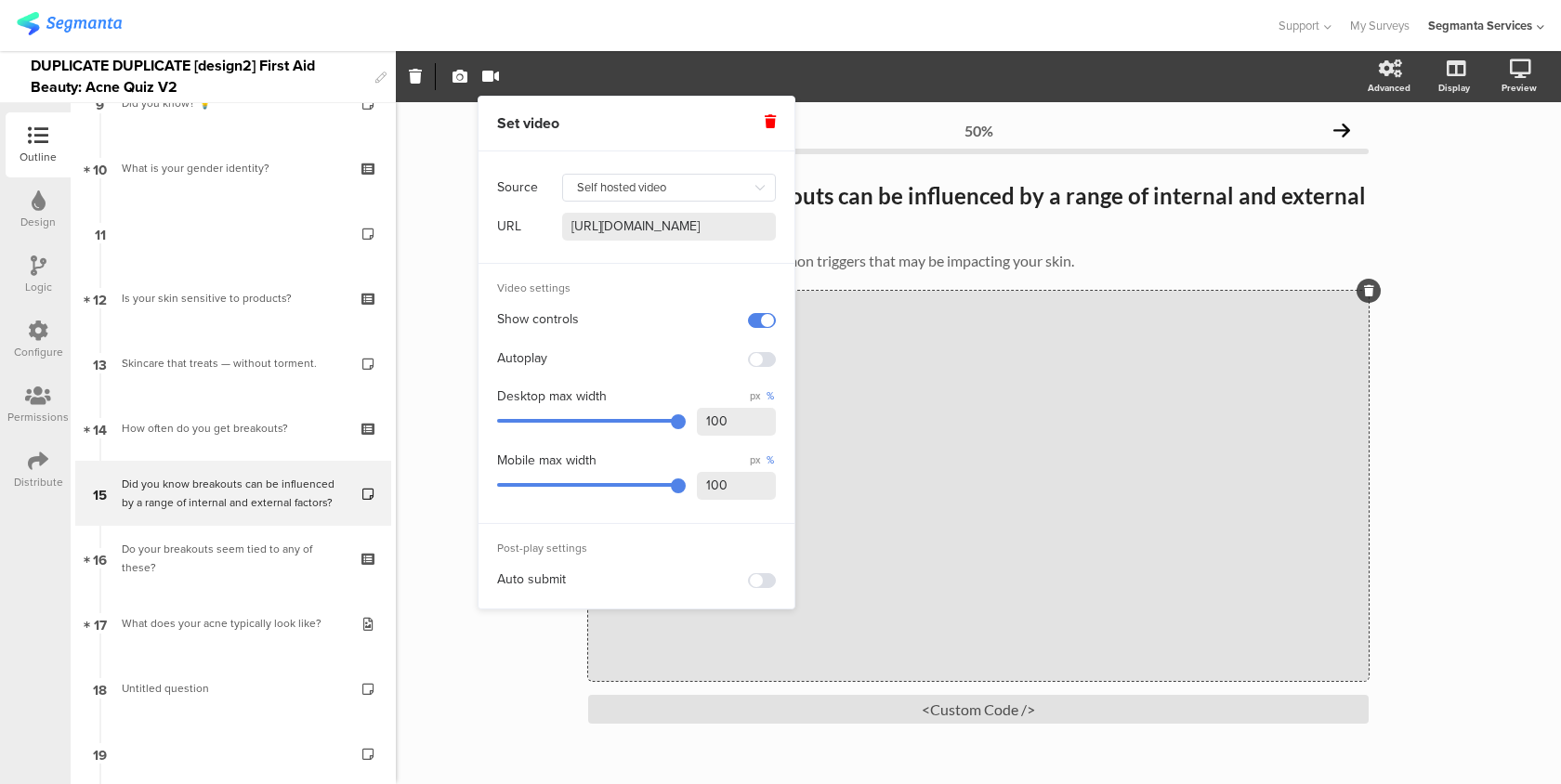
type input "[URL][DOMAIN_NAME]"
click at [757, 361] on span at bounding box center [763, 359] width 28 height 15
click at [1505, 171] on link at bounding box center [1496, 168] width 41 height 35
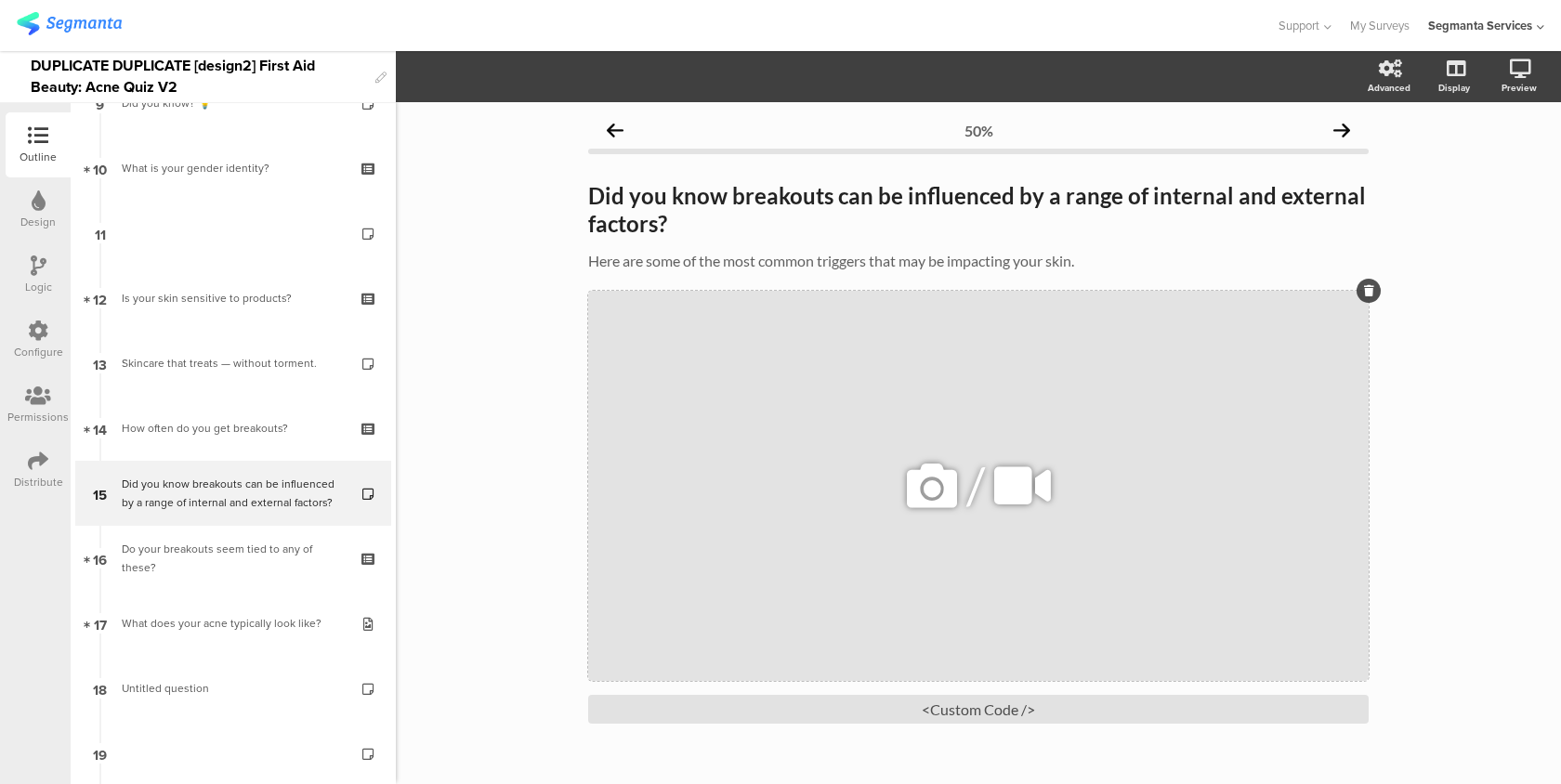
click at [873, 444] on div "/" at bounding box center [978, 485] width 780 height 391
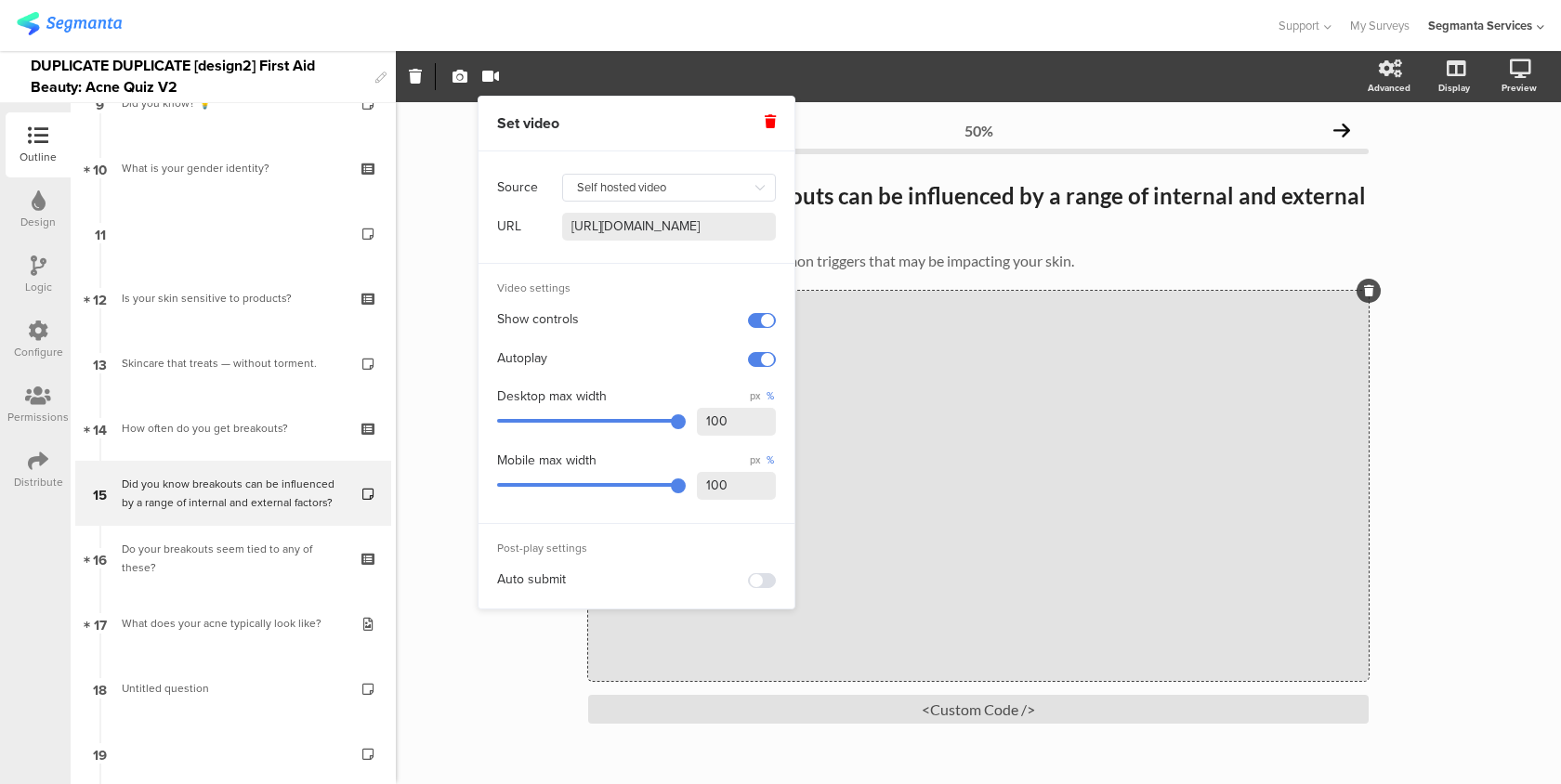
click at [670, 239] on input "[URL][DOMAIN_NAME]" at bounding box center [670, 227] width 214 height 28
paste input "[DOMAIN_NAME][URL]"
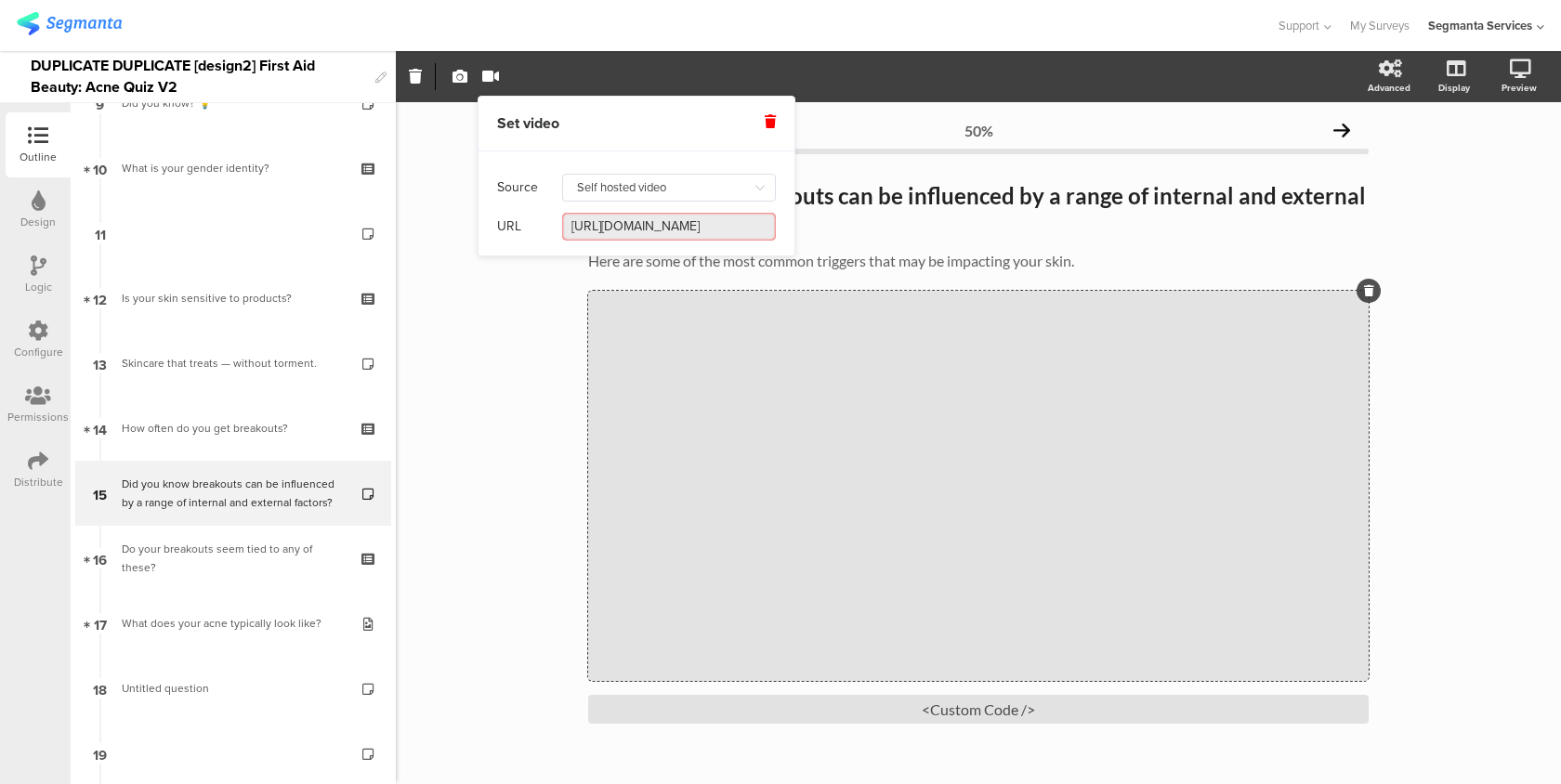
scroll to position [0, 392]
drag, startPoint x: 567, startPoint y: 226, endPoint x: 702, endPoint y: 229, distance: 135.0
click at [702, 229] on input "[URL][DOMAIN_NAME]" at bounding box center [670, 227] width 214 height 28
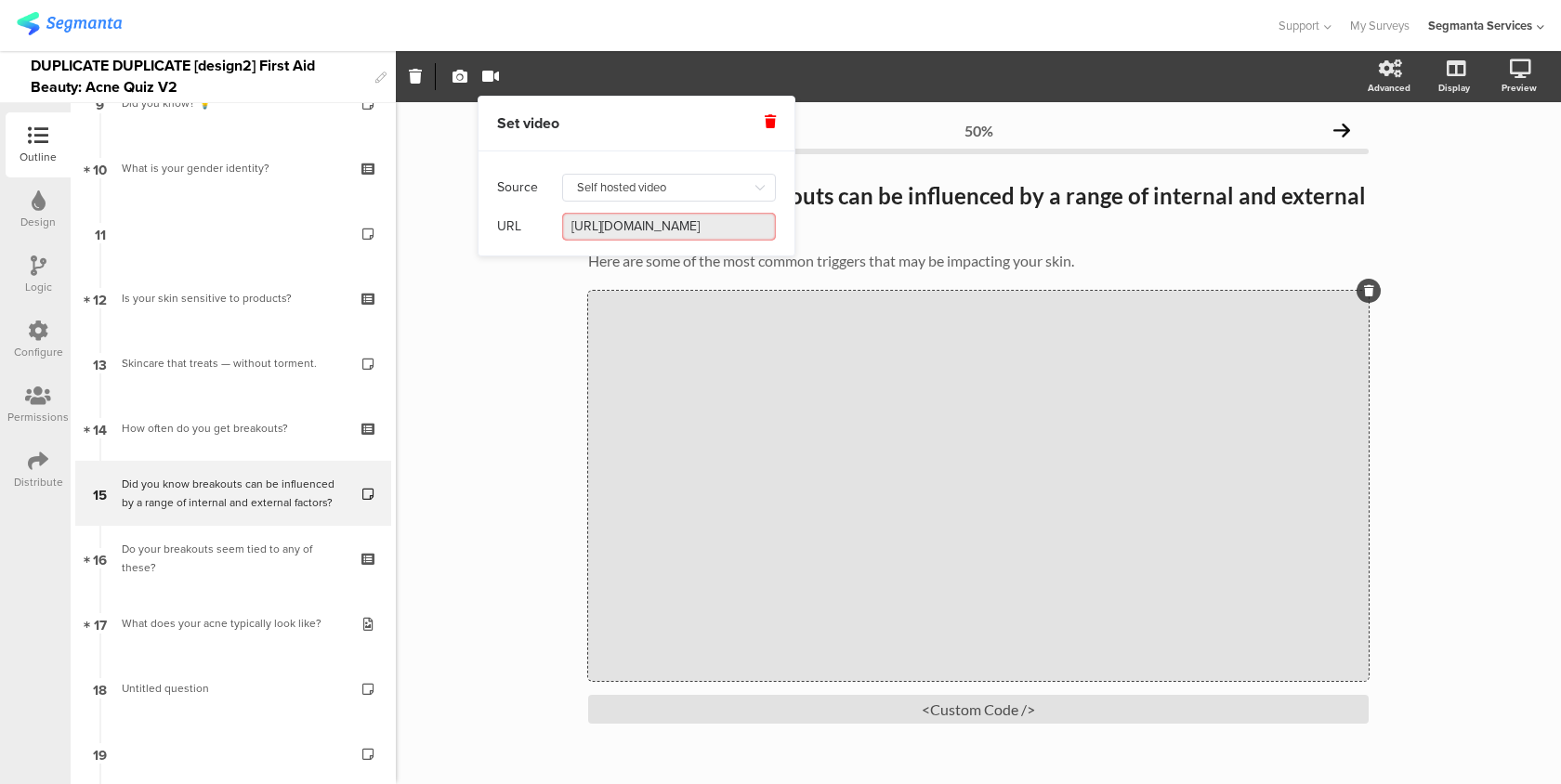
drag, startPoint x: 646, startPoint y: 224, endPoint x: 498, endPoint y: 239, distance: 148.8
click at [498, 239] on div "URL [URL][DOMAIN_NAME]" at bounding box center [637, 226] width 279 height 39
click at [688, 233] on input "[URL][DOMAIN_NAME]" at bounding box center [670, 227] width 214 height 28
paste input "[DOMAIN_NAME][URL]"
type input "[URL][DOMAIN_NAME]"
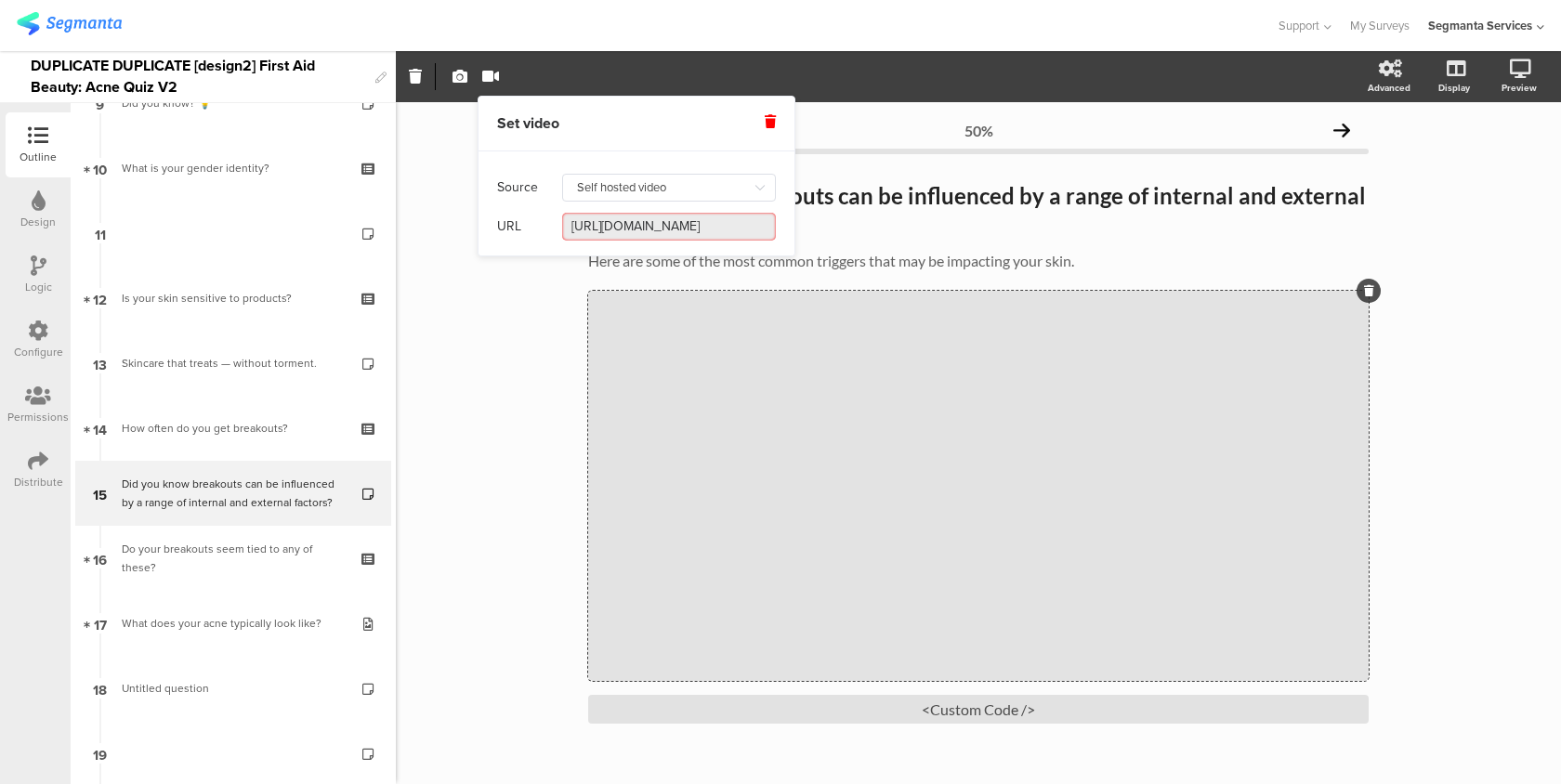
scroll to position [0, 545]
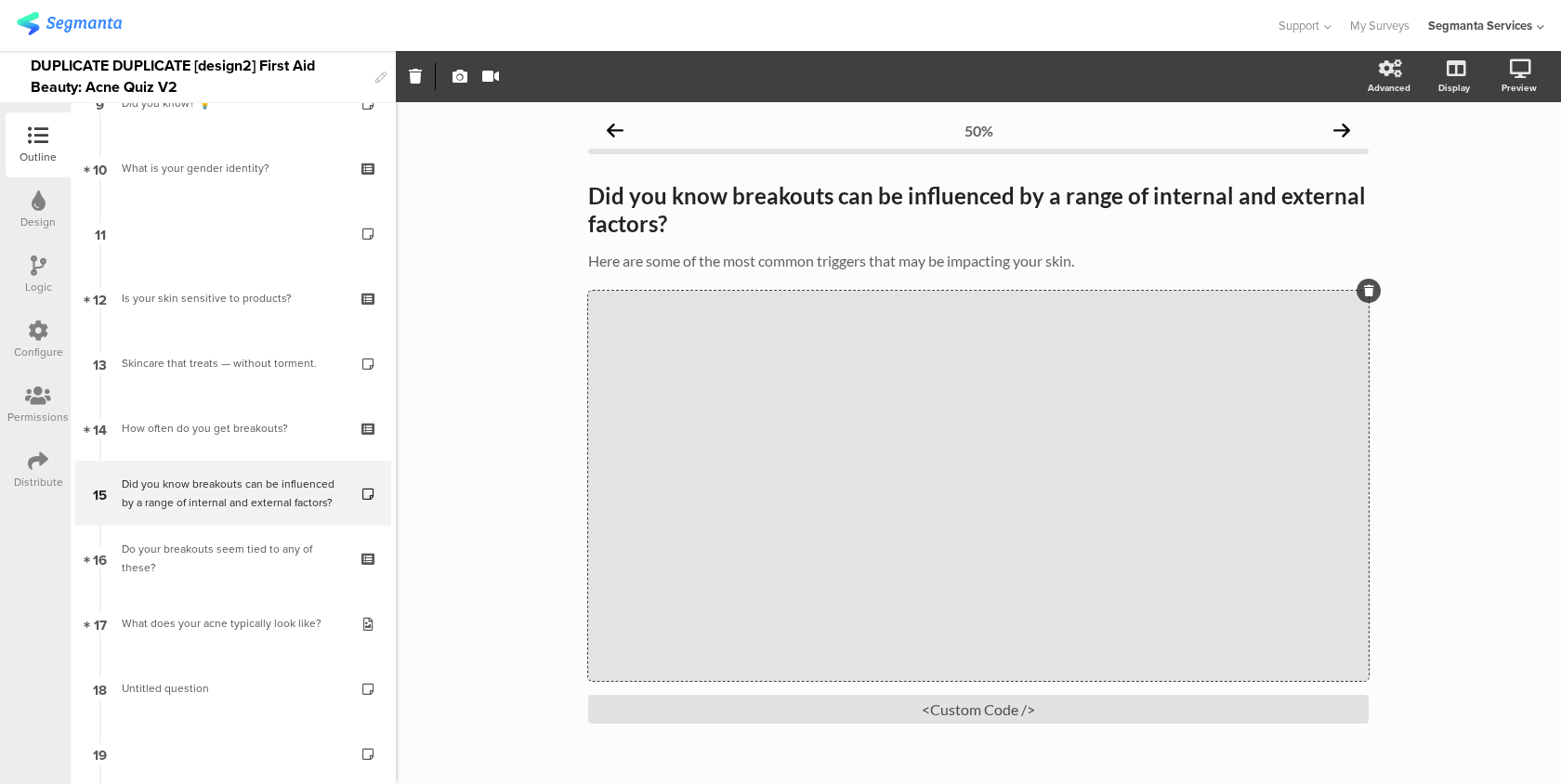
click at [1449, 317] on div "50% Did you know breakouts can be influenced by a range of internal and externa…" at bounding box center [978, 468] width 1165 height 733
click at [1500, 174] on icon at bounding box center [1496, 166] width 15 height 23
click at [40, 462] on icon at bounding box center [38, 460] width 20 height 20
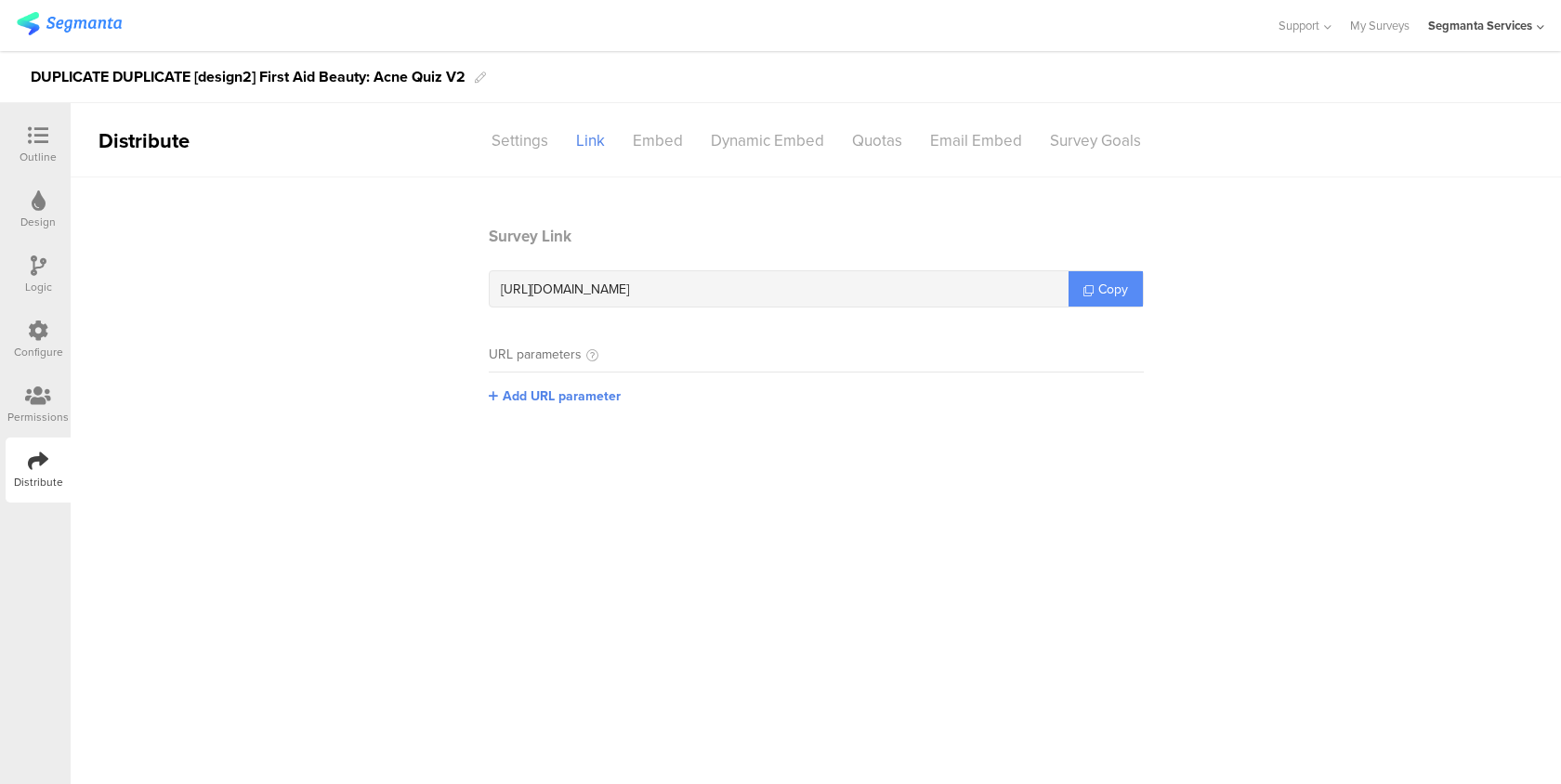
click at [1127, 288] on link "Copy" at bounding box center [1106, 289] width 74 height 35
click at [57, 143] on div "Outline" at bounding box center [38, 145] width 65 height 65
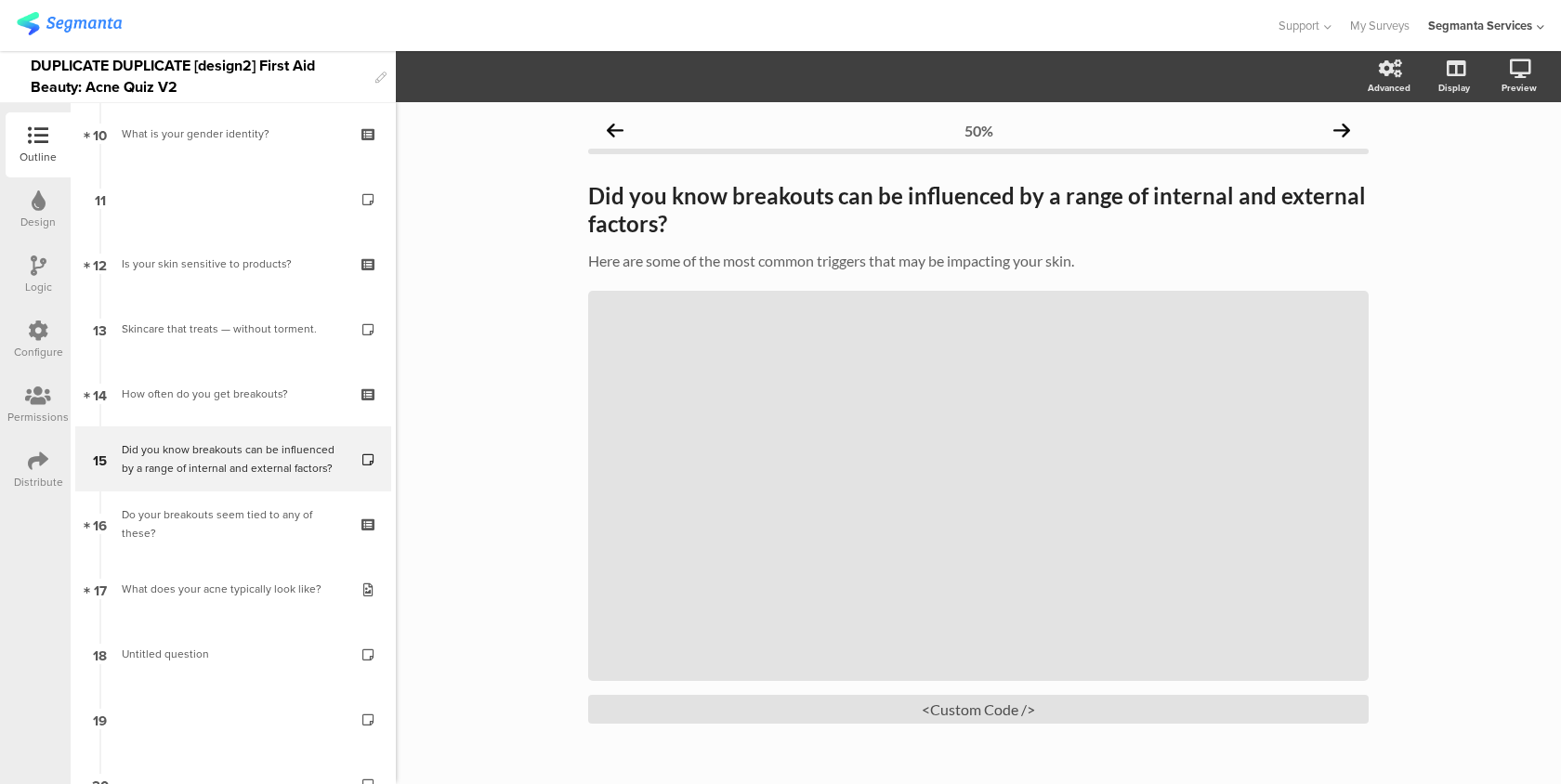
scroll to position [676, 0]
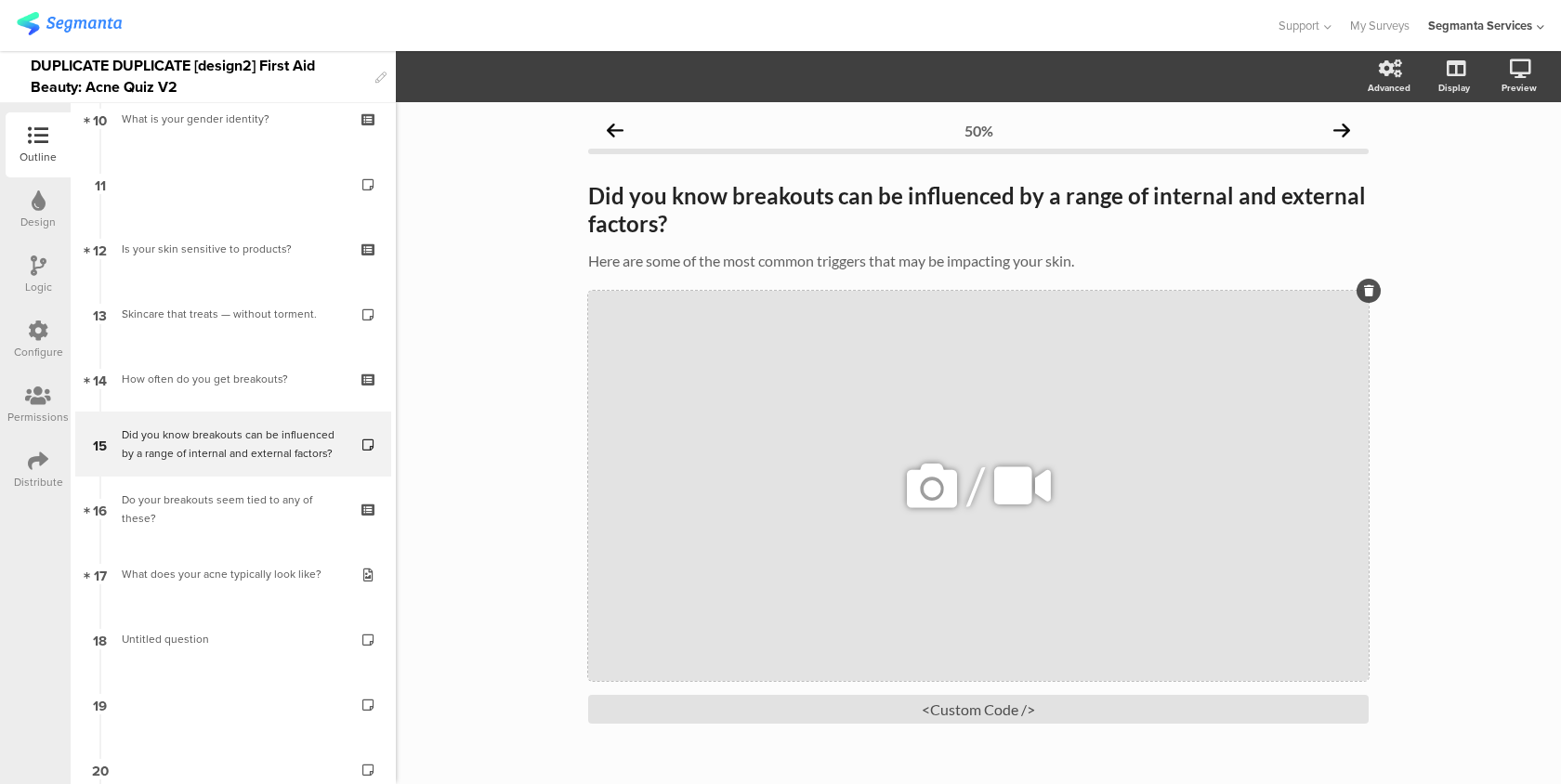
click at [926, 372] on div "/" at bounding box center [978, 485] width 780 height 391
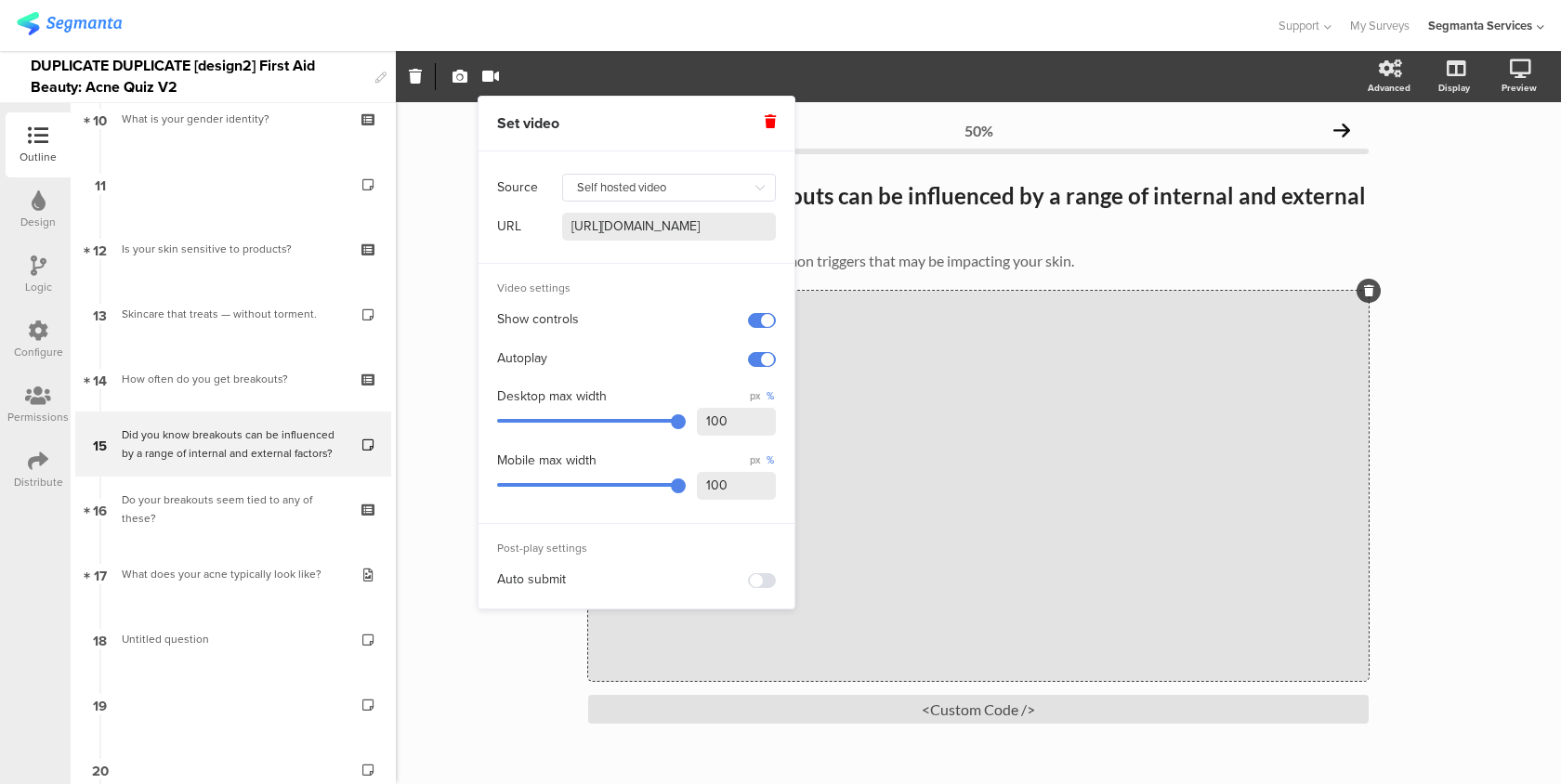
click at [609, 219] on input "[URL][DOMAIN_NAME]" at bounding box center [670, 227] width 214 height 28
paste input "[DOMAIN_NAME][URL]"
click at [759, 323] on span at bounding box center [763, 320] width 28 height 15
click at [761, 323] on span at bounding box center [763, 320] width 28 height 15
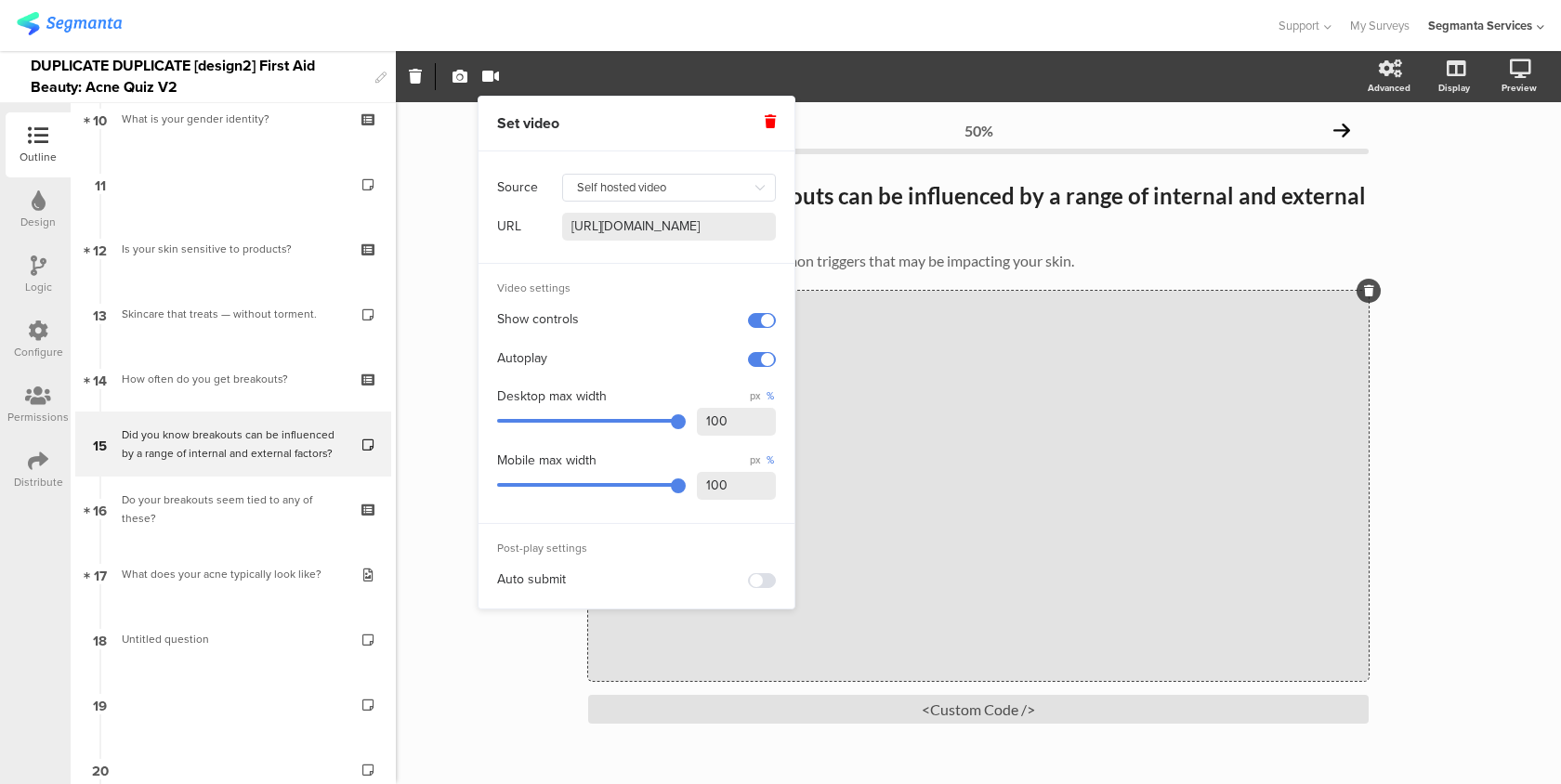
click at [751, 231] on input "[URL][DOMAIN_NAME]" at bounding box center [670, 227] width 214 height 28
paste input "f722e2af524b46cc950e823ce9836048/f722e2af524b46cc950e823ce9836048.HD-720p-4.5Mb…"
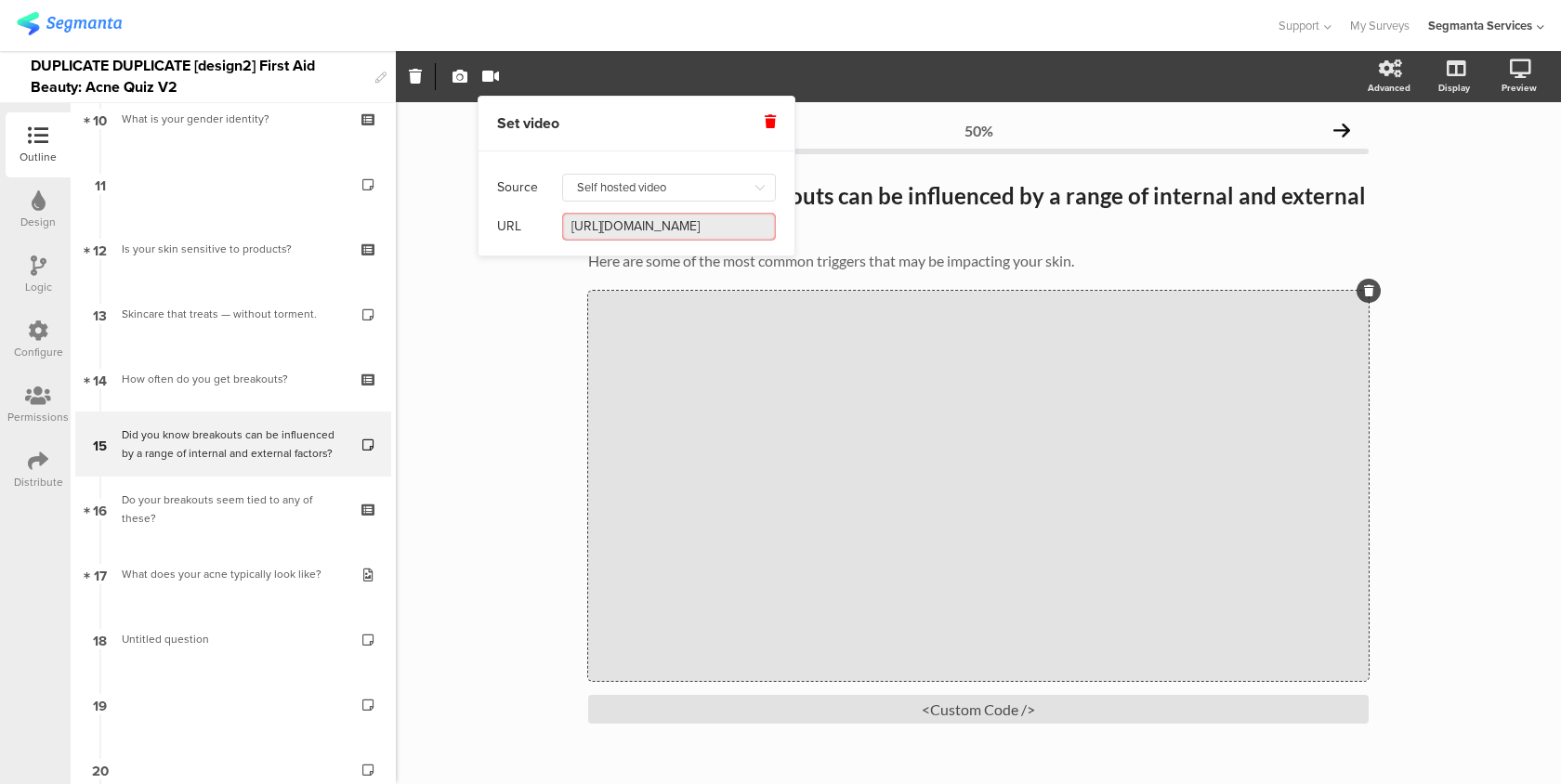
scroll to position [0, 771]
type input "[URL][DOMAIN_NAME]"
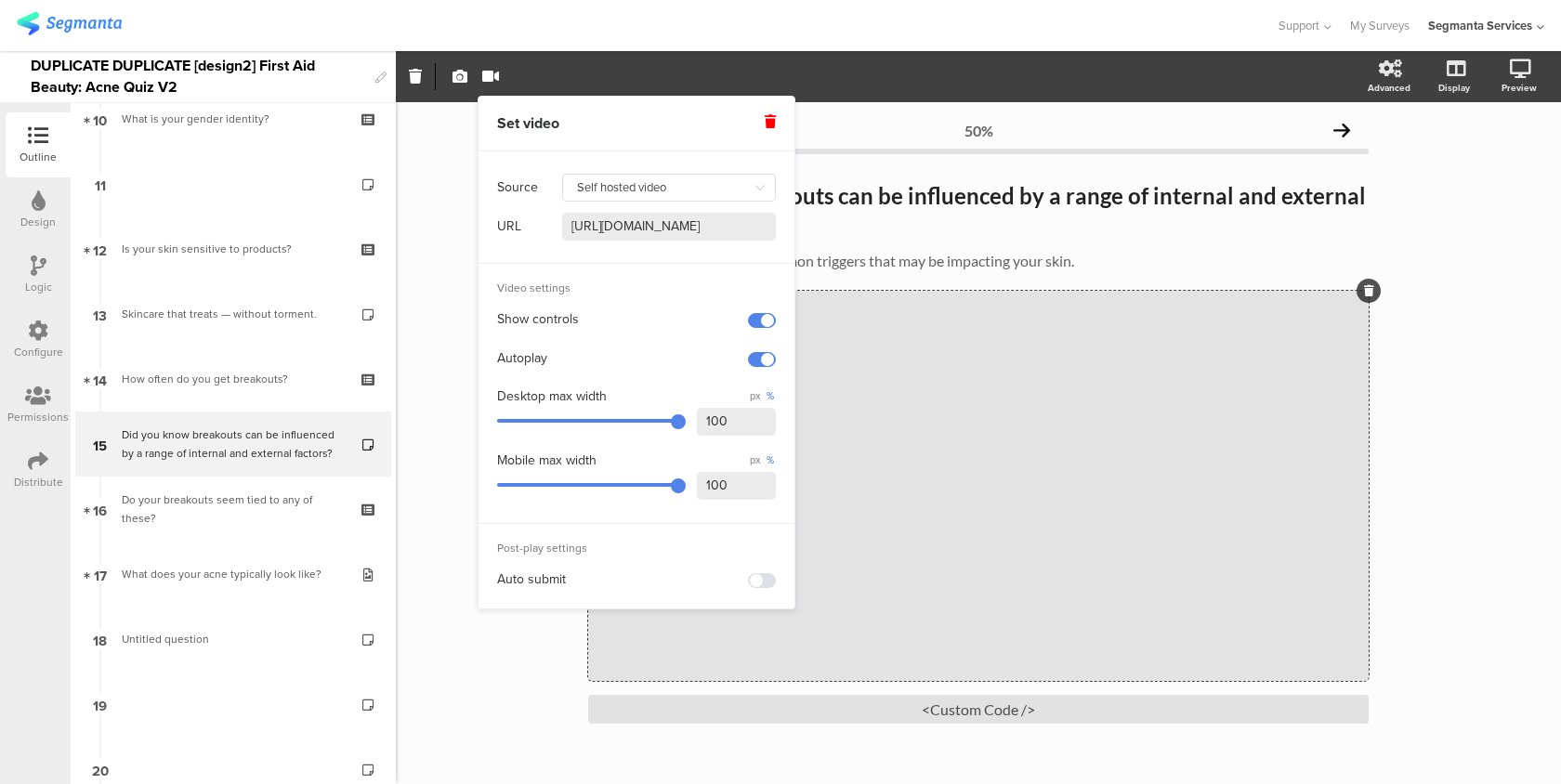
scroll to position [0, 0]
click at [759, 363] on span at bounding box center [763, 359] width 28 height 15
click at [803, 723] on div "<Custom Code />" at bounding box center [978, 709] width 780 height 29
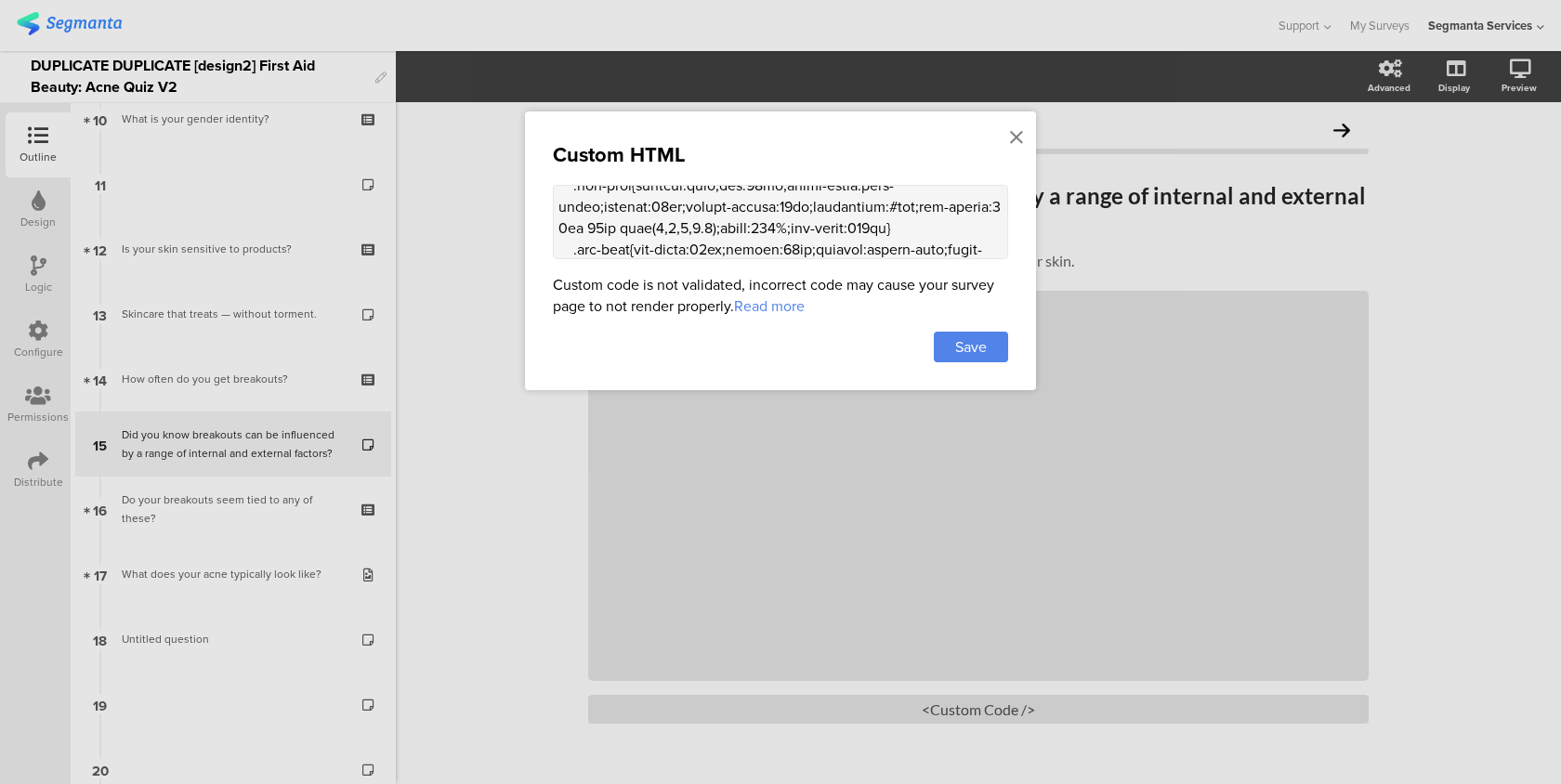
scroll to position [2030, 0]
drag, startPoint x: 854, startPoint y: 221, endPoint x: 841, endPoint y: 221, distance: 13.0
click at [841, 221] on textarea at bounding box center [780, 222] width 456 height 74
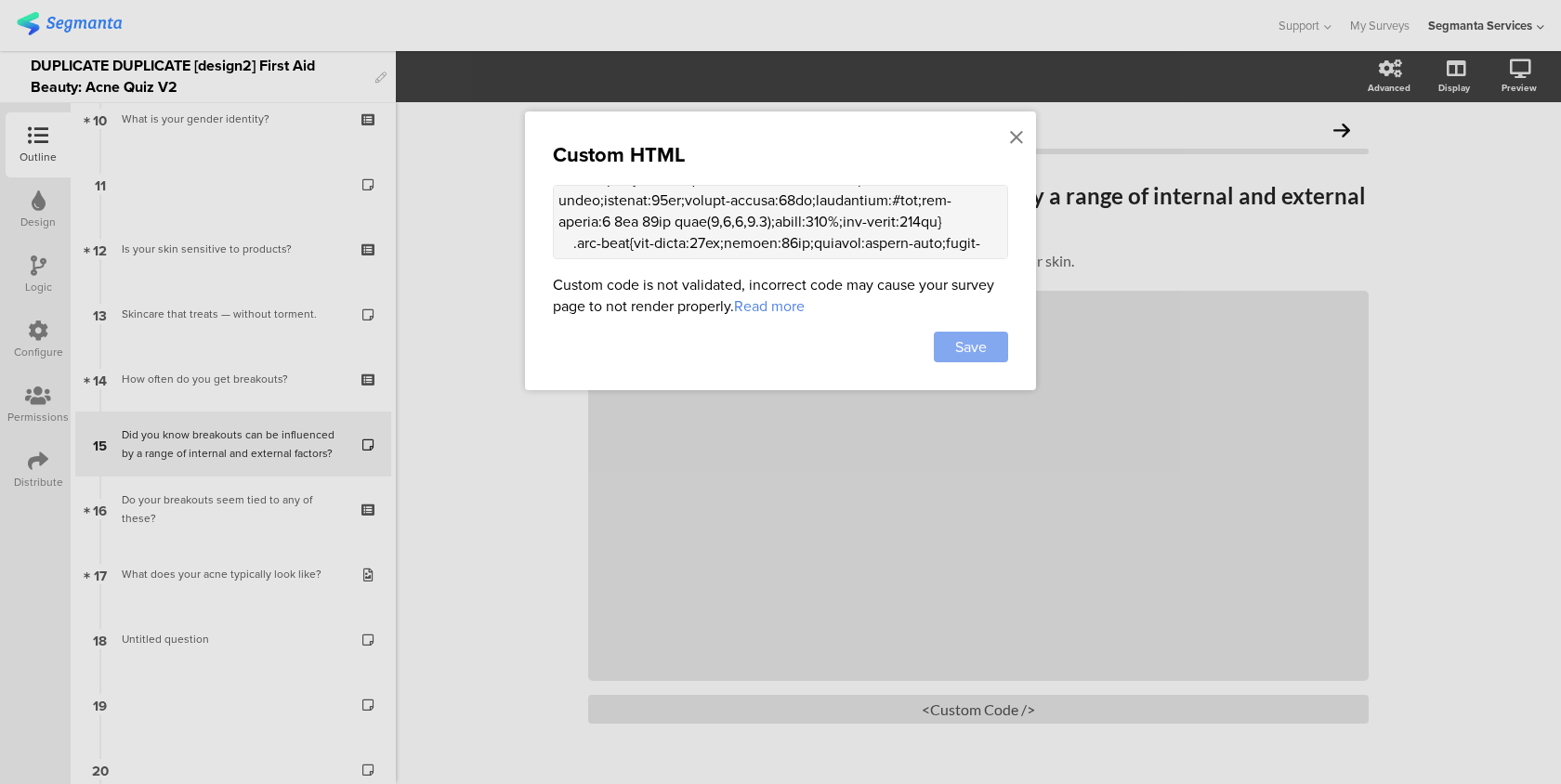
type textarea "<style> .progress-bar-segments { display: none !important; } .animated-router-v…"
click at [965, 344] on span "Save" at bounding box center [971, 347] width 32 height 21
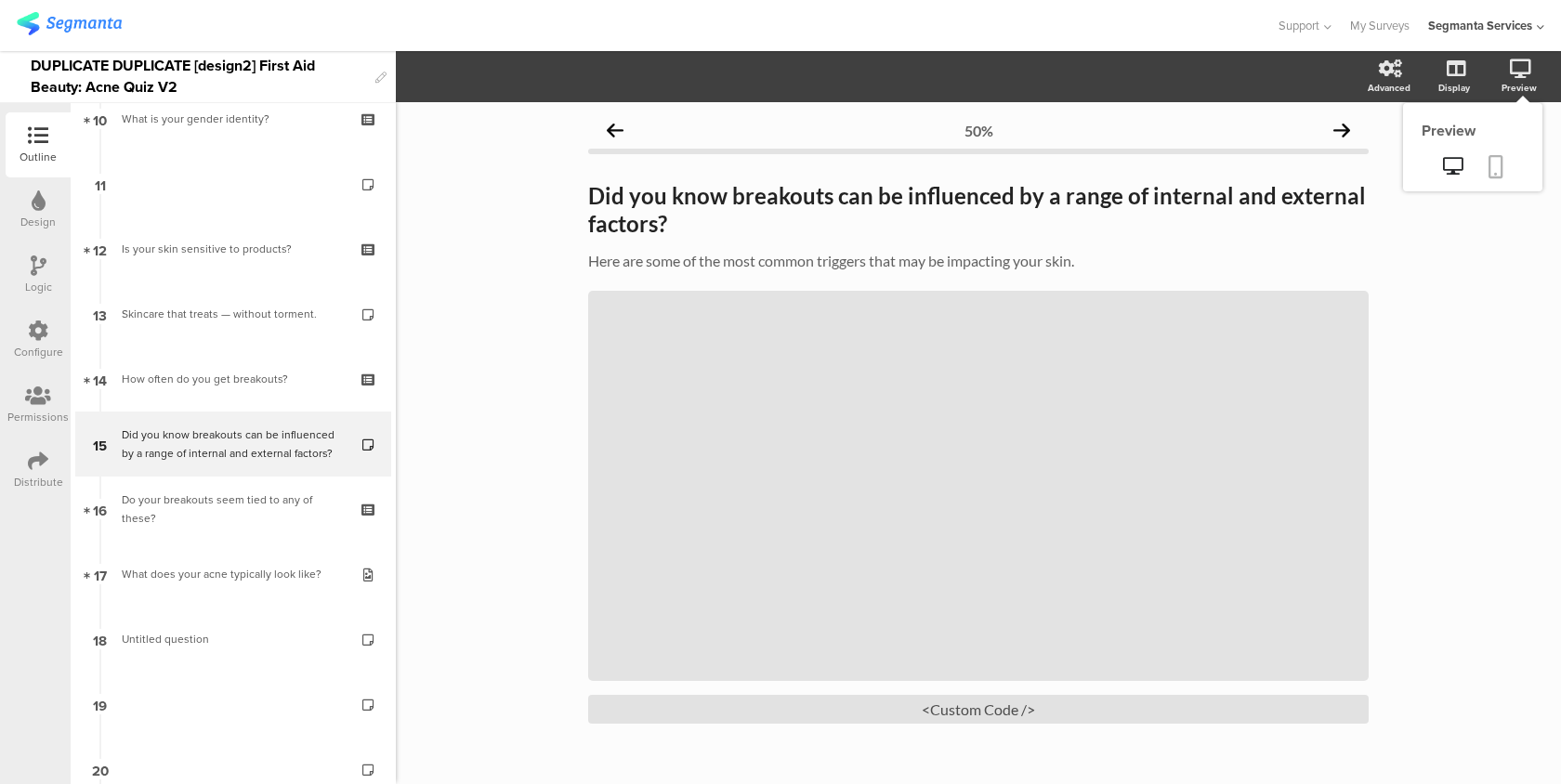
click at [1496, 168] on icon at bounding box center [1496, 166] width 15 height 23
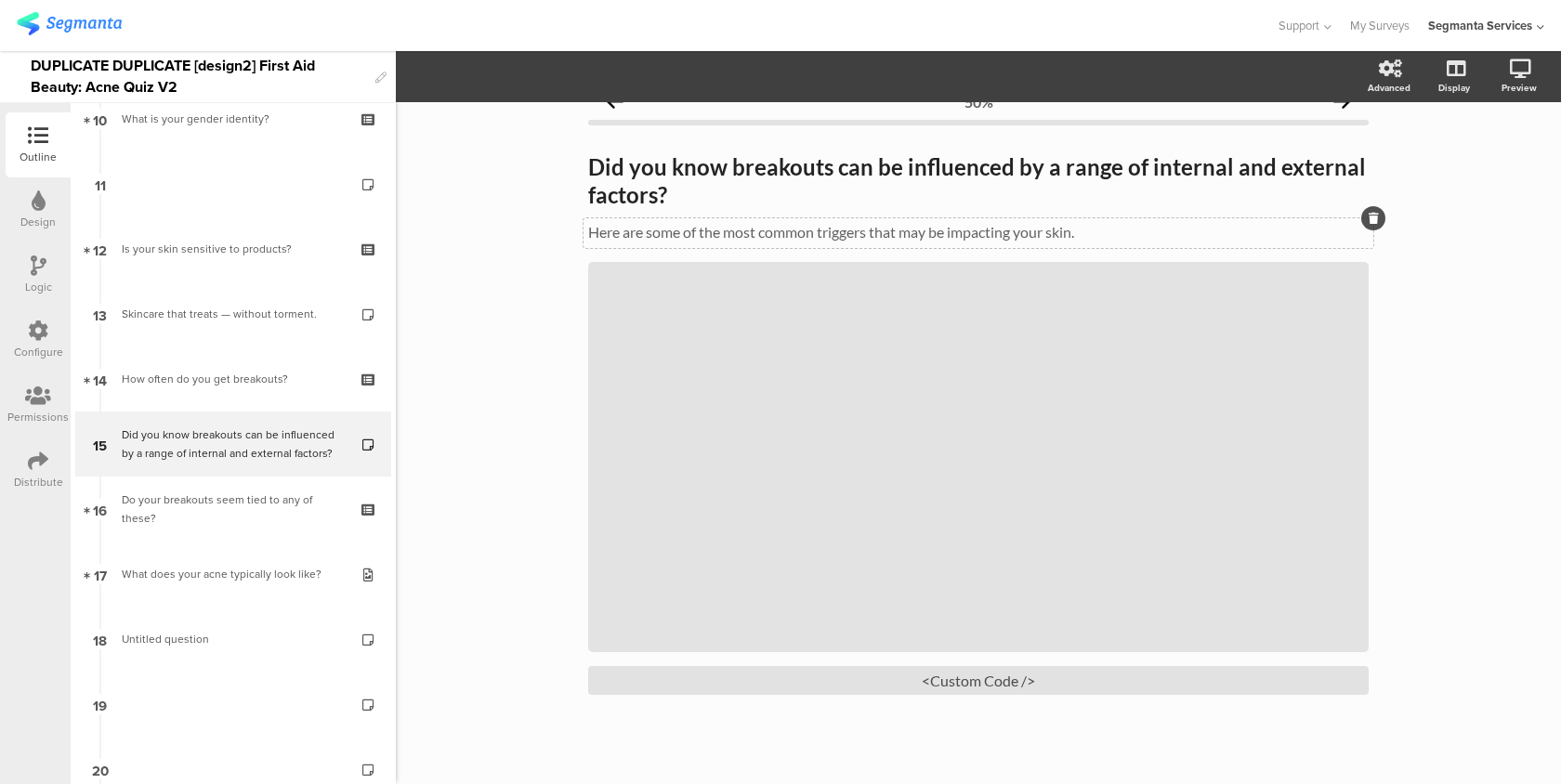
scroll to position [84, 0]
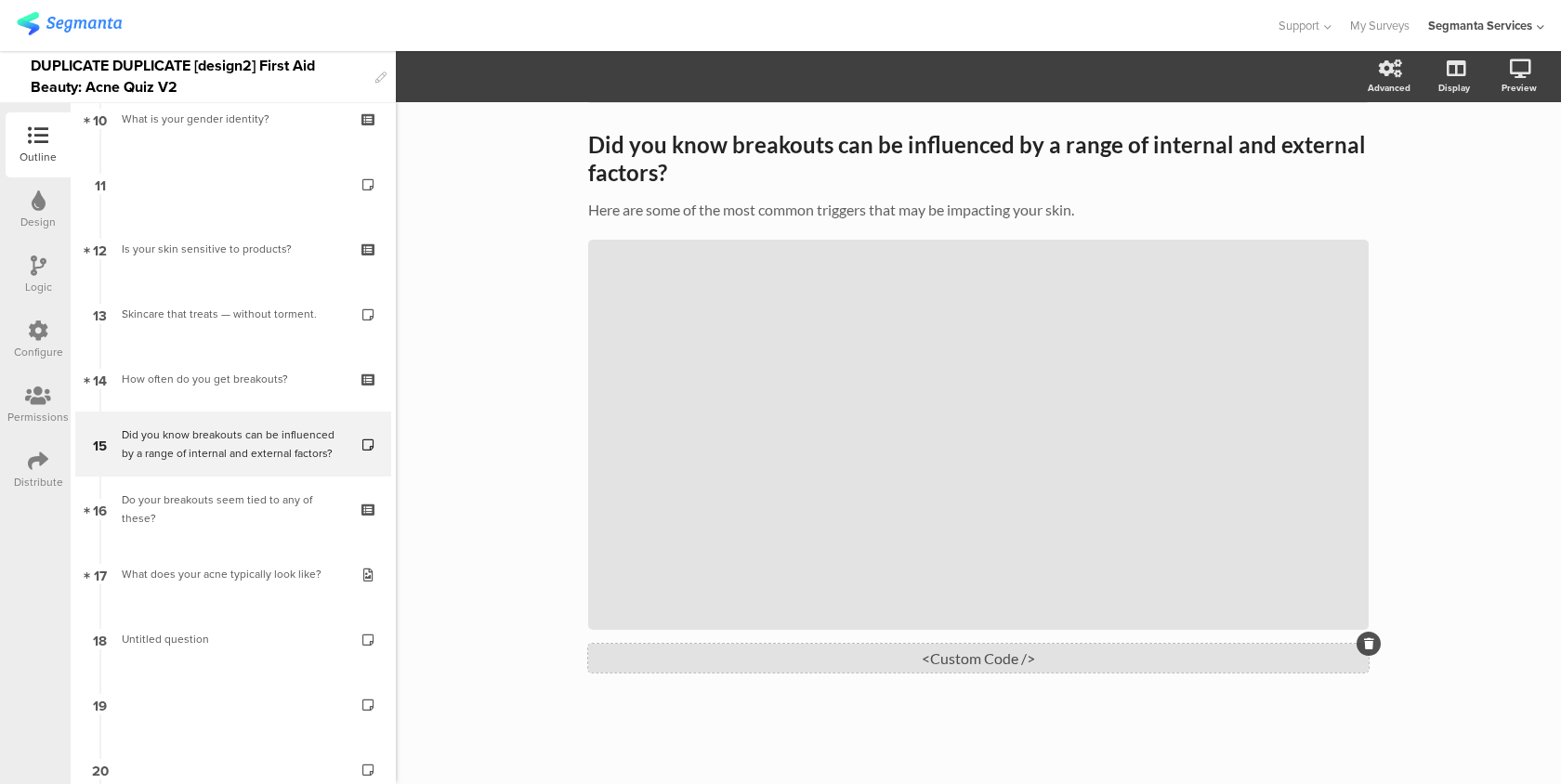
click at [814, 672] on div "<Custom Code />" at bounding box center [978, 658] width 780 height 29
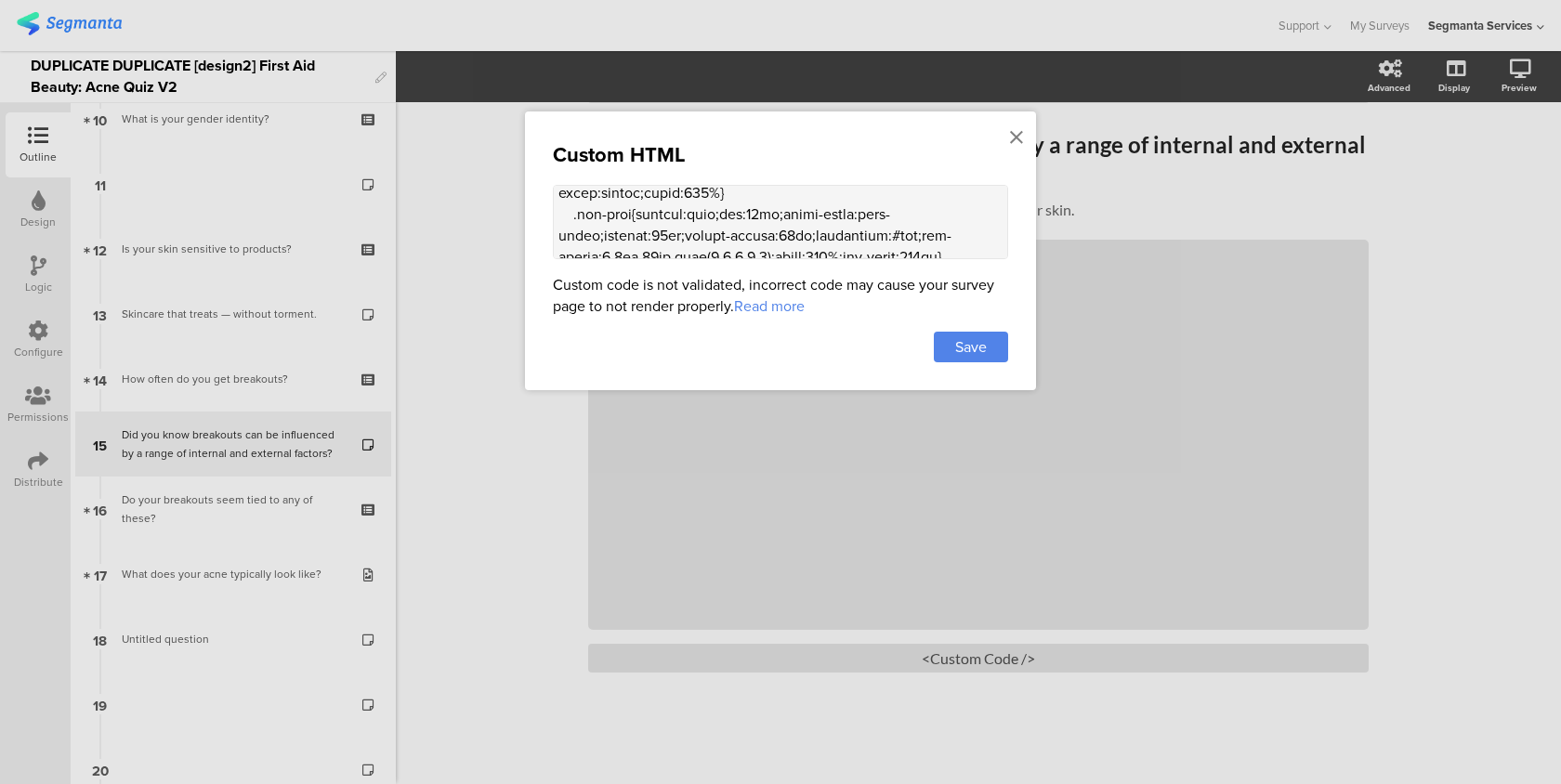
scroll to position [2022, 0]
drag, startPoint x: 852, startPoint y: 228, endPoint x: 841, endPoint y: 228, distance: 11.0
click at [841, 228] on textarea at bounding box center [780, 222] width 456 height 74
type textarea "<style> .progress-bar-segments { display: none !important; } .animated-router-v…"
click at [962, 345] on span "Save" at bounding box center [971, 347] width 32 height 21
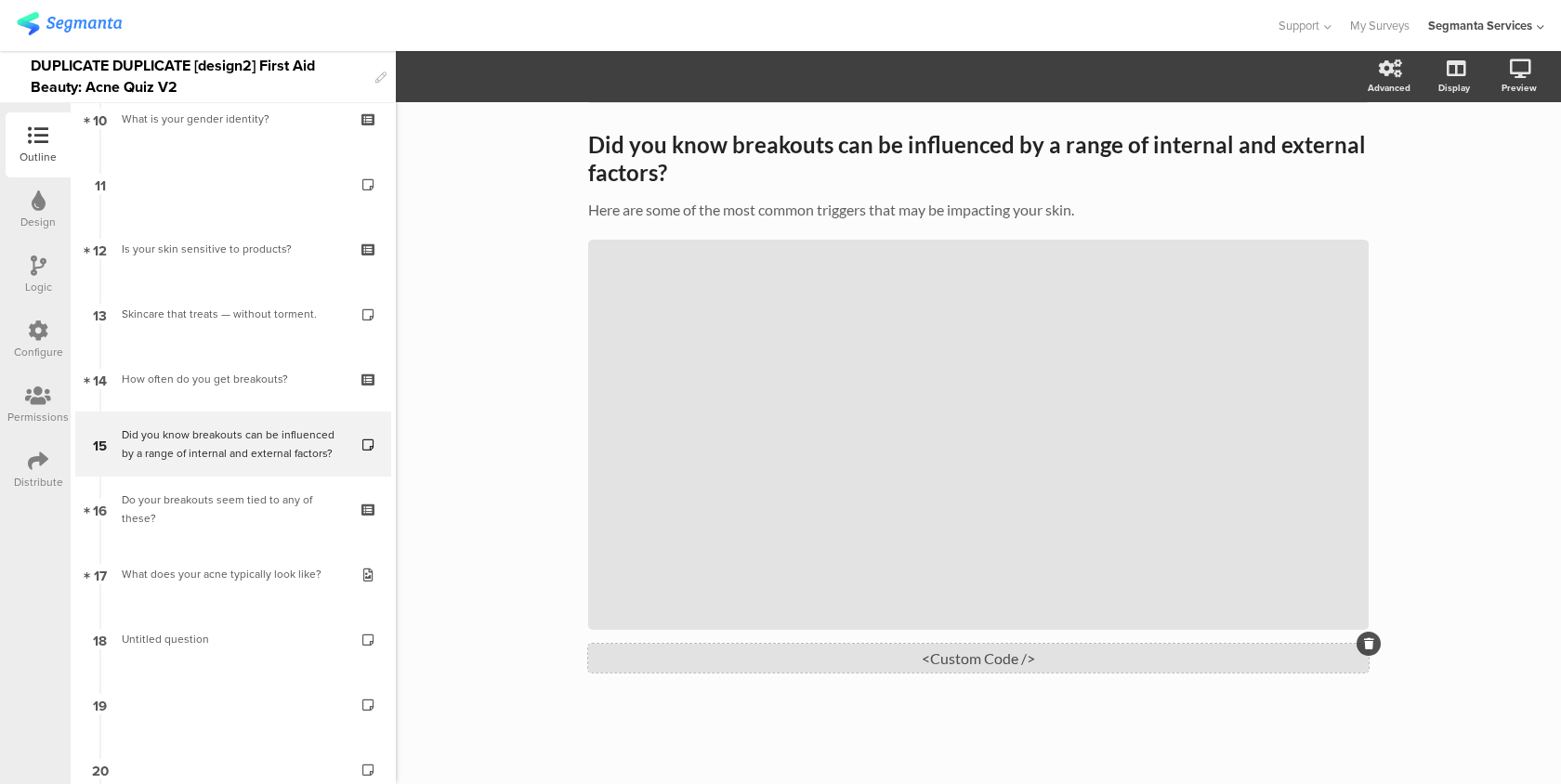
click at [786, 672] on div "<Custom Code />" at bounding box center [978, 658] width 780 height 29
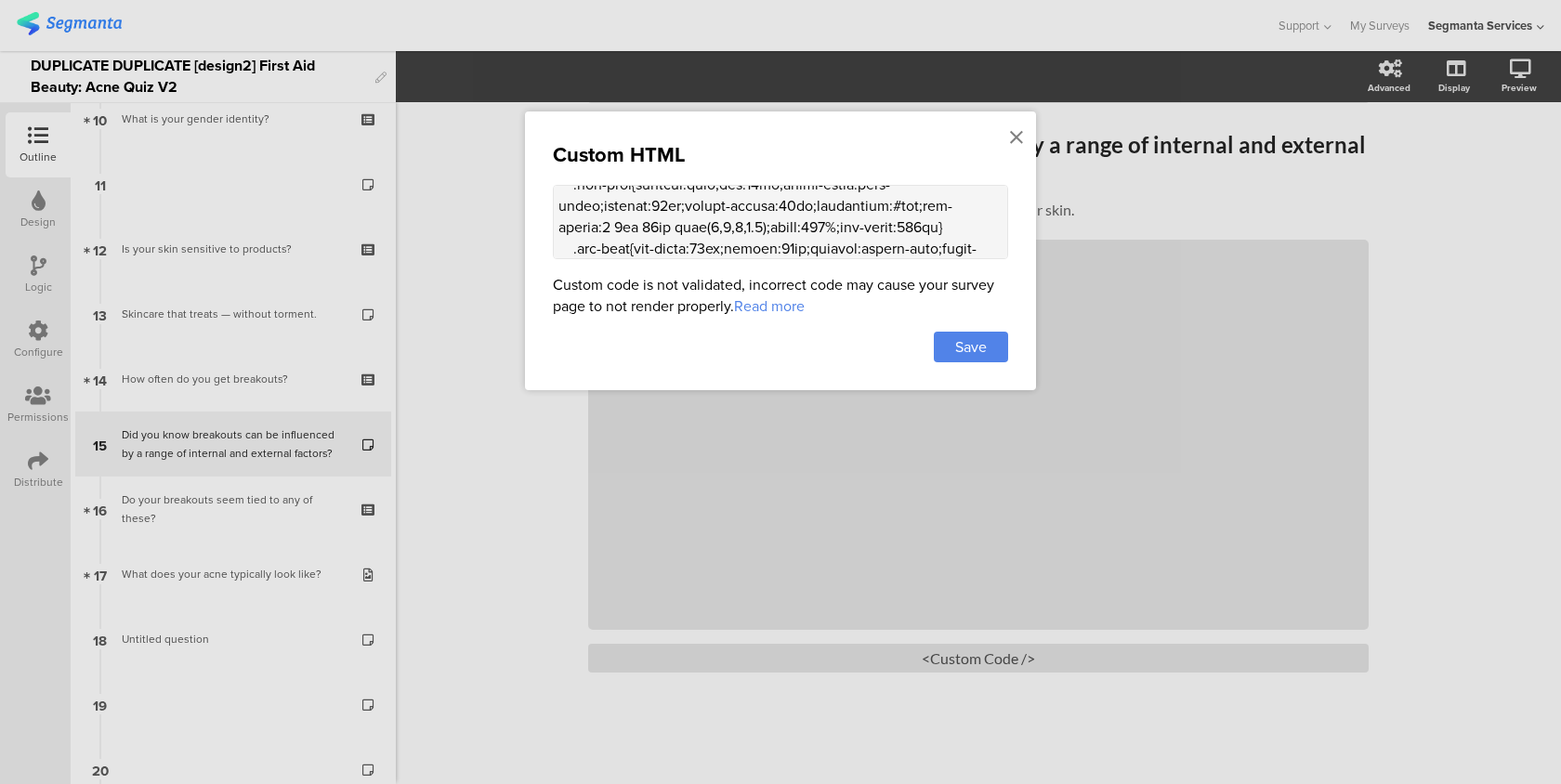
scroll to position [2023, 0]
click at [841, 232] on textarea at bounding box center [780, 222] width 456 height 74
type textarea "<style> .progress-bar-segments { display: none !important; } .animated-router-v…"
click at [963, 358] on span "Save" at bounding box center [971, 347] width 32 height 21
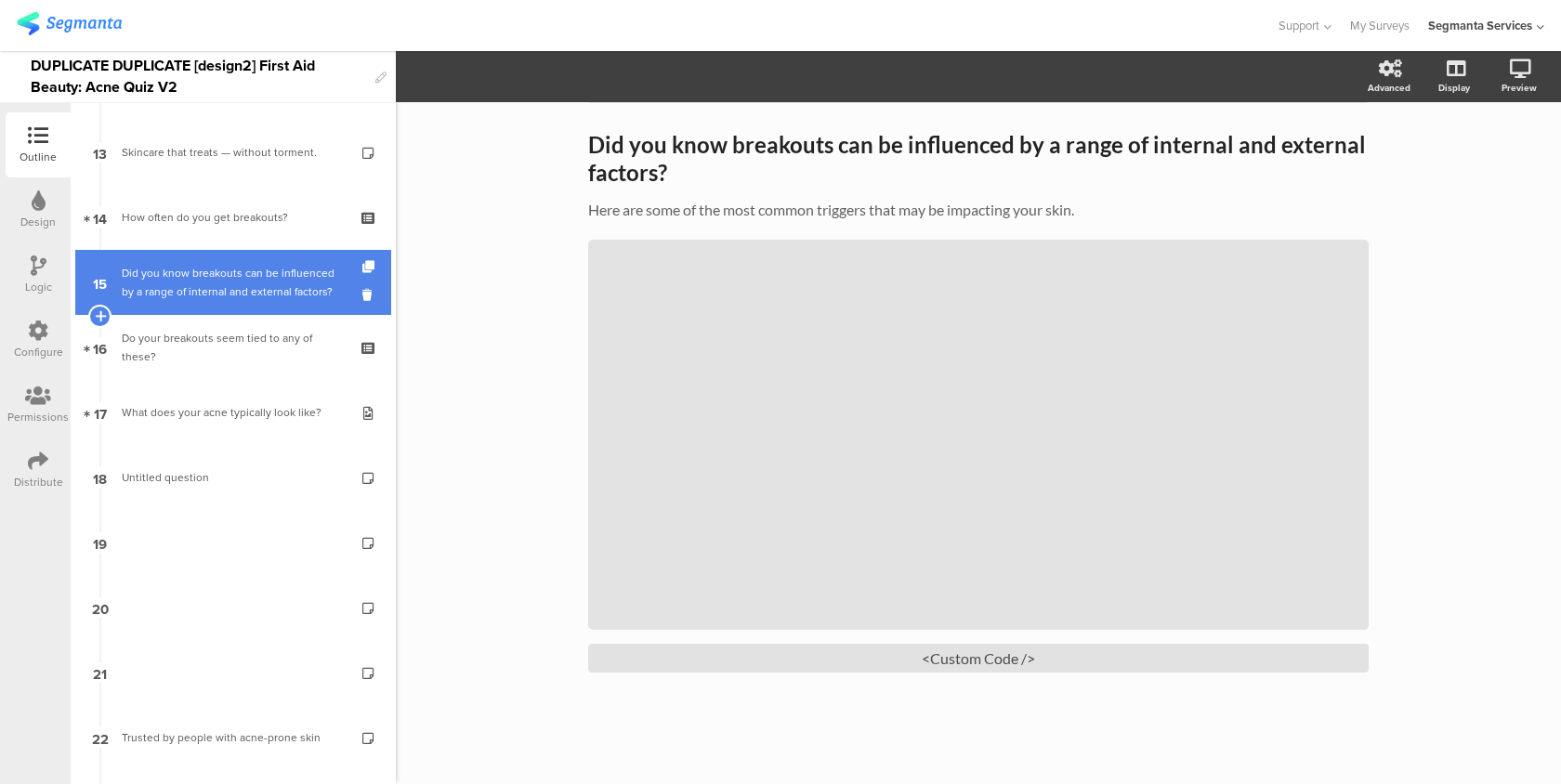
scroll to position [855, 0]
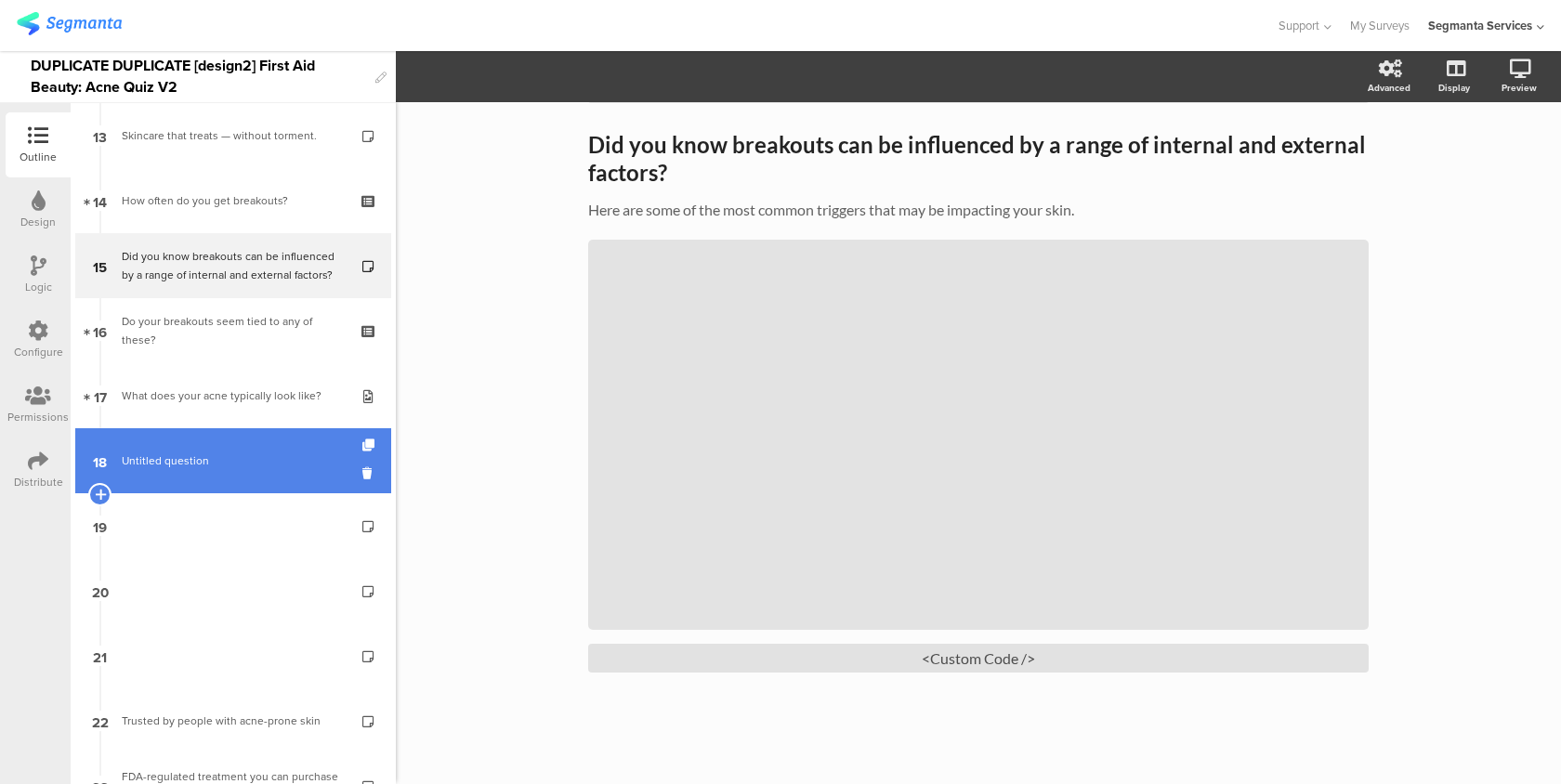
click at [256, 471] on link "18 Untitled question" at bounding box center [233, 460] width 316 height 65
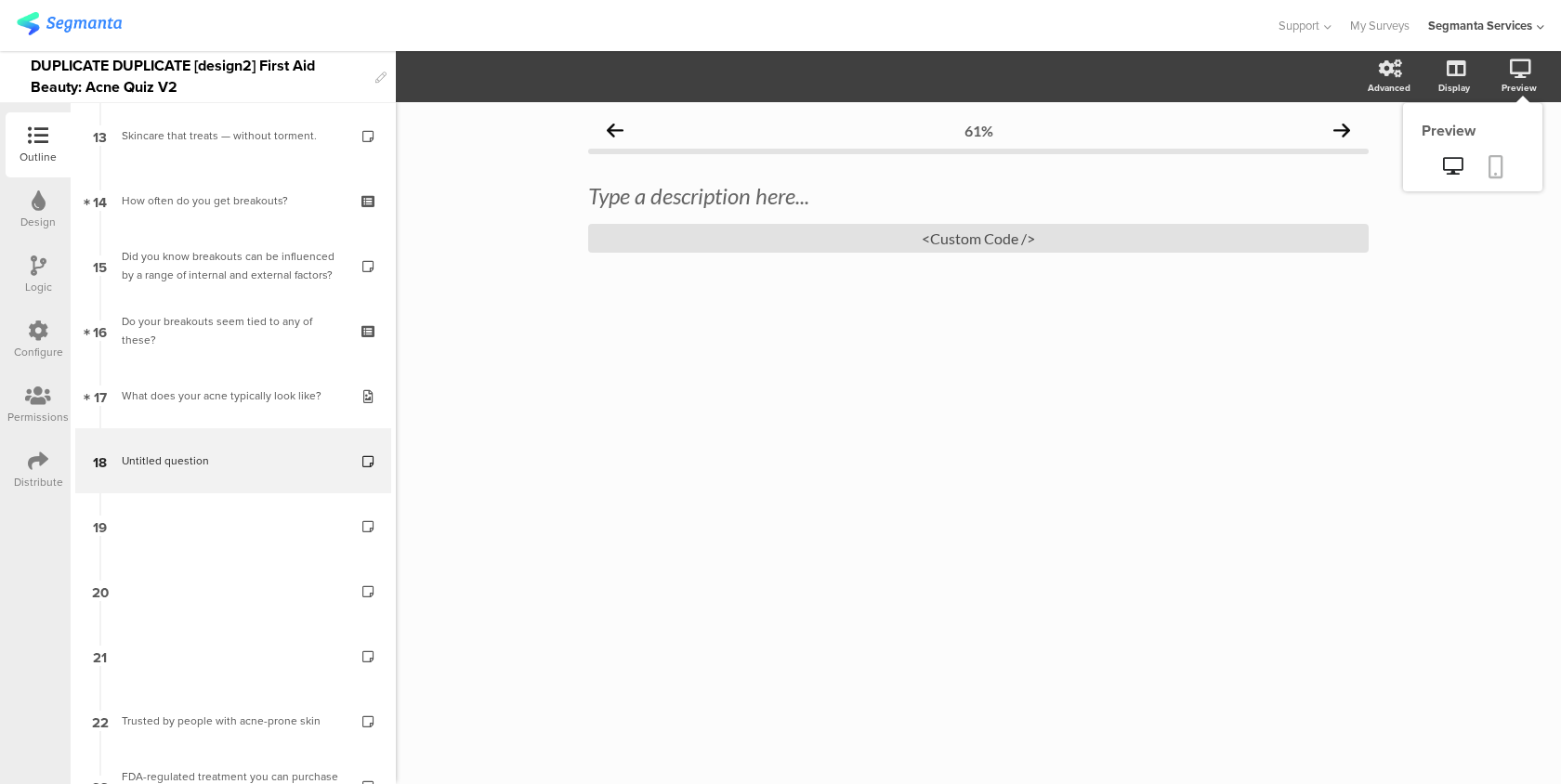
click at [1497, 170] on icon at bounding box center [1496, 166] width 15 height 23
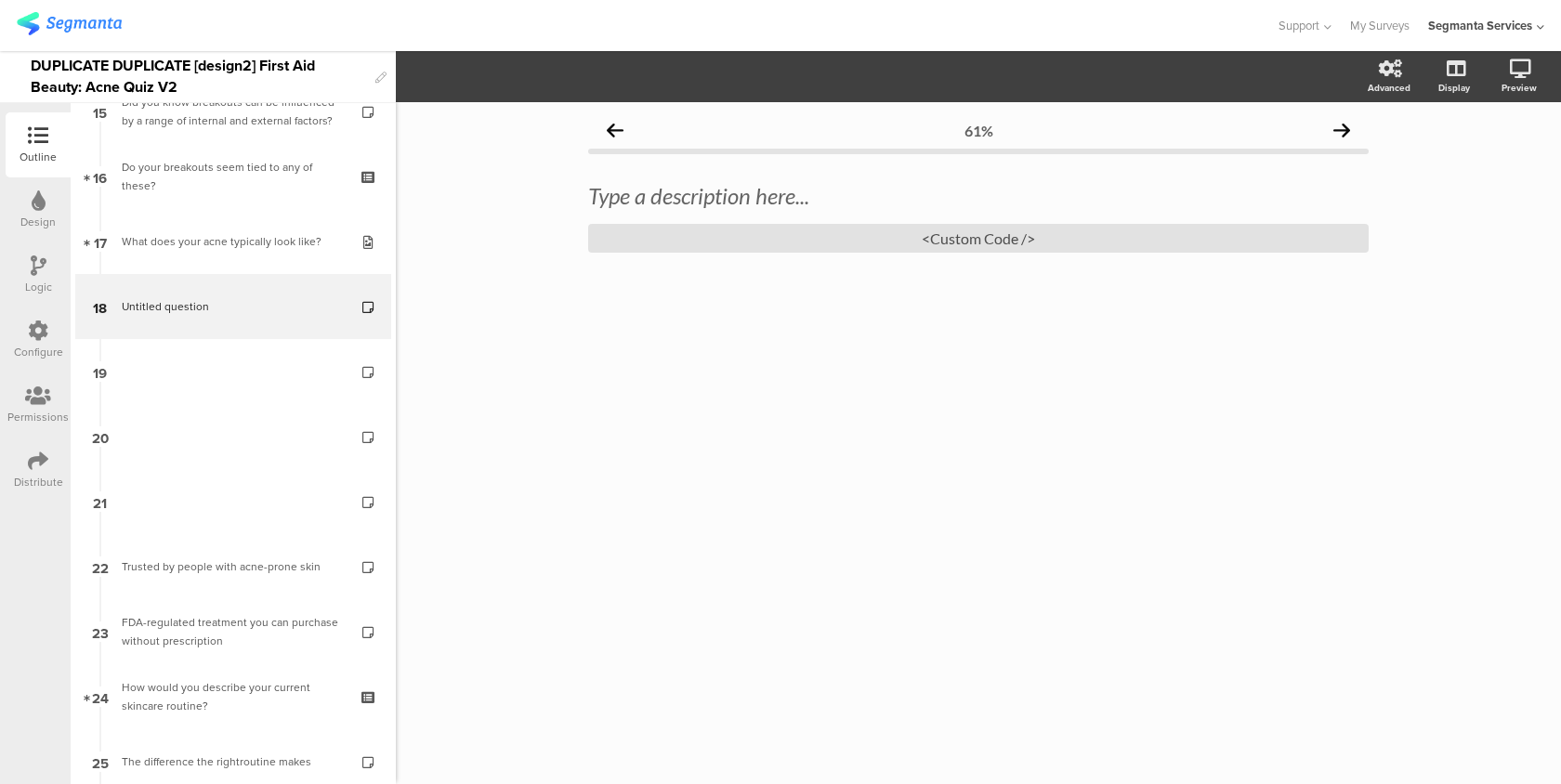
scroll to position [1033, 0]
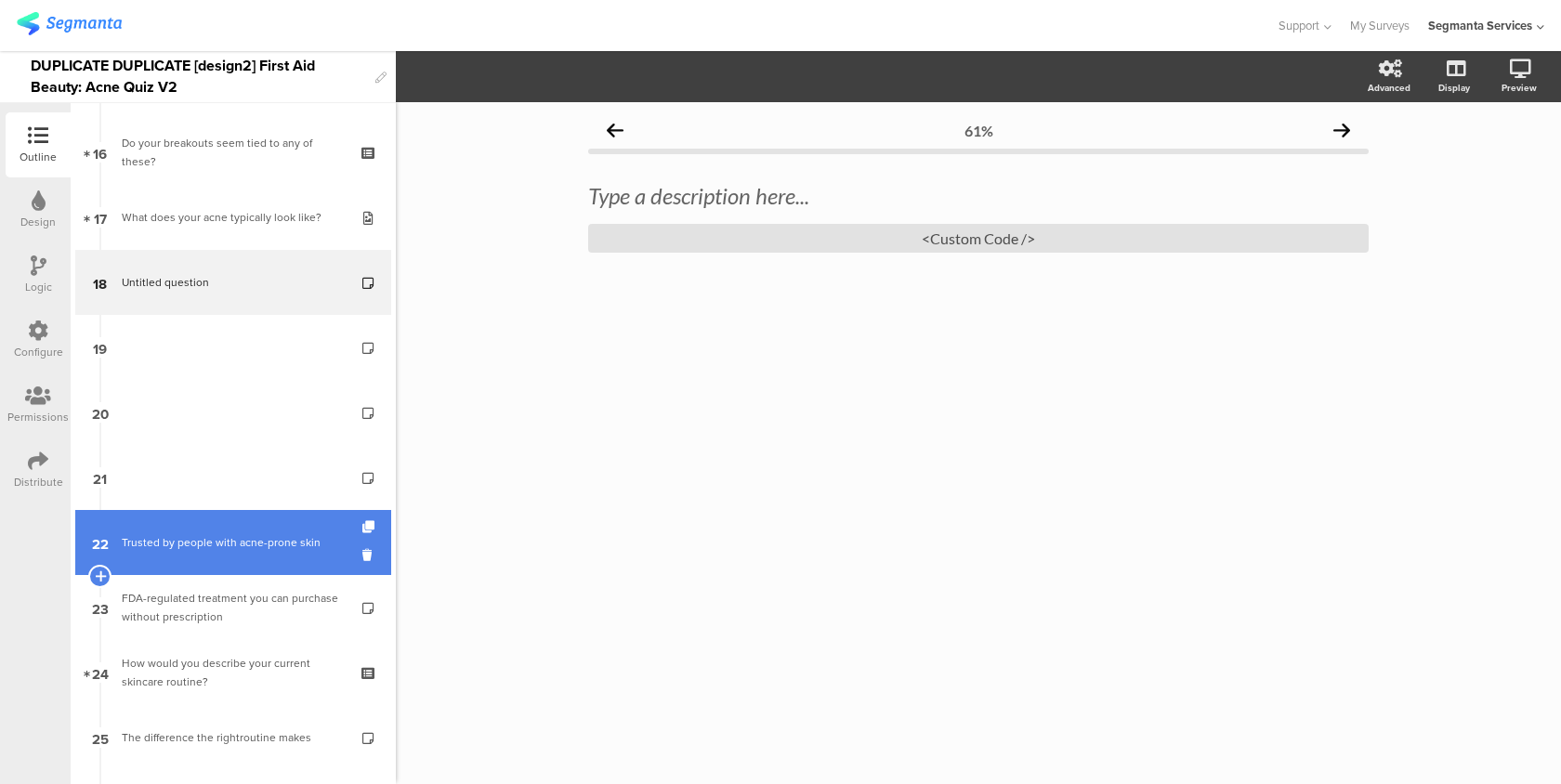
click at [266, 537] on div "Trusted by people with acne-prone skin" at bounding box center [233, 542] width 222 height 19
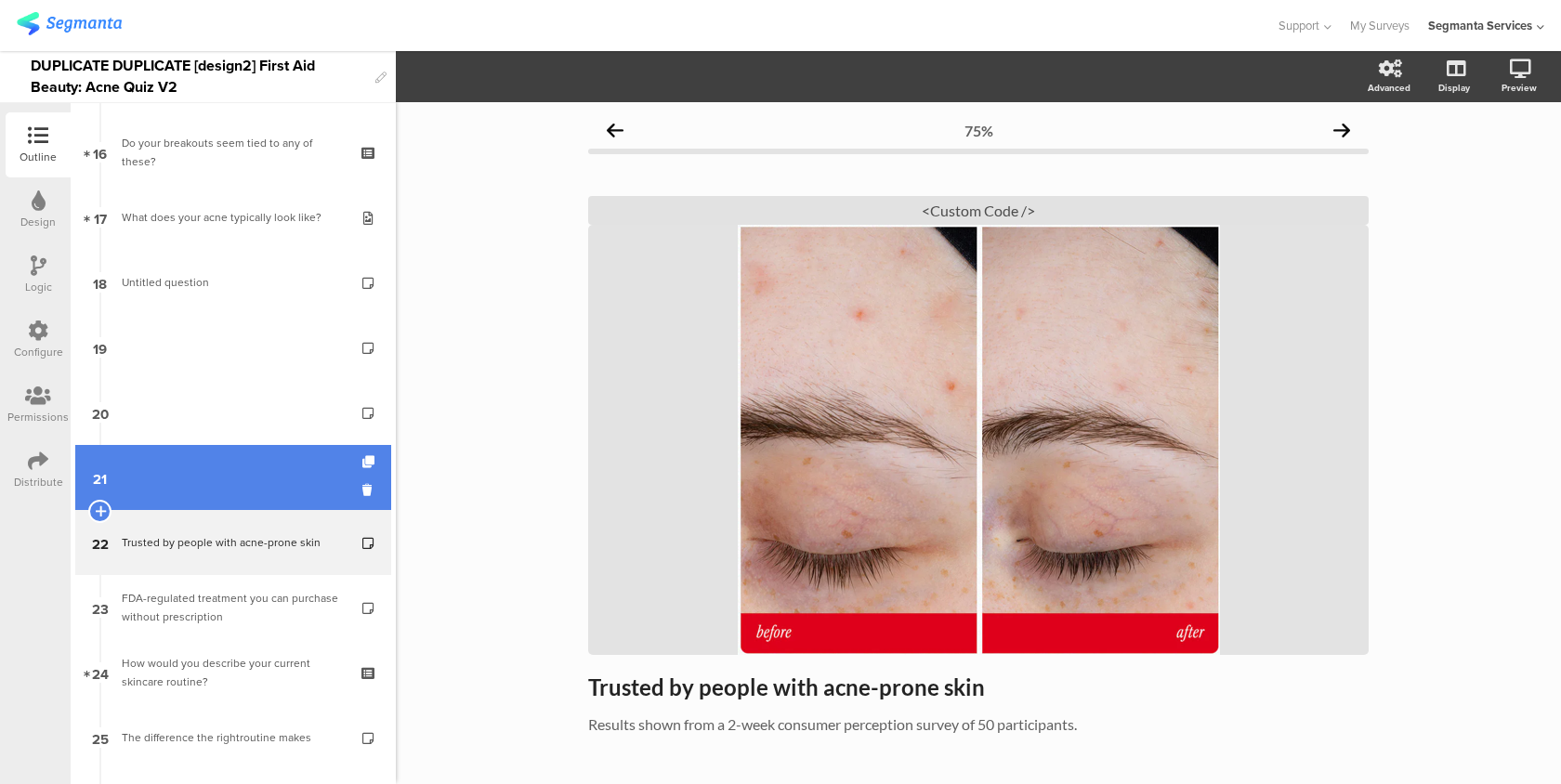
click at [260, 488] on link "21" at bounding box center [233, 476] width 316 height 65
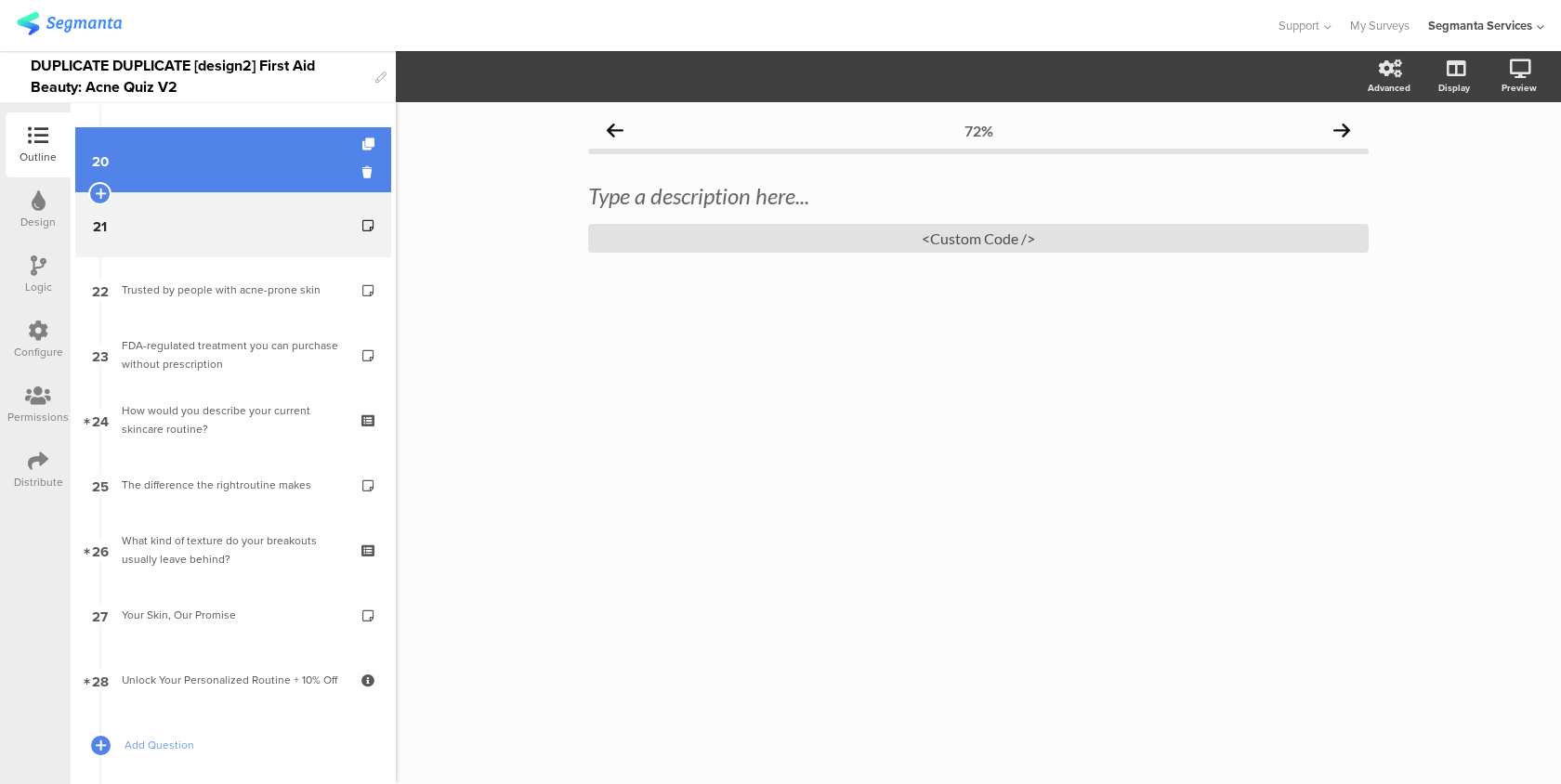
scroll to position [1504, 0]
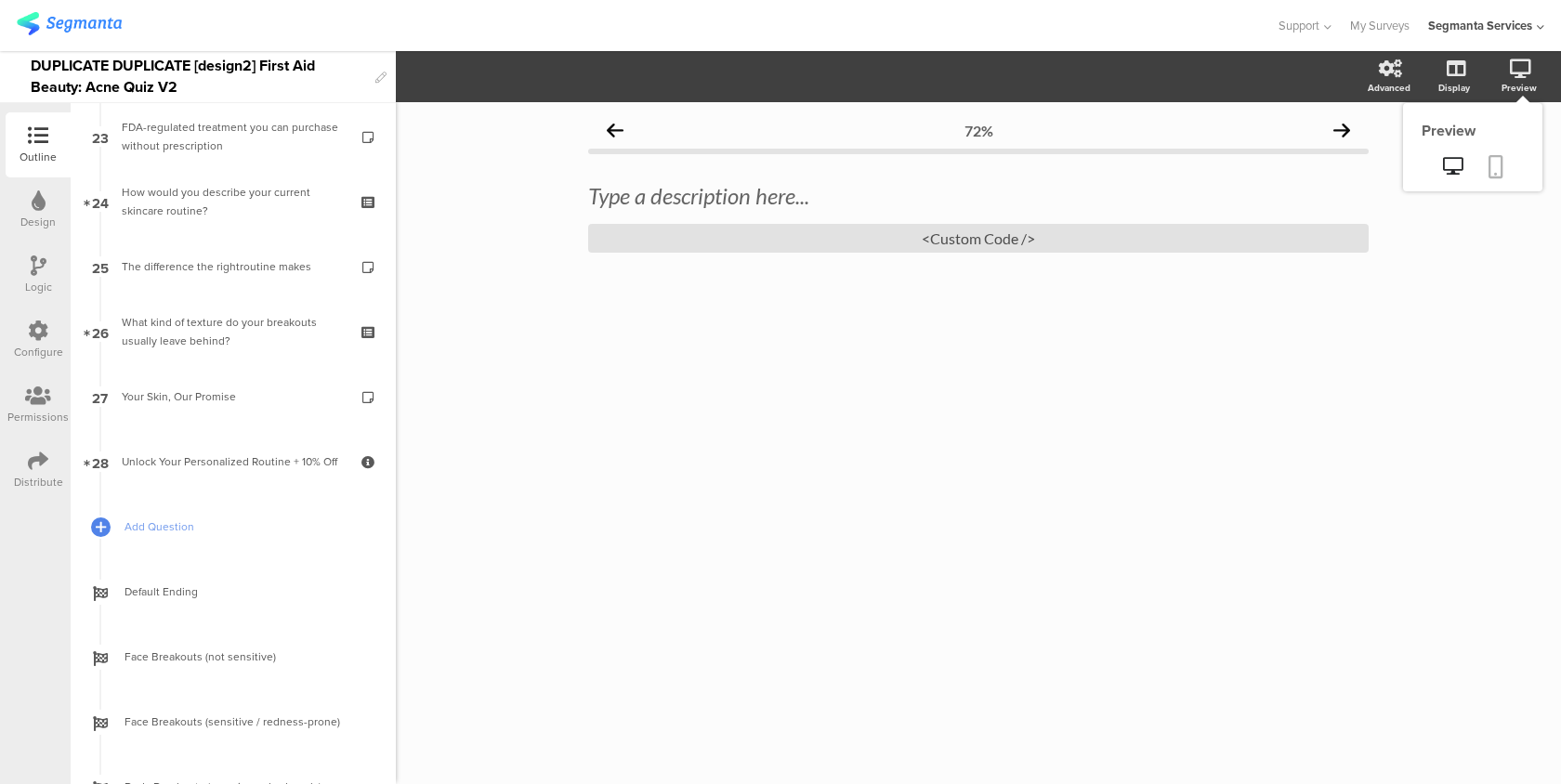
click at [1502, 152] on link at bounding box center [1496, 168] width 41 height 35
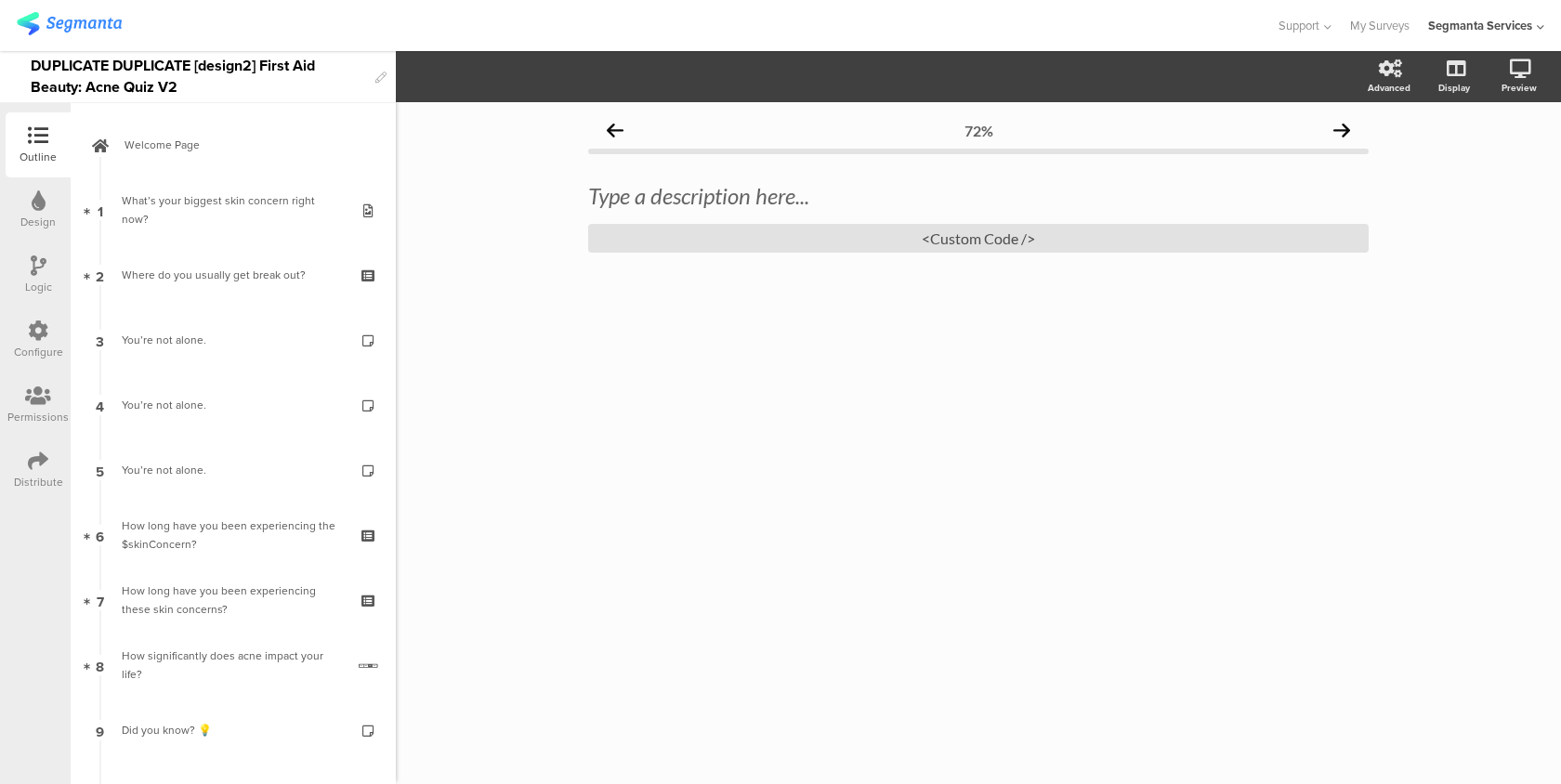
scroll to position [339, 0]
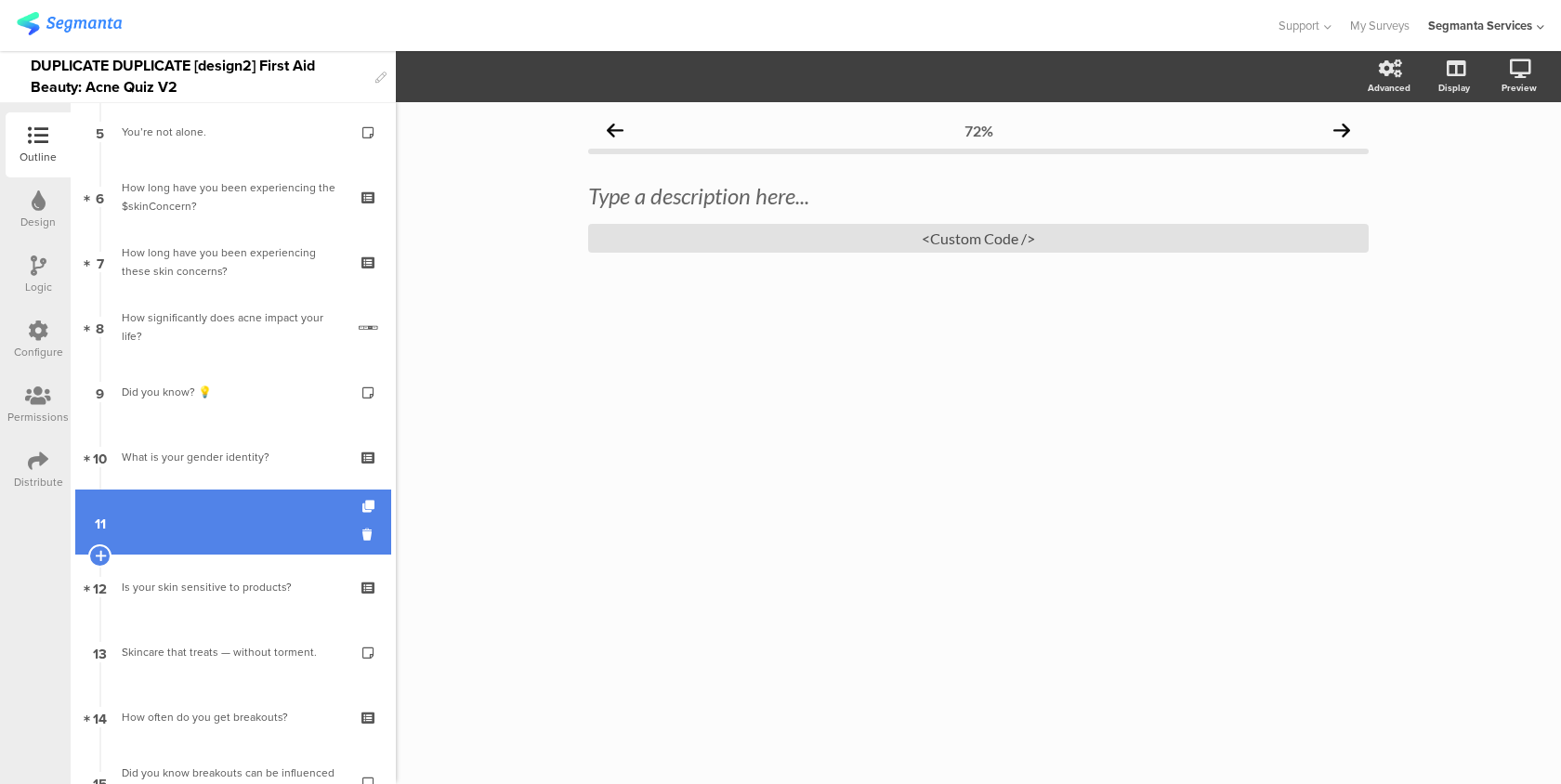
click at [216, 511] on link "11" at bounding box center [233, 521] width 316 height 65
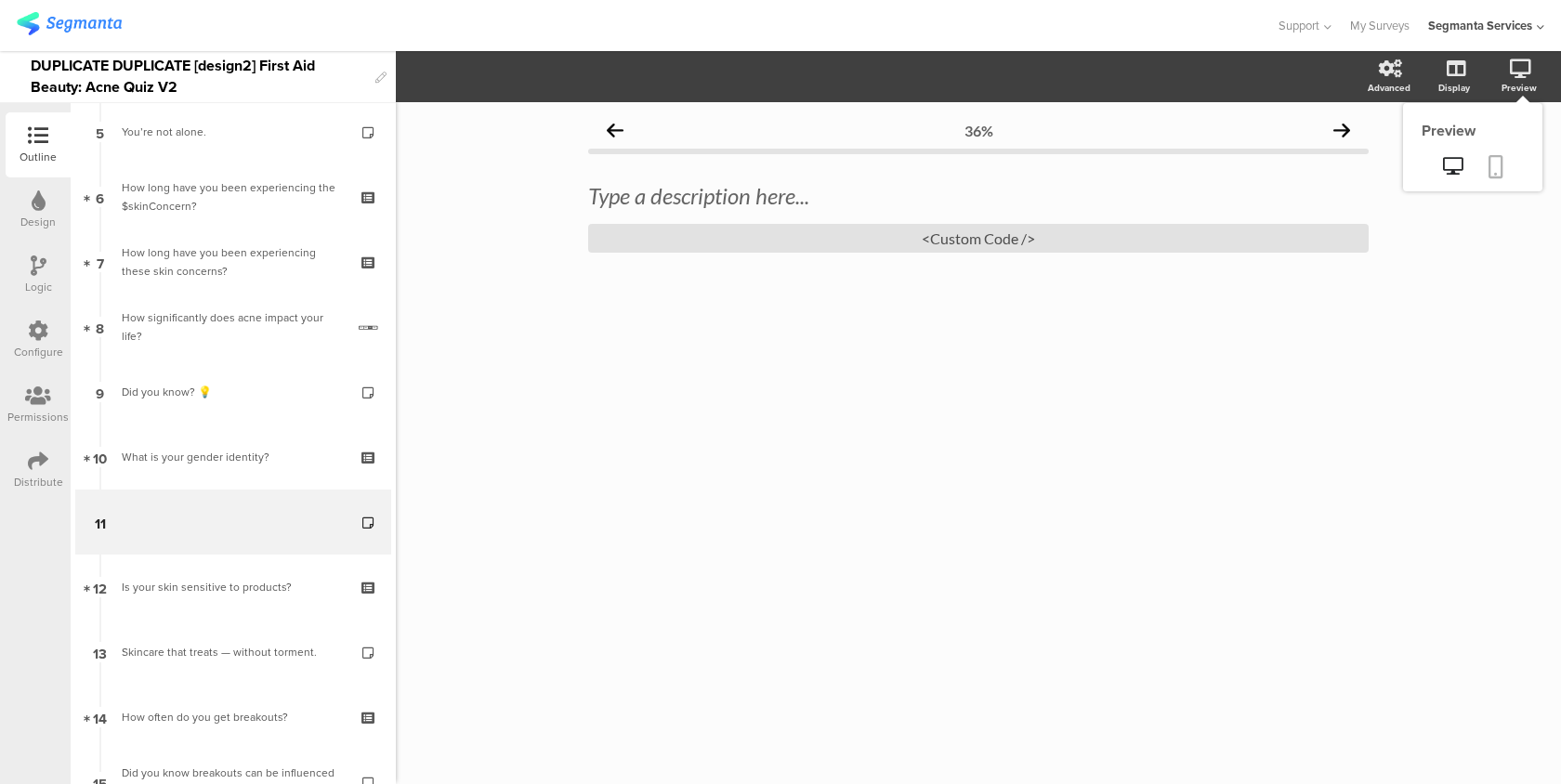
click at [1489, 180] on link at bounding box center [1496, 168] width 41 height 35
click at [760, 233] on div "<Custom Code />" at bounding box center [978, 238] width 780 height 29
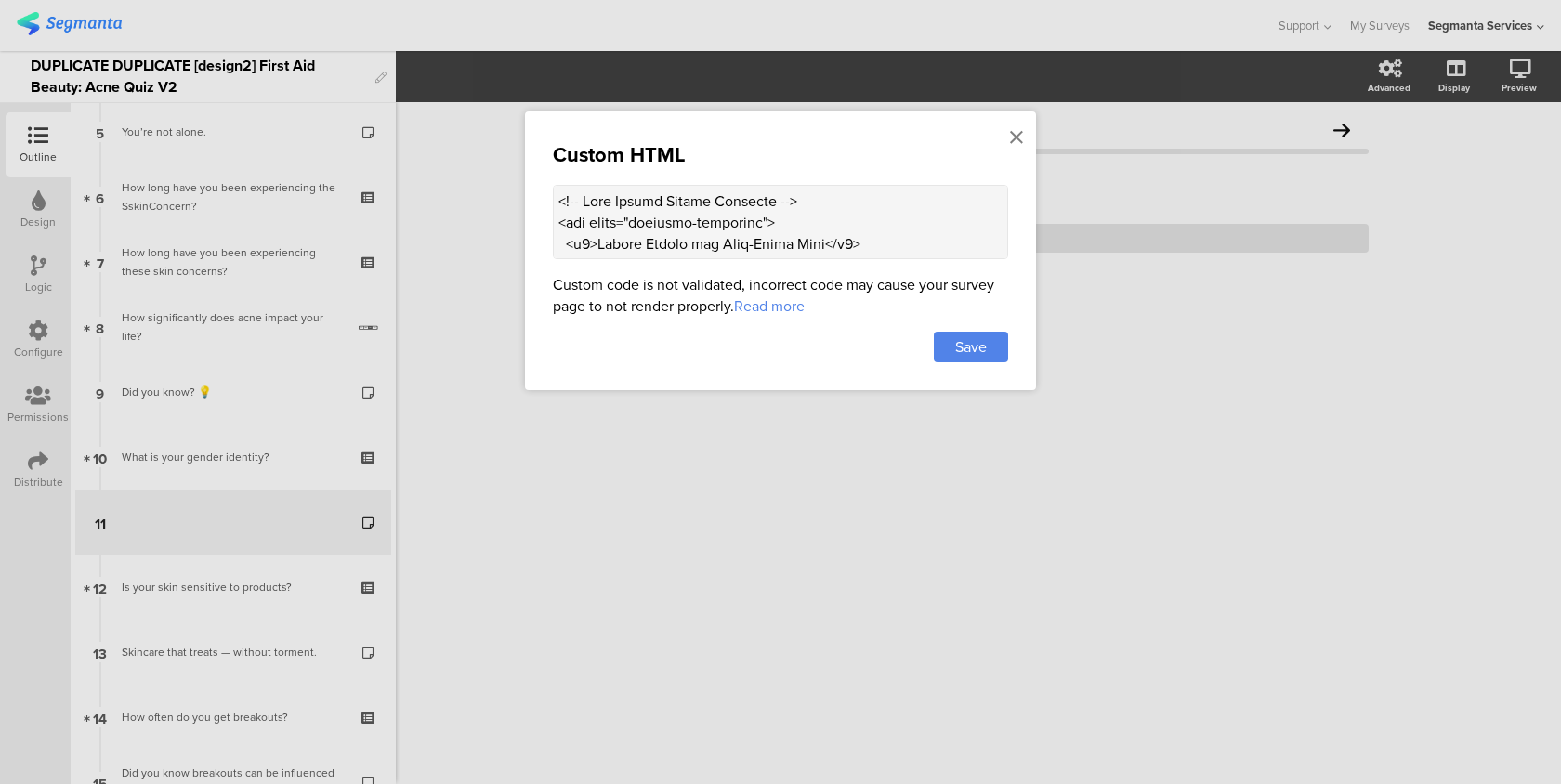
click at [681, 219] on textarea at bounding box center [780, 222] width 456 height 74
click at [1016, 140] on icon at bounding box center [1016, 137] width 13 height 20
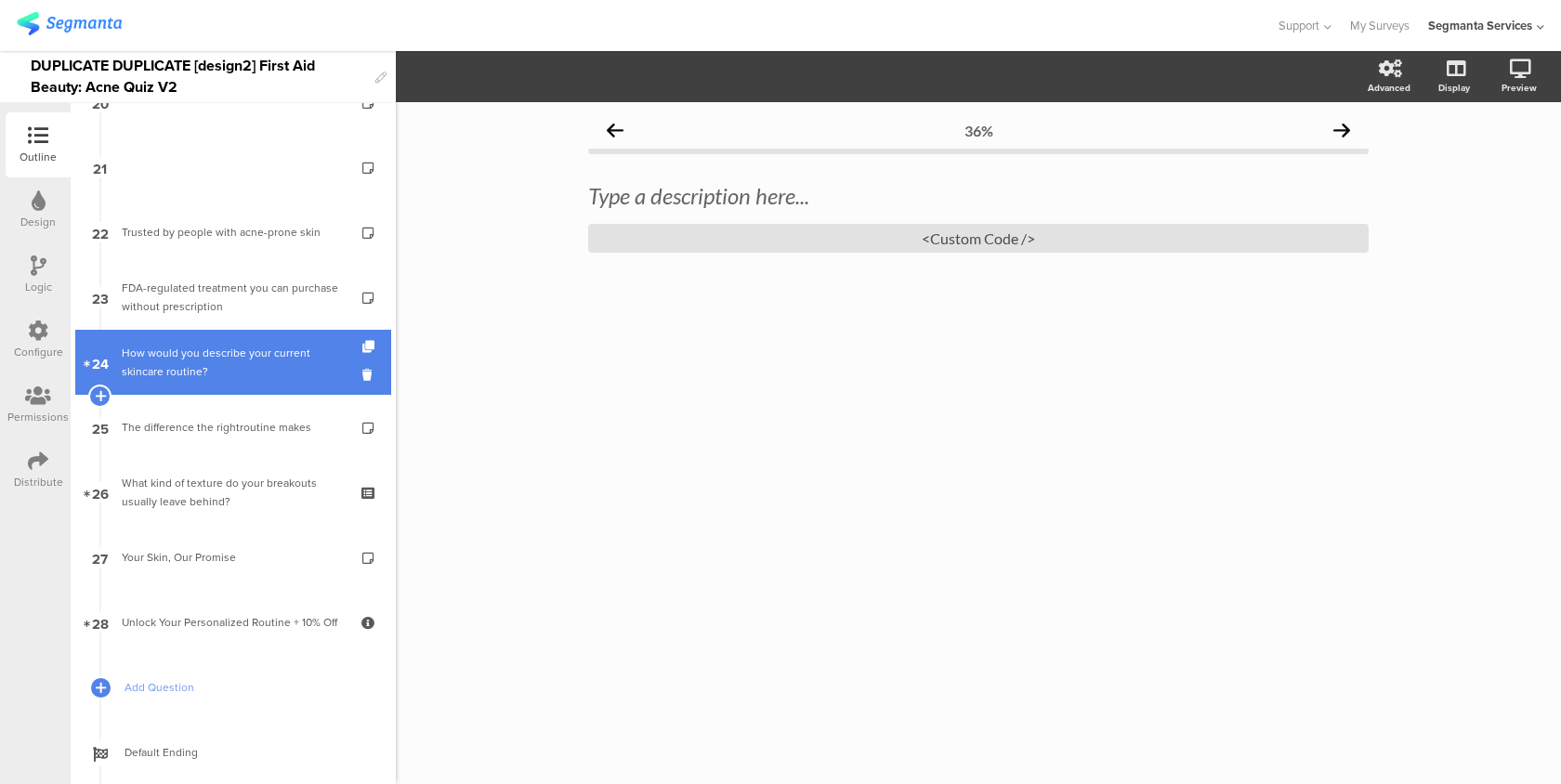
scroll to position [1535, 0]
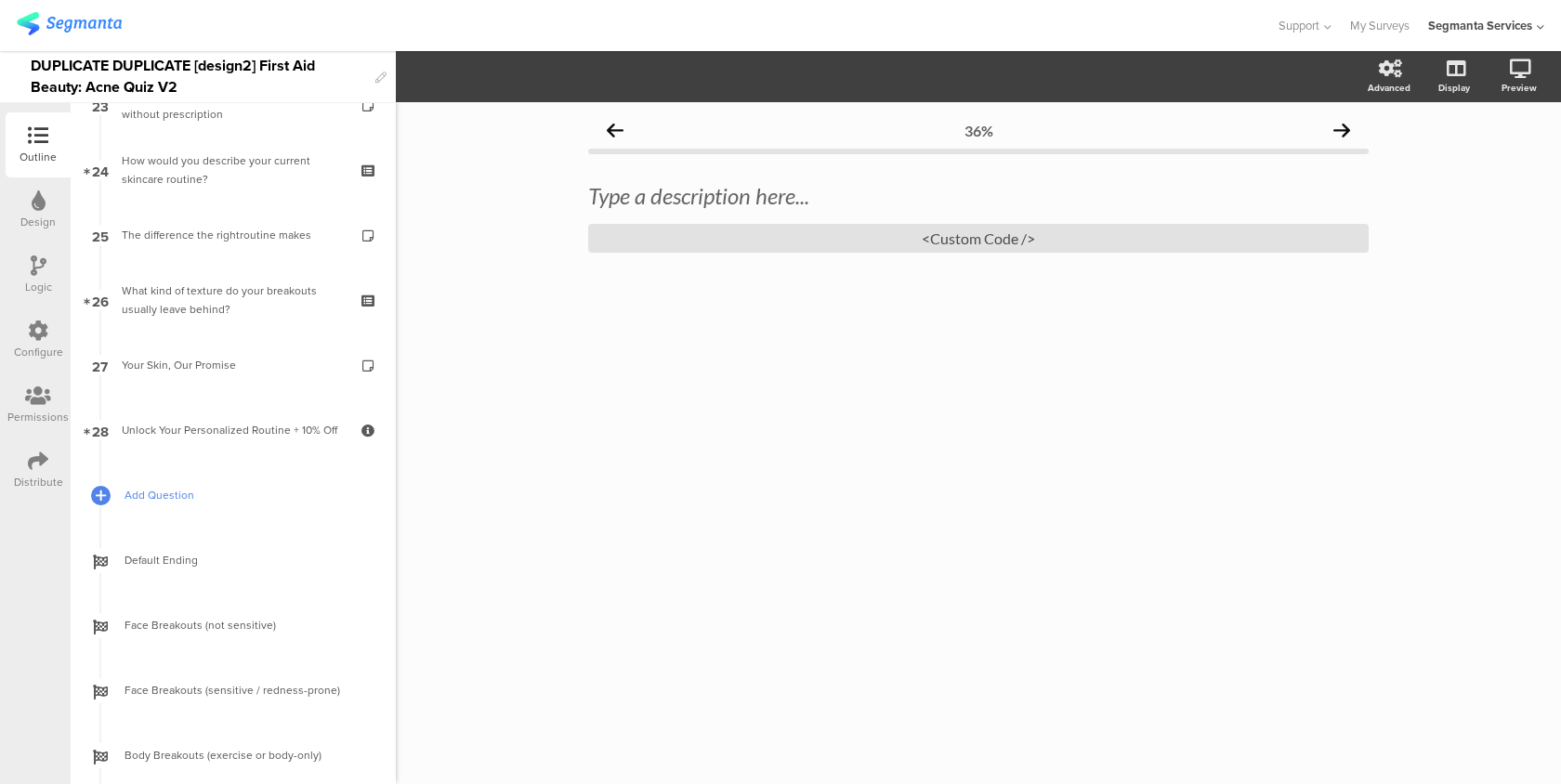
click at [188, 496] on span "Add Question" at bounding box center [244, 494] width 238 height 19
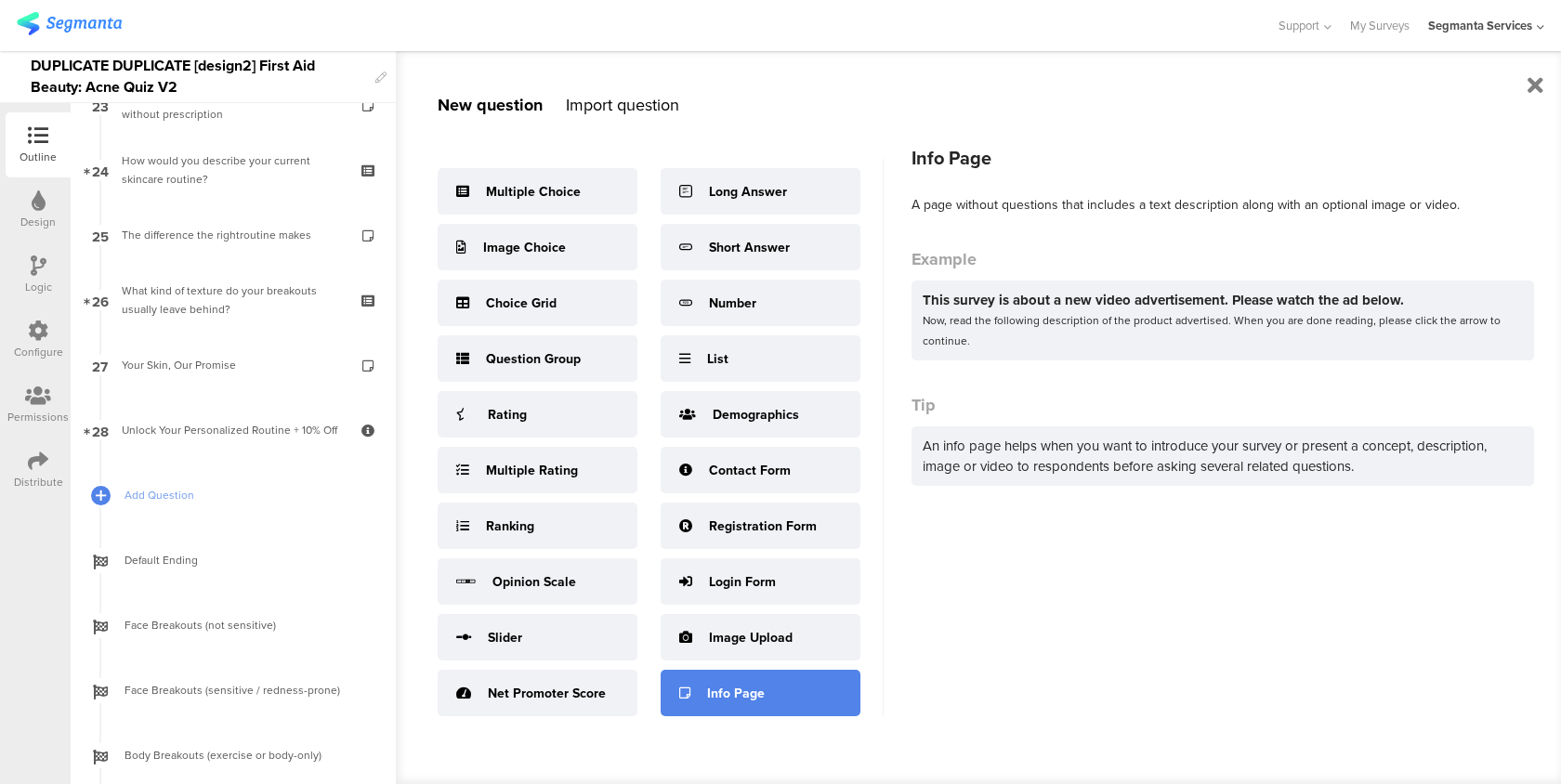
click at [712, 695] on div "Info Page" at bounding box center [737, 694] width 58 height 20
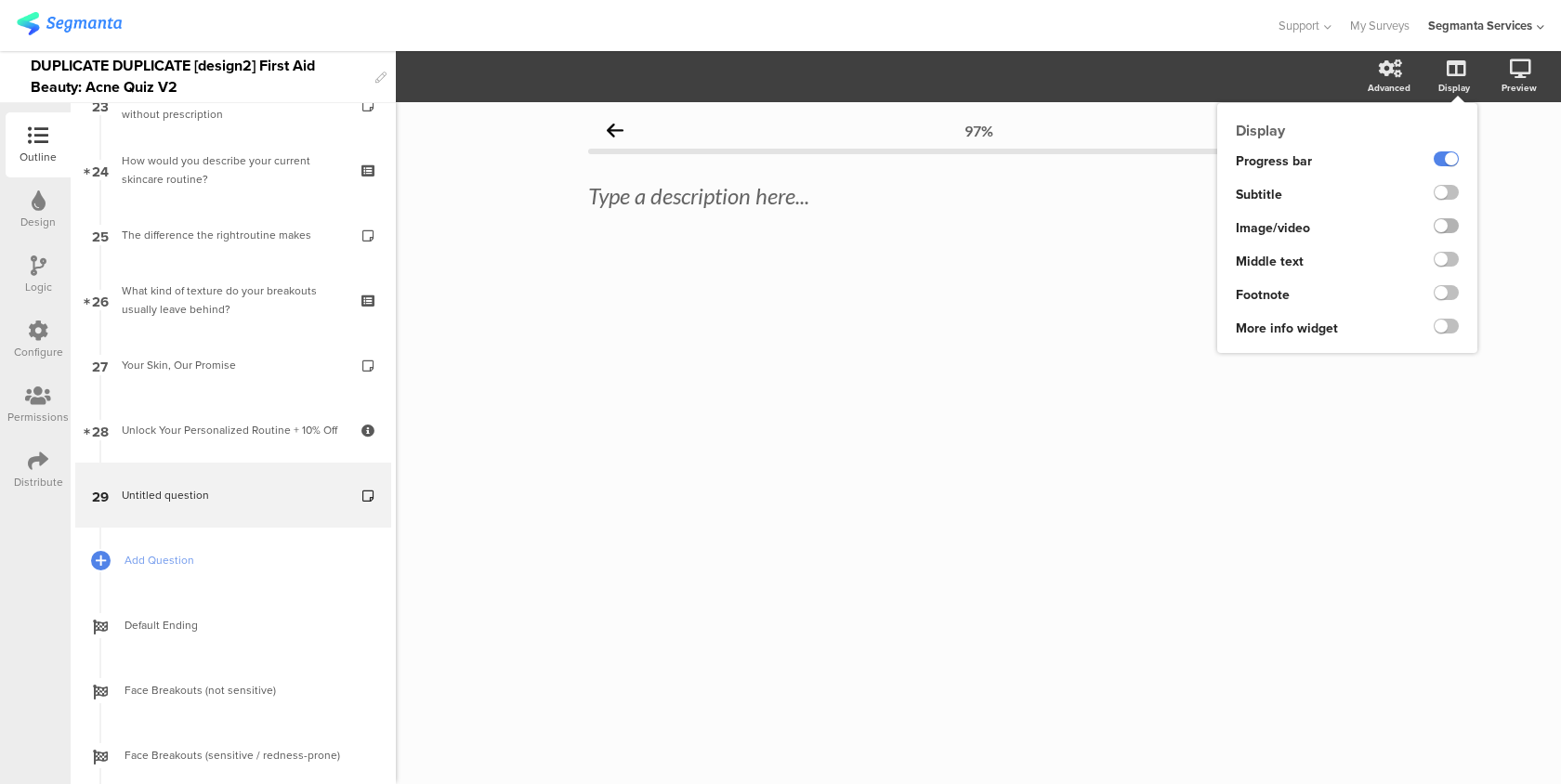
click at [1444, 225] on label at bounding box center [1446, 226] width 25 height 15
click at [0, 0] on input "checkbox" at bounding box center [0, 0] width 0 height 0
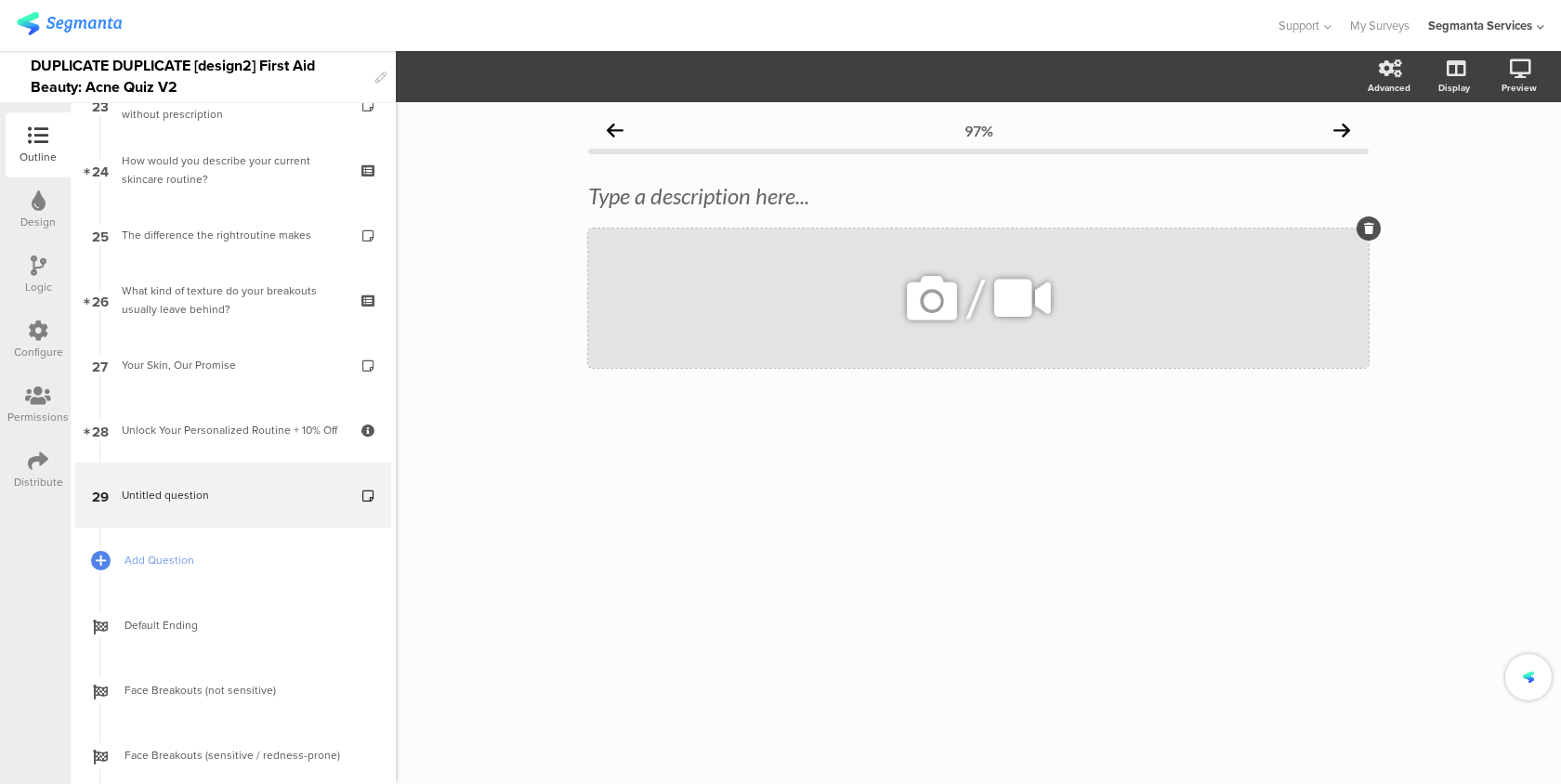
click at [929, 293] on icon at bounding box center [931, 298] width 63 height 63
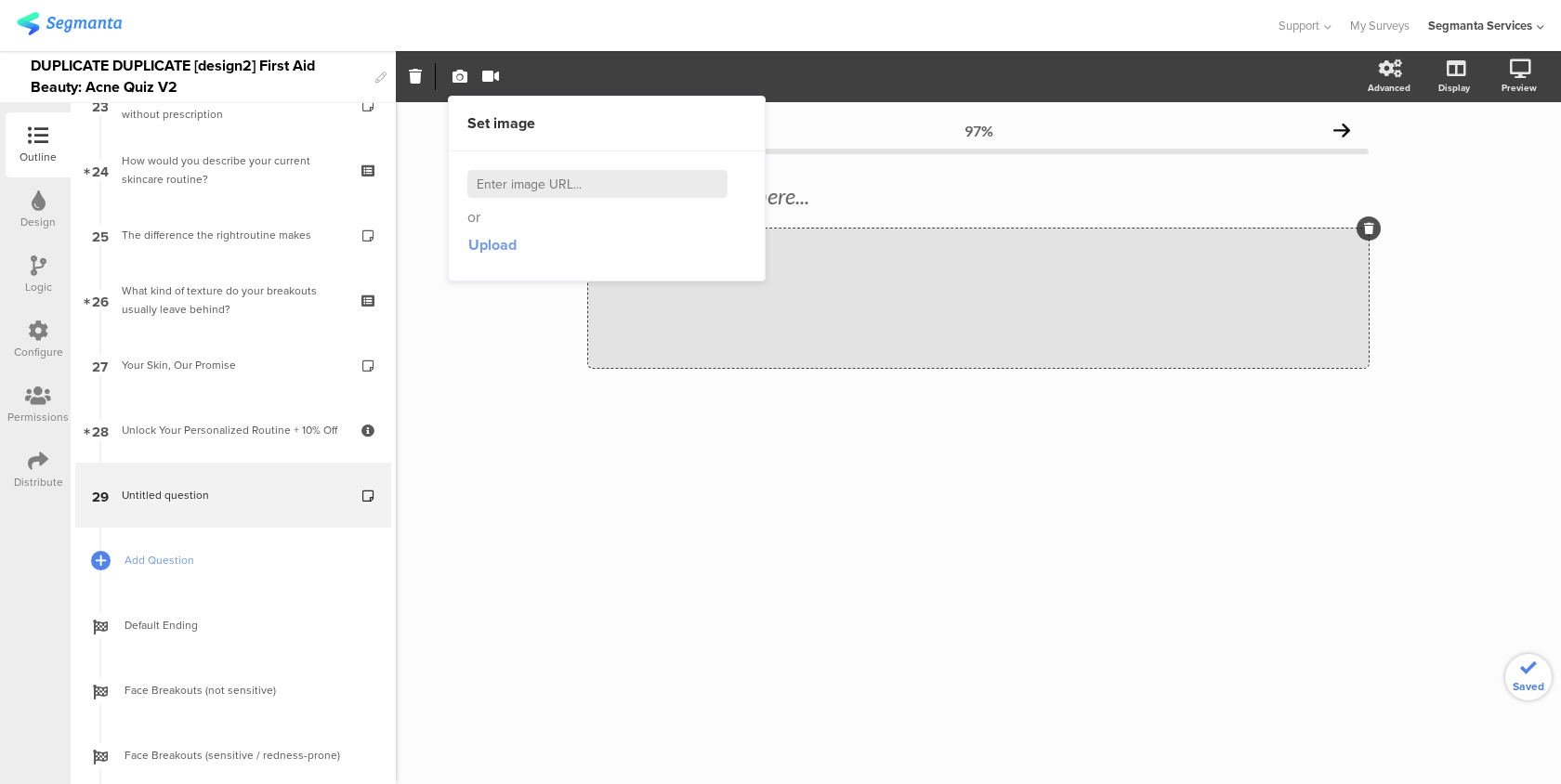
click at [495, 246] on span "Upload" at bounding box center [493, 244] width 48 height 21
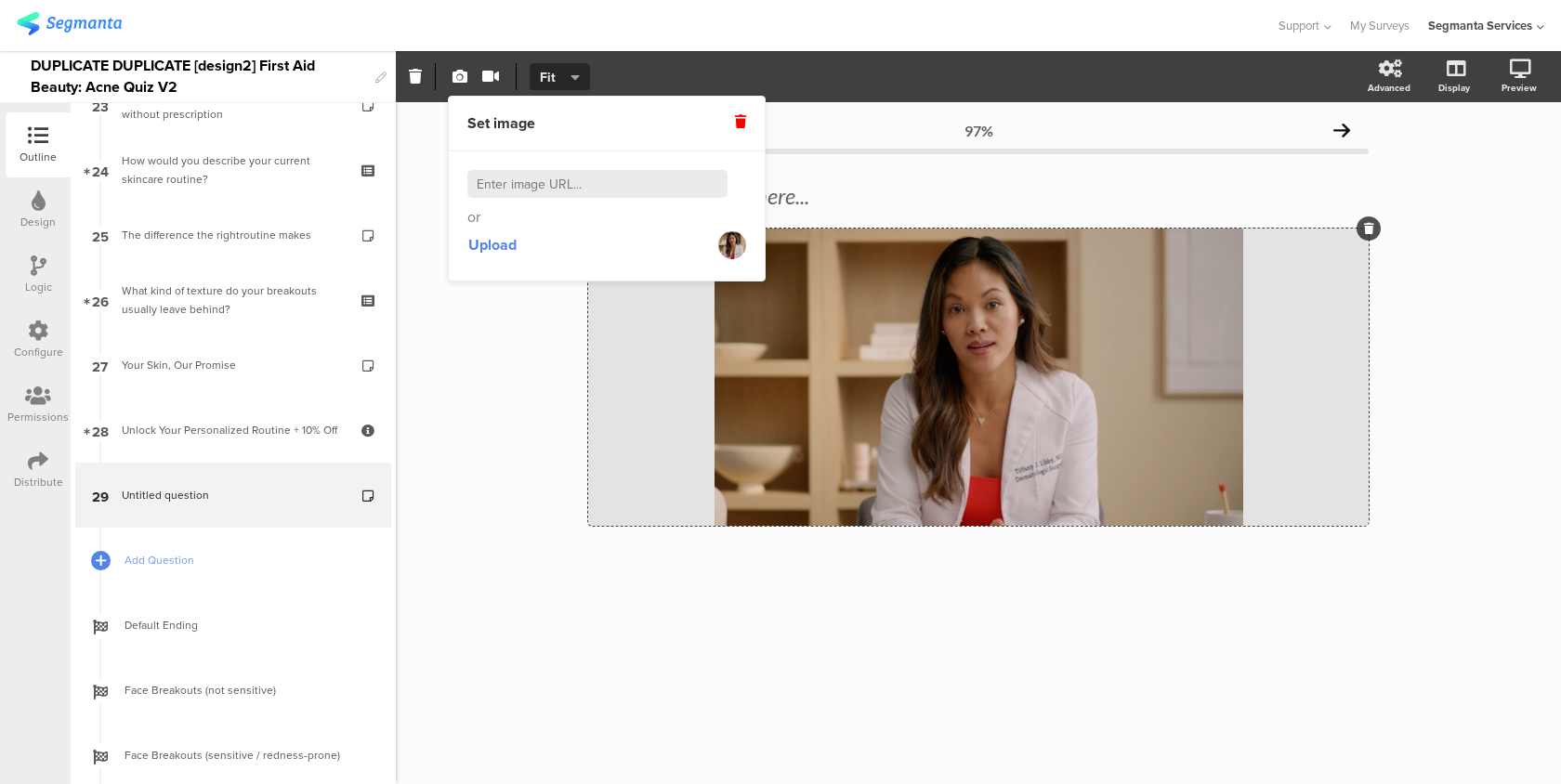
click at [571, 76] on icon "button" at bounding box center [575, 77] width 9 height 15
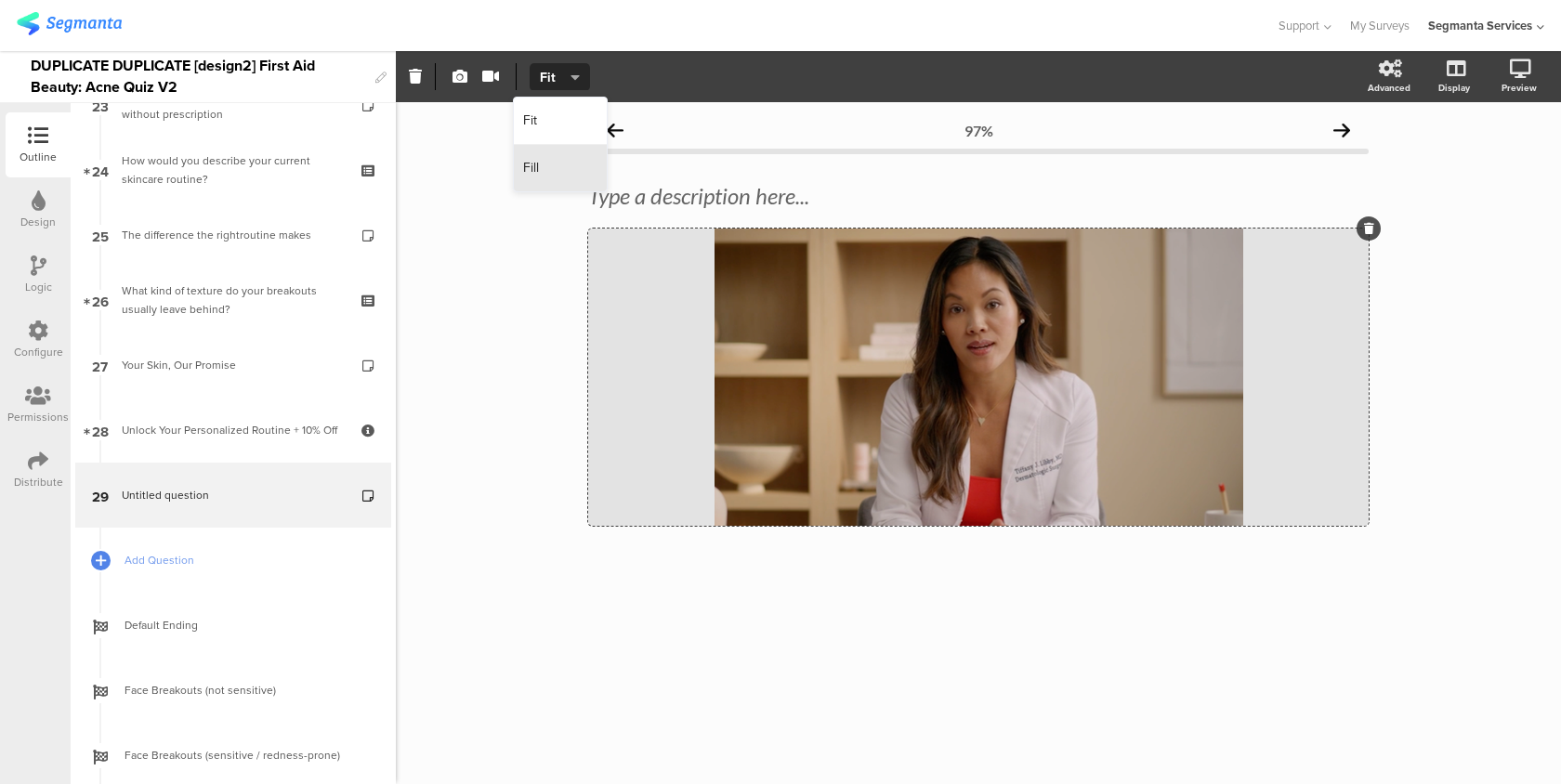
click at [562, 173] on div "Fill" at bounding box center [560, 168] width 93 height 47
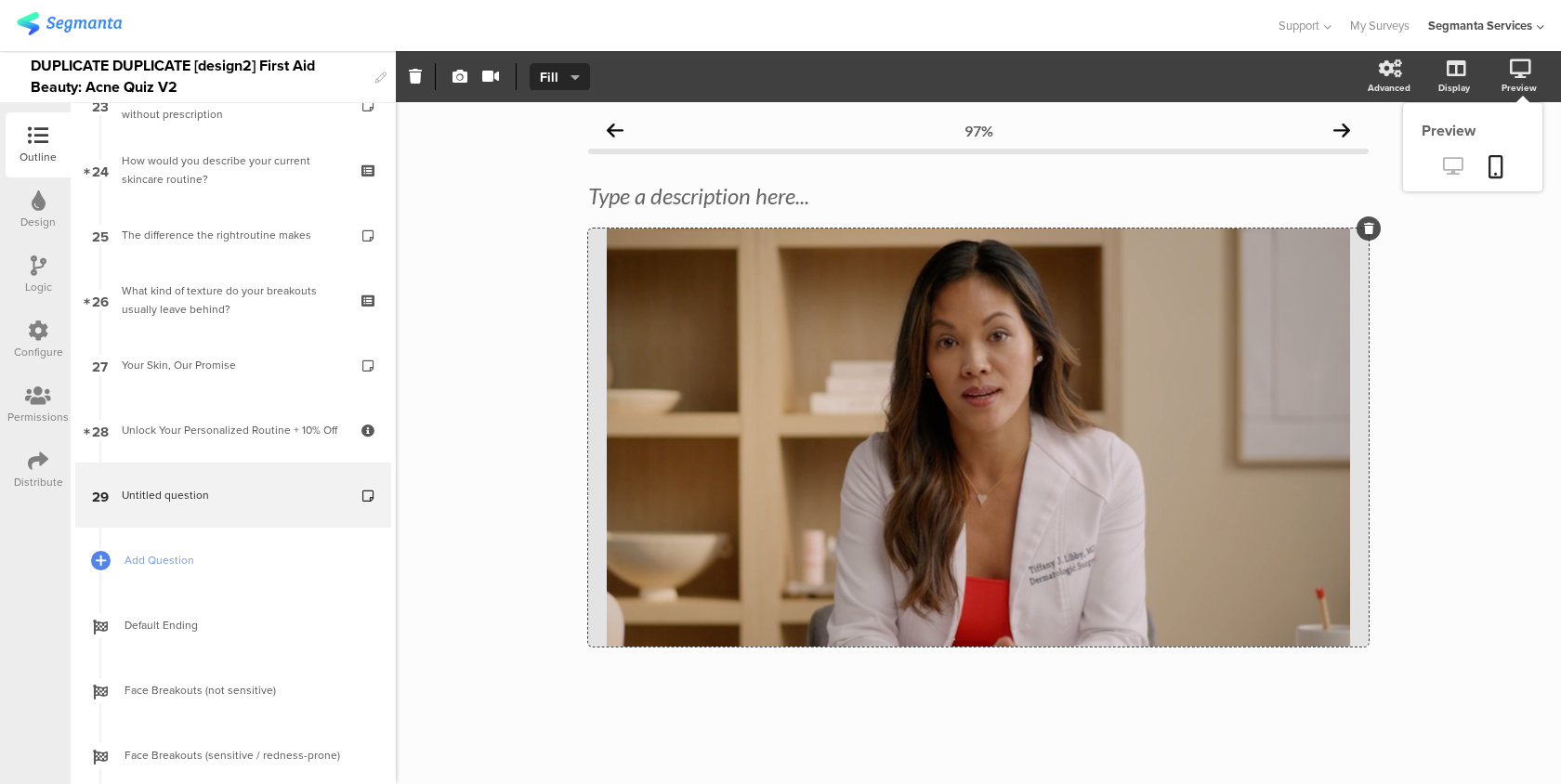
click at [1447, 166] on icon at bounding box center [1453, 166] width 20 height 18
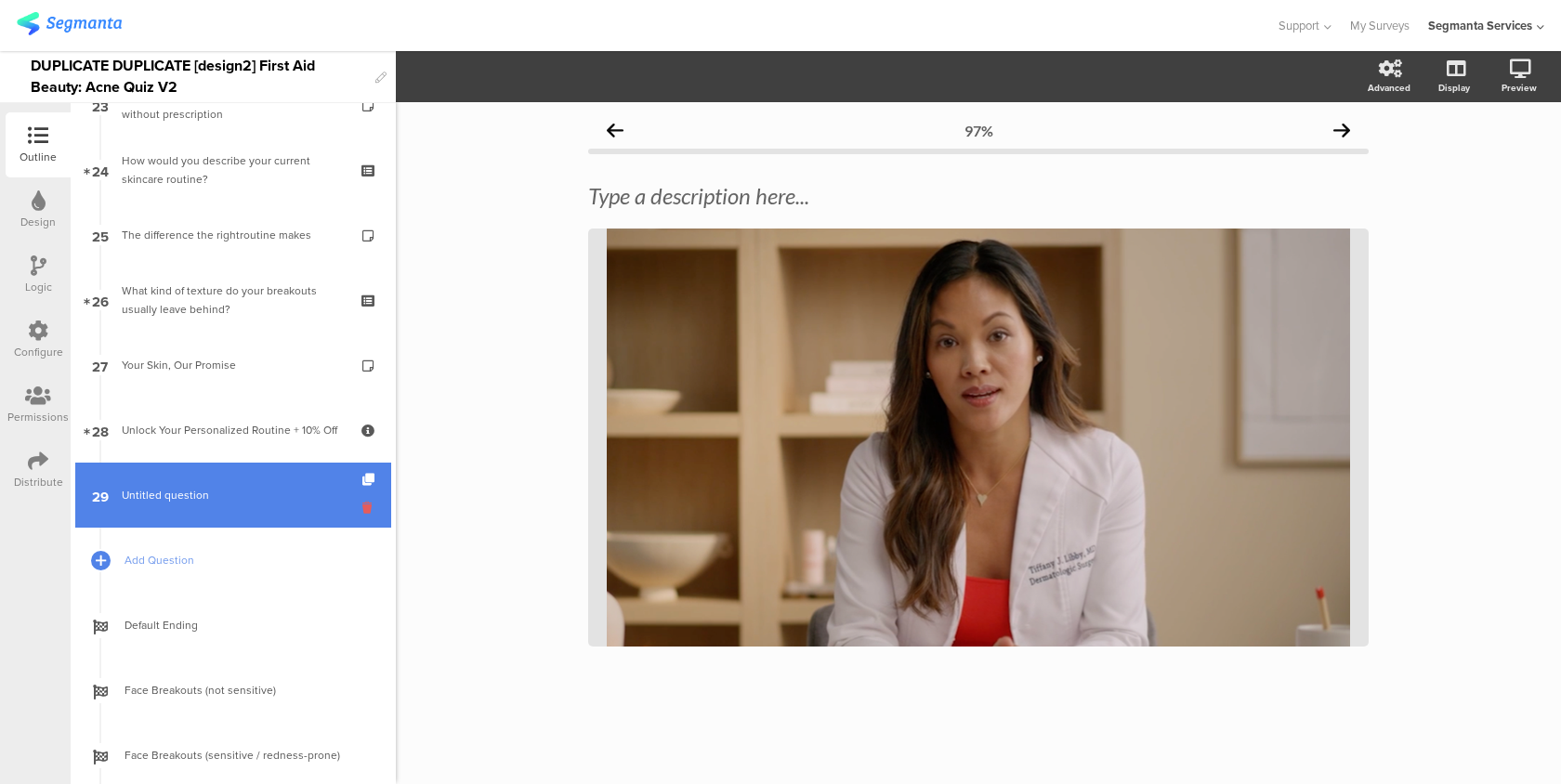
click at [366, 504] on icon at bounding box center [371, 507] width 16 height 18
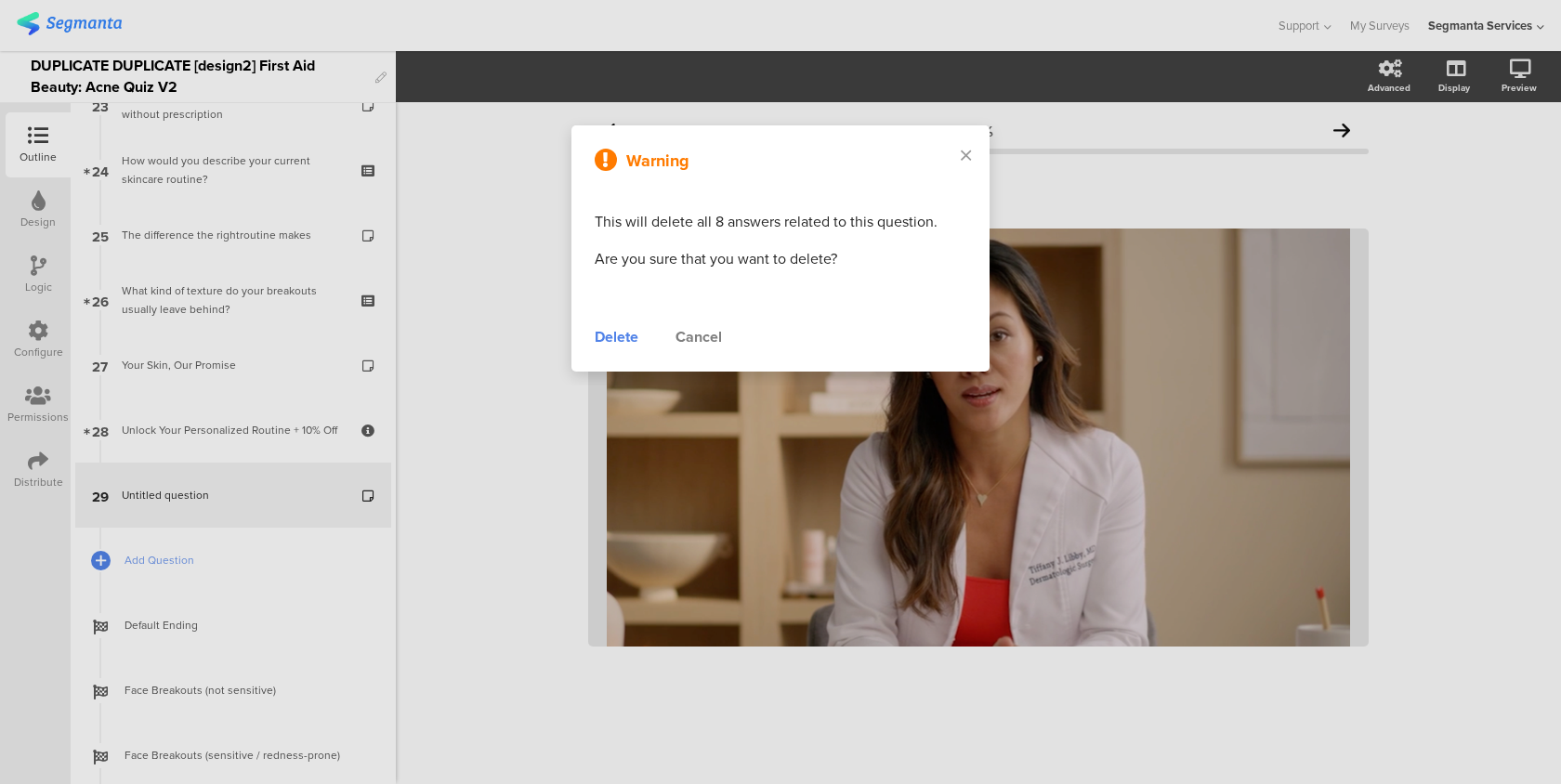
click at [598, 342] on div "Delete" at bounding box center [617, 337] width 44 height 22
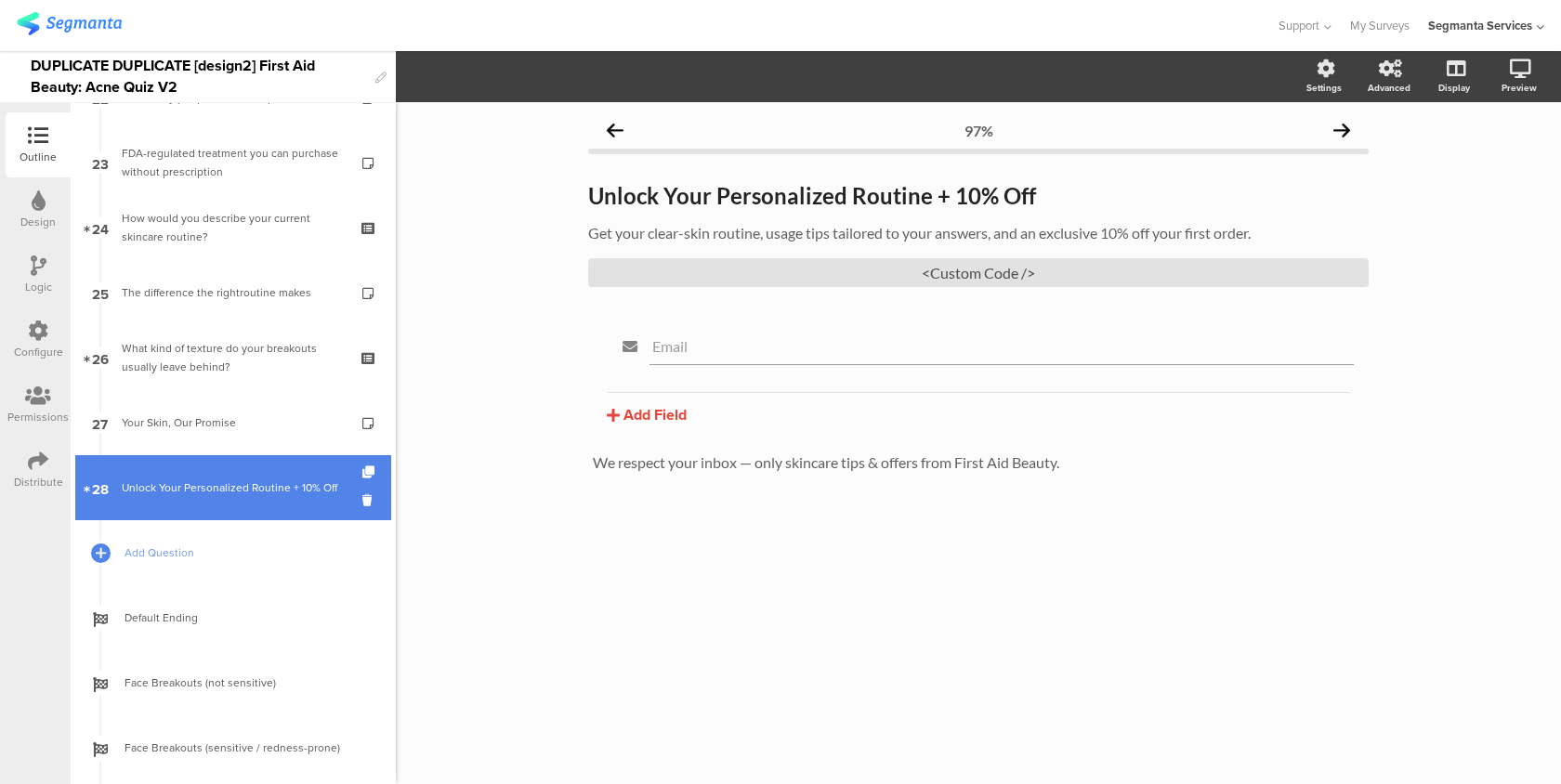
scroll to position [1467, 0]
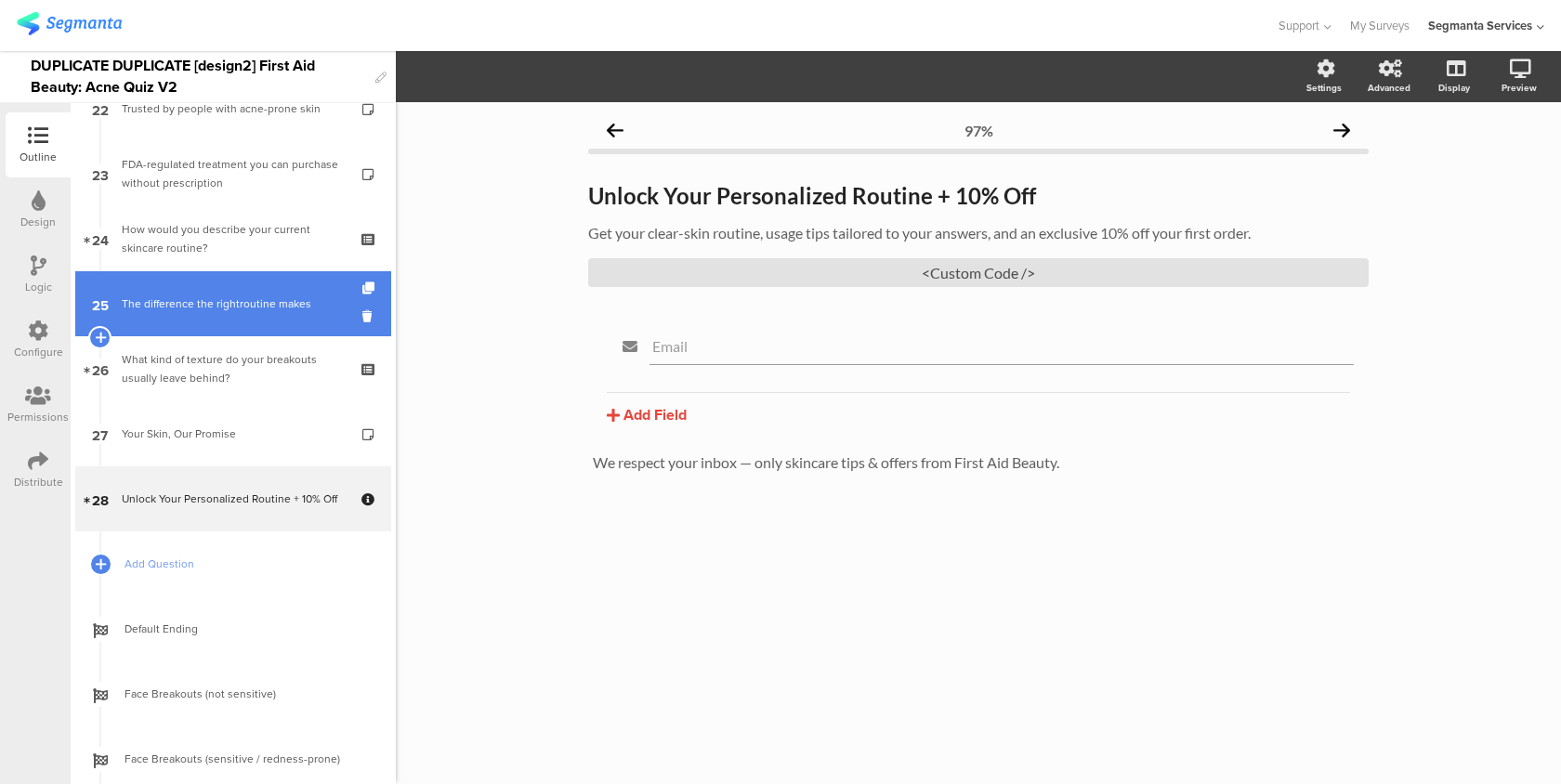
click at [304, 316] on link "25 The difference the rightroutine makes" at bounding box center [233, 304] width 316 height 65
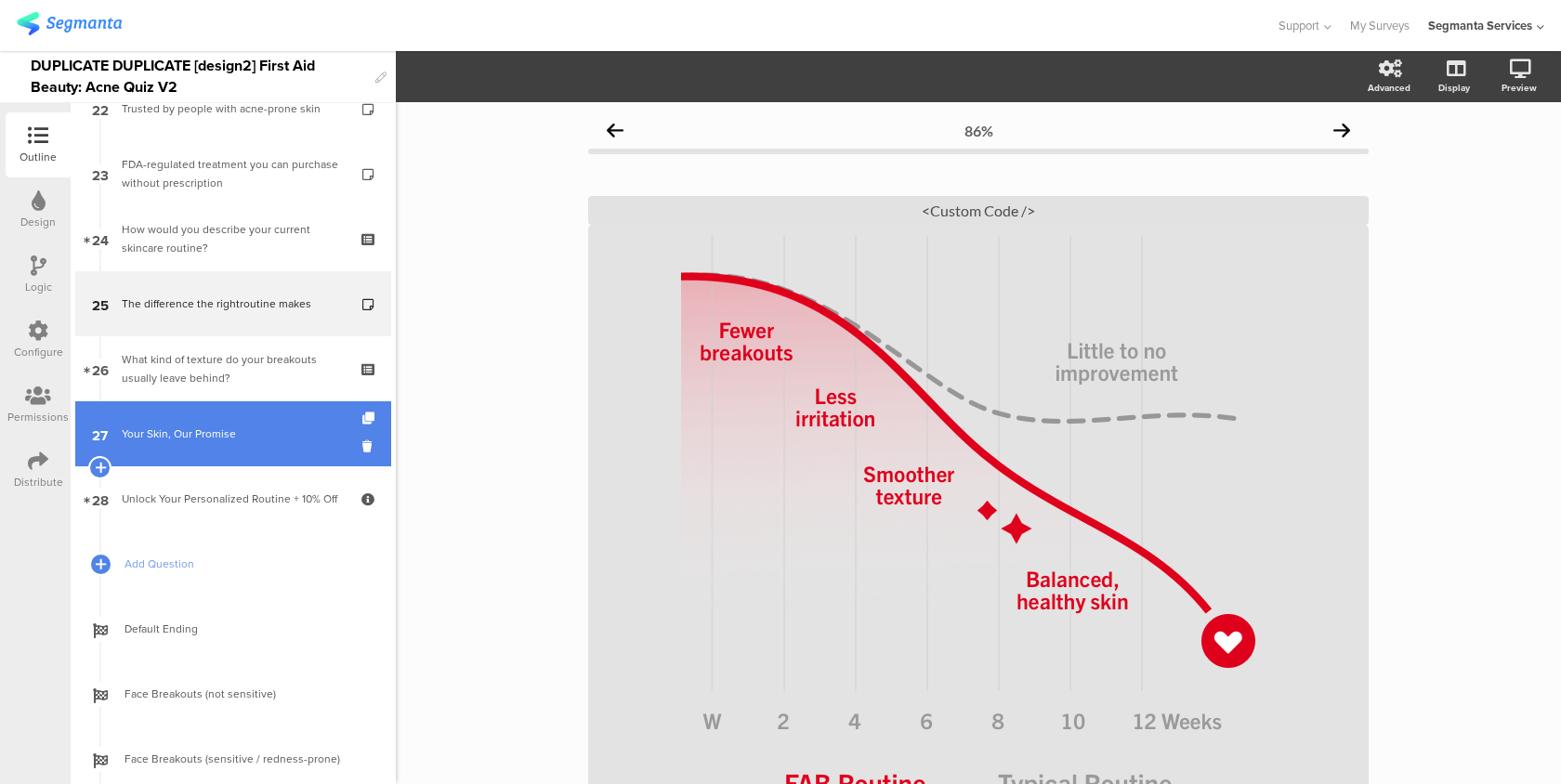
click at [281, 418] on link "27 Your Skin, Our Promise" at bounding box center [233, 433] width 316 height 65
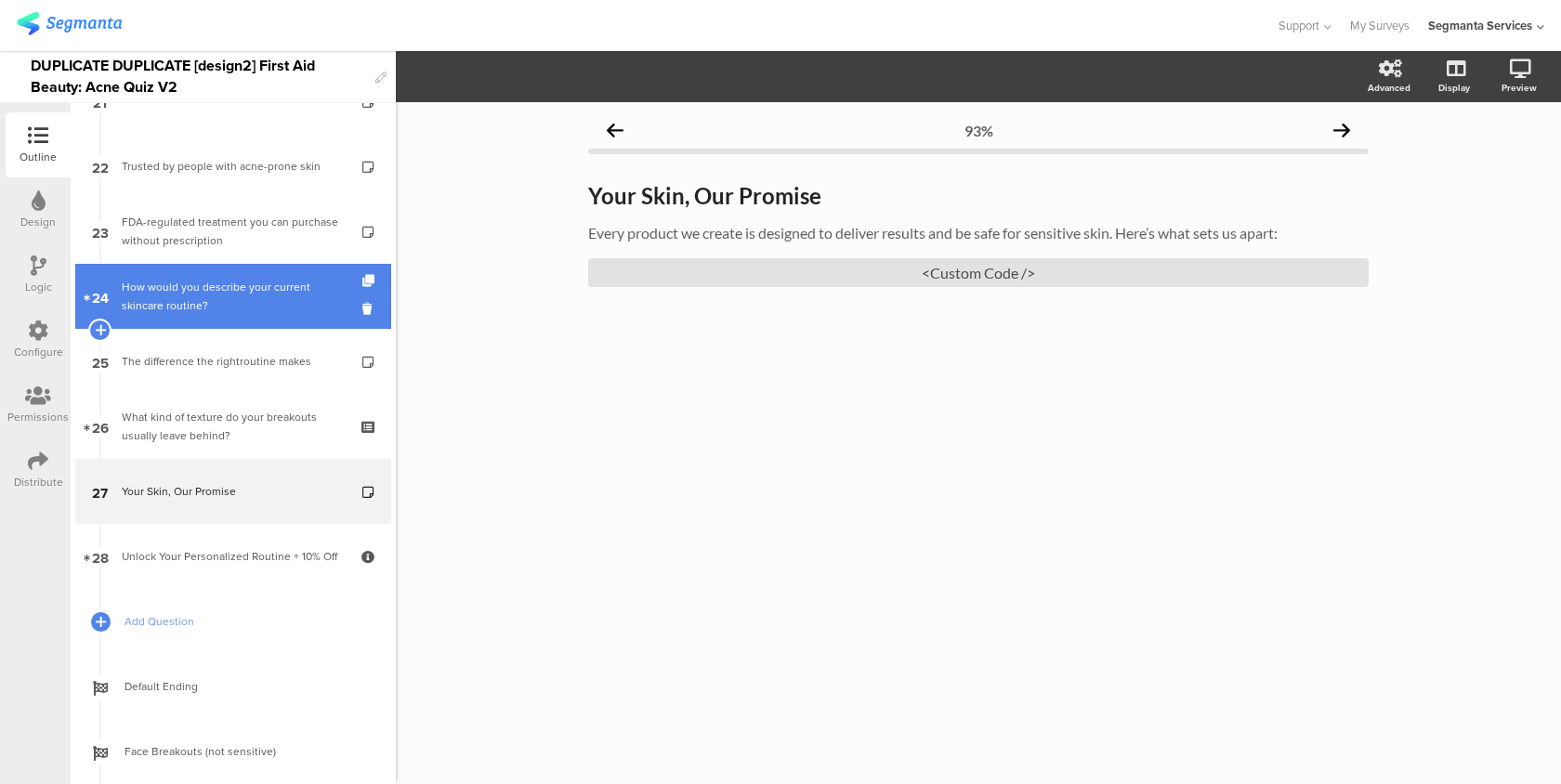
scroll to position [1400, 0]
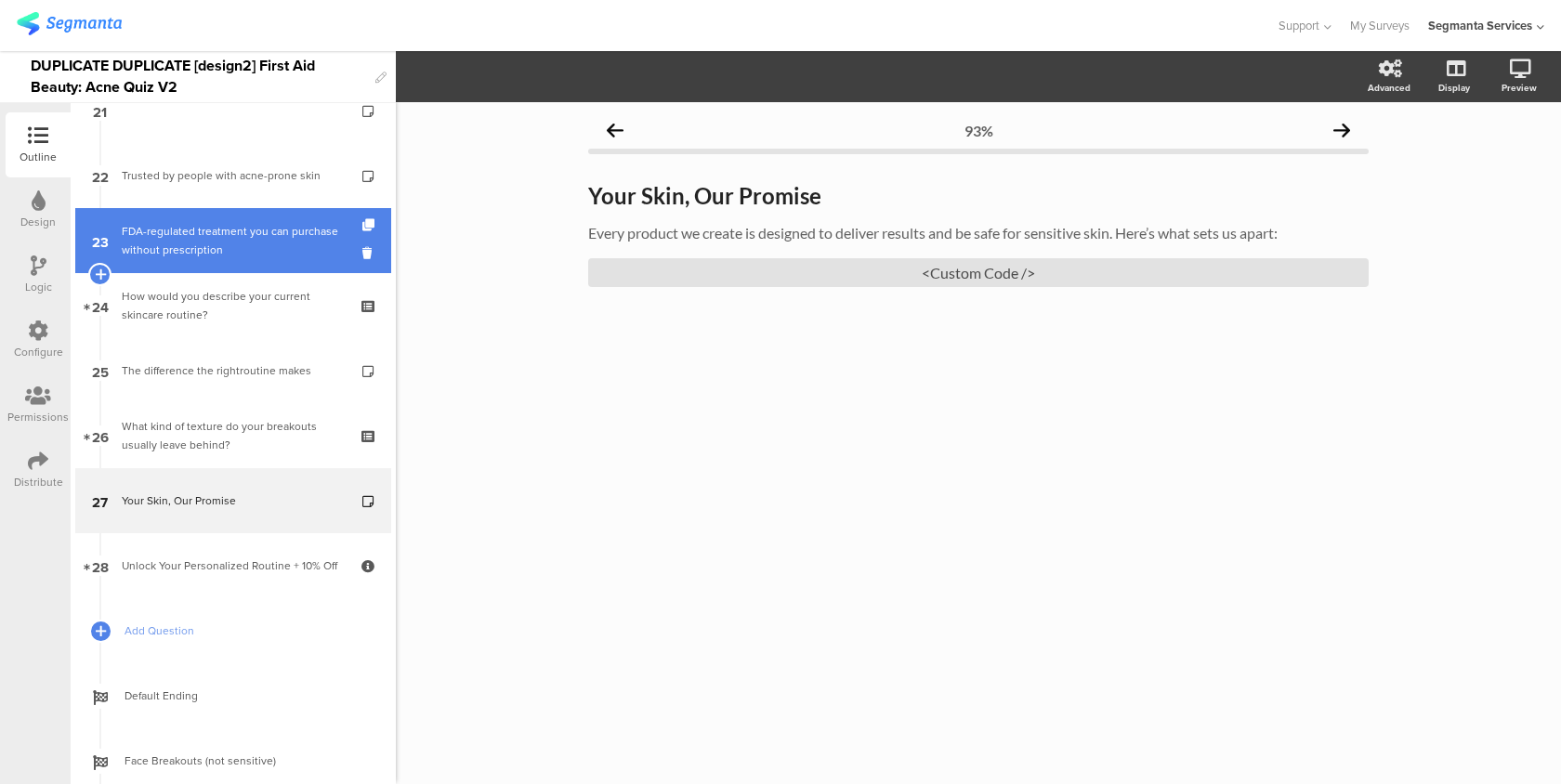
click at [292, 225] on div "FDA-regulated treatment you can purchase without prescription" at bounding box center [233, 240] width 222 height 37
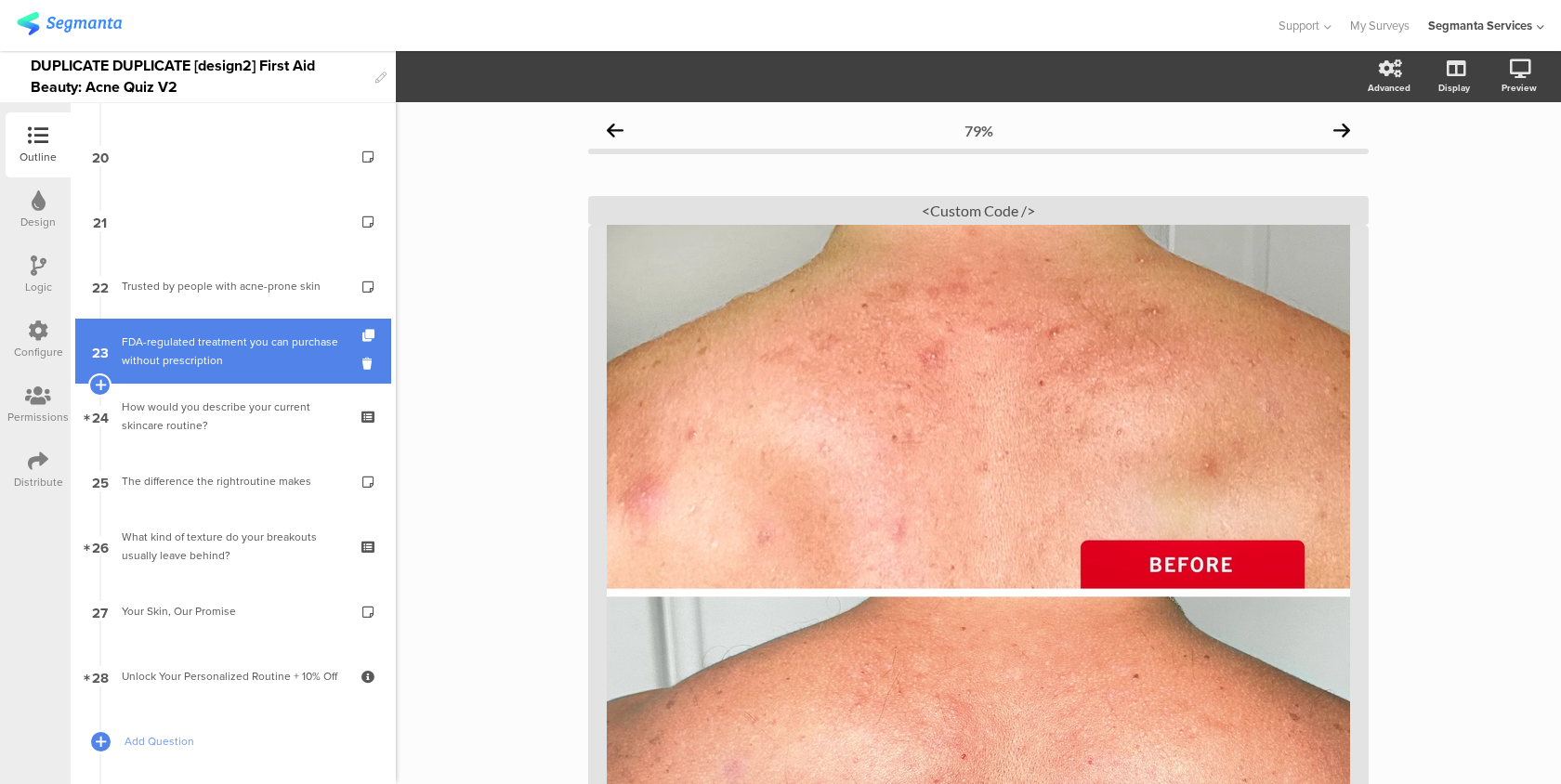
scroll to position [1191, 0]
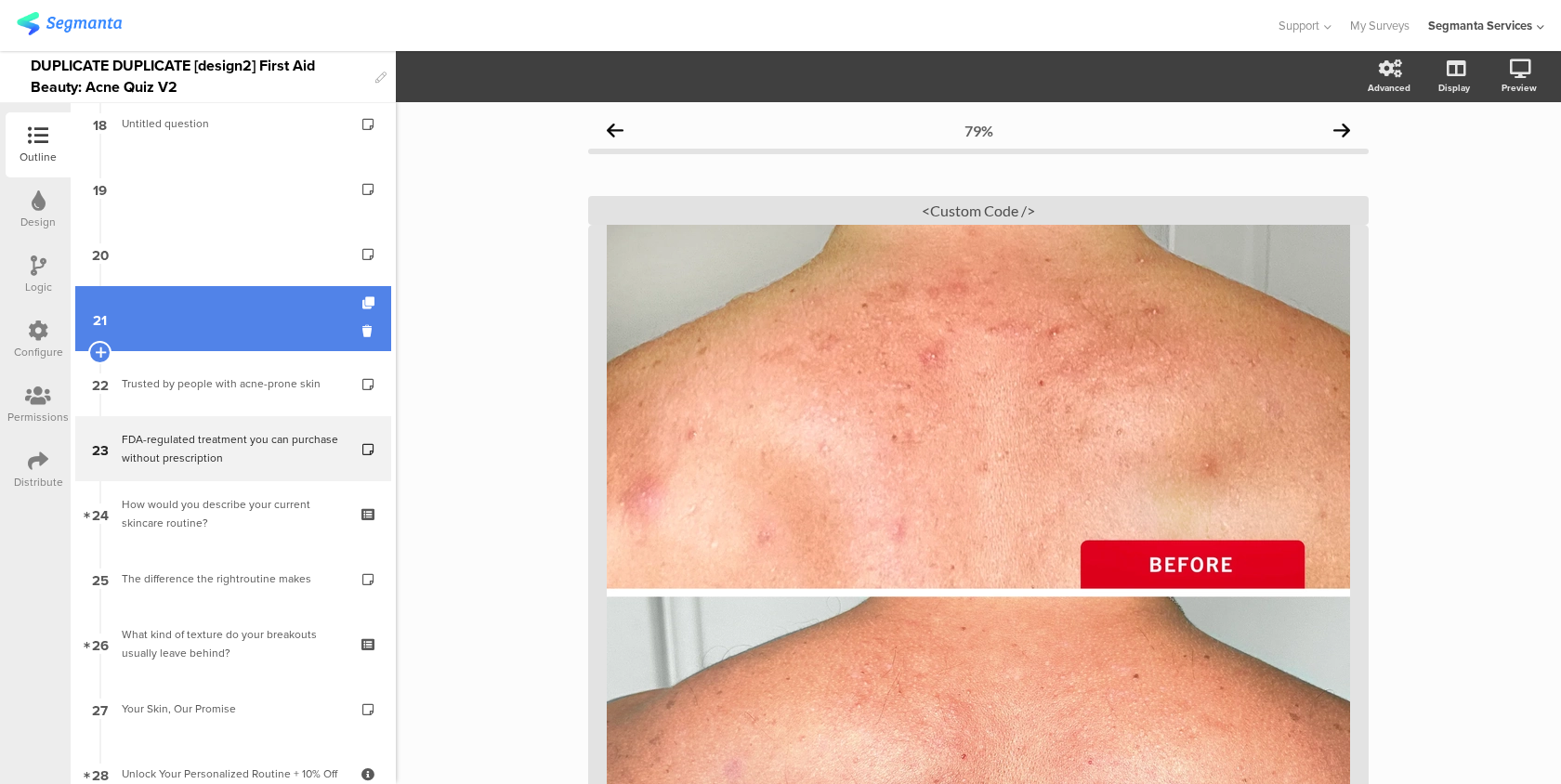
click at [272, 316] on link "21" at bounding box center [233, 318] width 316 height 65
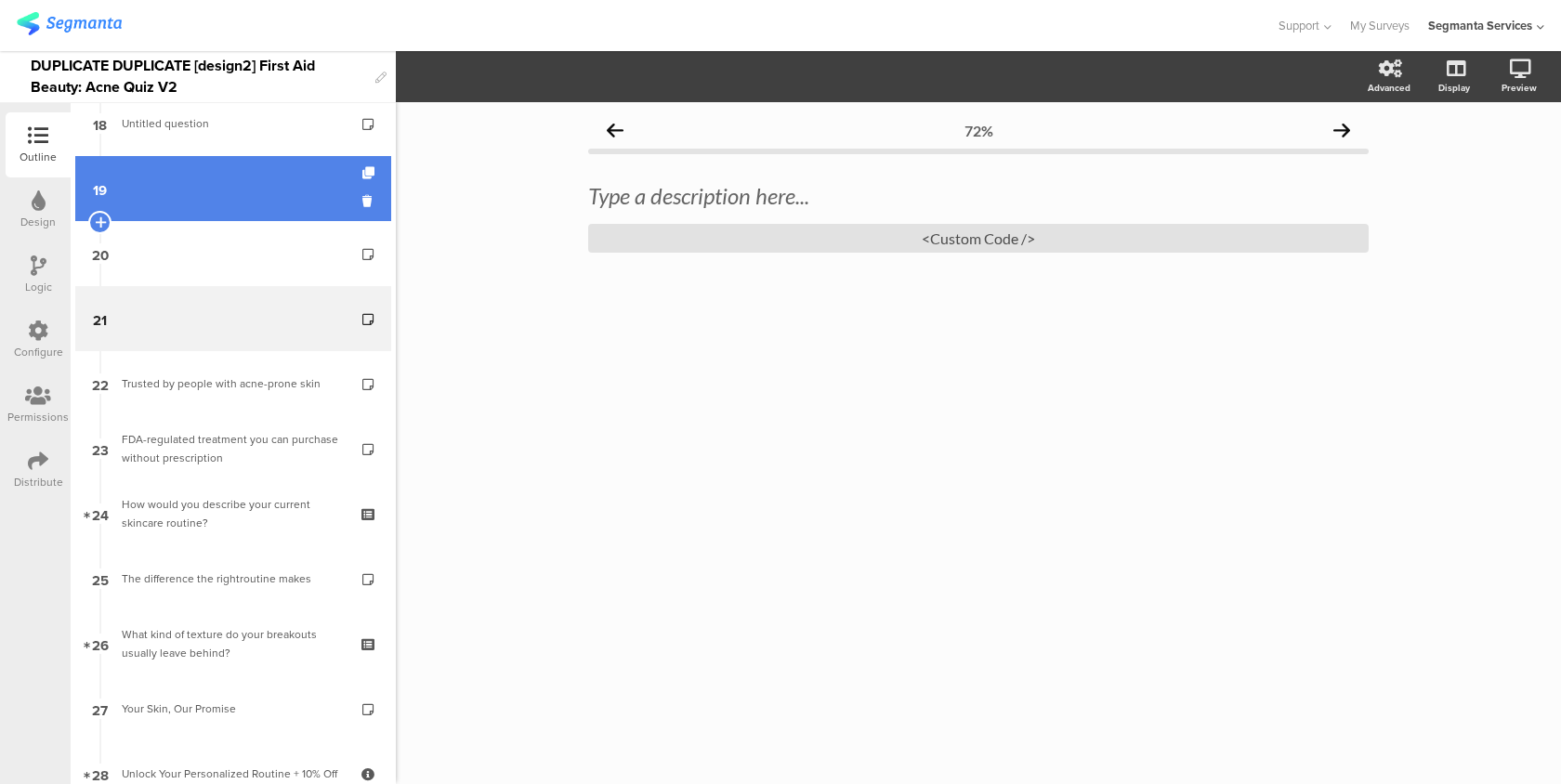
click at [269, 219] on link "19" at bounding box center [233, 188] width 316 height 65
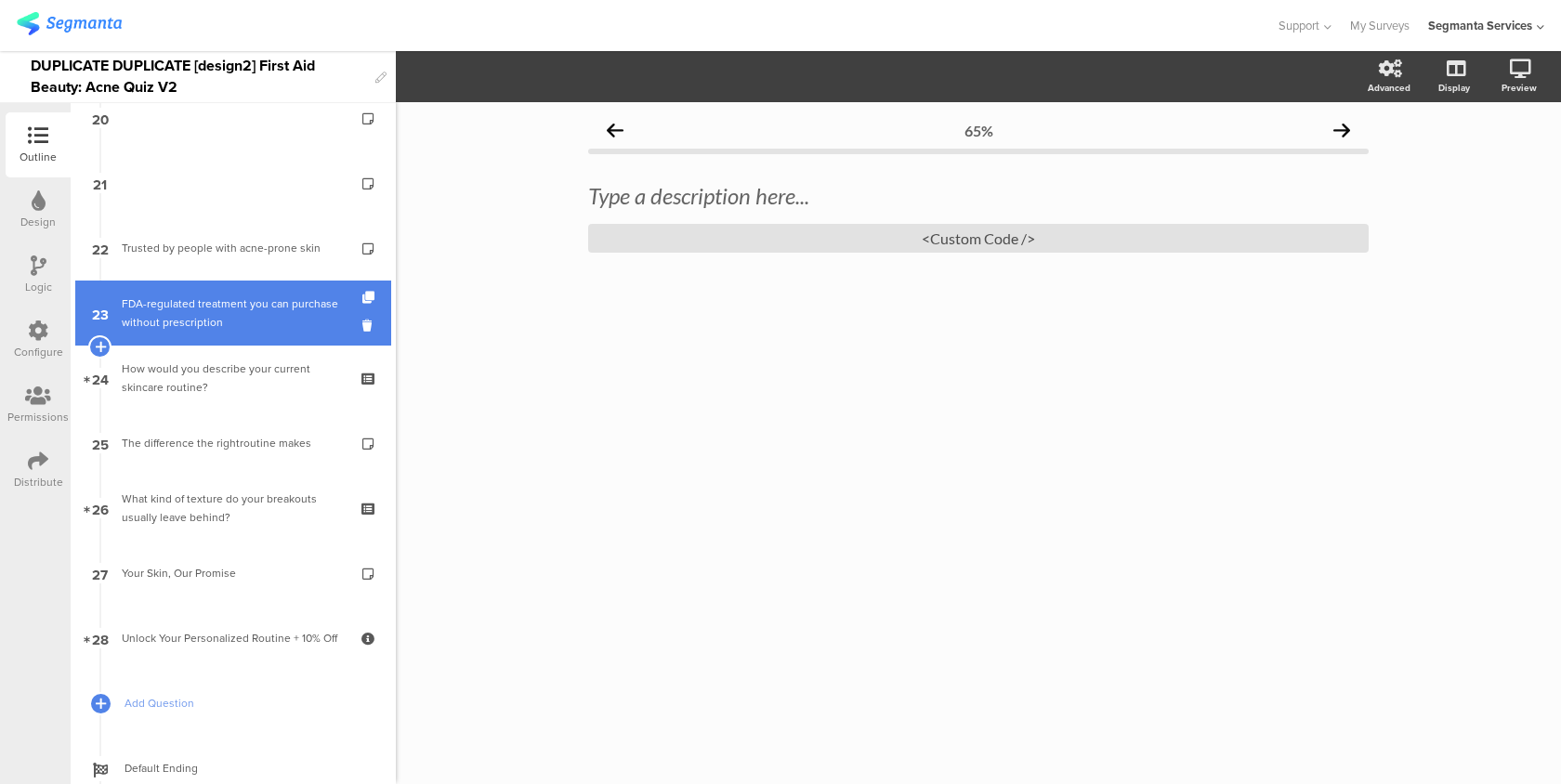
scroll to position [1088, 0]
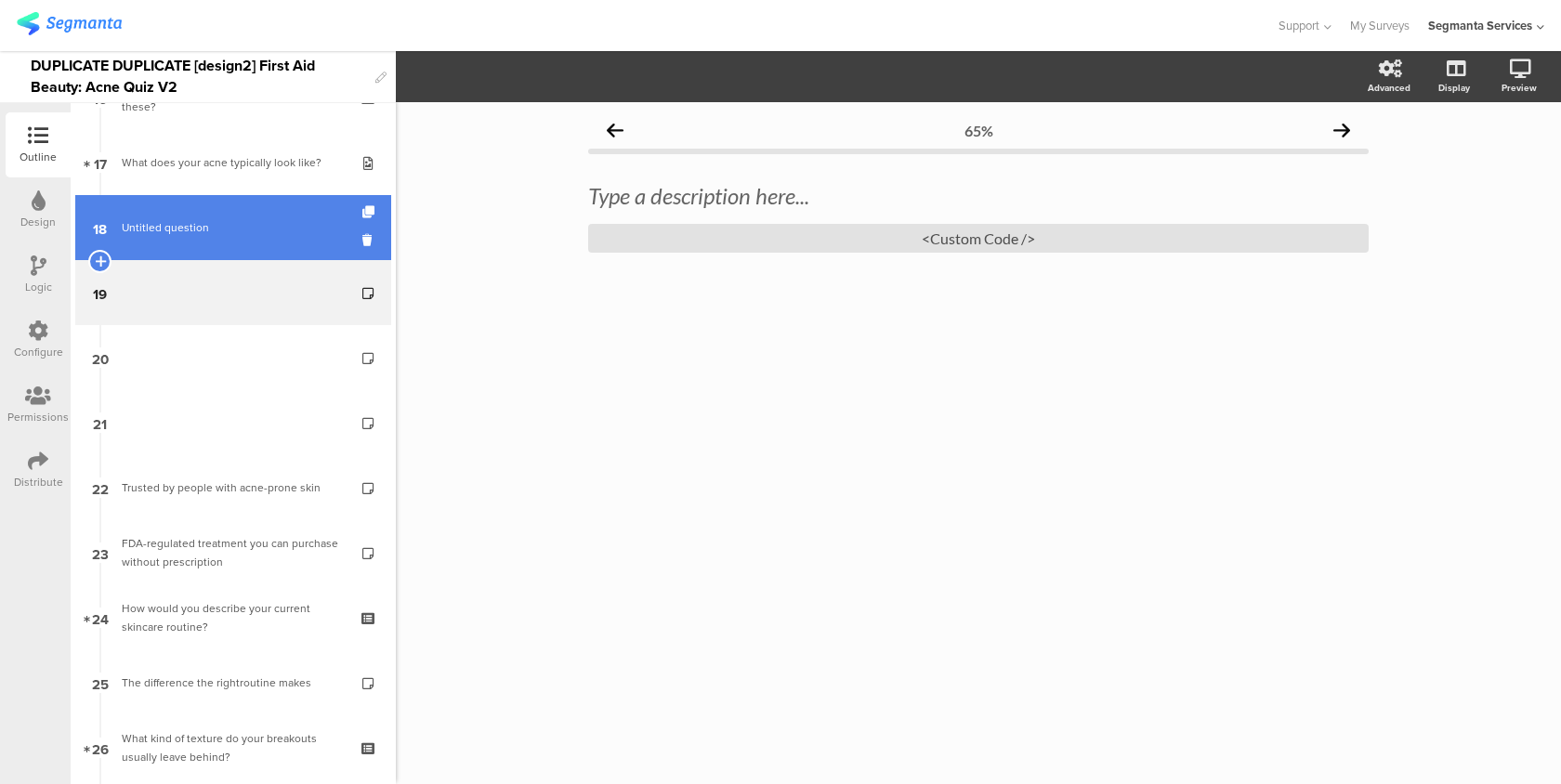
click at [291, 243] on link "18 Untitled question" at bounding box center [233, 227] width 316 height 65
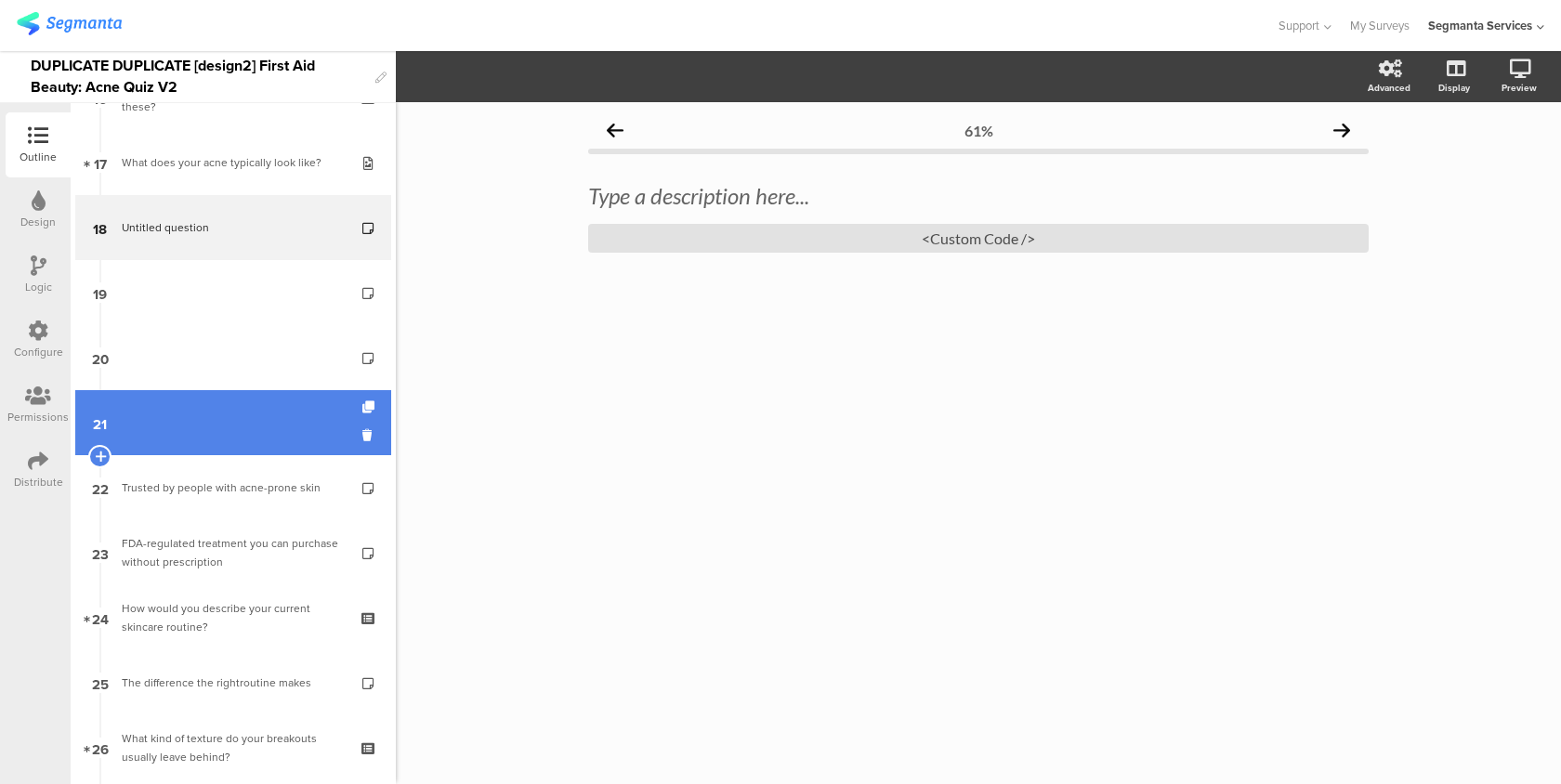
click at [260, 433] on link "21" at bounding box center [233, 422] width 316 height 65
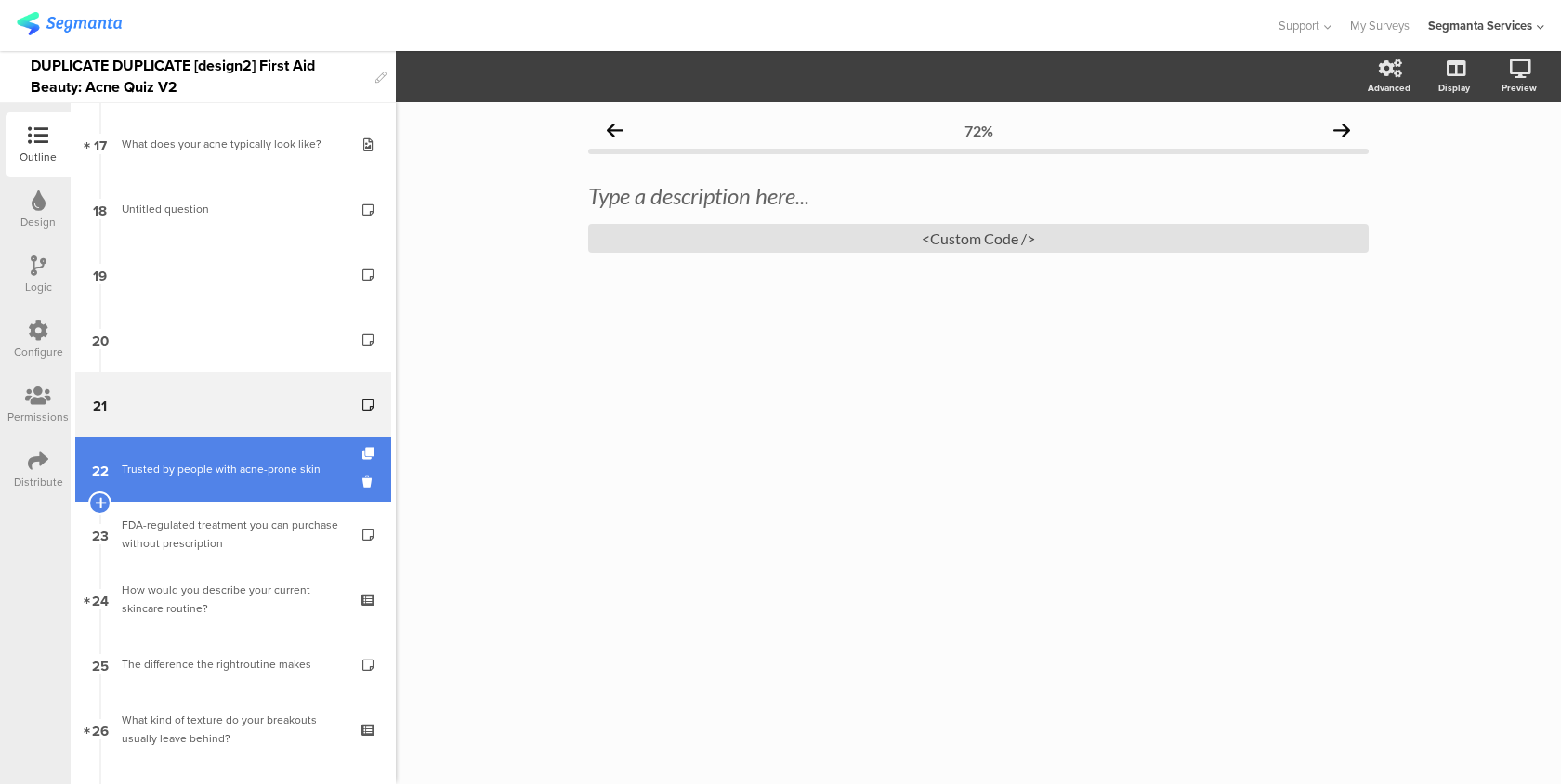
scroll to position [1005, 0]
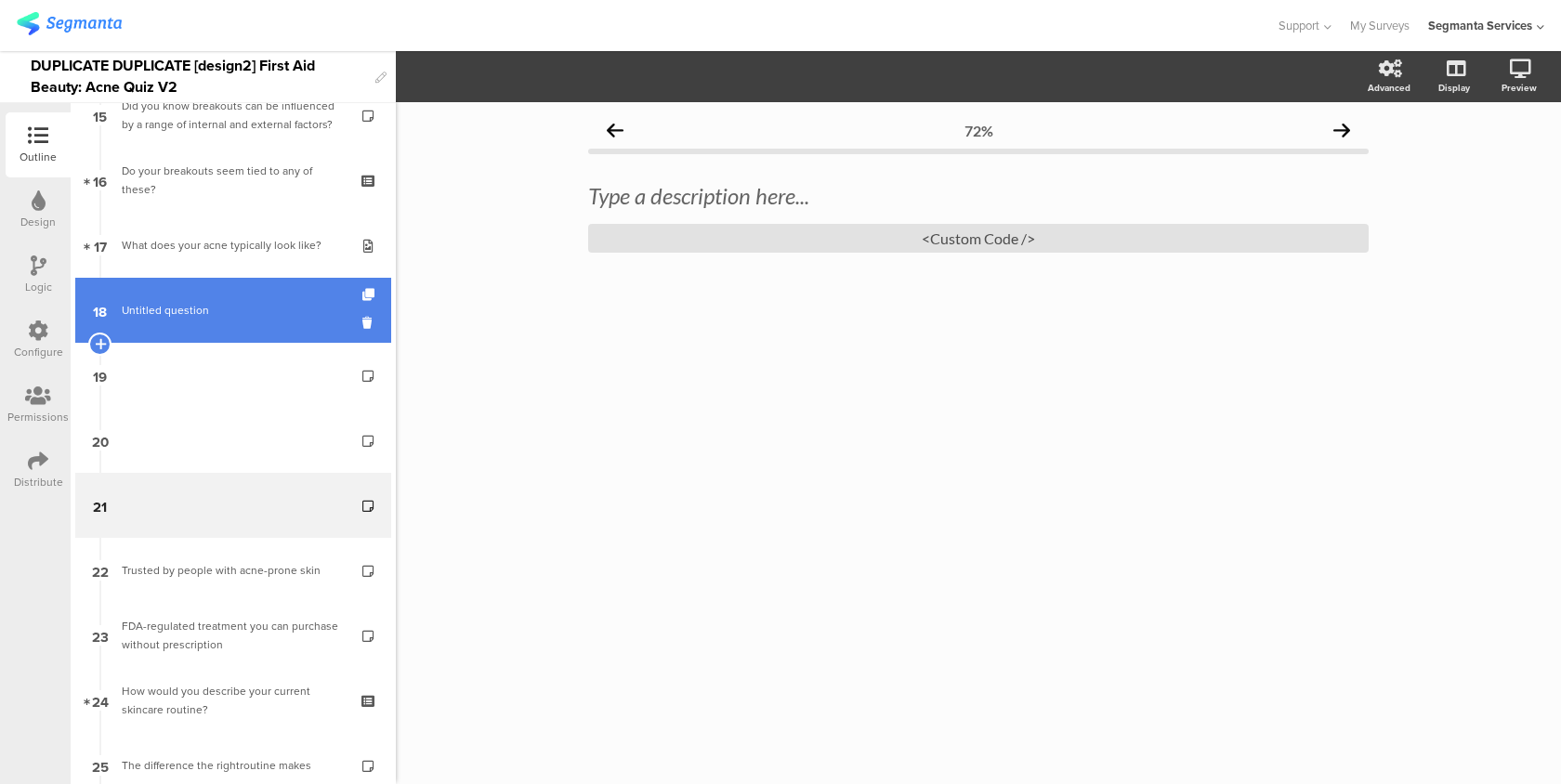
click at [281, 318] on span "Untitled question" at bounding box center [233, 310] width 222 height 19
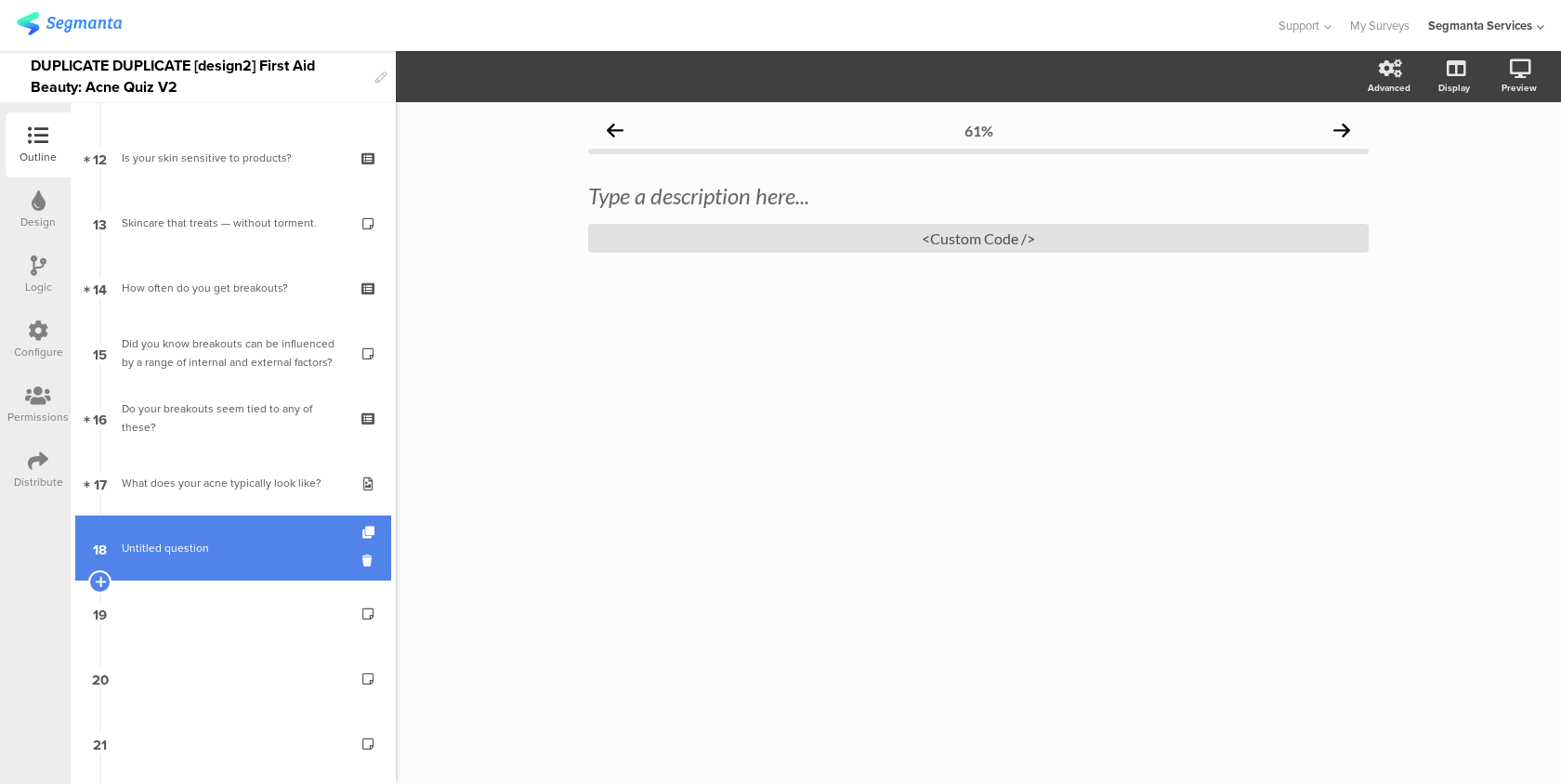
scroll to position [547, 0]
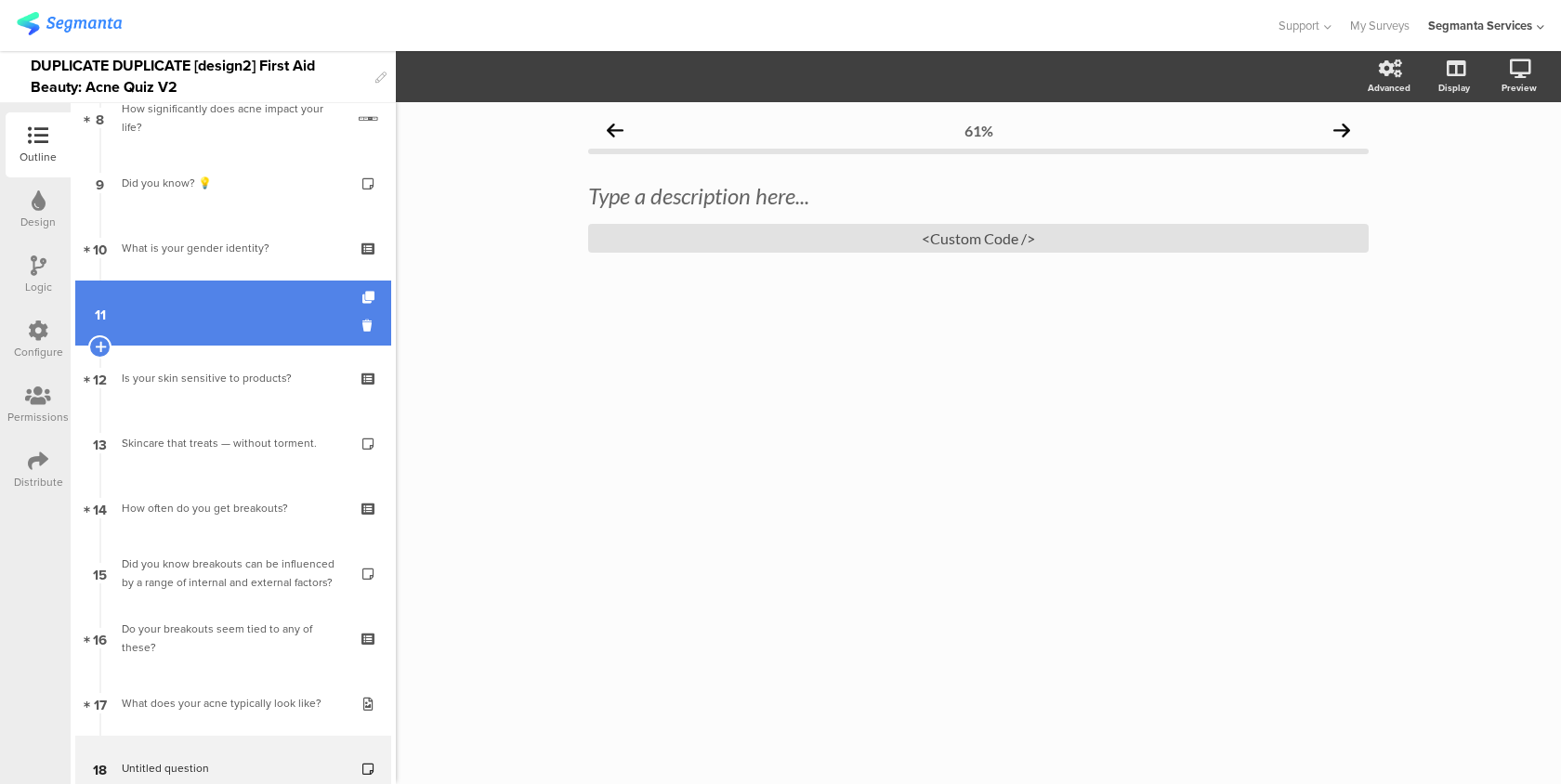
click at [279, 321] on link "11" at bounding box center [233, 313] width 316 height 65
click at [371, 296] on icon at bounding box center [371, 298] width 16 height 12
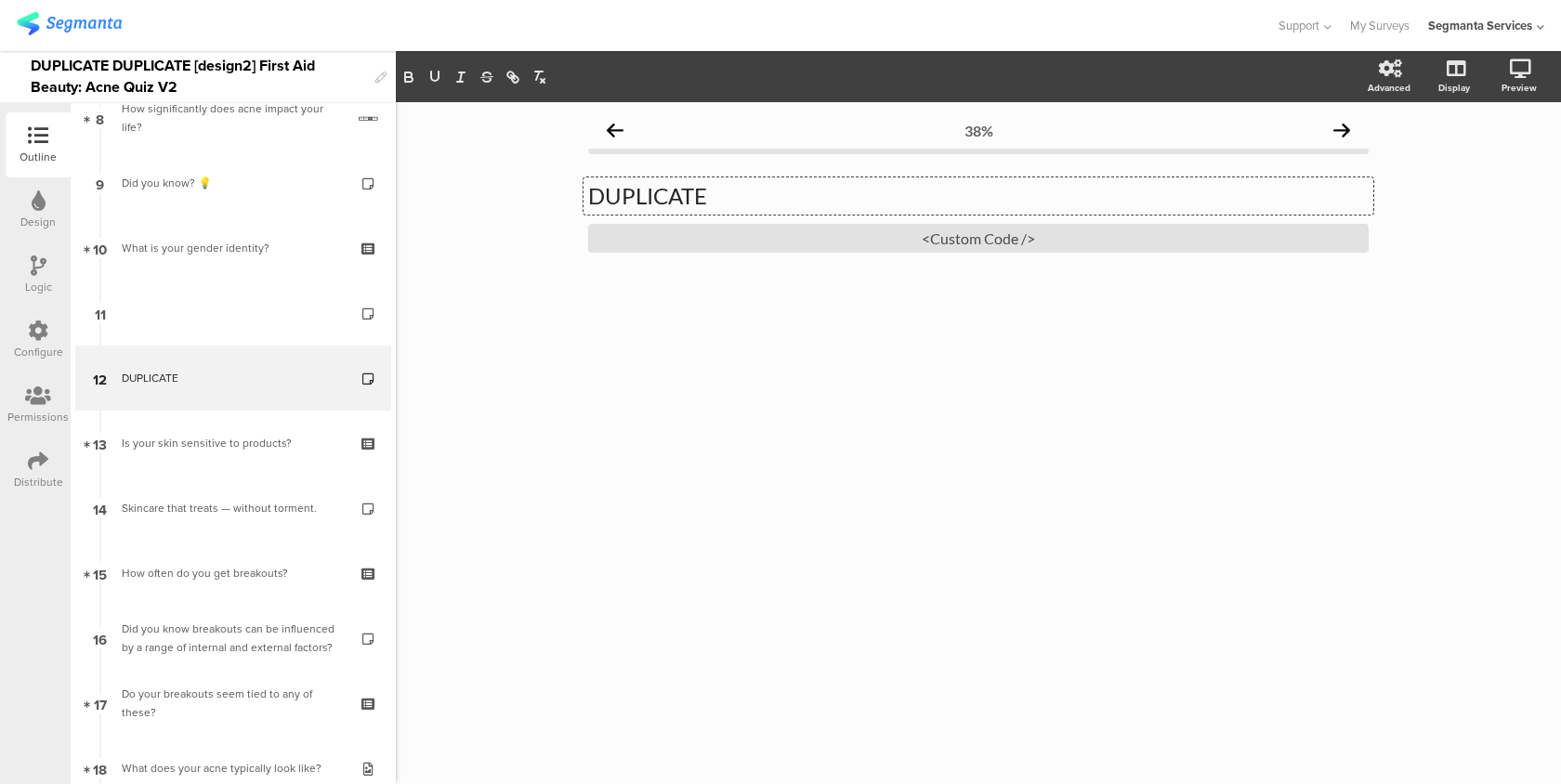
click at [691, 202] on div "DUPLICATE DUPLICATE DUPLICATE" at bounding box center [978, 196] width 790 height 37
click at [712, 241] on div "<Custom Code />" at bounding box center [978, 238] width 780 height 29
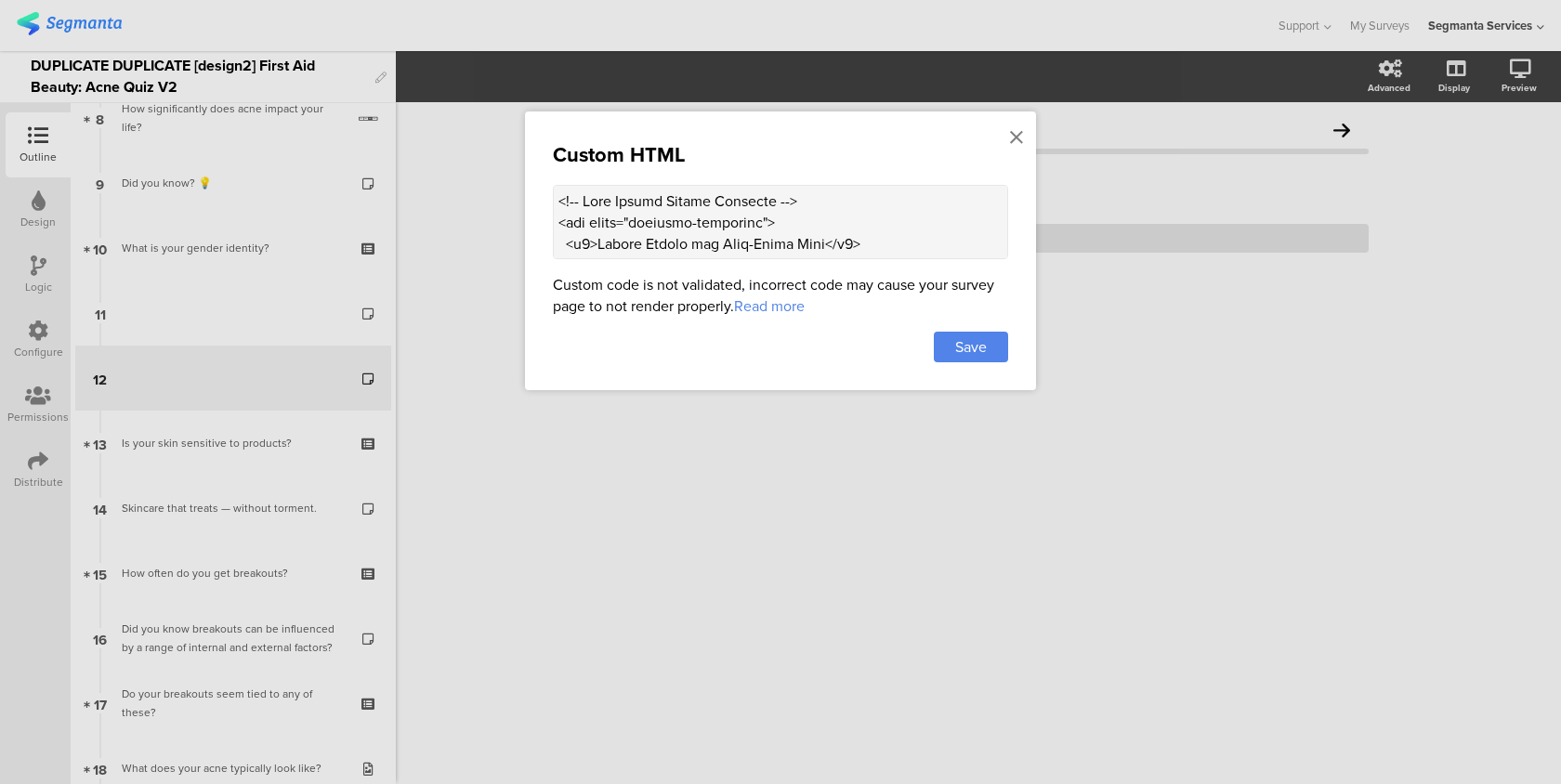
click at [835, 227] on textarea at bounding box center [780, 222] width 456 height 74
paste textarea "<!-- Acne Expert Quotes Carousel with Image --> <div class="carousel-container"…"
type textarea "<!-- Acne Expert Quotes Carousel with Image --> <div class="carousel-container"…"
click at [972, 352] on span "Save" at bounding box center [971, 347] width 32 height 21
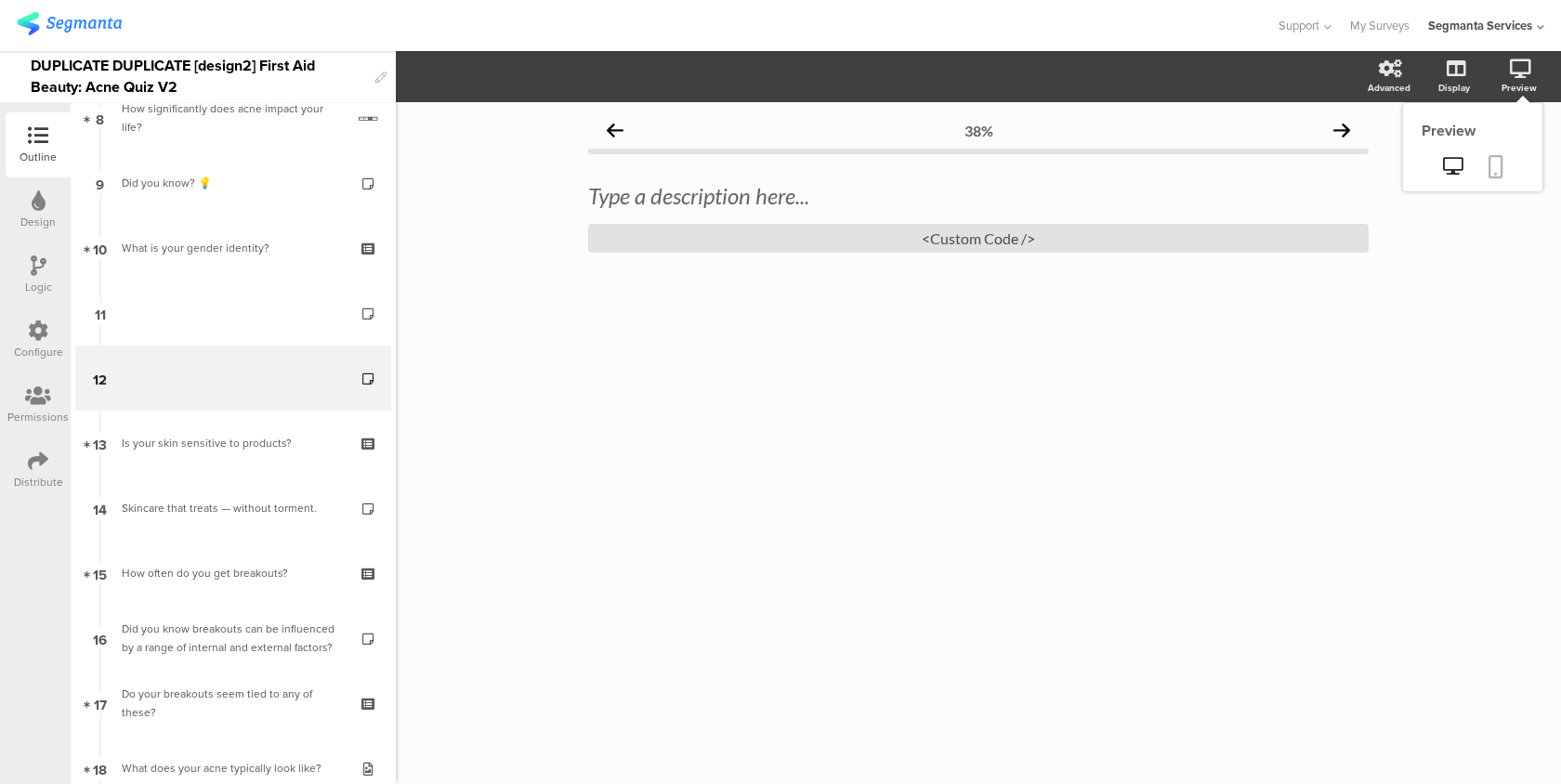
click at [1487, 167] on link at bounding box center [1496, 168] width 41 height 35
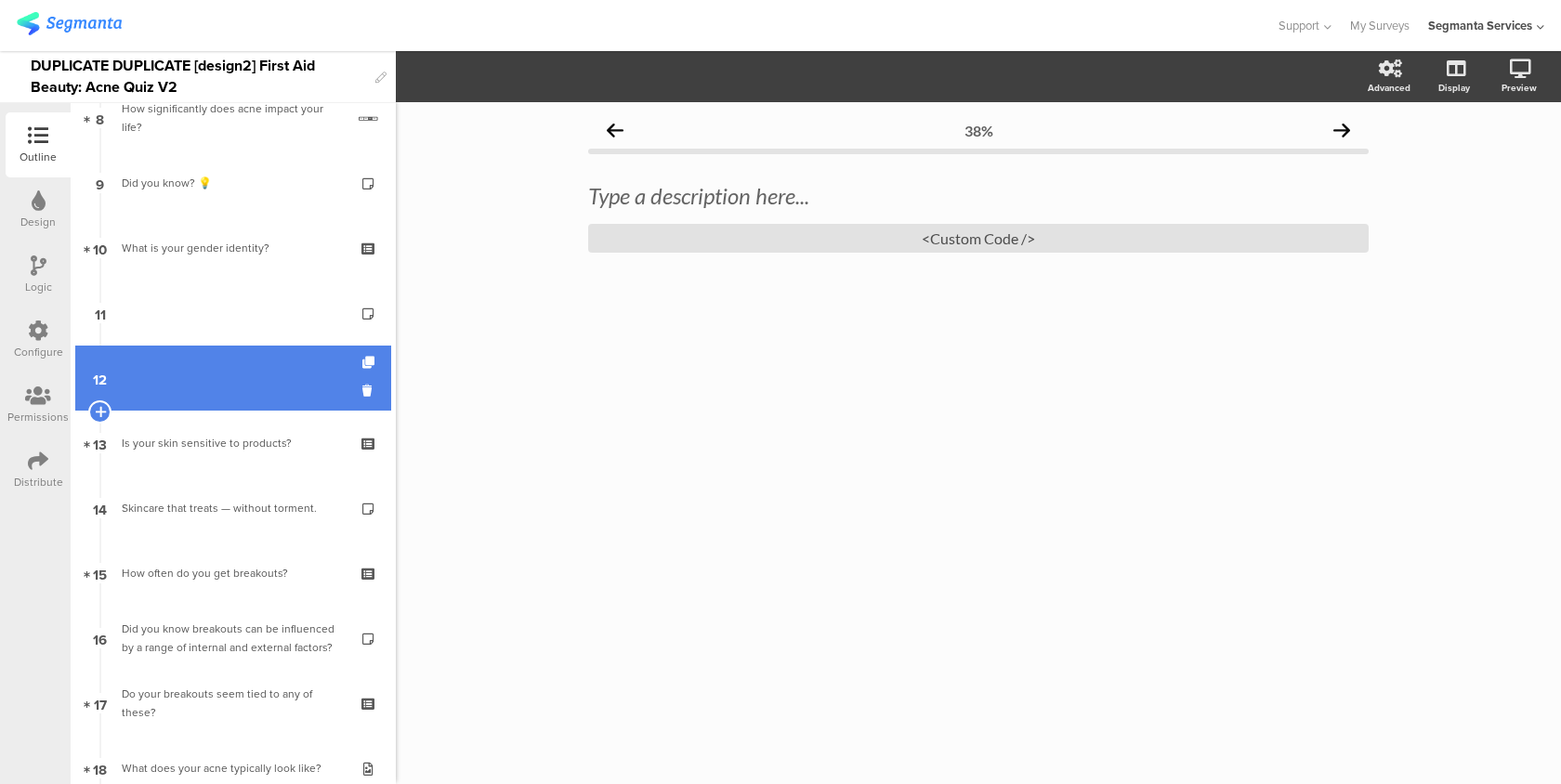
scroll to position [1841, 0]
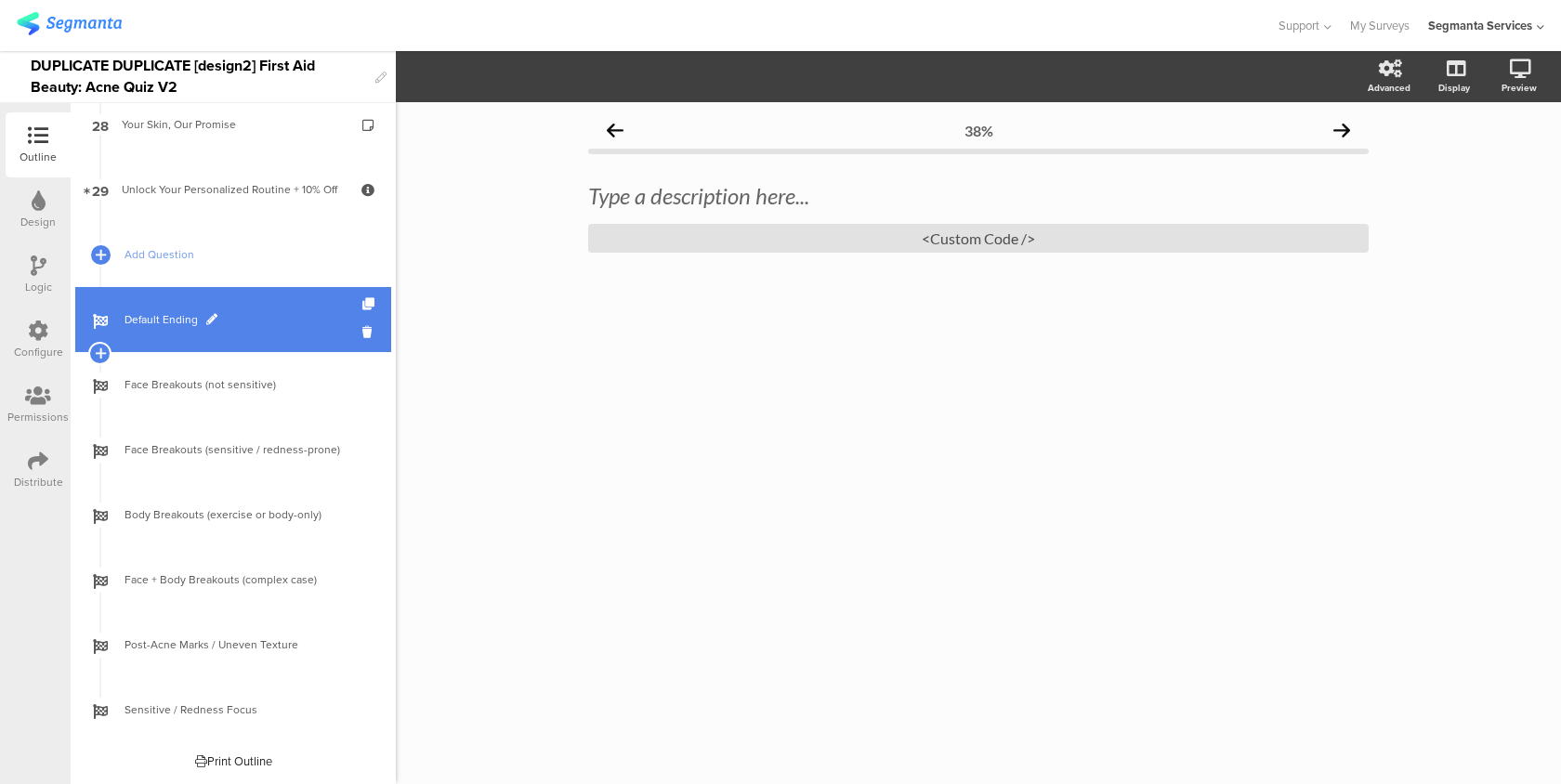
click at [281, 315] on span "Default Ending" at bounding box center [244, 320] width 238 height 19
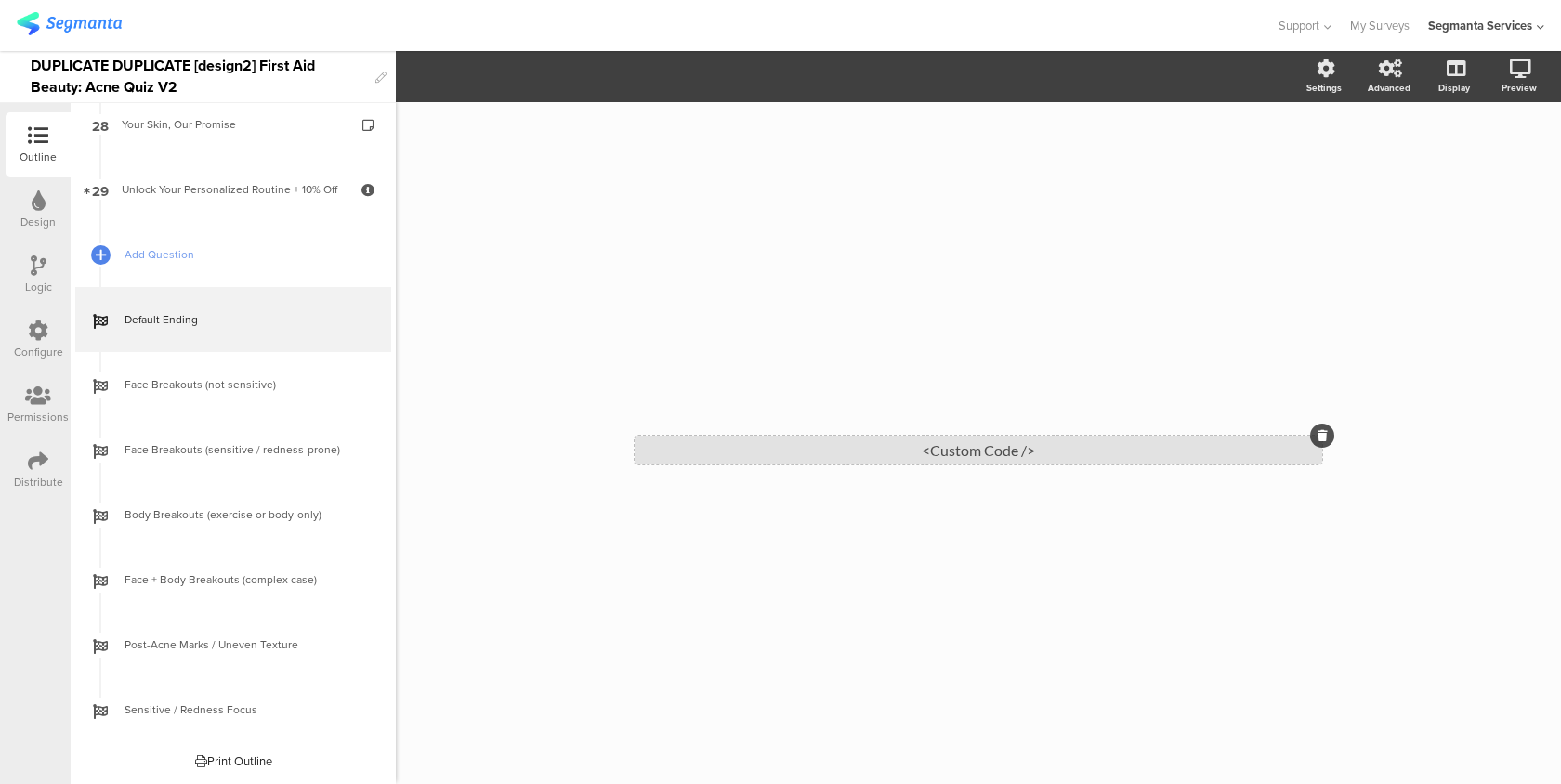
click at [753, 458] on div "<Custom Code />" at bounding box center [978, 449] width 688 height 29
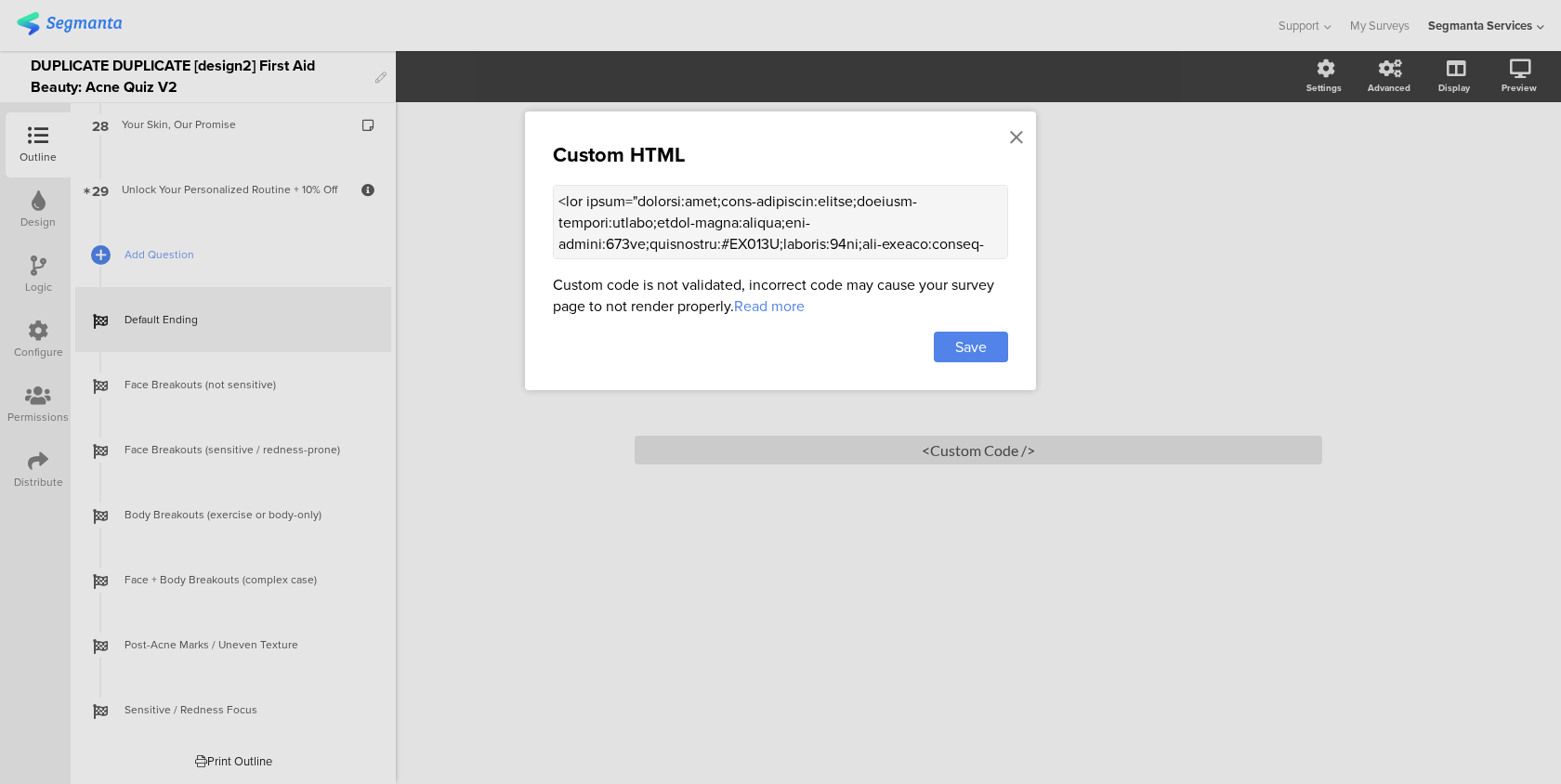
click at [735, 192] on textarea at bounding box center [780, 222] width 456 height 74
click at [1021, 134] on icon at bounding box center [1016, 137] width 13 height 20
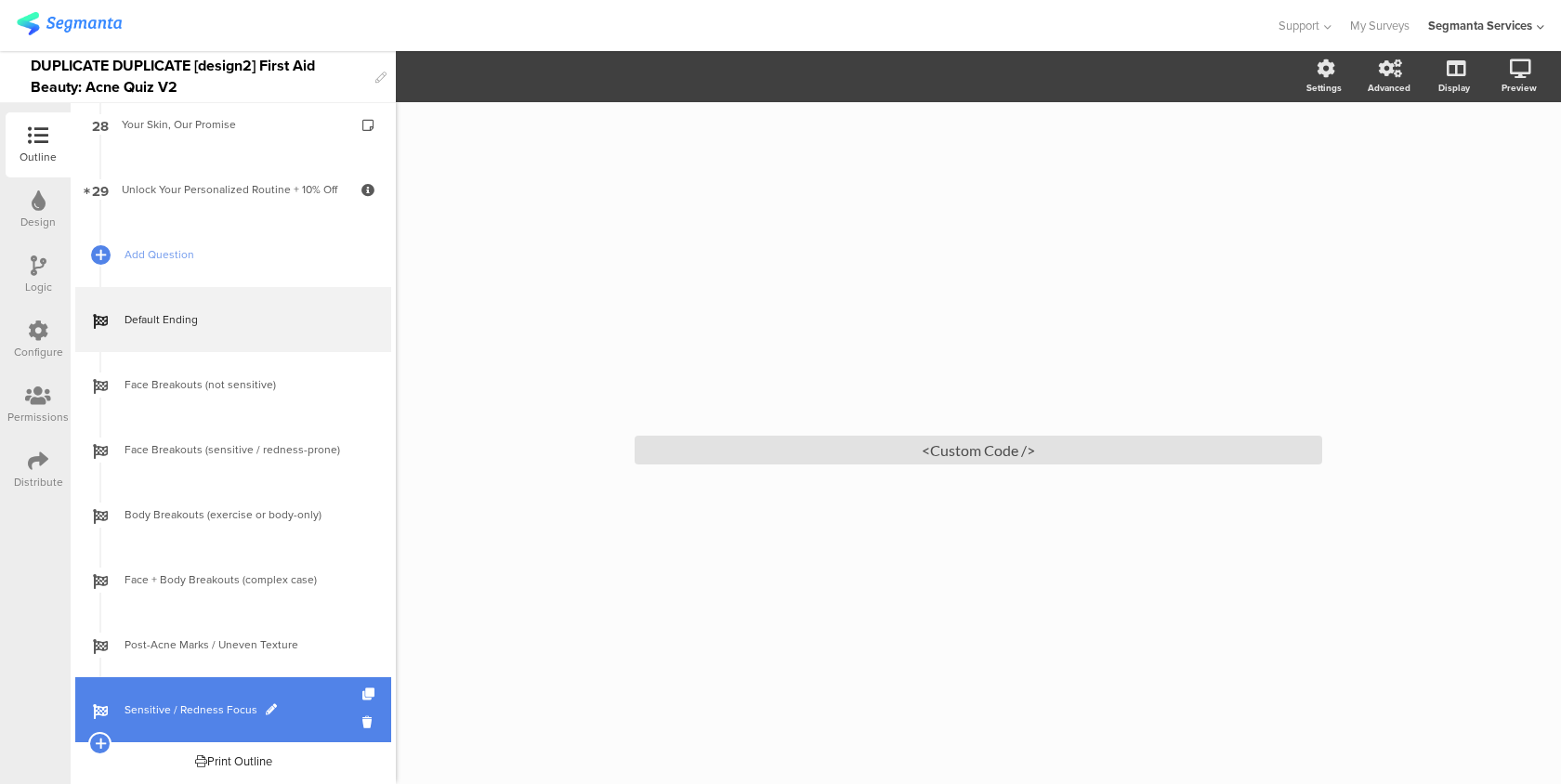
click at [240, 700] on span "Sensitive / Redness Focus" at bounding box center [244, 709] width 238 height 19
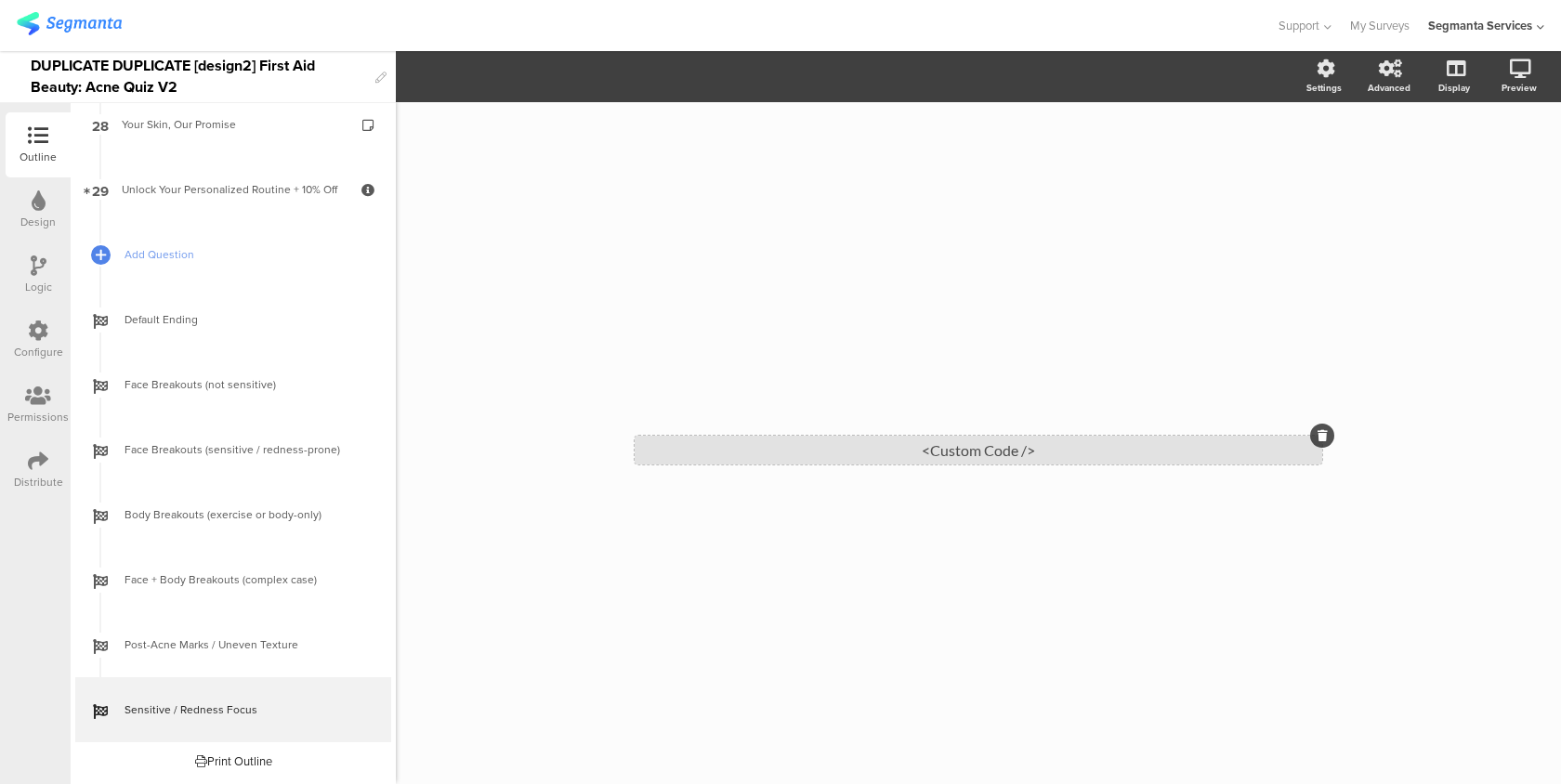
click at [776, 455] on div "<Custom Code />" at bounding box center [978, 449] width 688 height 29
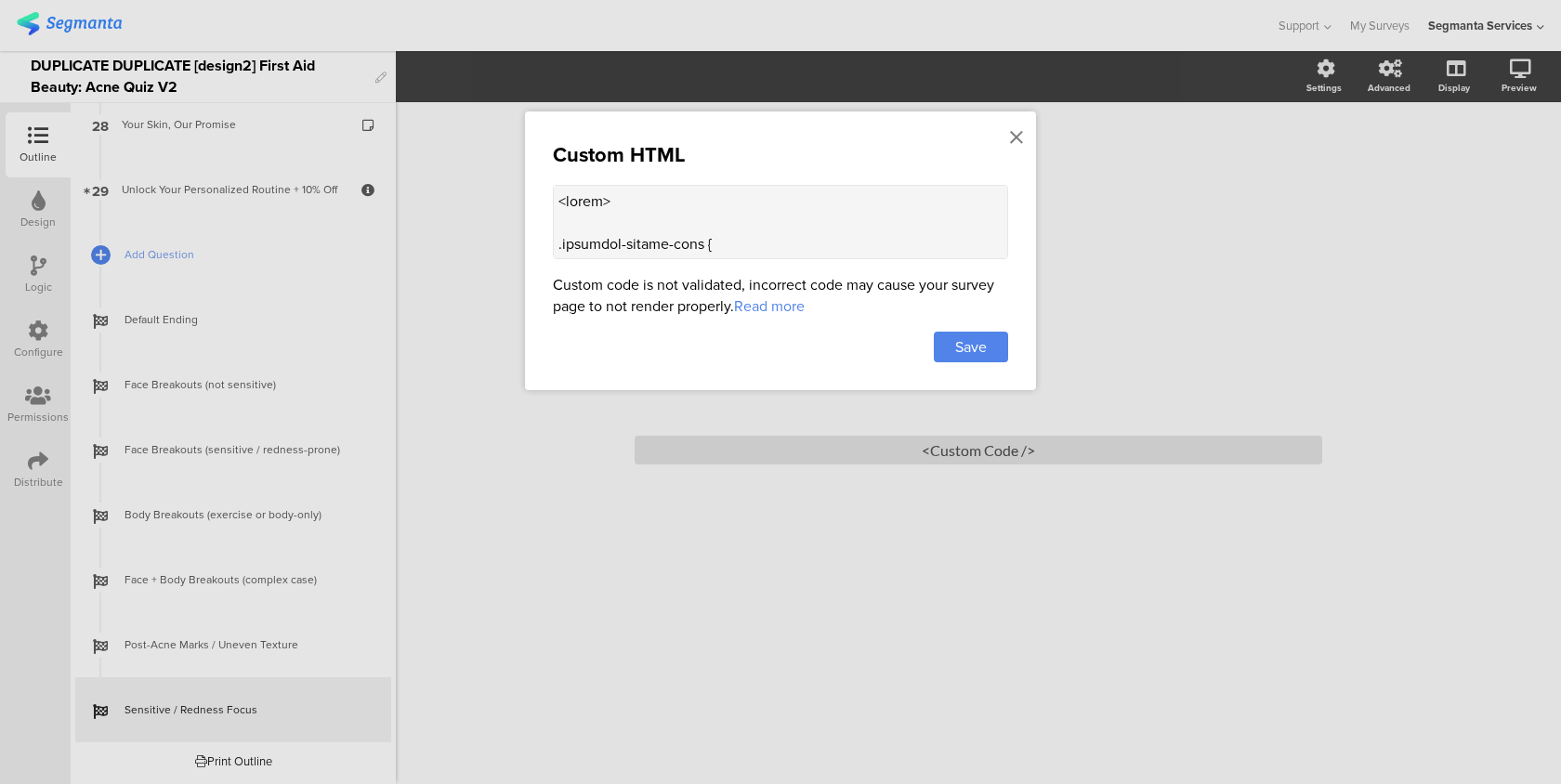
click at [778, 213] on textarea at bounding box center [780, 222] width 456 height 74
paste textarea "lor ipsum="dolorsi:amet;cons-adipiscin:elitse;doeiusm-tempori:utlabo;etdol-magn…"
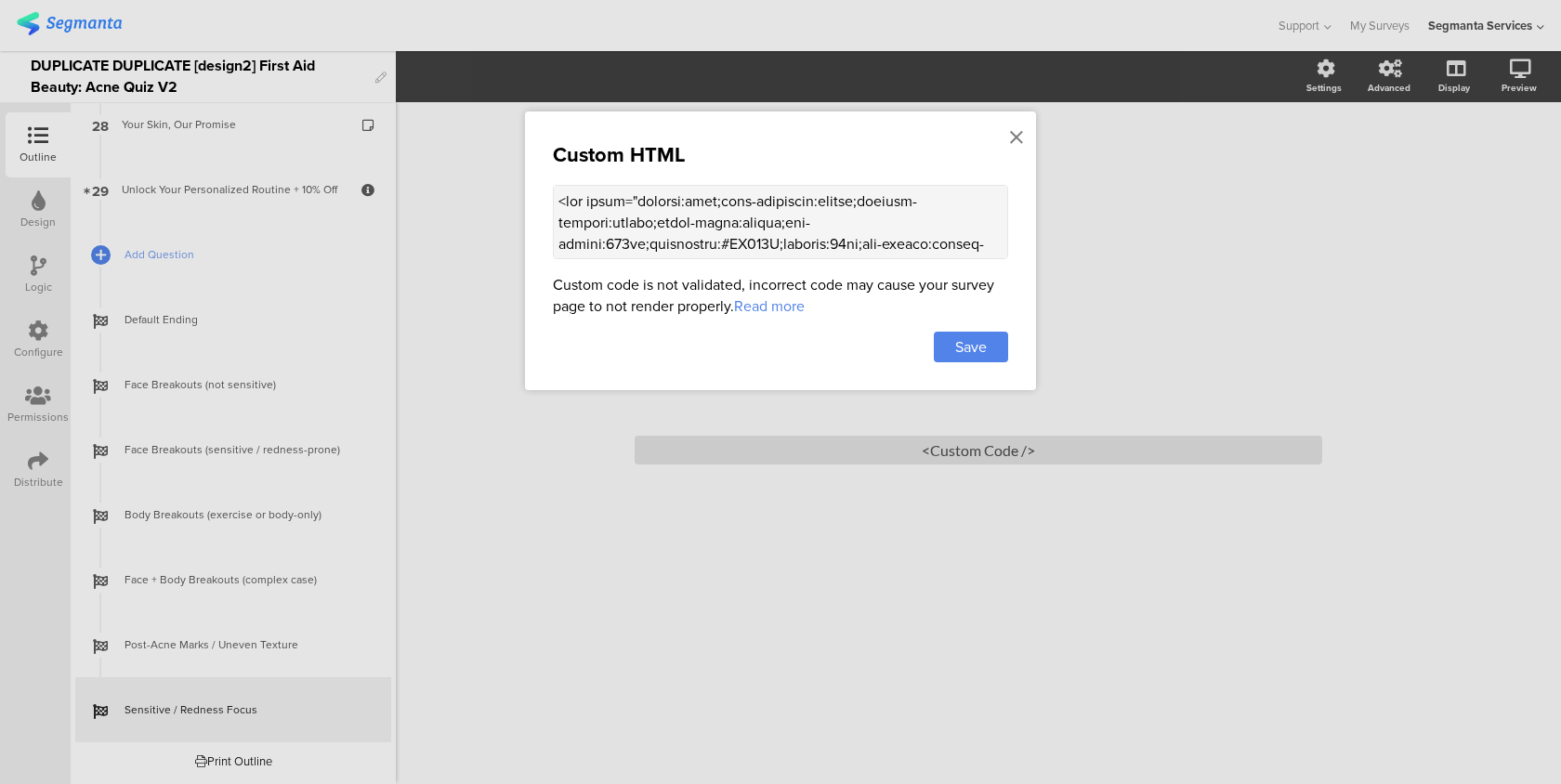
scroll to position [1671, 0]
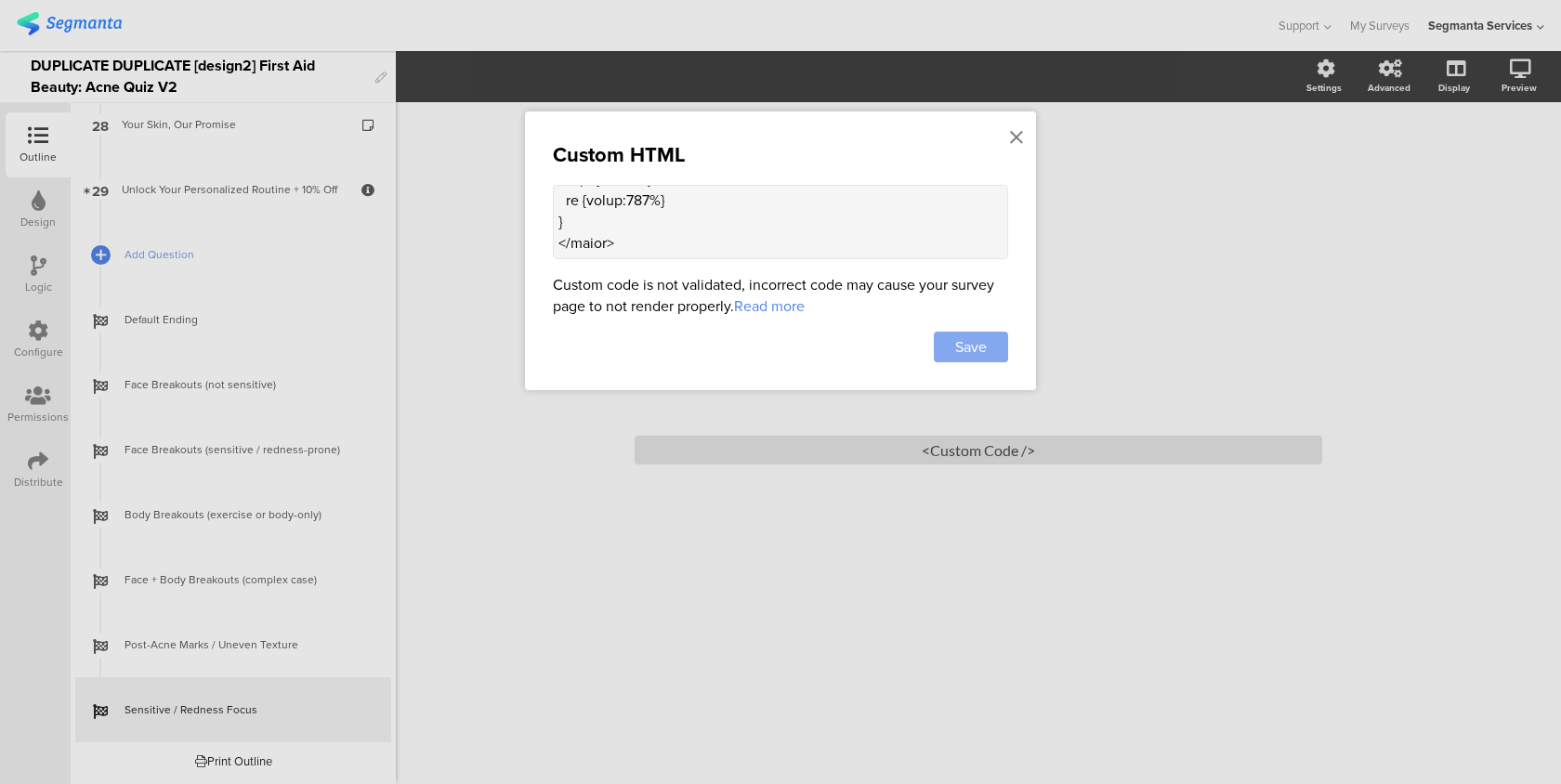
type textarea "<lor ipsum="dolorsi:amet;cons-adipiscin:elitse;doeiusm-tempori:utlabo;etdol-mag…"
click at [958, 338] on span "Save" at bounding box center [971, 347] width 32 height 21
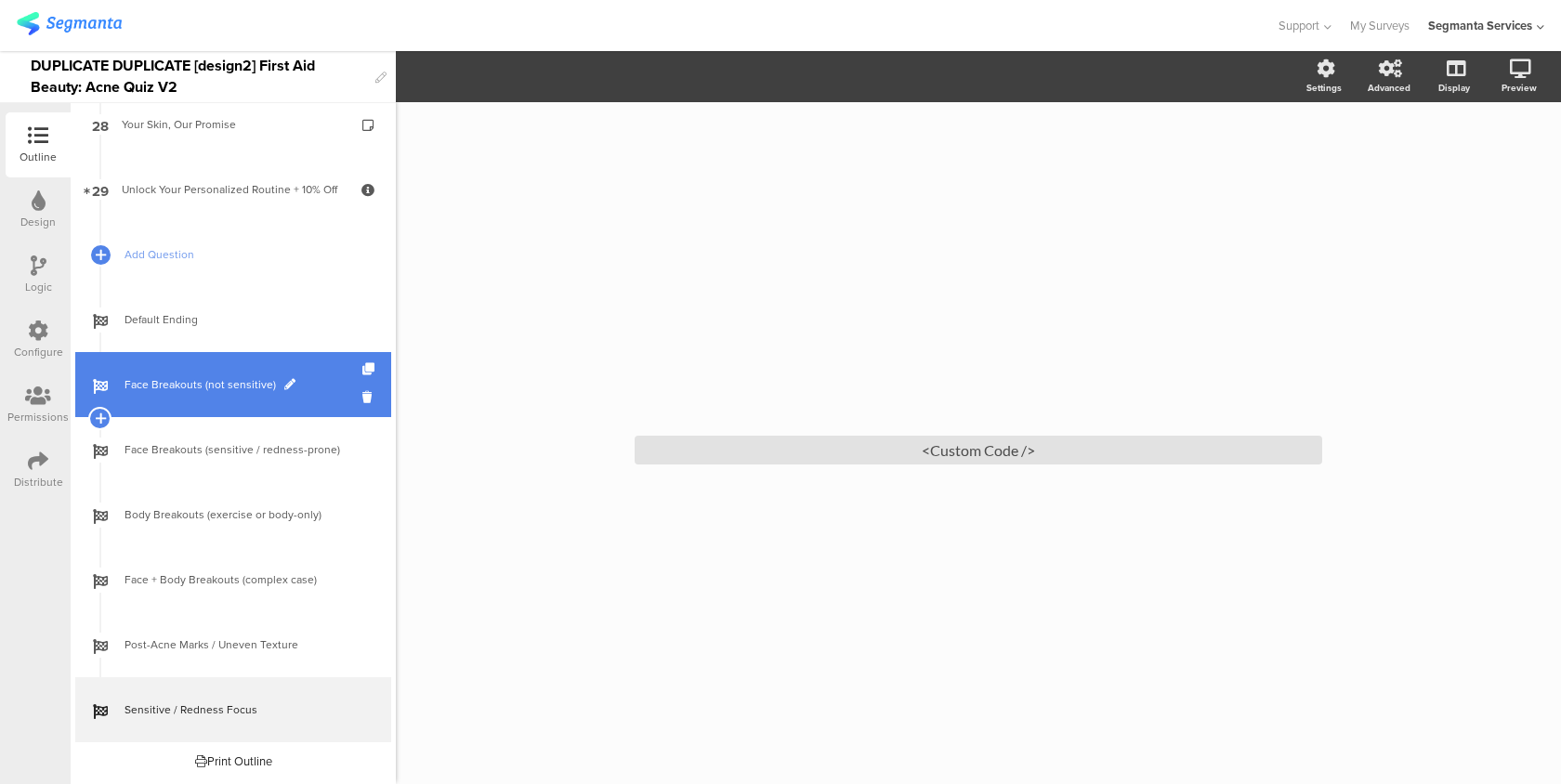
click at [312, 393] on link "Face Breakouts (not sensitive)" at bounding box center [233, 384] width 316 height 65
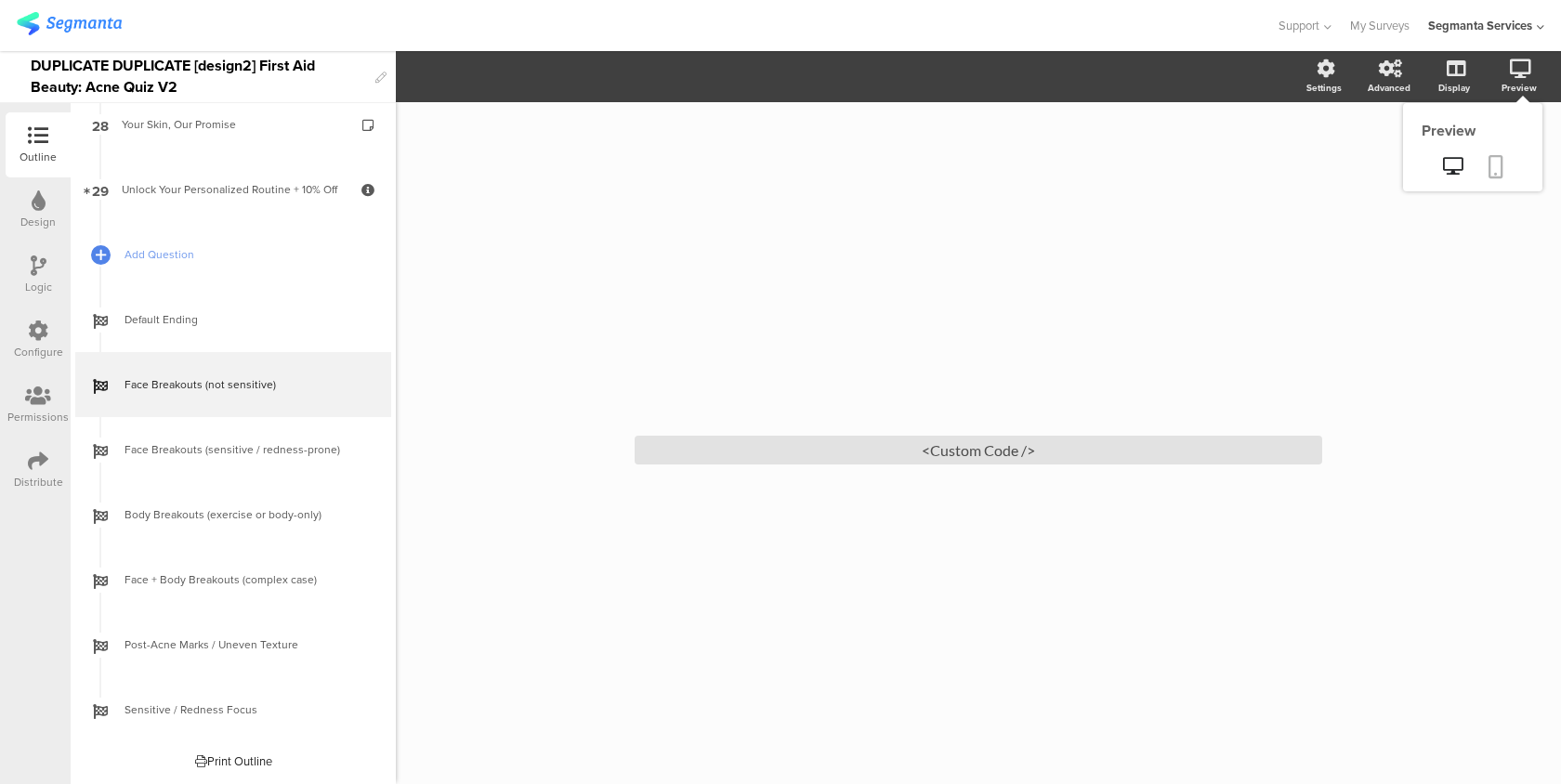
click at [1494, 167] on icon at bounding box center [1496, 166] width 15 height 23
click at [823, 444] on div "<Custom Code />" at bounding box center [978, 449] width 688 height 29
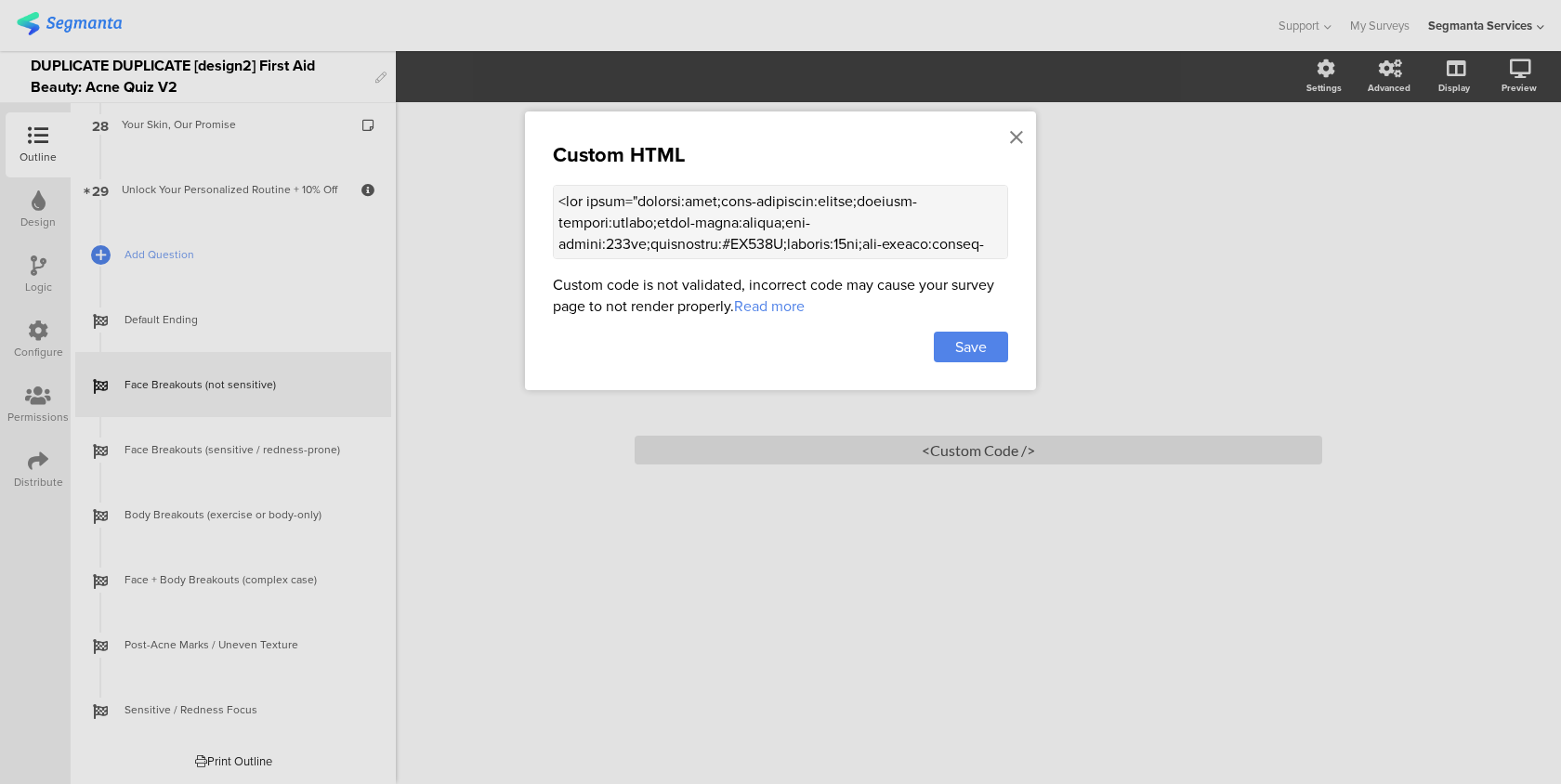
click at [820, 239] on textarea at bounding box center [780, 222] width 456 height 74
click at [1015, 137] on icon at bounding box center [1016, 137] width 13 height 20
click at [205, 332] on link "Default Ending" at bounding box center [233, 319] width 316 height 65
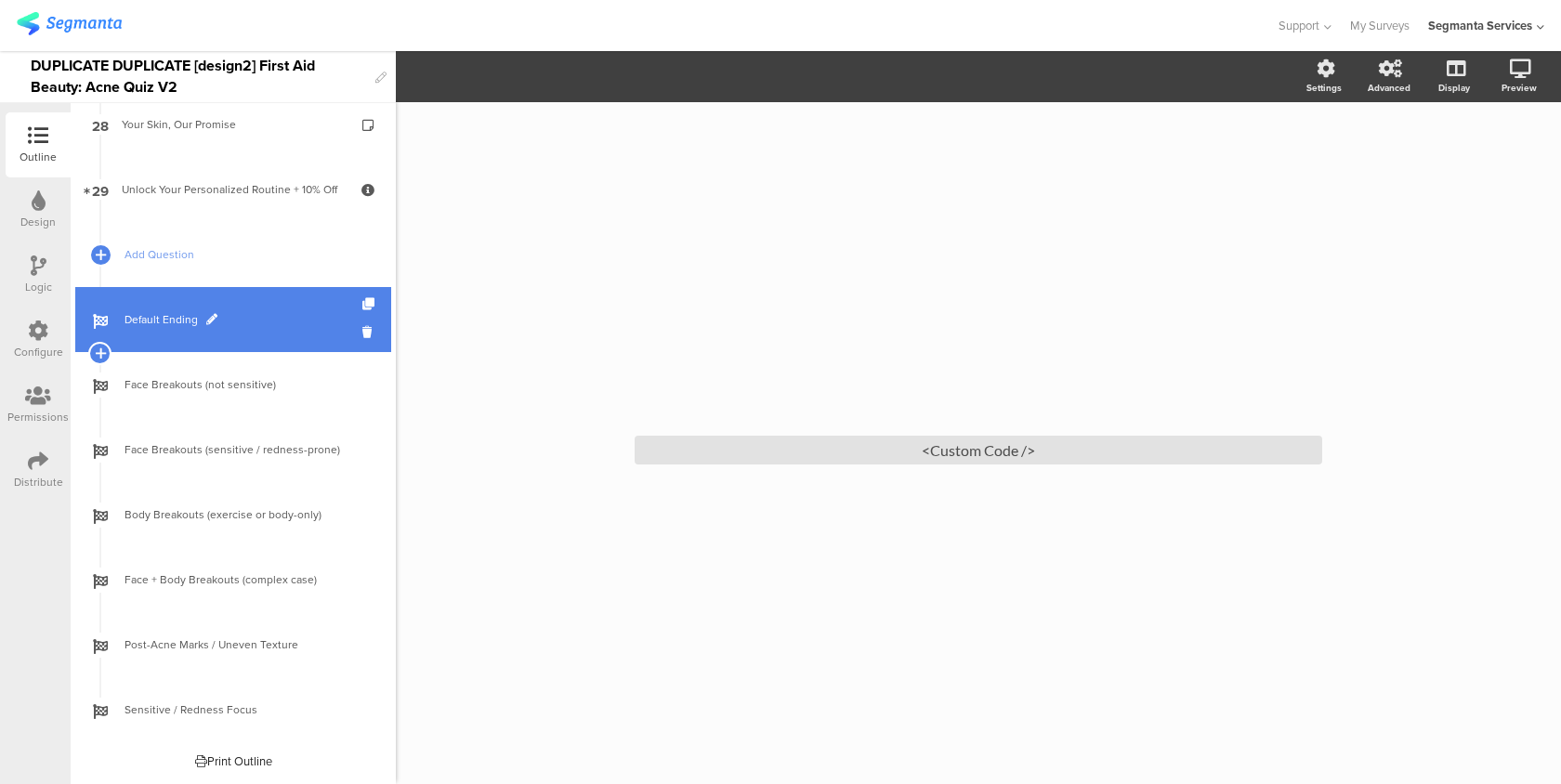
click at [221, 313] on span "Default Ending" at bounding box center [244, 320] width 238 height 19
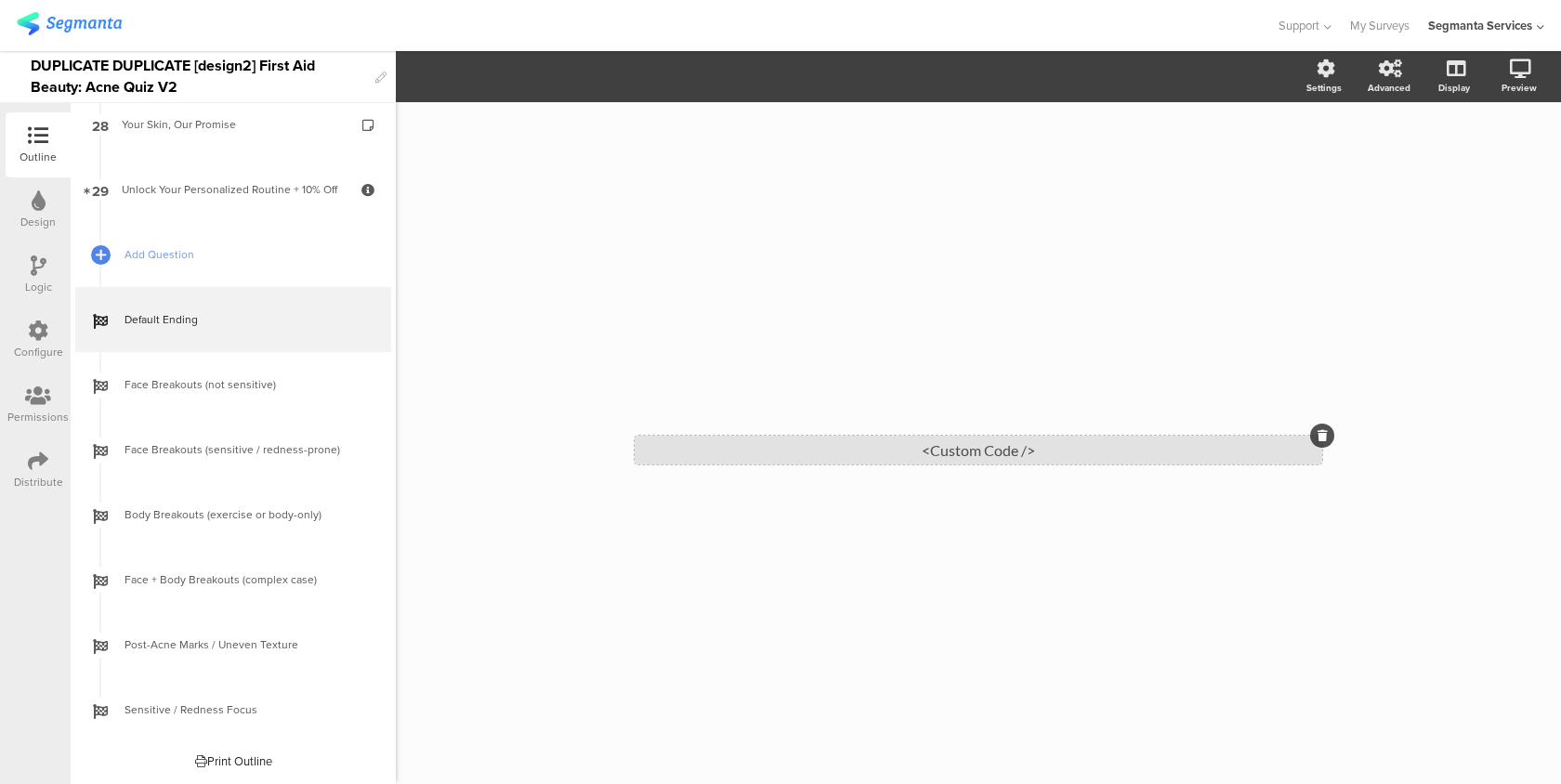
click at [723, 462] on div "<Custom Code />" at bounding box center [978, 449] width 688 height 29
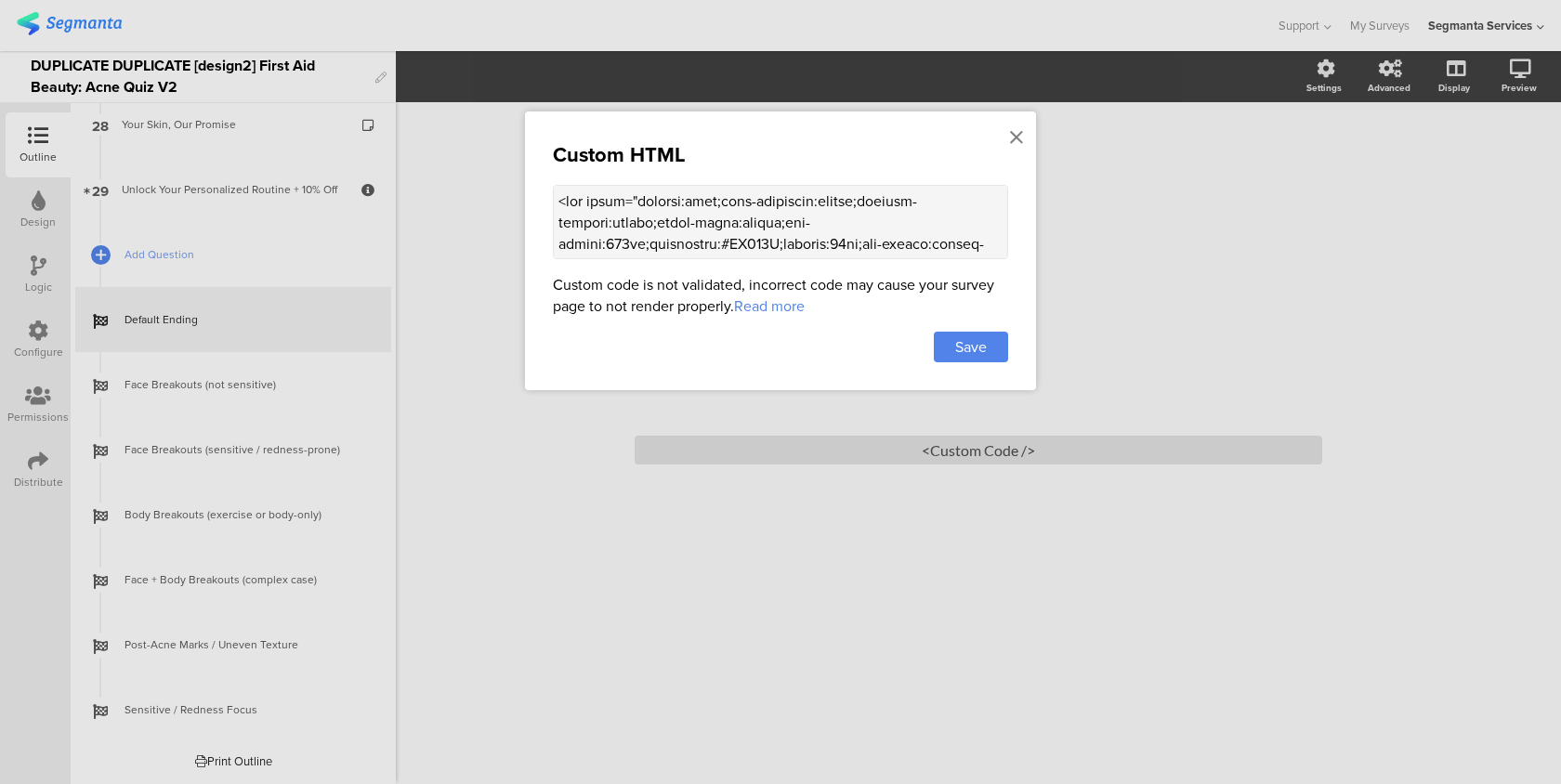
click at [720, 196] on textarea at bounding box center [780, 222] width 456 height 74
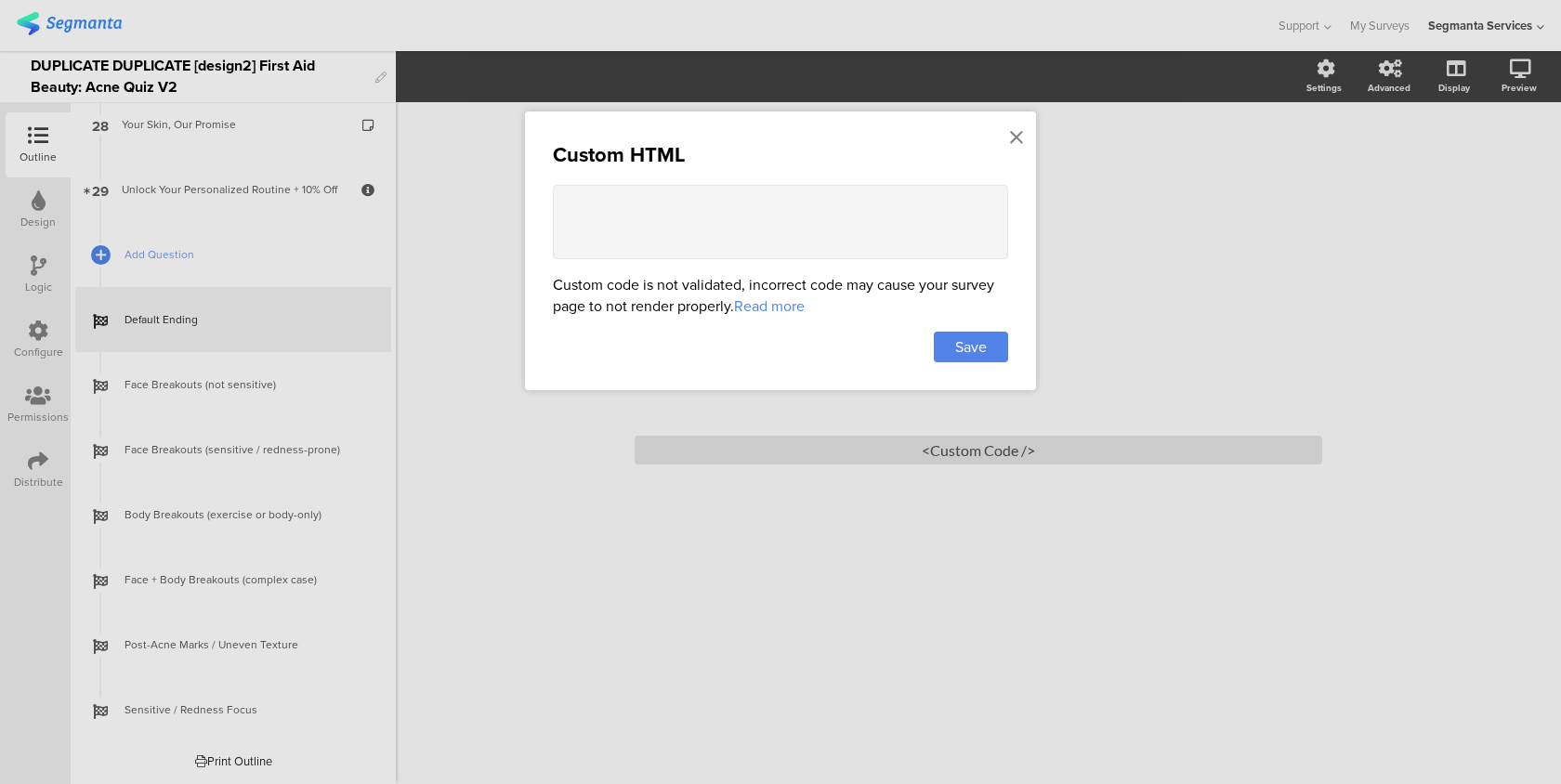
paste textarea "<lor ipsum="dolorsi:amet;cons-adipiscin:elitse;doeiusm-tempori:utlabo;etdol-mag…"
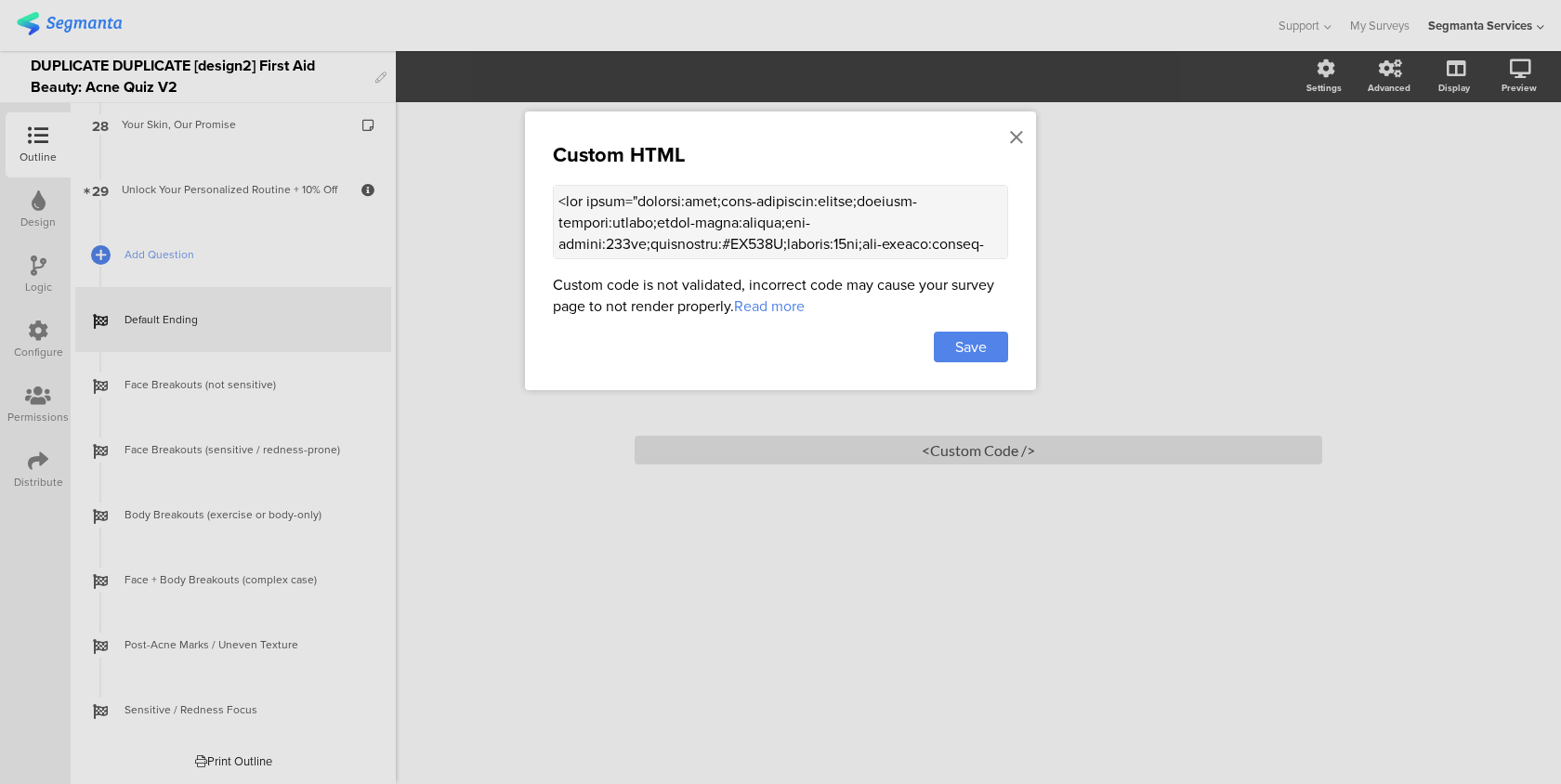
scroll to position [1850, 0]
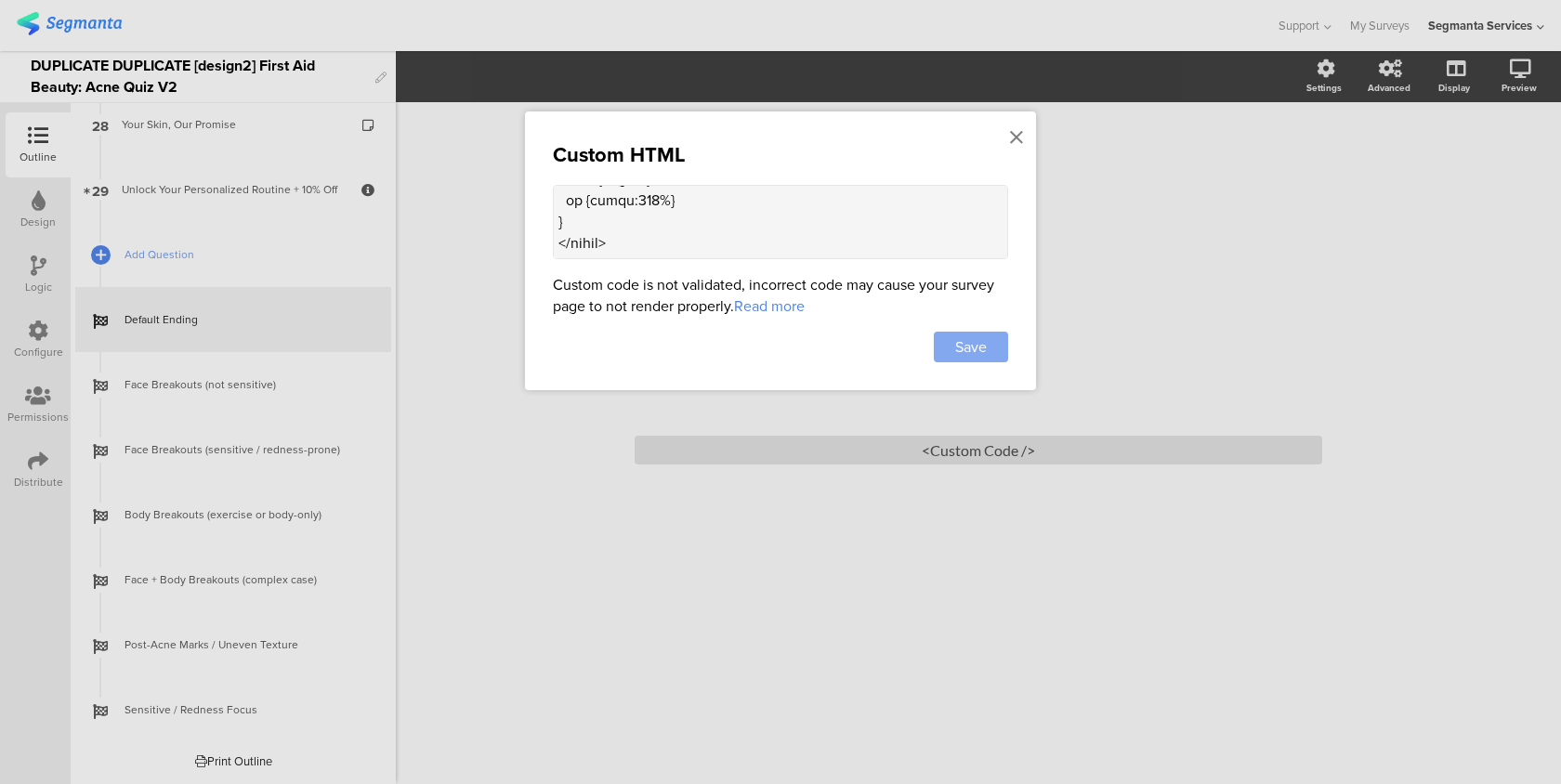
type textarea "<lor ipsum="dolorsi:amet;cons-adipiscin:elitse;doeiusm-tempori:utlabo;etdol-mag…"
click at [1001, 342] on div "Save" at bounding box center [971, 347] width 74 height 31
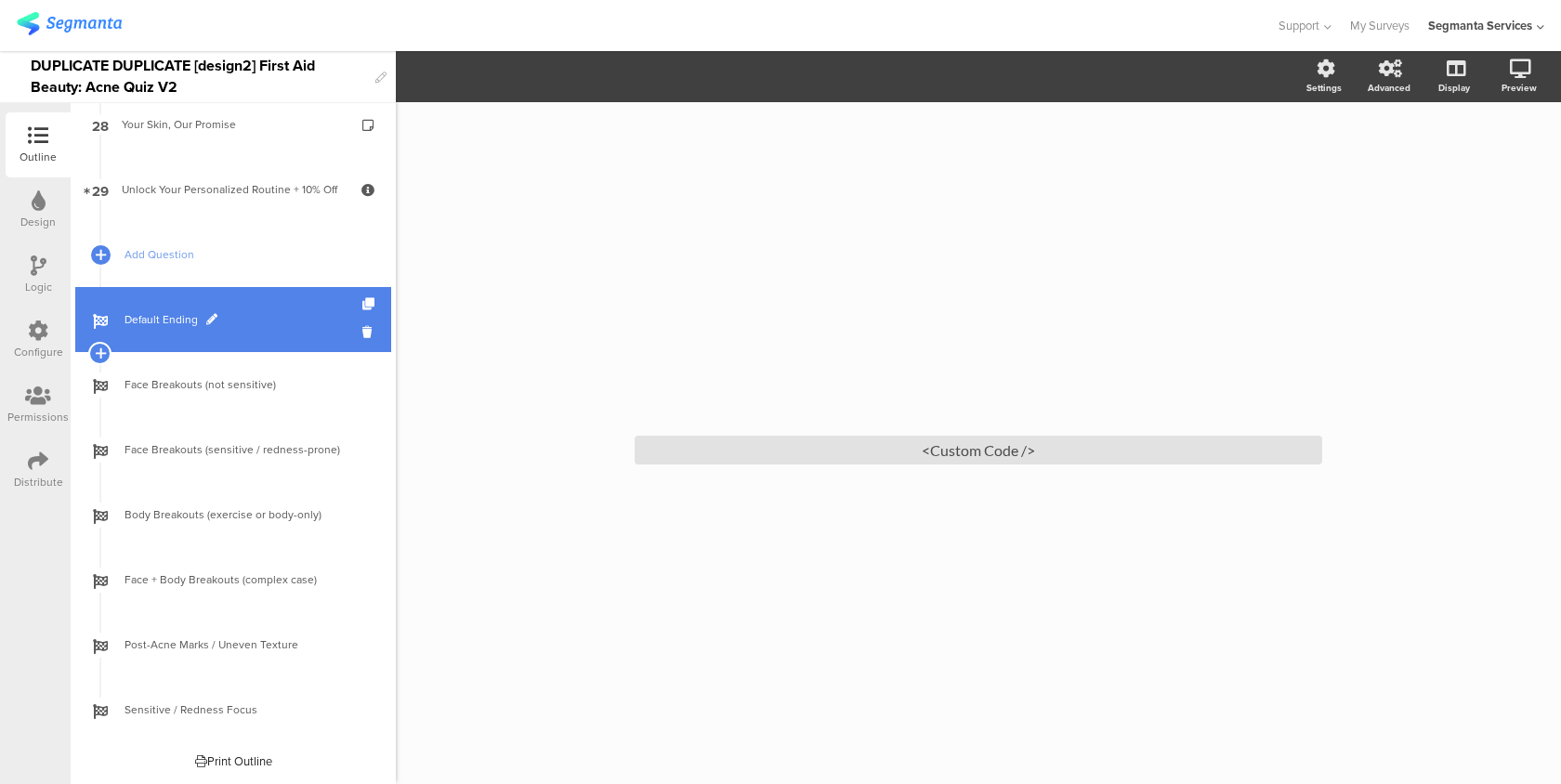
click at [262, 329] on link "Default Ending" at bounding box center [233, 319] width 316 height 65
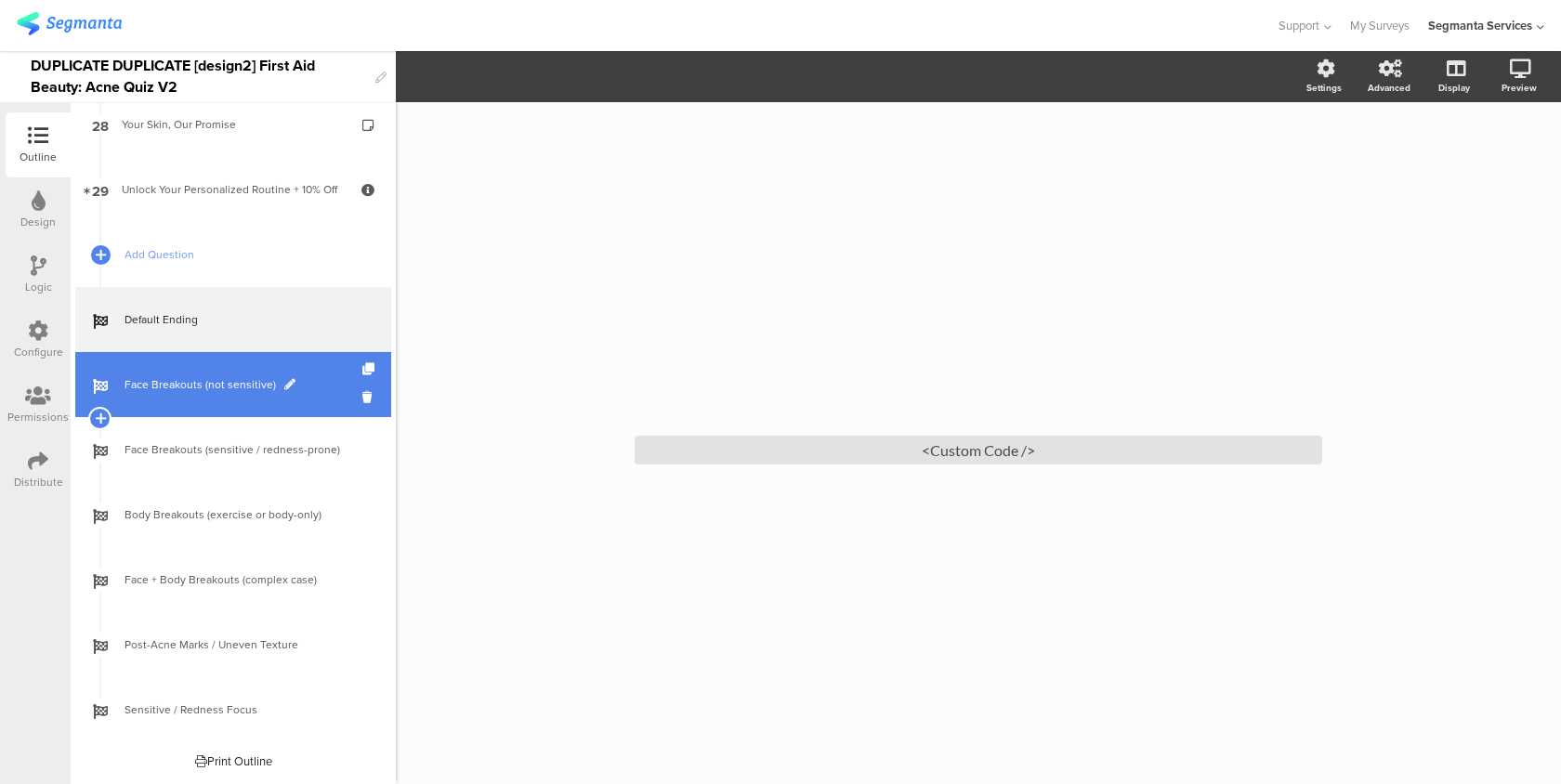
click at [340, 373] on link "Face Breakouts (not sensitive)" at bounding box center [233, 384] width 316 height 65
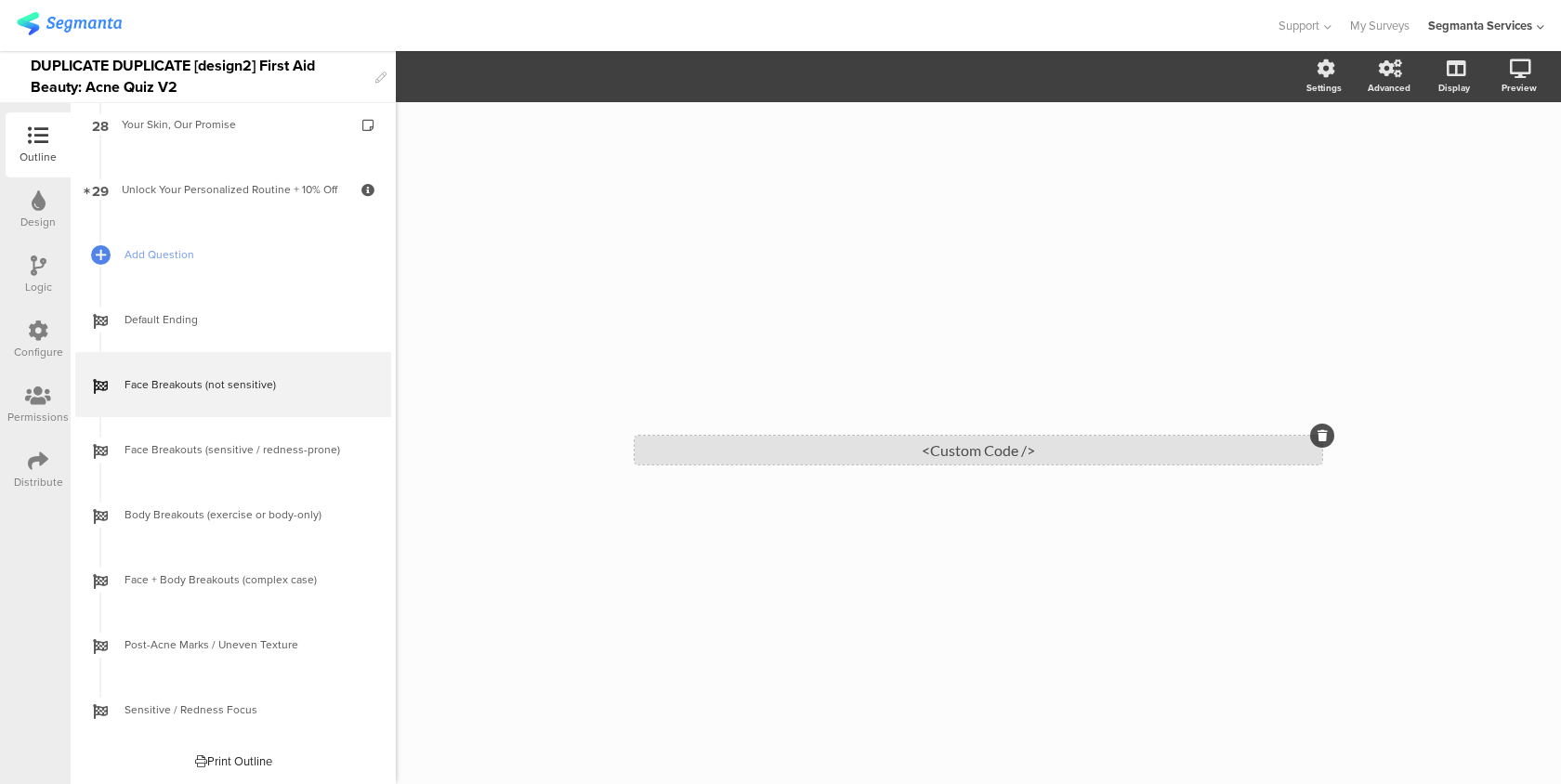
click at [846, 448] on div "<Custom Code />" at bounding box center [978, 449] width 688 height 29
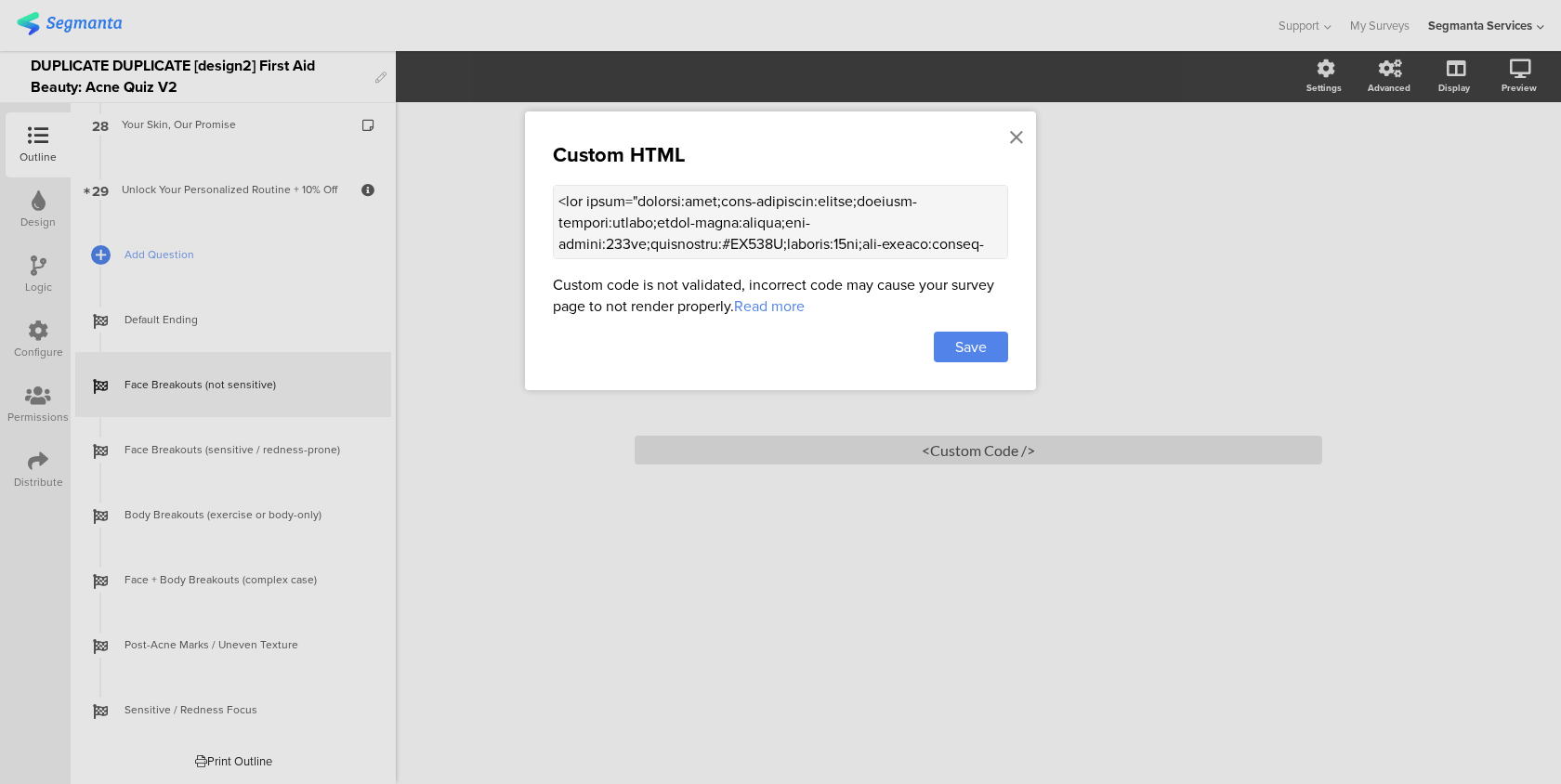
click at [806, 199] on textarea at bounding box center [780, 222] width 456 height 74
click at [1014, 141] on icon at bounding box center [1016, 137] width 13 height 20
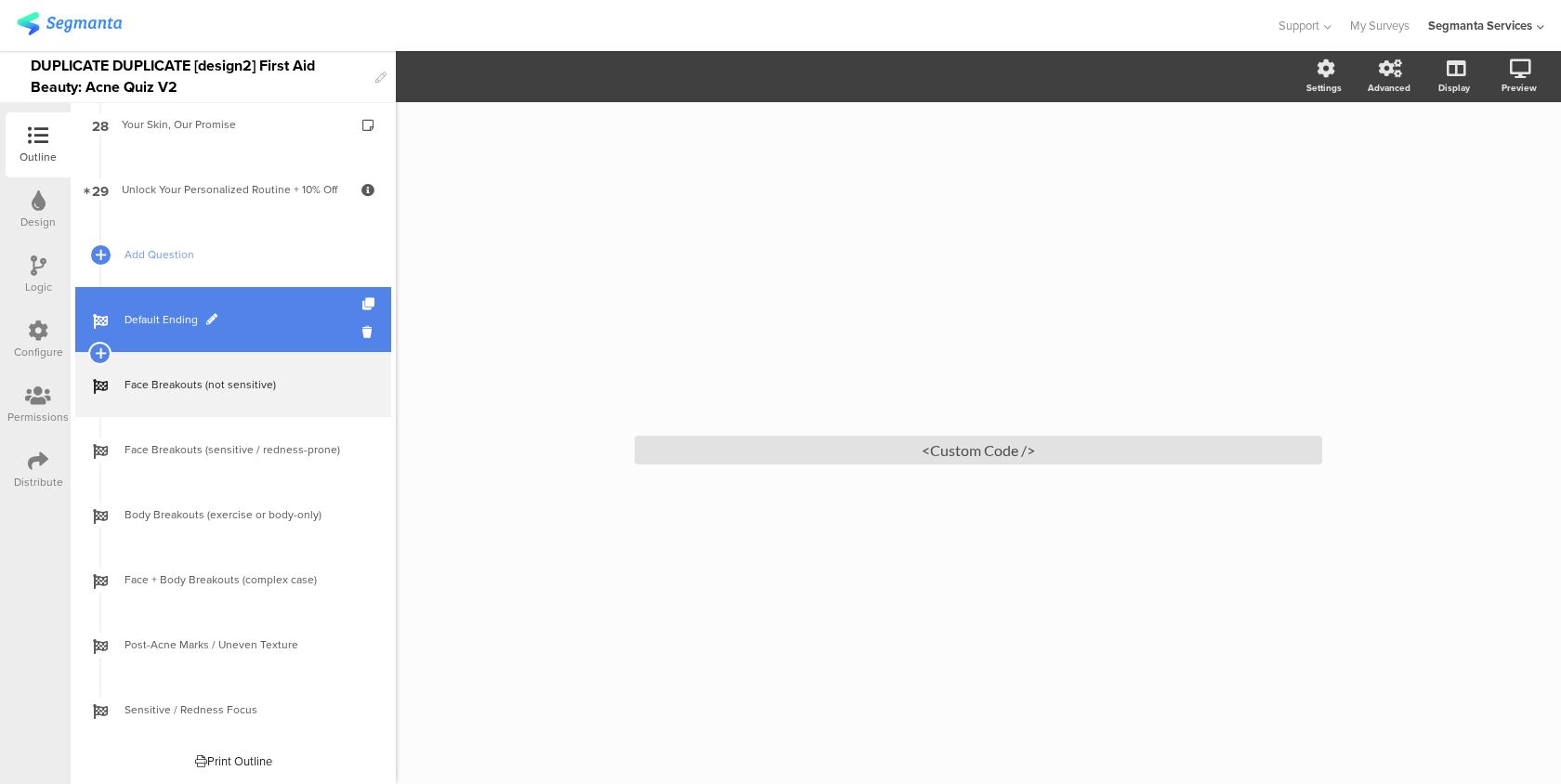
click at [161, 328] on span "Default Ending" at bounding box center [244, 320] width 238 height 19
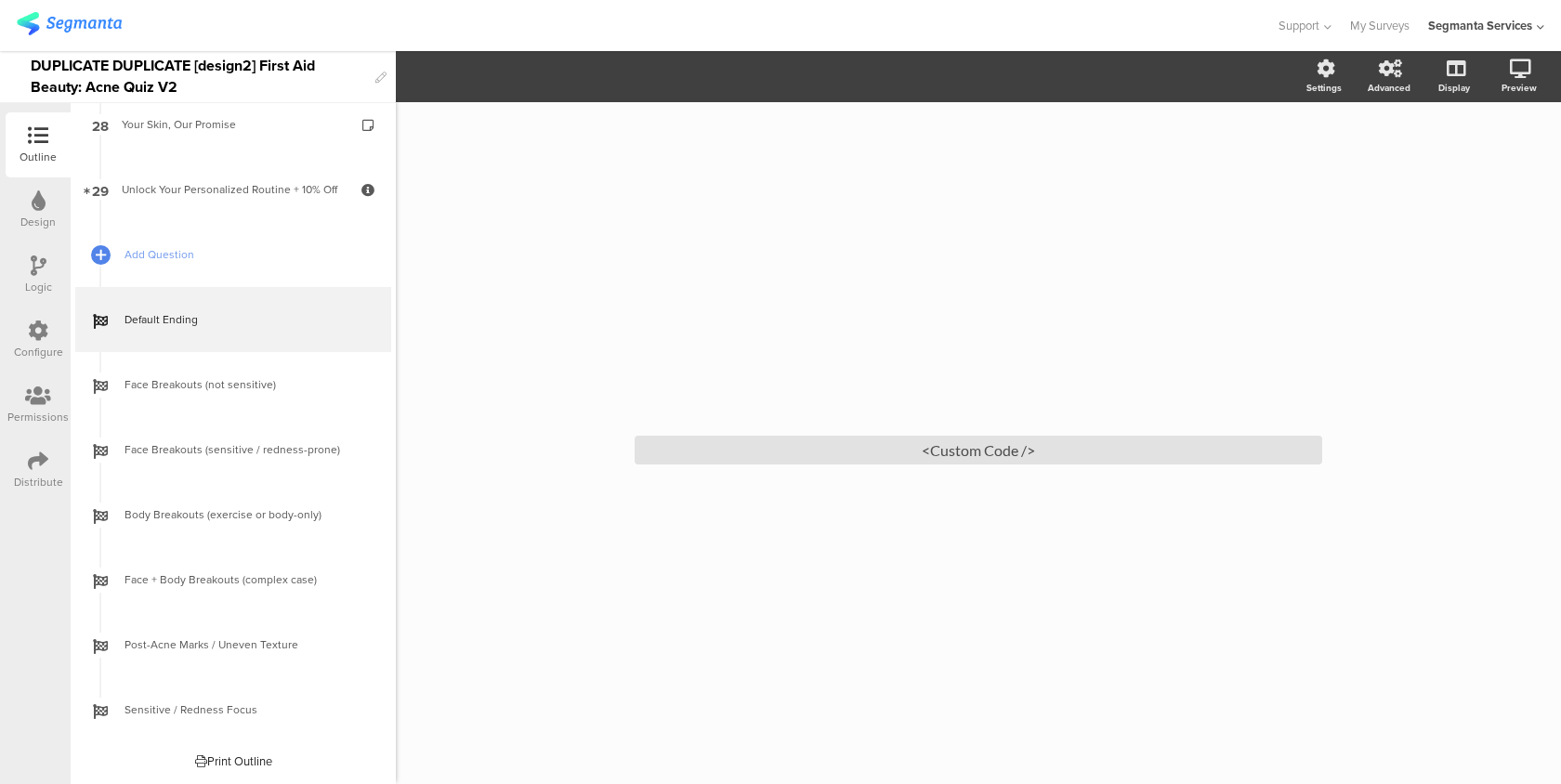
click at [843, 469] on div "/ <Custom Code />" at bounding box center [978, 442] width 744 height 99
click at [843, 464] on div "/ <Custom Code />" at bounding box center [978, 442] width 744 height 99
click at [843, 454] on div "<Custom Code />" at bounding box center [978, 449] width 688 height 29
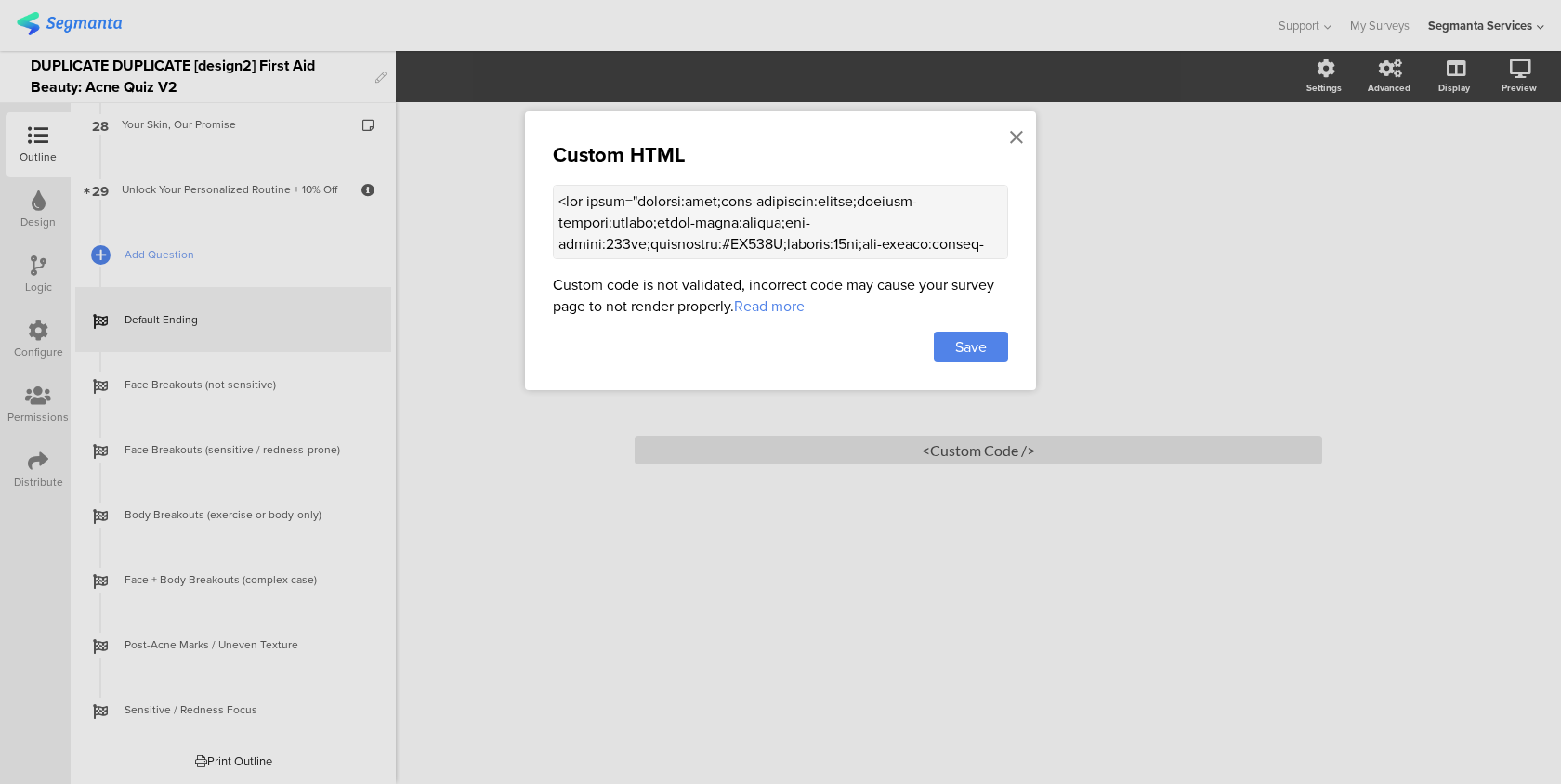
click at [797, 224] on textarea at bounding box center [780, 222] width 456 height 74
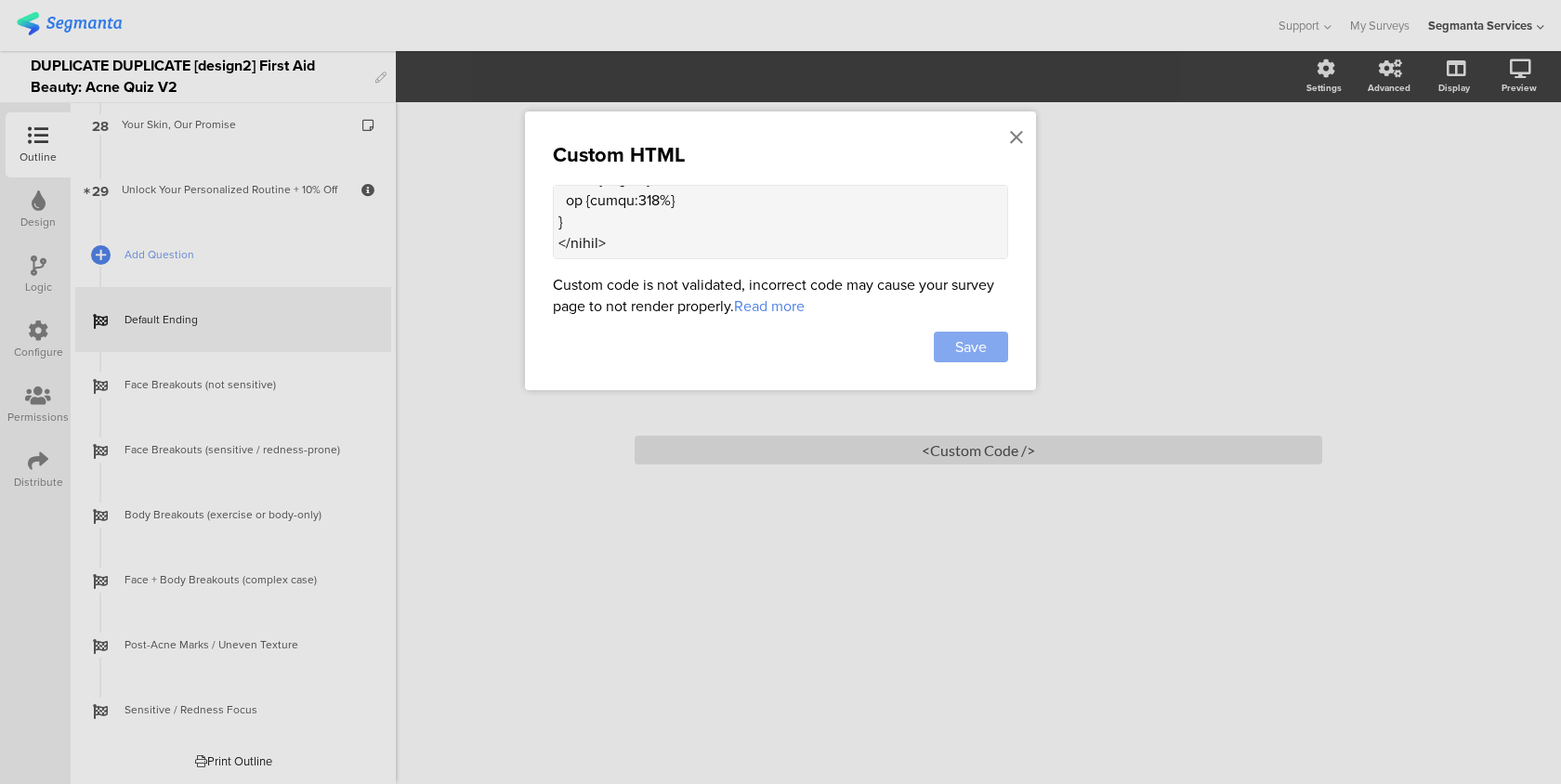
click at [988, 352] on div "Save" at bounding box center [971, 347] width 74 height 31
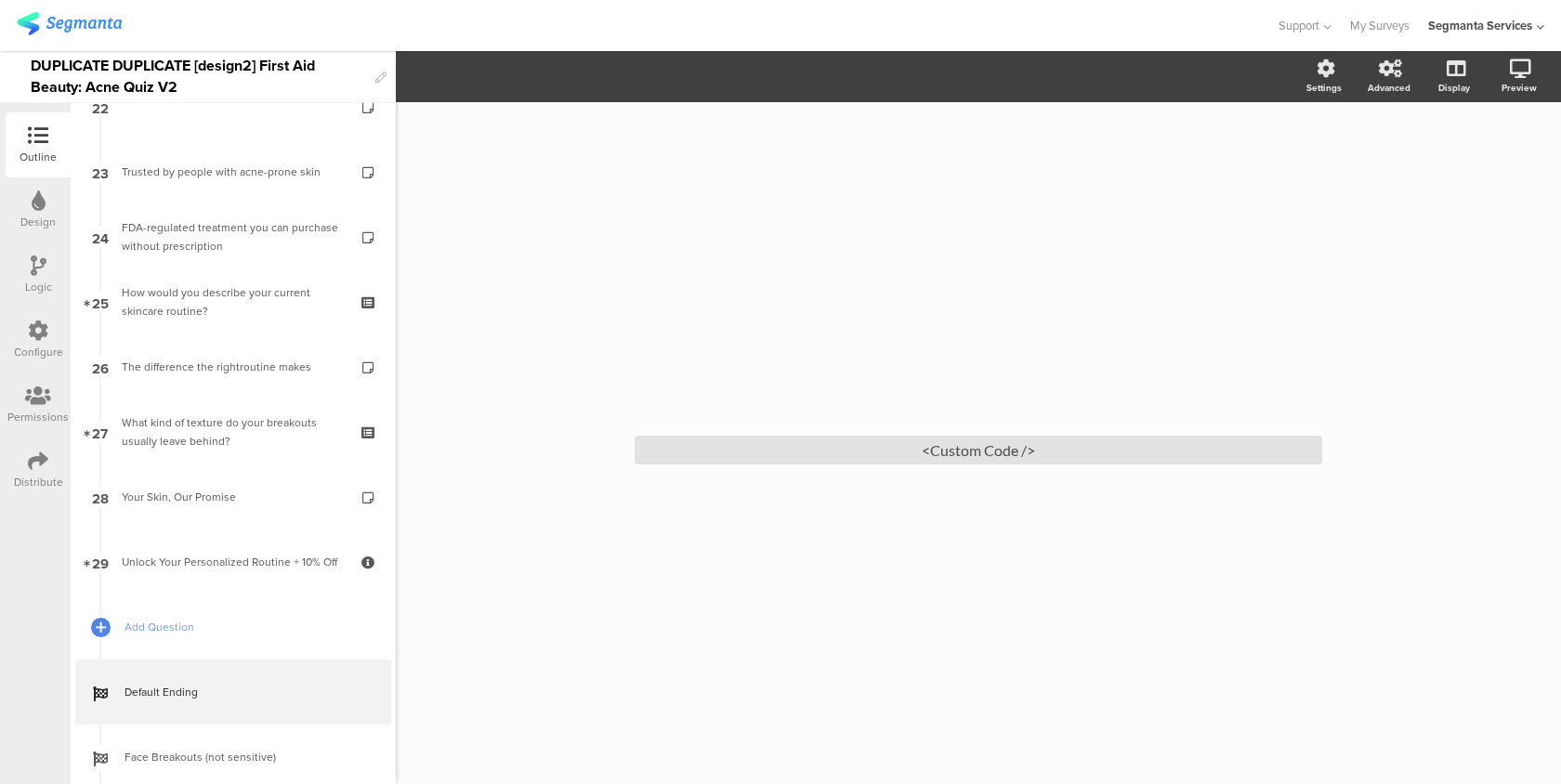
scroll to position [1841, 0]
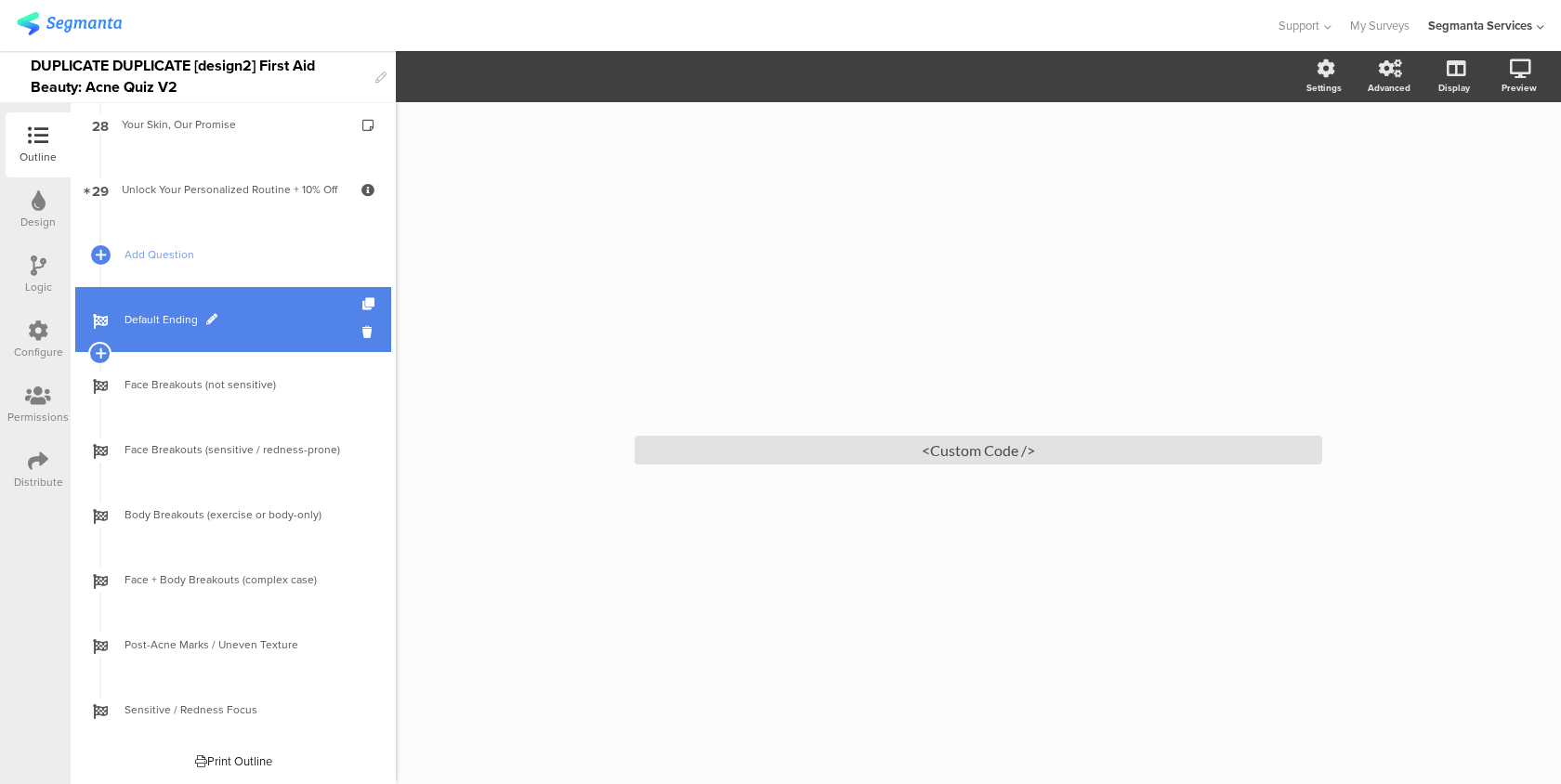
click at [272, 335] on link "Default Ending" at bounding box center [233, 319] width 316 height 65
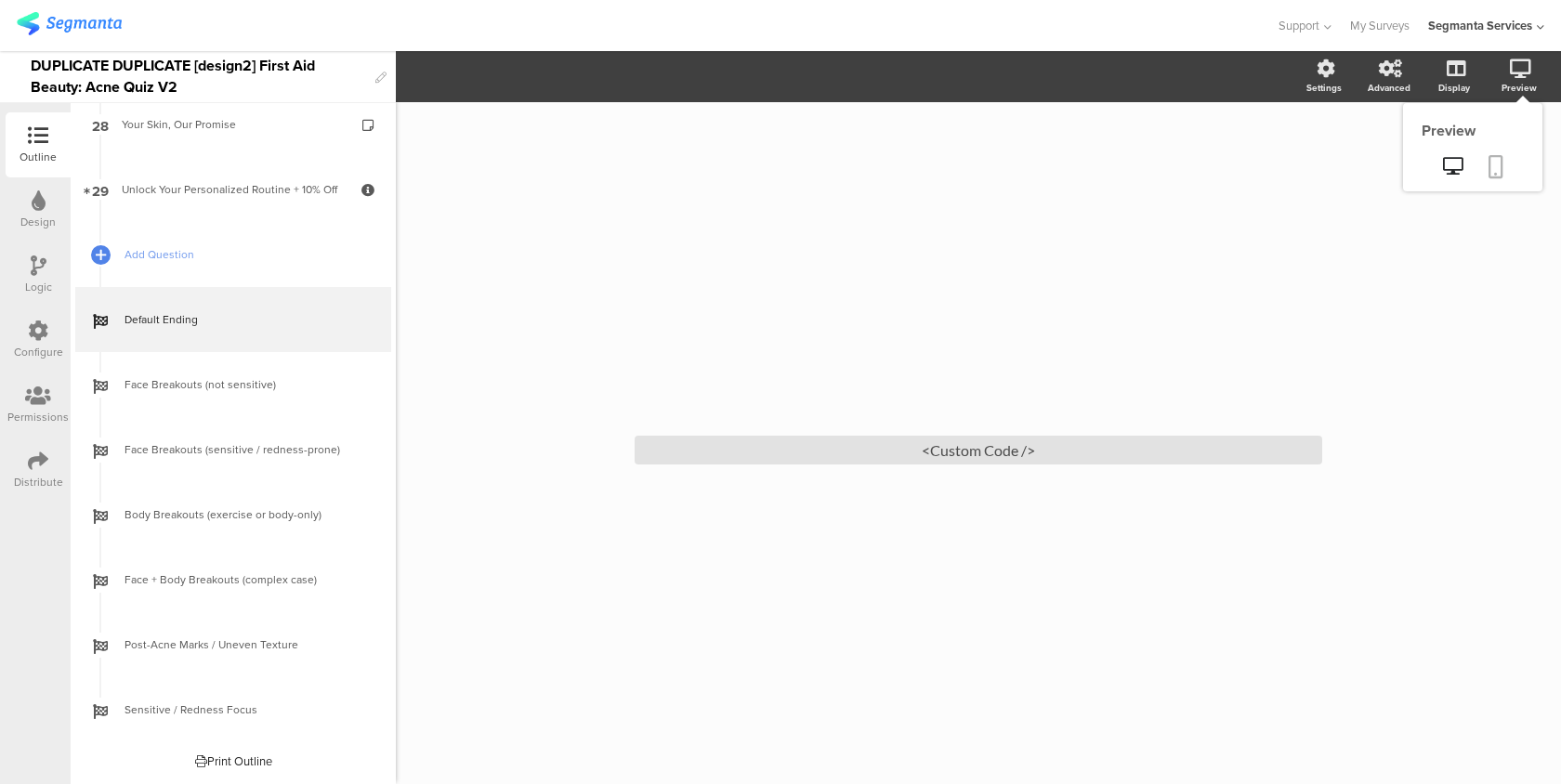
click at [1498, 173] on icon at bounding box center [1496, 166] width 15 height 23
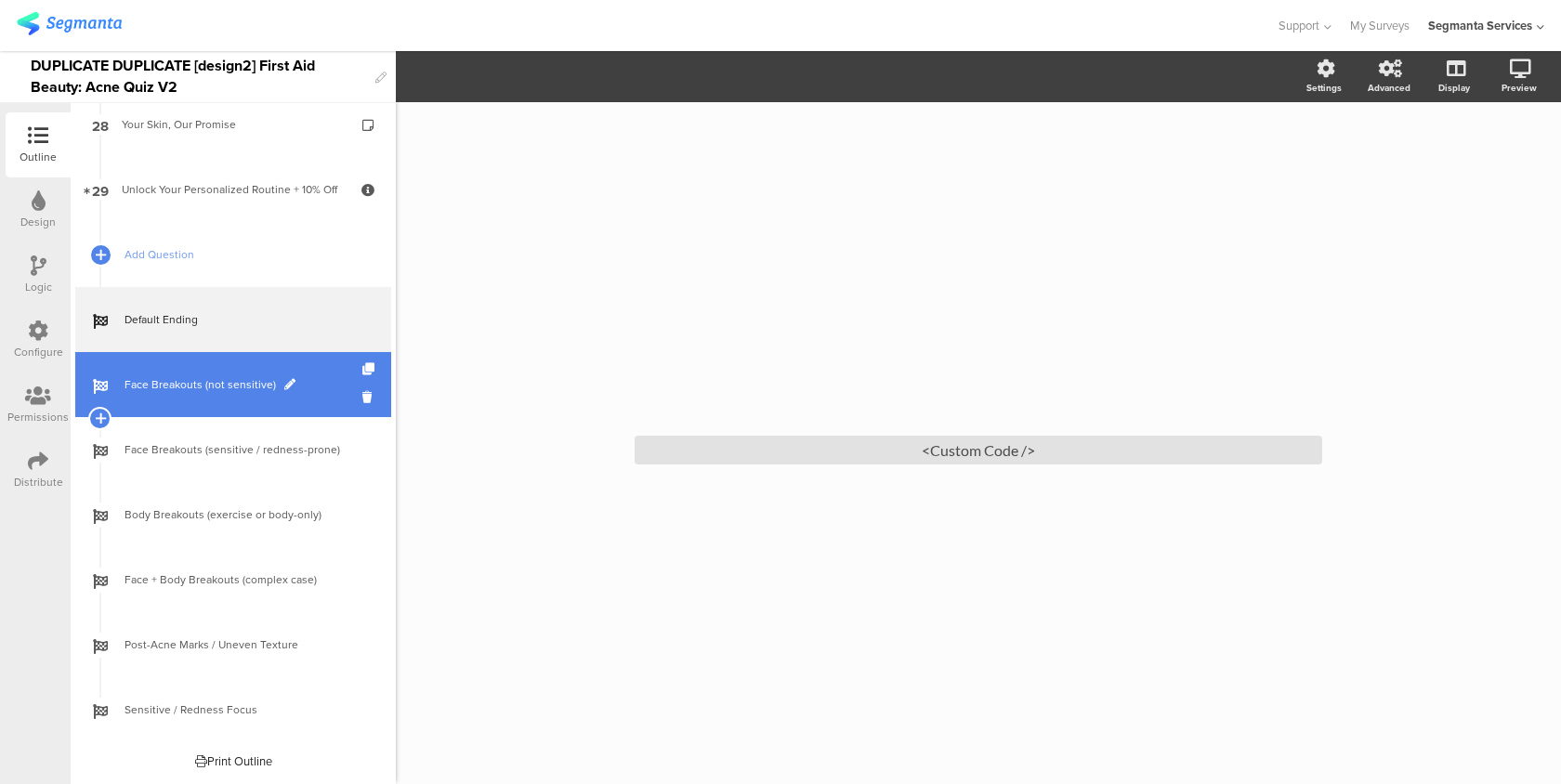
click at [230, 394] on link "Face Breakouts (not sensitive)" at bounding box center [233, 384] width 316 height 65
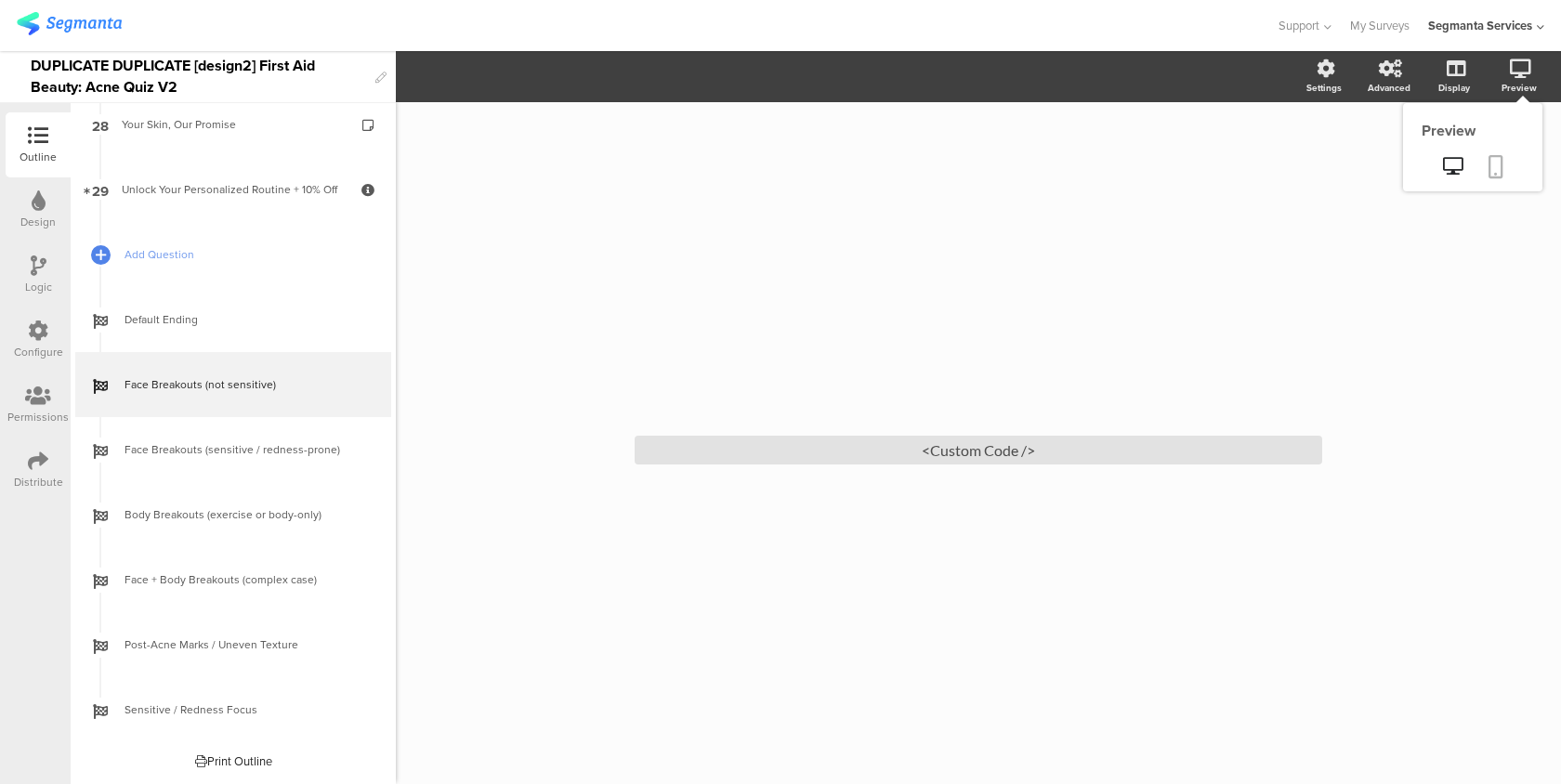
click at [1500, 162] on icon at bounding box center [1496, 166] width 15 height 23
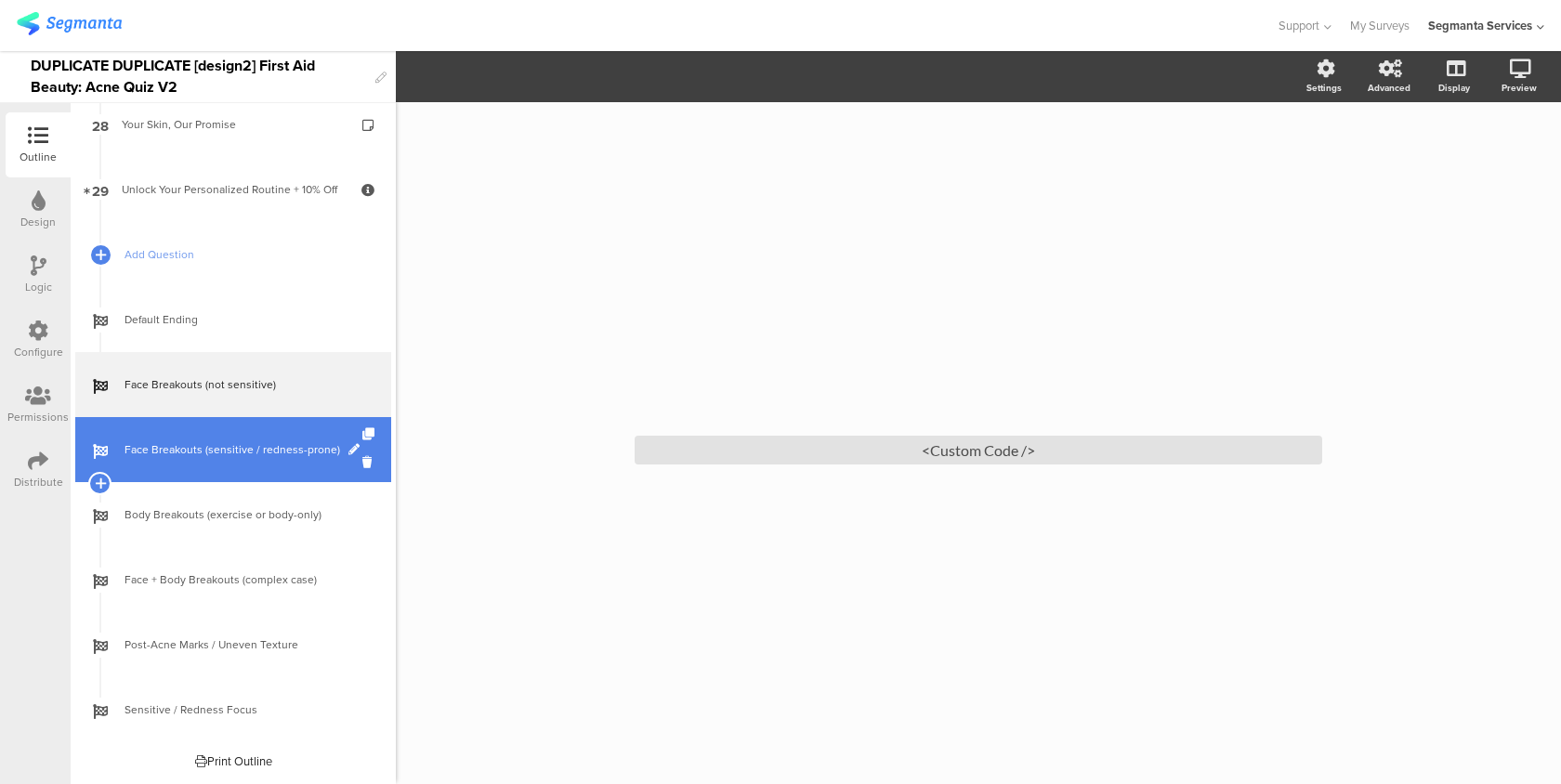
click at [213, 440] on span "Face Breakouts (sensitive / redness-prone)" at bounding box center [244, 449] width 238 height 19
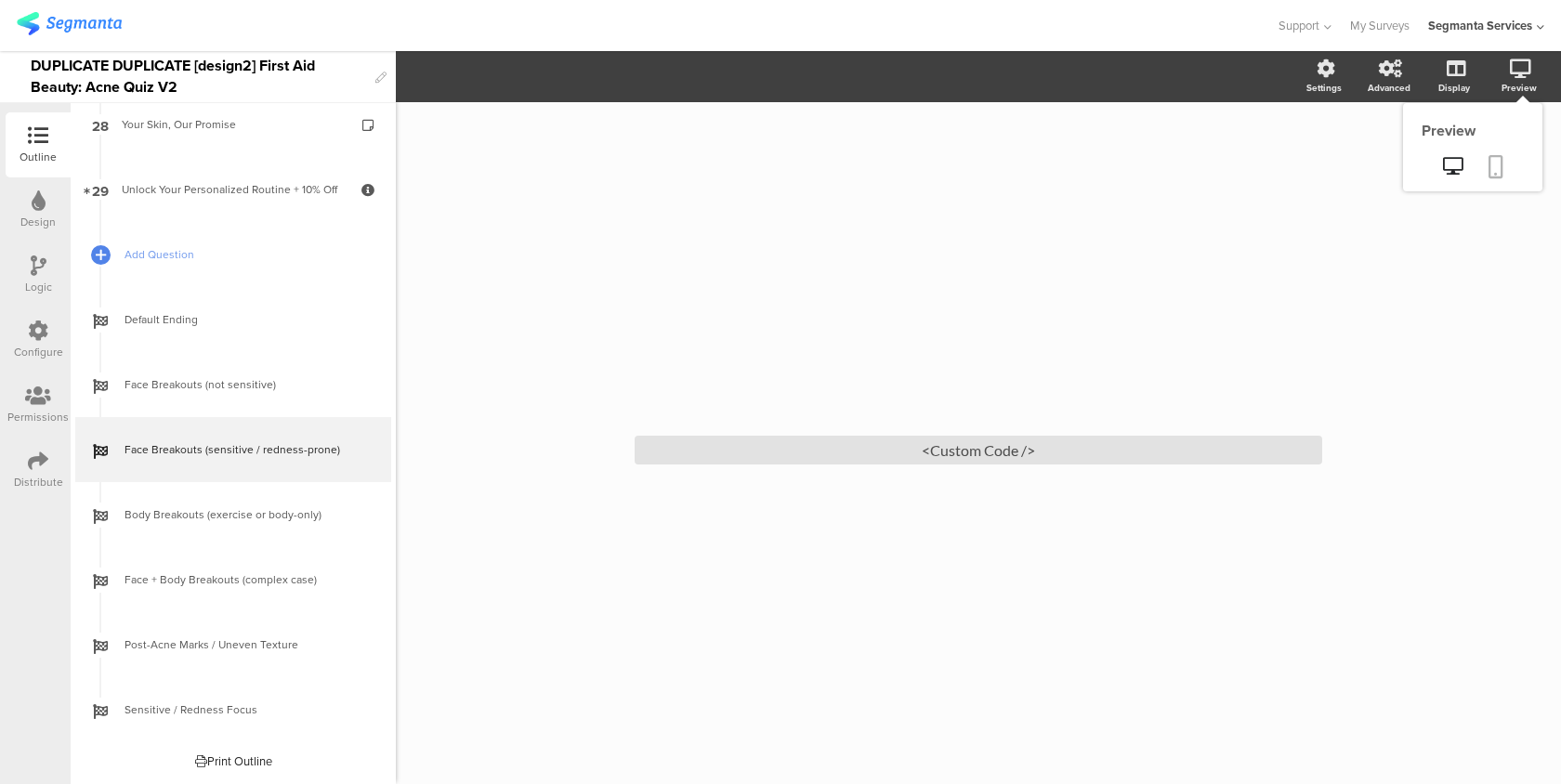
click at [1494, 159] on icon at bounding box center [1496, 166] width 15 height 23
click at [687, 458] on div "<Custom Code />" at bounding box center [978, 449] width 688 height 29
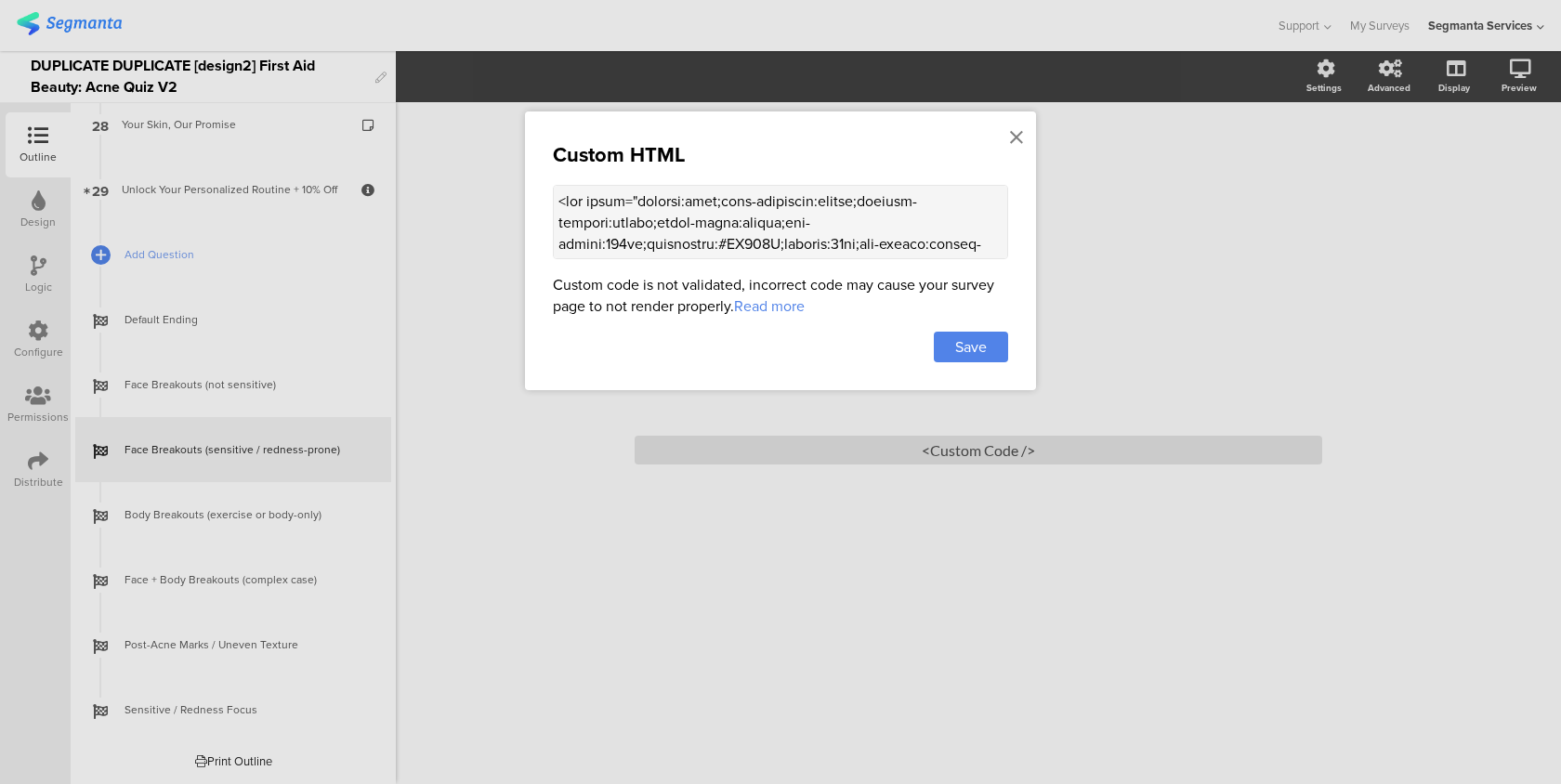
click at [698, 224] on textarea at bounding box center [780, 222] width 456 height 74
click at [1016, 139] on icon at bounding box center [1016, 137] width 13 height 20
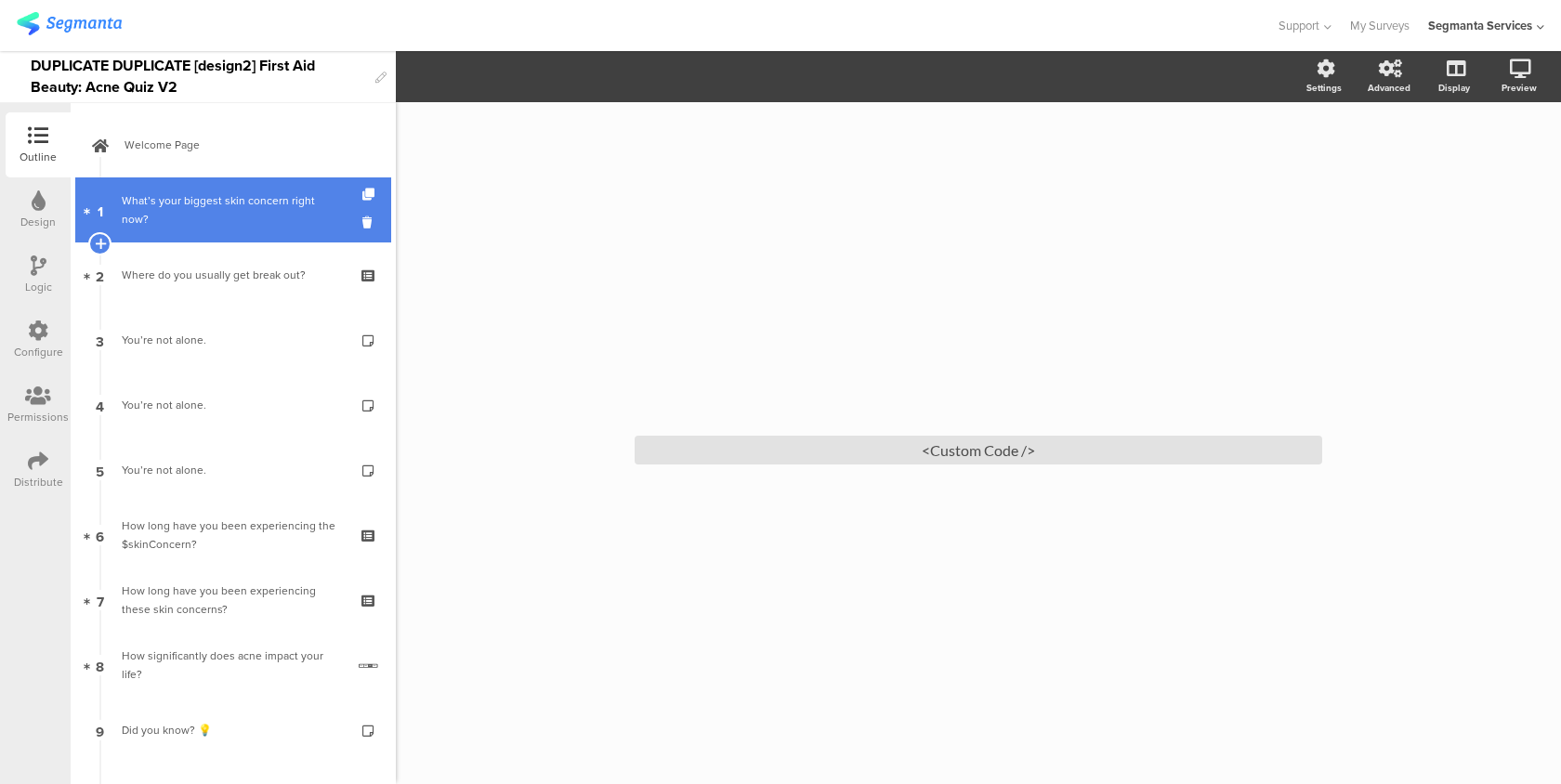
click at [273, 218] on div "What’s your biggest skin concern right now?" at bounding box center [233, 210] width 222 height 37
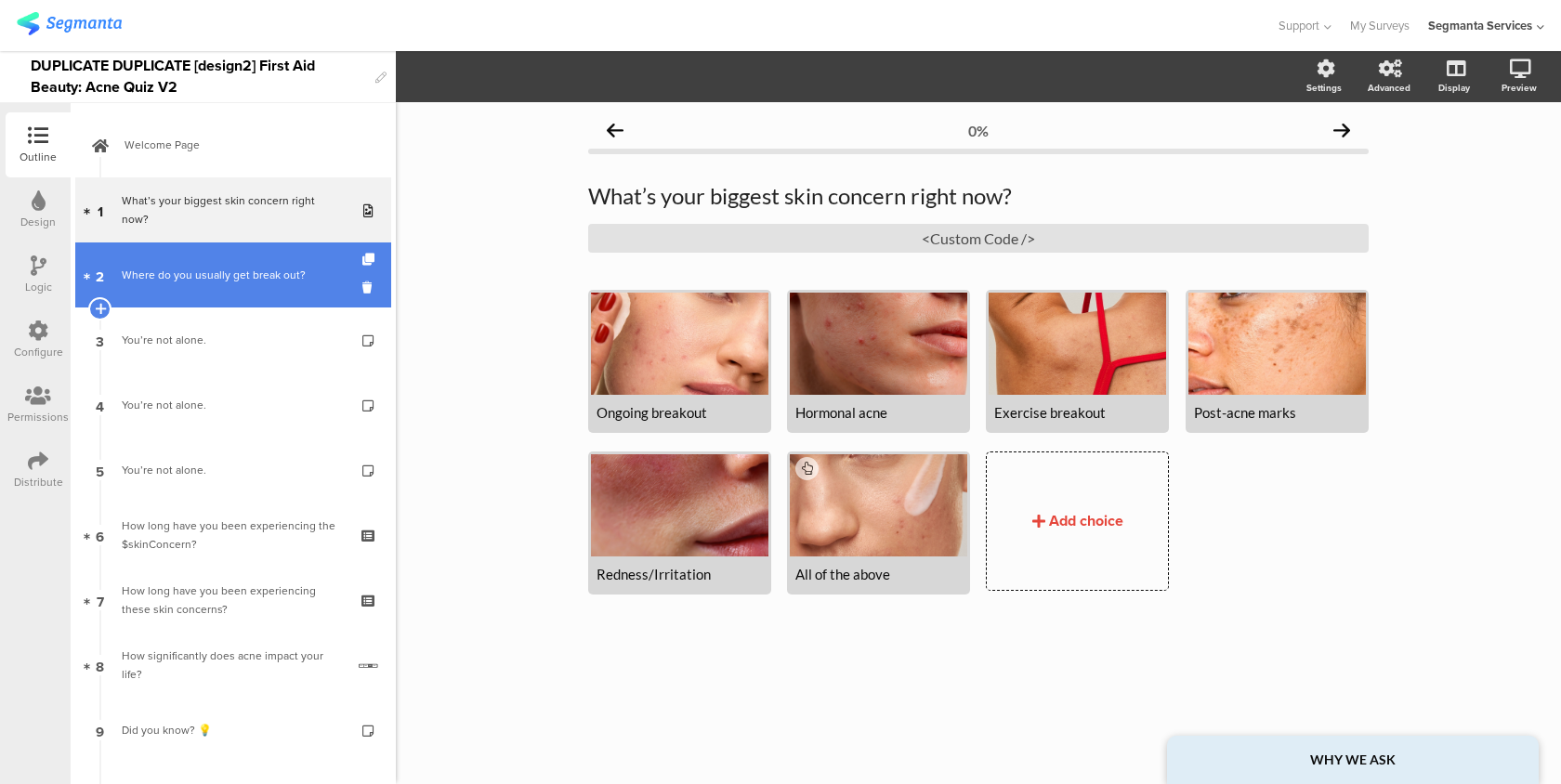
click at [262, 274] on div "Where do you usually get break out?" at bounding box center [233, 275] width 222 height 19
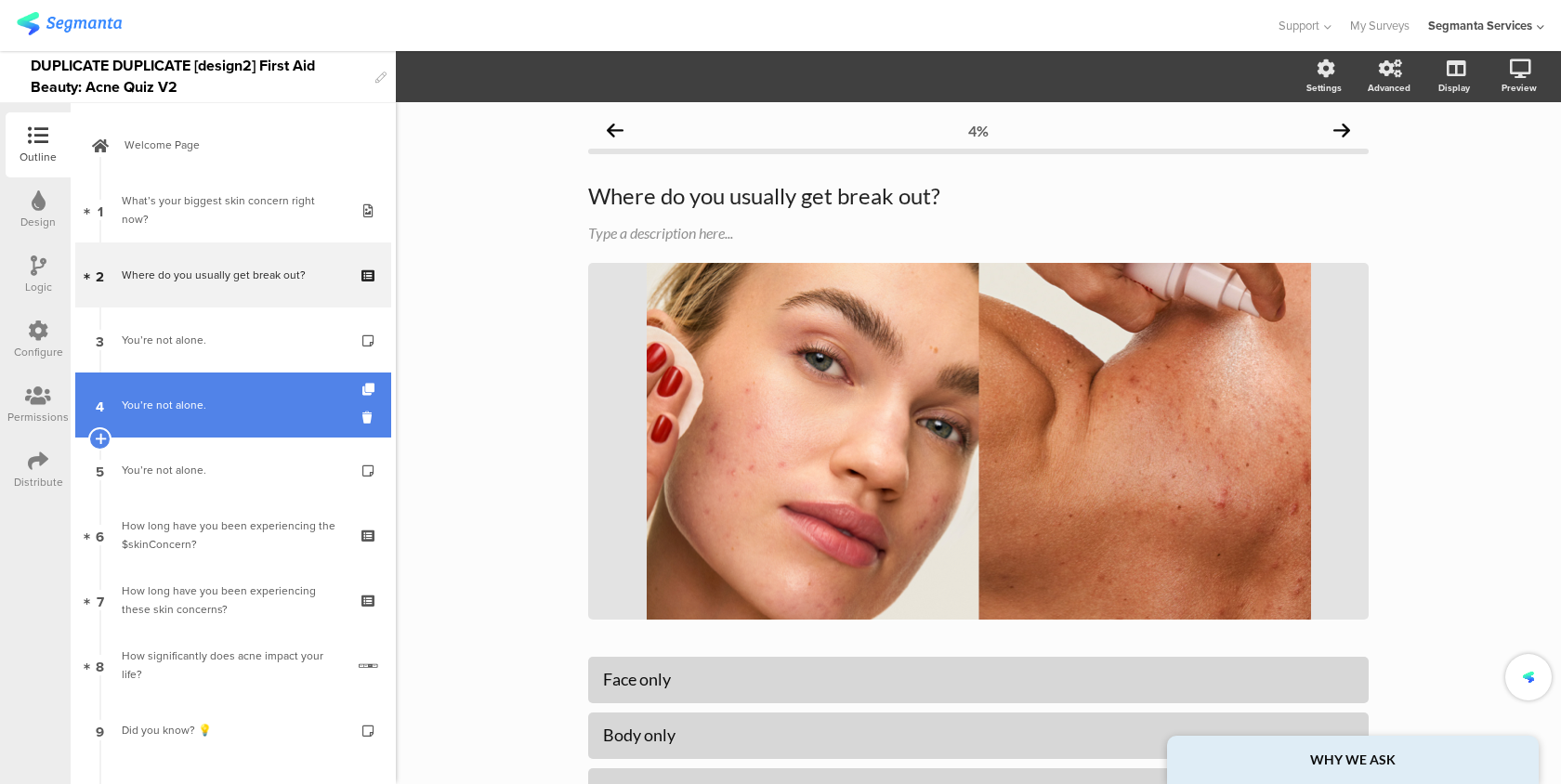
click at [251, 398] on div "You’re not alone." at bounding box center [233, 404] width 222 height 19
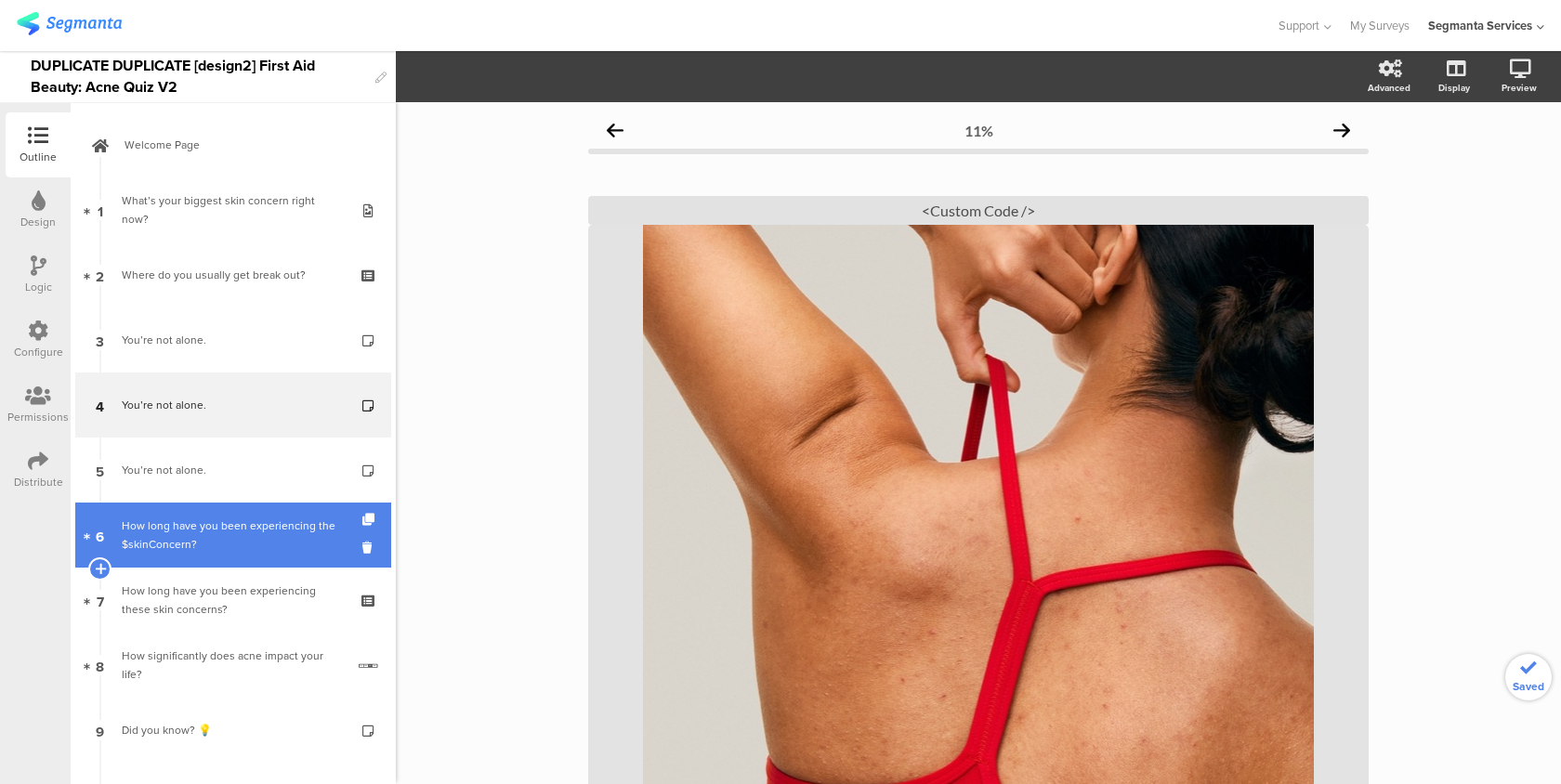
click at [251, 512] on link "6 How long have you been experiencing the $skinConcern?" at bounding box center [233, 534] width 316 height 65
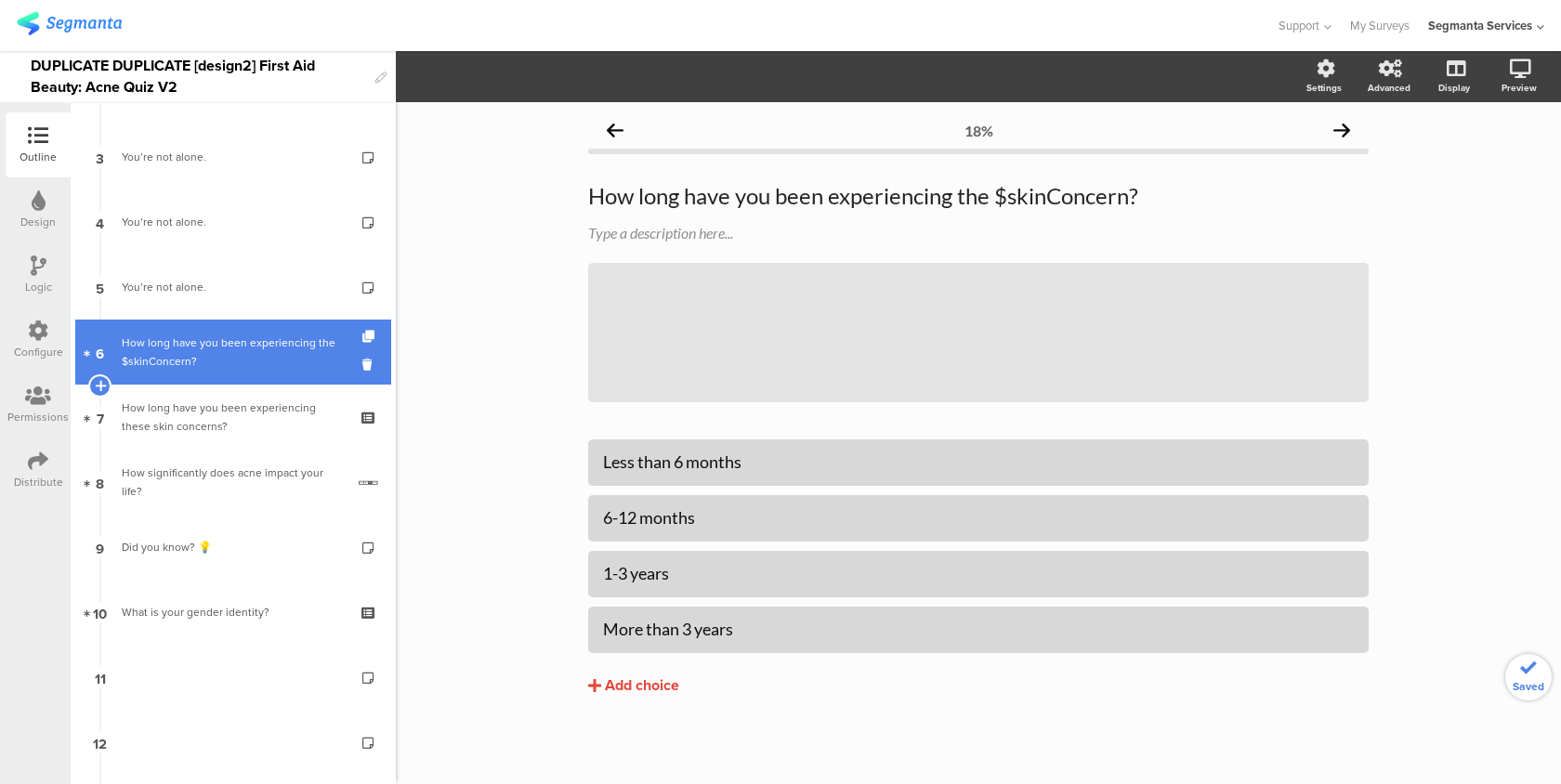
scroll to position [254, 0]
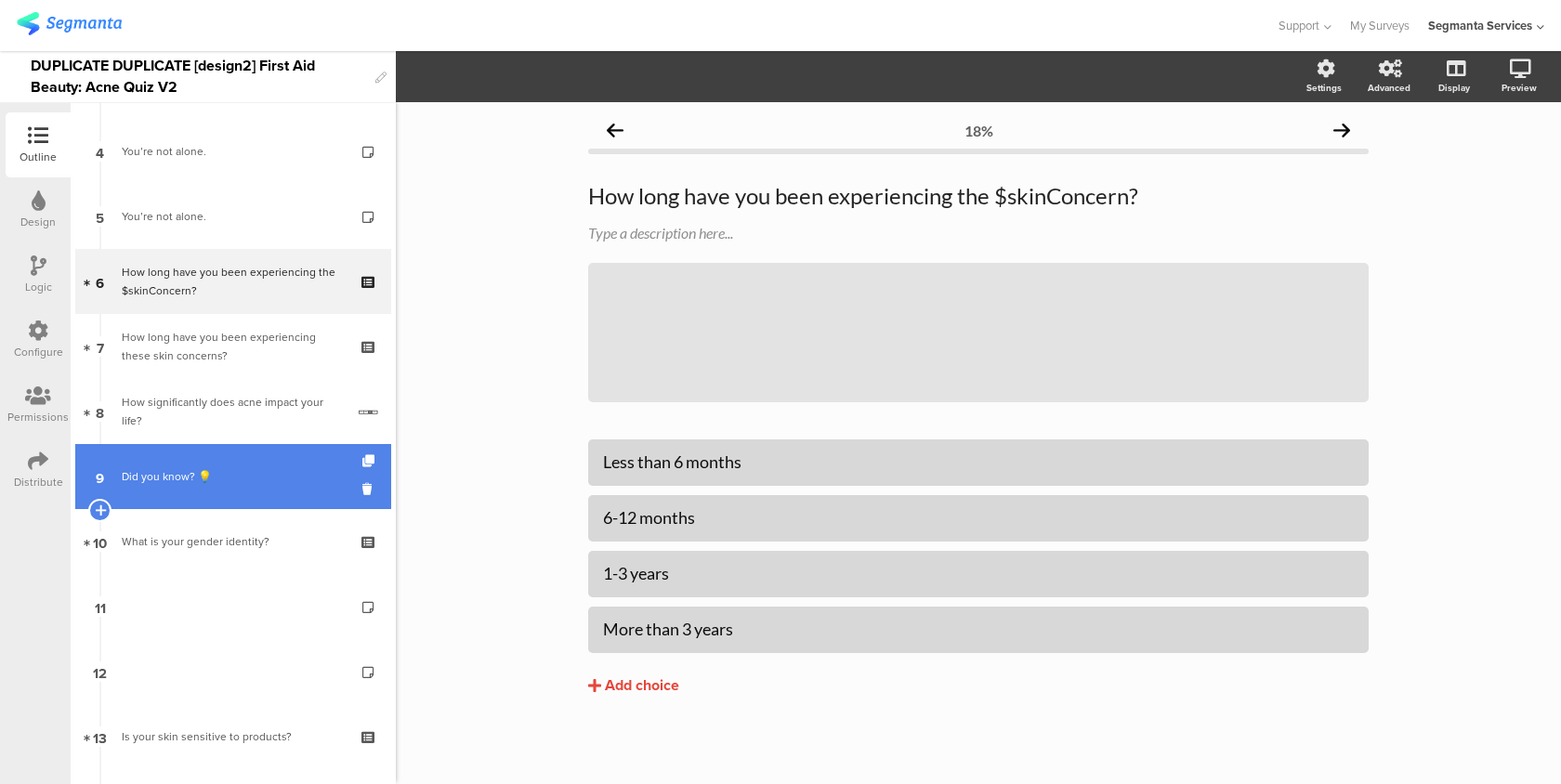
click at [266, 486] on link "9 Did you know? 💡" at bounding box center [233, 476] width 316 height 65
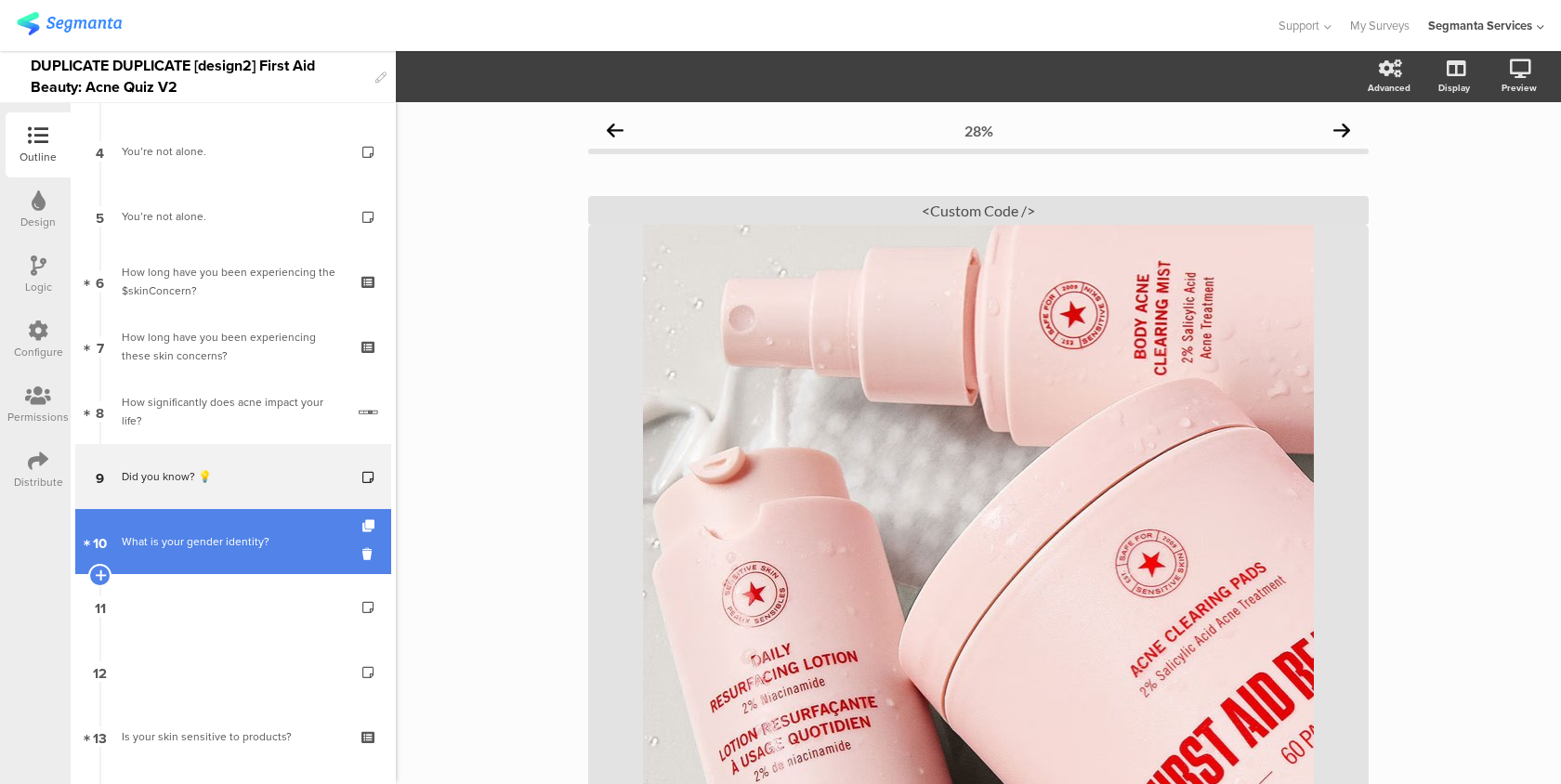
click at [259, 543] on div "What is your gender identity?" at bounding box center [233, 541] width 222 height 19
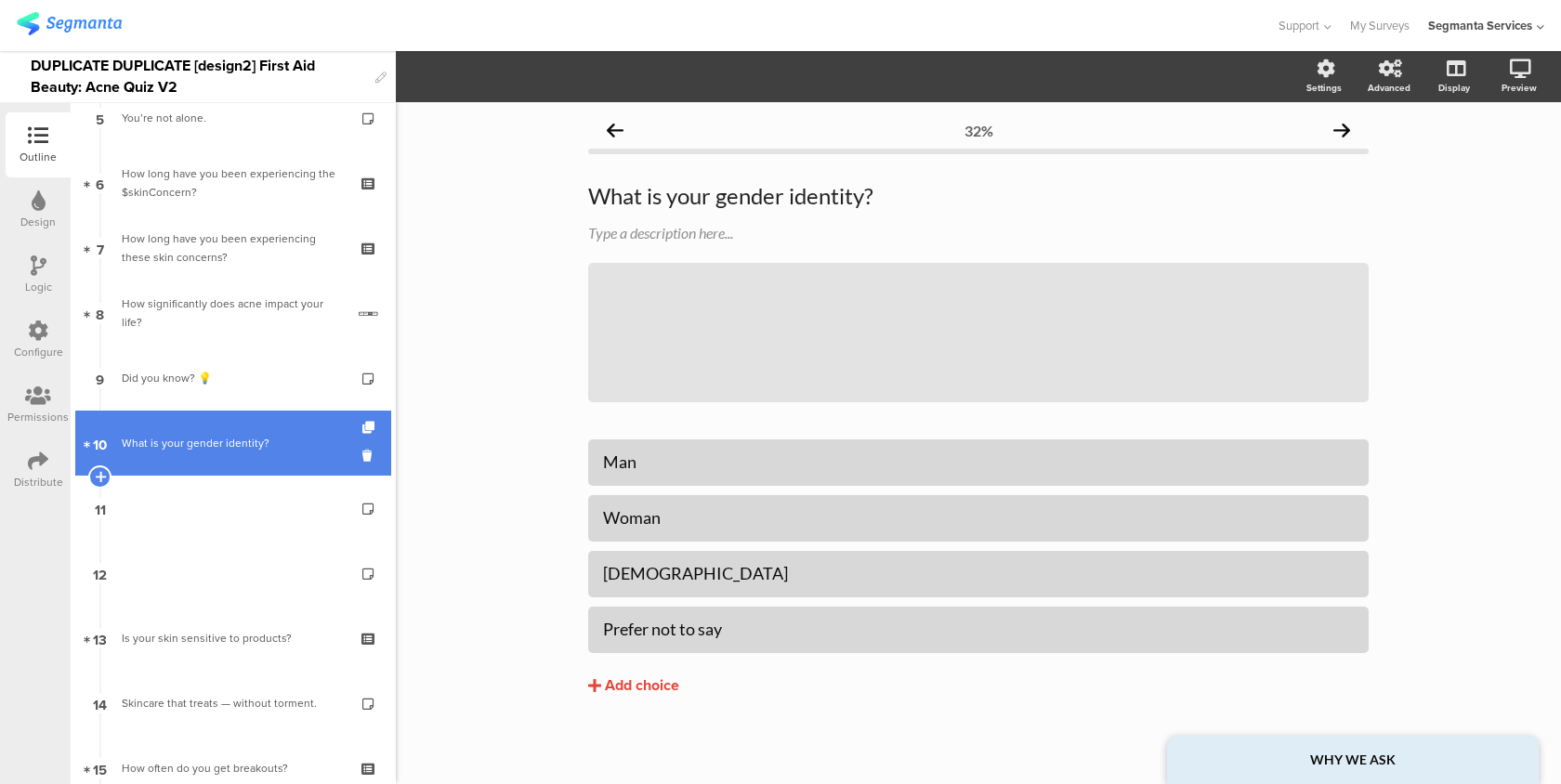
scroll to position [366, 0]
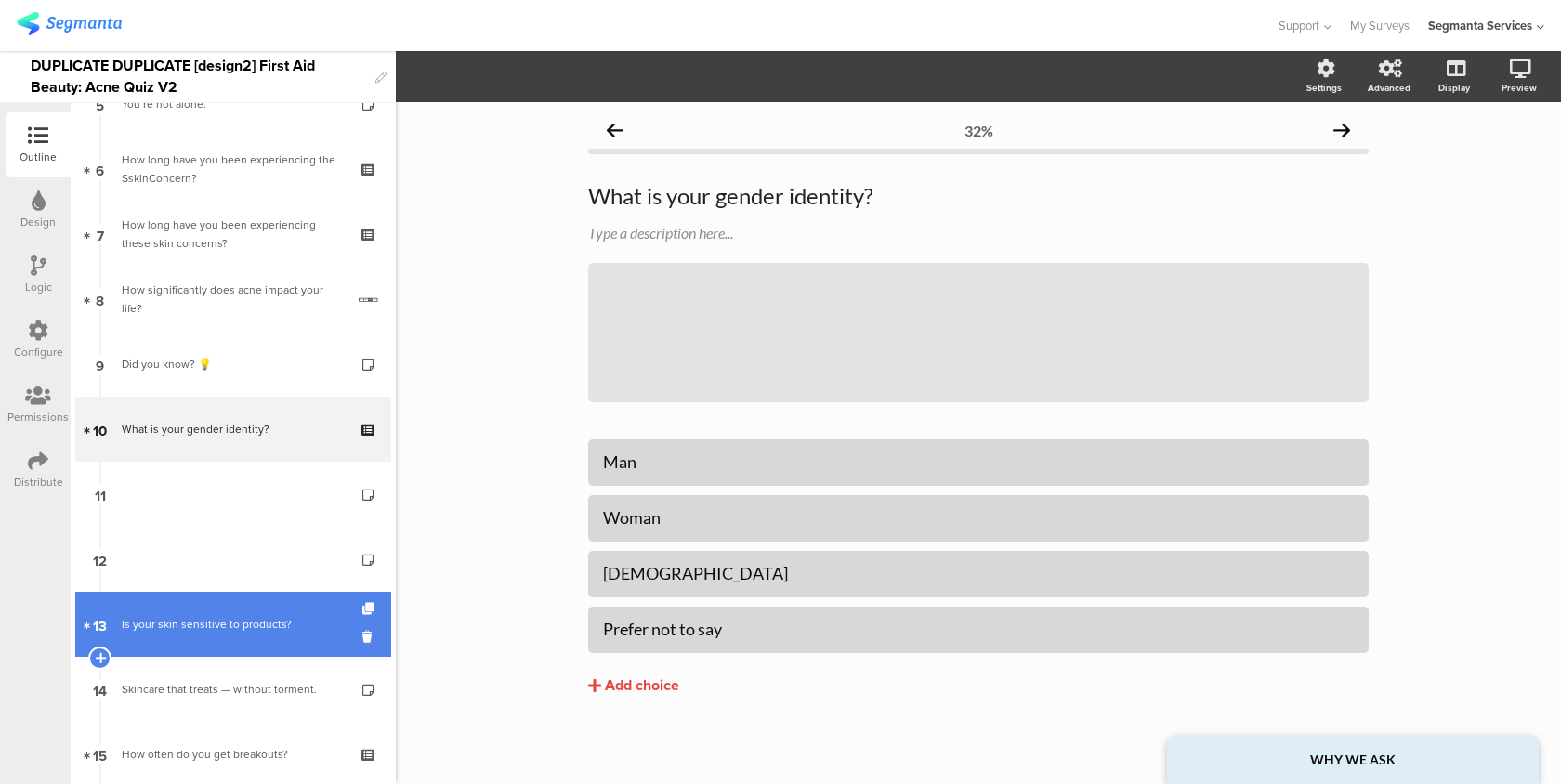
click at [263, 622] on div "Is your skin sensitive to products?" at bounding box center [233, 624] width 222 height 19
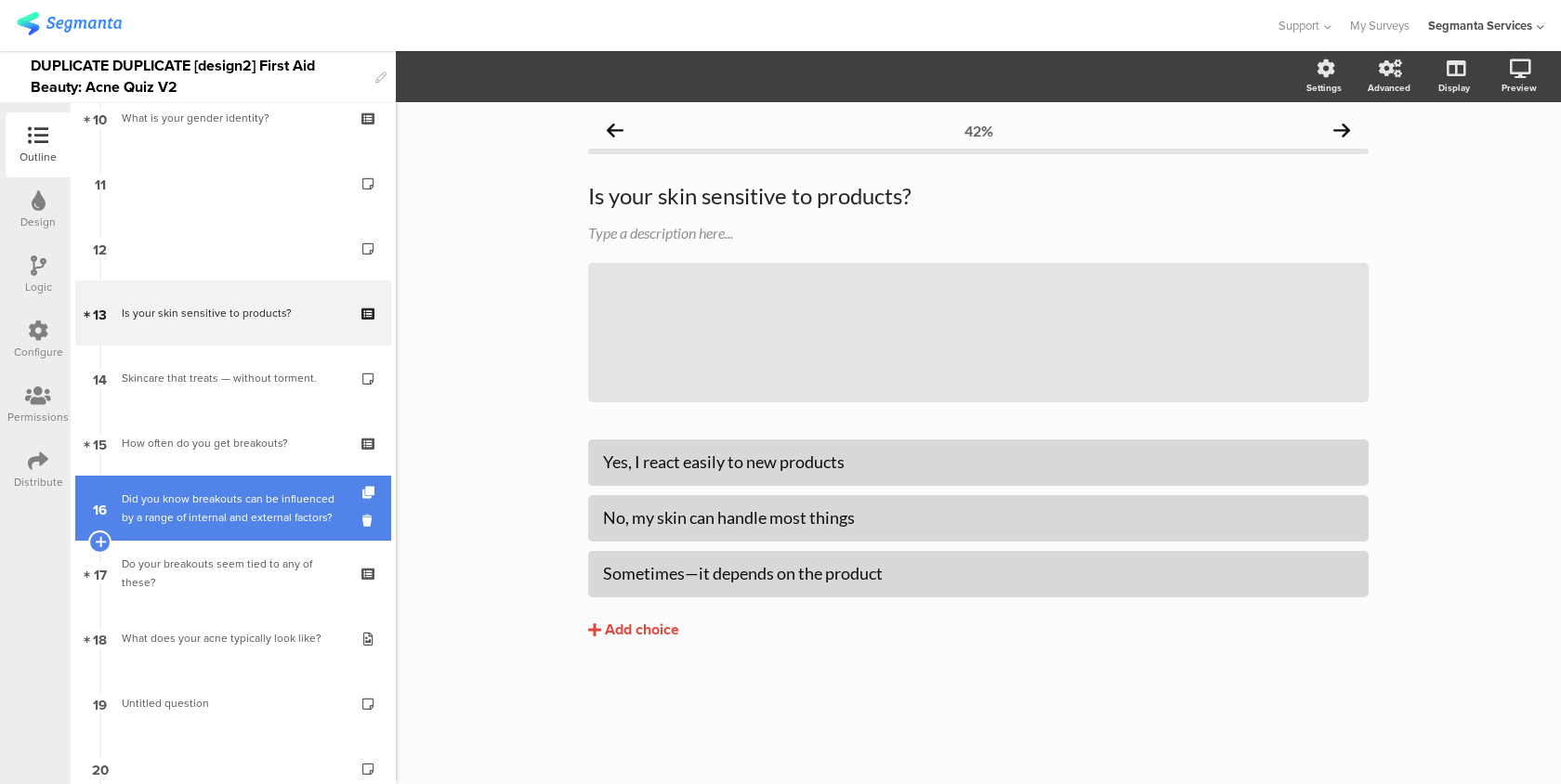
scroll to position [353, 0]
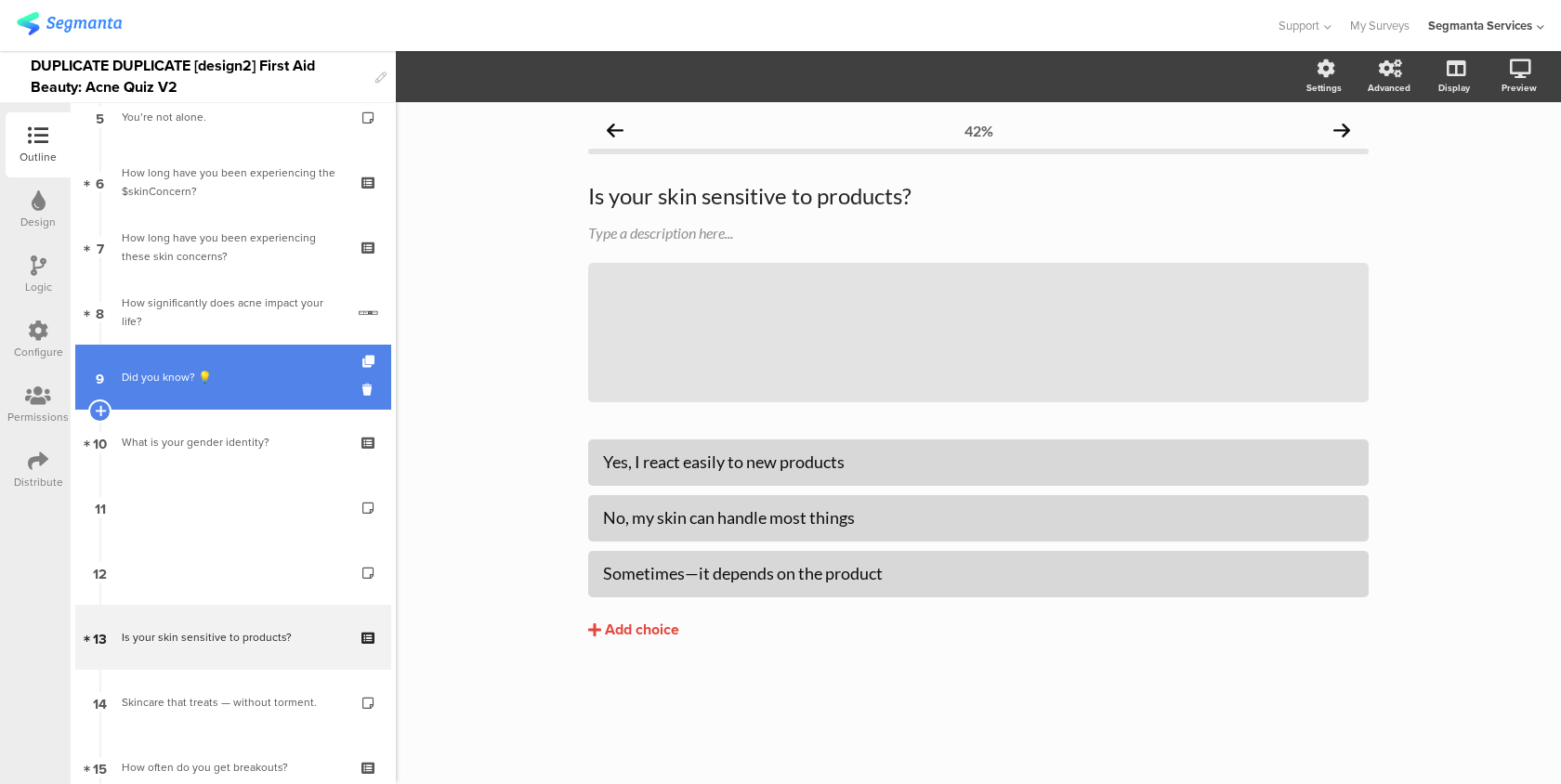
click at [316, 405] on link "9 Did you know? 💡" at bounding box center [233, 377] width 316 height 65
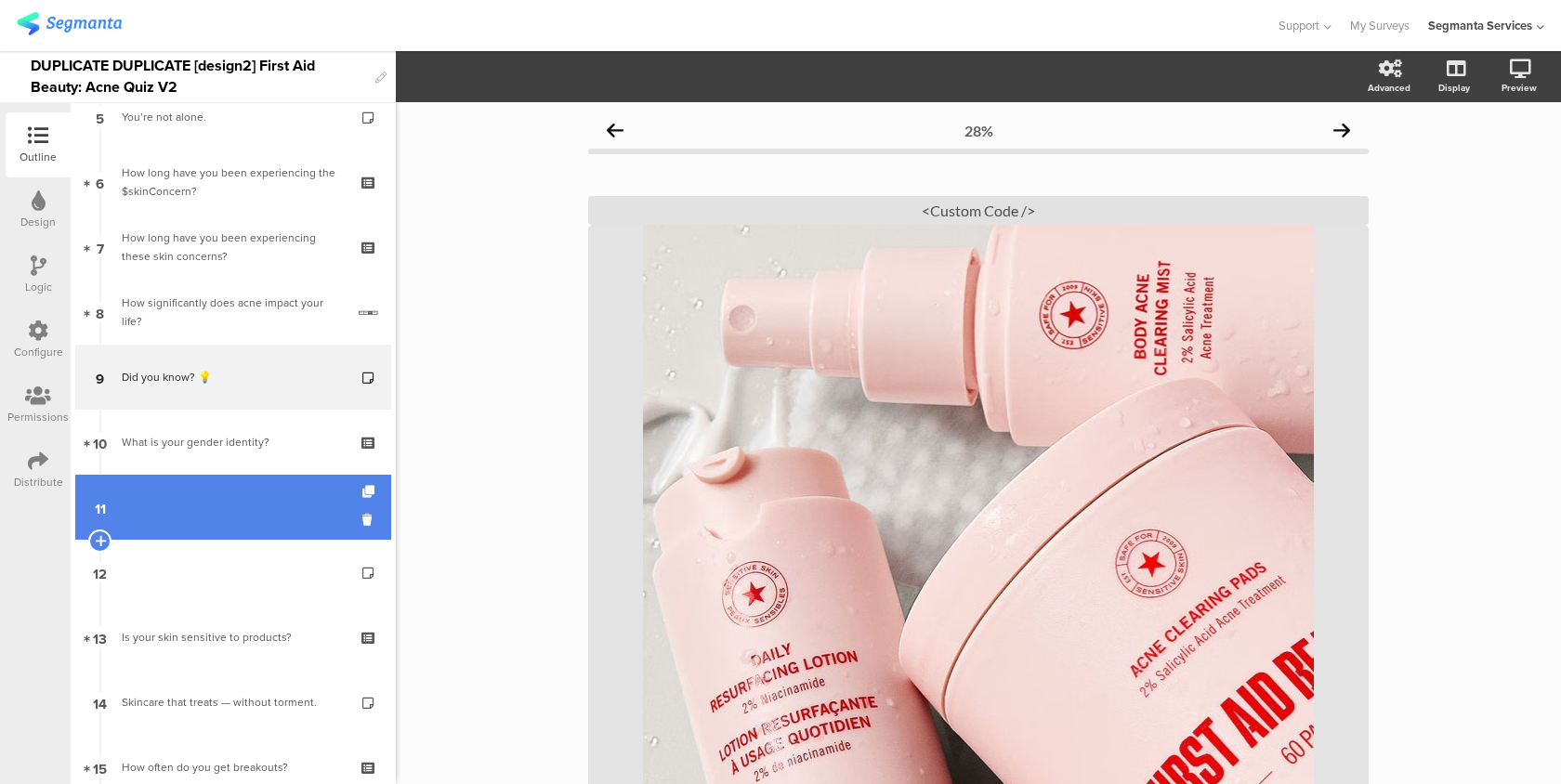
click at [306, 497] on link "11" at bounding box center [233, 506] width 316 height 65
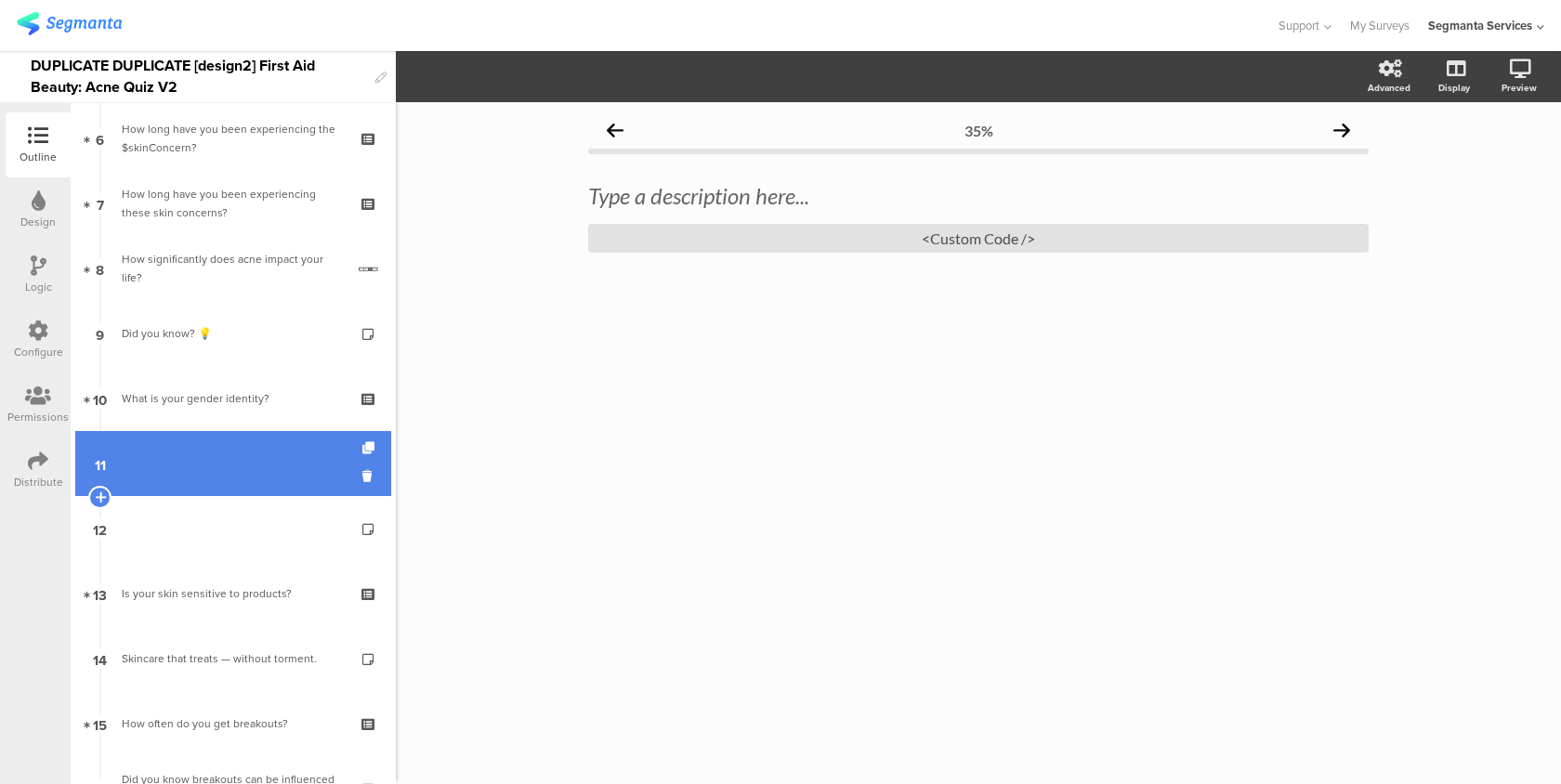
scroll to position [401, 0]
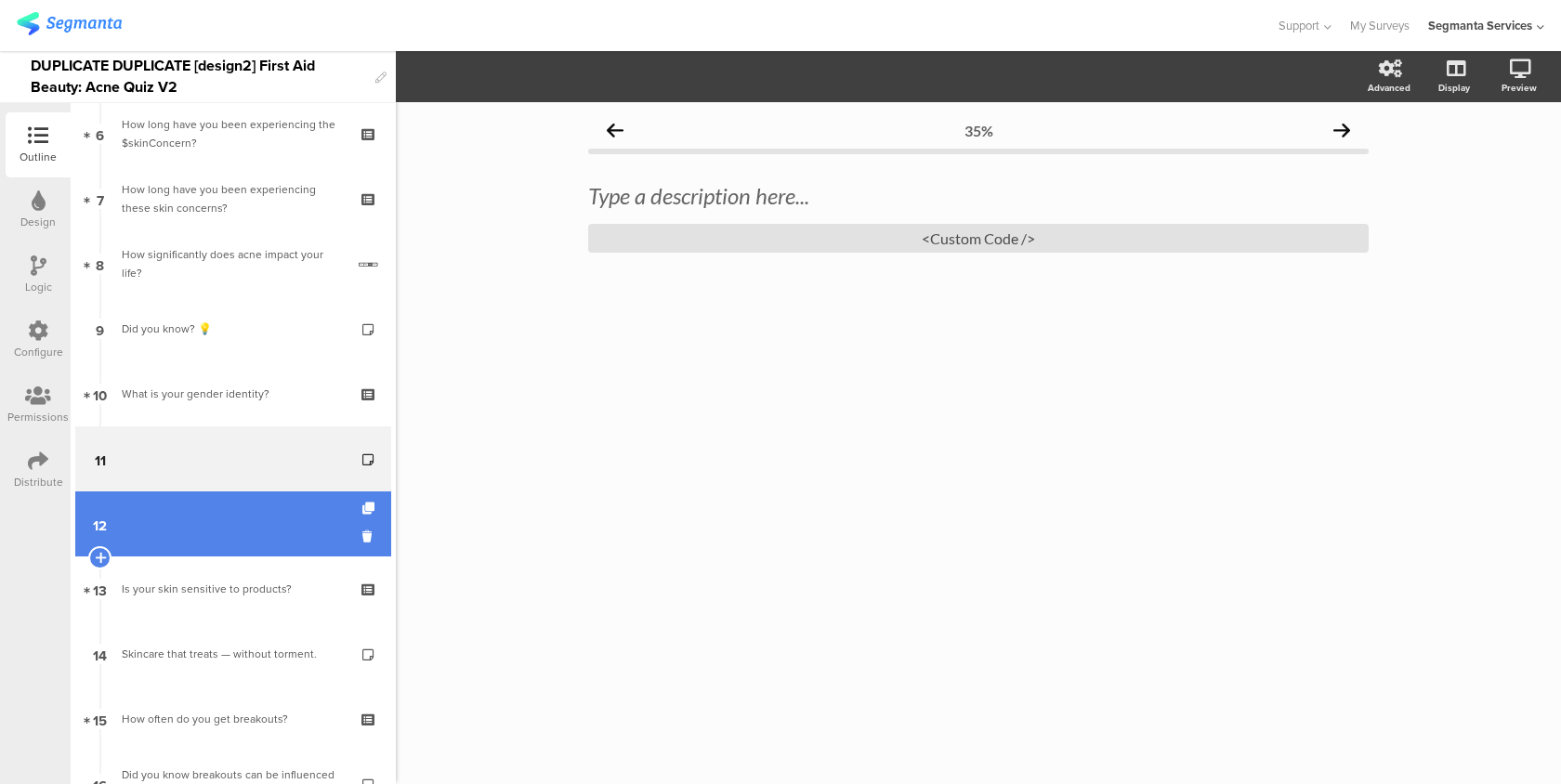
click at [301, 532] on link "12" at bounding box center [233, 523] width 316 height 65
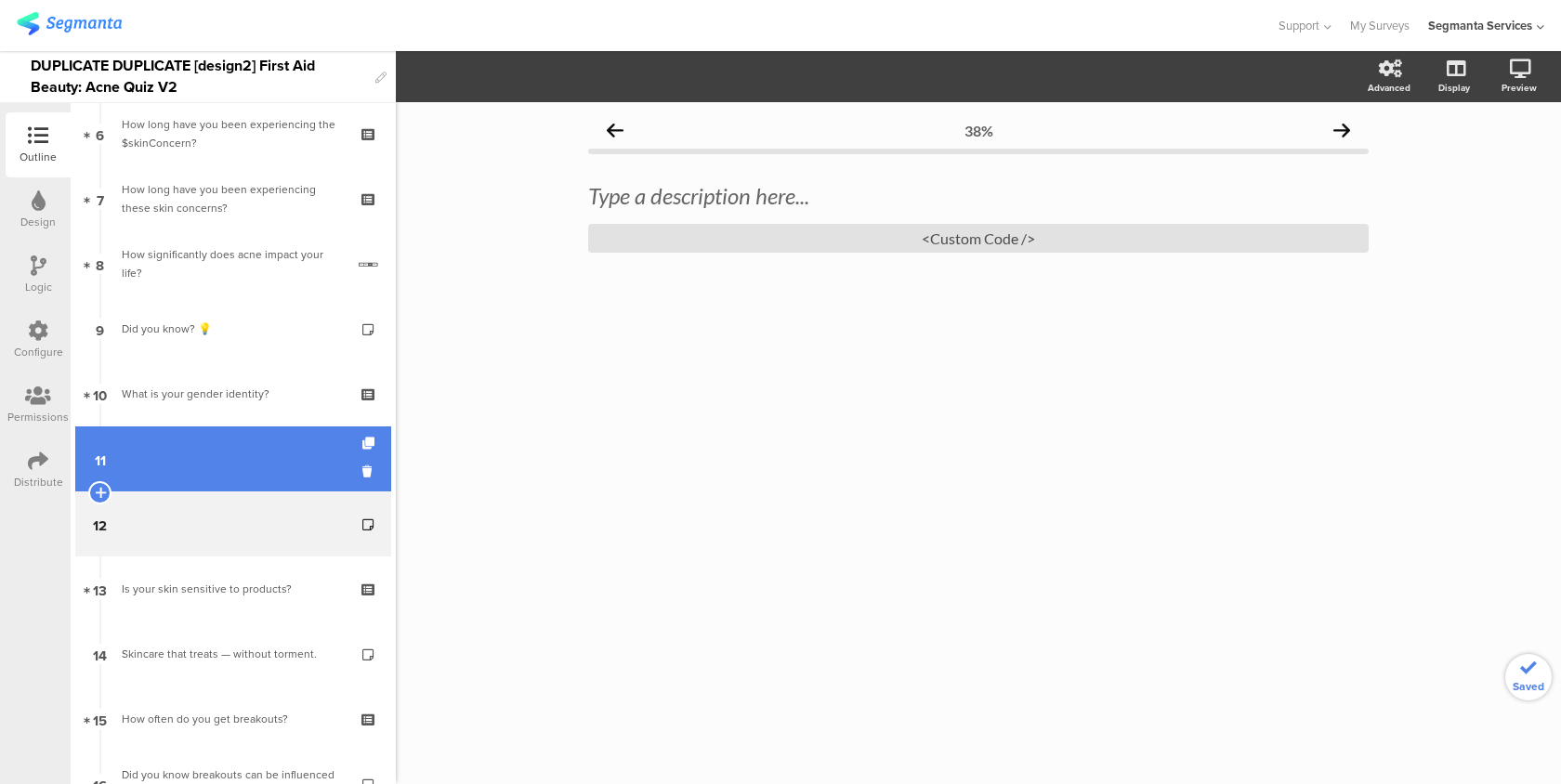
click at [308, 451] on link "11" at bounding box center [233, 458] width 316 height 65
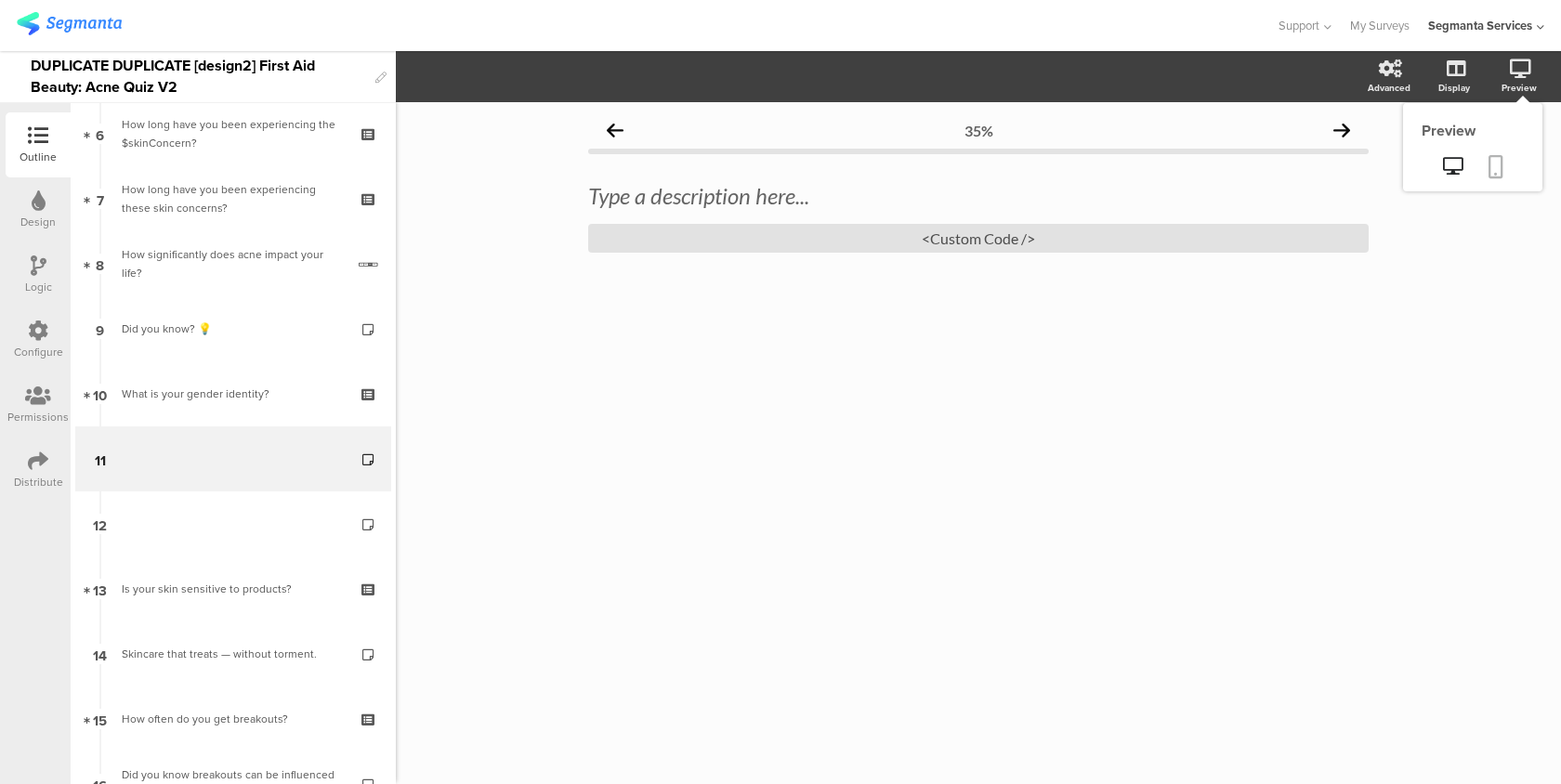
click at [1487, 180] on link at bounding box center [1496, 168] width 41 height 35
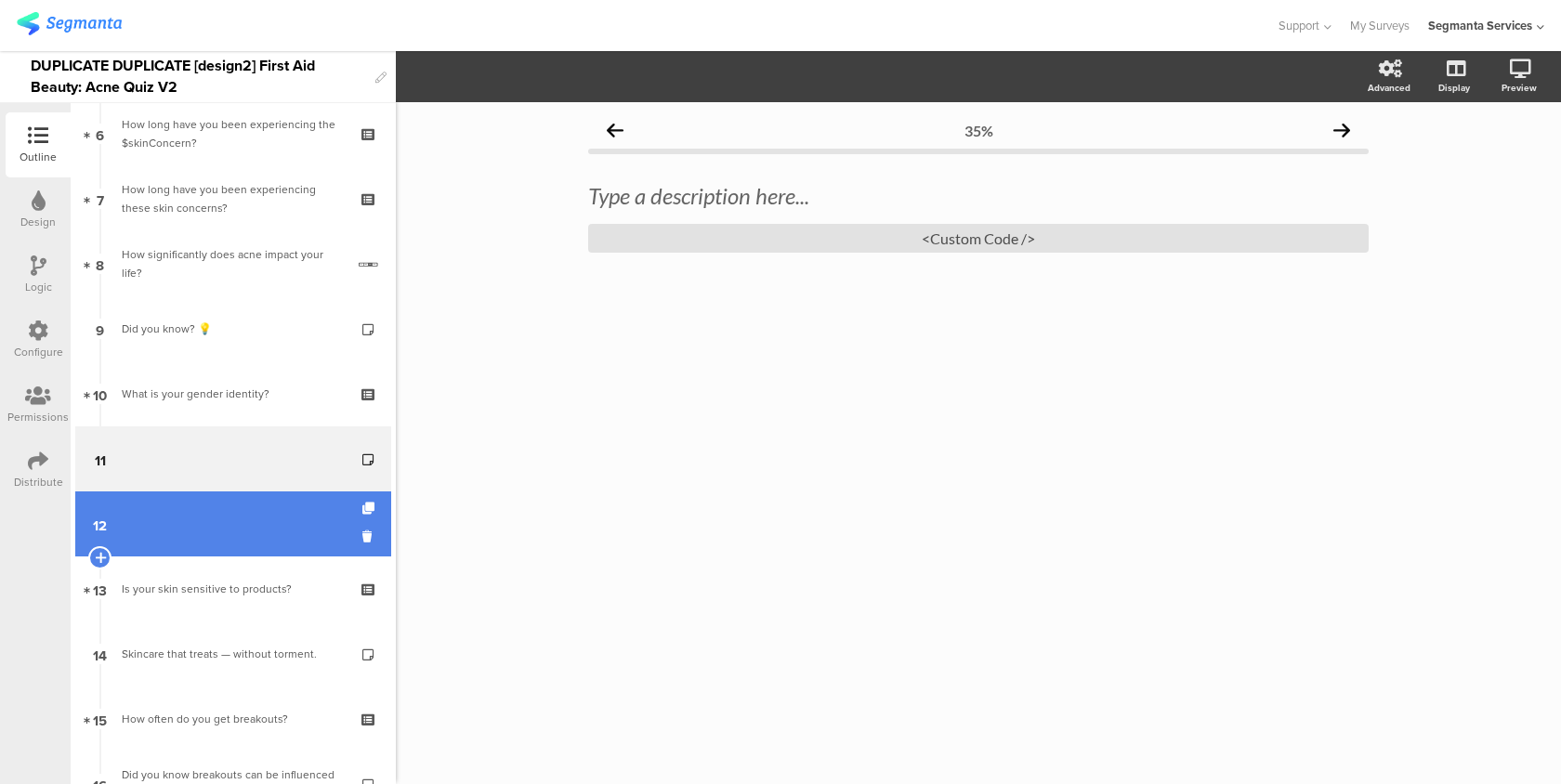
click at [277, 548] on link "12" at bounding box center [233, 523] width 316 height 65
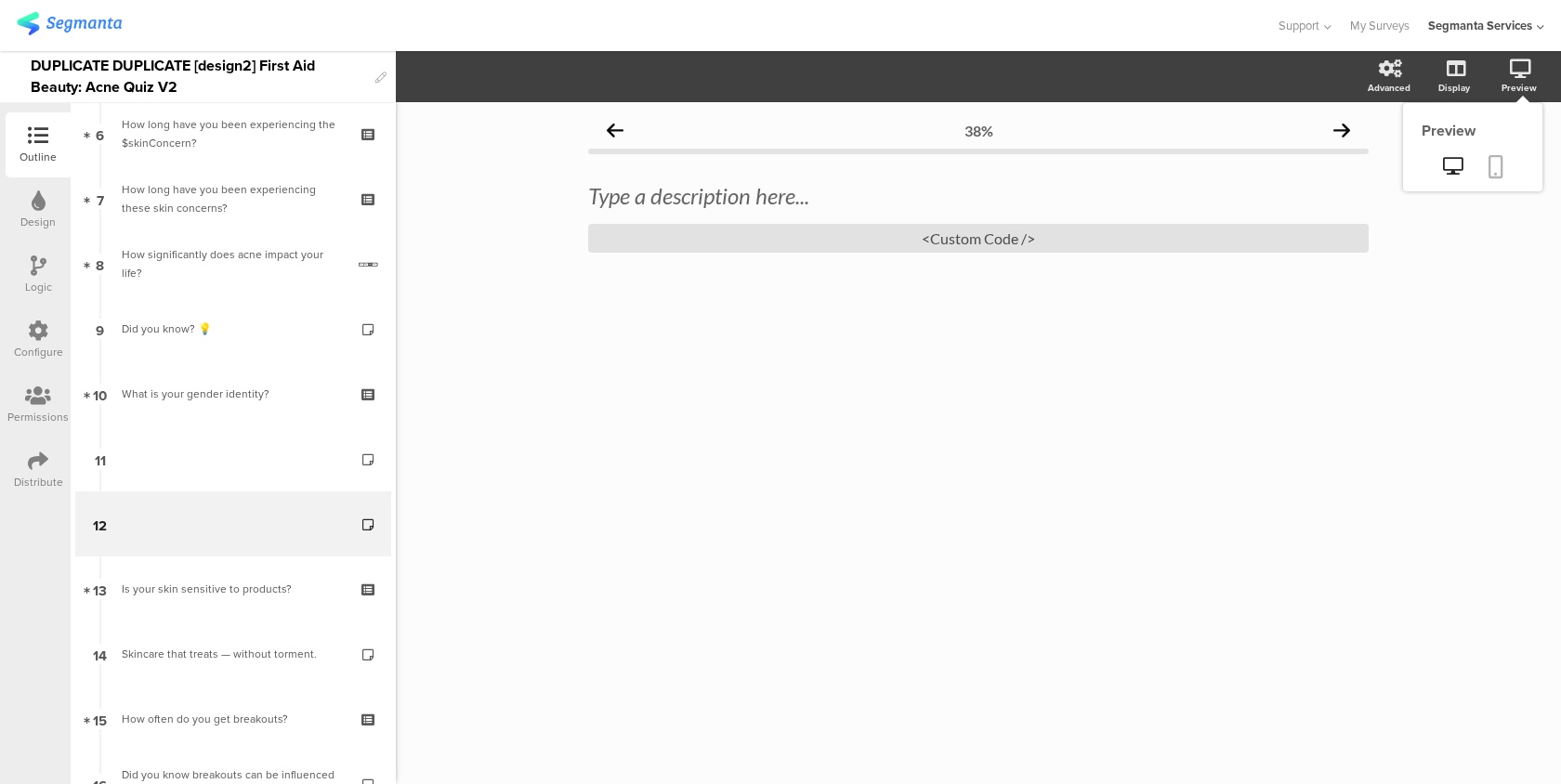
click at [1503, 180] on link at bounding box center [1496, 168] width 41 height 35
click at [1038, 237] on div "<Custom Code />" at bounding box center [978, 238] width 780 height 29
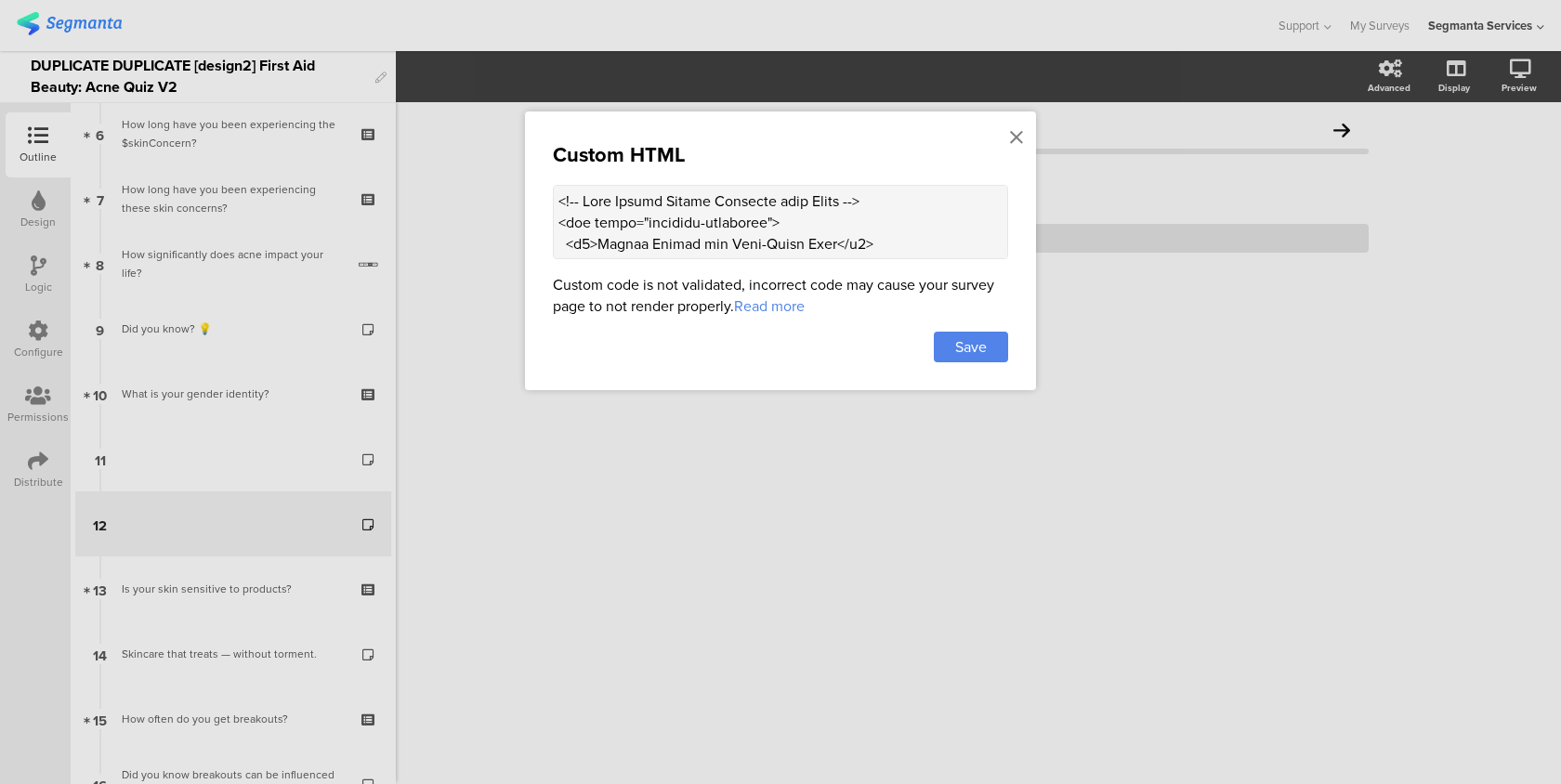
click at [1030, 123] on div "Custom HTML Custom code is not validated, incorrect code may cause your survey …" at bounding box center [780, 251] width 512 height 279
click at [1020, 133] on icon at bounding box center [1016, 137] width 13 height 20
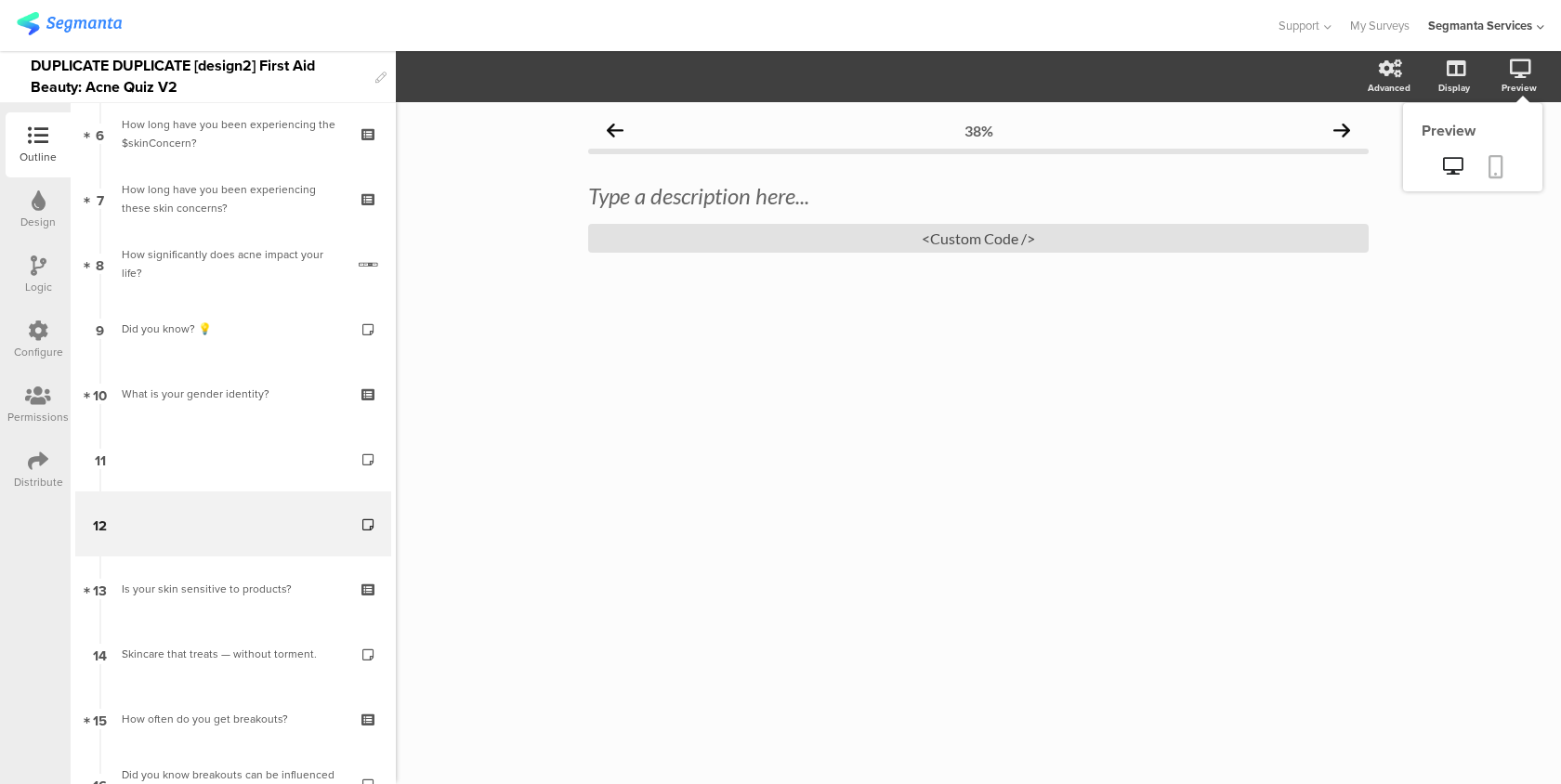
click at [1494, 165] on icon at bounding box center [1496, 166] width 15 height 23
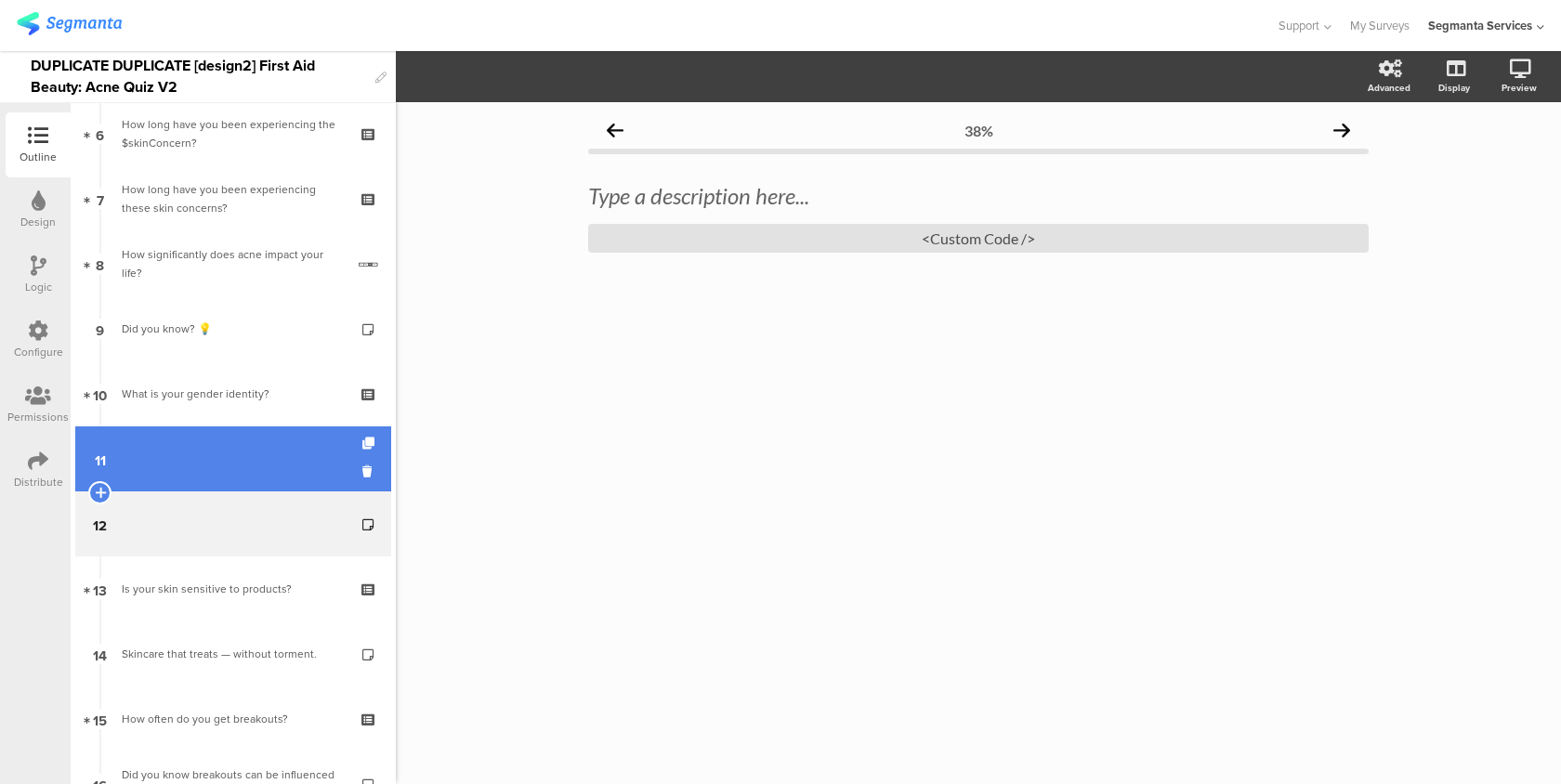
click at [302, 461] on link "11" at bounding box center [233, 458] width 316 height 65
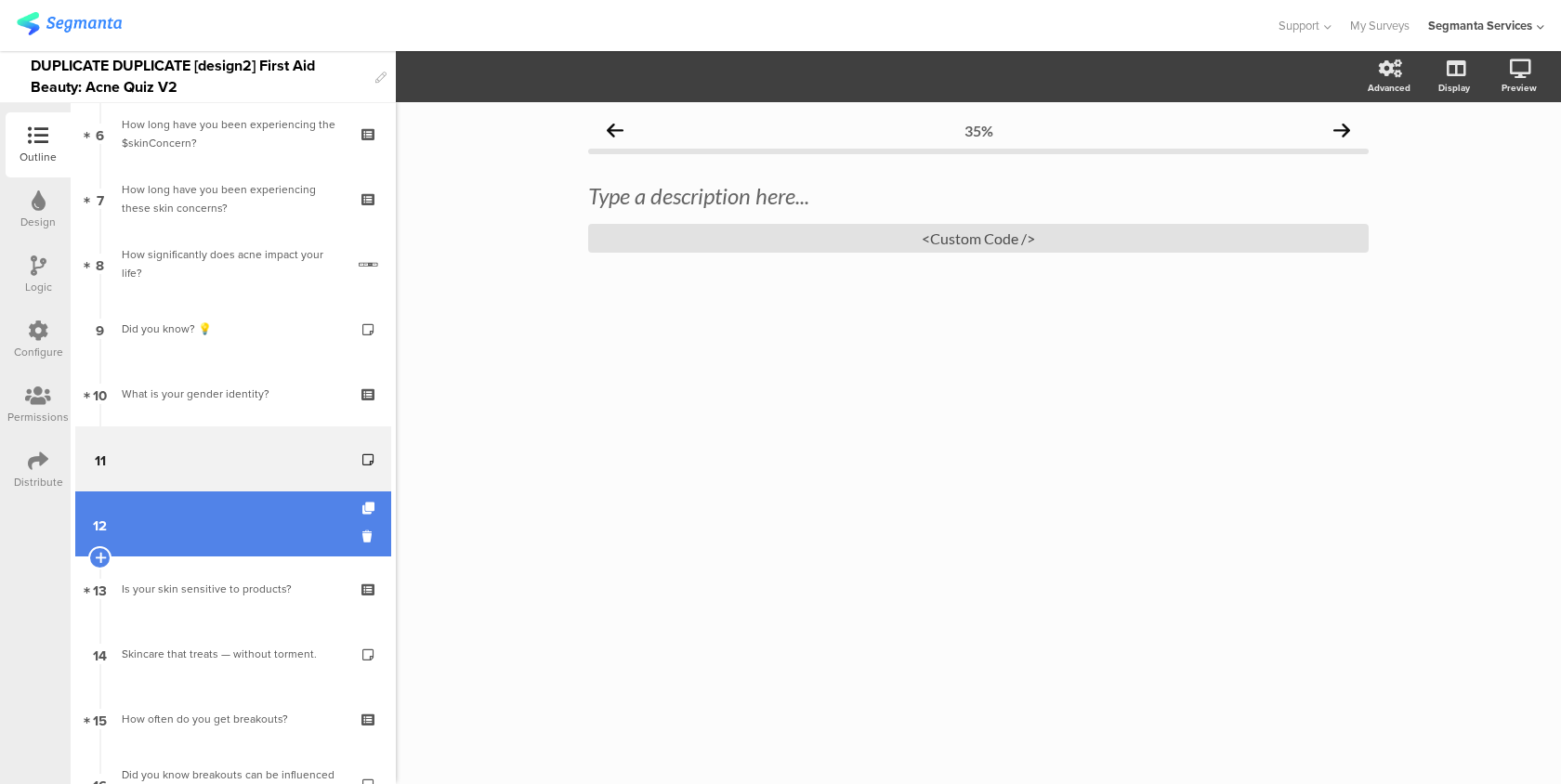
click at [289, 519] on link "12" at bounding box center [233, 523] width 316 height 65
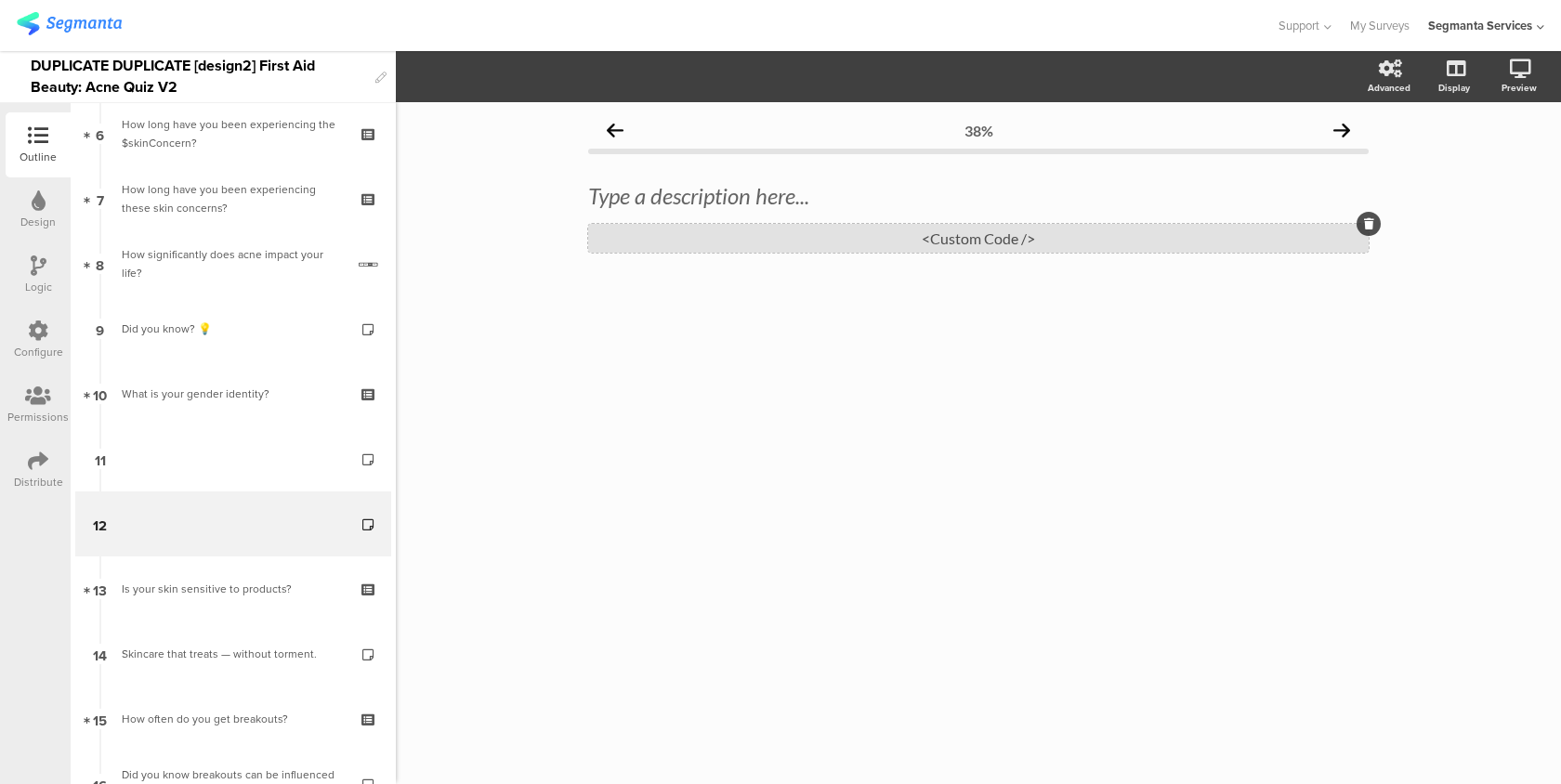
click at [700, 238] on div "<Custom Code />" at bounding box center [978, 238] width 780 height 29
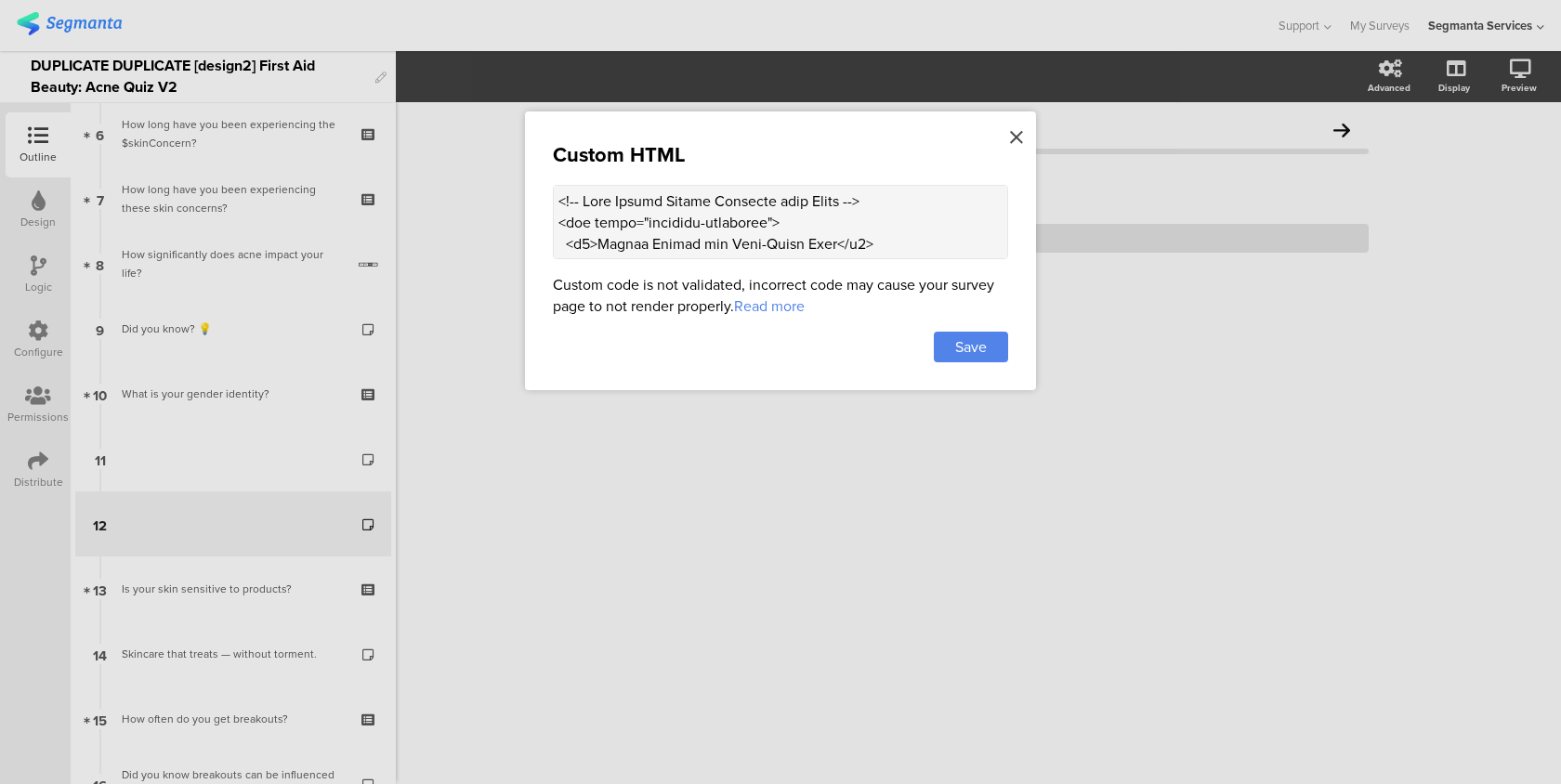
click at [1015, 132] on icon at bounding box center [1016, 137] width 13 height 20
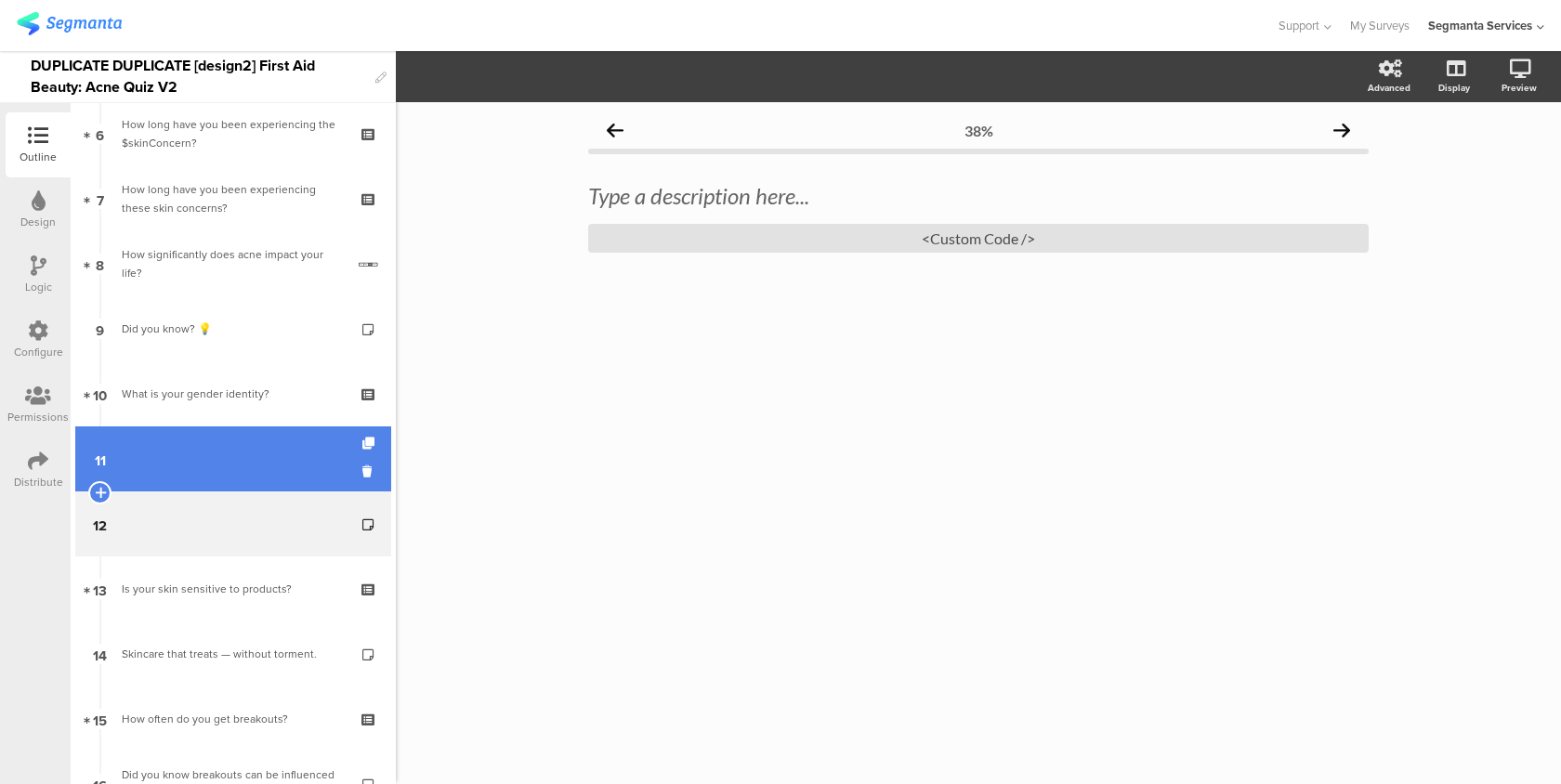
click at [204, 439] on link "11" at bounding box center [233, 458] width 316 height 65
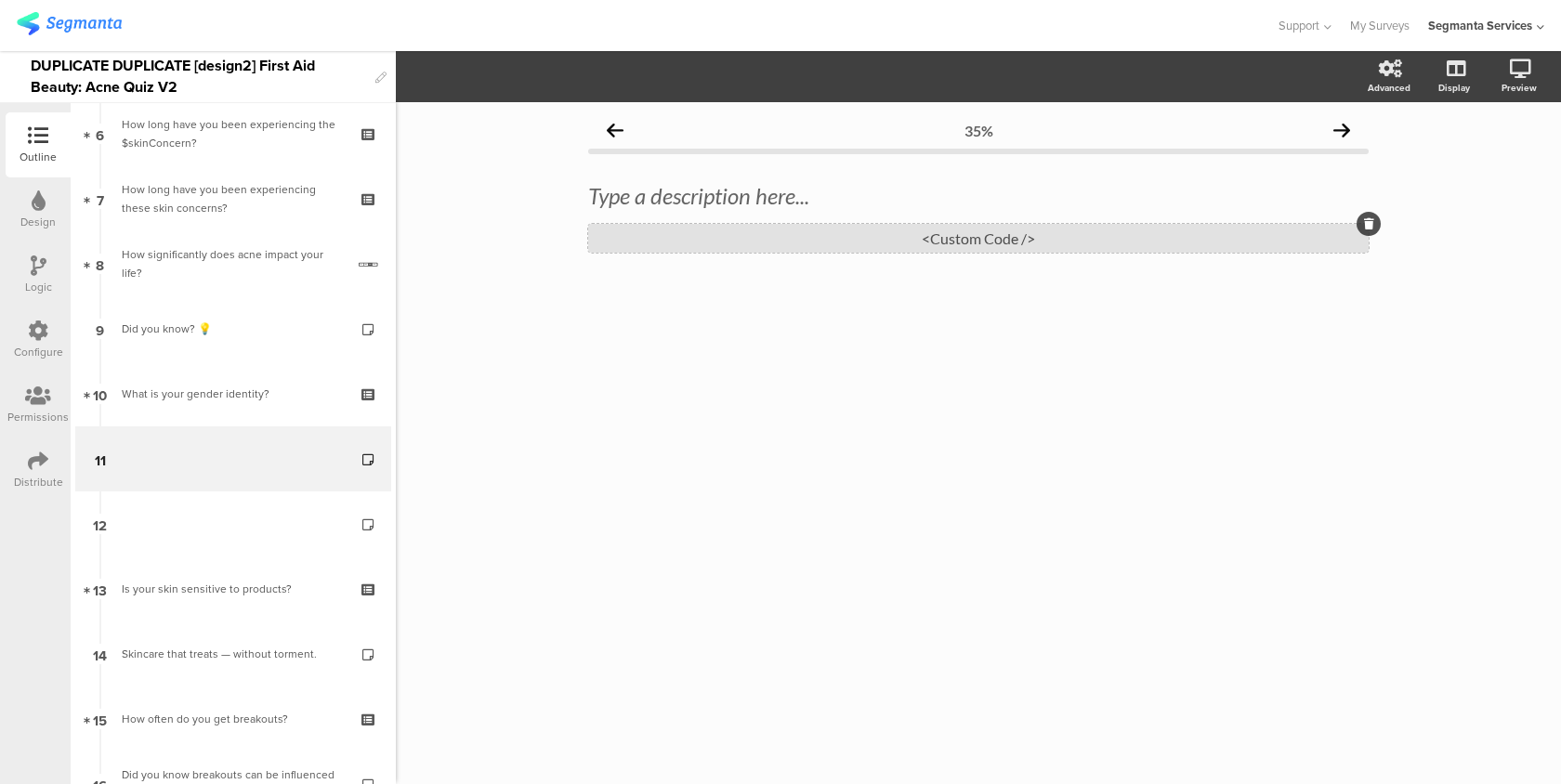
click at [650, 232] on div "<Custom Code />" at bounding box center [978, 238] width 780 height 29
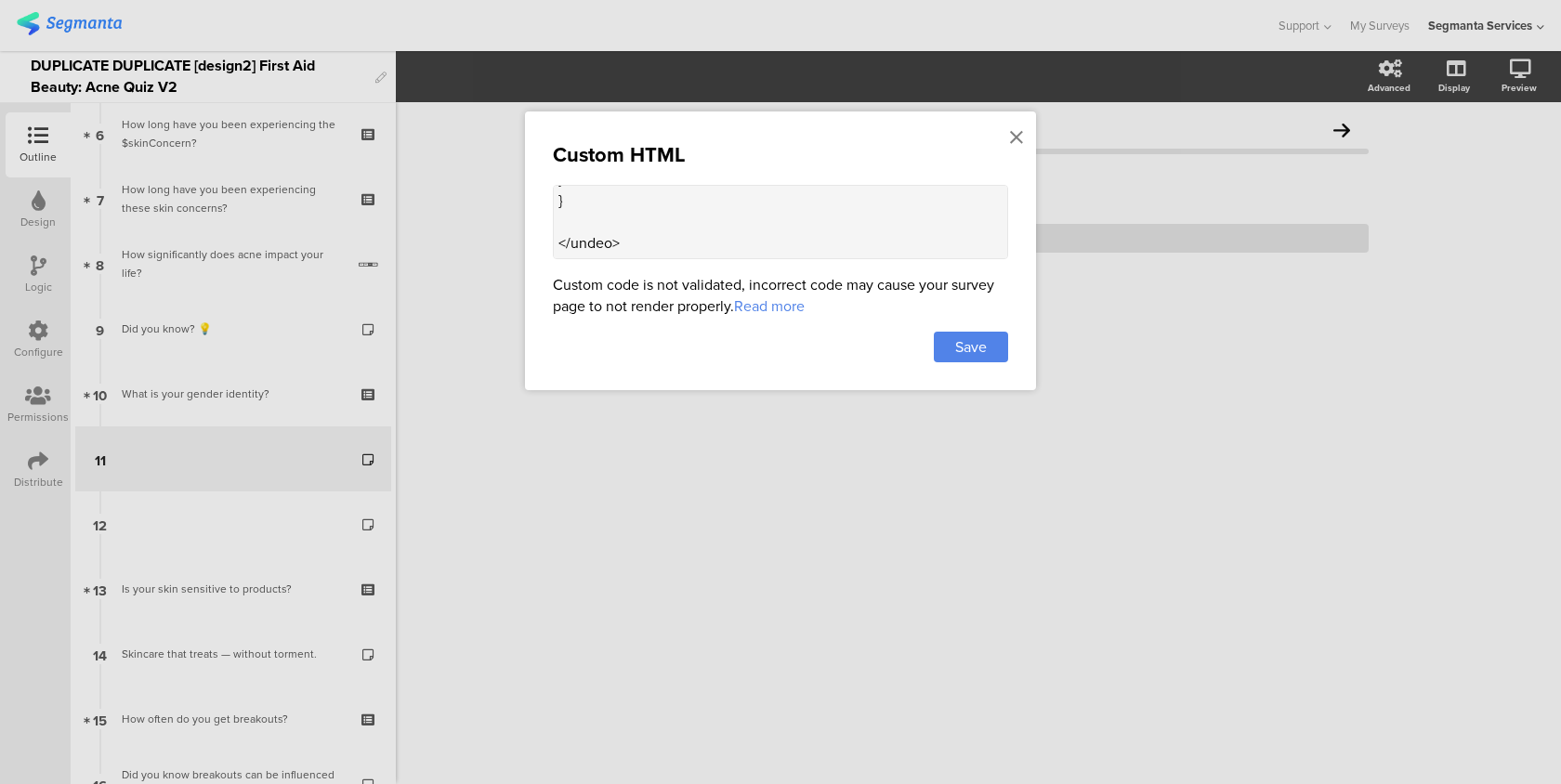
scroll to position [4395, 0]
drag, startPoint x: 556, startPoint y: 196, endPoint x: 612, endPoint y: 290, distance: 109.4
click at [612, 290] on div "Custom HTML Custom code is not validated, incorrect code may cause your survey …" at bounding box center [780, 251] width 512 height 279
click at [1017, 140] on icon at bounding box center [1016, 137] width 13 height 20
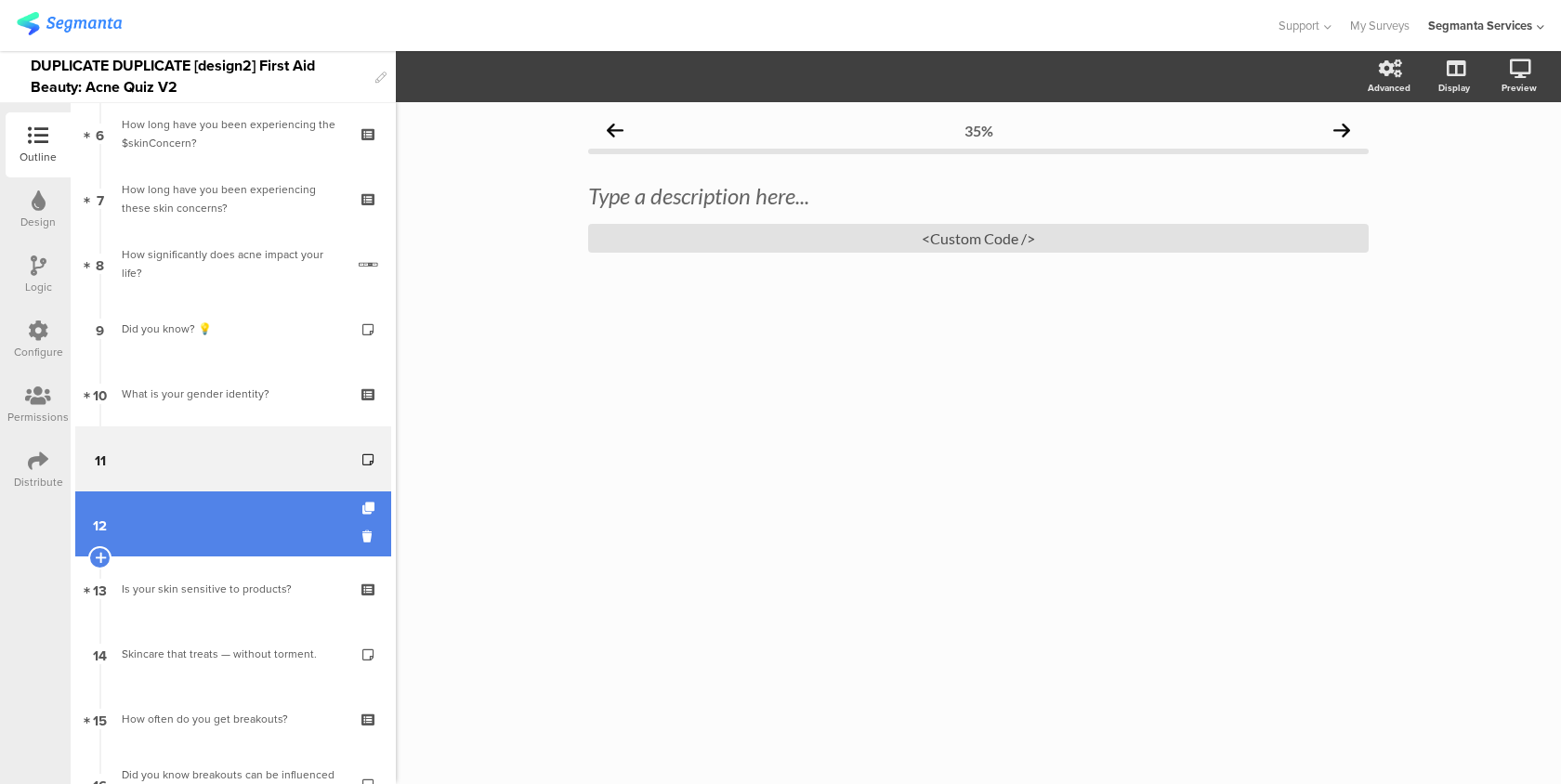
click at [298, 522] on link "12" at bounding box center [233, 523] width 316 height 65
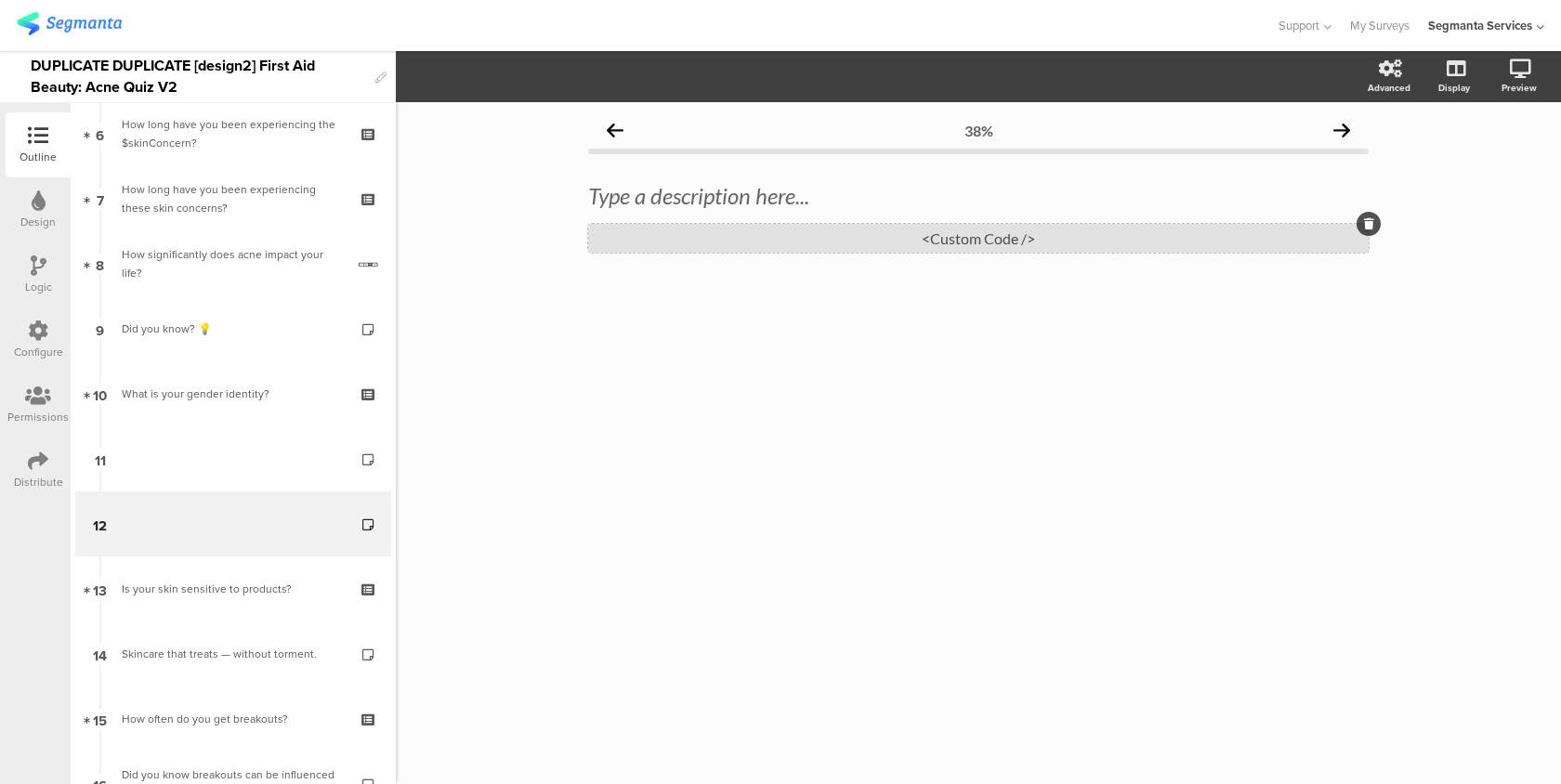
click at [857, 247] on div "<Custom Code />" at bounding box center [978, 238] width 780 height 29
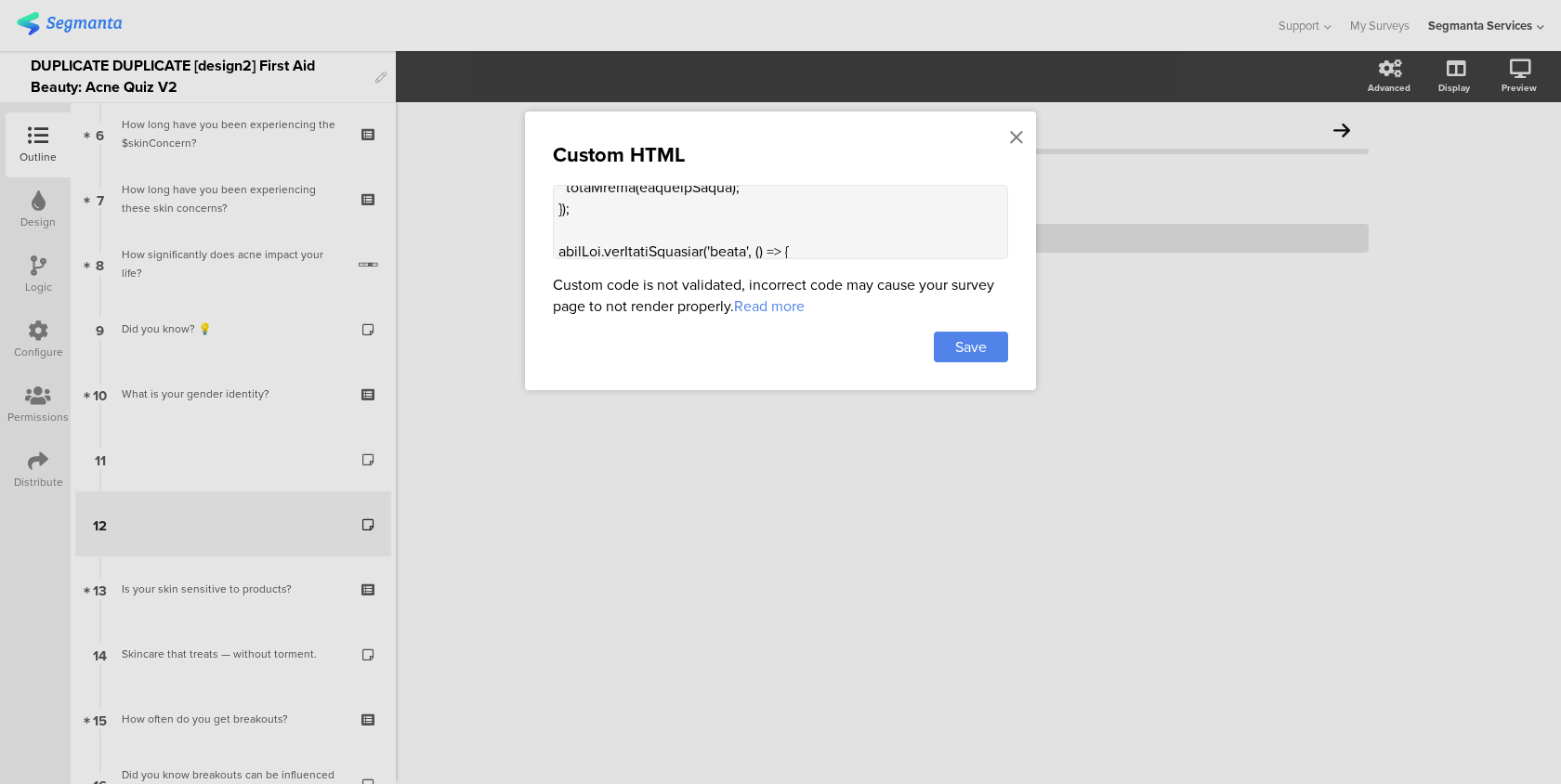
scroll to position [2834, 0]
click at [681, 234] on textarea at bounding box center [780, 222] width 456 height 74
paste textarea "<style> .progress-bar-segments { display: none !important; } .animated-router-v…"
type textarea "<!-- Acne Expert Quotes Carousel with Image --> <div class="carousel-container"…"
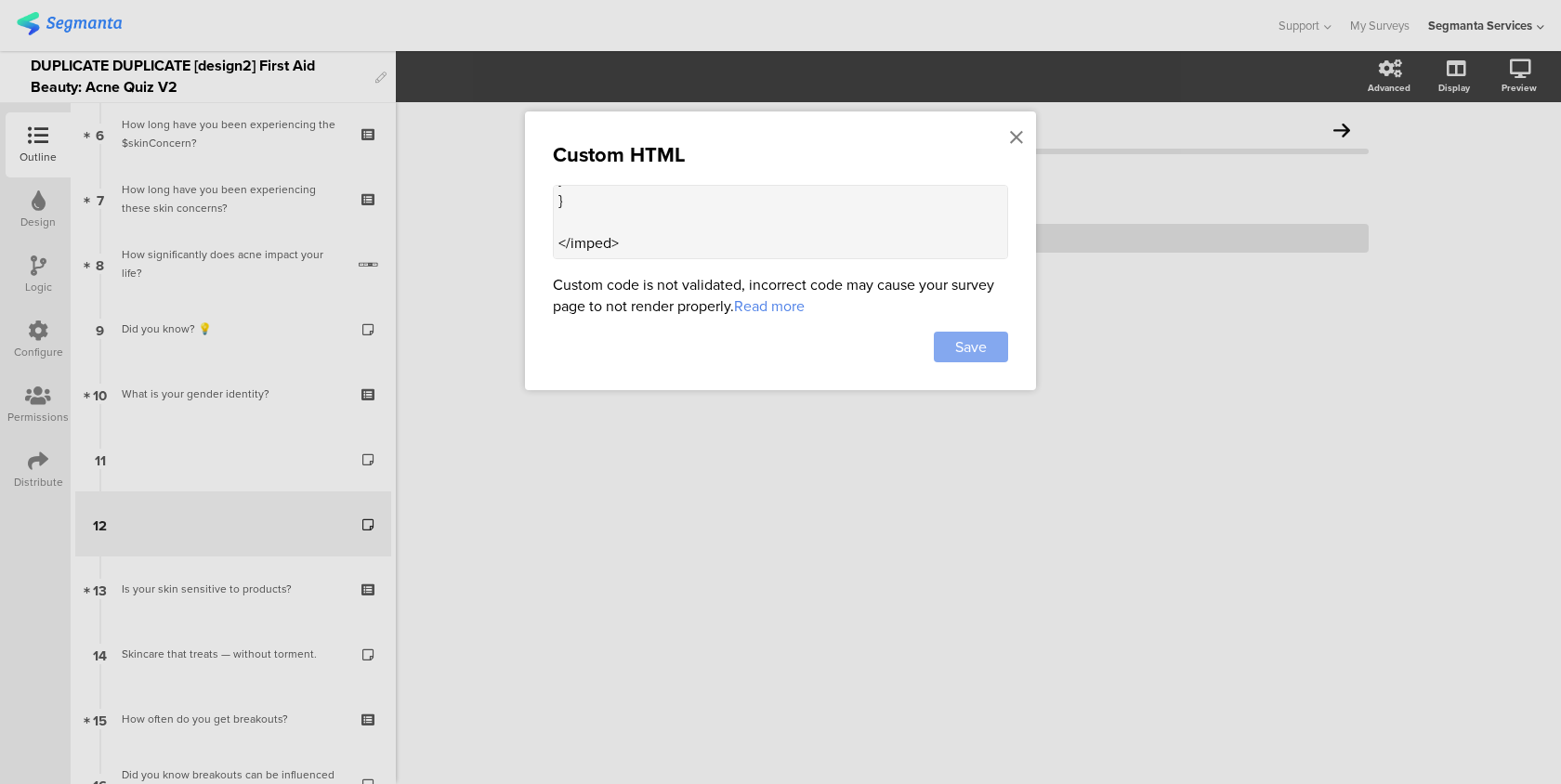
click at [967, 352] on span "Save" at bounding box center [971, 347] width 32 height 21
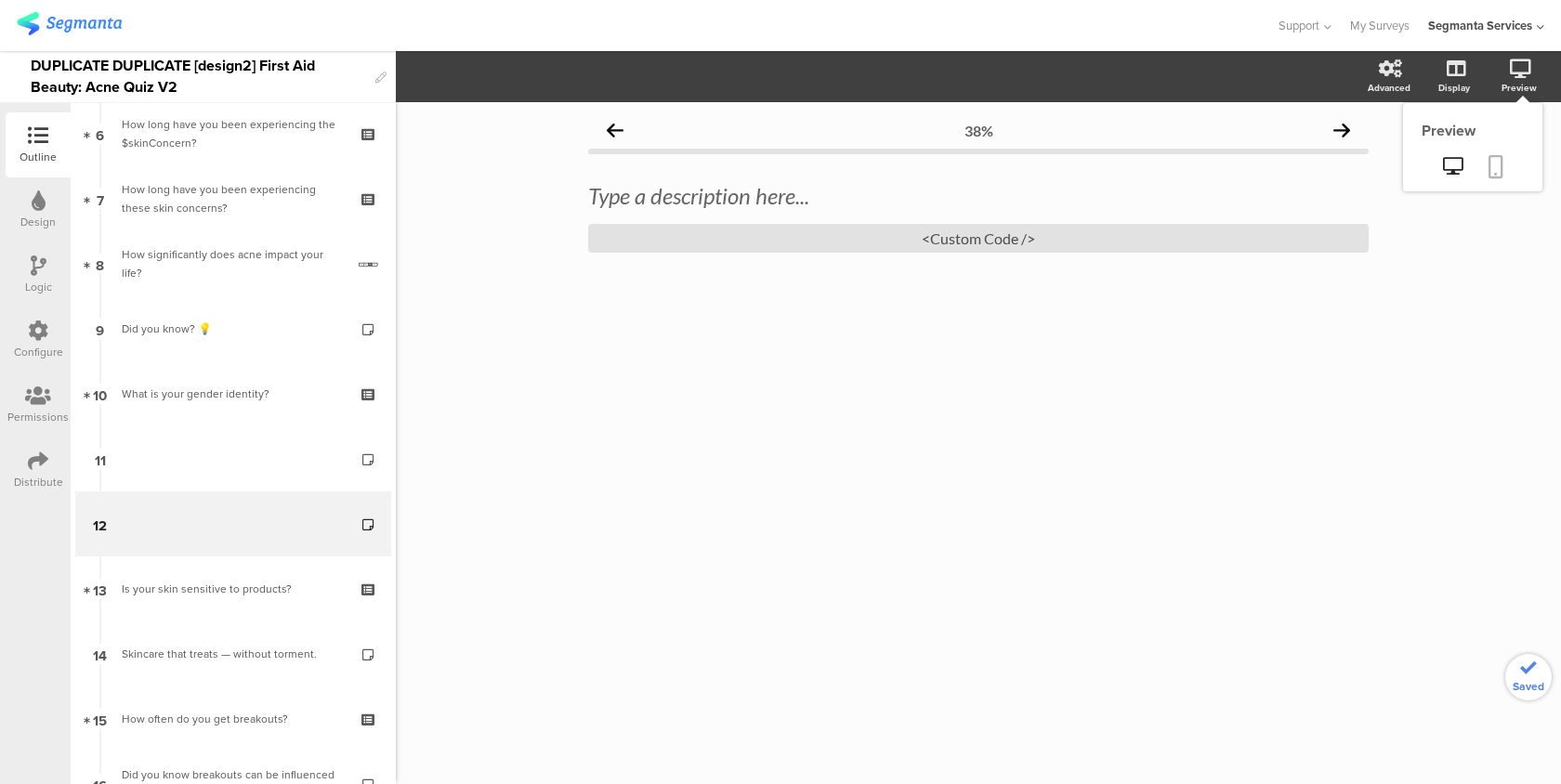
click at [1498, 181] on link at bounding box center [1496, 168] width 41 height 35
click at [642, 241] on div "<Custom Code />" at bounding box center [978, 238] width 780 height 29
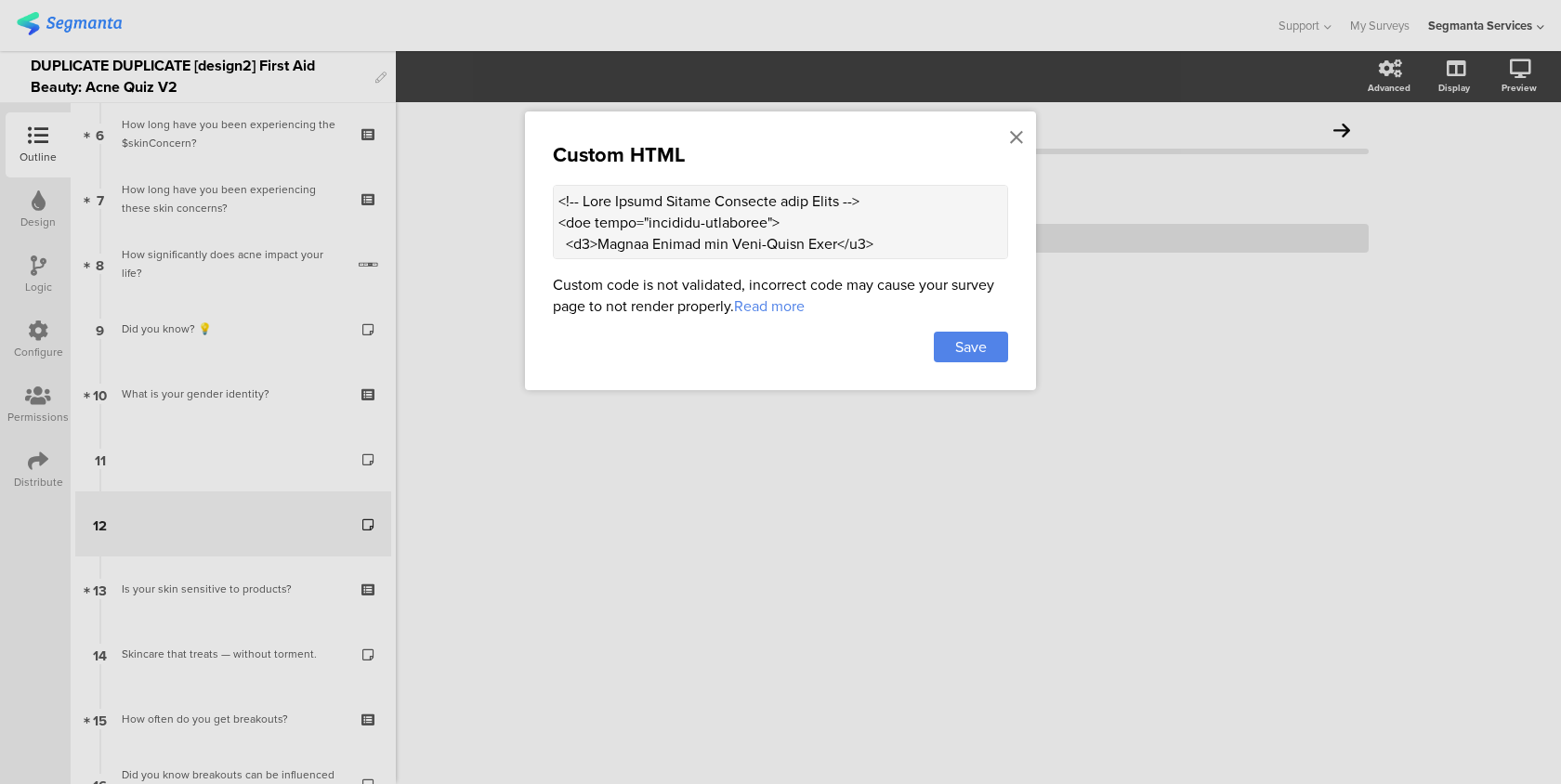
click at [631, 245] on textarea at bounding box center [780, 222] width 456 height 74
click at [1014, 131] on icon at bounding box center [1016, 137] width 13 height 20
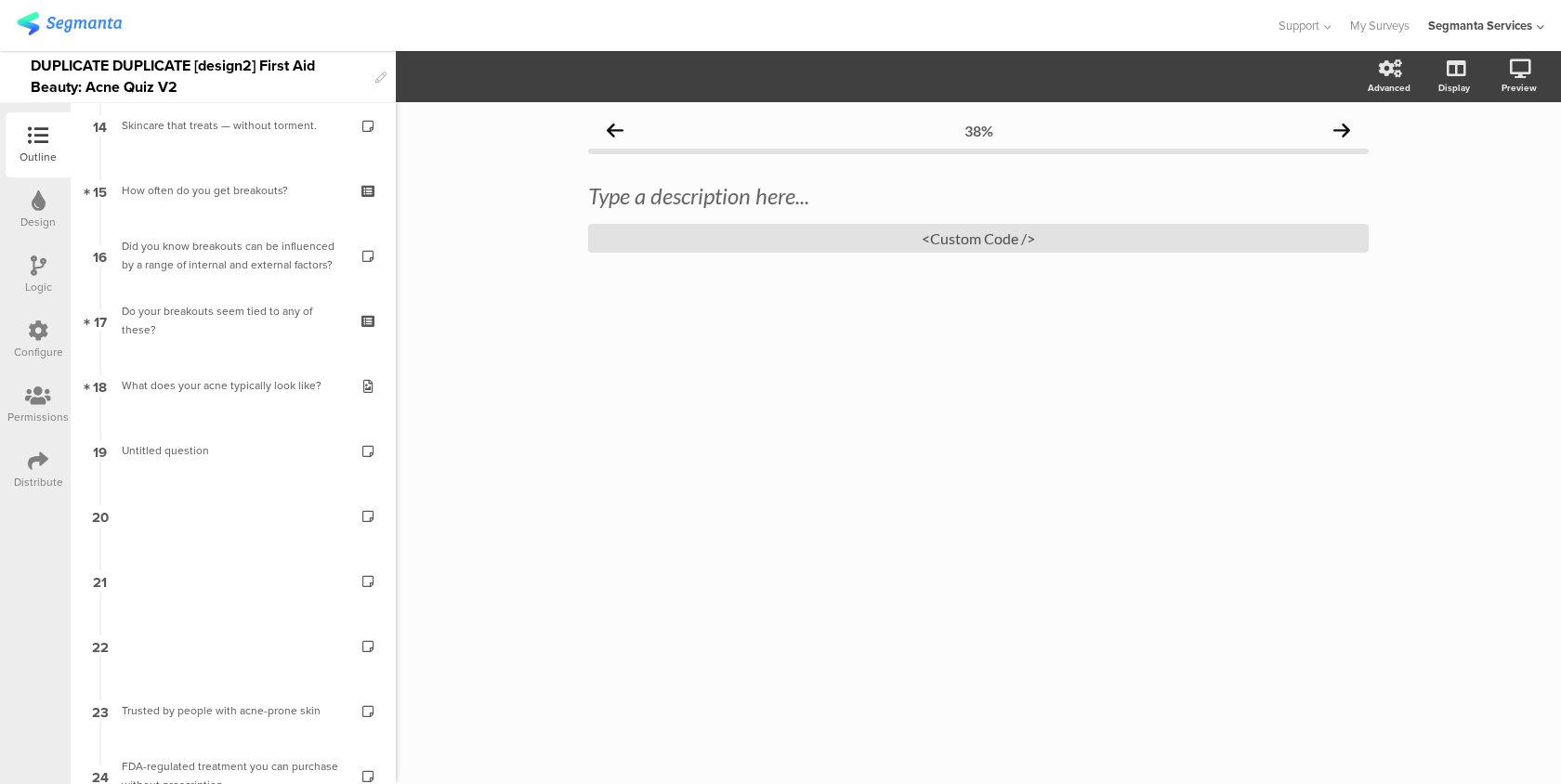
scroll to position [979, 0]
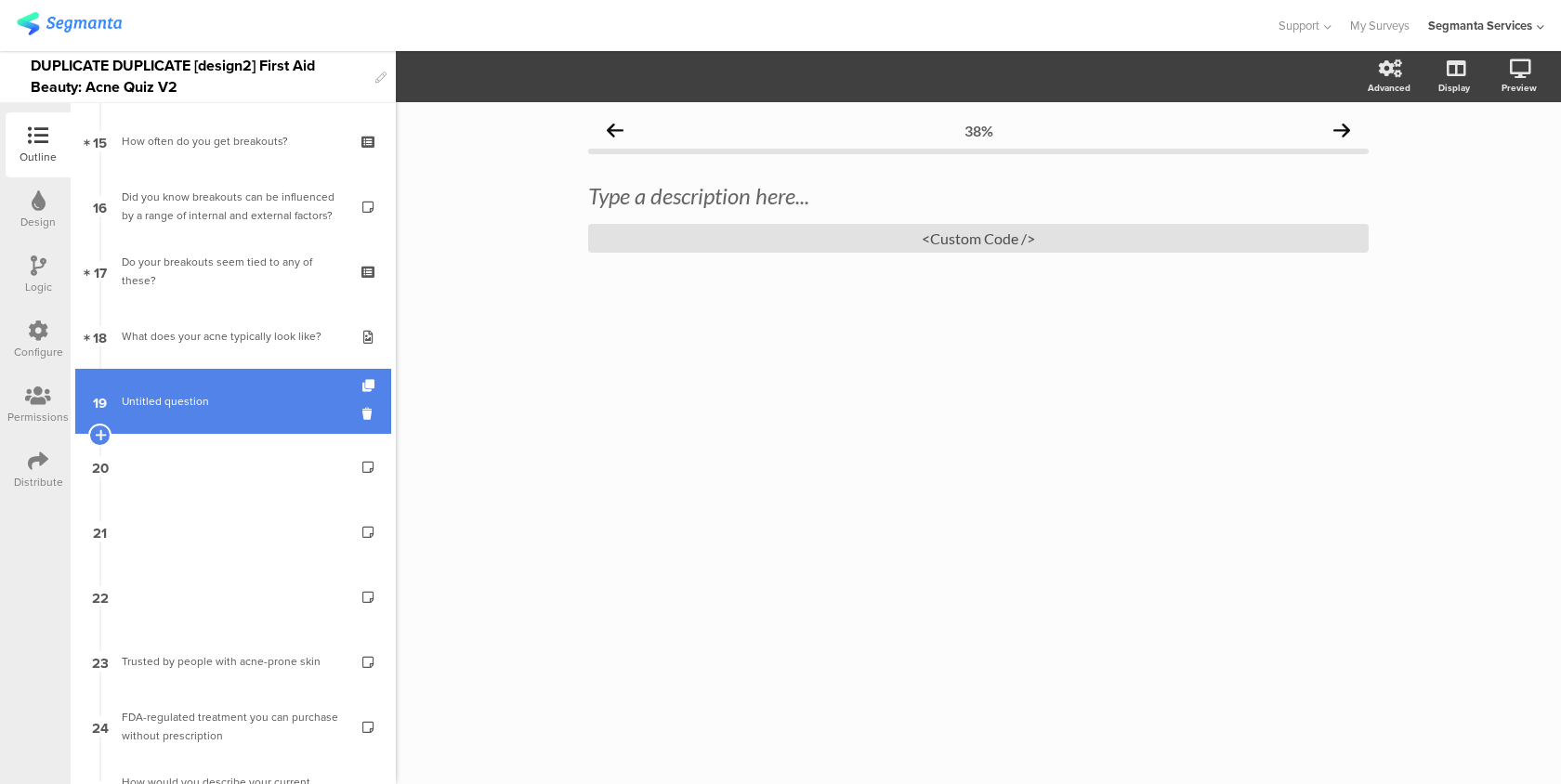
click at [255, 403] on span "Untitled question" at bounding box center [233, 400] width 222 height 19
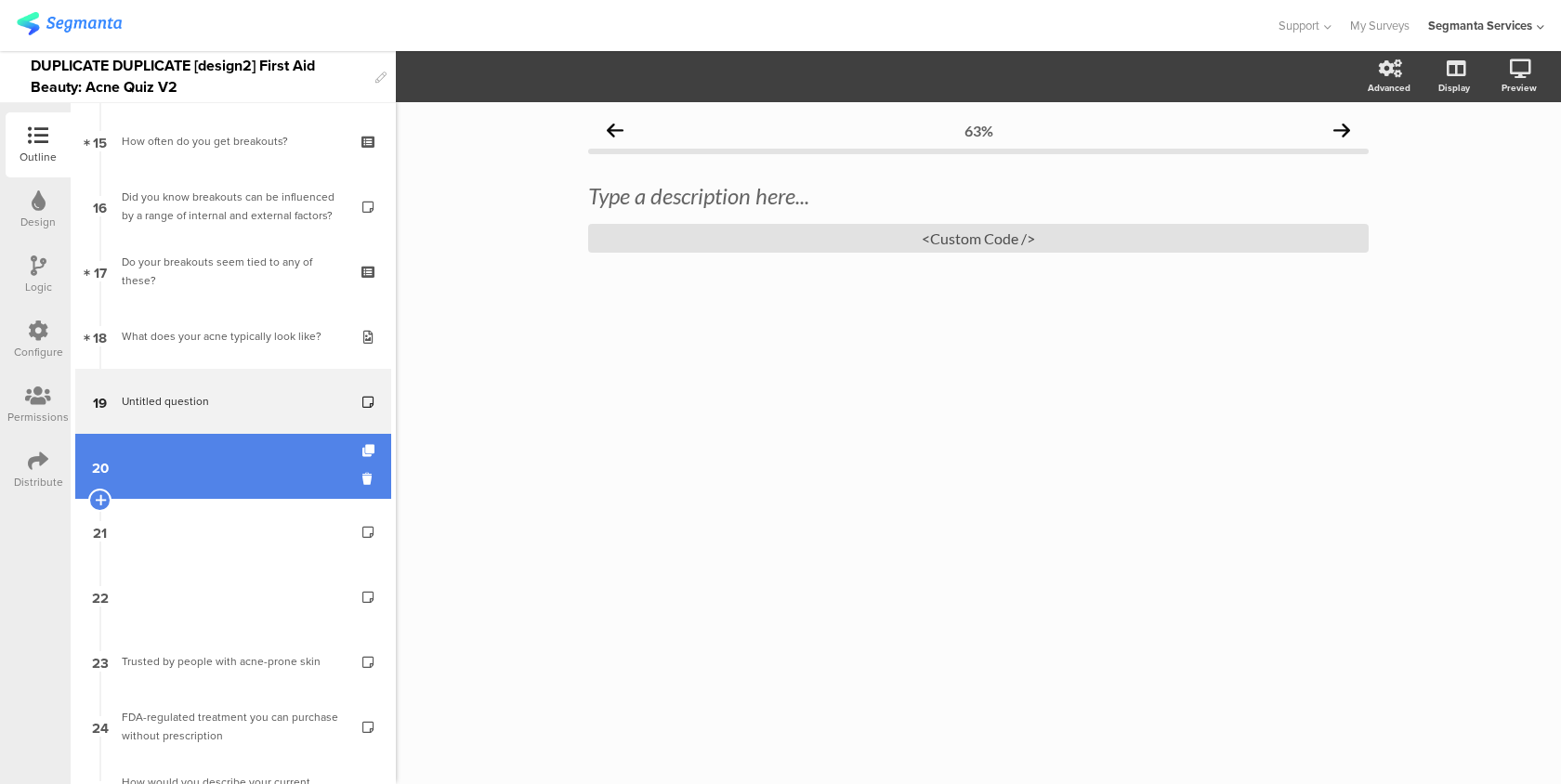
click at [251, 458] on link "20" at bounding box center [233, 465] width 316 height 65
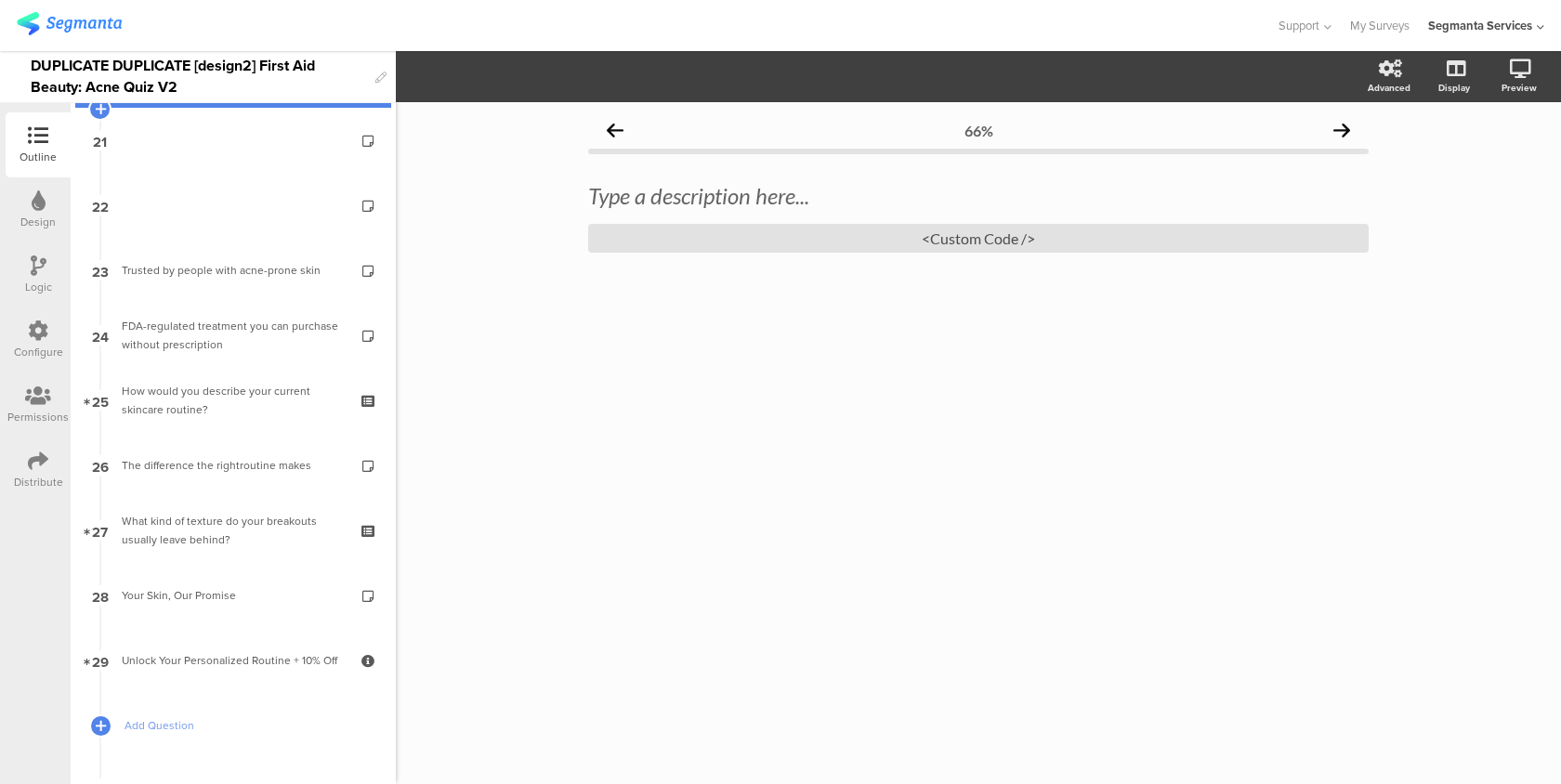
scroll to position [1096, 0]
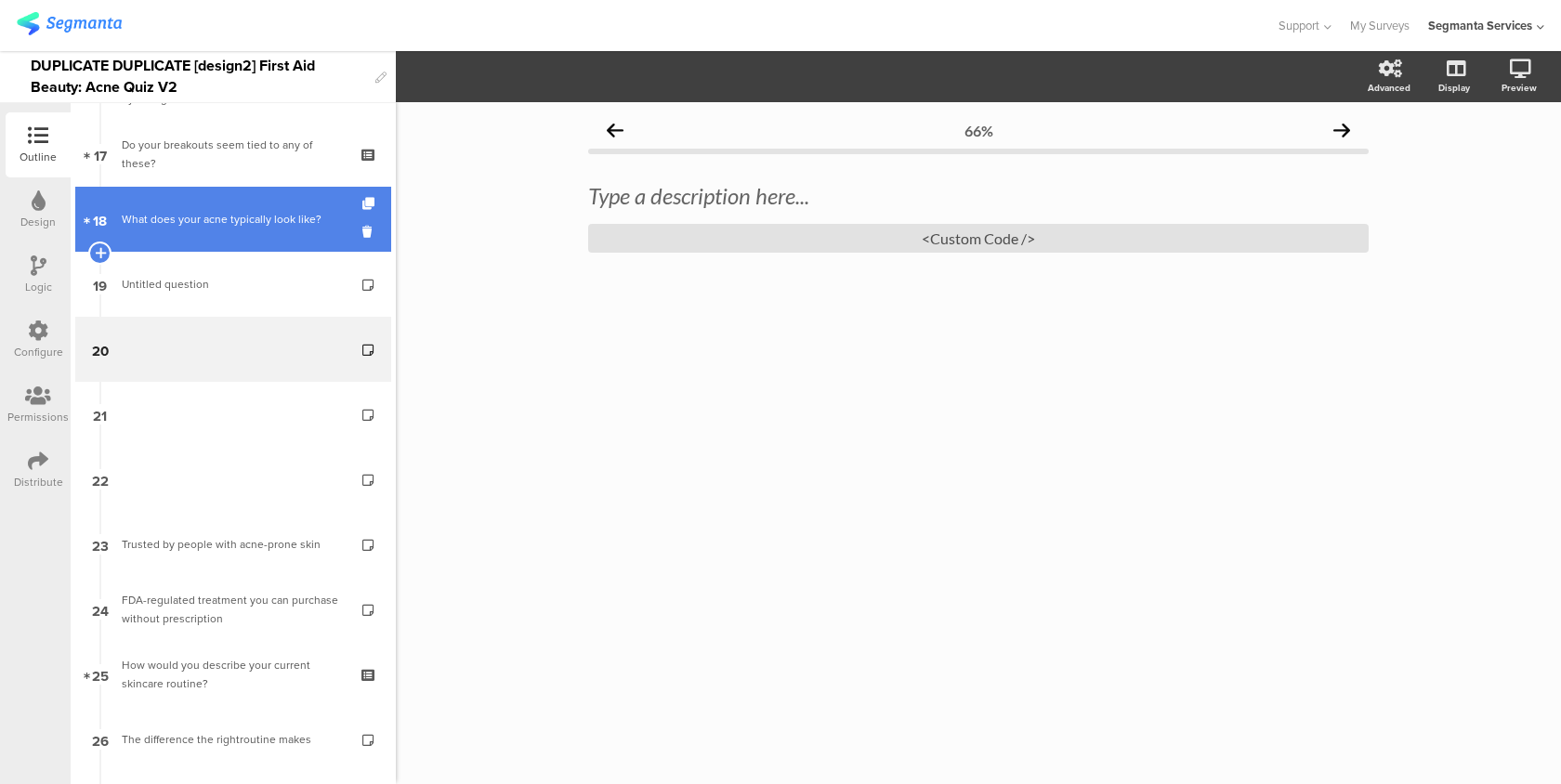
click at [292, 224] on div "What does your acne typically look like?" at bounding box center [233, 219] width 222 height 19
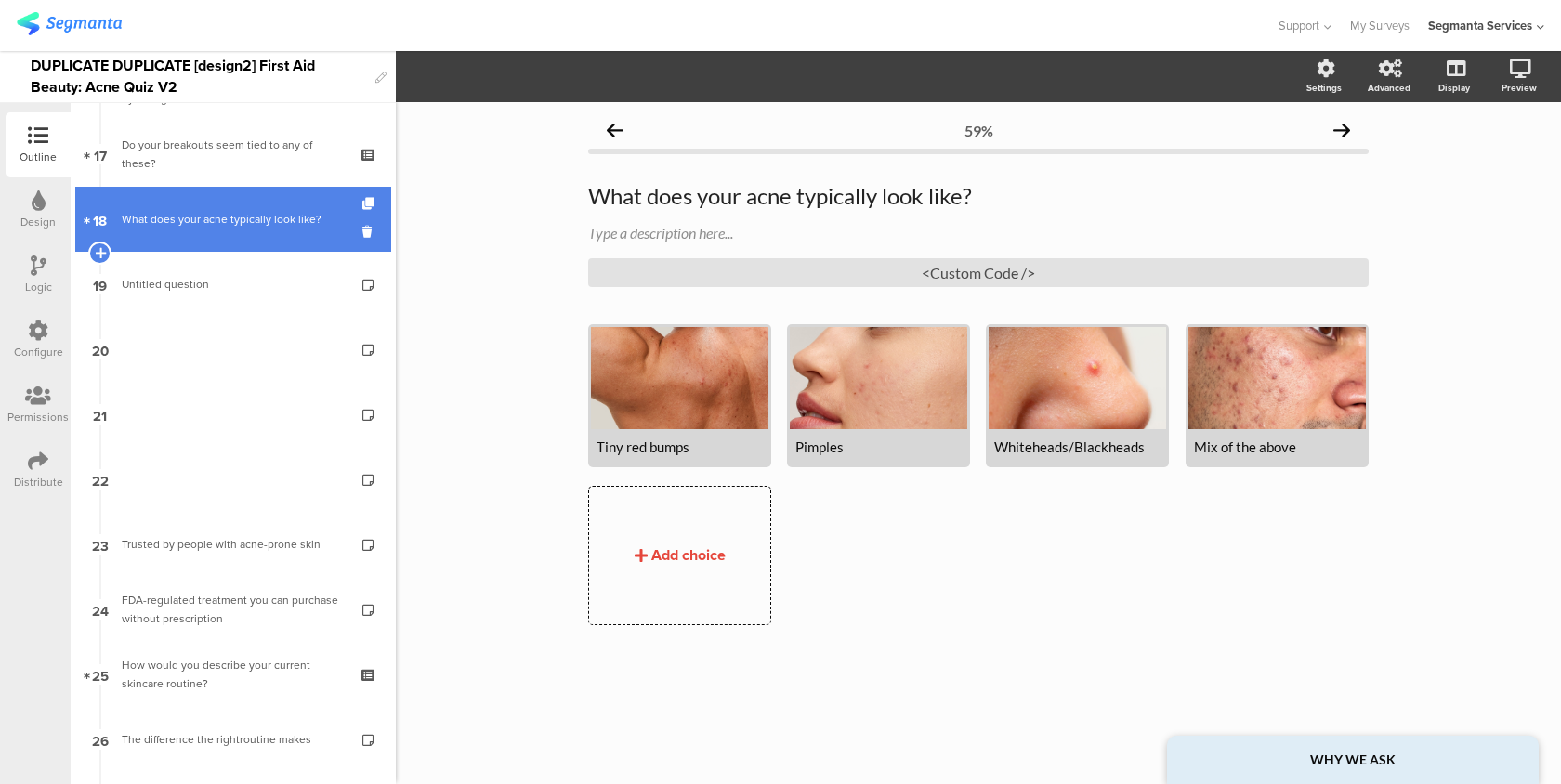
scroll to position [1080, 0]
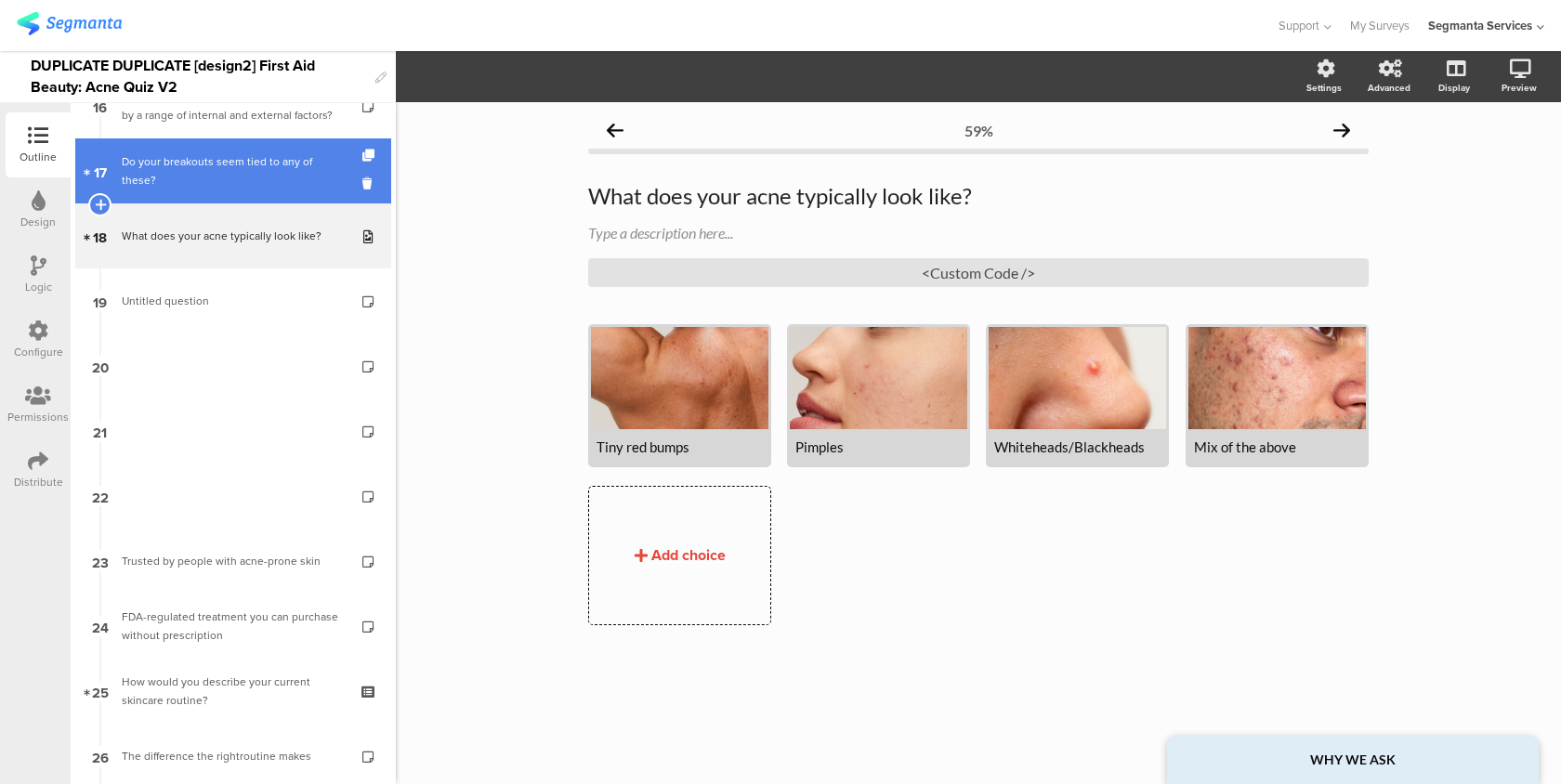
click at [218, 179] on div "Do your breakouts seem tied to any of these?" at bounding box center [233, 171] width 222 height 37
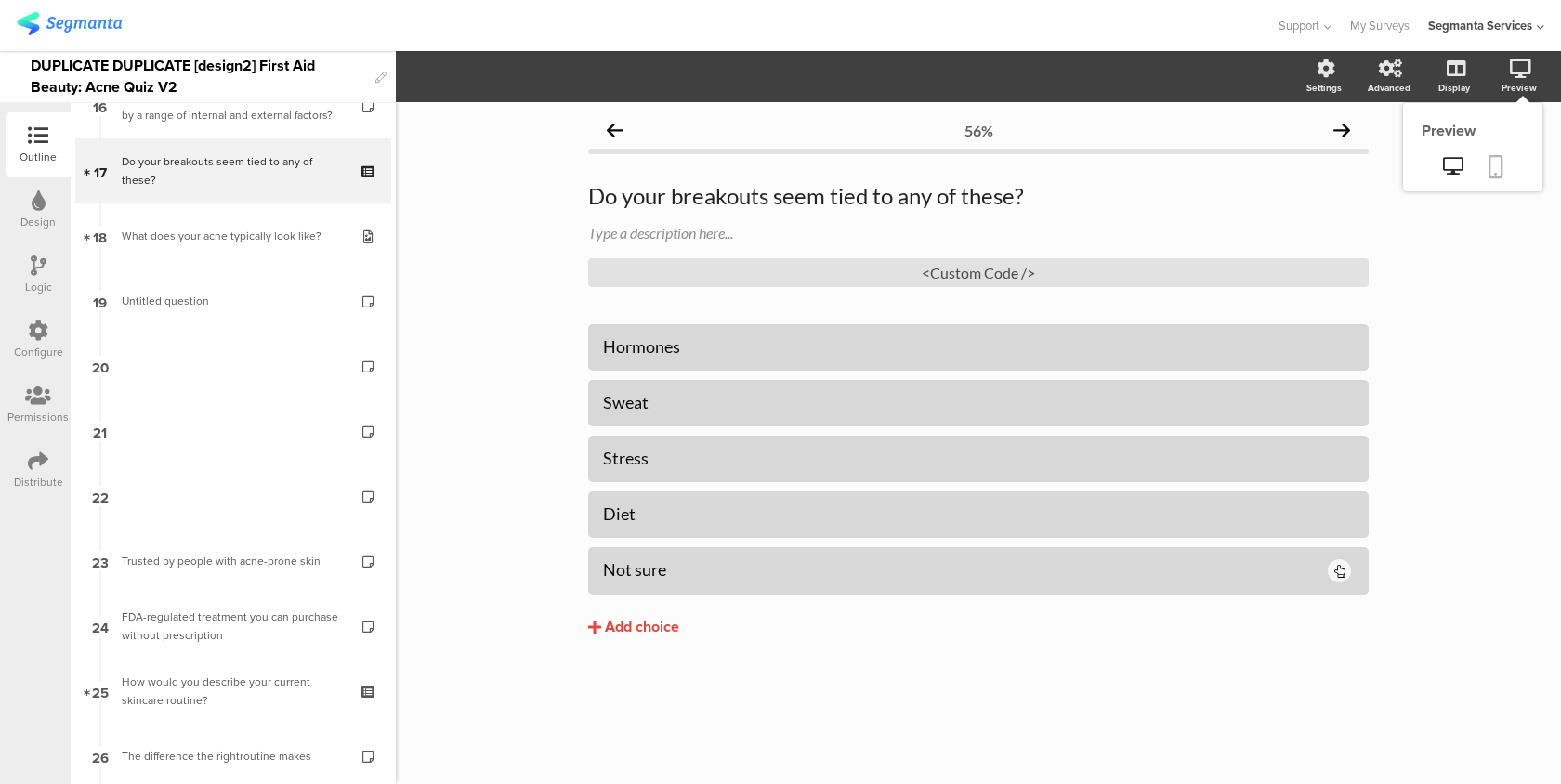
click at [1500, 162] on icon at bounding box center [1496, 166] width 15 height 23
click at [1309, 270] on div "<Custom Code />" at bounding box center [978, 273] width 780 height 29
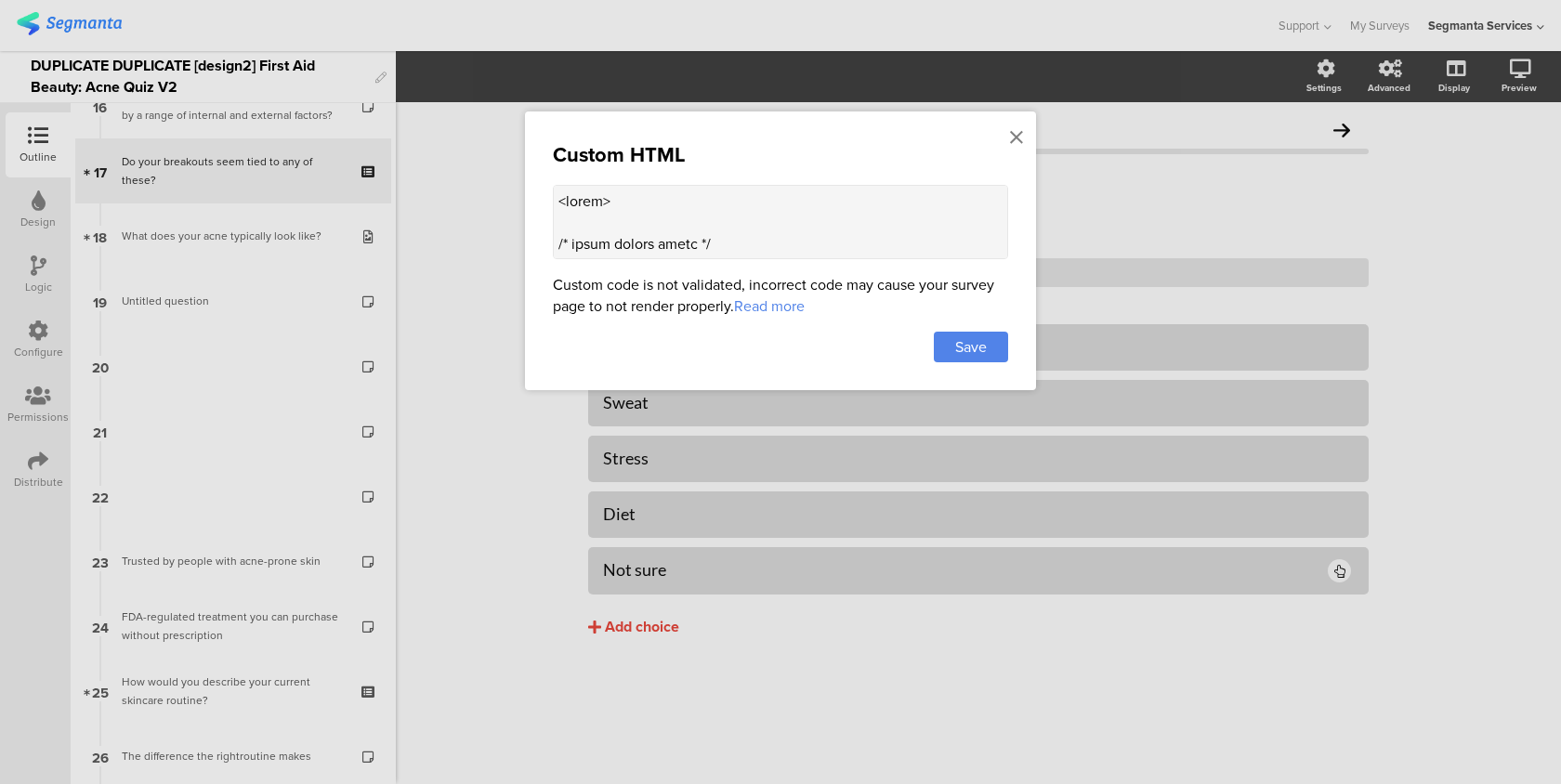
click at [936, 233] on textarea at bounding box center [780, 222] width 456 height 74
click at [1009, 137] on div at bounding box center [1016, 138] width 17 height 34
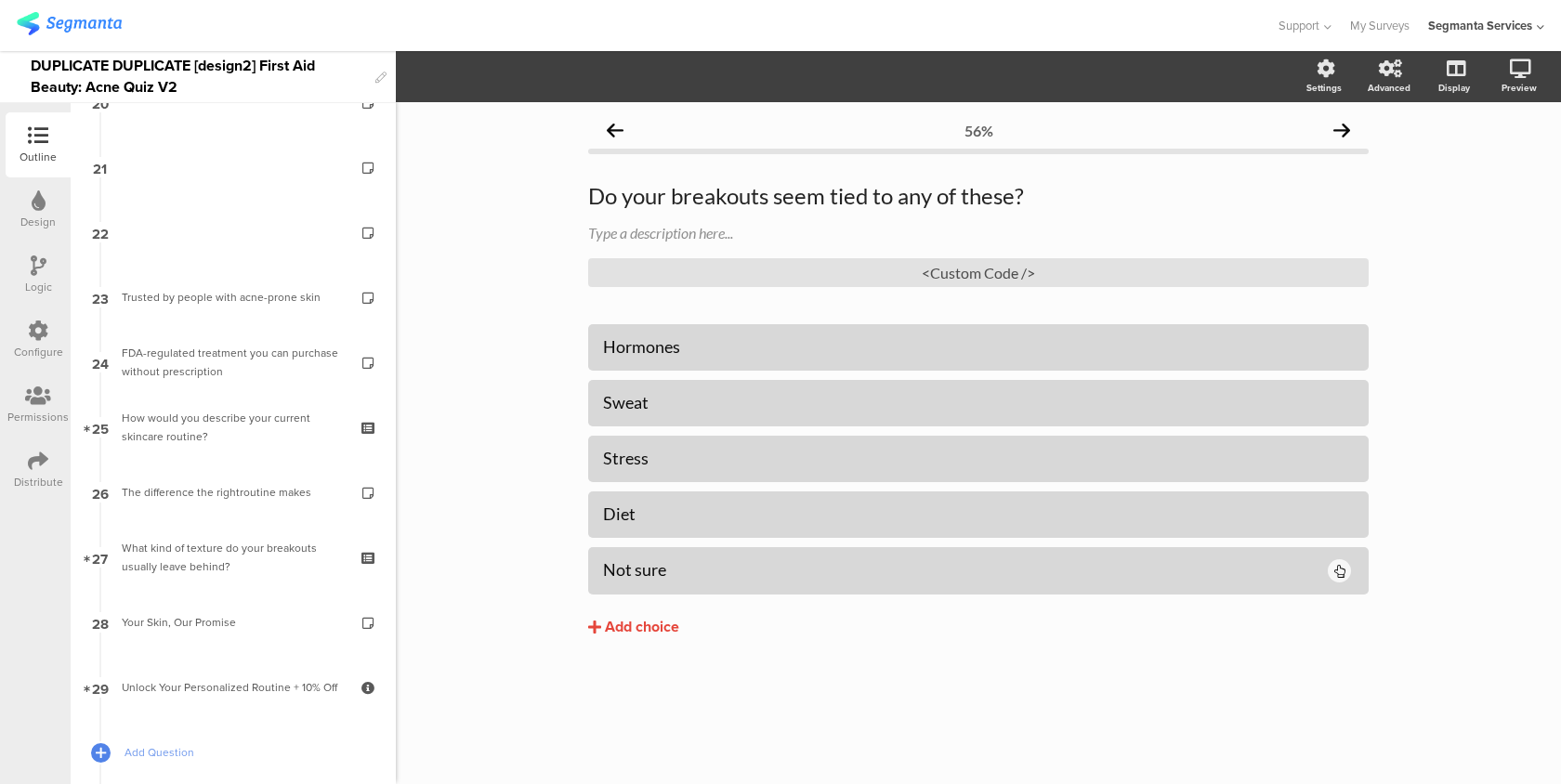
scroll to position [1264, 0]
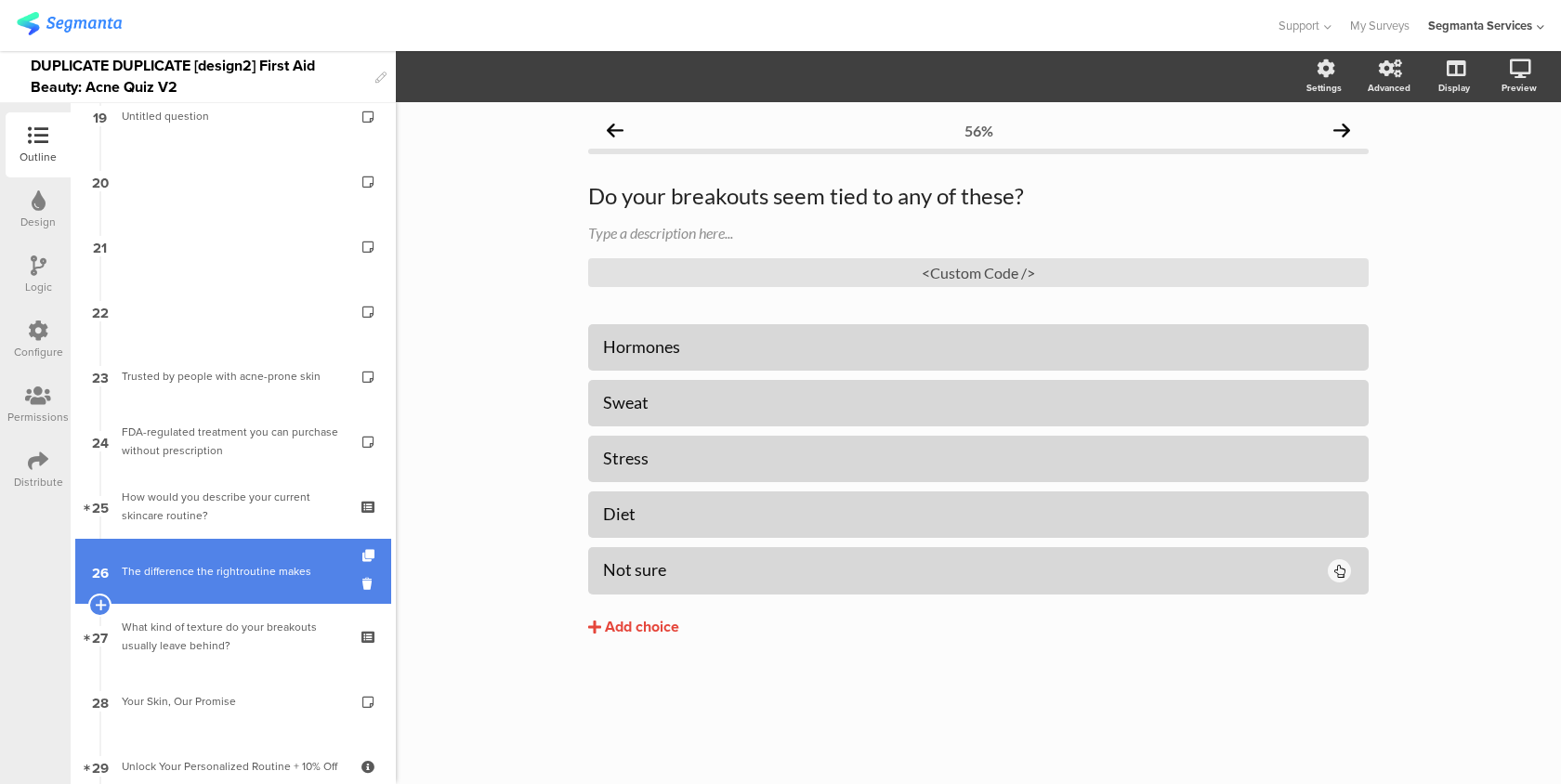
click at [244, 542] on link "26 The difference the rightroutine makes" at bounding box center [233, 570] width 316 height 65
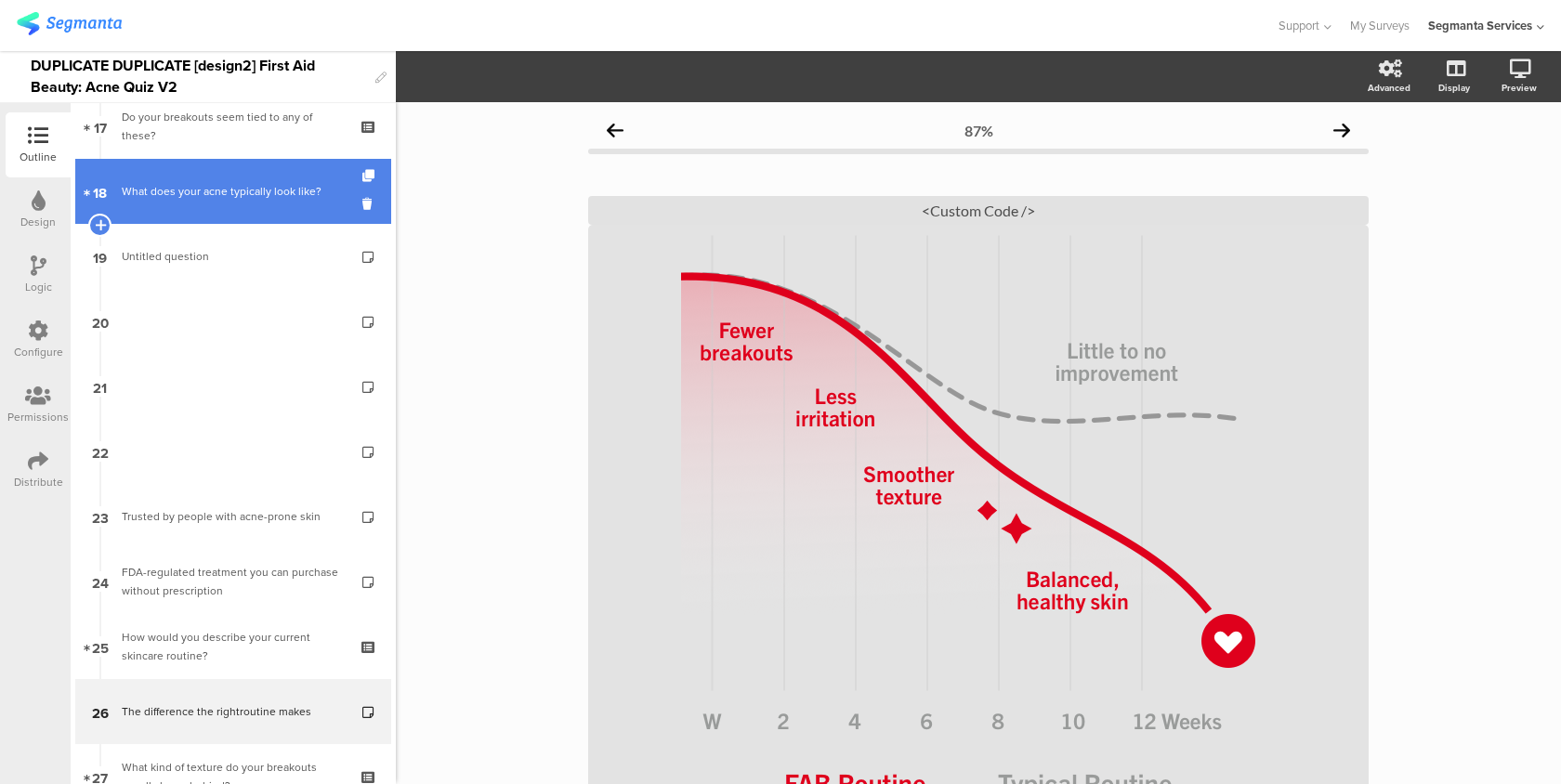
scroll to position [1179, 0]
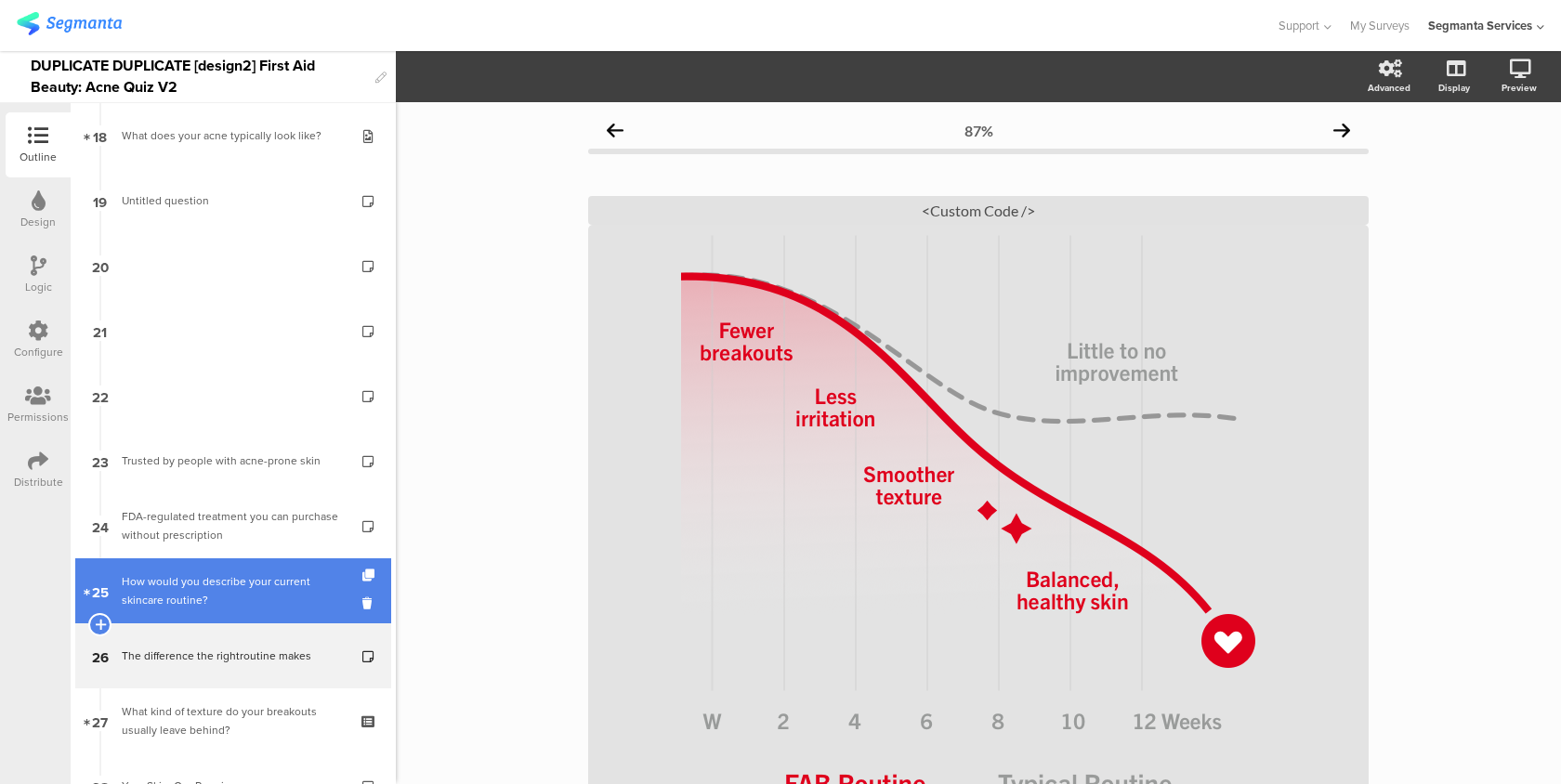
click at [244, 562] on link "25 How would you describe your current skincare routine?" at bounding box center [233, 590] width 316 height 65
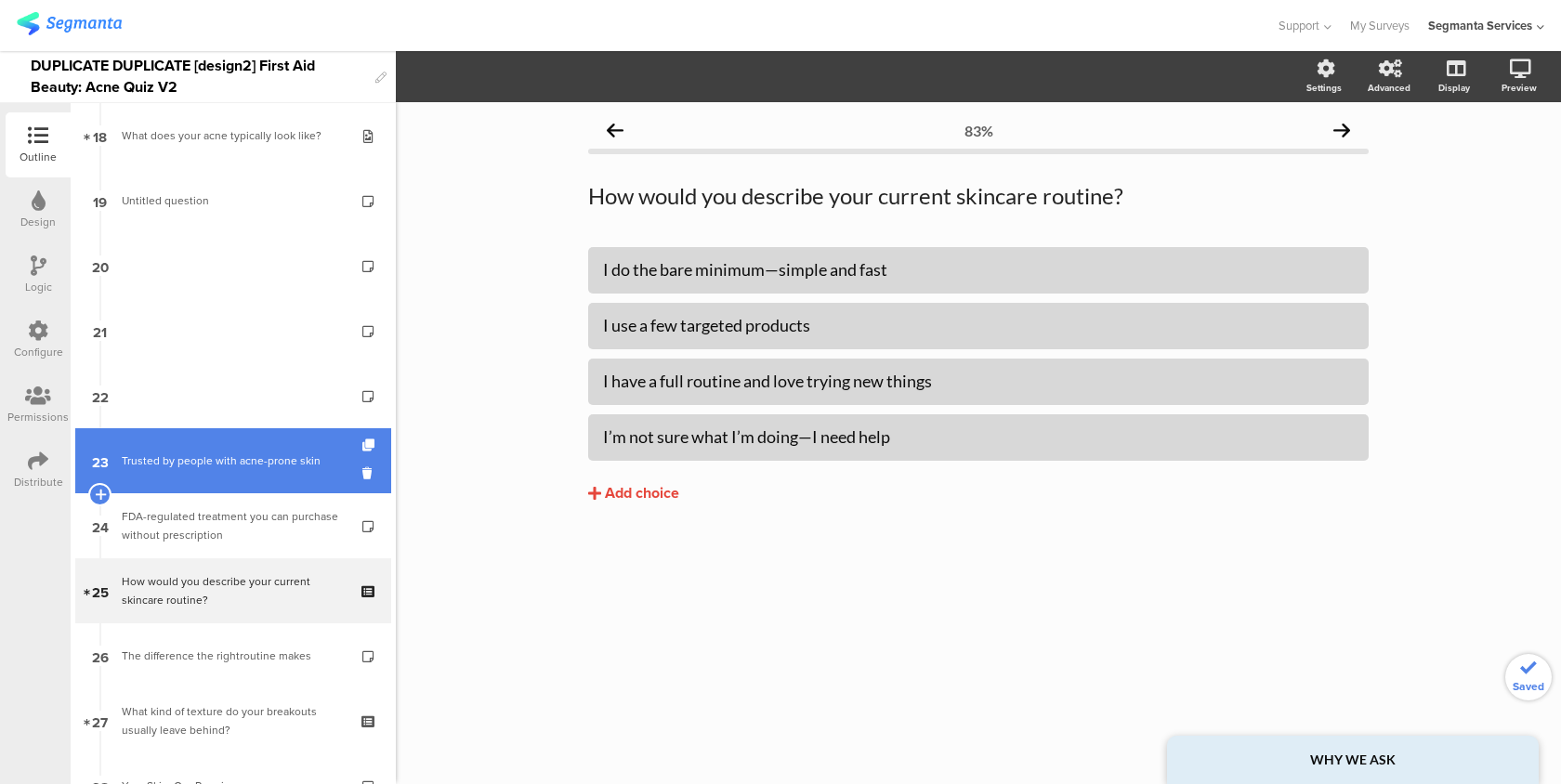
click at [255, 482] on link "23 Trusted by people with acne-prone skin" at bounding box center [233, 460] width 316 height 65
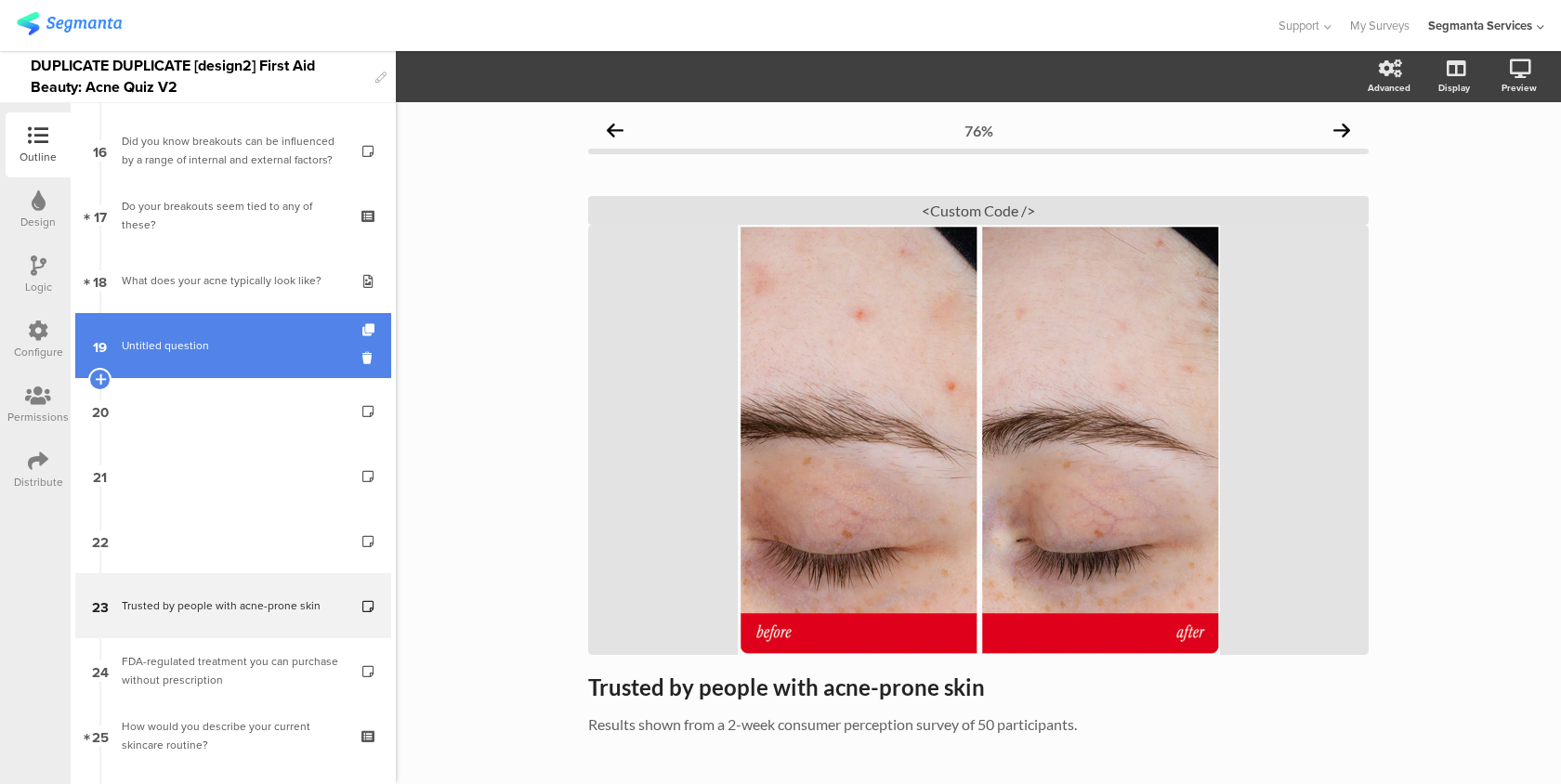
scroll to position [1020, 0]
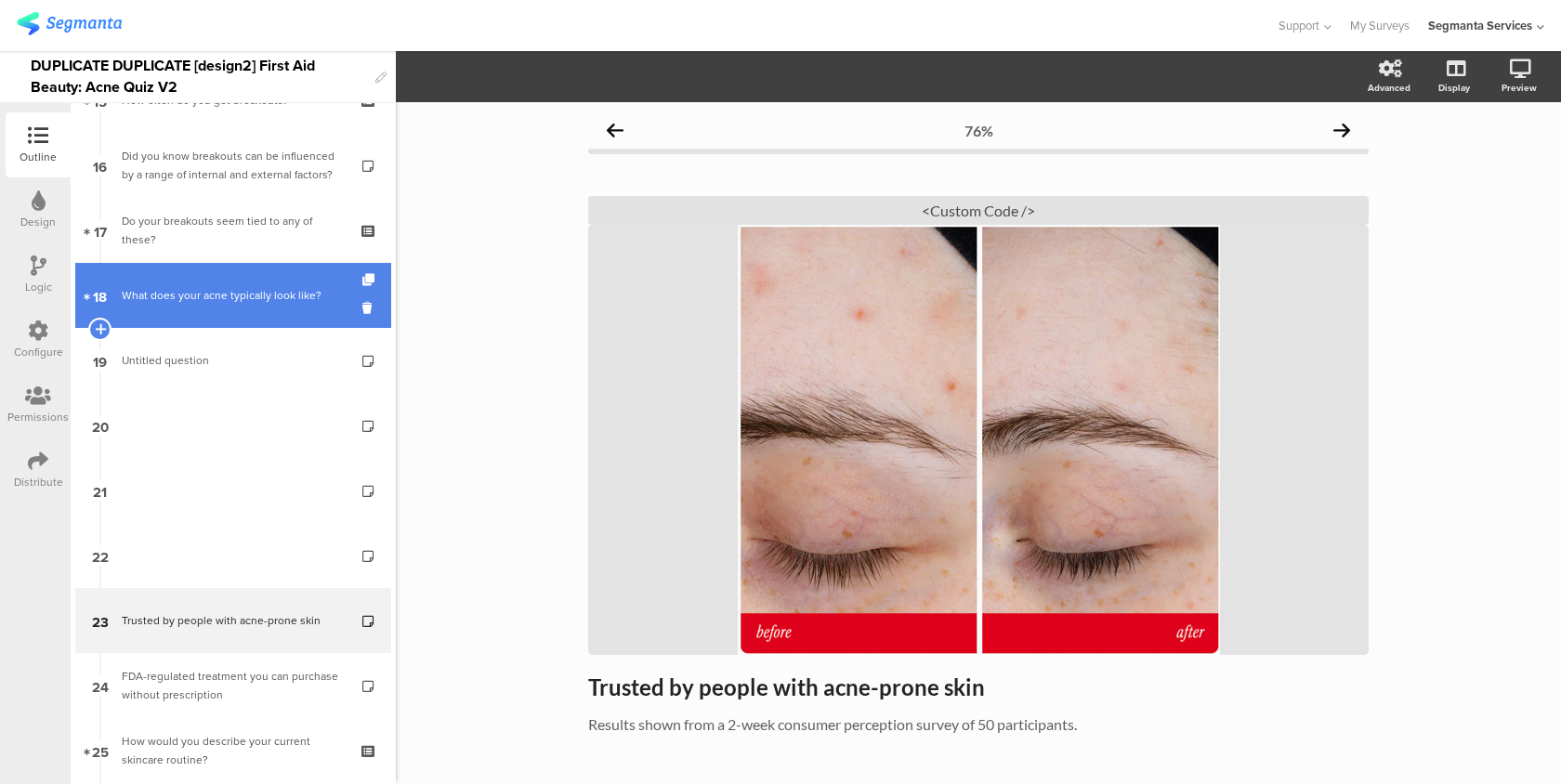
click at [258, 325] on link "18 What does your acne typically look like?" at bounding box center [233, 295] width 316 height 65
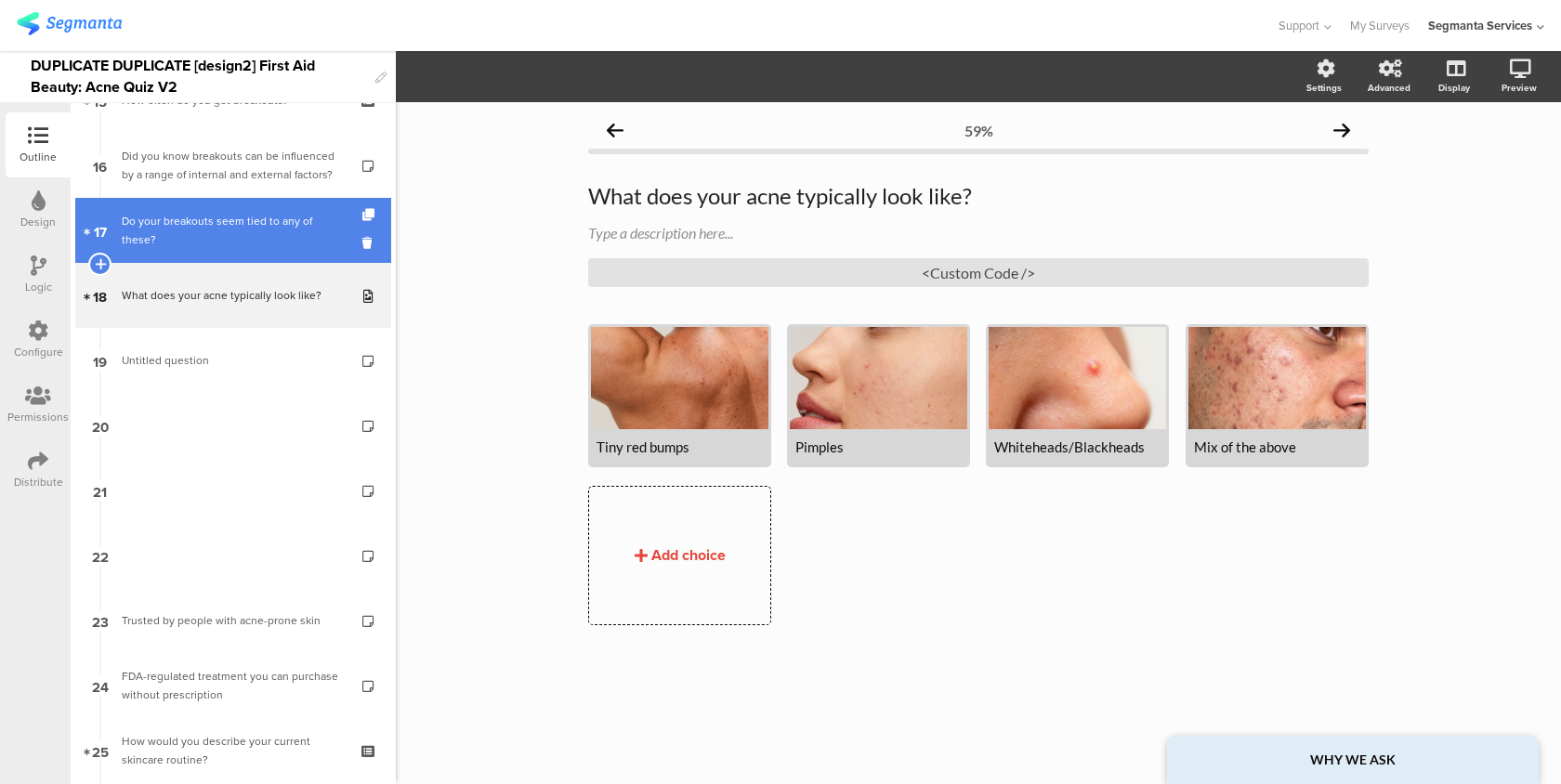
click at [266, 243] on link "17 Do your breakouts seem tied to any of these?" at bounding box center [233, 230] width 316 height 65
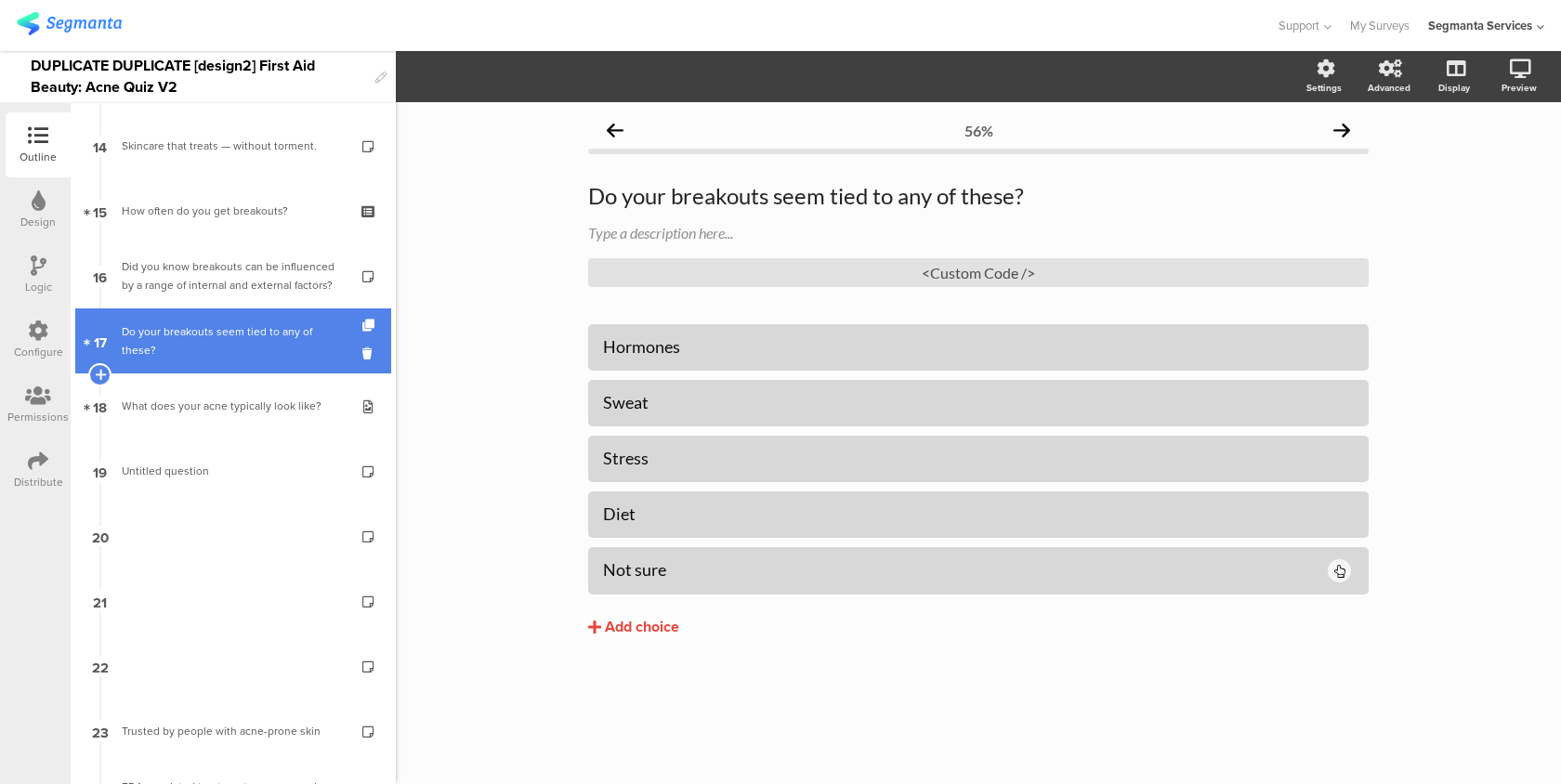
scroll to position [895, 0]
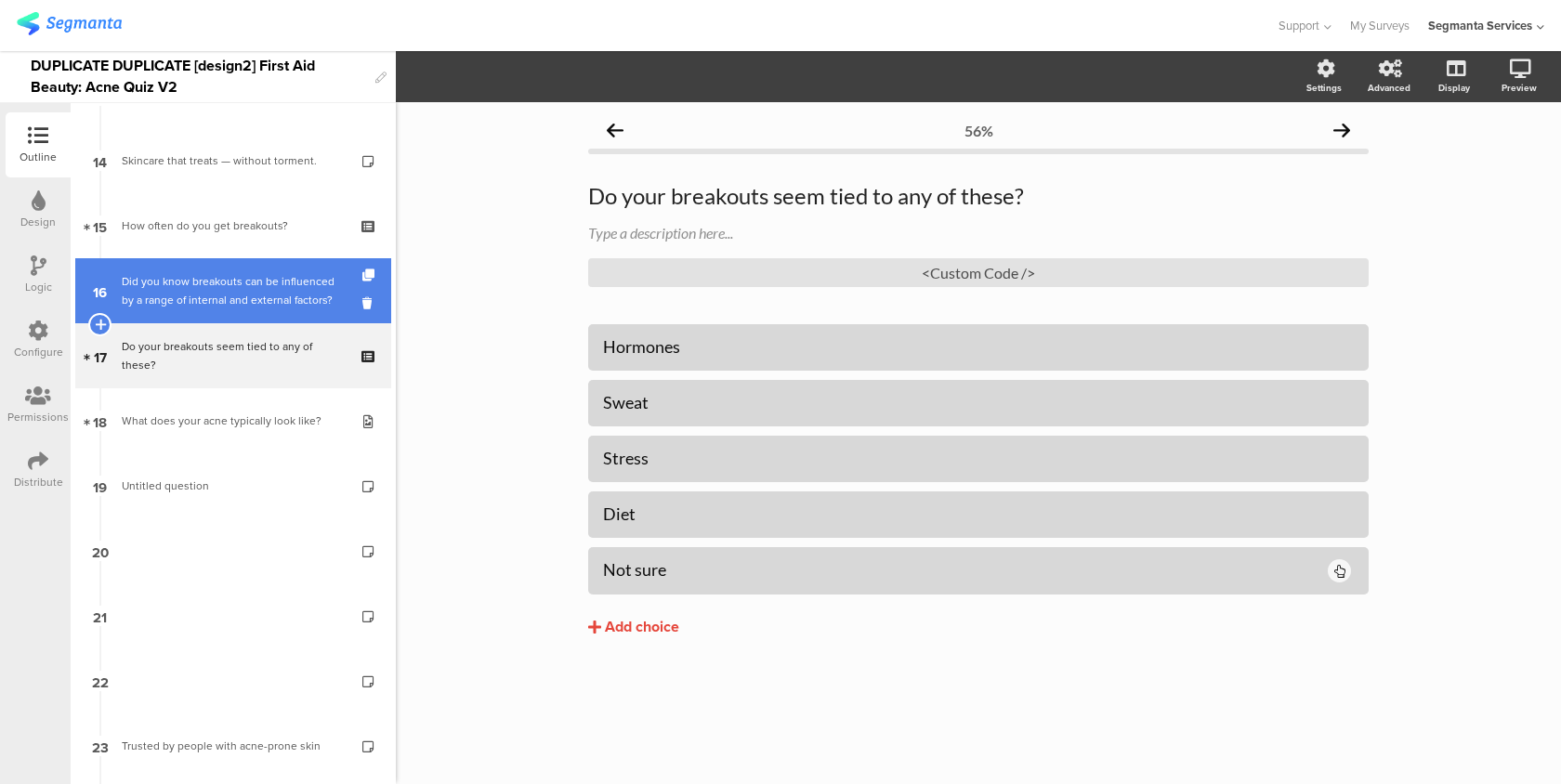
click at [265, 296] on div "Did you know breakouts can be influenced by a range of internal and external fa…" at bounding box center [233, 290] width 222 height 37
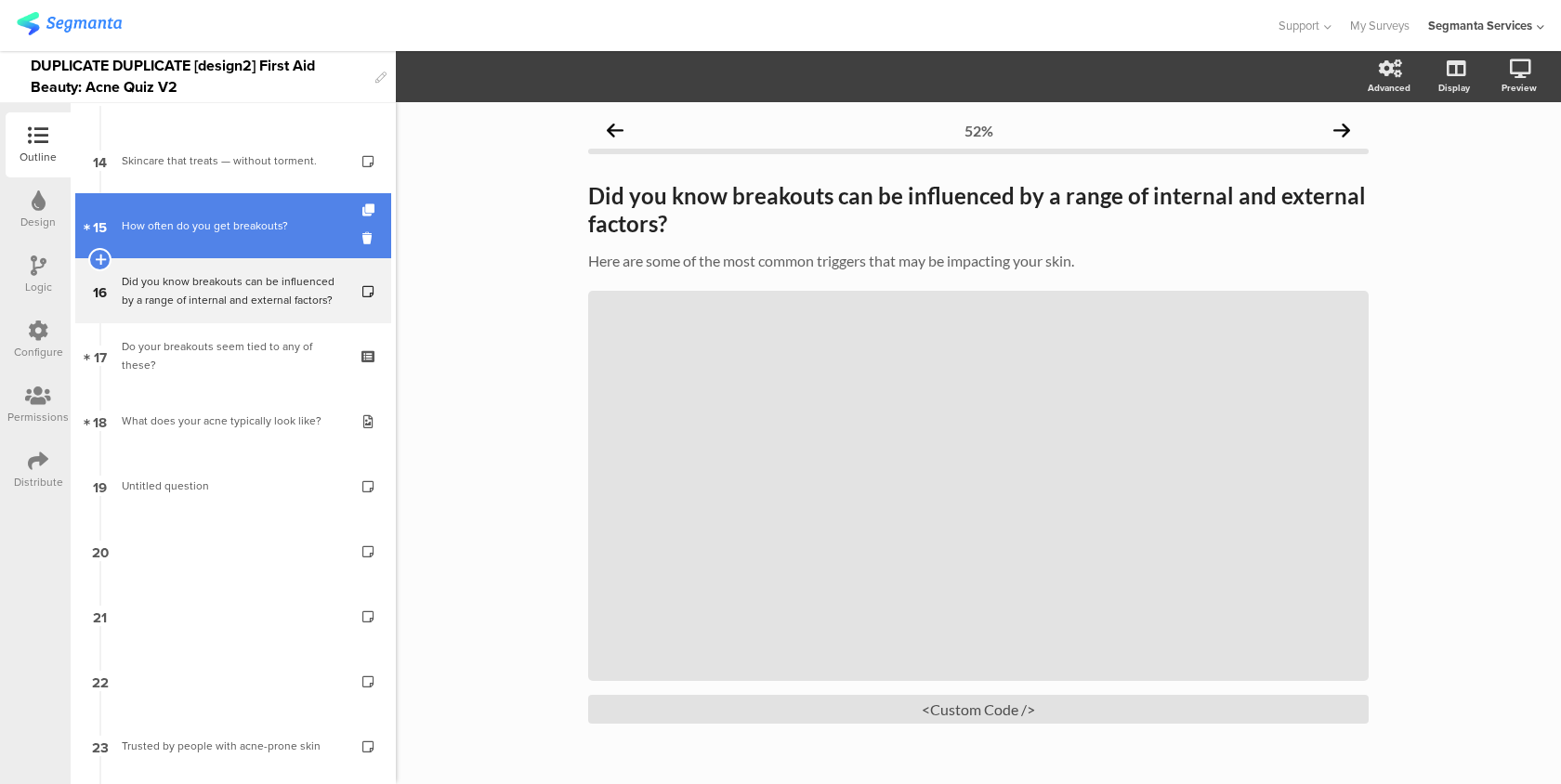
click at [267, 211] on link "15 How often do you get breakouts?" at bounding box center [233, 225] width 316 height 65
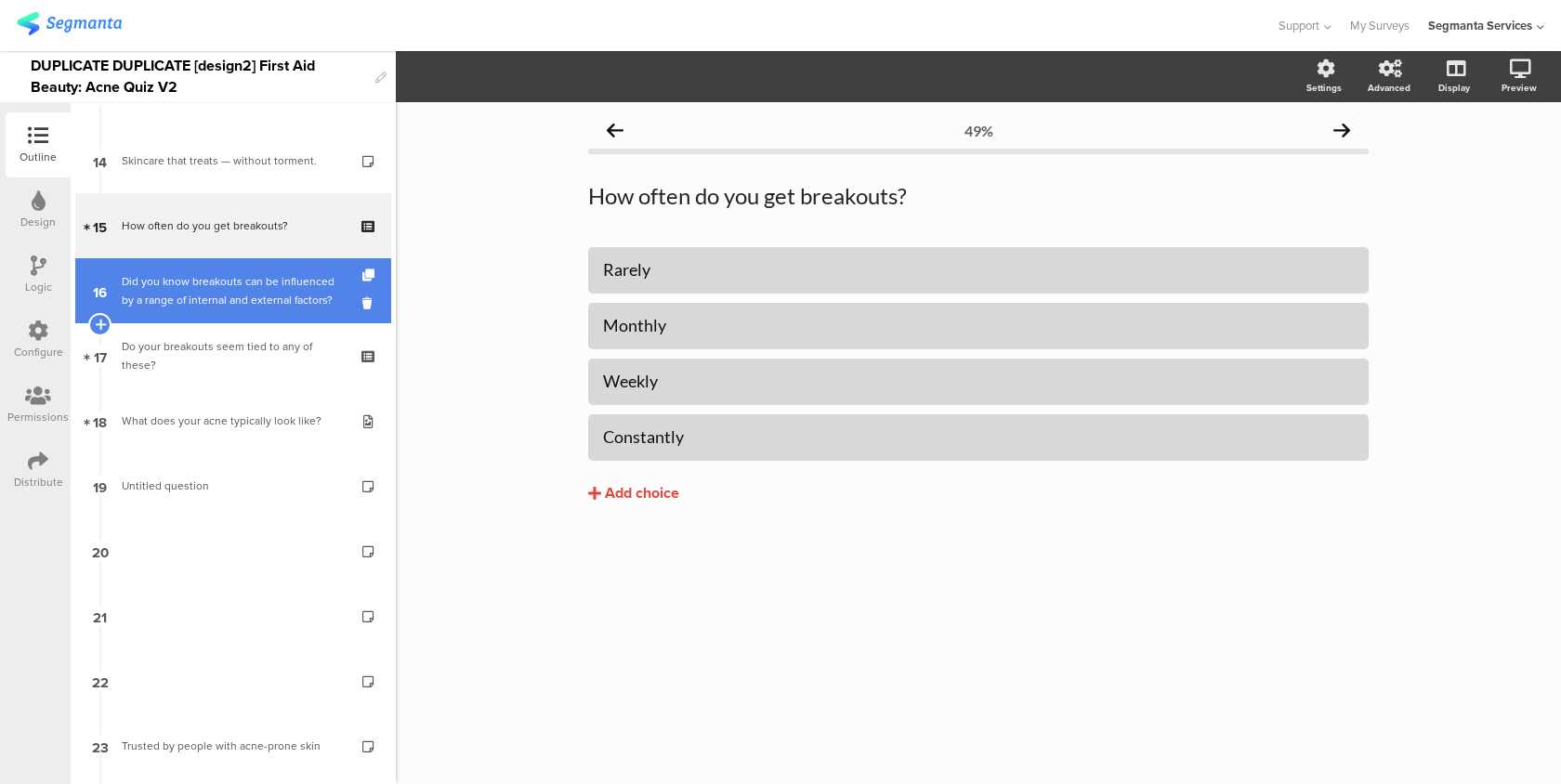
click at [249, 286] on div "Did you know breakouts can be influenced by a range of internal and external fa…" at bounding box center [233, 290] width 222 height 37
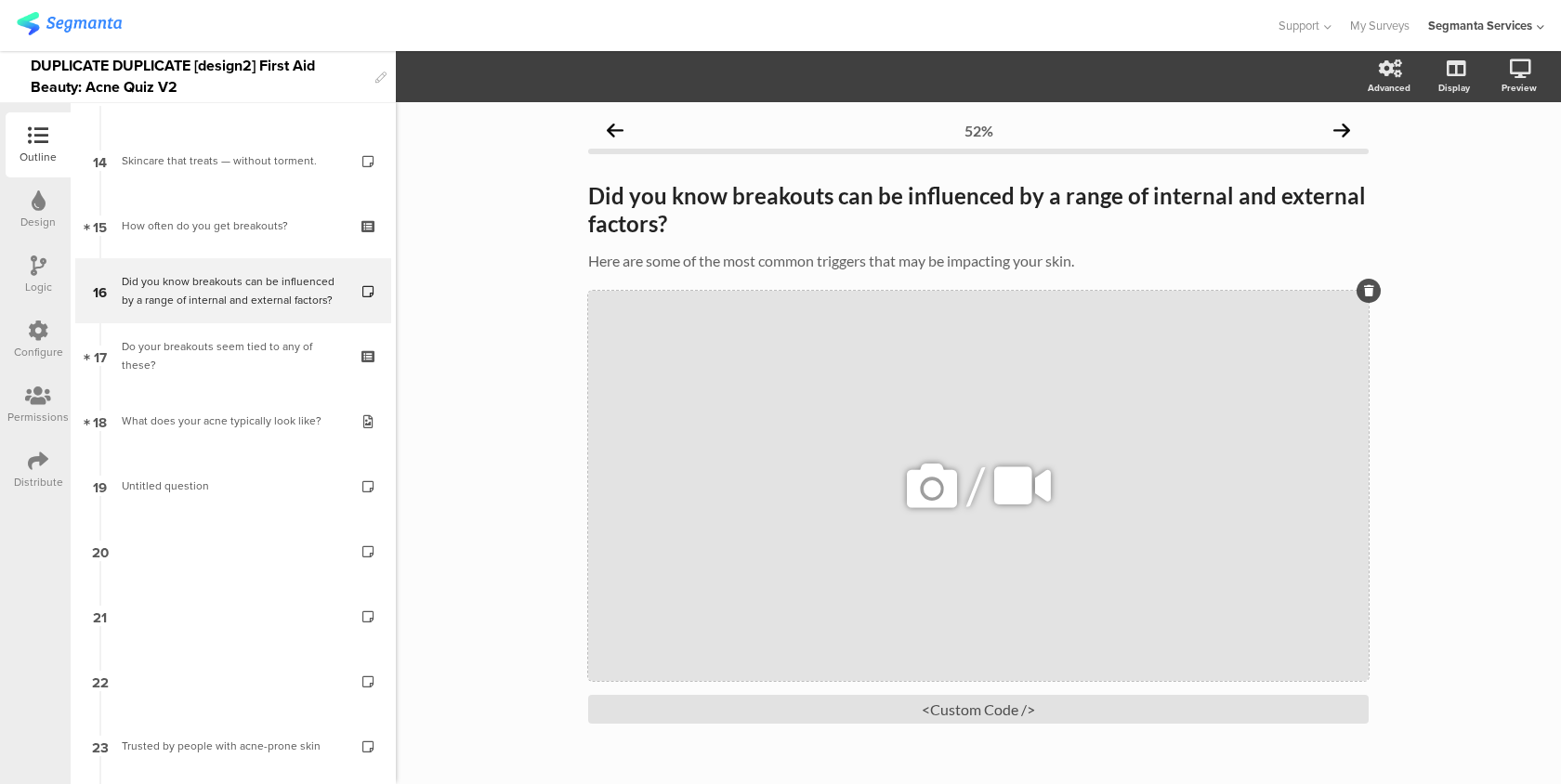
click at [817, 431] on div "/" at bounding box center [978, 485] width 780 height 391
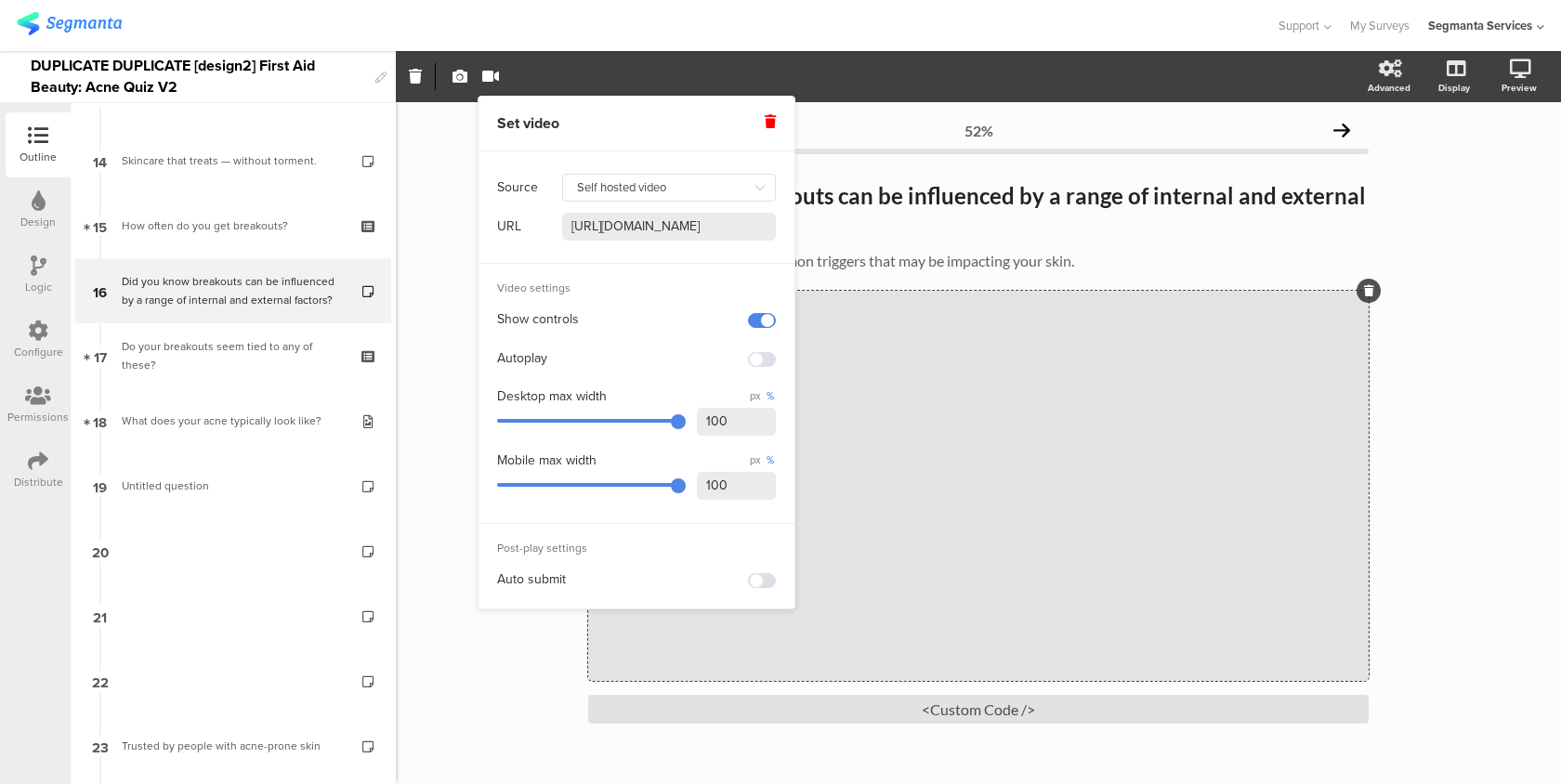
click at [624, 226] on input "[URL][DOMAIN_NAME]" at bounding box center [670, 227] width 214 height 28
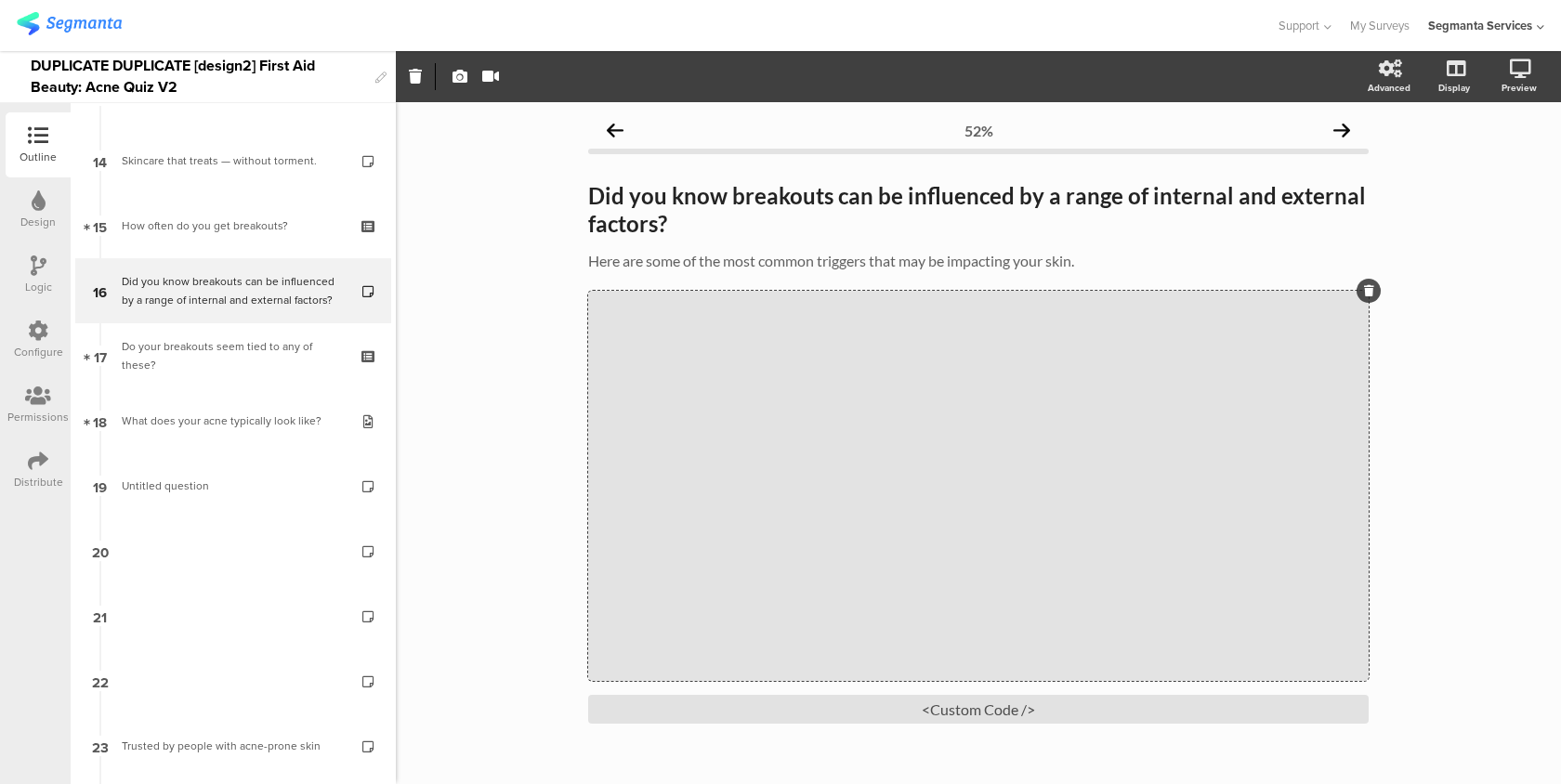
click at [1127, 163] on div "52% Did you know breakouts can be influenced by a range of internal and externa…" at bounding box center [978, 468] width 780 height 714
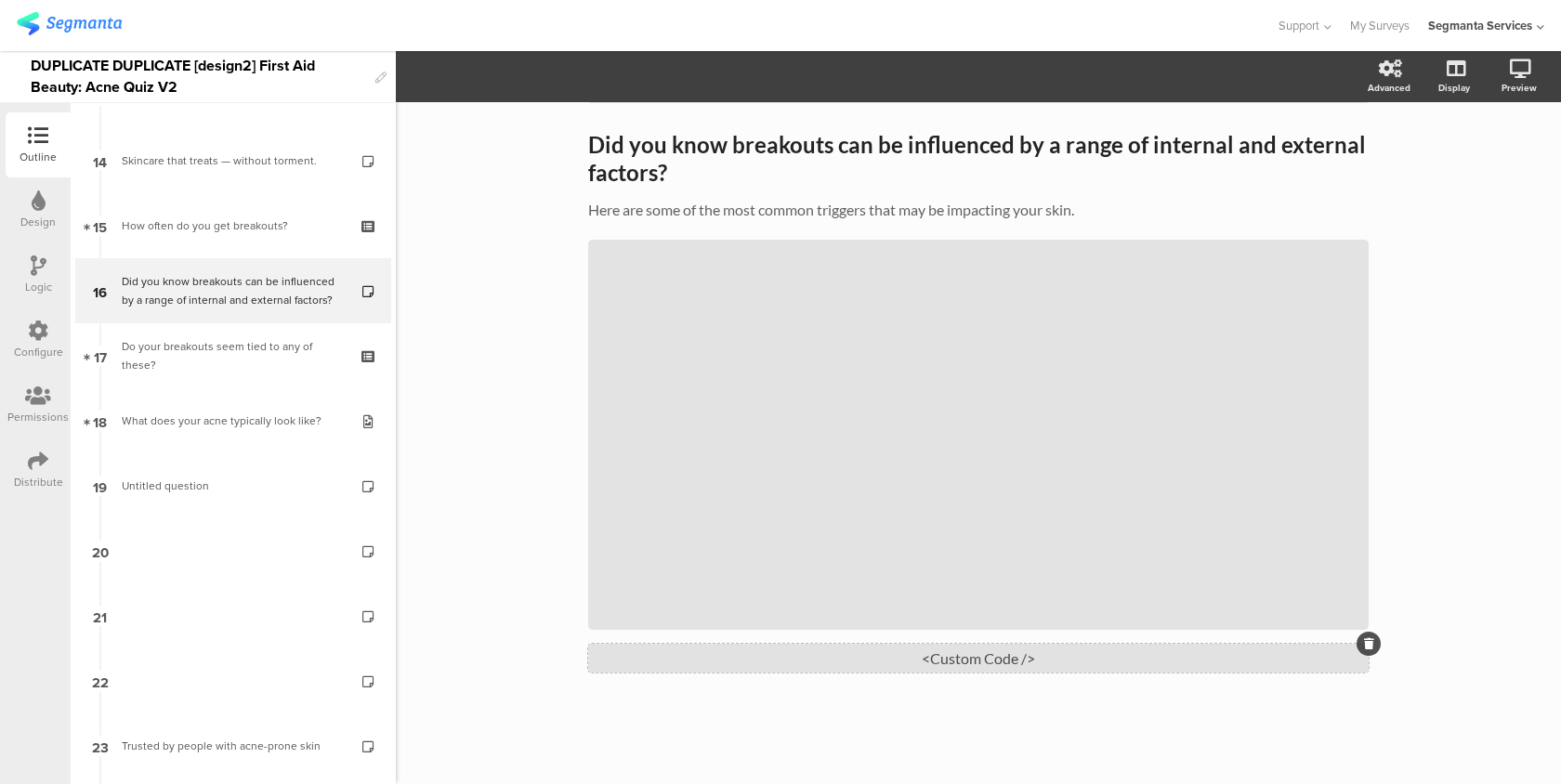
click at [901, 667] on div "<Custom Code />" at bounding box center [978, 658] width 780 height 29
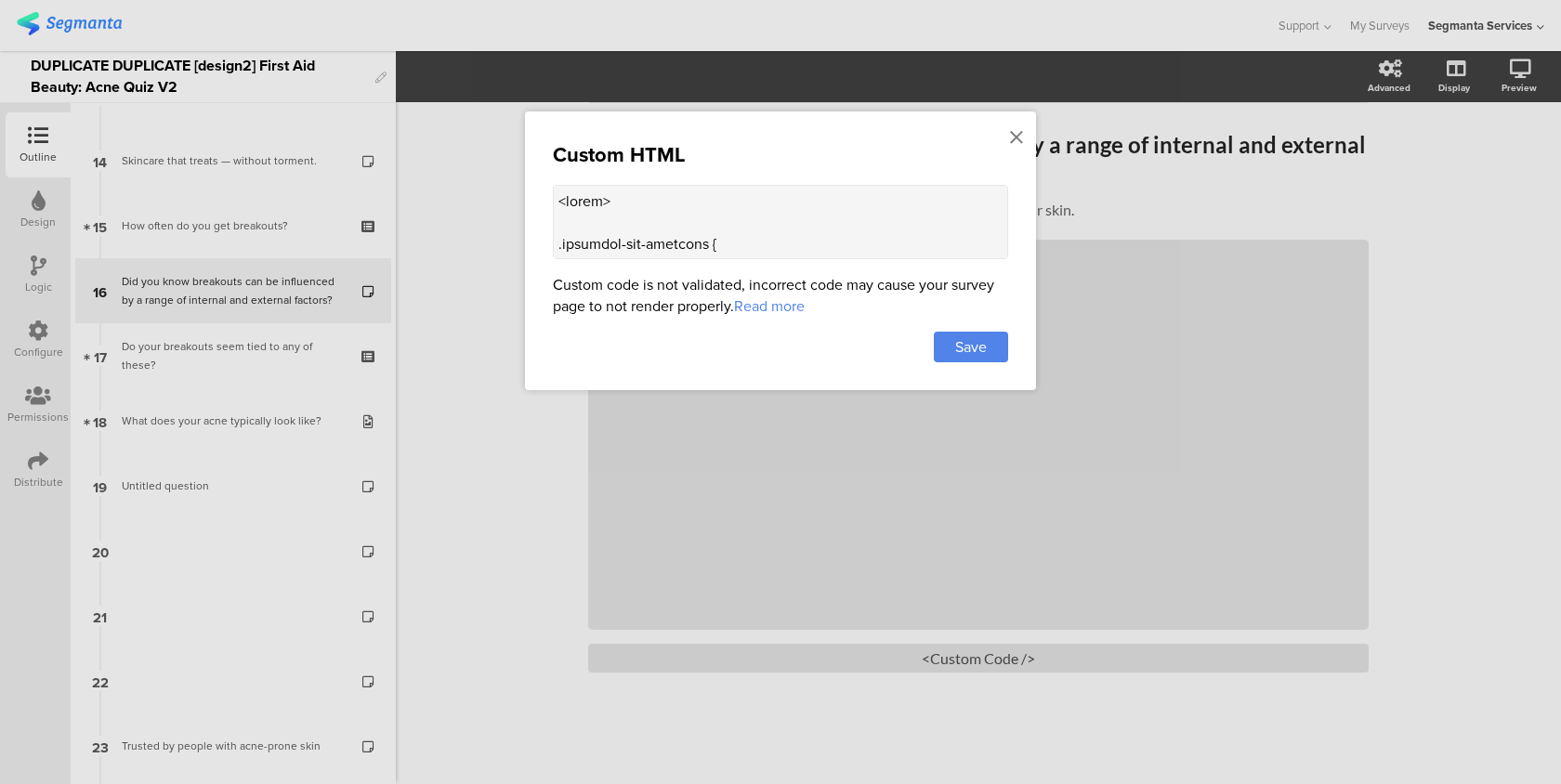
click at [803, 239] on textarea at bounding box center [780, 222] width 456 height 74
click at [1014, 133] on icon at bounding box center [1016, 137] width 13 height 20
